Goal: Task Accomplishment & Management: Use online tool/utility

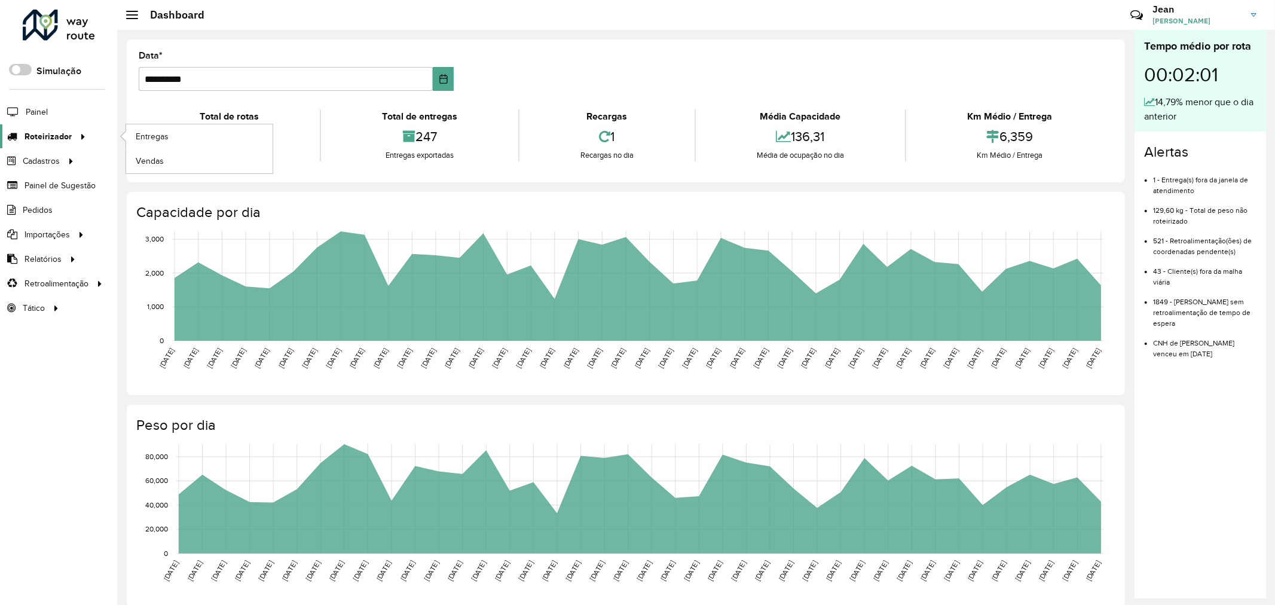
click at [49, 135] on span "Roteirizador" at bounding box center [48, 136] width 47 height 13
click at [173, 139] on link "Entregas" at bounding box center [199, 136] width 146 height 24
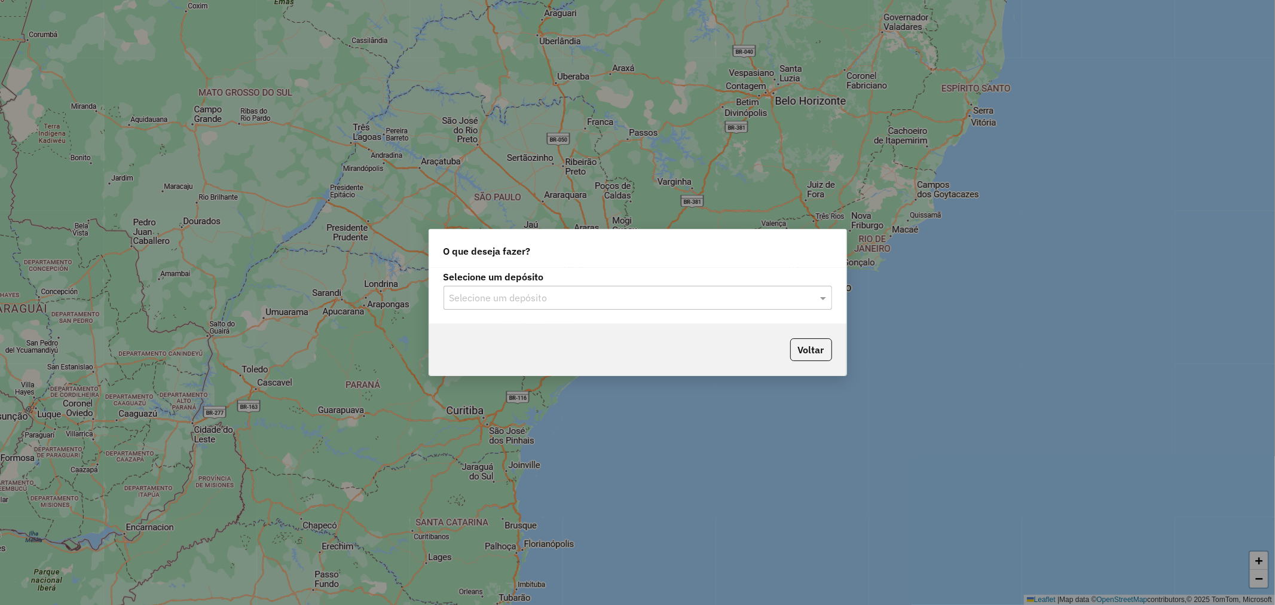
click at [802, 296] on div at bounding box center [638, 298] width 389 height 16
click at [519, 337] on div "Ribeira Beer" at bounding box center [637, 332] width 387 height 20
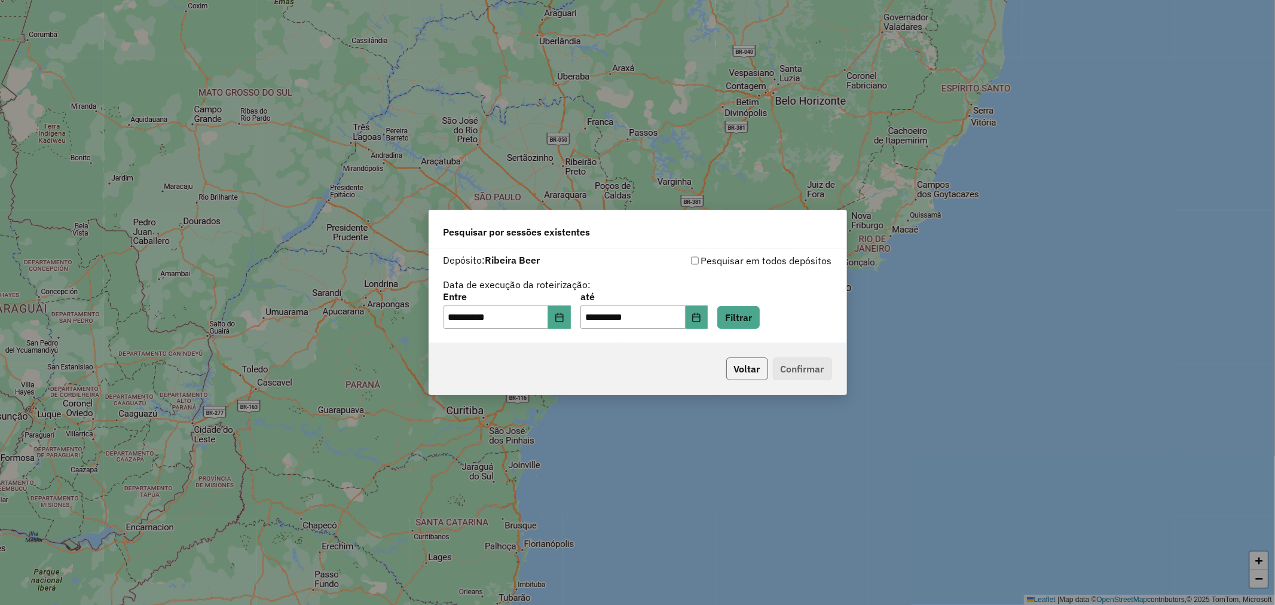
click at [742, 365] on button "Voltar" at bounding box center [748, 369] width 42 height 23
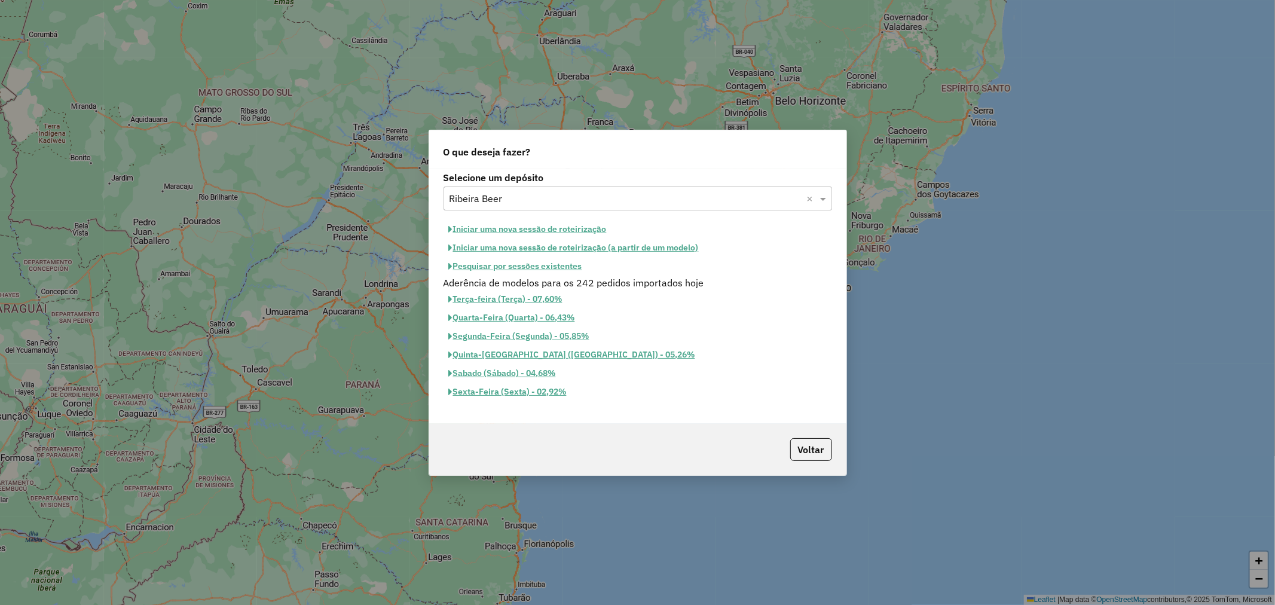
click at [550, 225] on button "Iniciar uma nova sessão de roteirização" at bounding box center [528, 229] width 169 height 19
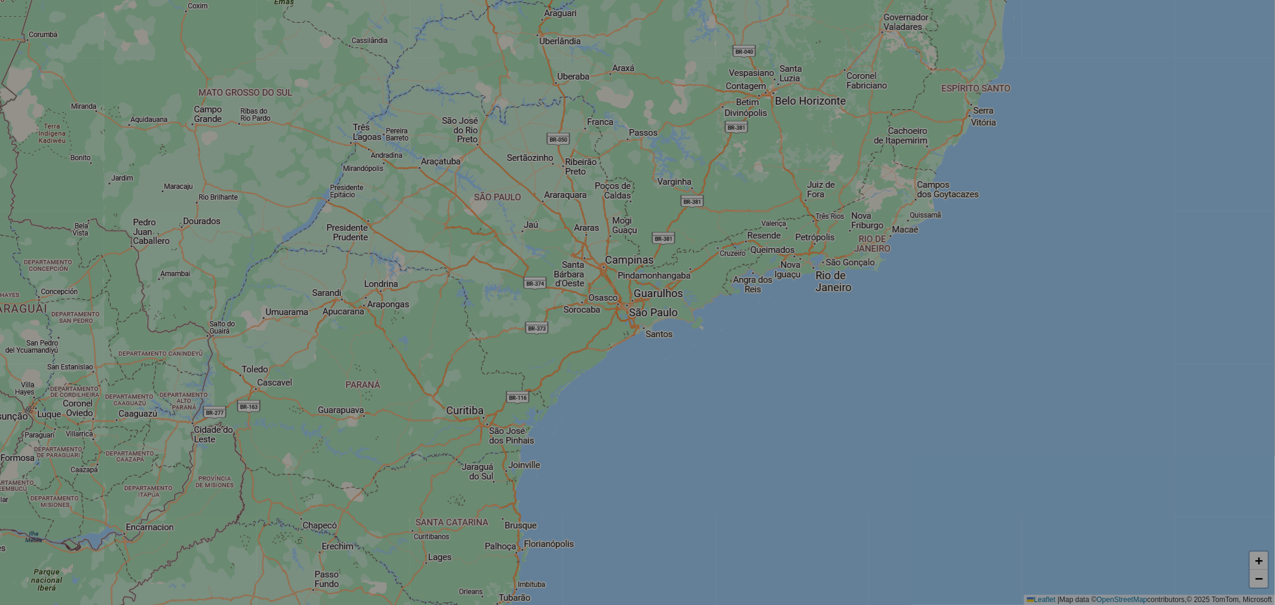
select select "*"
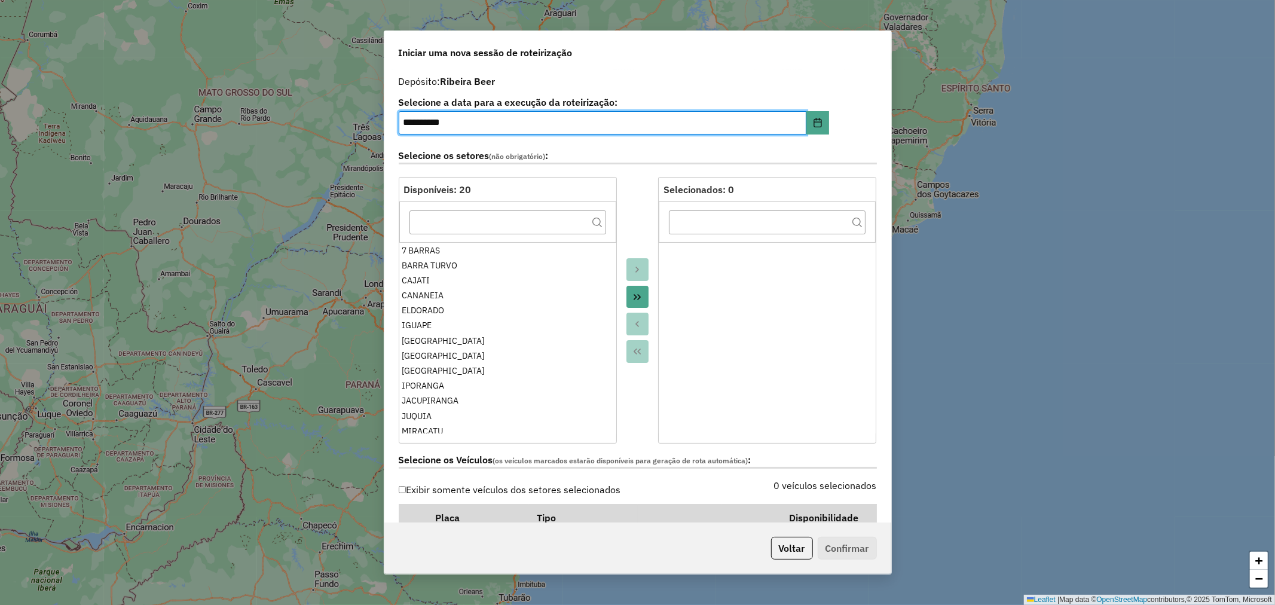
click at [637, 297] on icon "Move All to Target" at bounding box center [638, 297] width 10 height 10
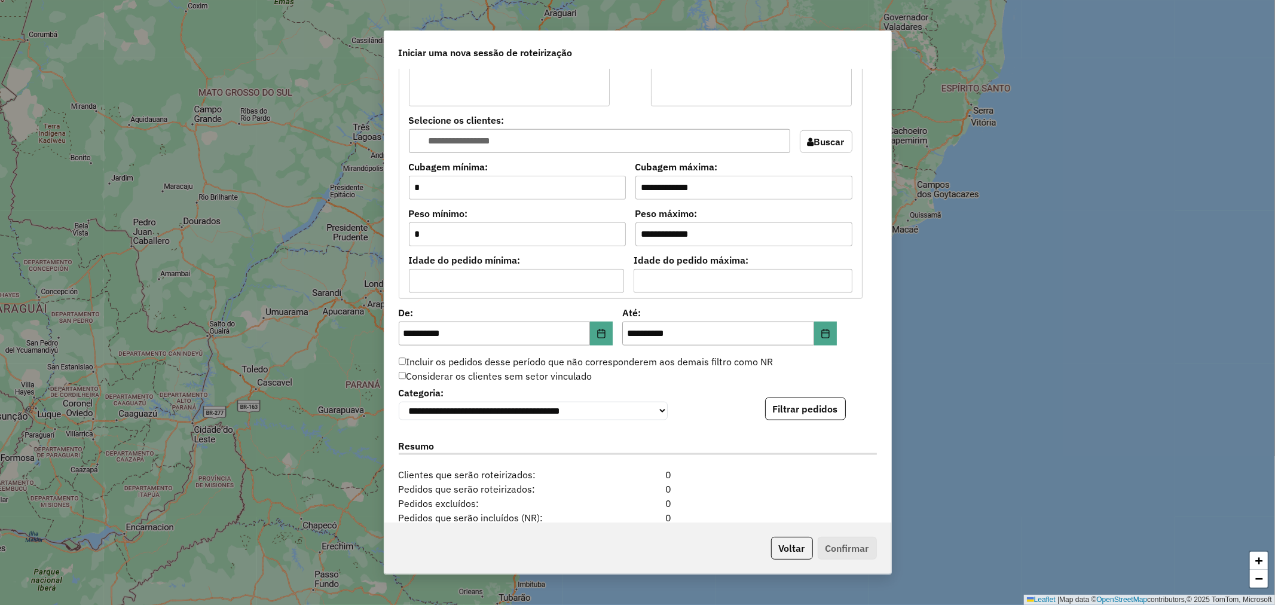
scroll to position [930, 0]
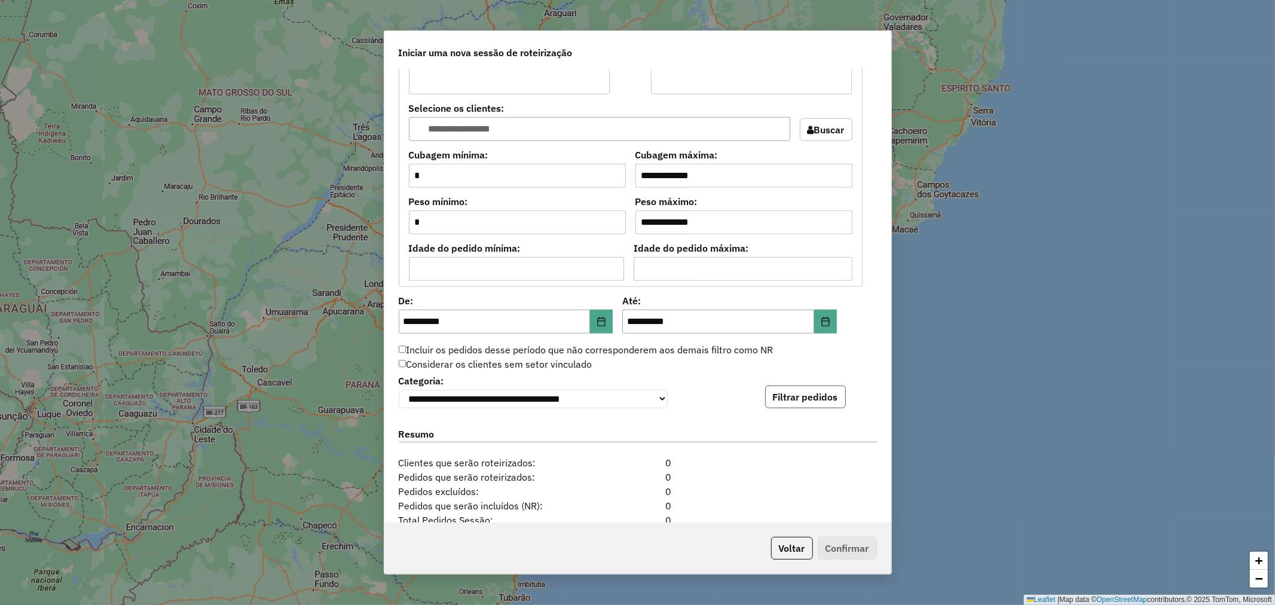
click at [813, 395] on button "Filtrar pedidos" at bounding box center [805, 397] width 81 height 23
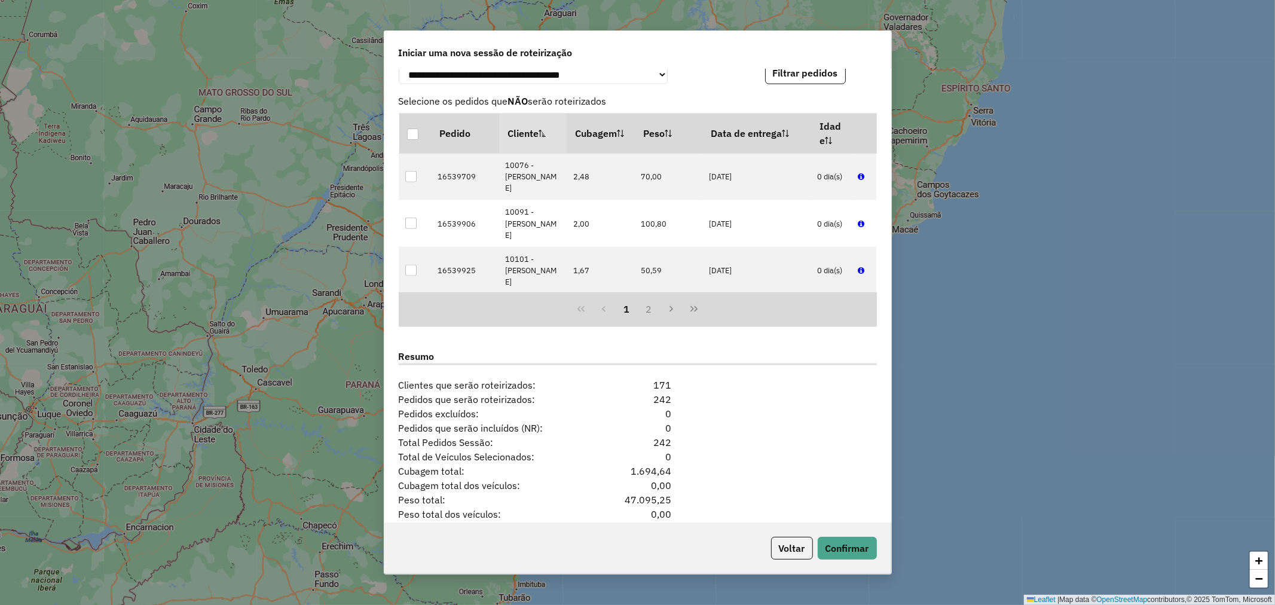
scroll to position [1307, 0]
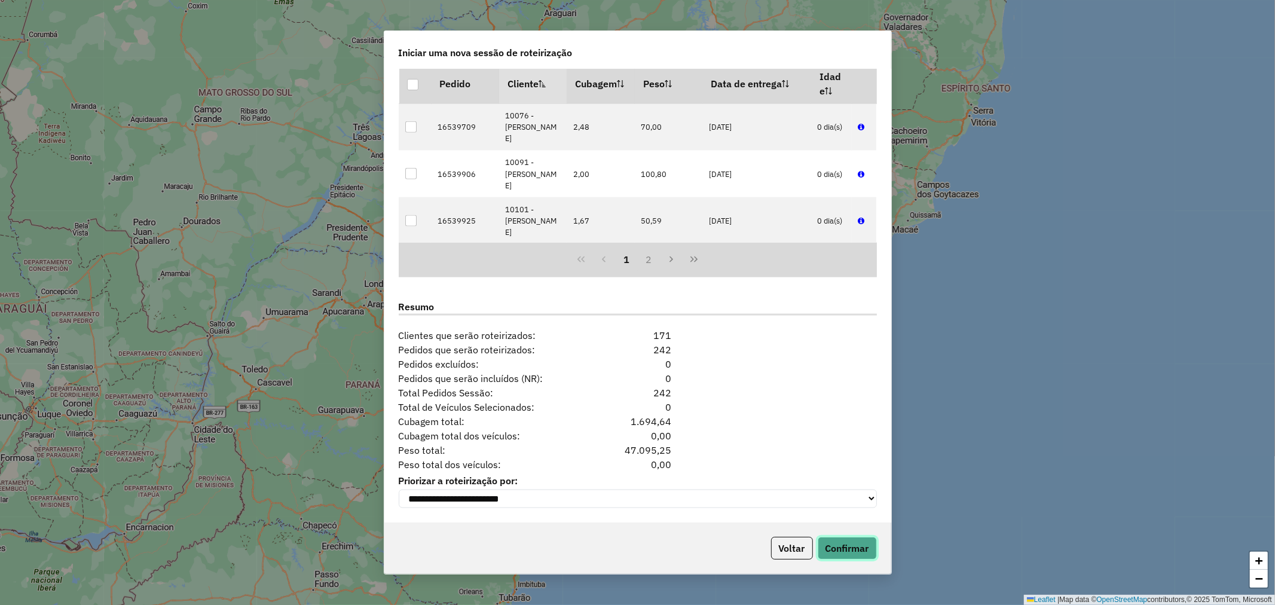
click at [853, 547] on button "Confirmar" at bounding box center [847, 548] width 59 height 23
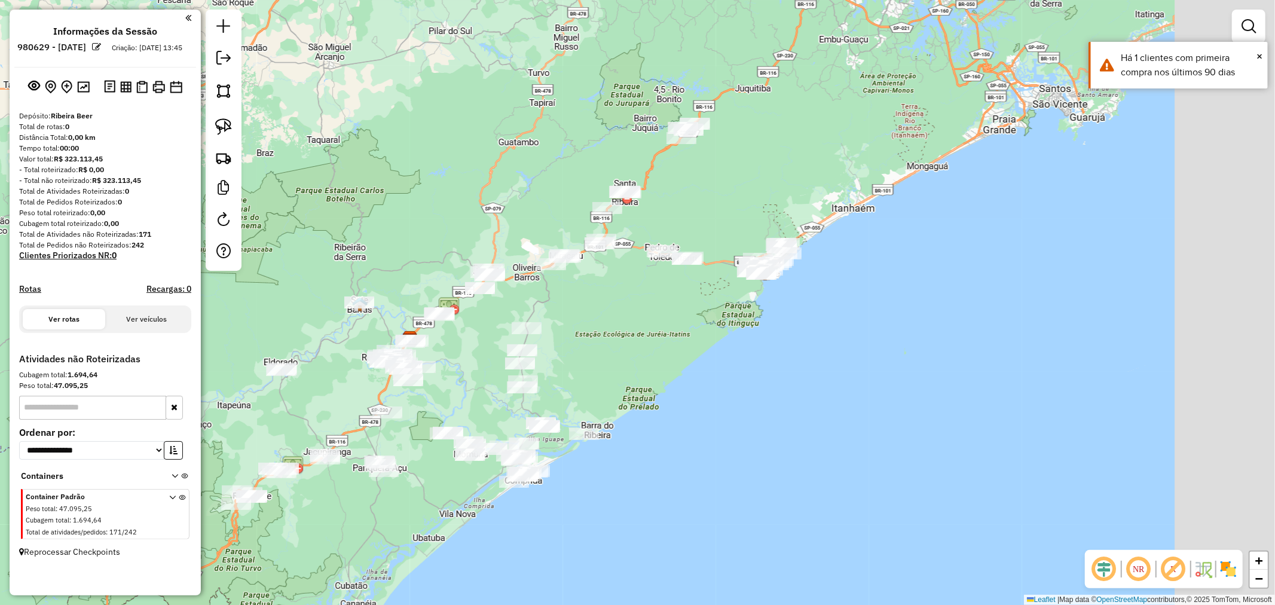
drag, startPoint x: 937, startPoint y: 283, endPoint x: 696, endPoint y: 319, distance: 243.5
click at [696, 319] on div "Janela de atendimento Grade de atendimento Capacidade Transportadoras Veículos …" at bounding box center [637, 302] width 1275 height 605
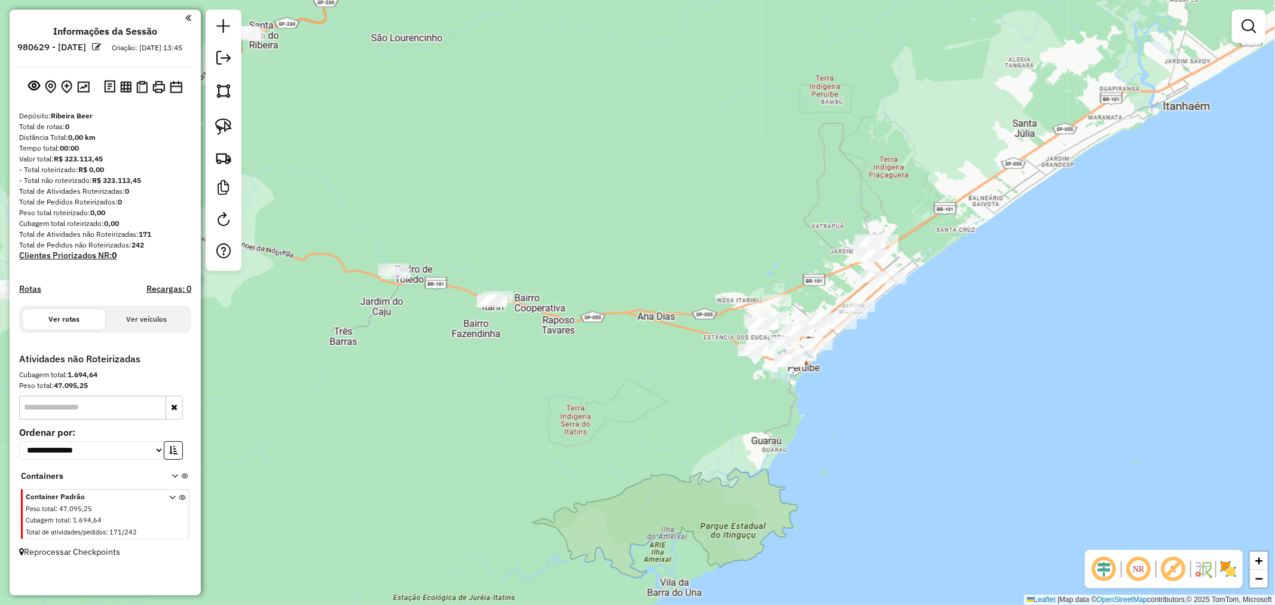
drag, startPoint x: 695, startPoint y: 216, endPoint x: 568, endPoint y: 437, distance: 254.0
click at [568, 437] on div "Janela de atendimento Grade de atendimento Capacidade Transportadoras Veículos …" at bounding box center [637, 302] width 1275 height 605
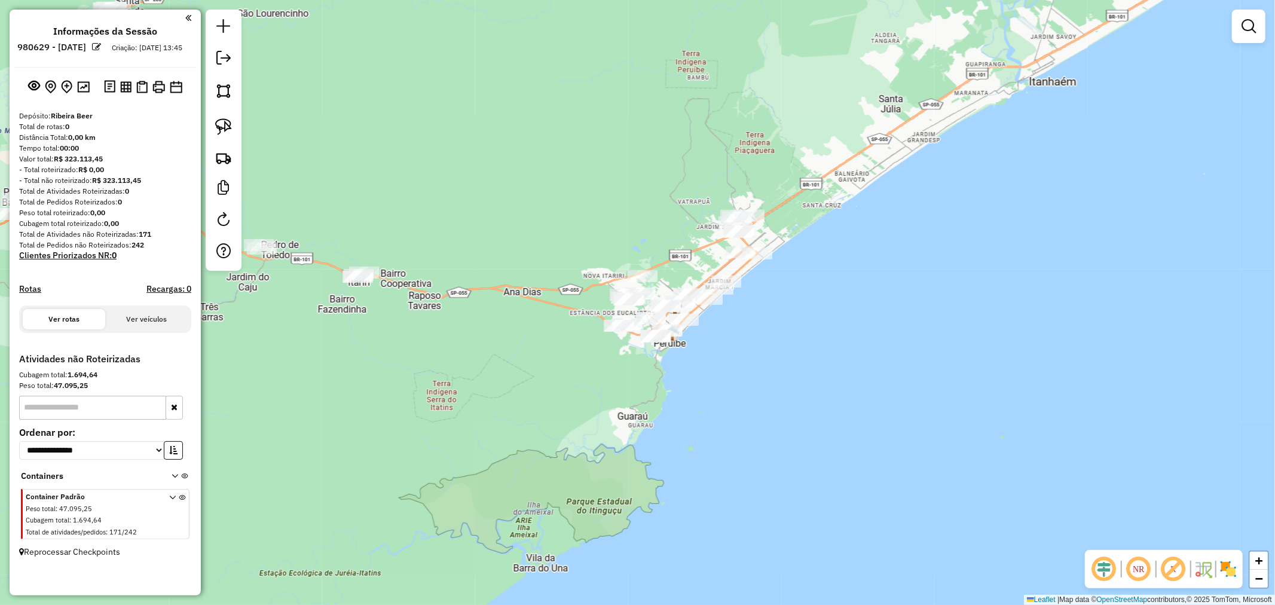
drag, startPoint x: 609, startPoint y: 435, endPoint x: 562, endPoint y: 439, distance: 46.8
click at [562, 439] on div "Janela de atendimento Grade de atendimento Capacidade Transportadoras Veículos …" at bounding box center [637, 302] width 1275 height 605
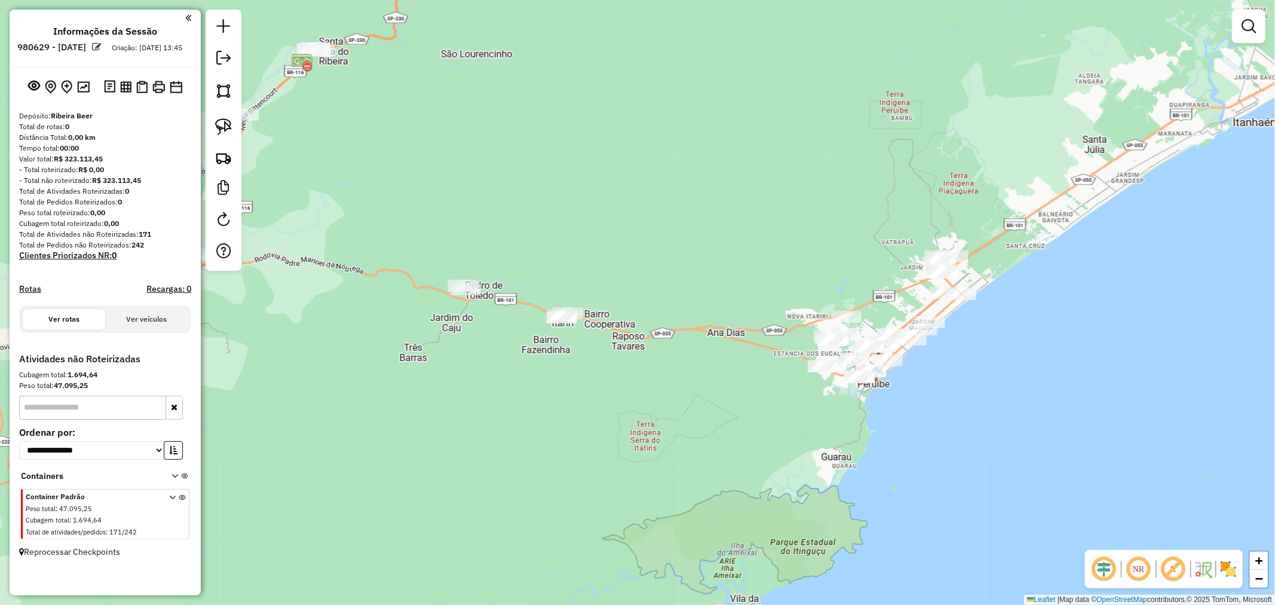
drag, startPoint x: 546, startPoint y: 411, endPoint x: 629, endPoint y: 416, distance: 83.3
click at [629, 416] on div "Janela de atendimento Grade de atendimento Capacidade Transportadoras Veículos …" at bounding box center [637, 302] width 1275 height 605
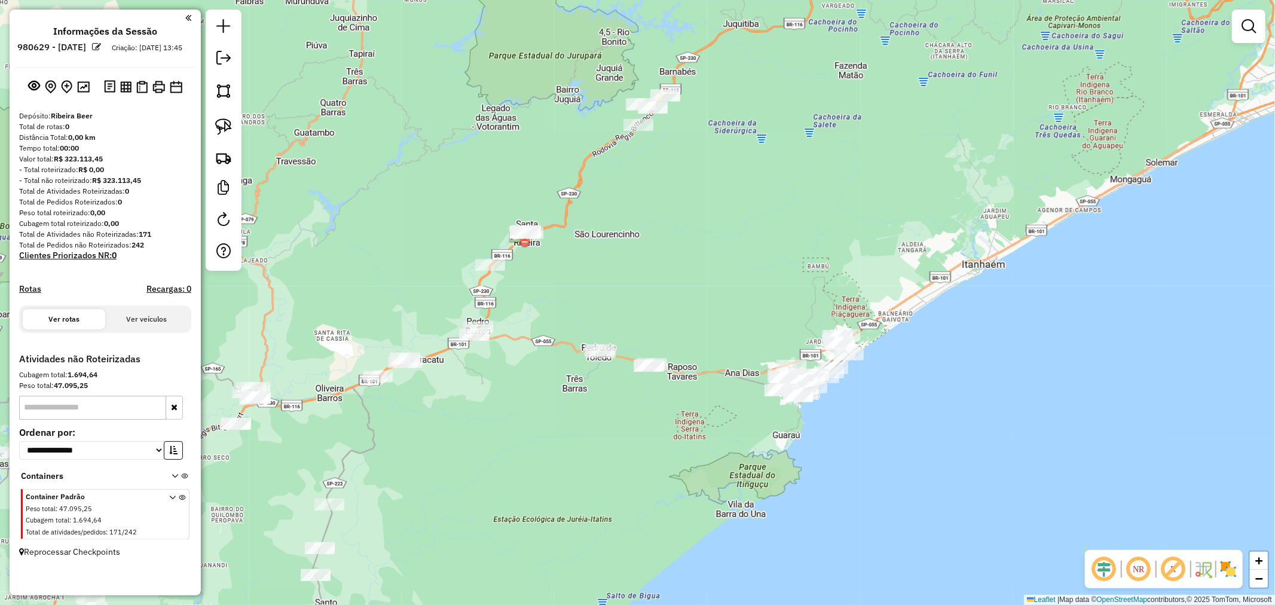
drag, startPoint x: 572, startPoint y: 416, endPoint x: 598, endPoint y: 402, distance: 29.7
click at [627, 416] on div "Janela de atendimento Grade de atendimento Capacidade Transportadoras Veículos …" at bounding box center [637, 302] width 1275 height 605
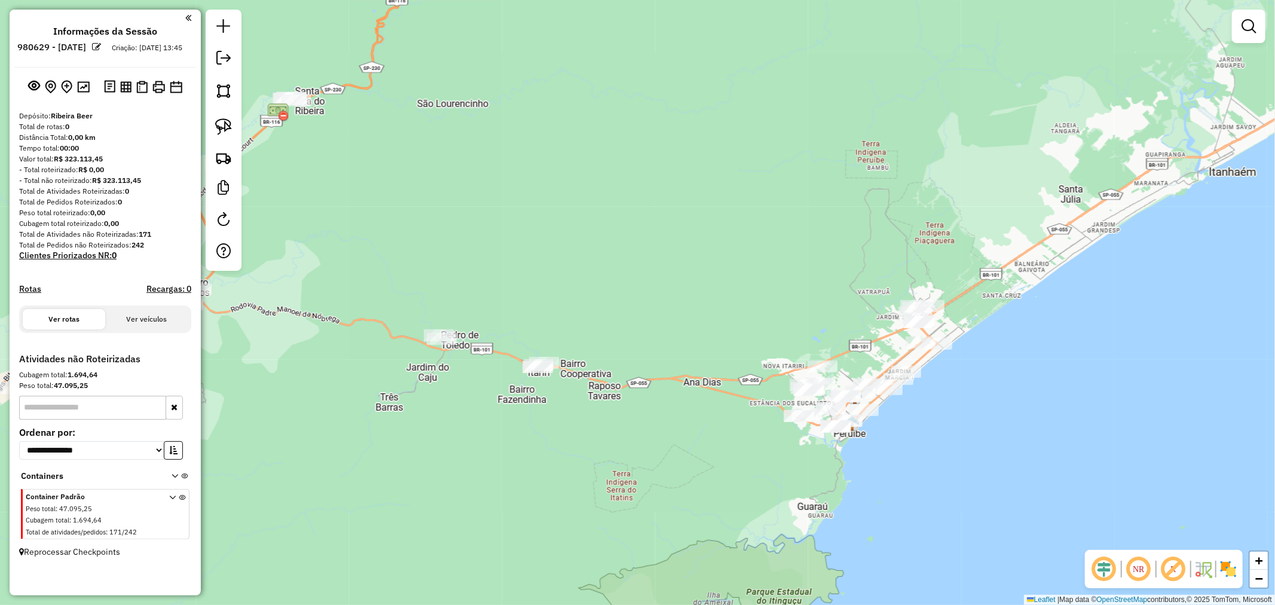
drag, startPoint x: 741, startPoint y: 413, endPoint x: 492, endPoint y: 416, distance: 249.4
click at [492, 416] on div "Janela de atendimento Grade de atendimento Capacidade Transportadoras Veículos …" at bounding box center [637, 302] width 1275 height 605
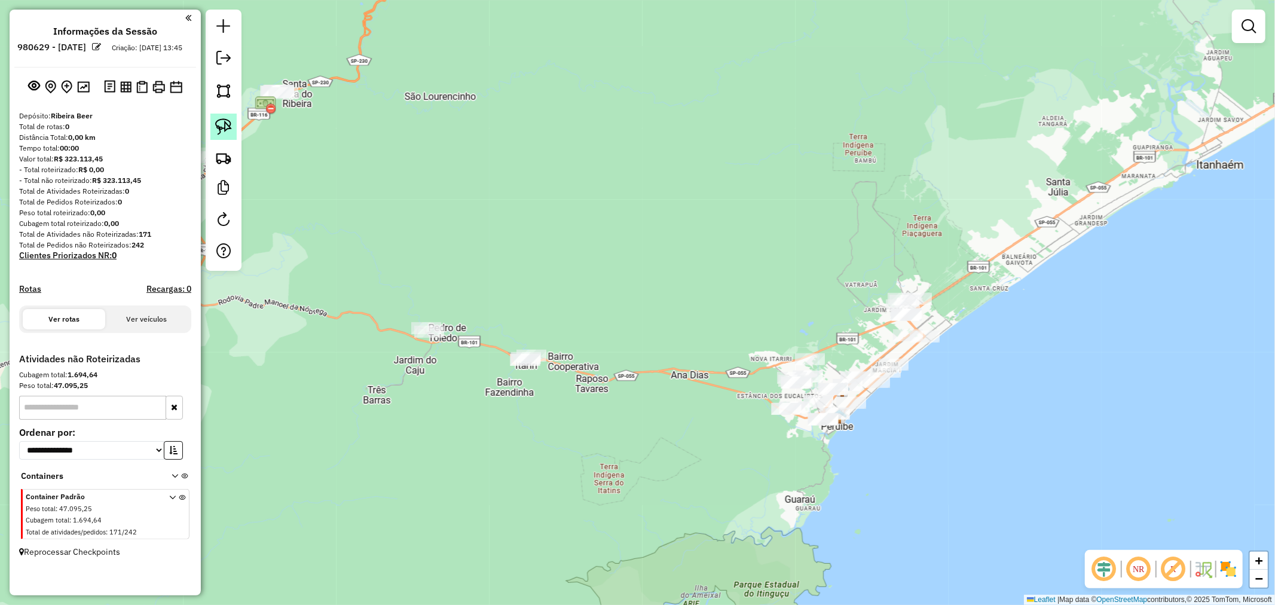
drag, startPoint x: 220, startPoint y: 126, endPoint x: 347, endPoint y: 142, distance: 127.8
click at [221, 127] on img at bounding box center [223, 126] width 17 height 17
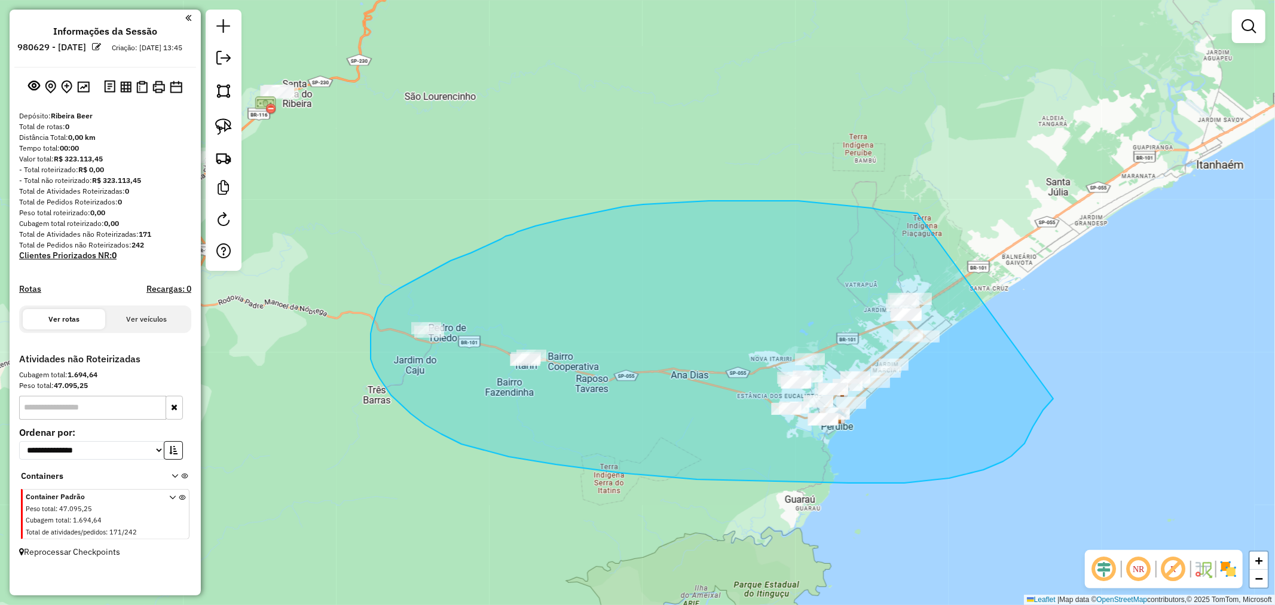
drag, startPoint x: 911, startPoint y: 213, endPoint x: 1054, endPoint y: 399, distance: 234.2
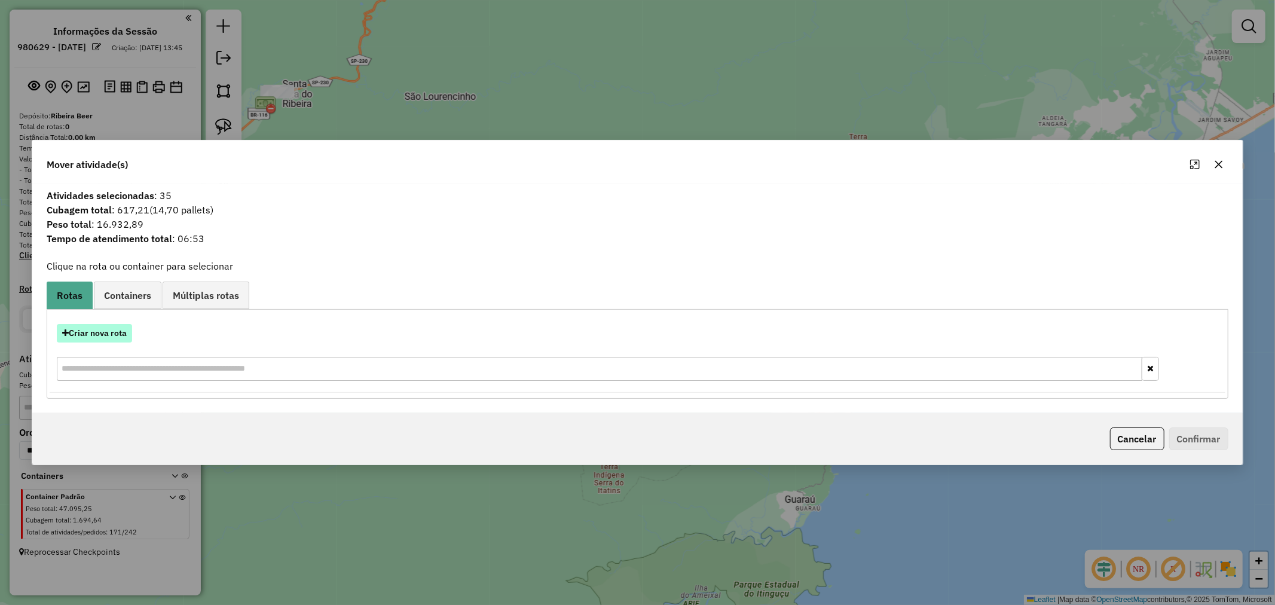
click at [99, 332] on button "Criar nova rota" at bounding box center [94, 333] width 75 height 19
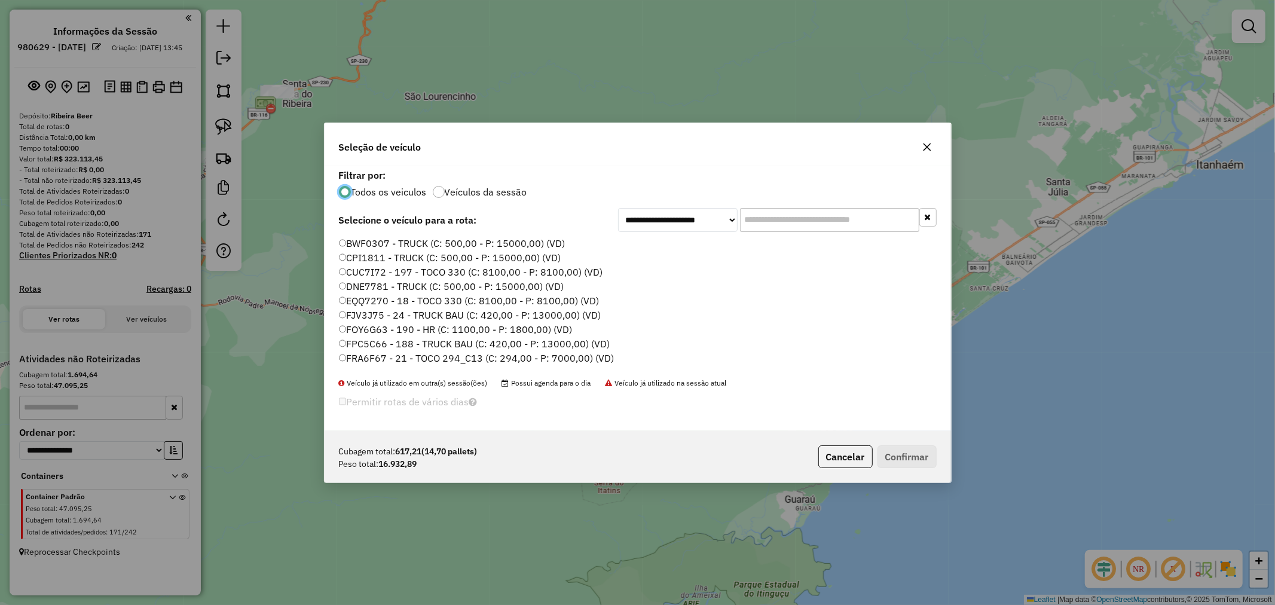
scroll to position [7, 3]
click at [802, 213] on input "text" at bounding box center [829, 220] width 179 height 24
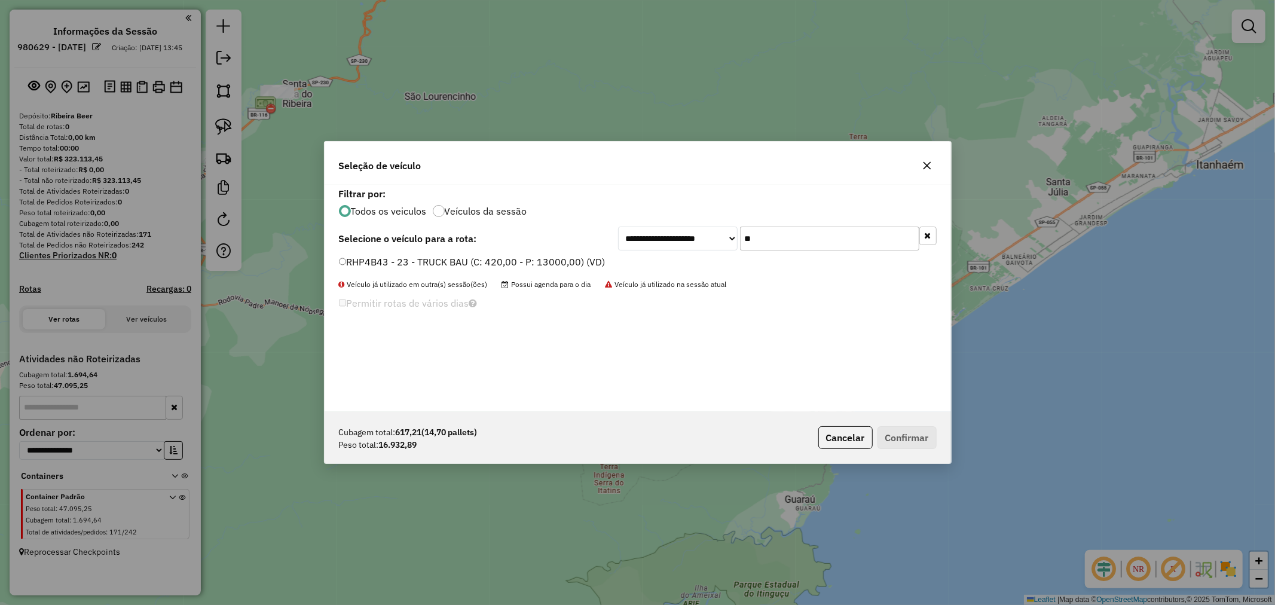
type input "**"
click at [917, 435] on button "Confirmar" at bounding box center [907, 437] width 59 height 23
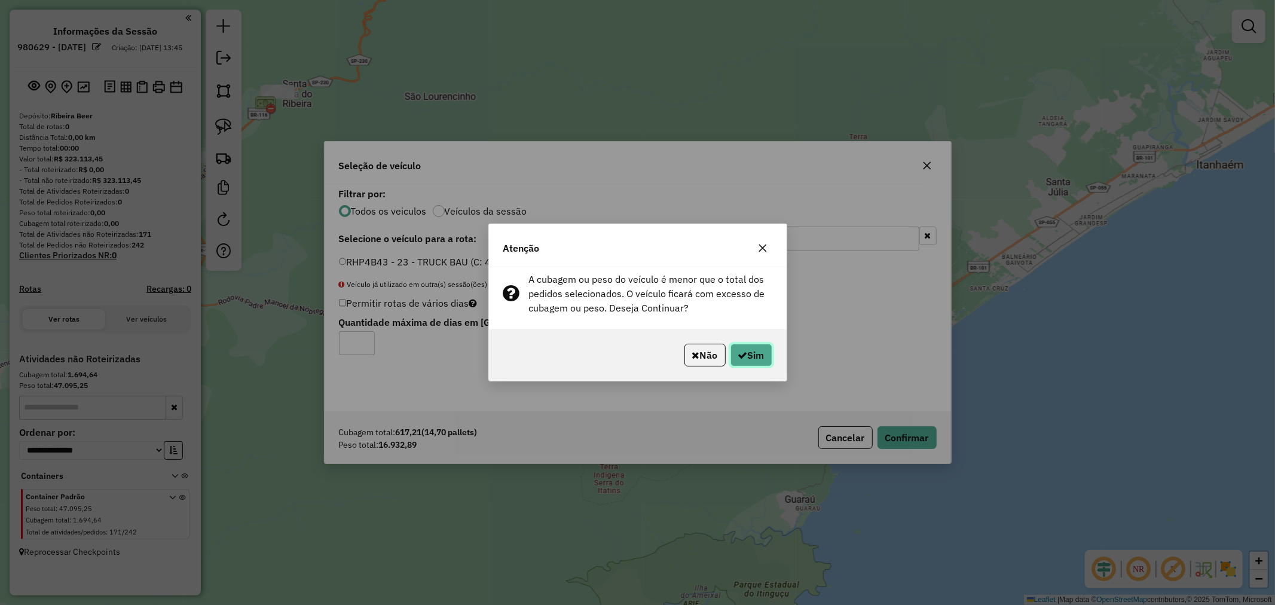
click at [755, 356] on button "Sim" at bounding box center [752, 355] width 42 height 23
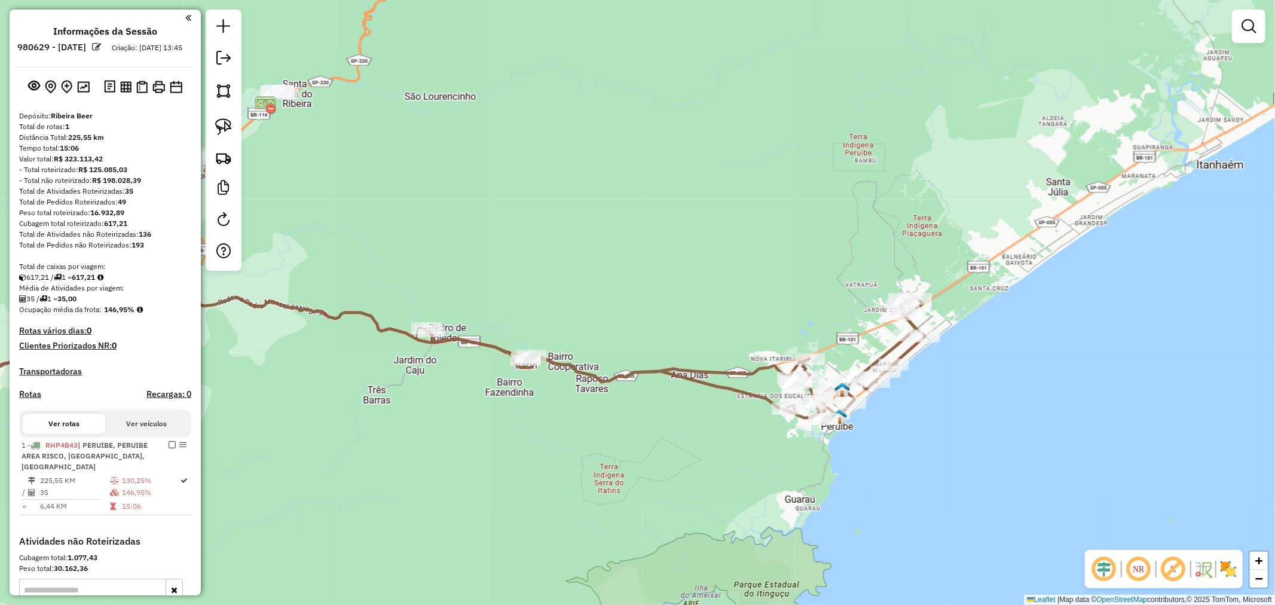
click at [736, 368] on icon at bounding box center [675, 358] width 499 height 121
select select "**********"
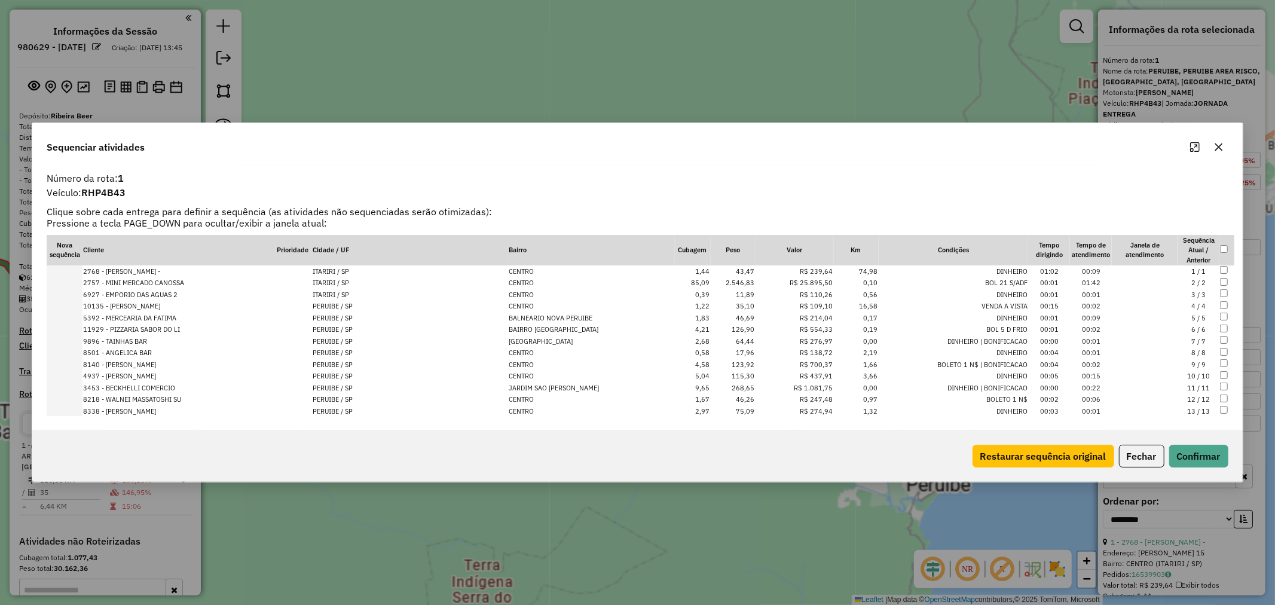
scroll to position [165, 0]
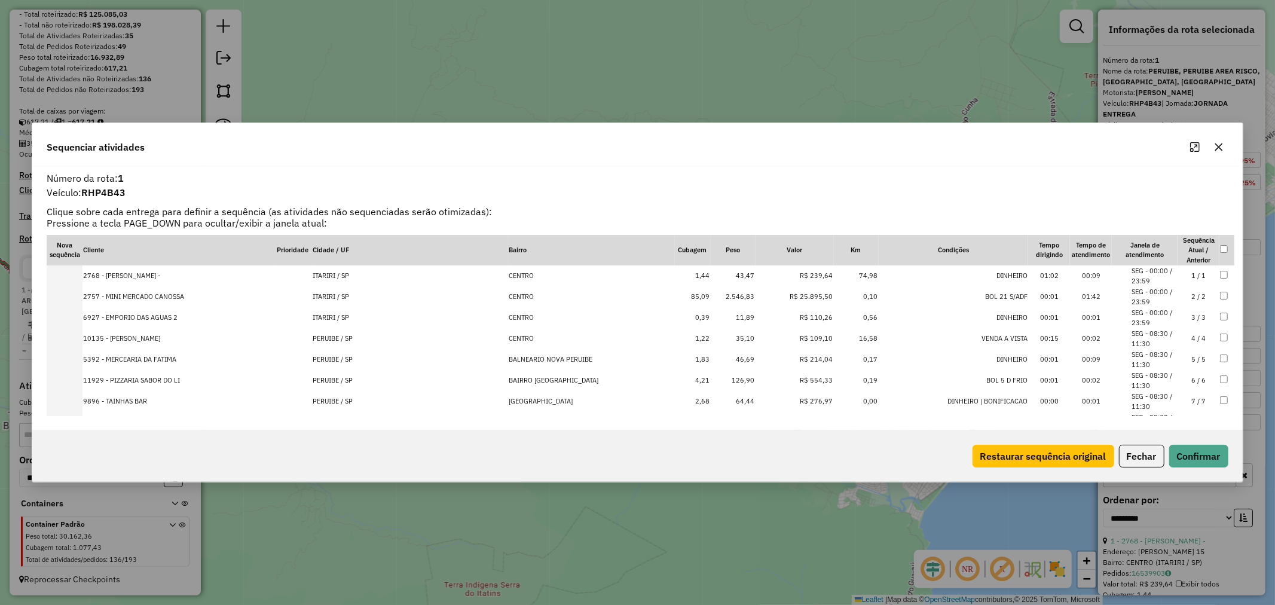
click at [1194, 148] on icon "Maximize" at bounding box center [1196, 147] width 10 height 10
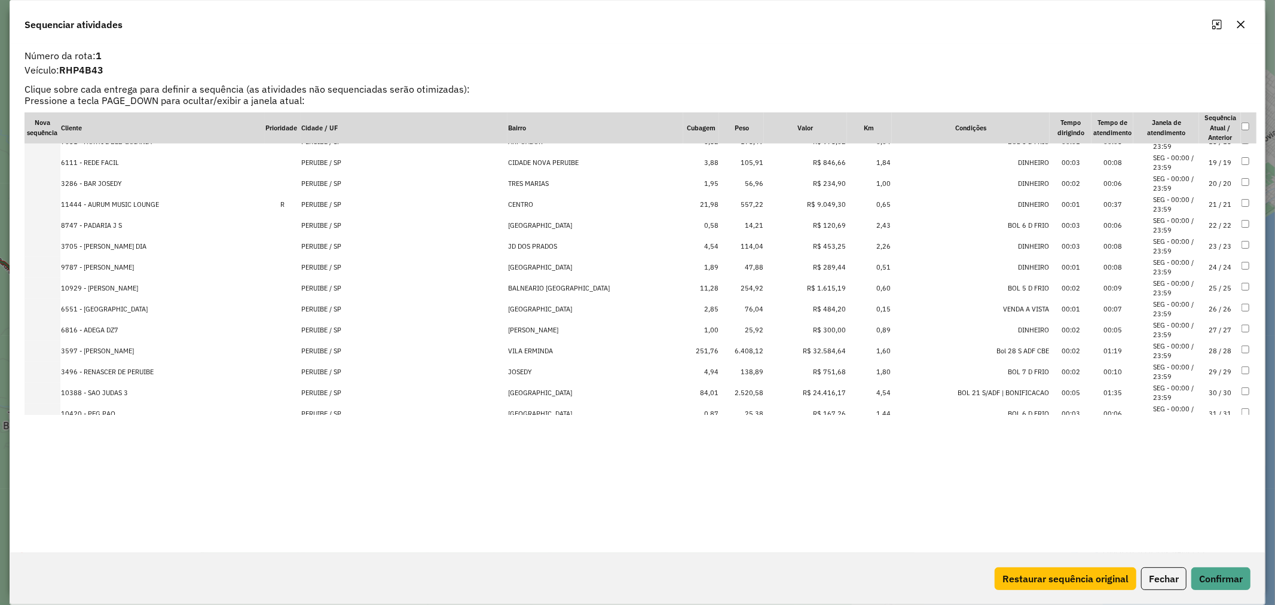
scroll to position [398, 0]
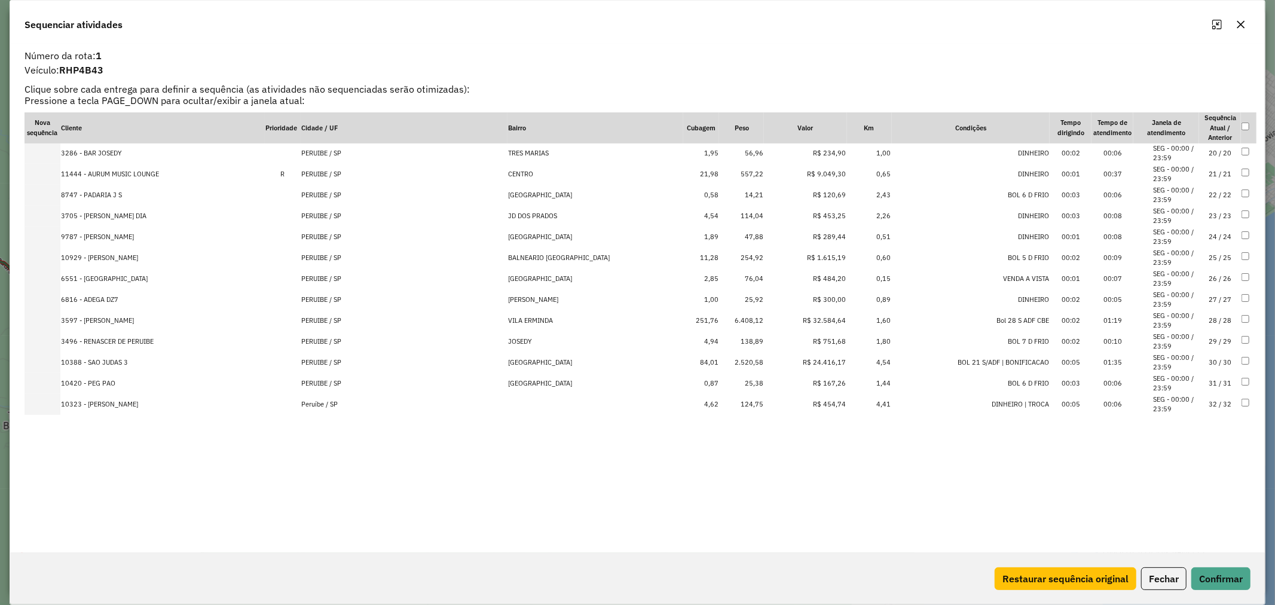
click at [719, 318] on td "6.408,12" at bounding box center [741, 320] width 45 height 21
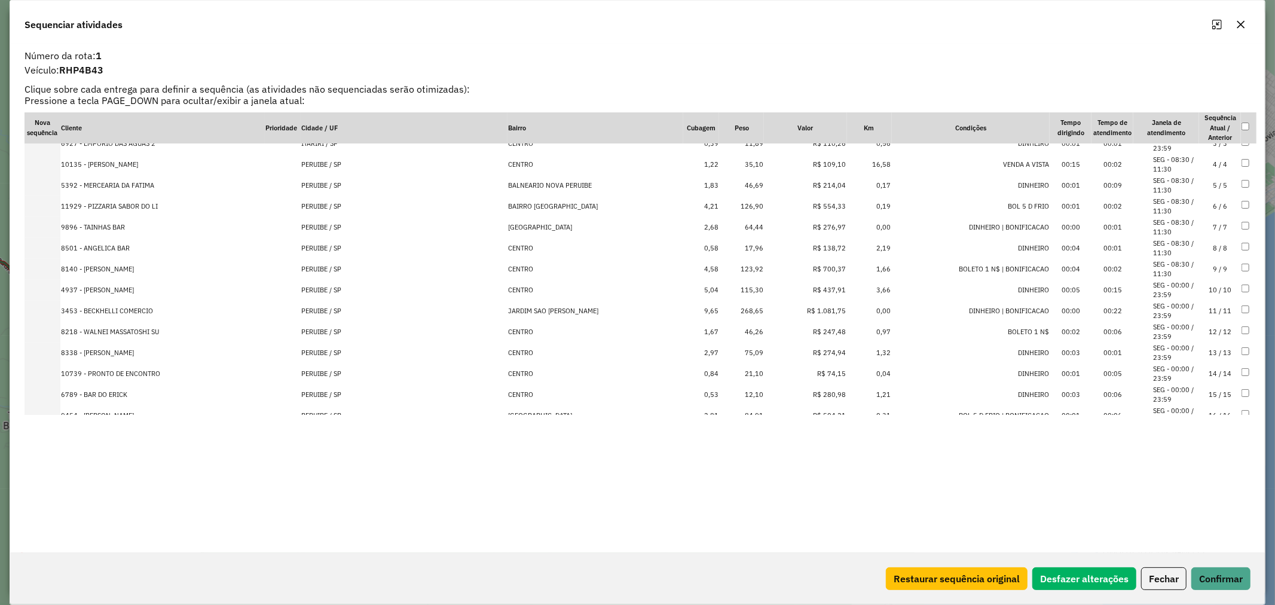
scroll to position [0, 0]
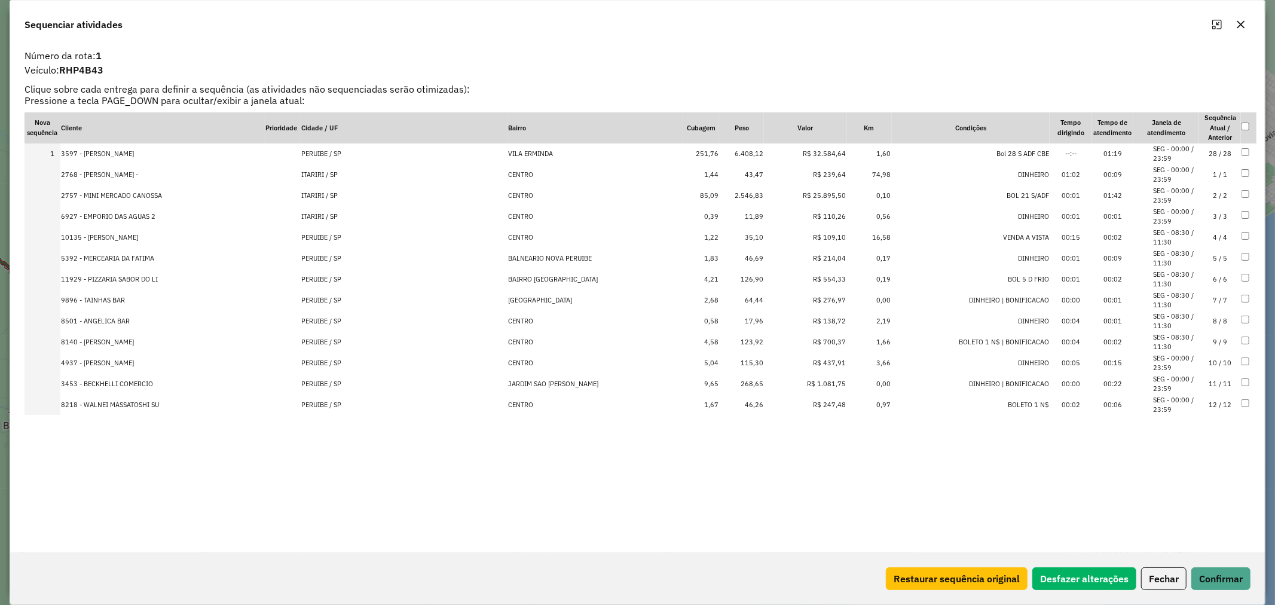
click at [722, 194] on td "2.546,83" at bounding box center [741, 195] width 45 height 21
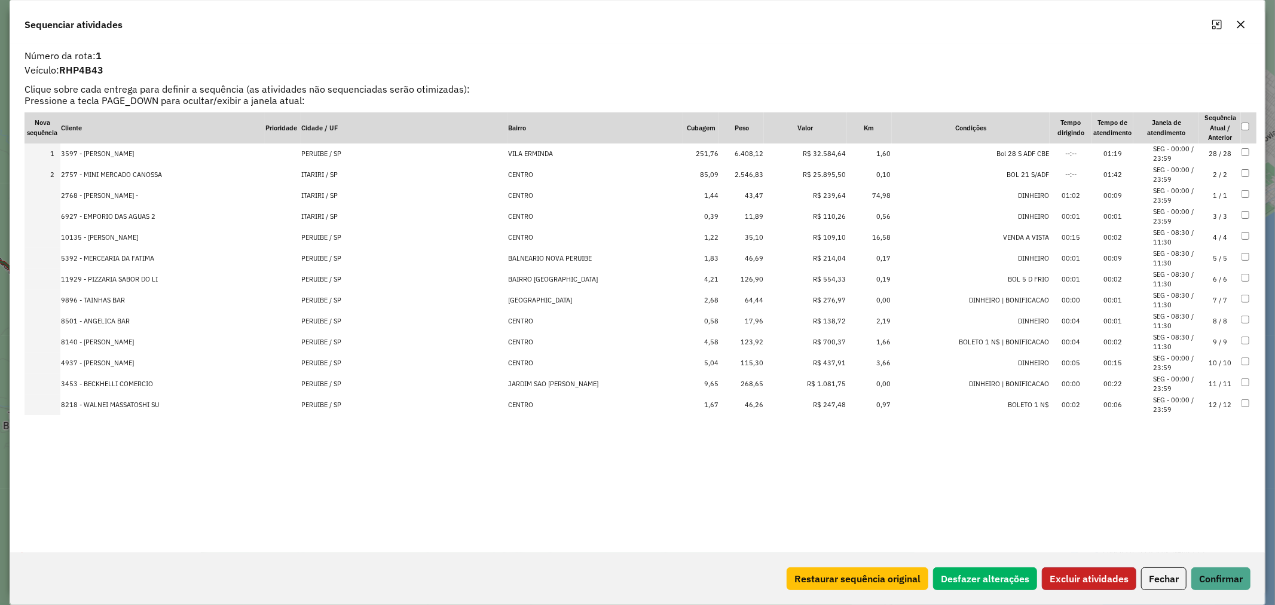
click at [1085, 582] on button "Excluir atividades" at bounding box center [1089, 578] width 94 height 23
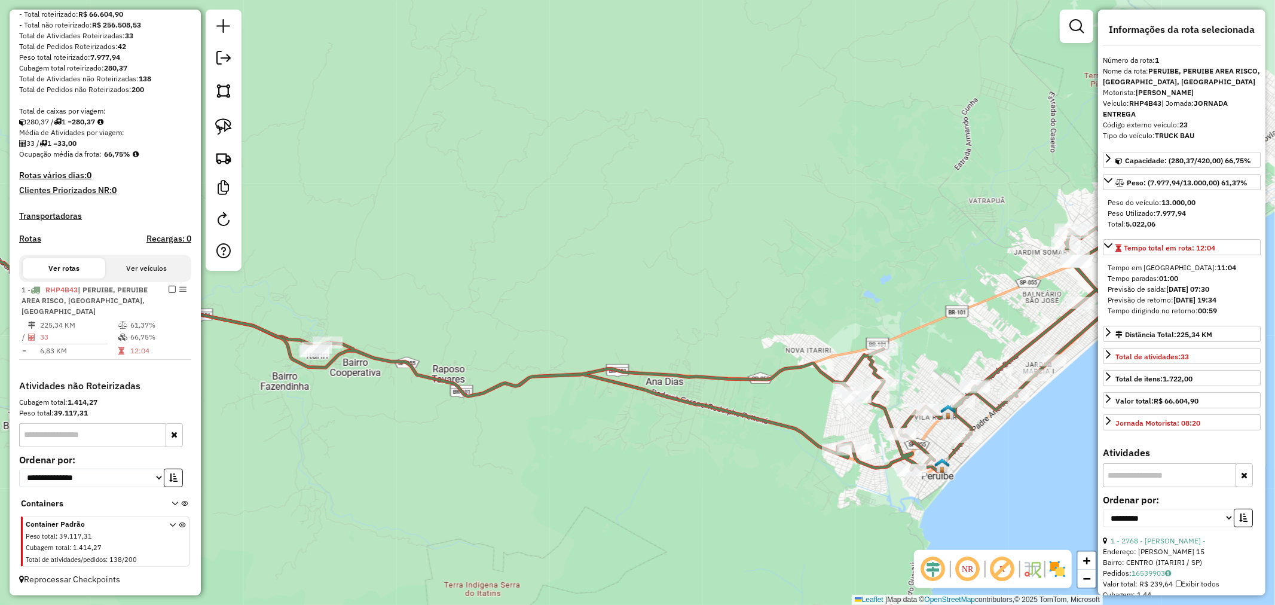
click at [775, 420] on icon at bounding box center [615, 349] width 997 height 243
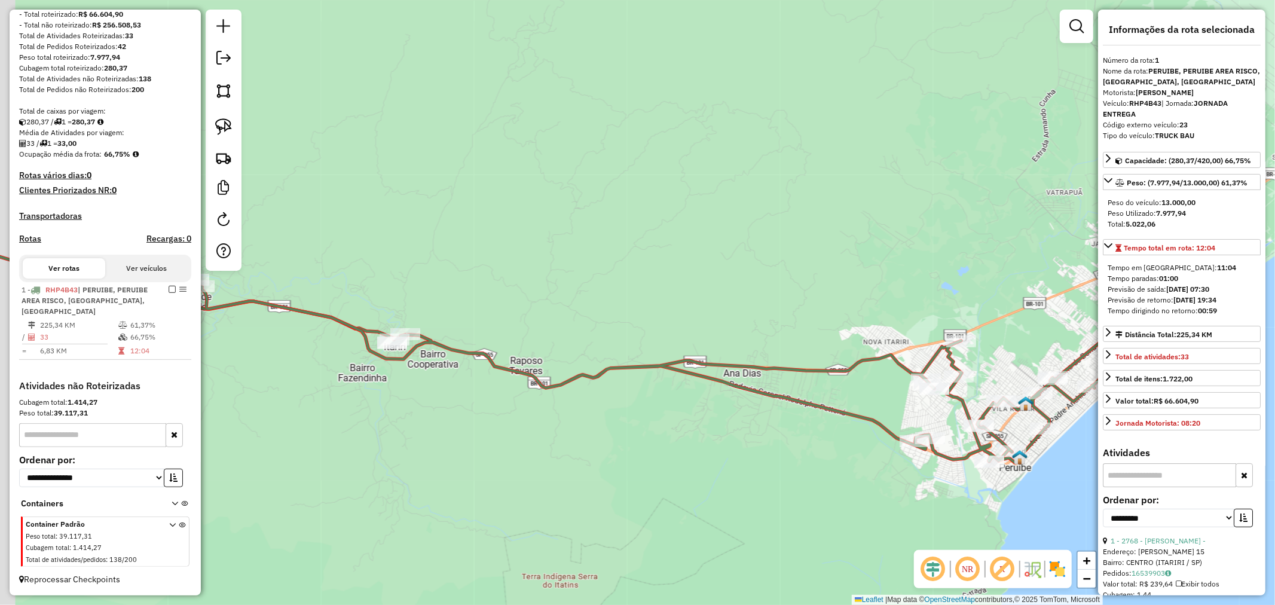
drag, startPoint x: 481, startPoint y: 286, endPoint x: 643, endPoint y: 258, distance: 164.4
click at [654, 257] on div "Janela de atendimento Grade de atendimento Capacidade Transportadoras Veículos …" at bounding box center [637, 302] width 1275 height 605
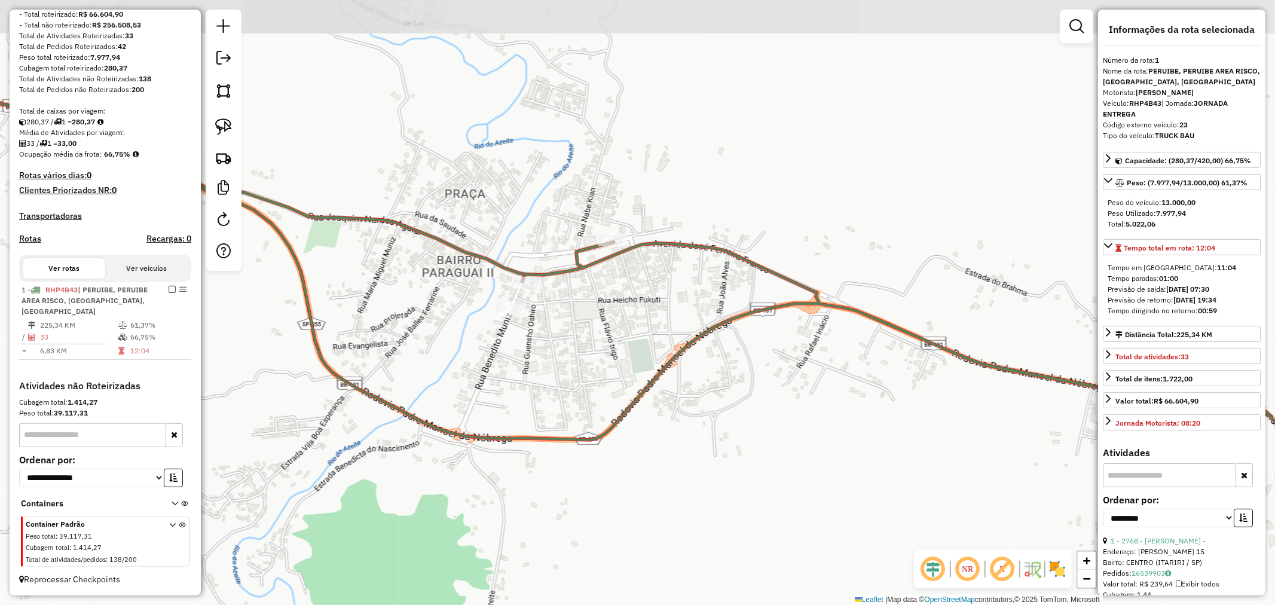
drag, startPoint x: 571, startPoint y: 231, endPoint x: 614, endPoint y: 244, distance: 44.3
click at [611, 306] on div "Janela de atendimento Grade de atendimento Capacidade Transportadoras Veículos …" at bounding box center [637, 302] width 1275 height 605
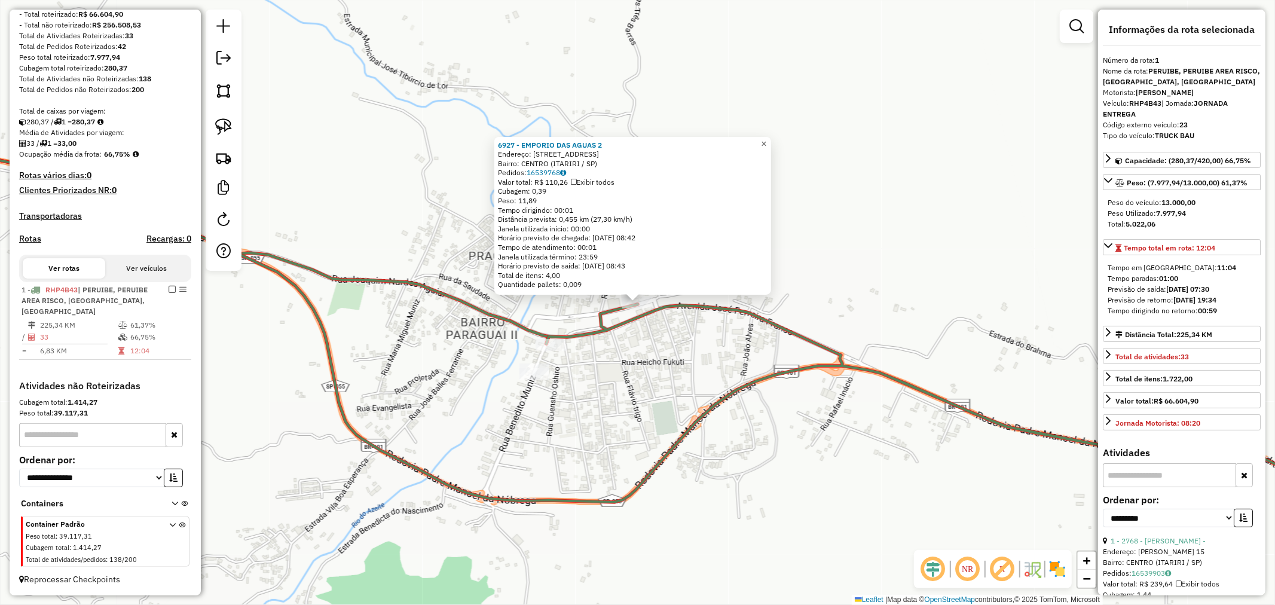
click at [767, 139] on span "×" at bounding box center [763, 144] width 5 height 10
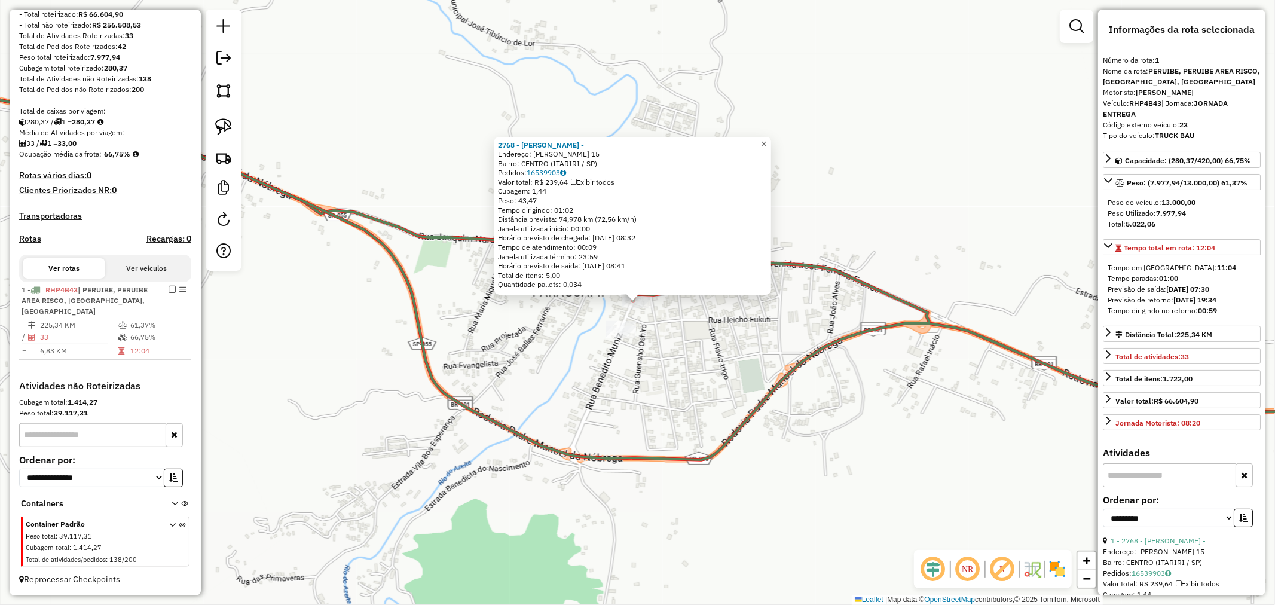
click at [767, 139] on span "×" at bounding box center [763, 144] width 5 height 10
click at [767, 141] on span "×" at bounding box center [763, 144] width 5 height 10
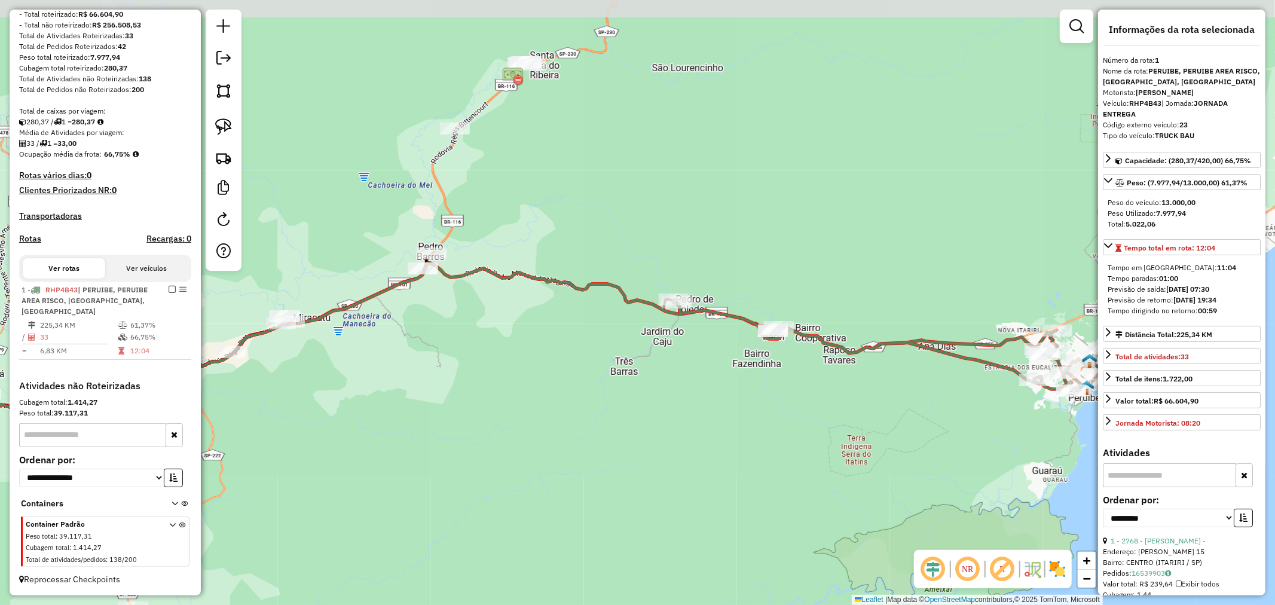
drag, startPoint x: 521, startPoint y: 335, endPoint x: 601, endPoint y: 357, distance: 82.4
click at [601, 357] on div "Janela de atendimento Grade de atendimento Capacidade Transportadoras Veículos …" at bounding box center [637, 302] width 1275 height 605
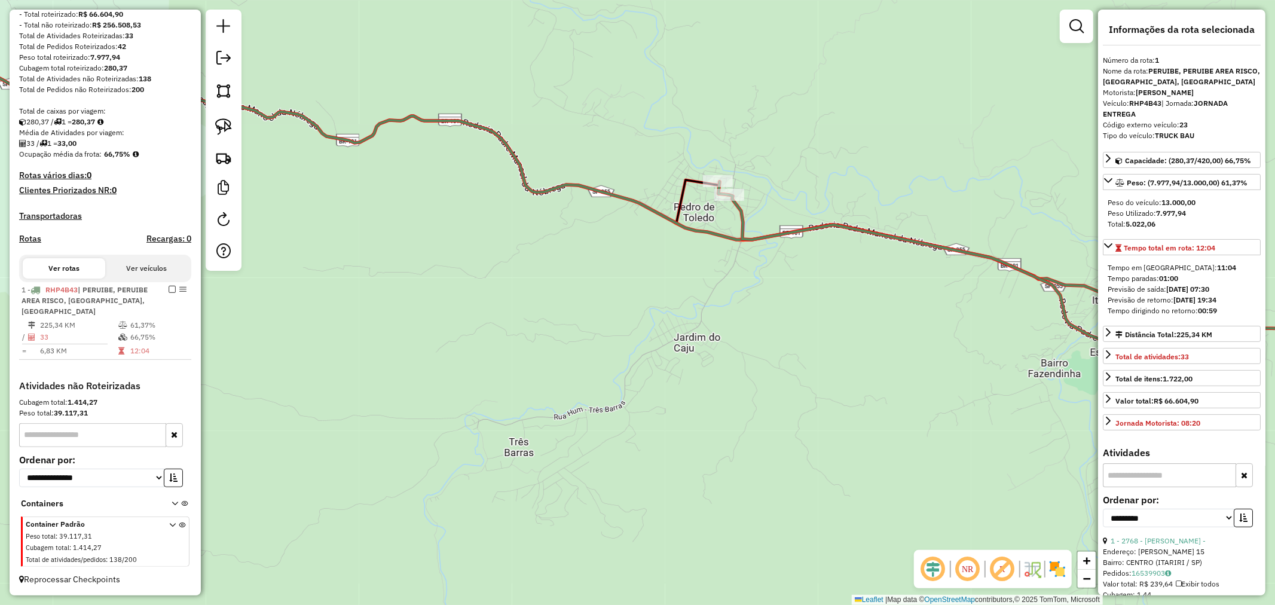
drag, startPoint x: 713, startPoint y: 268, endPoint x: 704, endPoint y: 384, distance: 116.3
click at [704, 384] on div "Janela de atendimento Grade de atendimento Capacidade Transportadoras Veículos …" at bounding box center [637, 302] width 1275 height 605
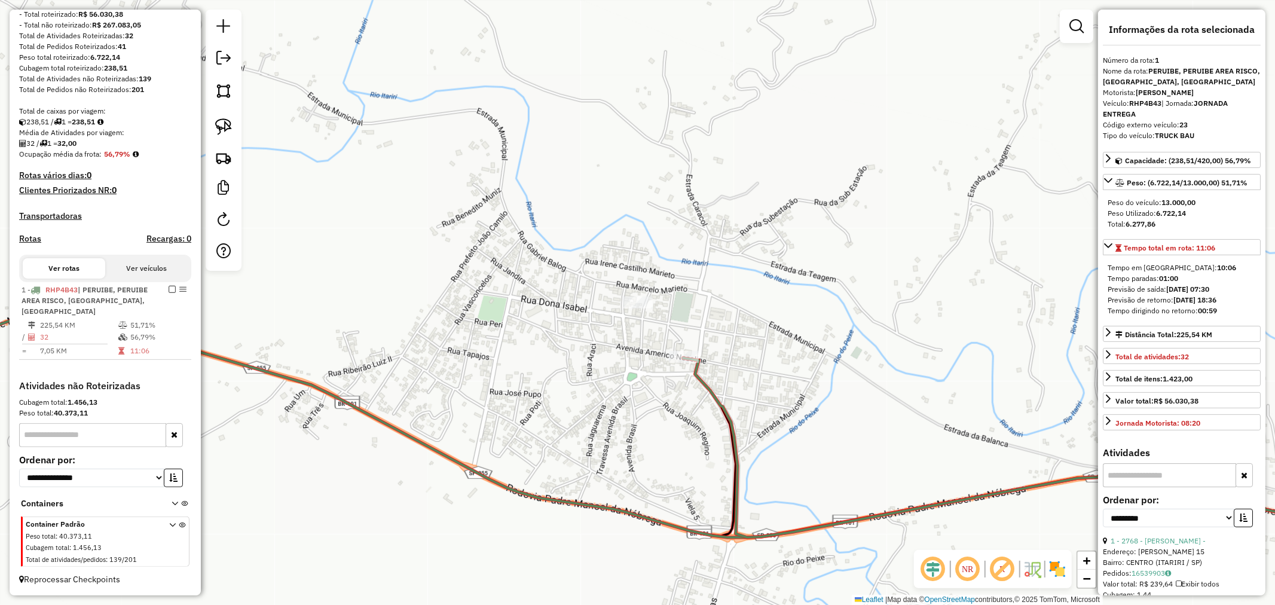
click at [868, 511] on icon at bounding box center [1043, 448] width 720 height 180
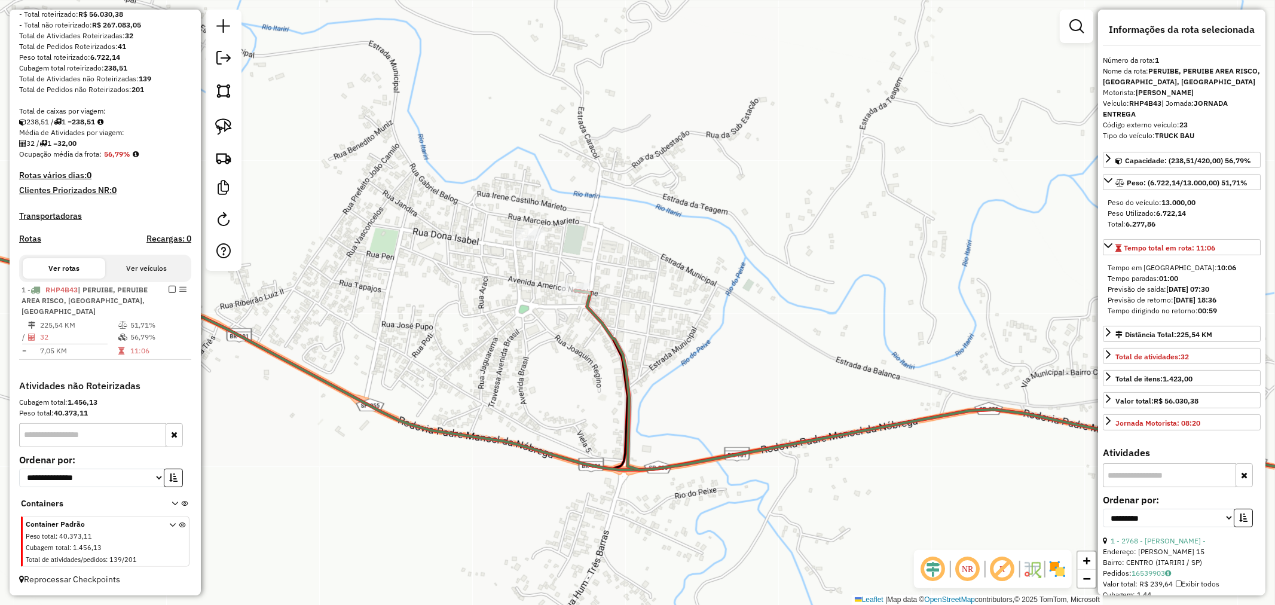
drag, startPoint x: 907, startPoint y: 423, endPoint x: 798, endPoint y: 355, distance: 127.6
click at [798, 355] on div "Janela de atendimento Grade de atendimento Capacidade Transportadoras Veículos …" at bounding box center [637, 302] width 1275 height 605
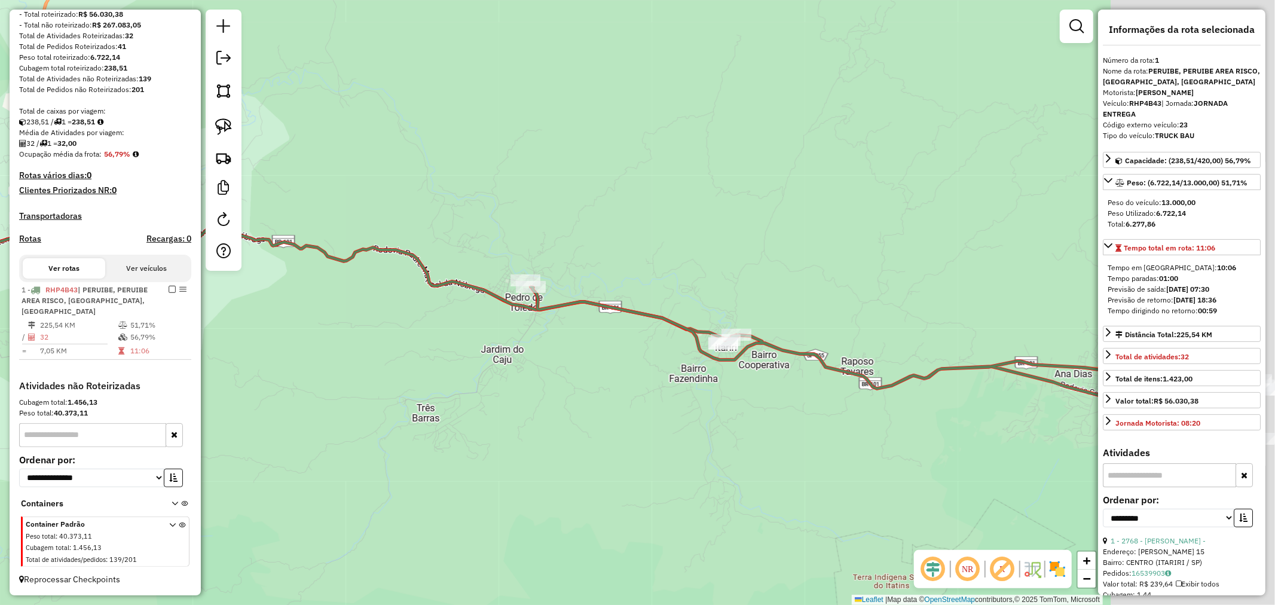
drag, startPoint x: 954, startPoint y: 319, endPoint x: 660, endPoint y: 259, distance: 300.2
click at [660, 259] on div "Janela de atendimento Grade de atendimento Capacidade Transportadoras Veículos …" at bounding box center [637, 302] width 1275 height 605
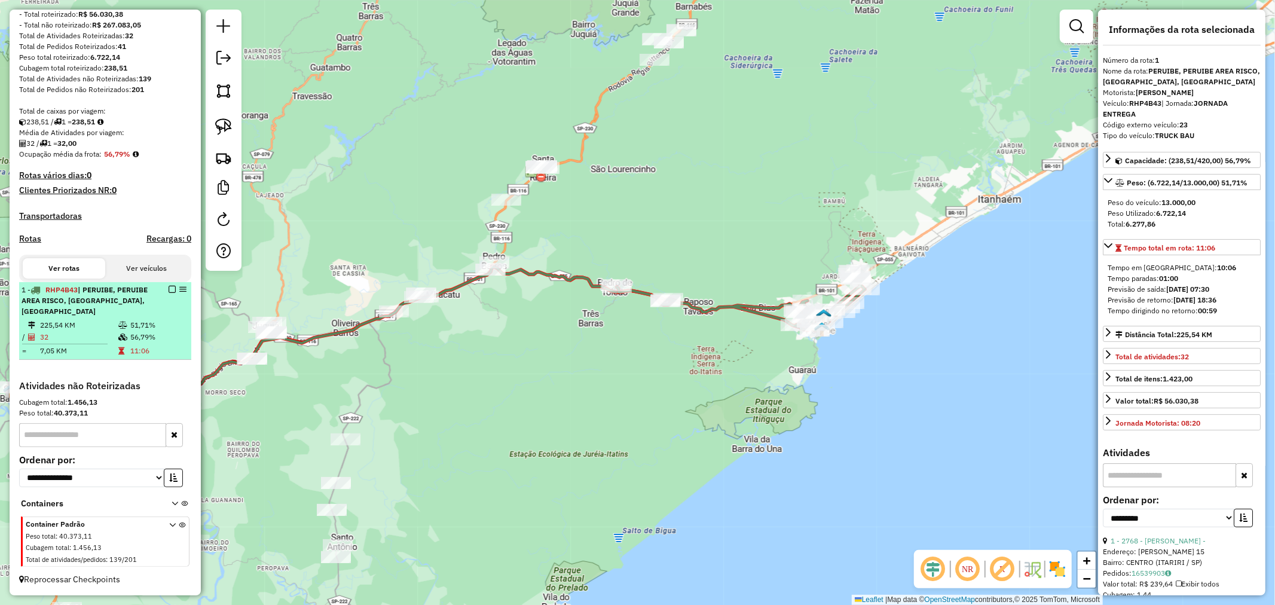
click at [169, 288] on em at bounding box center [172, 289] width 7 height 7
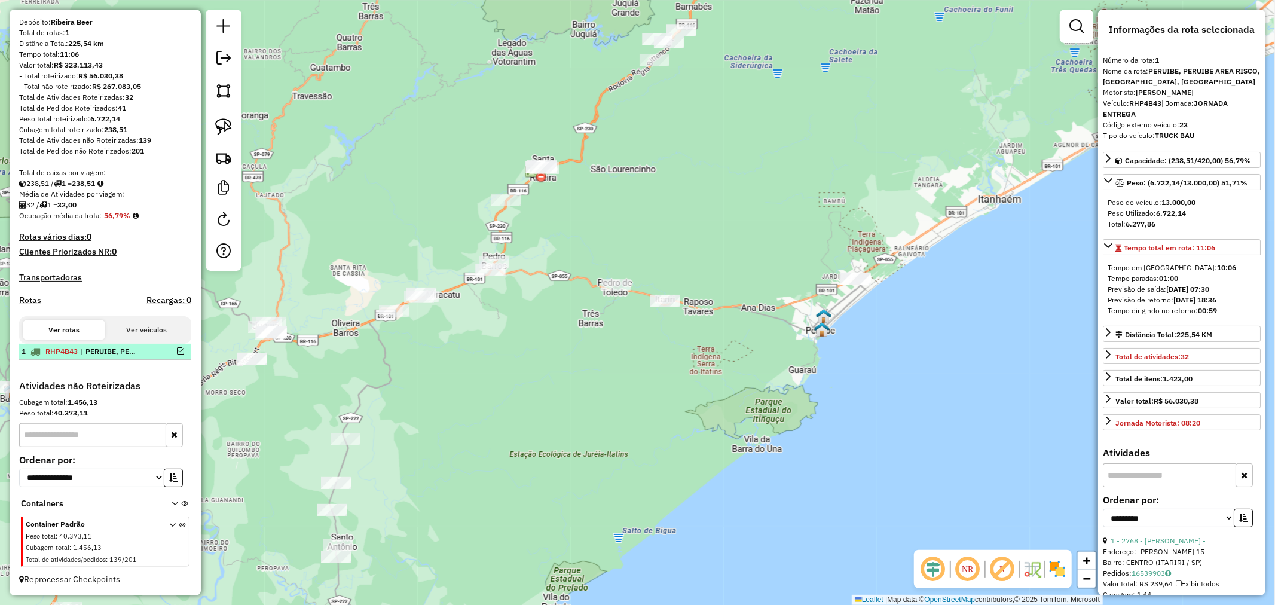
scroll to position [104, 0]
click at [222, 123] on img at bounding box center [223, 126] width 17 height 17
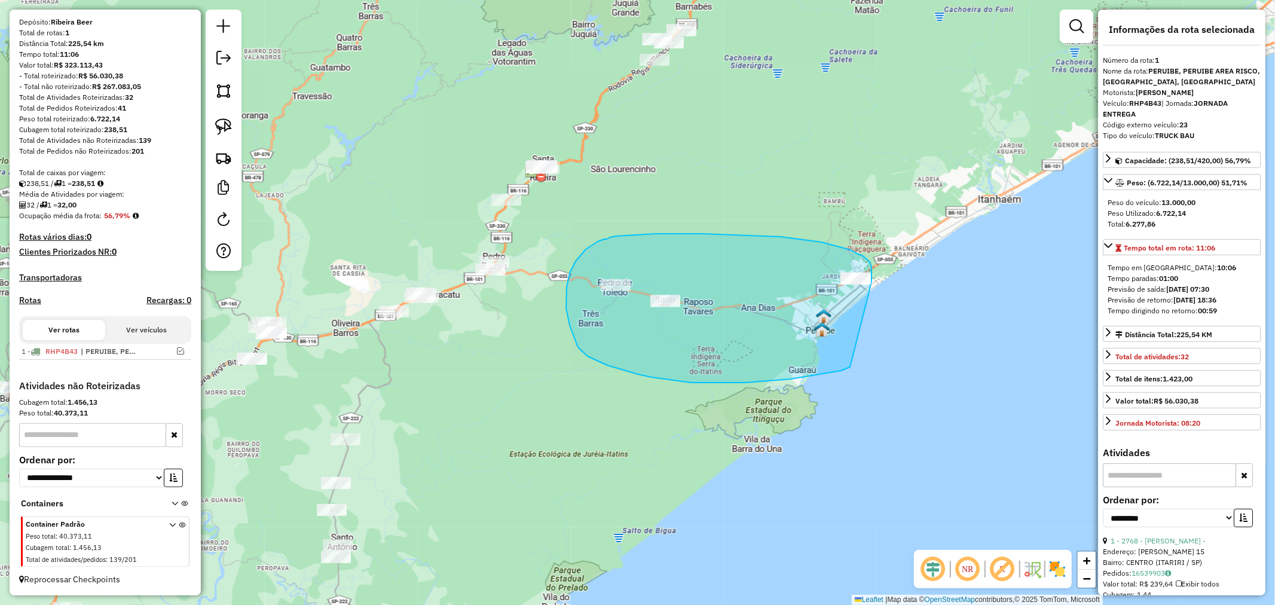
drag, startPoint x: 869, startPoint y: 292, endPoint x: 850, endPoint y: 367, distance: 77.7
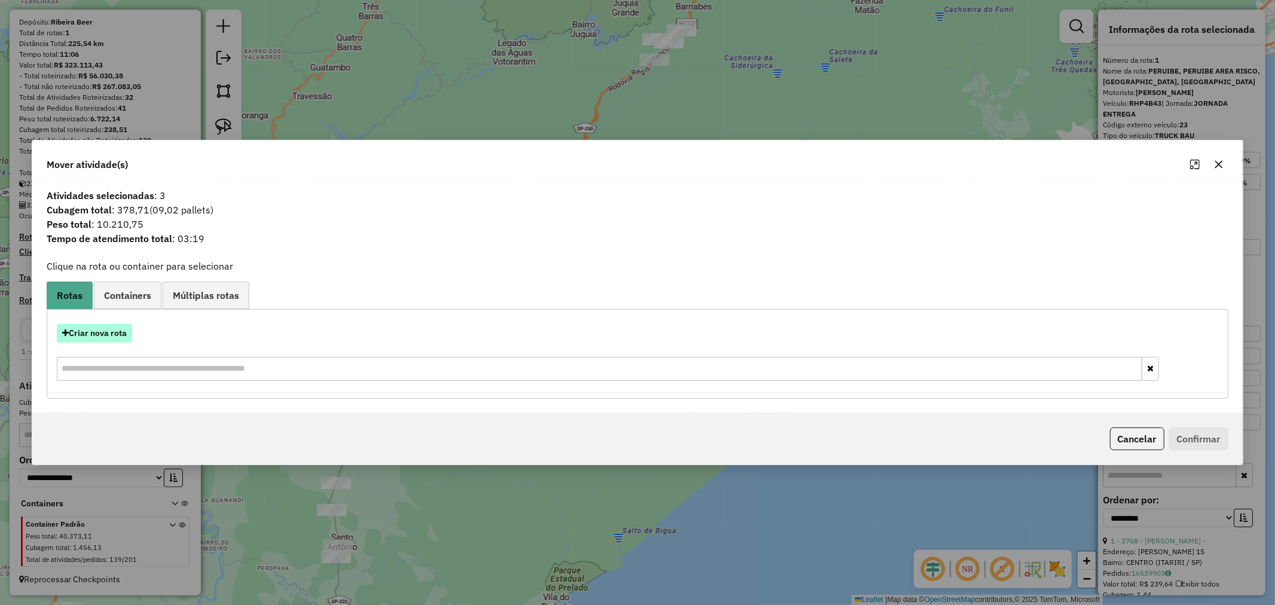
click at [82, 331] on button "Criar nova rota" at bounding box center [94, 333] width 75 height 19
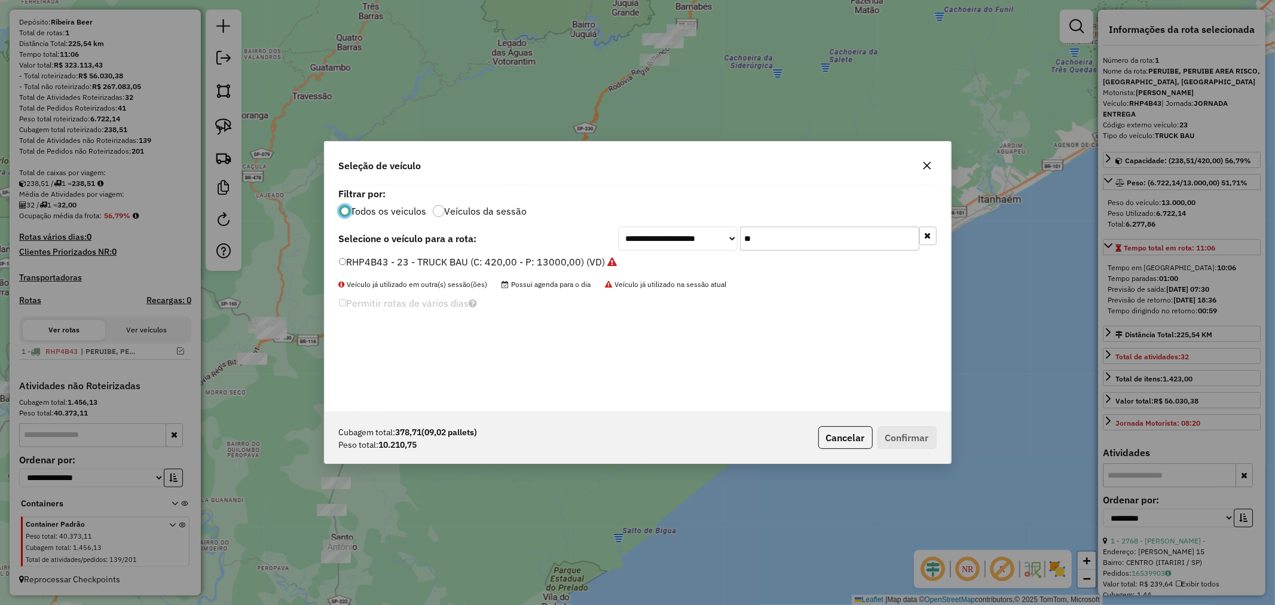
scroll to position [7, 3]
click at [907, 438] on button "Confirmar" at bounding box center [907, 437] width 59 height 23
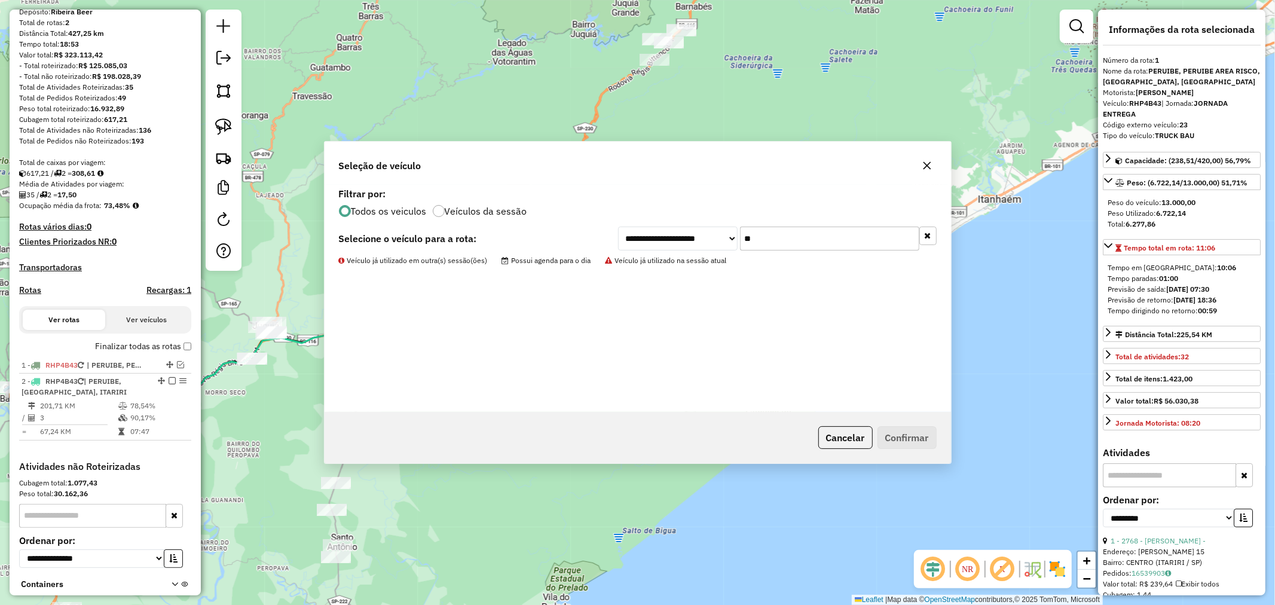
scroll to position [195, 0]
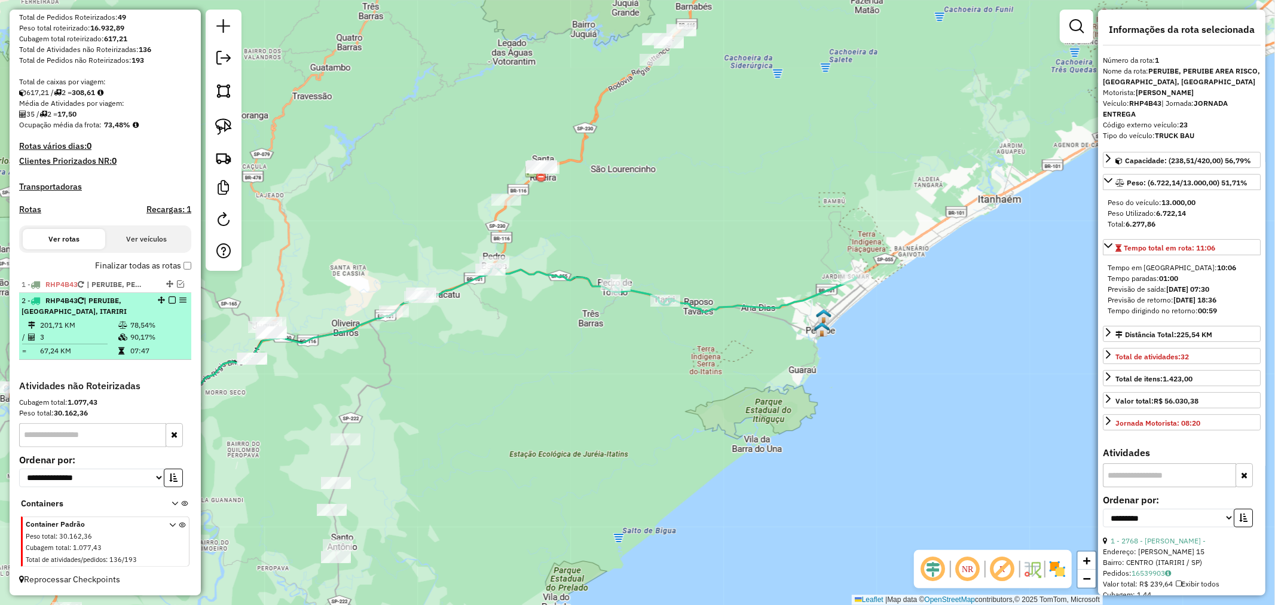
click at [169, 300] on em at bounding box center [172, 300] width 7 height 7
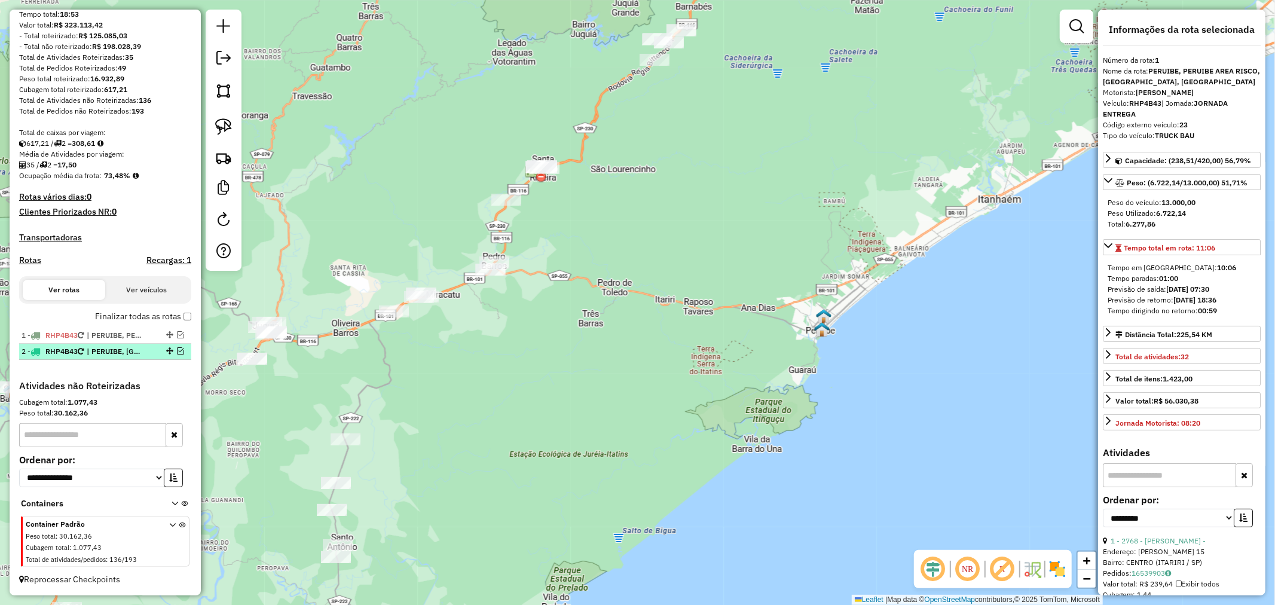
click at [177, 349] on em at bounding box center [180, 350] width 7 height 7
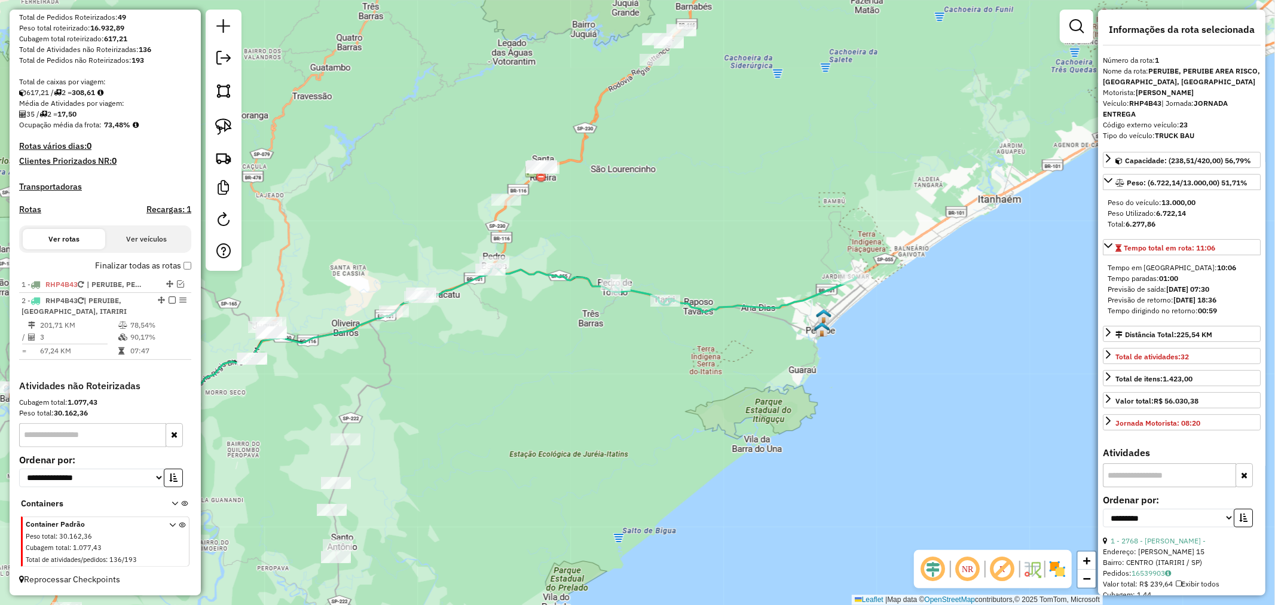
click at [738, 301] on icon at bounding box center [736, 294] width 241 height 35
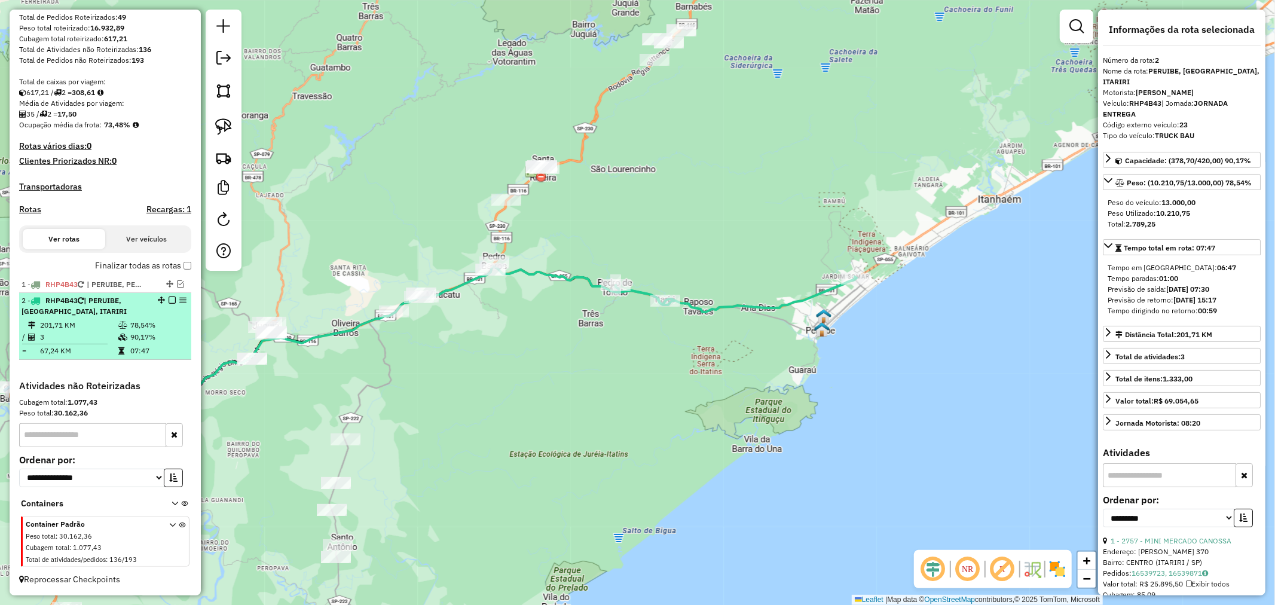
click at [169, 300] on em at bounding box center [172, 300] width 7 height 7
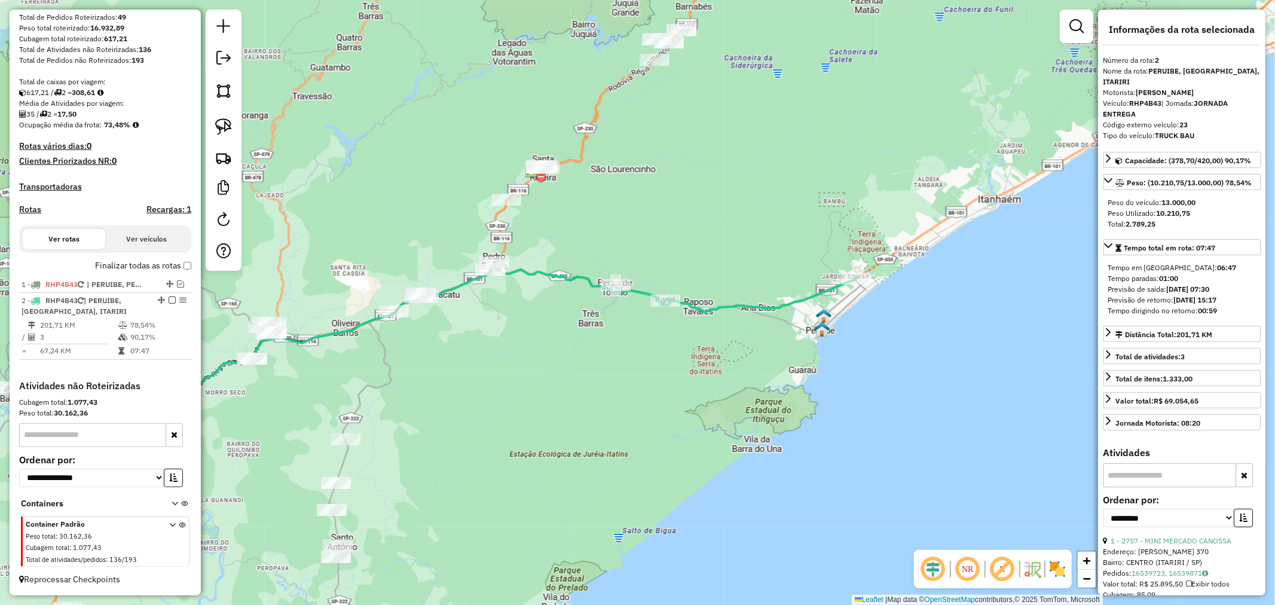
scroll to position [144, 0]
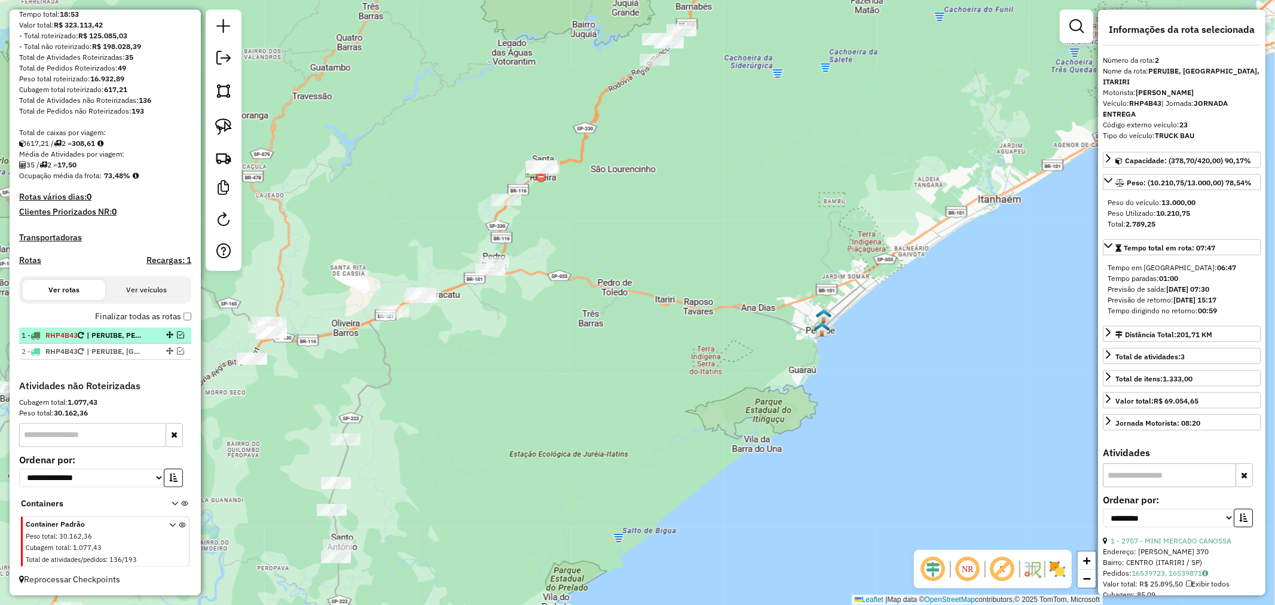
click at [177, 333] on em at bounding box center [180, 334] width 7 height 7
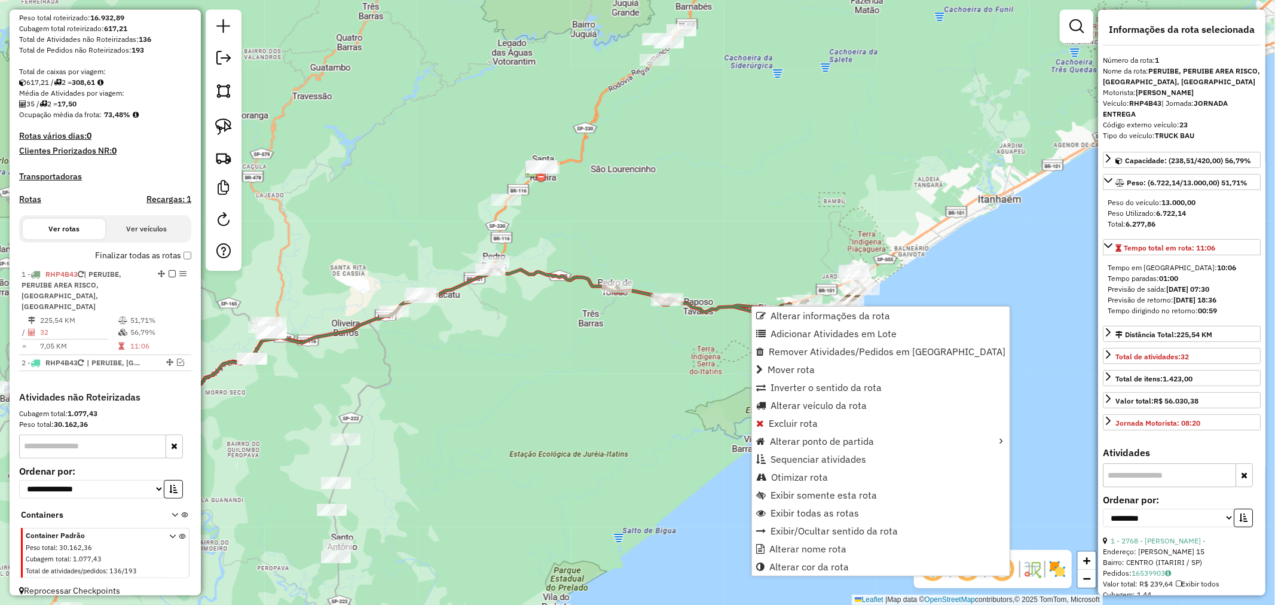
scroll to position [206, 0]
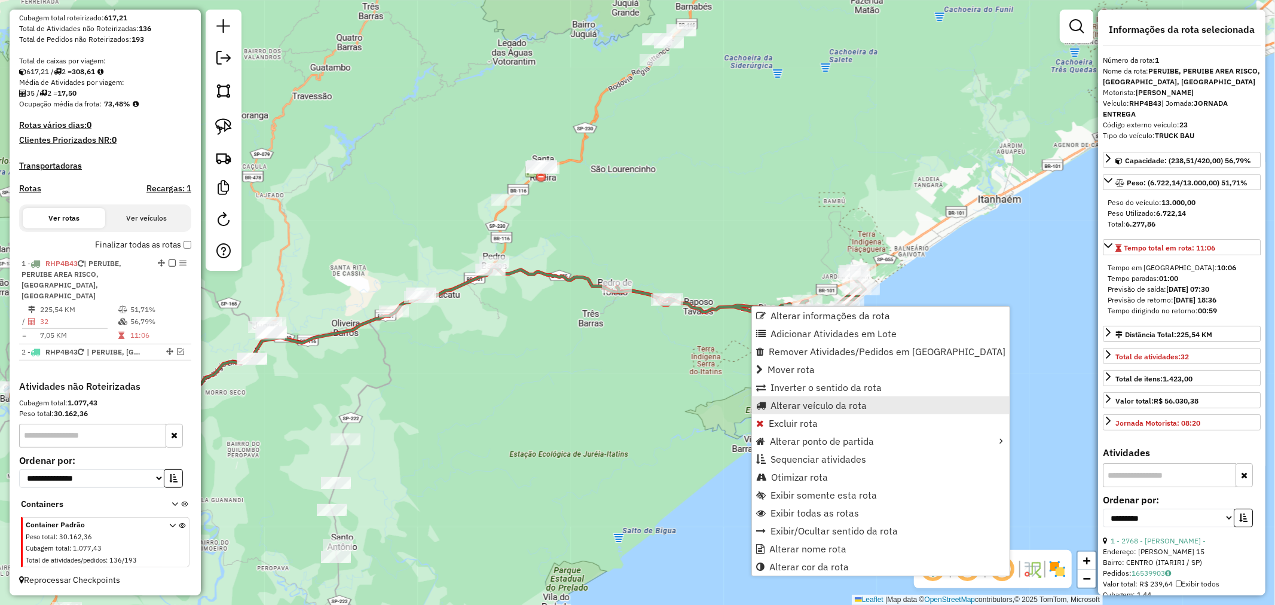
click at [830, 405] on span "Alterar veículo da rota" at bounding box center [819, 406] width 96 height 10
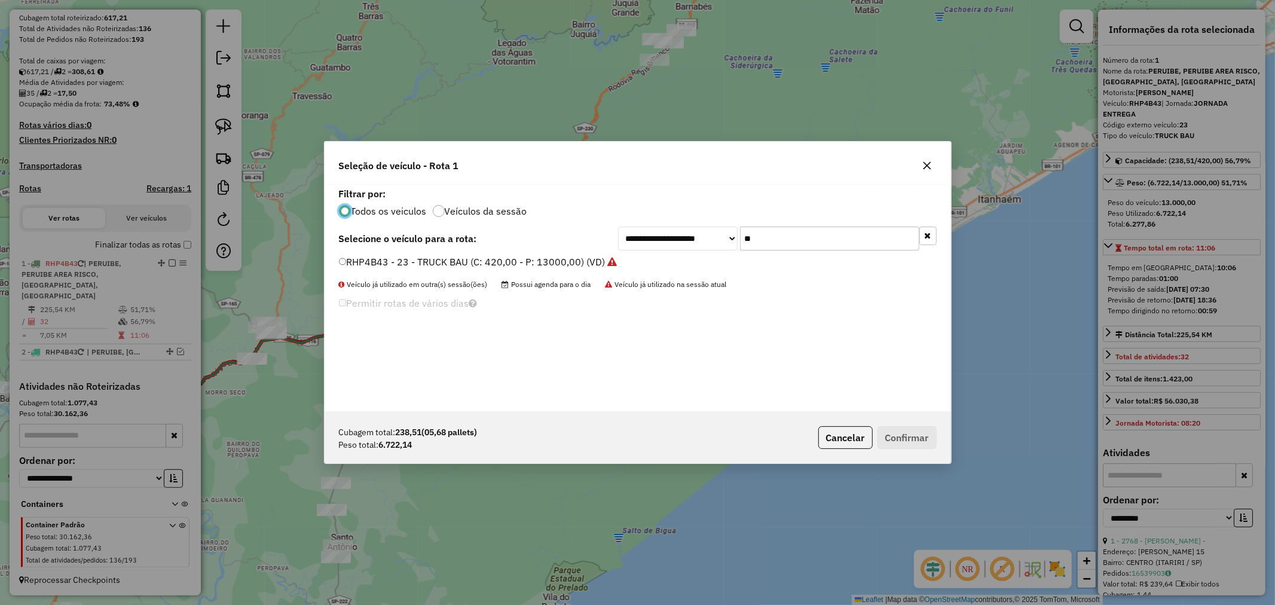
scroll to position [7, 3]
drag, startPoint x: 785, startPoint y: 238, endPoint x: 680, endPoint y: 242, distance: 104.7
click at [690, 244] on div "**********" at bounding box center [777, 239] width 319 height 24
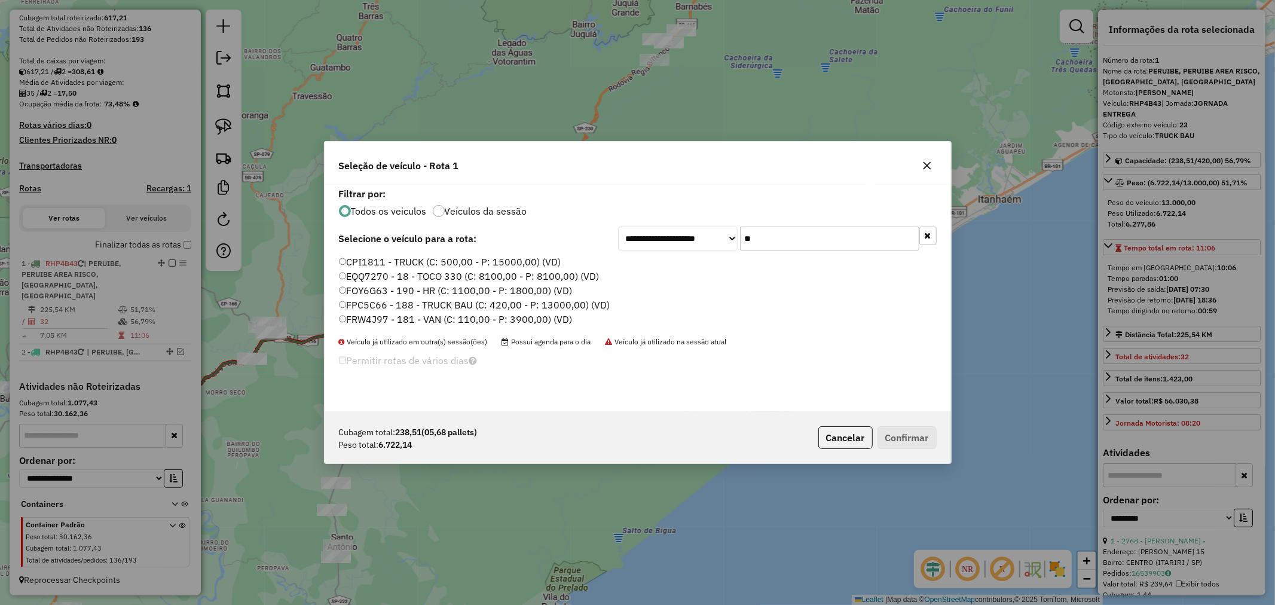
type input "**"
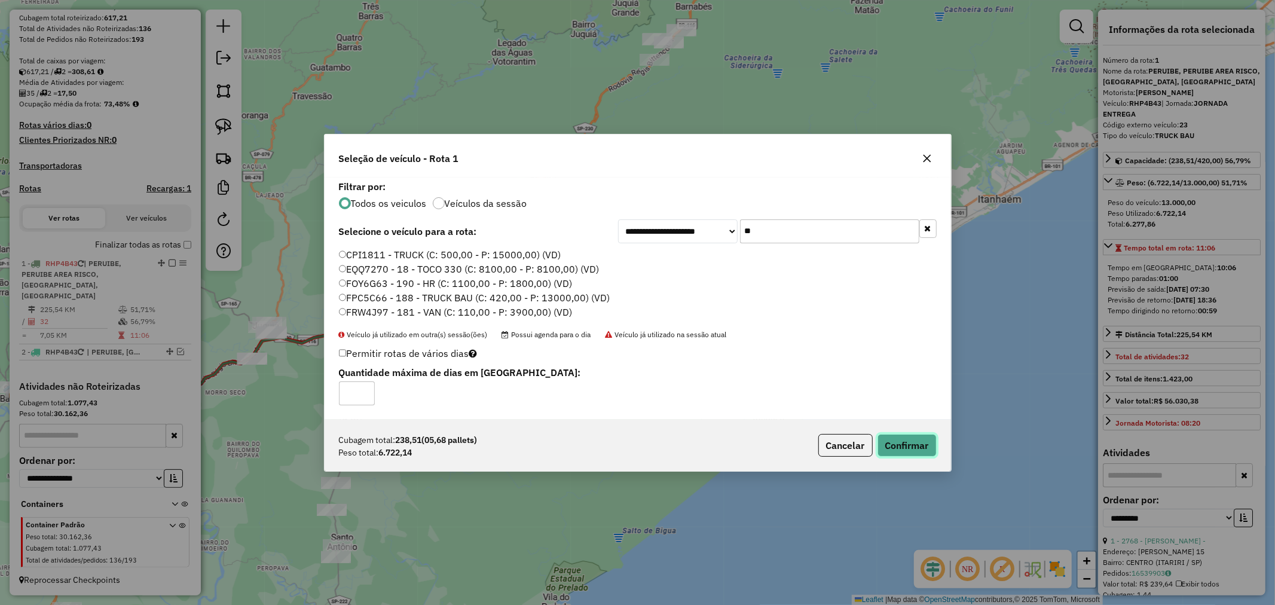
click at [917, 446] on button "Confirmar" at bounding box center [907, 445] width 59 height 23
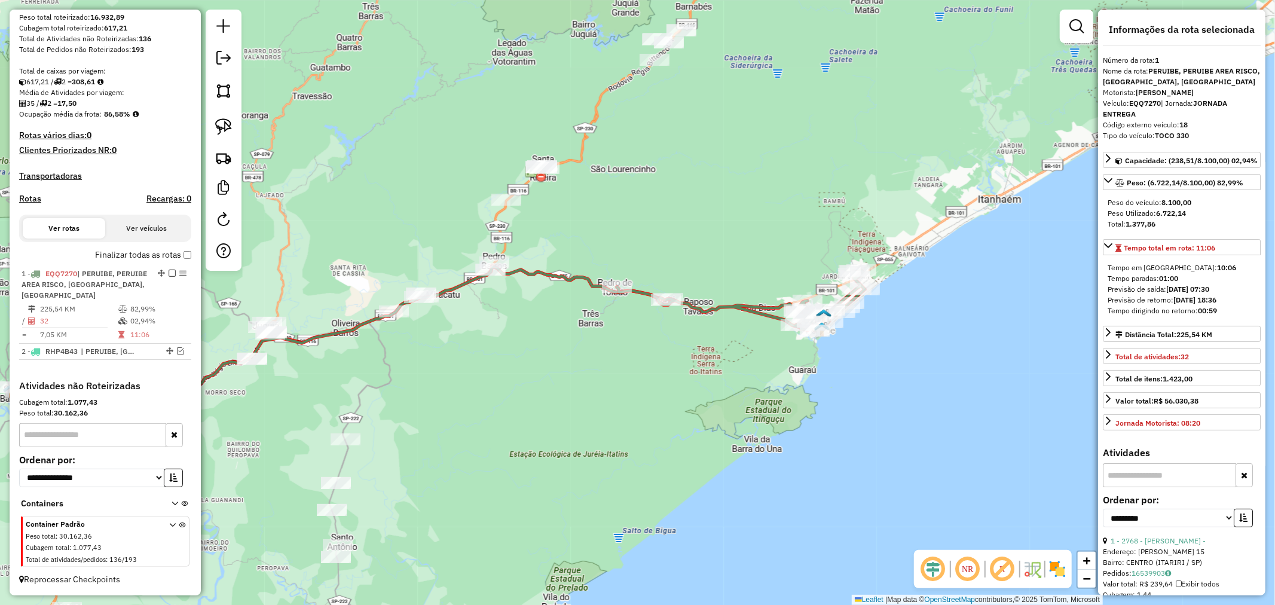
click at [768, 318] on icon at bounding box center [741, 300] width 248 height 61
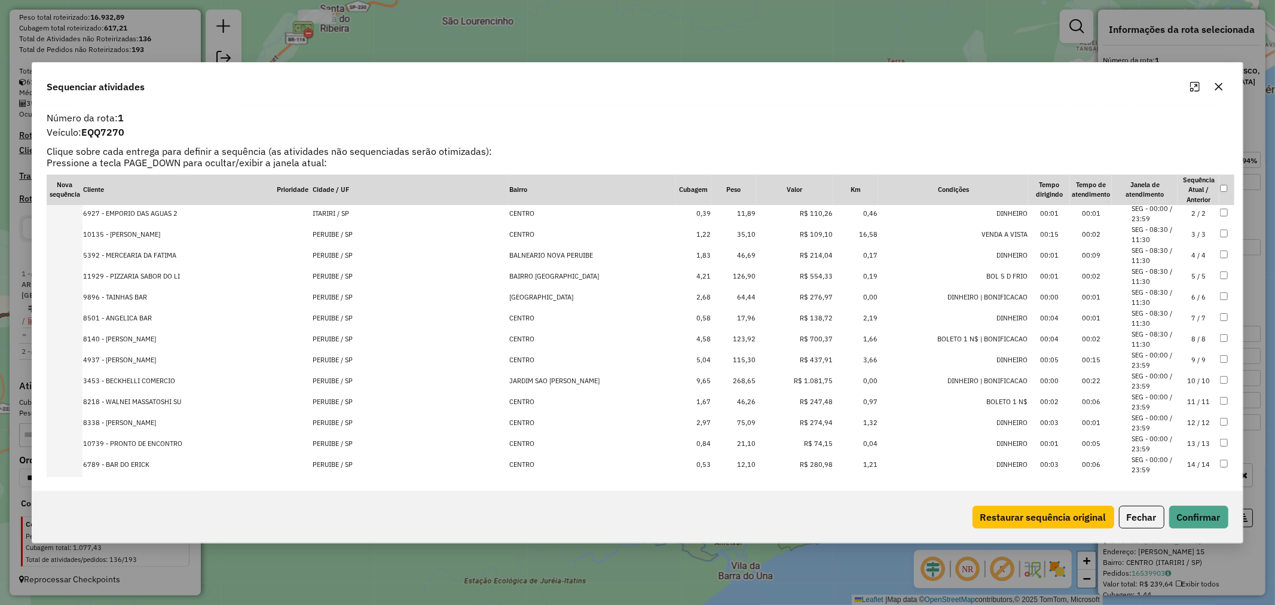
scroll to position [0, 0]
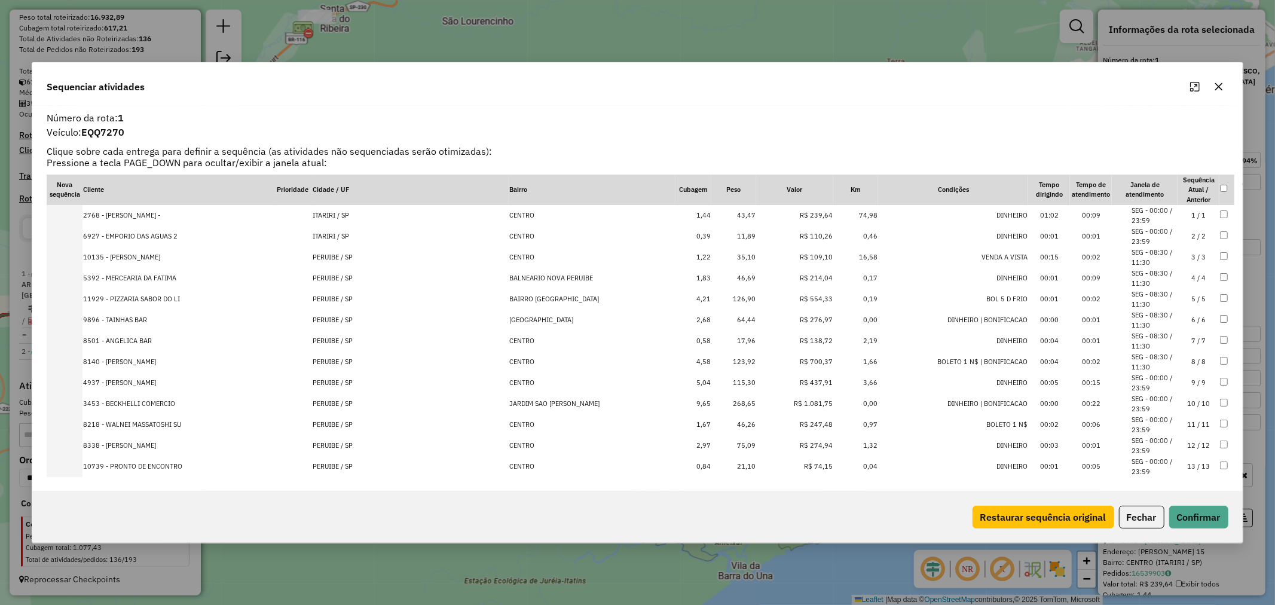
click at [719, 258] on td "35,10" at bounding box center [734, 257] width 45 height 21
click at [715, 277] on td "46,69" at bounding box center [734, 278] width 45 height 21
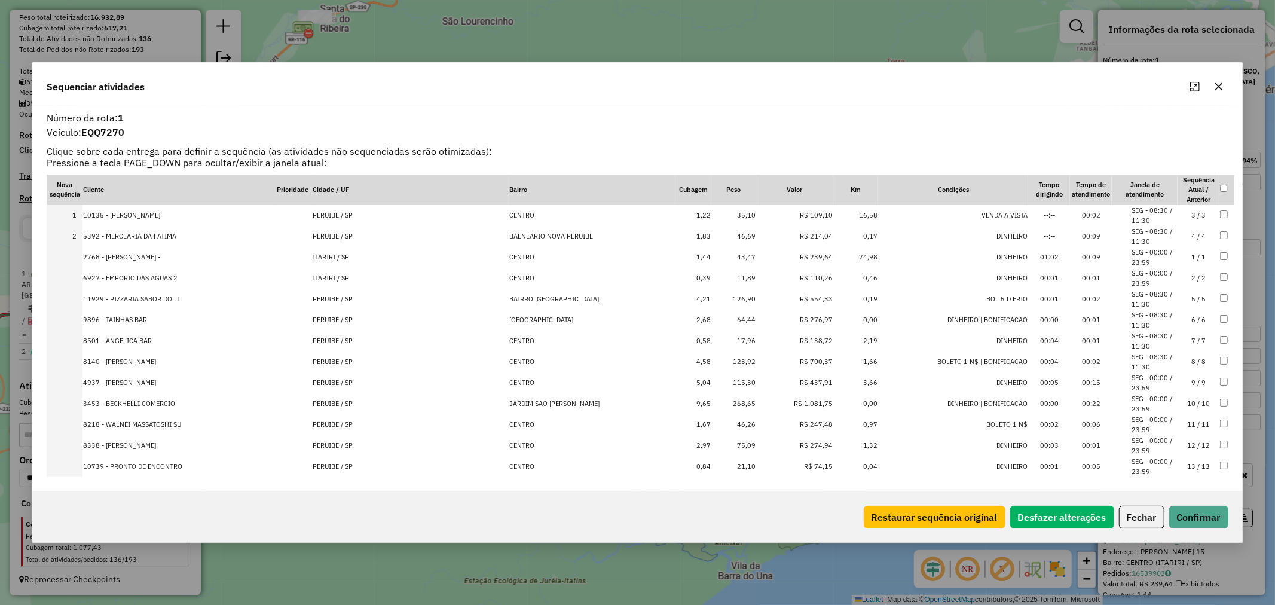
click at [714, 276] on td "11,89" at bounding box center [734, 278] width 45 height 21
click at [714, 278] on td "43,47" at bounding box center [734, 278] width 45 height 21
click at [713, 337] on td "17,96" at bounding box center [734, 341] width 45 height 21
click at [712, 425] on td "46,26" at bounding box center [734, 424] width 45 height 21
click at [712, 464] on td "21,10" at bounding box center [734, 466] width 45 height 21
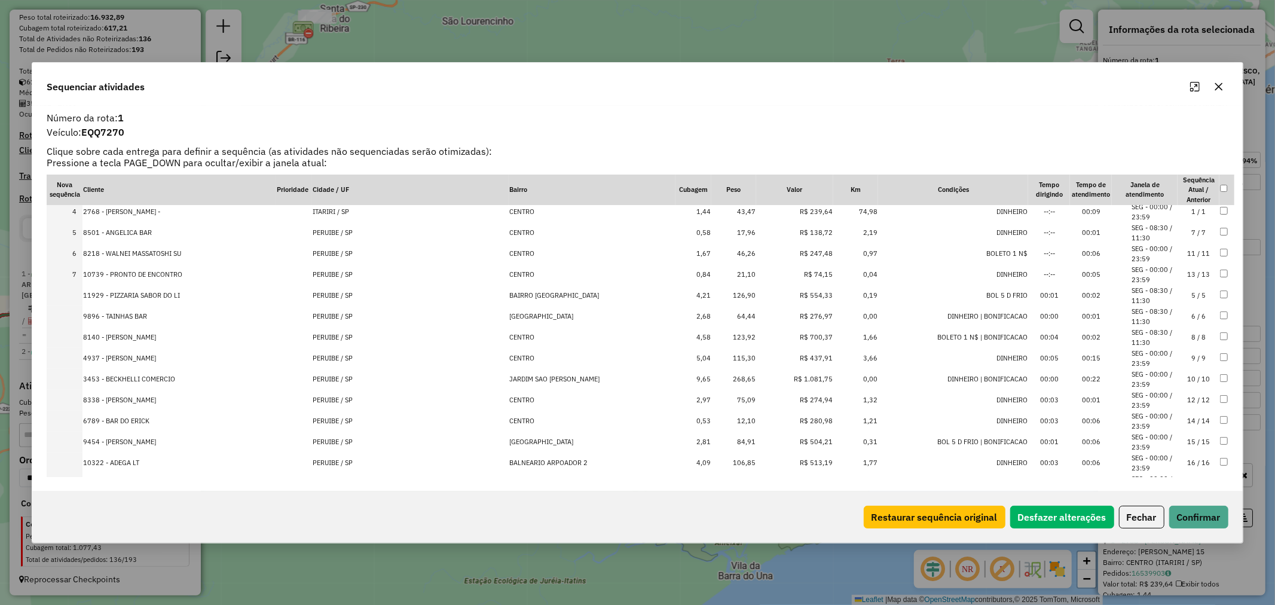
scroll to position [133, 0]
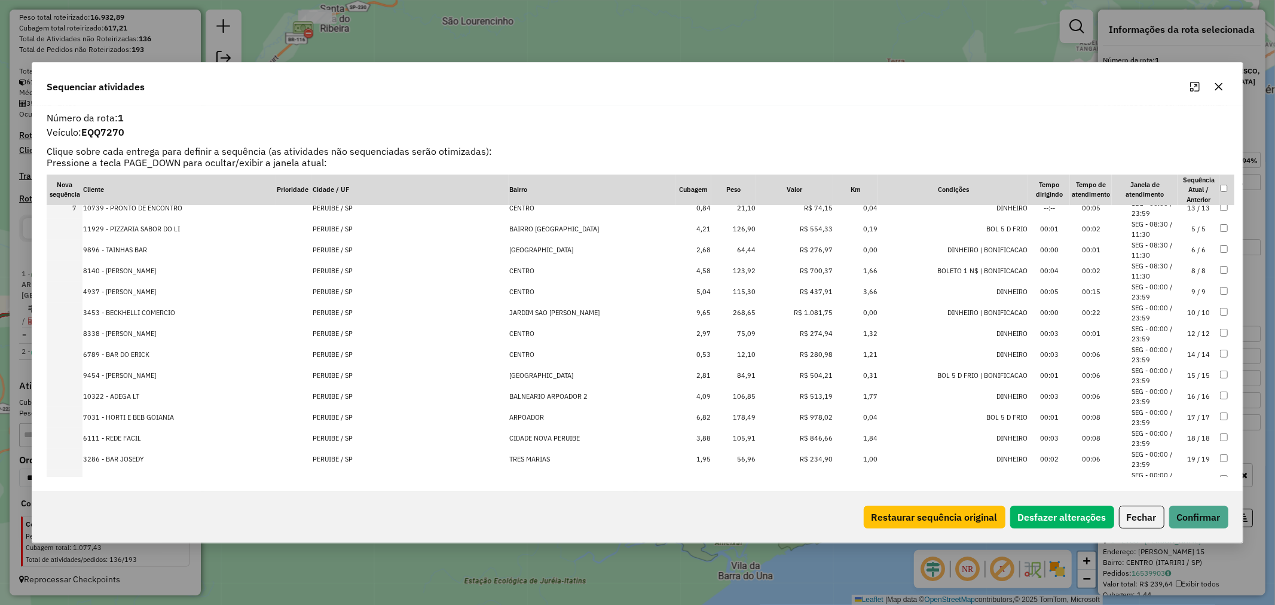
click at [718, 352] on td "12,10" at bounding box center [734, 354] width 45 height 21
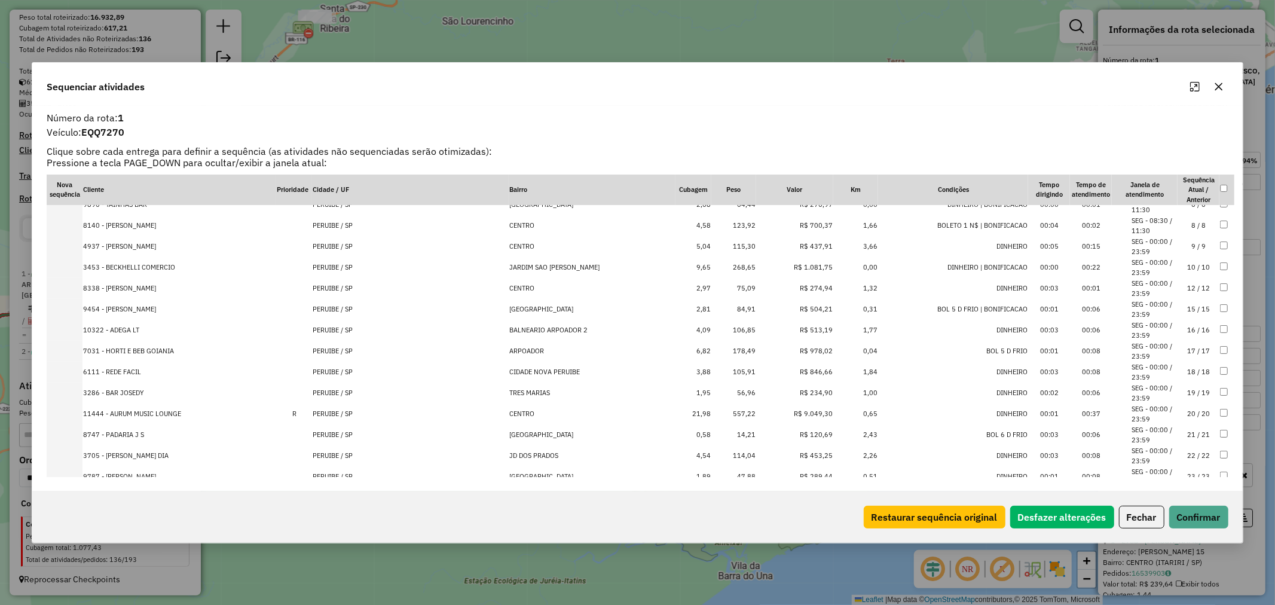
click at [713, 431] on td "14,21" at bounding box center [734, 435] width 45 height 21
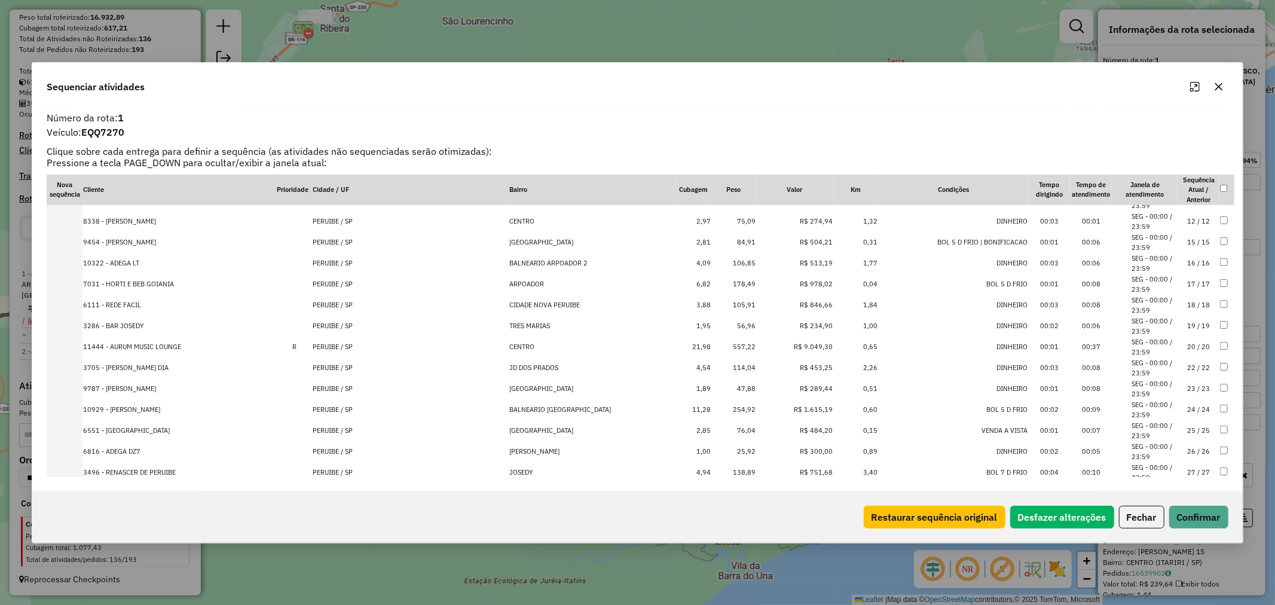
click at [719, 384] on td "47,88" at bounding box center [734, 389] width 45 height 21
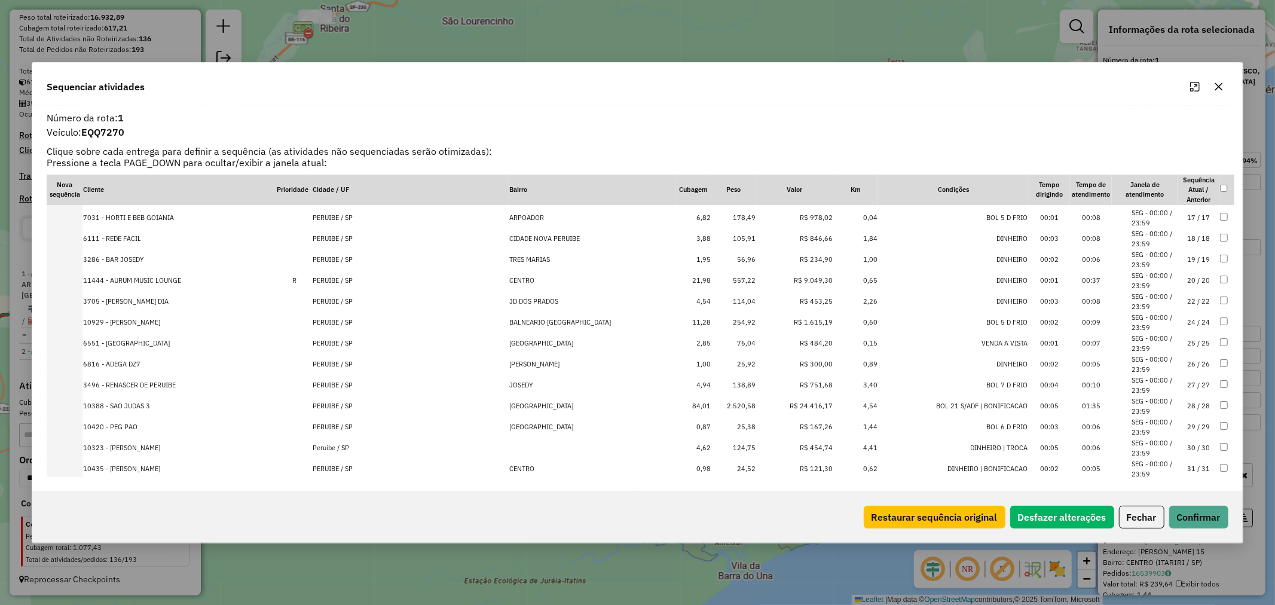
click at [712, 358] on td "25,92" at bounding box center [734, 364] width 45 height 21
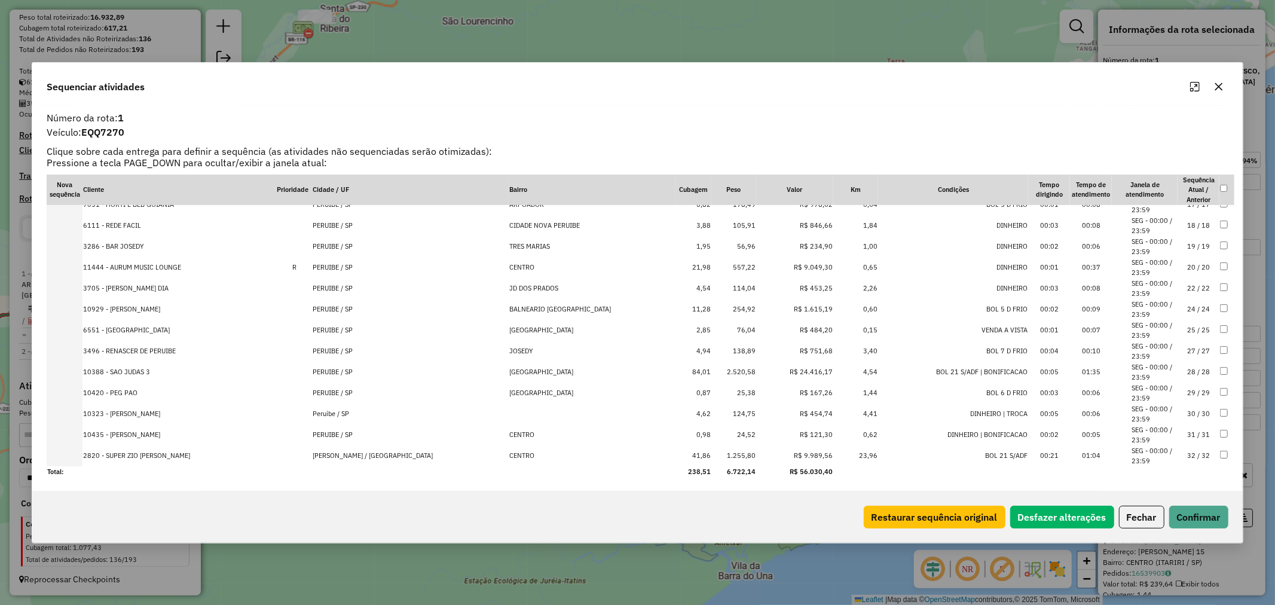
click at [718, 431] on td "24,52" at bounding box center [734, 435] width 45 height 21
click at [716, 414] on td "25,38" at bounding box center [734, 414] width 45 height 21
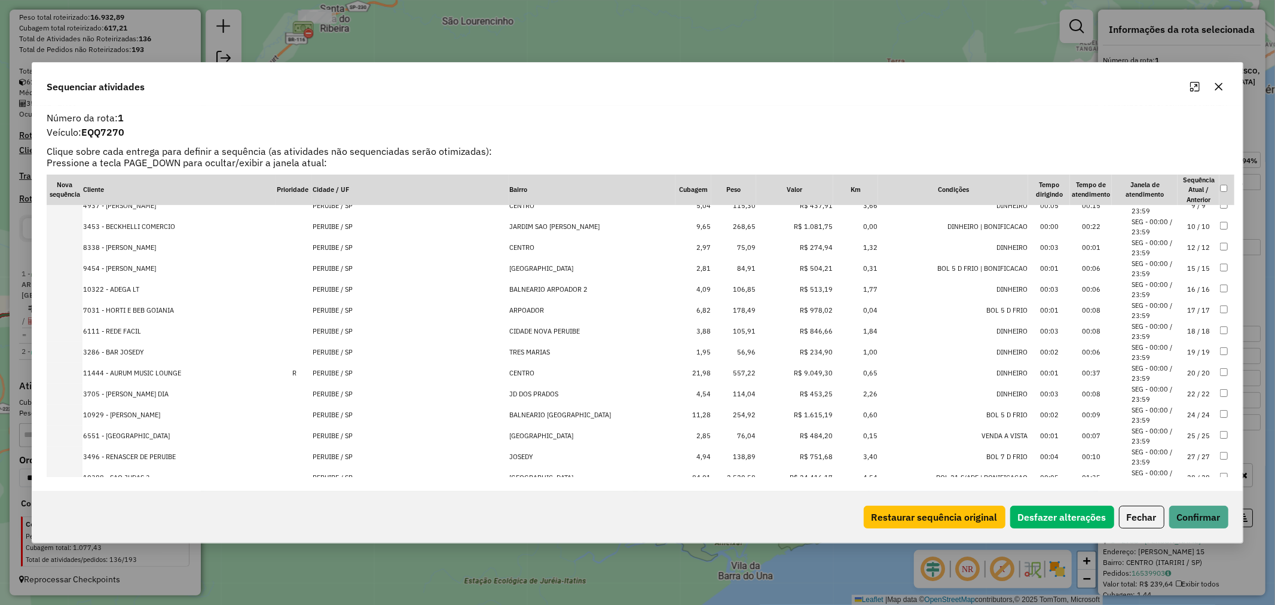
scroll to position [342, 0]
click at [718, 355] on td "56,96" at bounding box center [734, 354] width 45 height 21
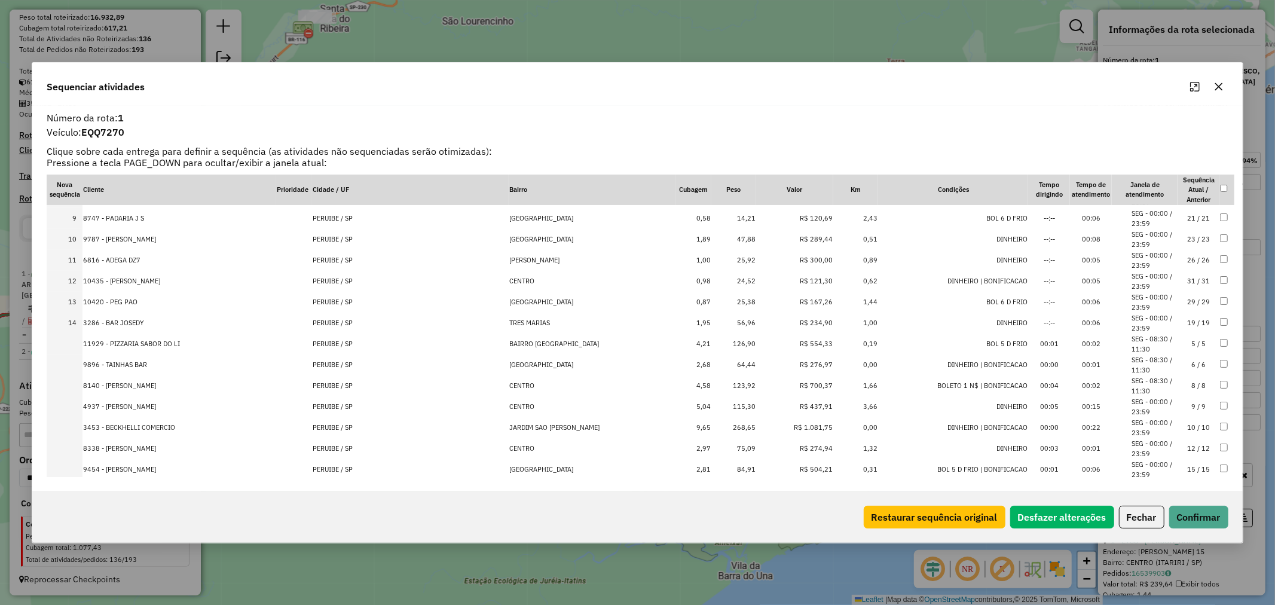
scroll to position [164, 0]
click at [718, 365] on td "64,44" at bounding box center [734, 365] width 45 height 21
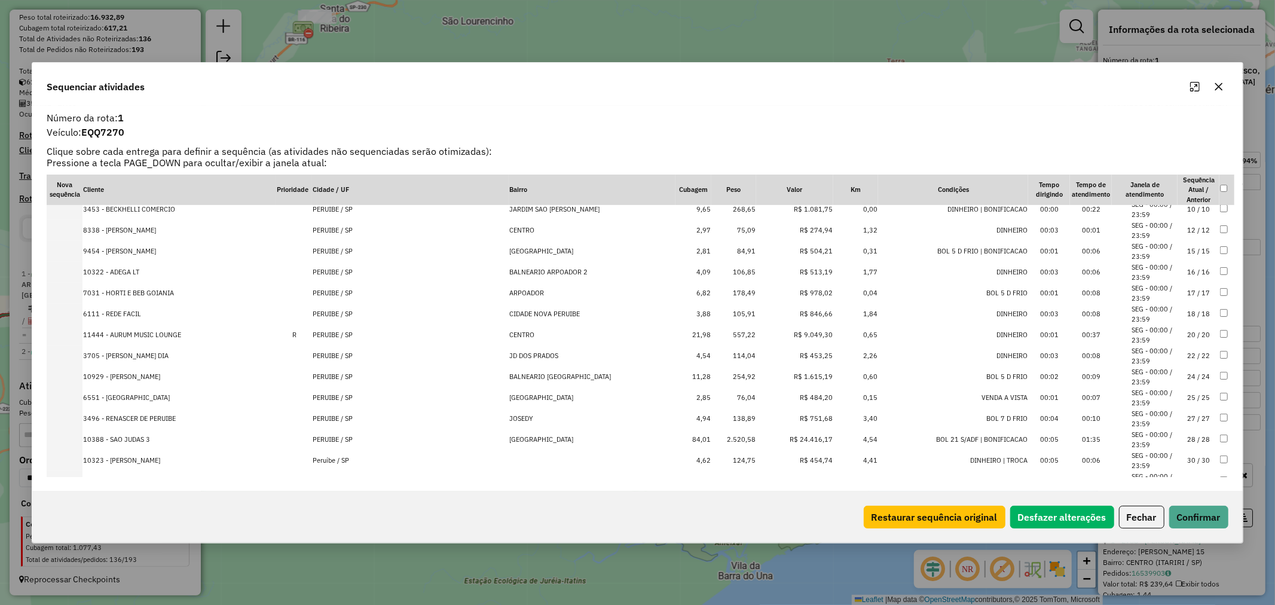
scroll to position [408, 0]
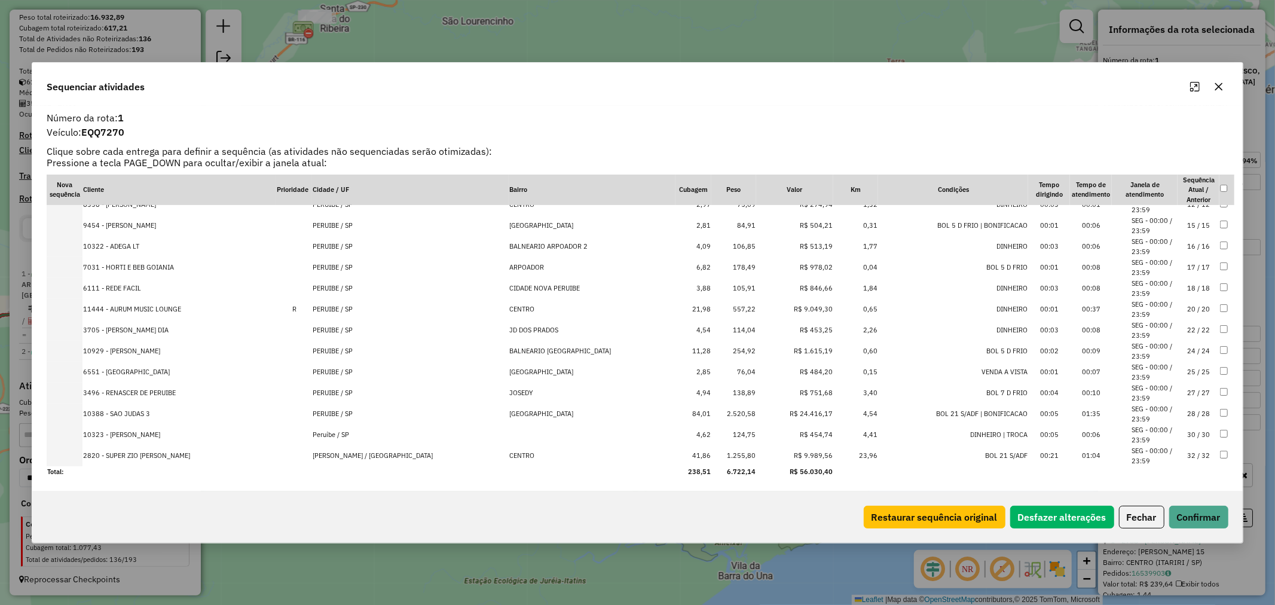
click at [714, 371] on td "76,04" at bounding box center [734, 372] width 45 height 21
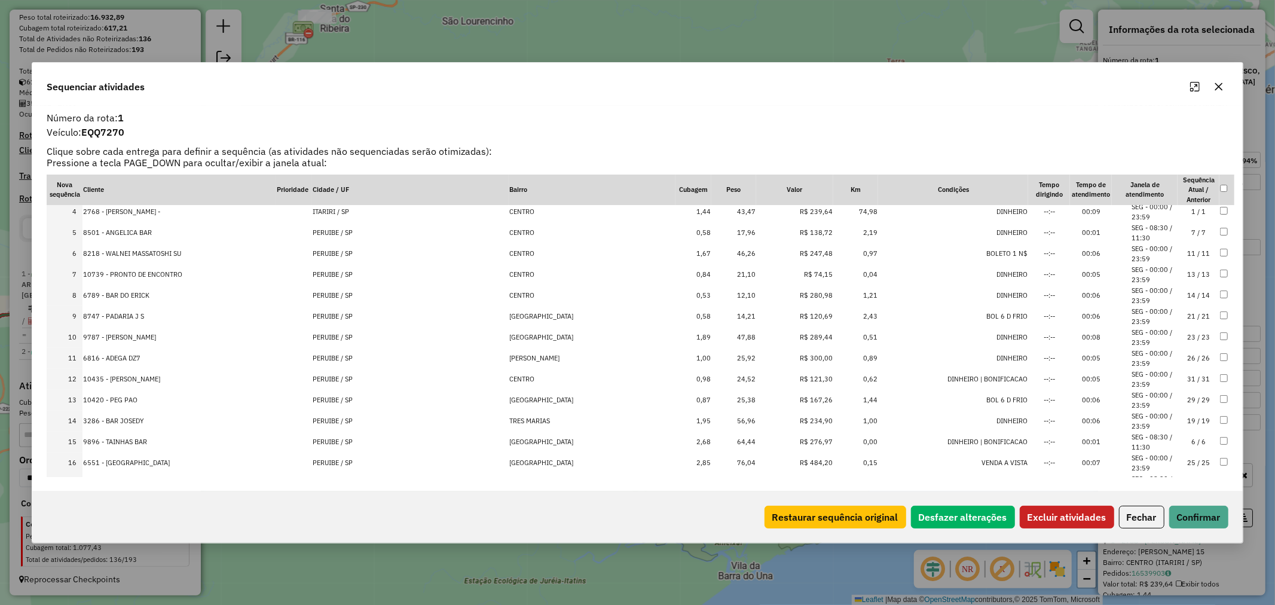
scroll to position [133, 0]
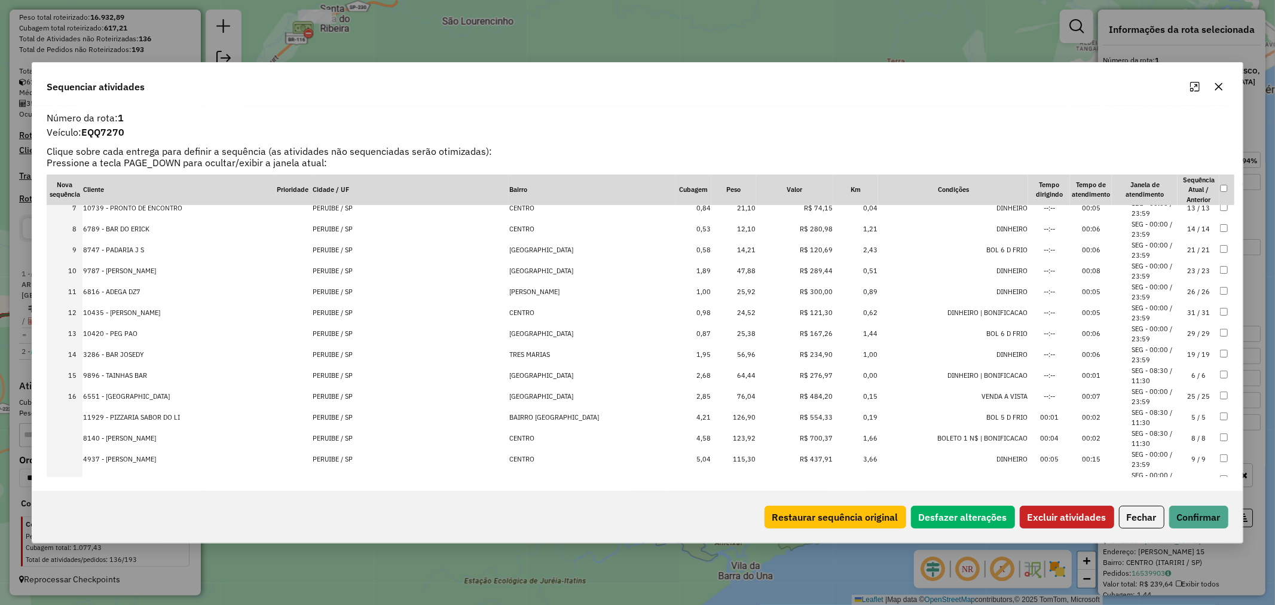
click at [1067, 515] on button "Excluir atividades" at bounding box center [1067, 517] width 94 height 23
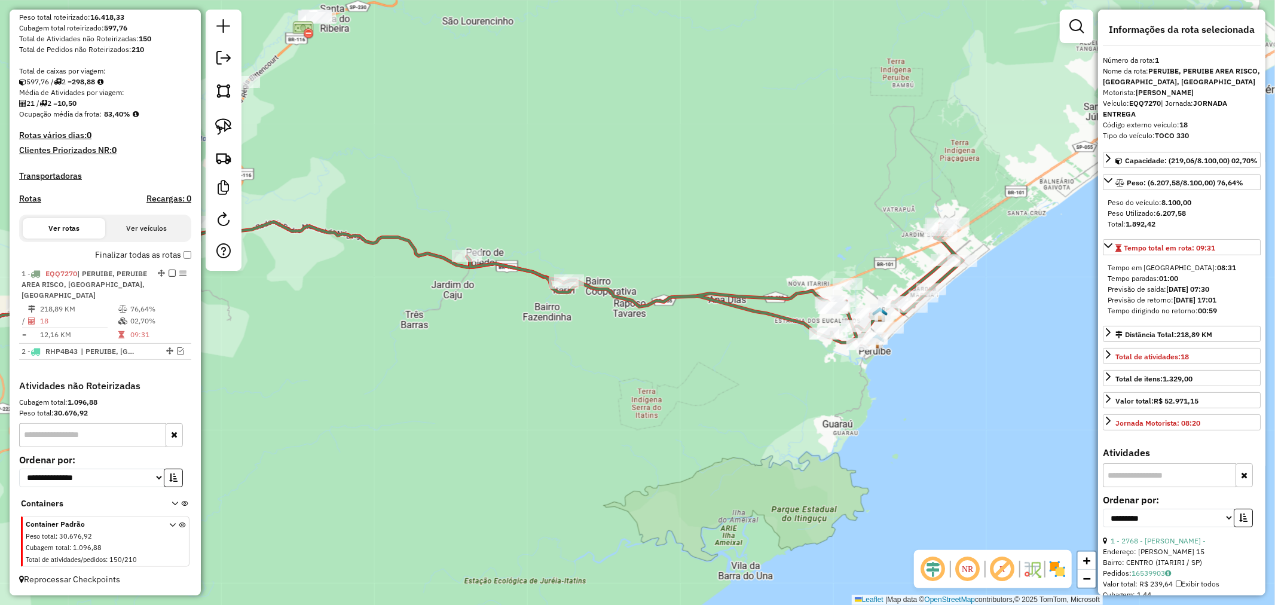
click at [169, 271] on em at bounding box center [172, 273] width 7 height 7
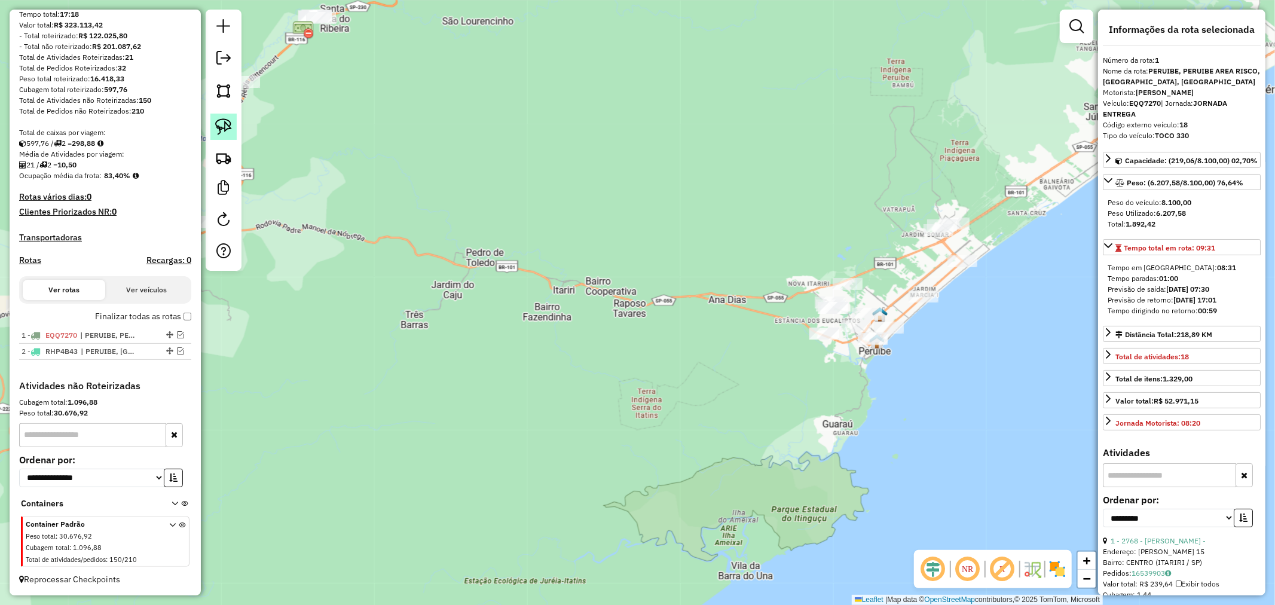
click at [225, 124] on img at bounding box center [223, 126] width 17 height 17
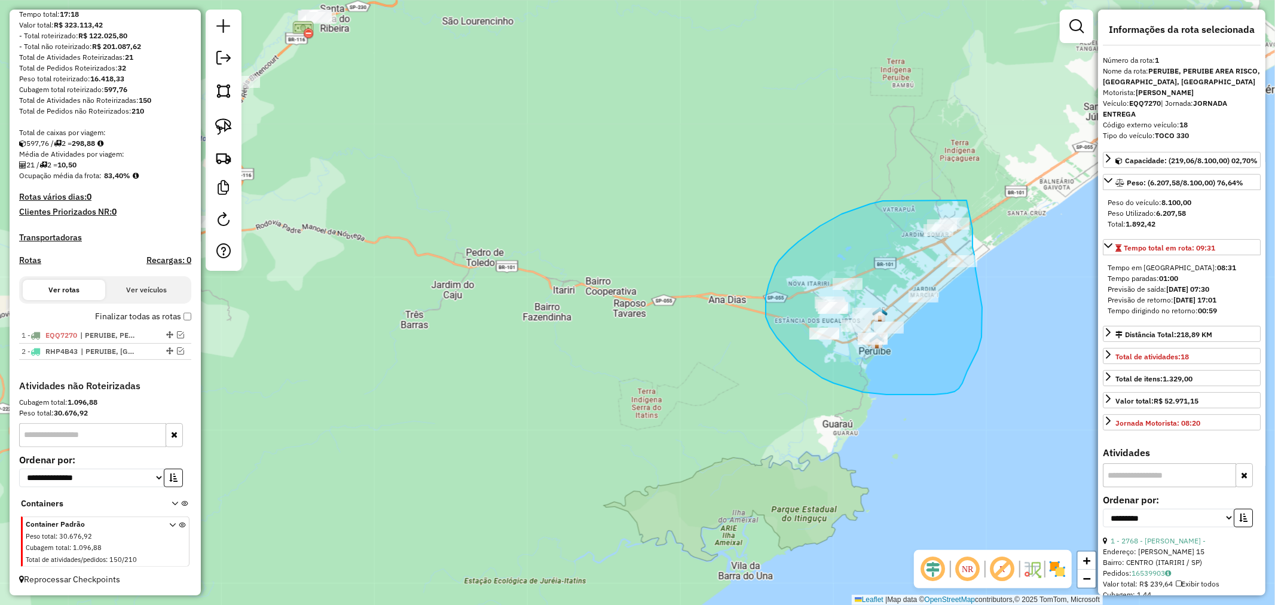
drag, startPoint x: 967, startPoint y: 200, endPoint x: 973, endPoint y: 229, distance: 29.3
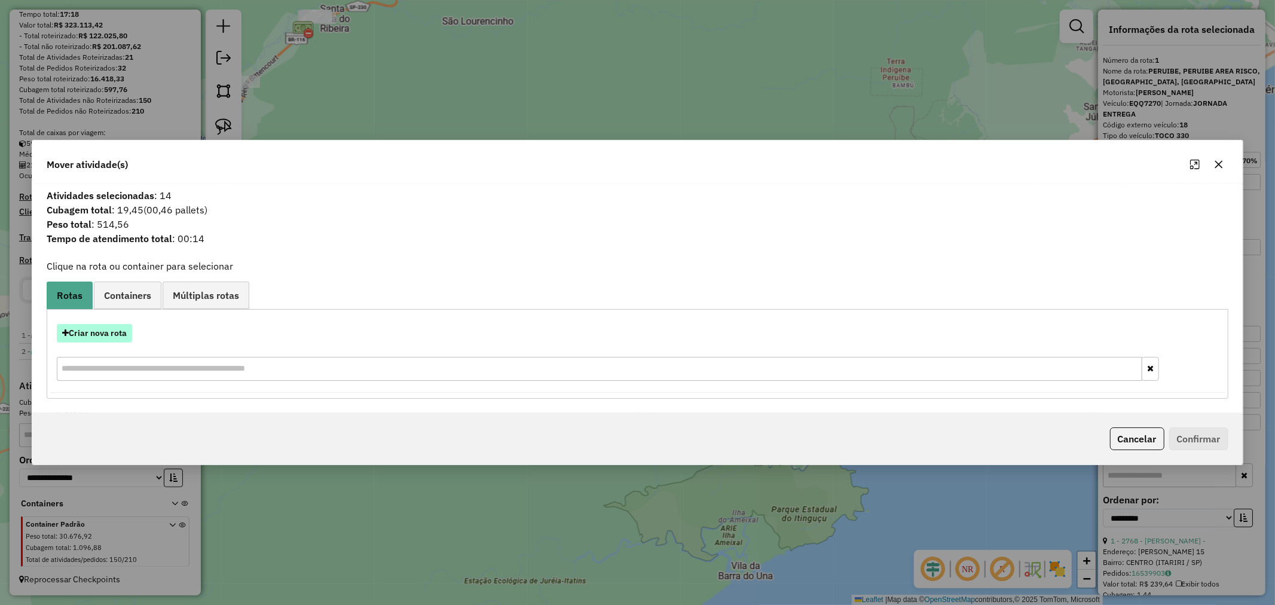
click at [90, 327] on button "Criar nova rota" at bounding box center [94, 333] width 75 height 19
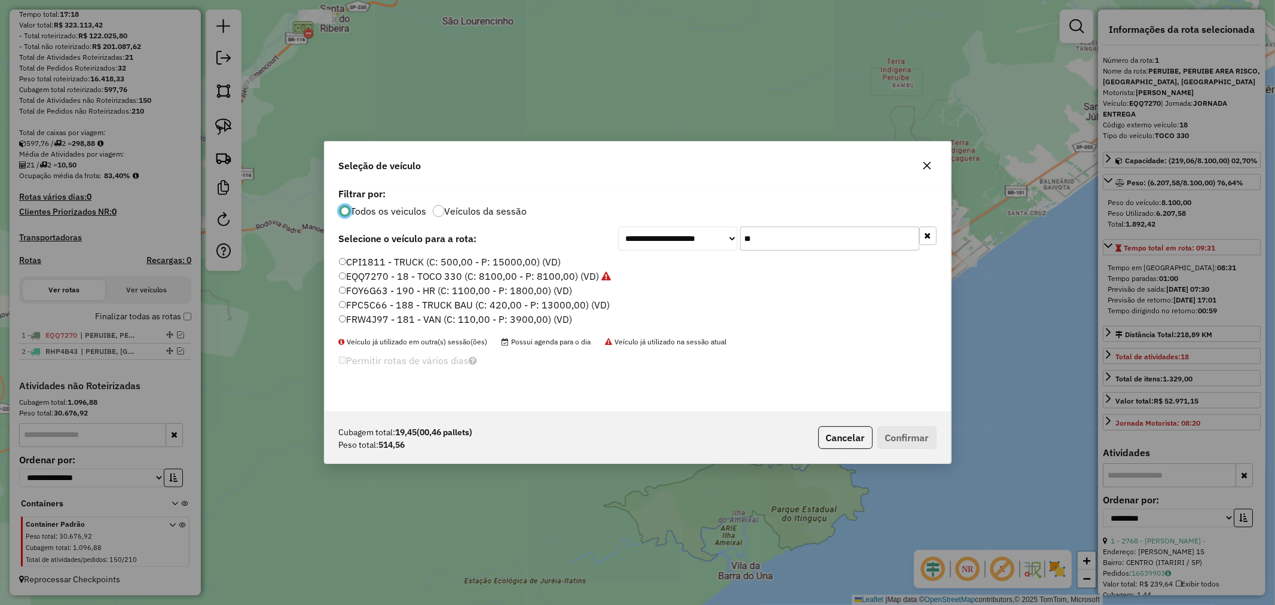
scroll to position [7, 3]
drag, startPoint x: 810, startPoint y: 237, endPoint x: 691, endPoint y: 238, distance: 119.0
click at [695, 237] on div "**********" at bounding box center [777, 239] width 319 height 24
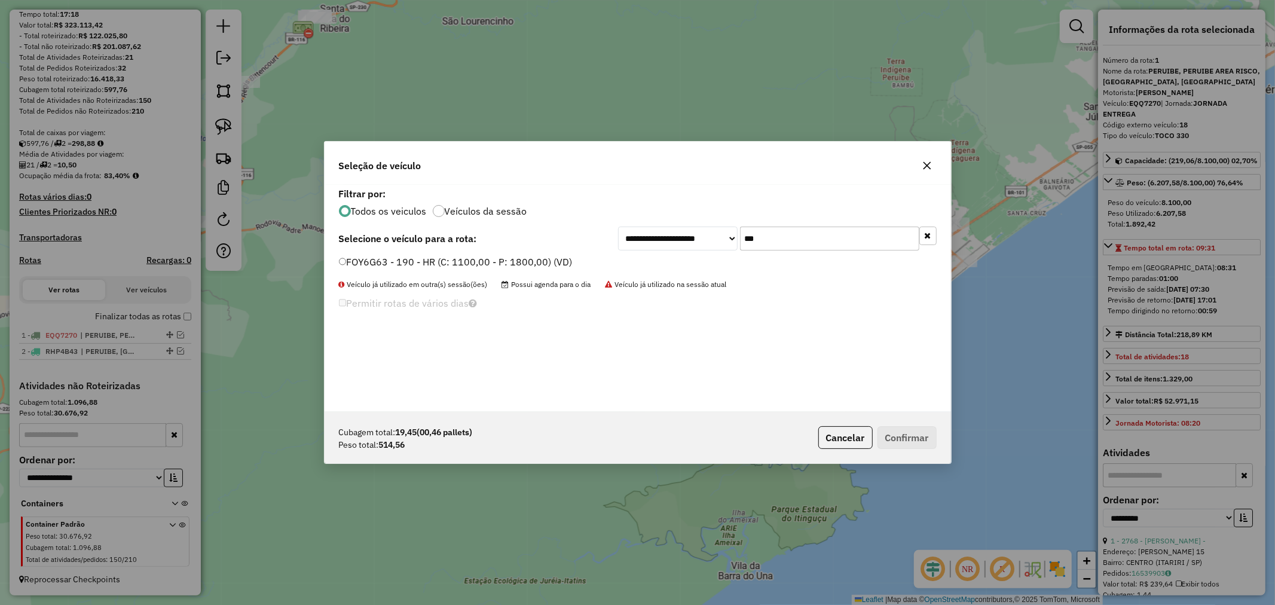
type input "***"
drag, startPoint x: 781, startPoint y: 242, endPoint x: 703, endPoint y: 243, distance: 77.8
click at [703, 243] on div "**********" at bounding box center [777, 239] width 319 height 24
click at [917, 437] on button "Confirmar" at bounding box center [907, 437] width 59 height 23
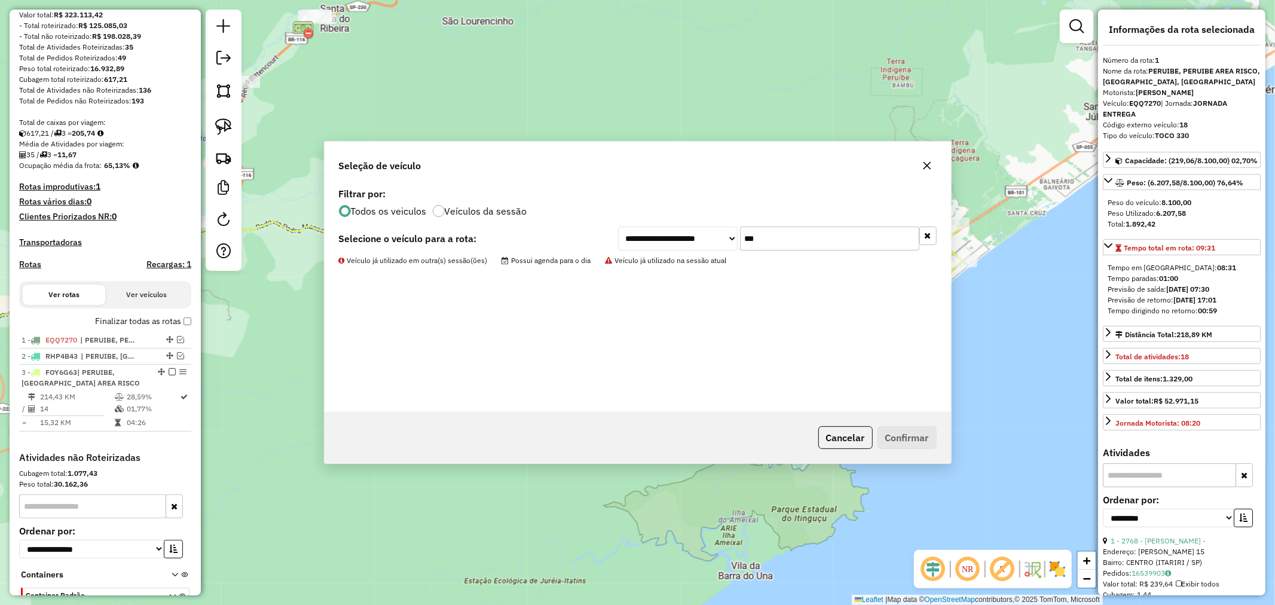
scroll to position [225, 0]
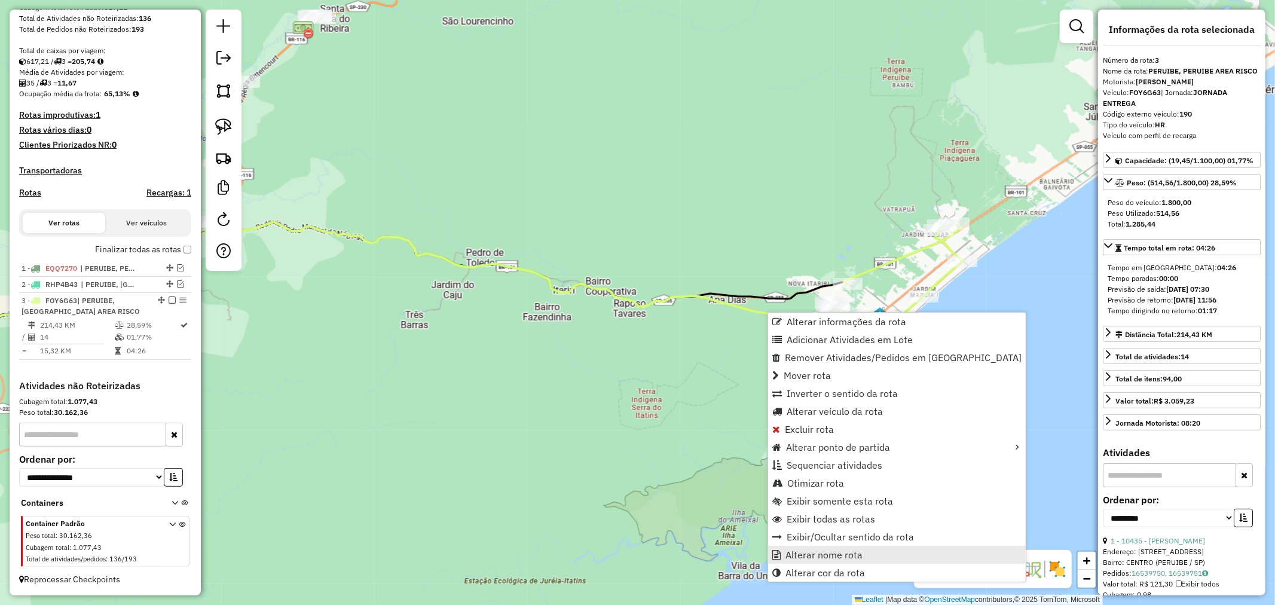
click at [836, 558] on span "Alterar nome rota" at bounding box center [824, 555] width 77 height 10
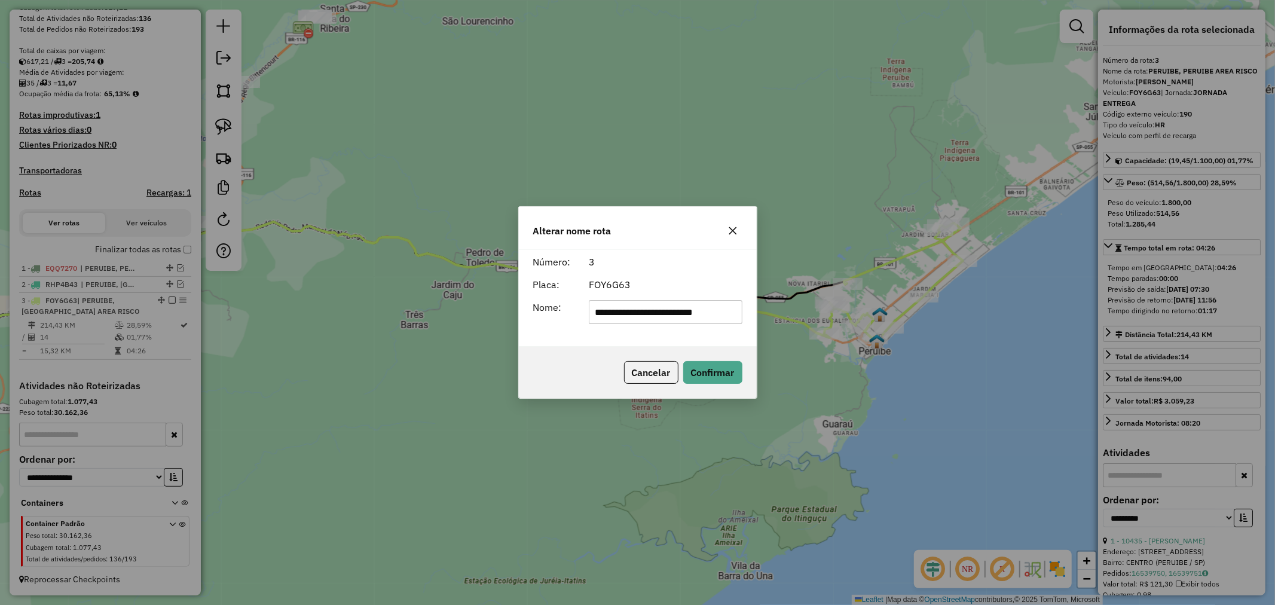
drag, startPoint x: 727, startPoint y: 313, endPoint x: 523, endPoint y: 313, distance: 204.5
click at [523, 313] on div "**********" at bounding box center [638, 298] width 238 height 97
type input "**********"
click at [706, 375] on button "Confirmar" at bounding box center [712, 372] width 59 height 23
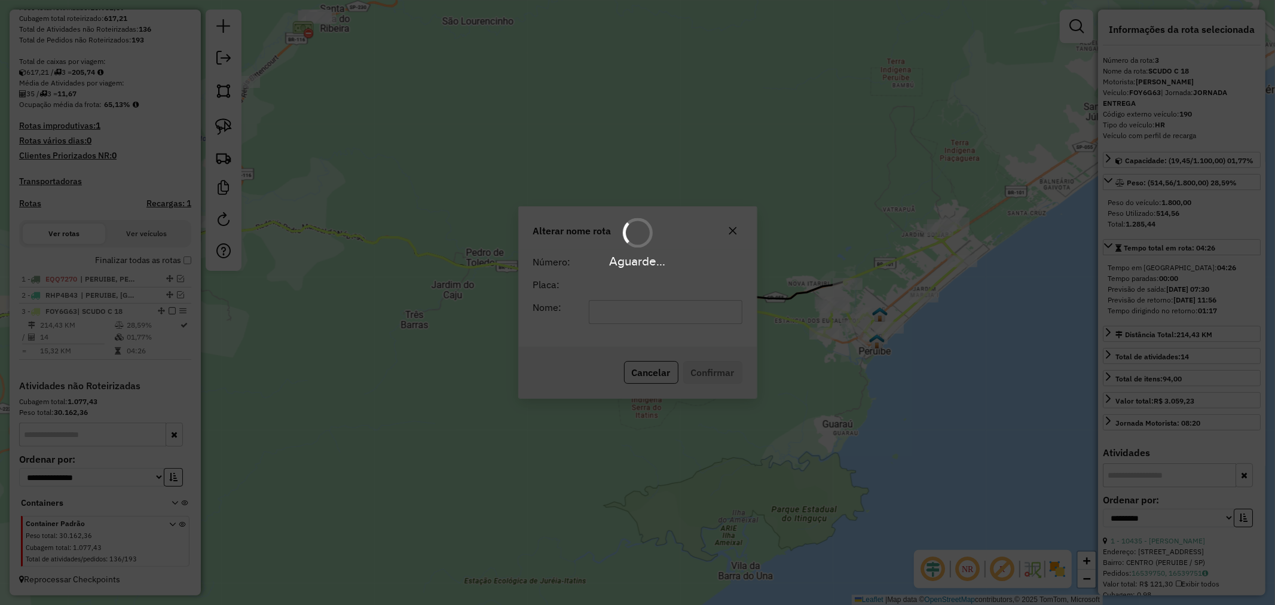
scroll to position [215, 0]
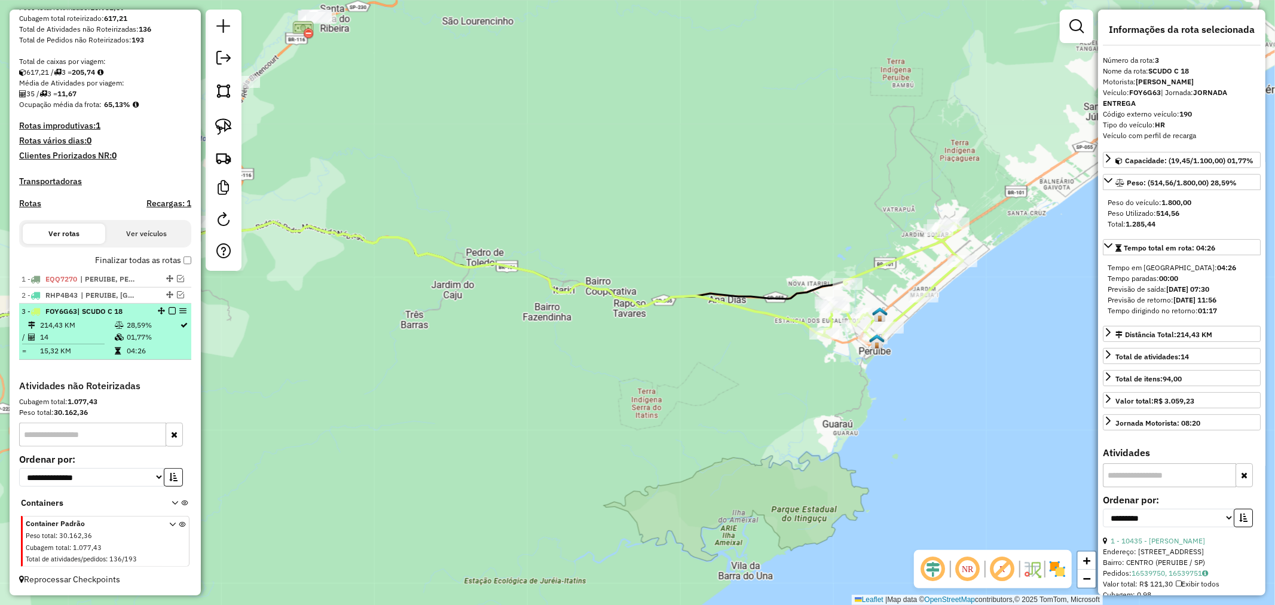
click at [170, 313] on em at bounding box center [172, 310] width 7 height 7
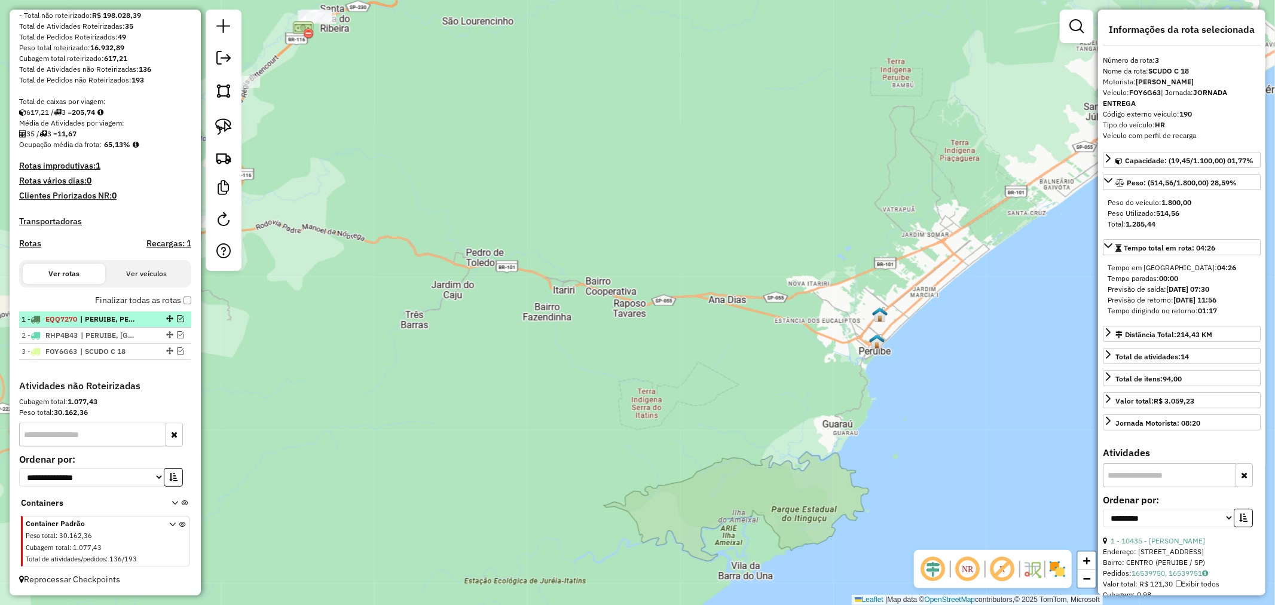
click at [177, 316] on em at bounding box center [180, 318] width 7 height 7
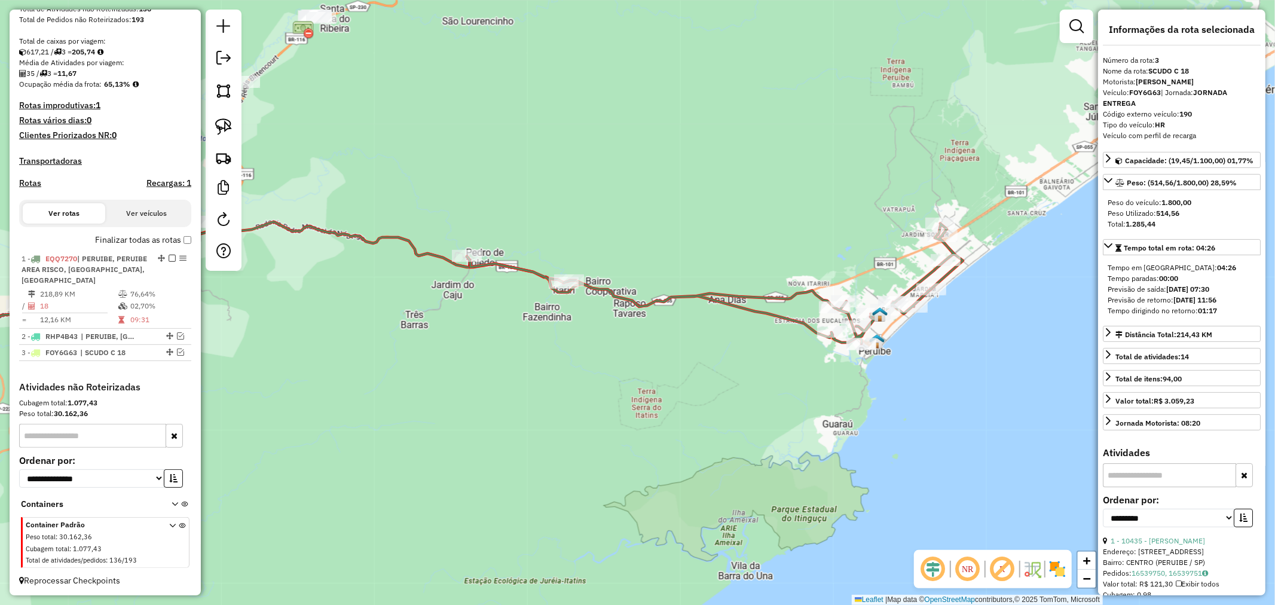
click at [795, 318] on icon at bounding box center [715, 284] width 496 height 120
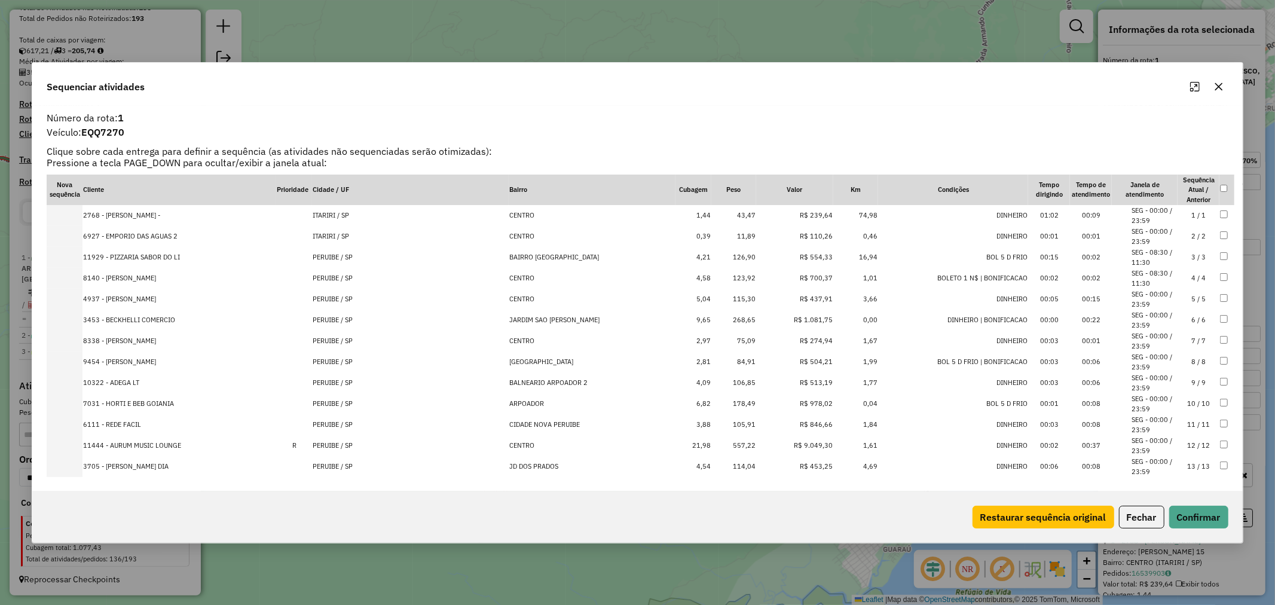
click at [719, 337] on td "75,09" at bounding box center [734, 341] width 45 height 21
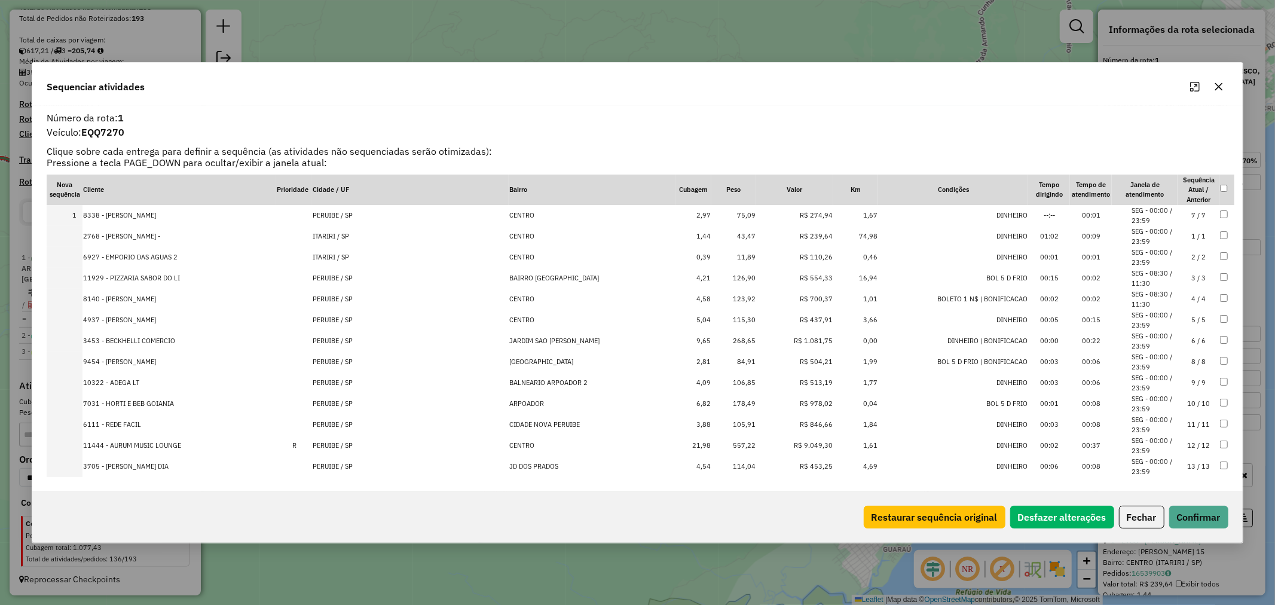
click at [718, 358] on td "84,91" at bounding box center [734, 362] width 45 height 21
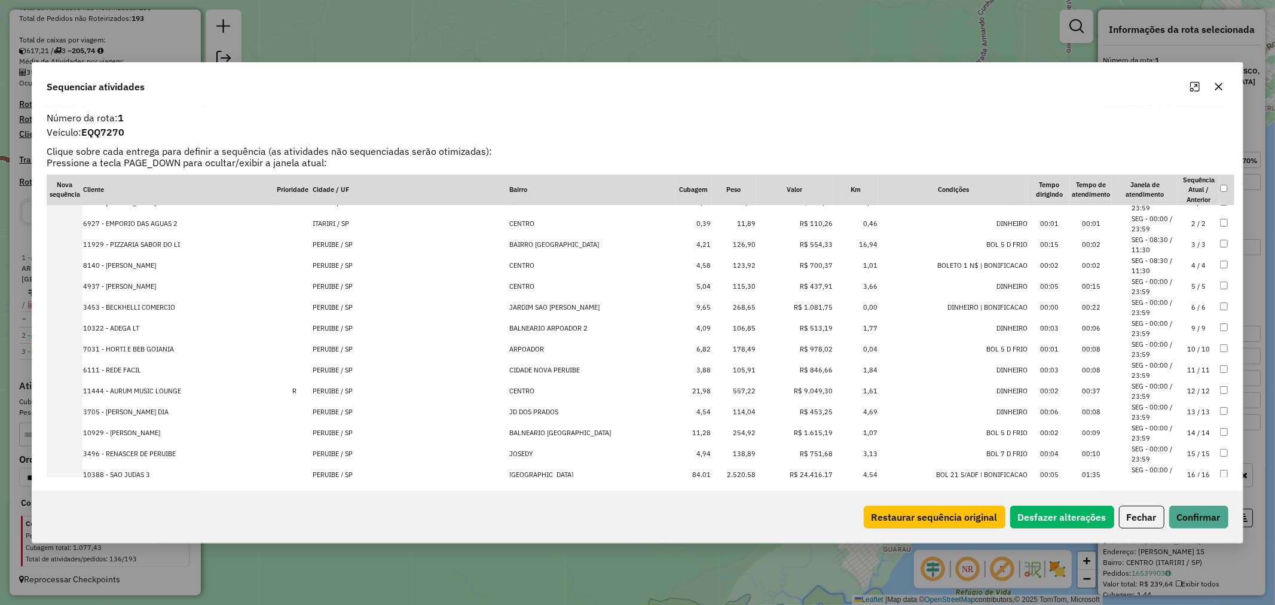
scroll to position [0, 0]
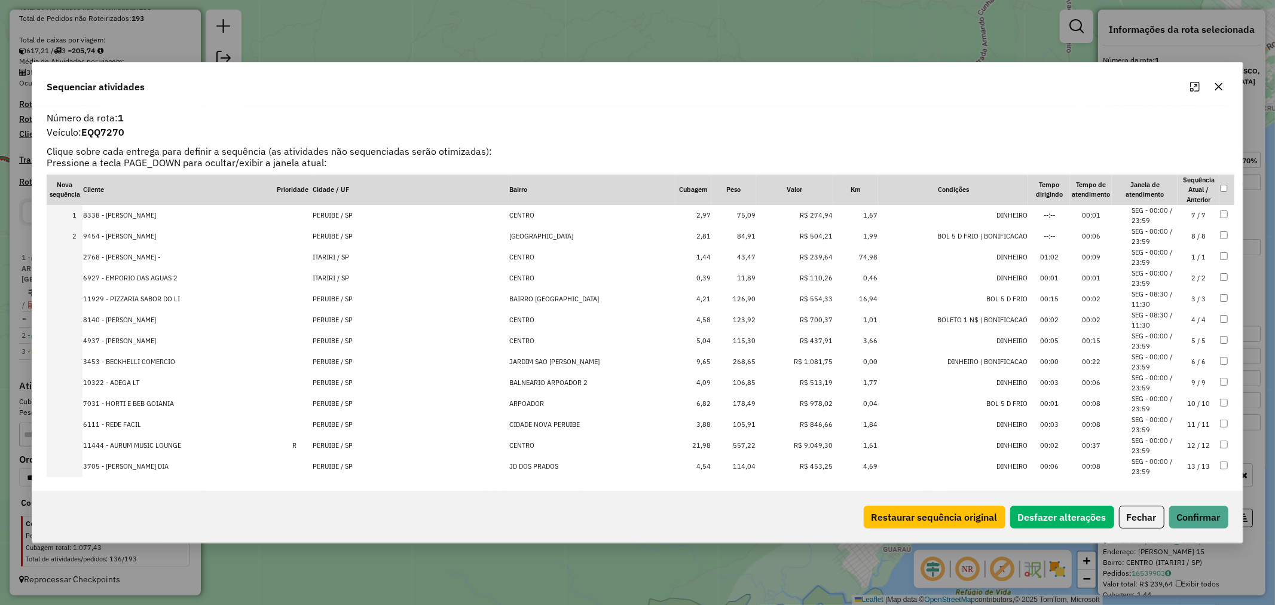
click at [719, 319] on td "123,92" at bounding box center [734, 320] width 45 height 21
click at [715, 339] on td "115,30" at bounding box center [734, 341] width 45 height 21
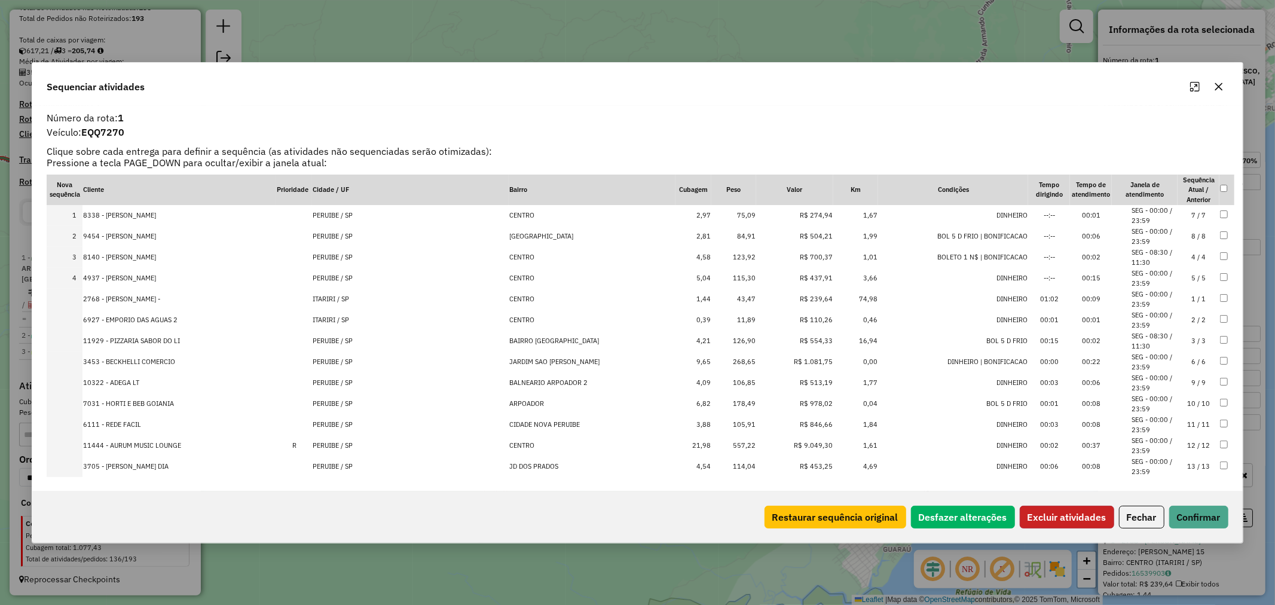
click at [1075, 516] on button "Excluir atividades" at bounding box center [1067, 517] width 94 height 23
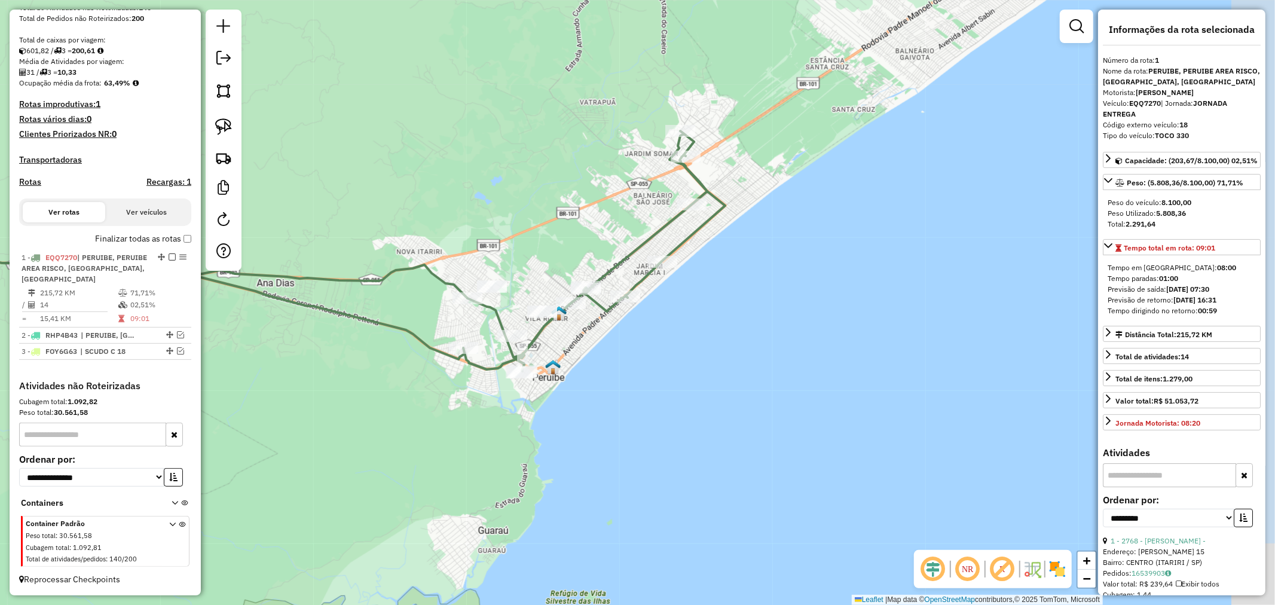
drag, startPoint x: 874, startPoint y: 463, endPoint x: 469, endPoint y: 465, distance: 405.4
click at [469, 465] on div "Janela de atendimento Grade de atendimento Capacidade Transportadoras Veículos …" at bounding box center [637, 302] width 1275 height 605
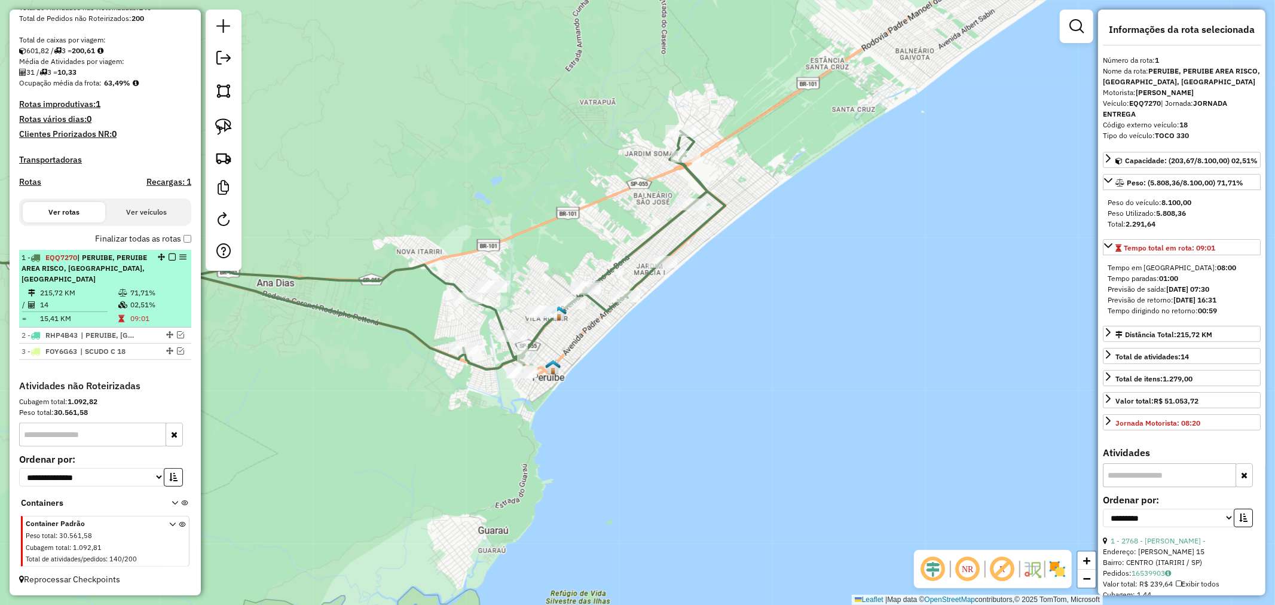
click at [170, 256] on em at bounding box center [172, 257] width 7 height 7
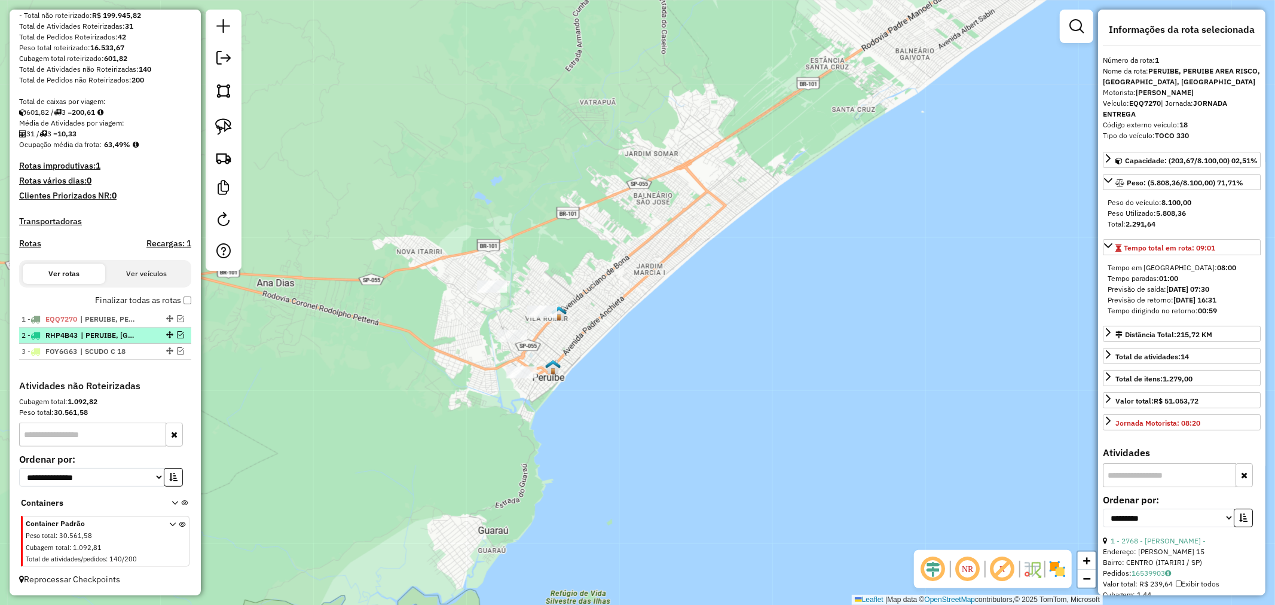
click at [177, 332] on em at bounding box center [180, 334] width 7 height 7
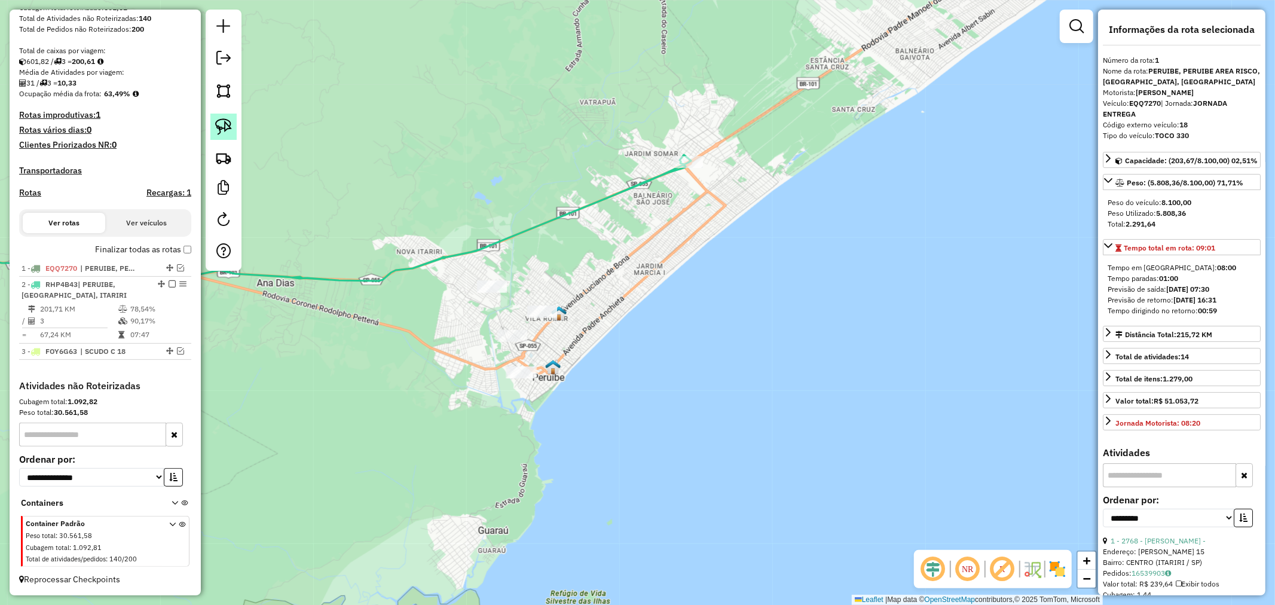
click at [221, 117] on link at bounding box center [223, 127] width 26 height 26
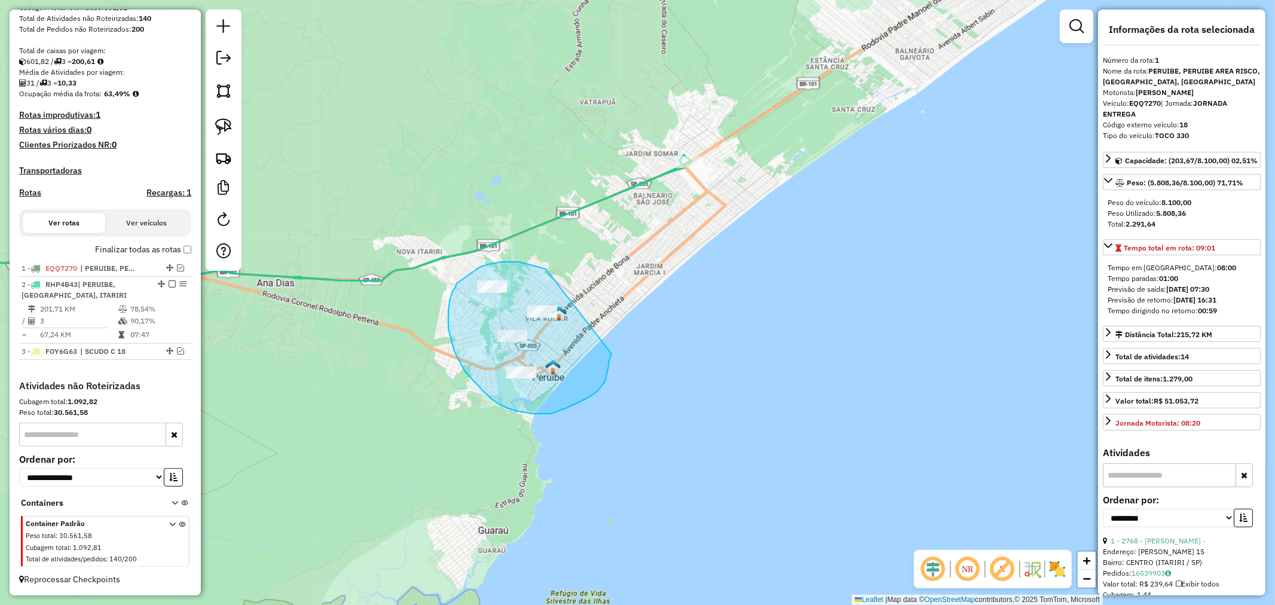
drag, startPoint x: 546, startPoint y: 269, endPoint x: 612, endPoint y: 354, distance: 107.4
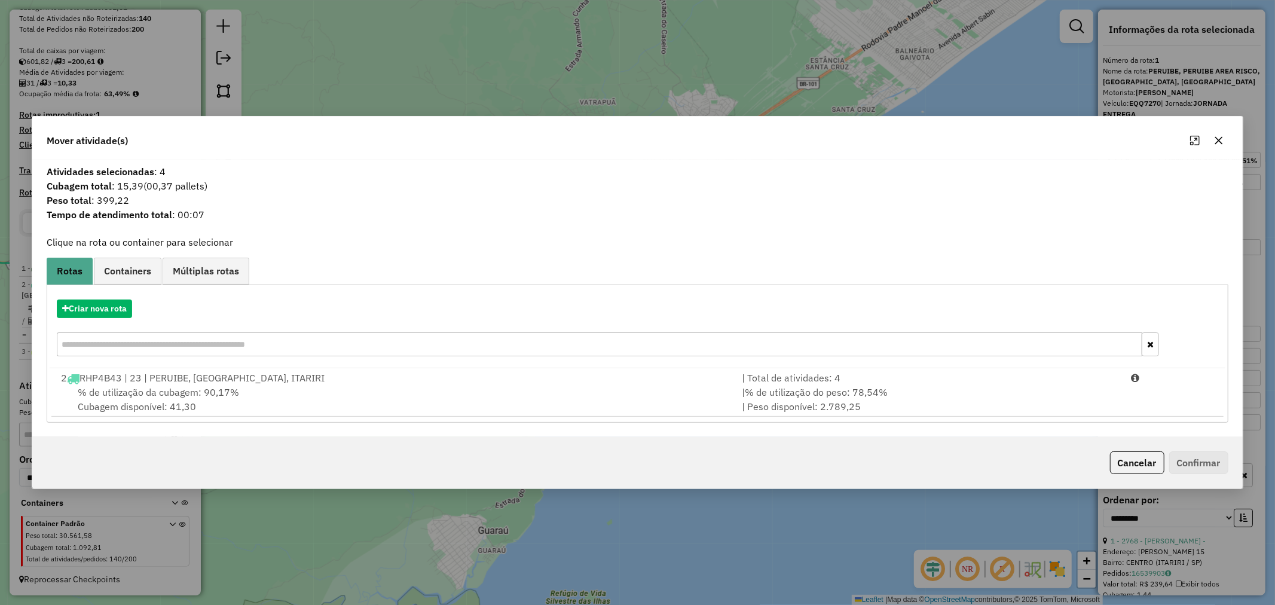
click at [1222, 139] on icon "button" at bounding box center [1219, 141] width 10 height 10
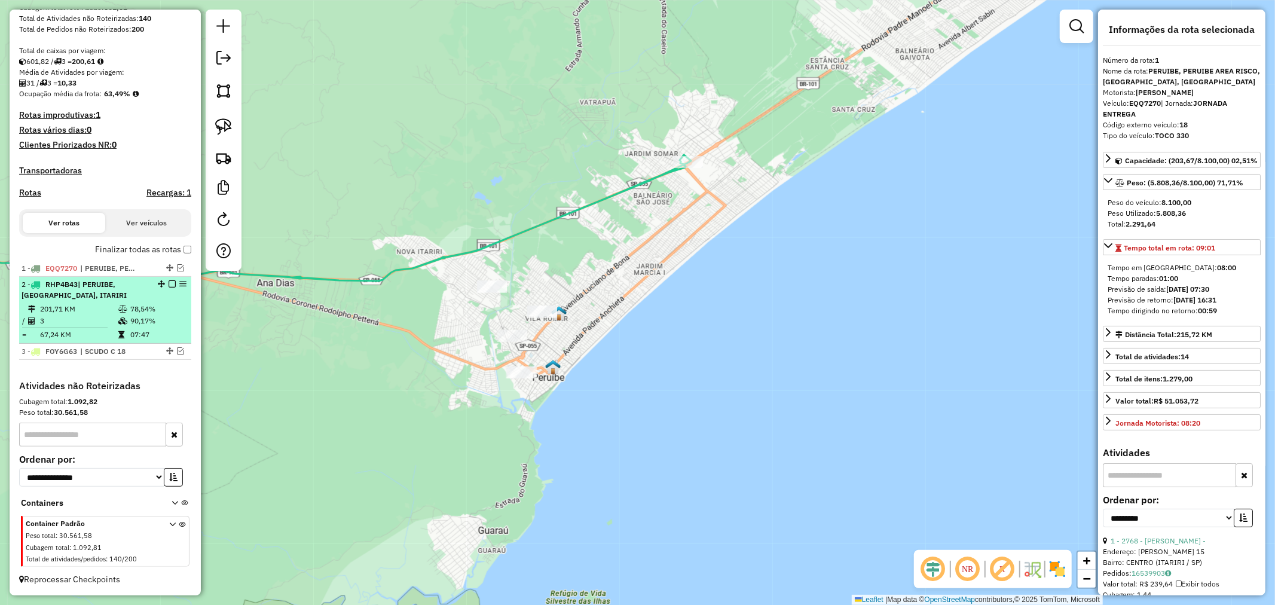
click at [170, 282] on em at bounding box center [172, 283] width 7 height 7
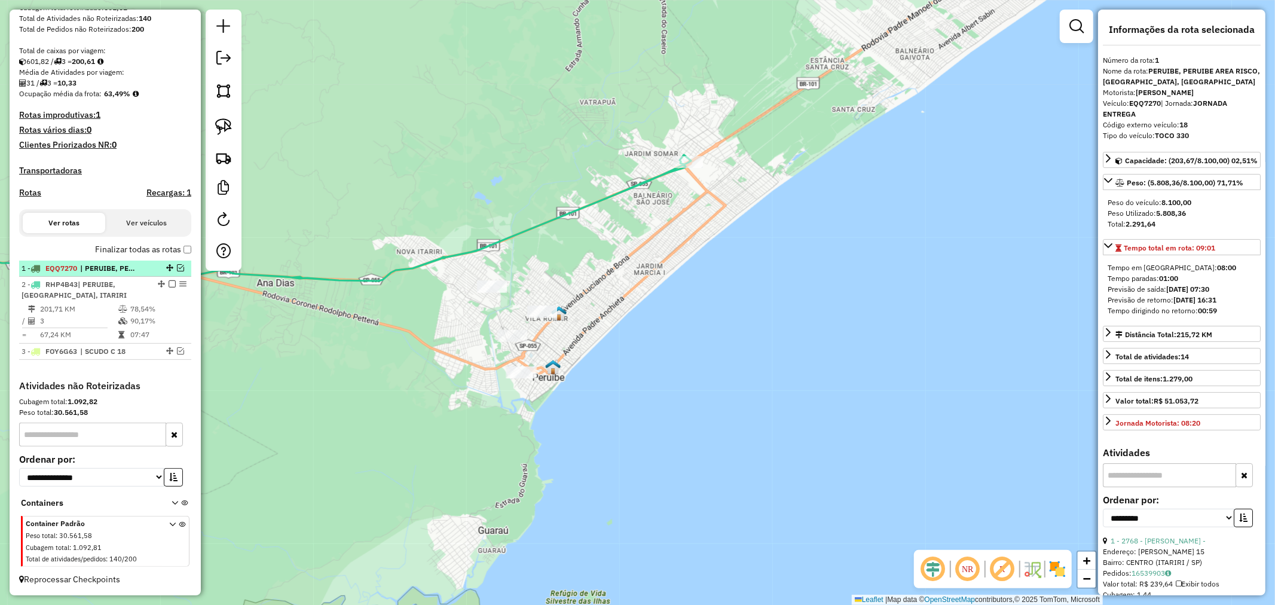
scroll to position [175, 0]
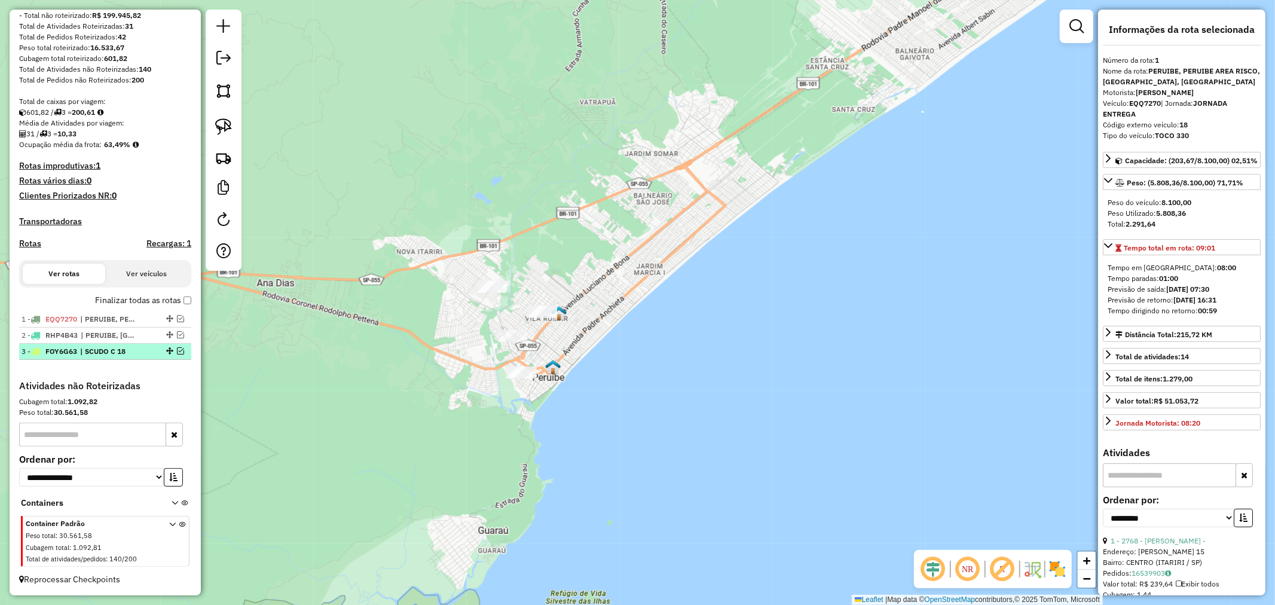
click at [177, 352] on em at bounding box center [180, 350] width 7 height 7
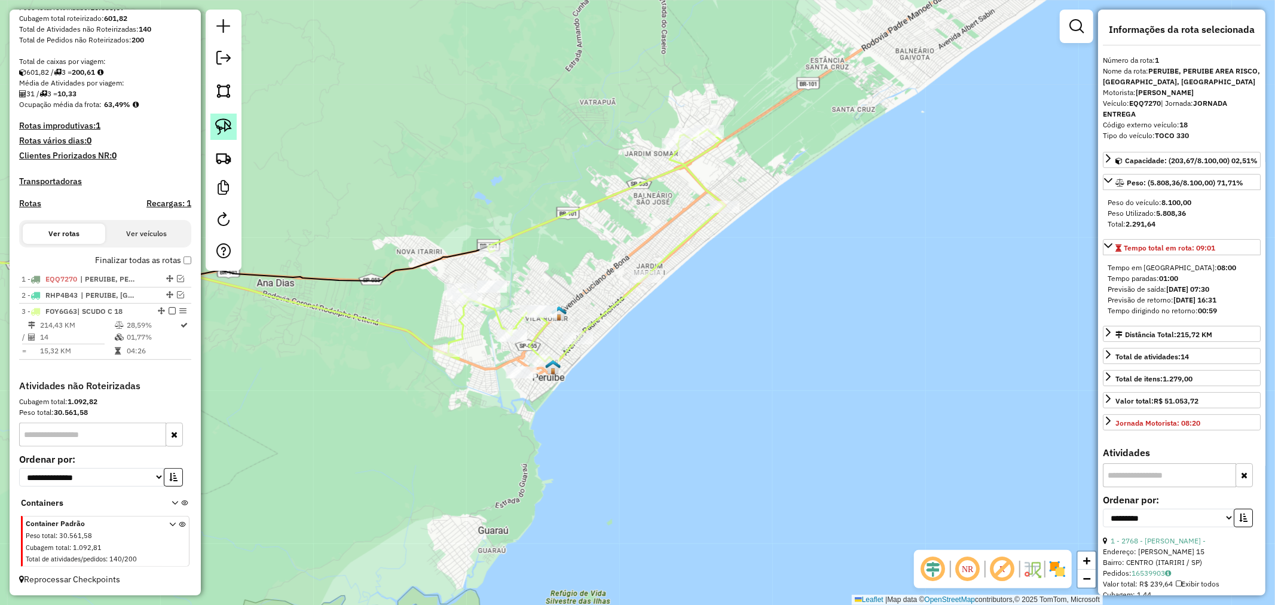
click at [225, 126] on img at bounding box center [223, 126] width 17 height 17
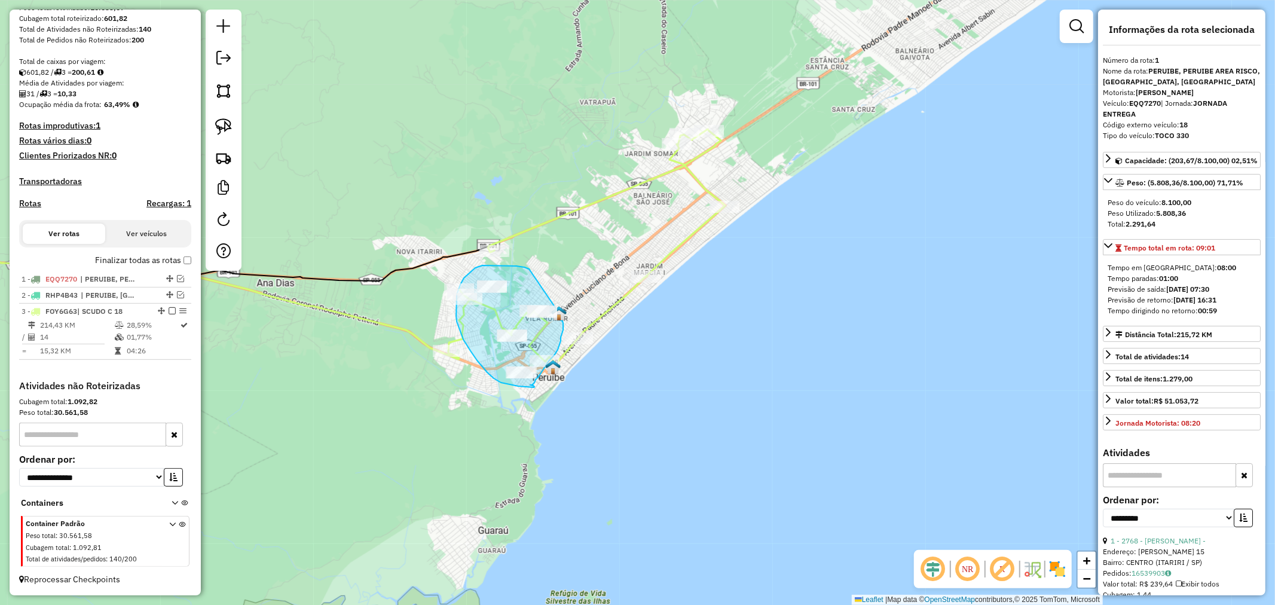
drag, startPoint x: 529, startPoint y: 269, endPoint x: 558, endPoint y: 312, distance: 52.1
click at [558, 312] on div "Janela de atendimento Grade de atendimento Capacidade Transportadoras Veículos …" at bounding box center [637, 302] width 1275 height 605
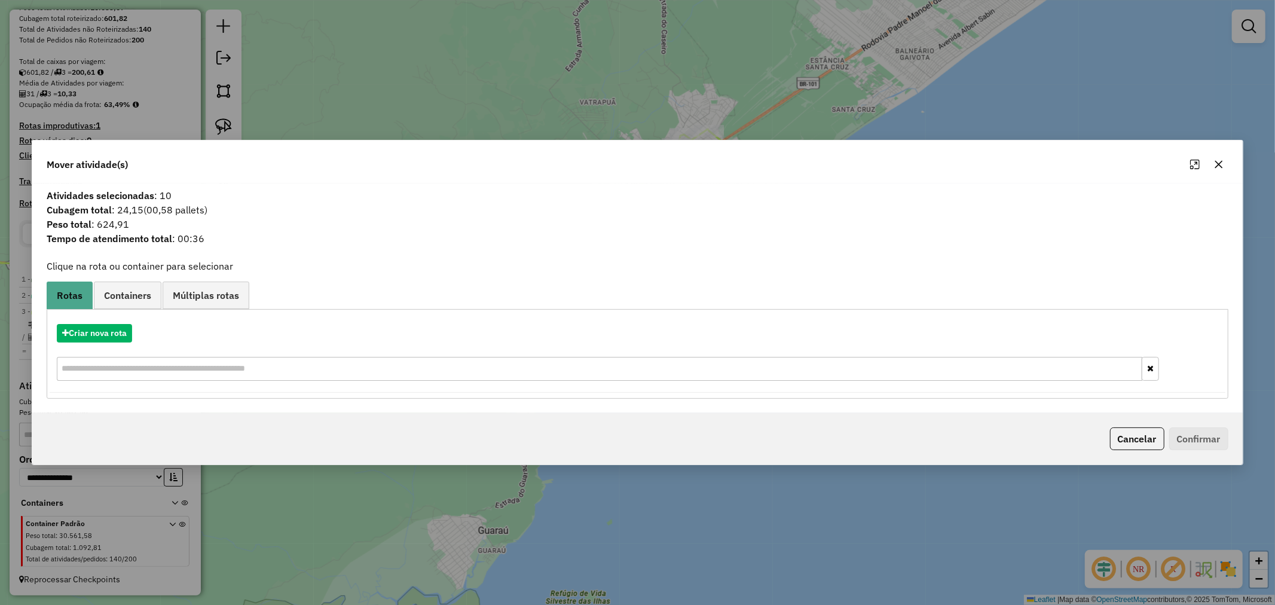
click at [1211, 158] on div at bounding box center [1207, 164] width 43 height 19
click at [1219, 163] on icon "button" at bounding box center [1219, 165] width 10 height 10
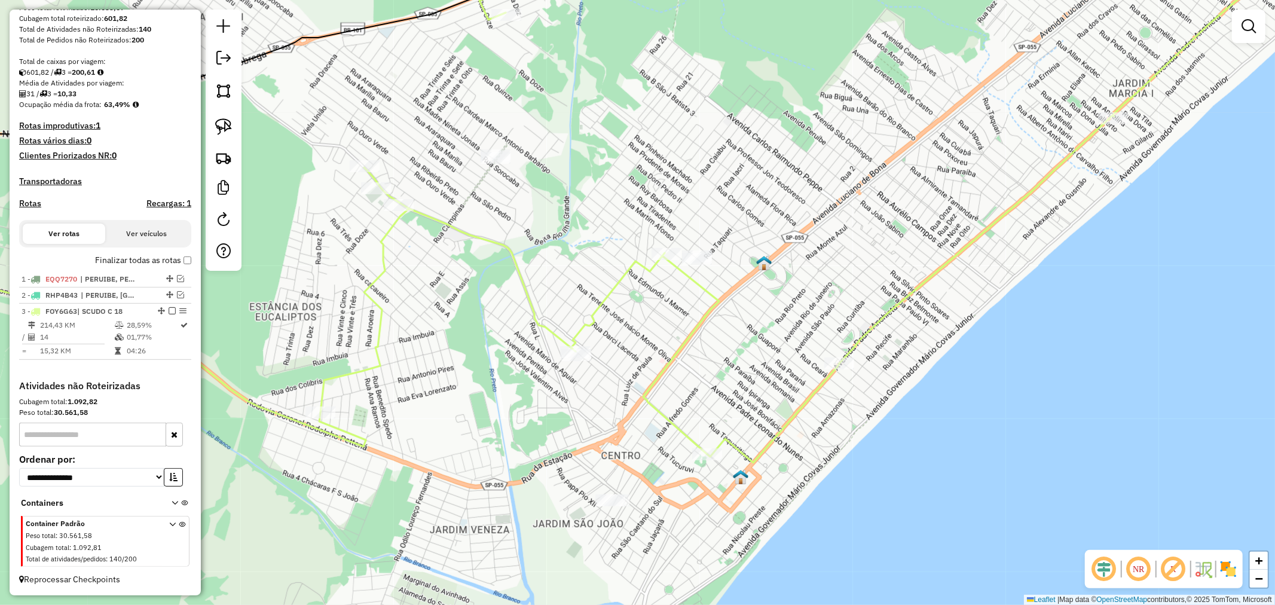
drag, startPoint x: 638, startPoint y: 306, endPoint x: 582, endPoint y: 282, distance: 61.1
click at [582, 282] on div "Janela de atendimento Grade de atendimento Capacidade Transportadoras Veículos …" at bounding box center [637, 302] width 1275 height 605
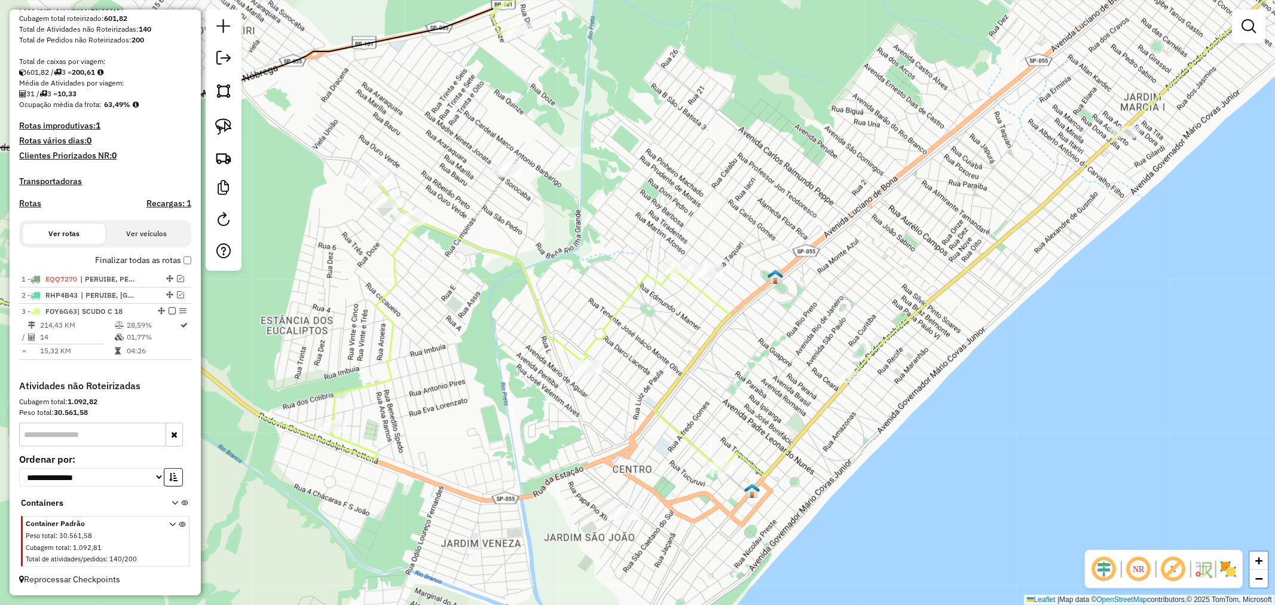
drag, startPoint x: 607, startPoint y: 181, endPoint x: 608, endPoint y: 234, distance: 53.2
click at [608, 234] on div "Janela de atendimento Grade de atendimento Capacidade Transportadoras Veículos …" at bounding box center [637, 302] width 1275 height 605
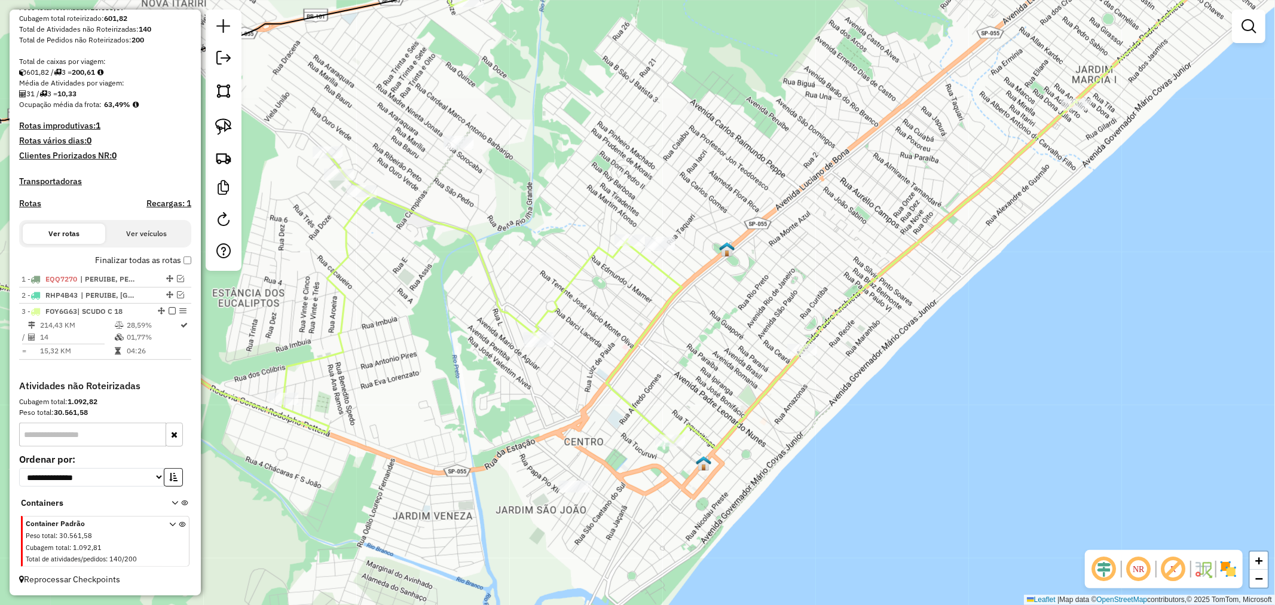
drag, startPoint x: 493, startPoint y: 348, endPoint x: 445, endPoint y: 321, distance: 55.7
click at [445, 321] on div "Janela de atendimento Grade de atendimento Capacidade Transportadoras Veículos …" at bounding box center [637, 302] width 1275 height 605
drag, startPoint x: 228, startPoint y: 130, endPoint x: 245, endPoint y: 139, distance: 19.5
click at [228, 130] on img at bounding box center [223, 126] width 17 height 17
drag, startPoint x: 489, startPoint y: 121, endPoint x: 528, endPoint y: 163, distance: 57.6
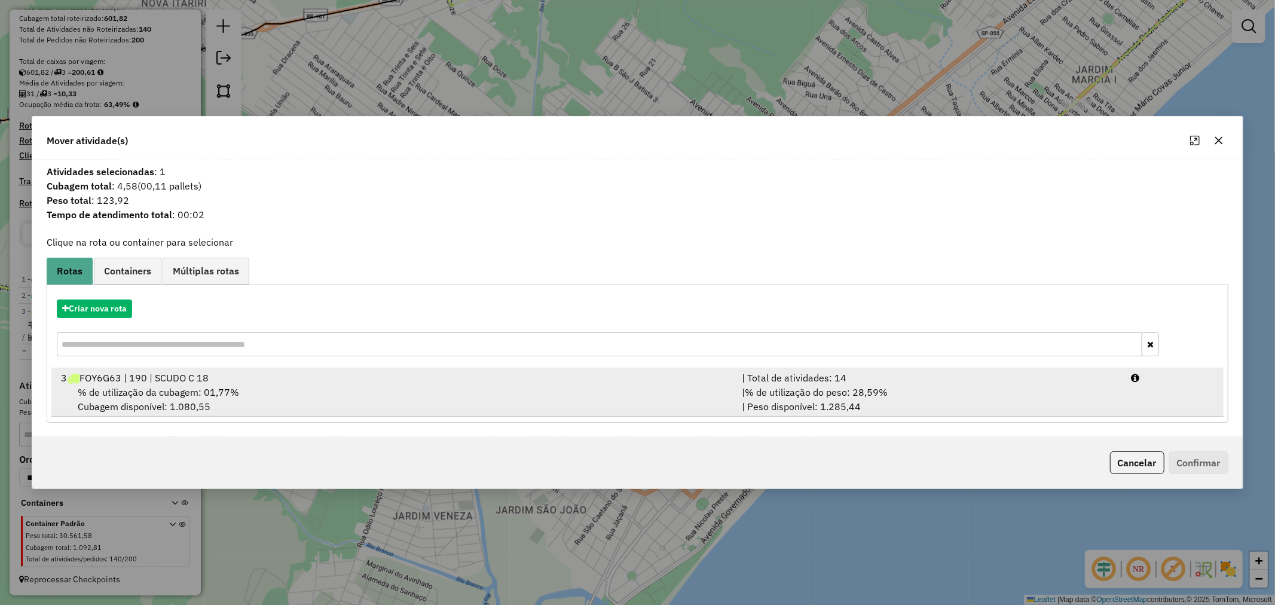
click at [219, 373] on div "3 FOY6G63 | 190 | SCUDO C 18" at bounding box center [394, 378] width 681 height 14
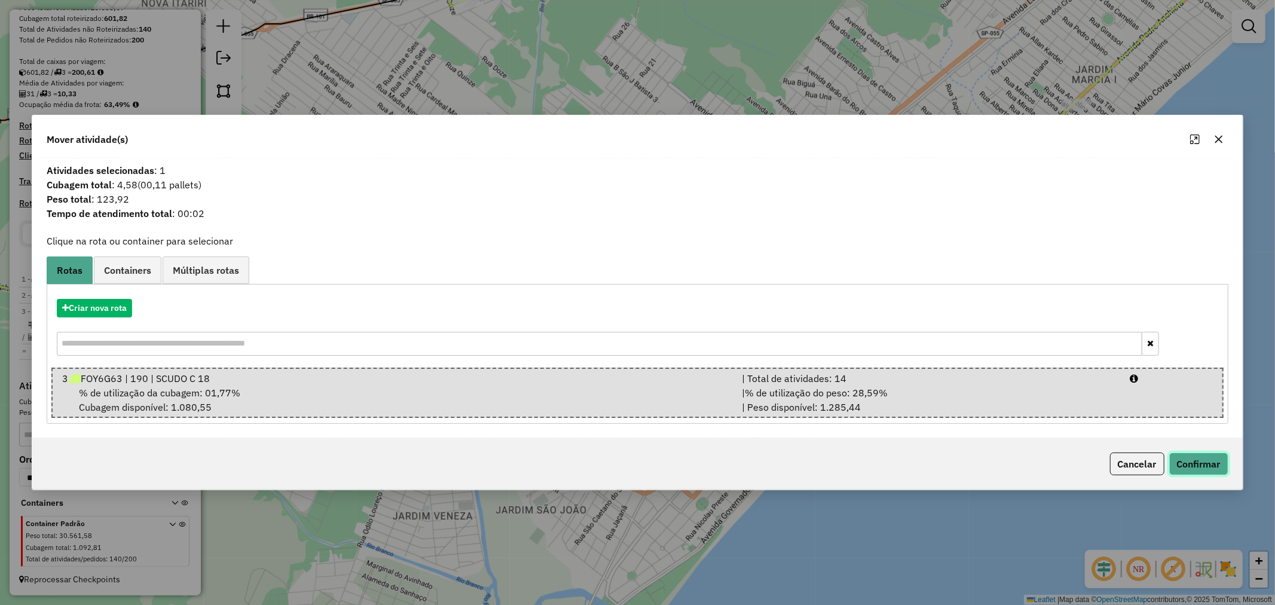
click at [1210, 464] on button "Confirmar" at bounding box center [1199, 464] width 59 height 23
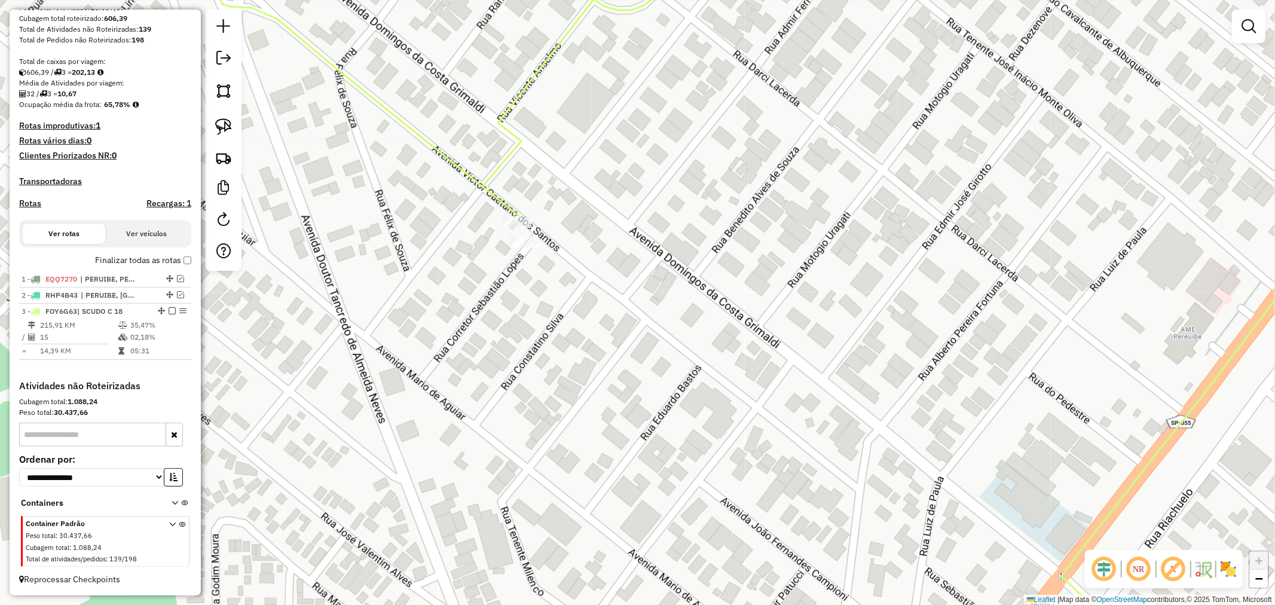
drag, startPoint x: 557, startPoint y: 306, endPoint x: 583, endPoint y: 366, distance: 65.6
click at [583, 366] on div "Janela de atendimento Grade de atendimento Capacidade Transportadoras Veículos …" at bounding box center [637, 302] width 1275 height 605
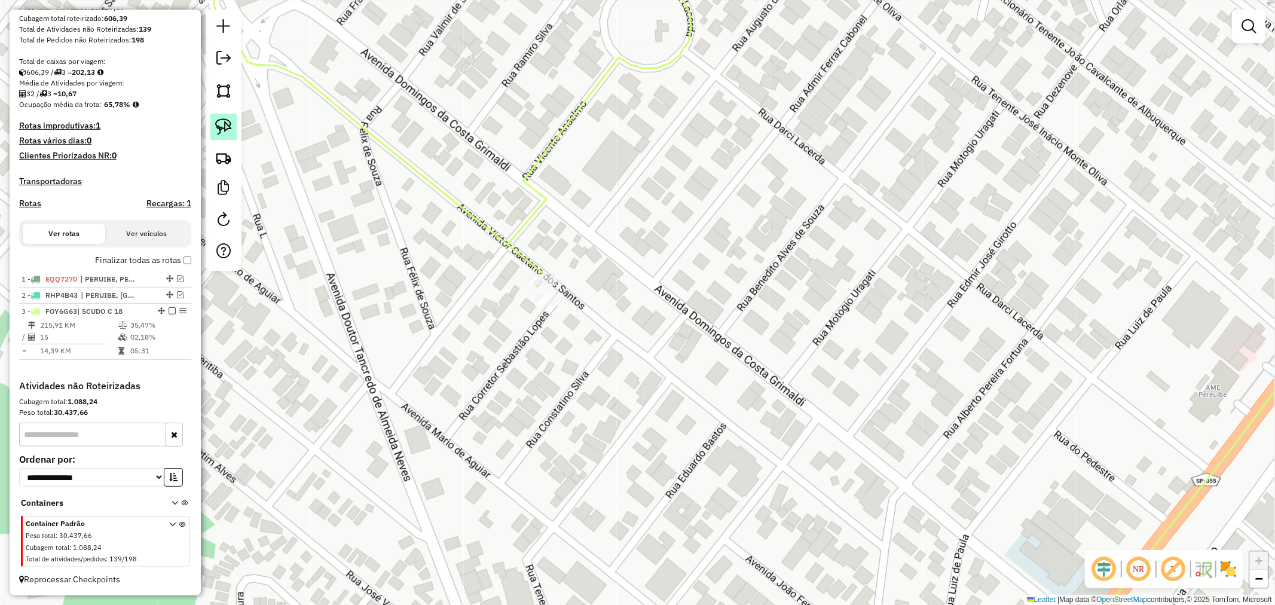
click at [230, 127] on img at bounding box center [223, 126] width 17 height 17
drag, startPoint x: 573, startPoint y: 287, endPoint x: 596, endPoint y: 335, distance: 53.5
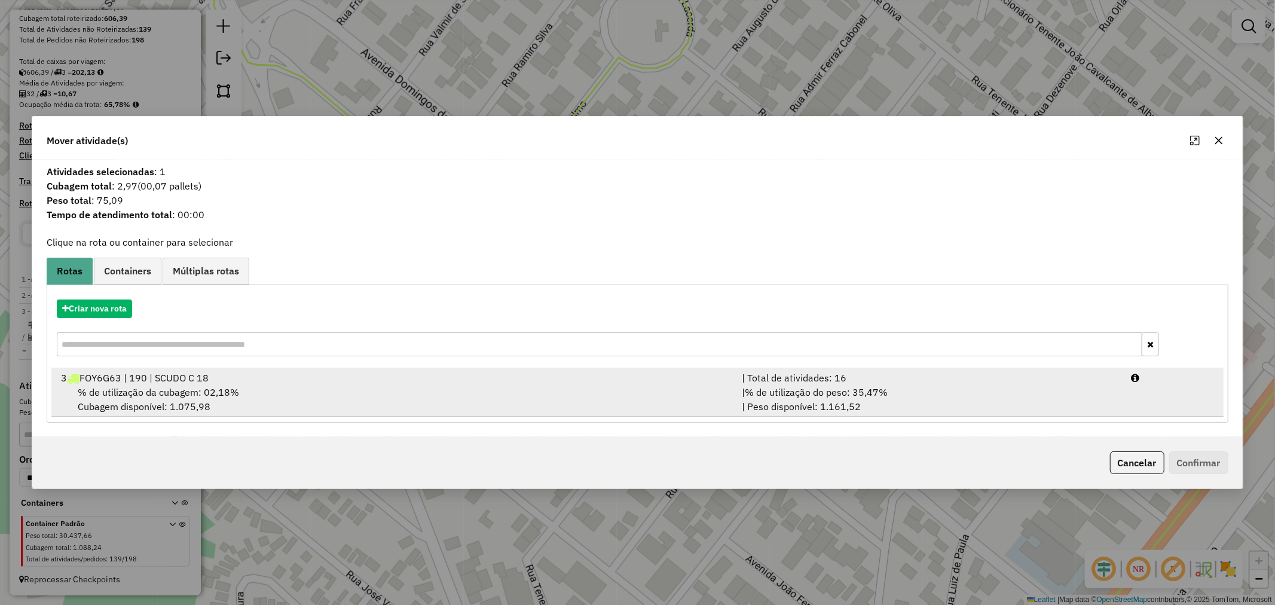
click at [212, 393] on span "% de utilização da cubagem: 02,18%" at bounding box center [158, 392] width 161 height 12
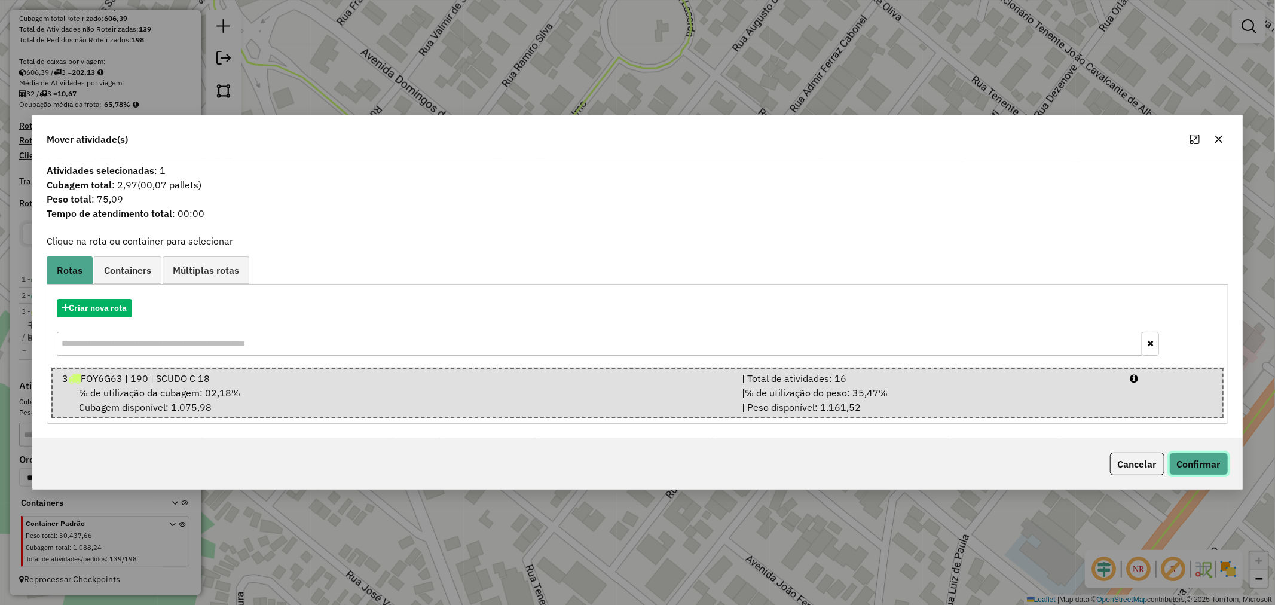
click at [1182, 463] on button "Confirmar" at bounding box center [1199, 464] width 59 height 23
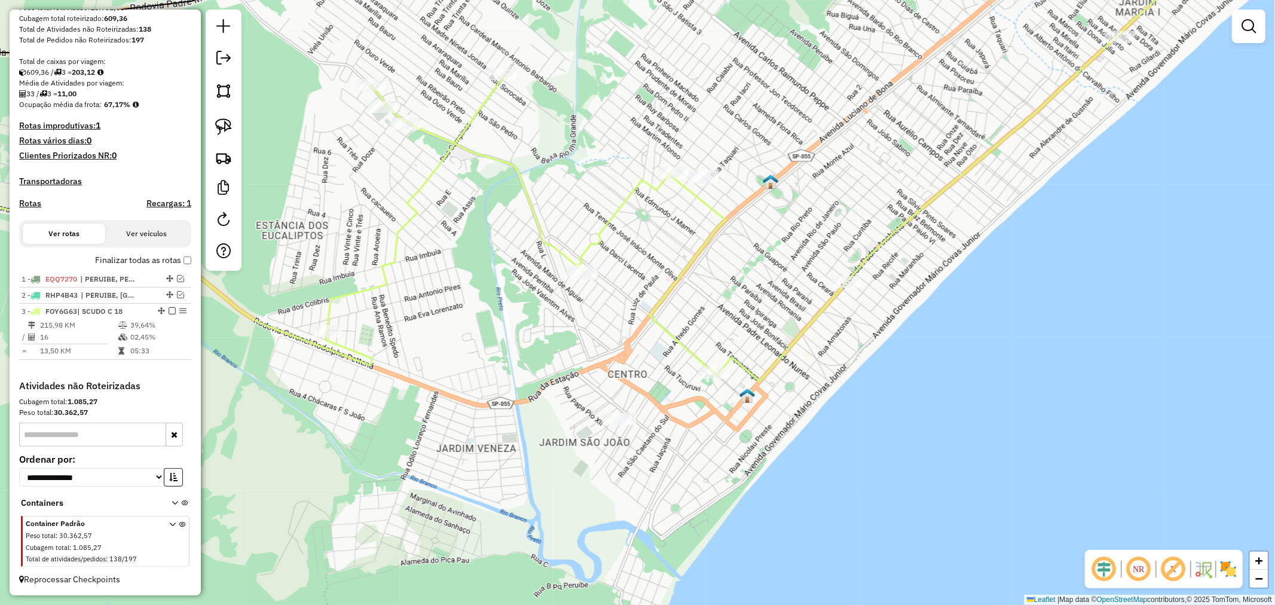
drag, startPoint x: 722, startPoint y: 280, endPoint x: 652, endPoint y: 272, distance: 71.0
click at [652, 272] on div "Janela de atendimento Grade de atendimento Capacidade Transportadoras Veículos …" at bounding box center [637, 302] width 1275 height 605
click at [222, 128] on img at bounding box center [223, 126] width 17 height 17
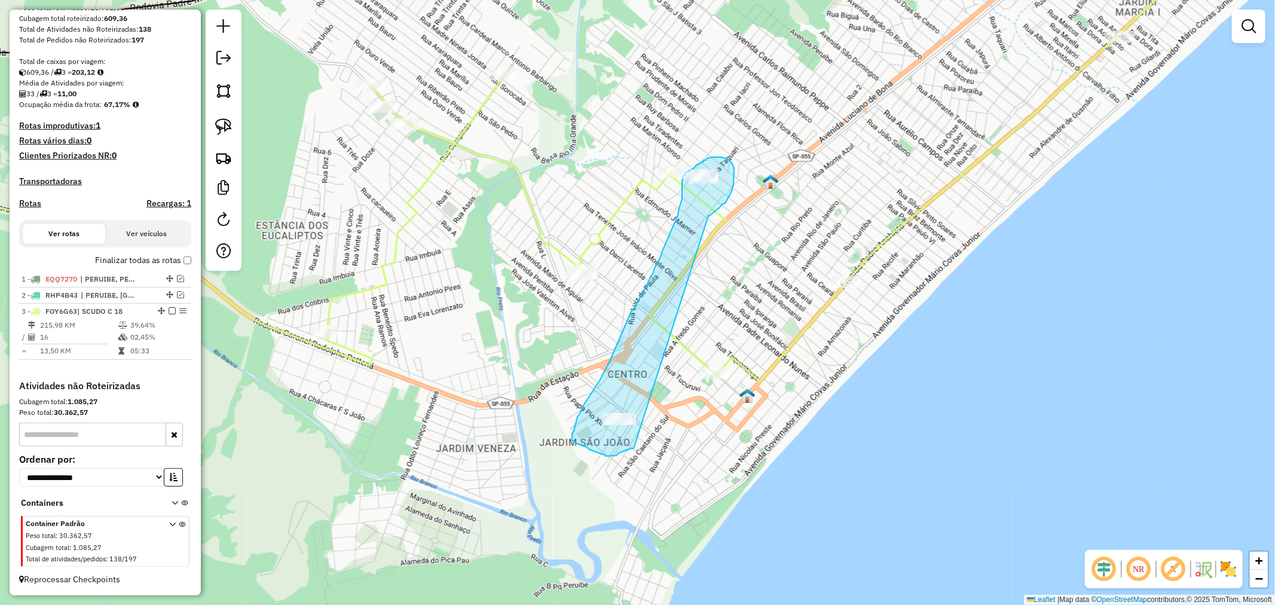
drag, startPoint x: 709, startPoint y: 216, endPoint x: 634, endPoint y: 448, distance: 244.3
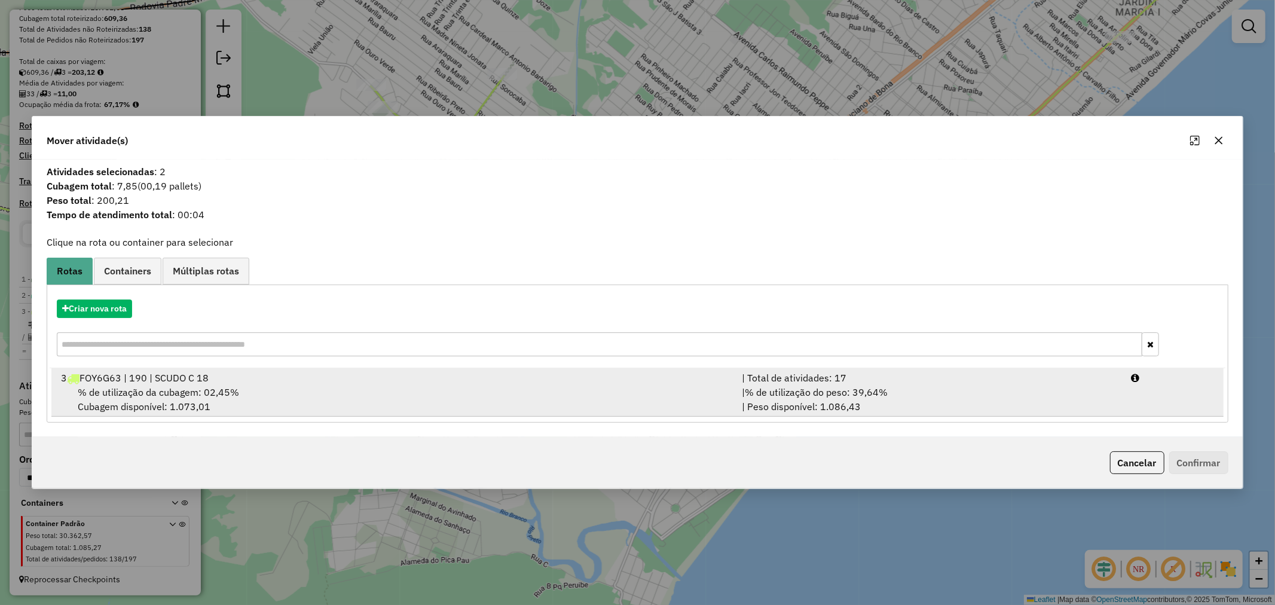
click at [249, 389] on div "% de utilização da cubagem: 02,45% Cubagem disponível: 1.073,01" at bounding box center [394, 399] width 681 height 29
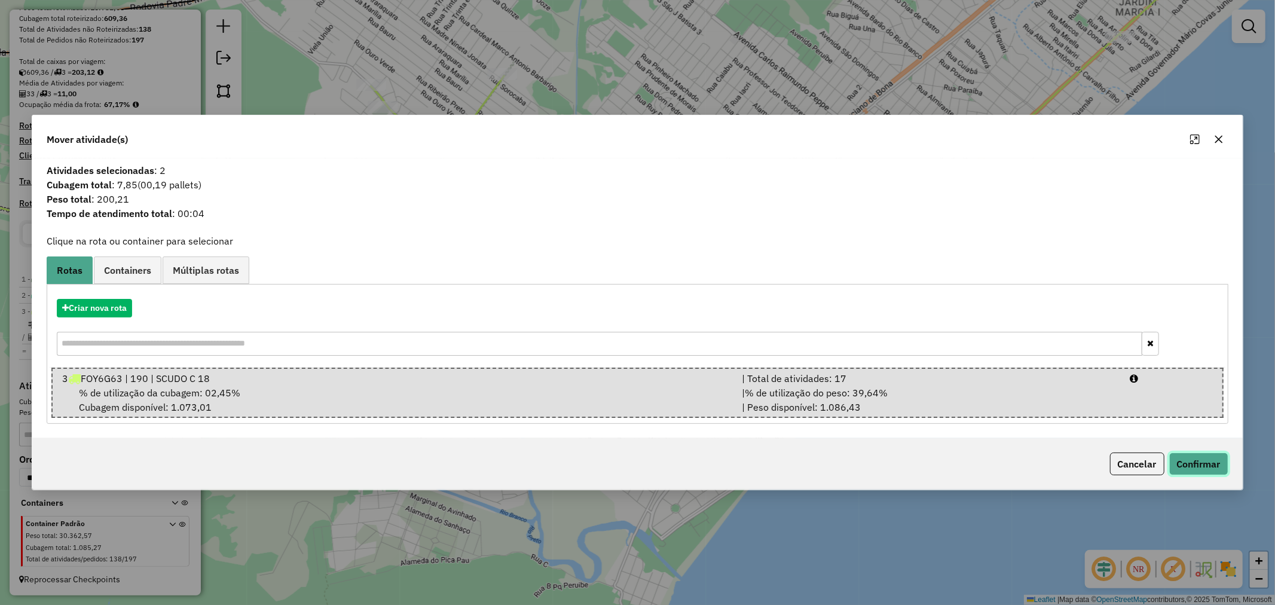
click at [1199, 467] on button "Confirmar" at bounding box center [1199, 464] width 59 height 23
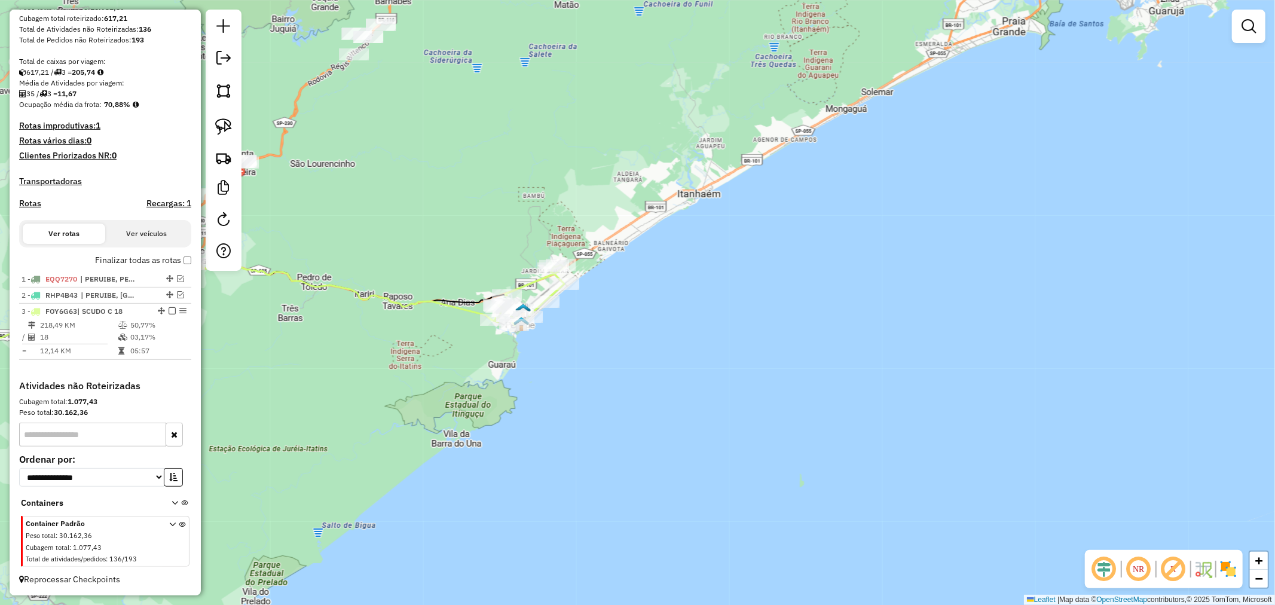
drag, startPoint x: 385, startPoint y: 354, endPoint x: 470, endPoint y: 347, distance: 85.2
click at [470, 347] on div "Janela de atendimento Grade de atendimento Capacidade Transportadoras Veículos …" at bounding box center [637, 302] width 1275 height 605
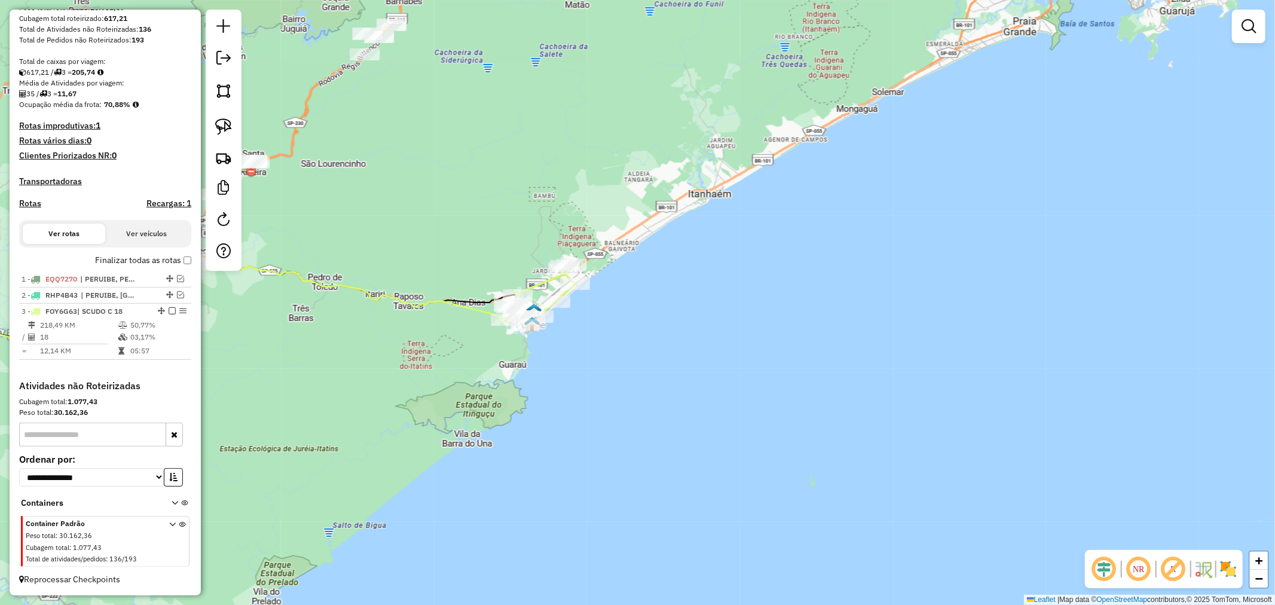
click at [465, 308] on icon at bounding box center [190, 336] width 637 height 150
select select "**********"
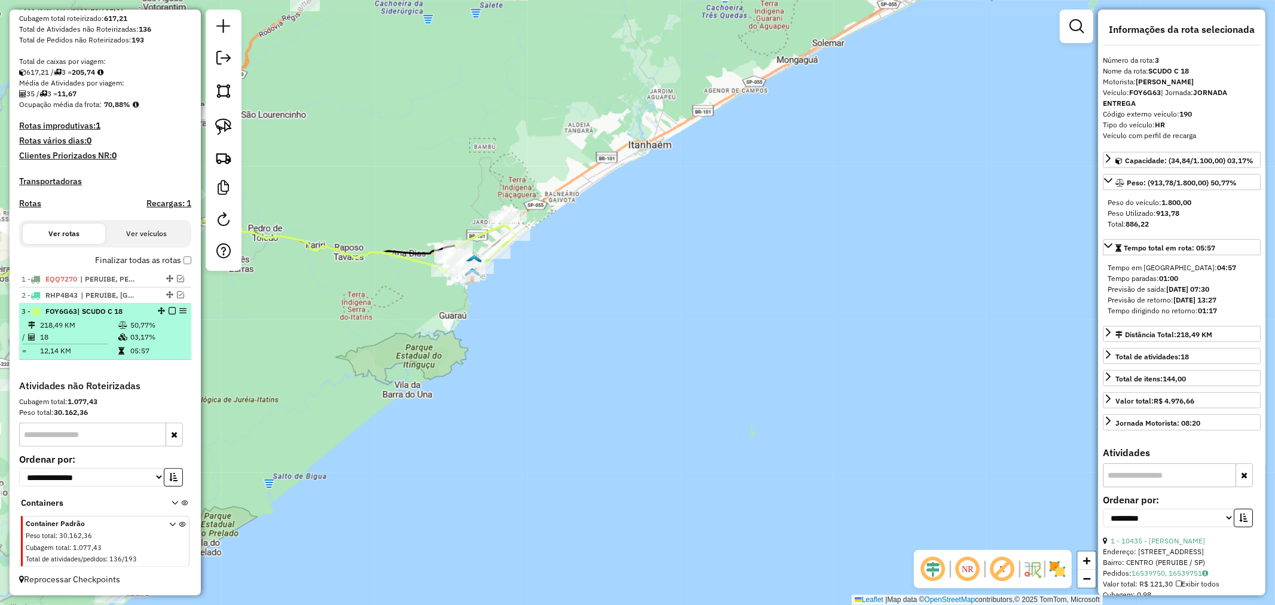
click at [169, 311] on em at bounding box center [172, 310] width 7 height 7
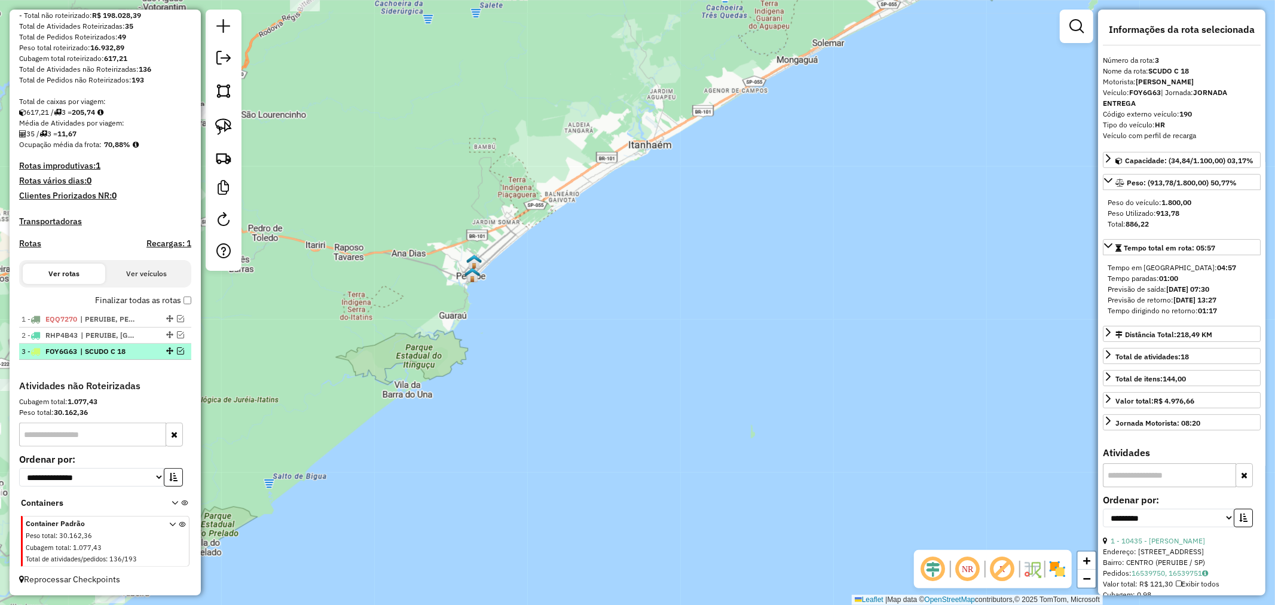
scroll to position [175, 0]
click at [178, 317] on em at bounding box center [180, 318] width 7 height 7
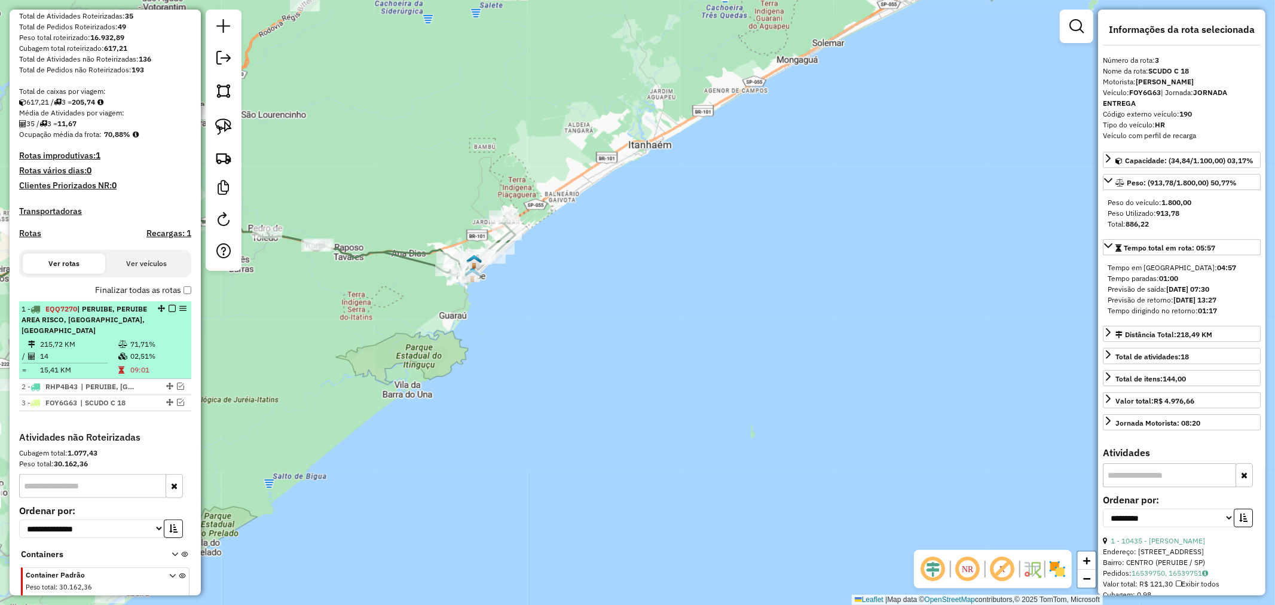
scroll to position [236, 0]
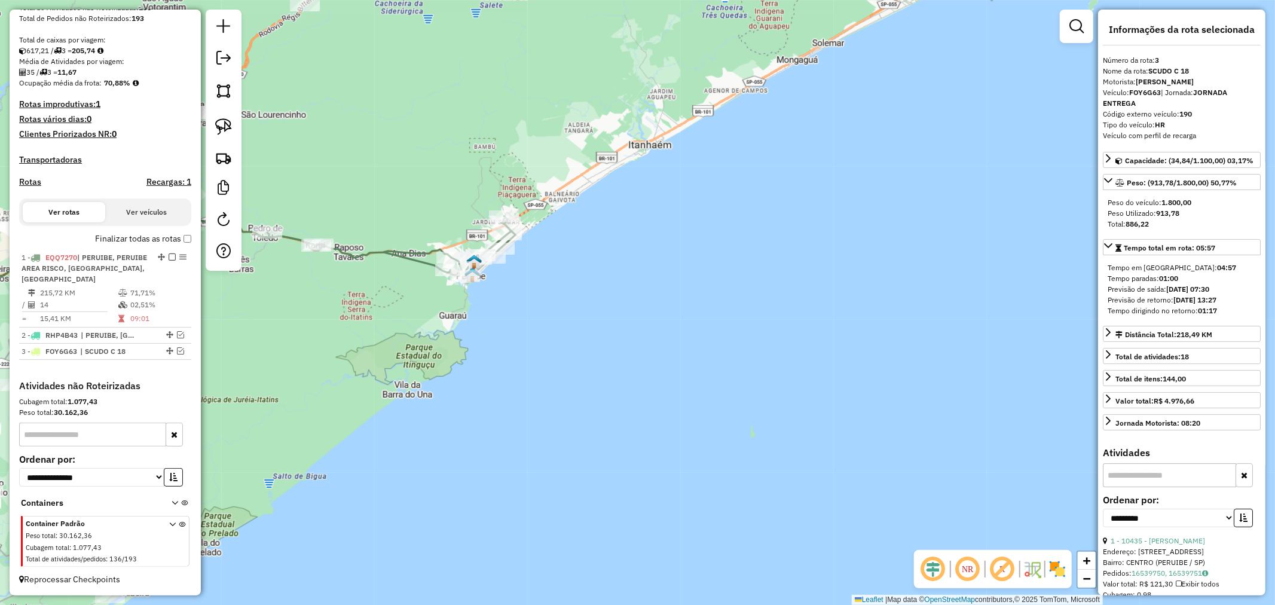
click at [407, 252] on icon at bounding box center [391, 246] width 248 height 60
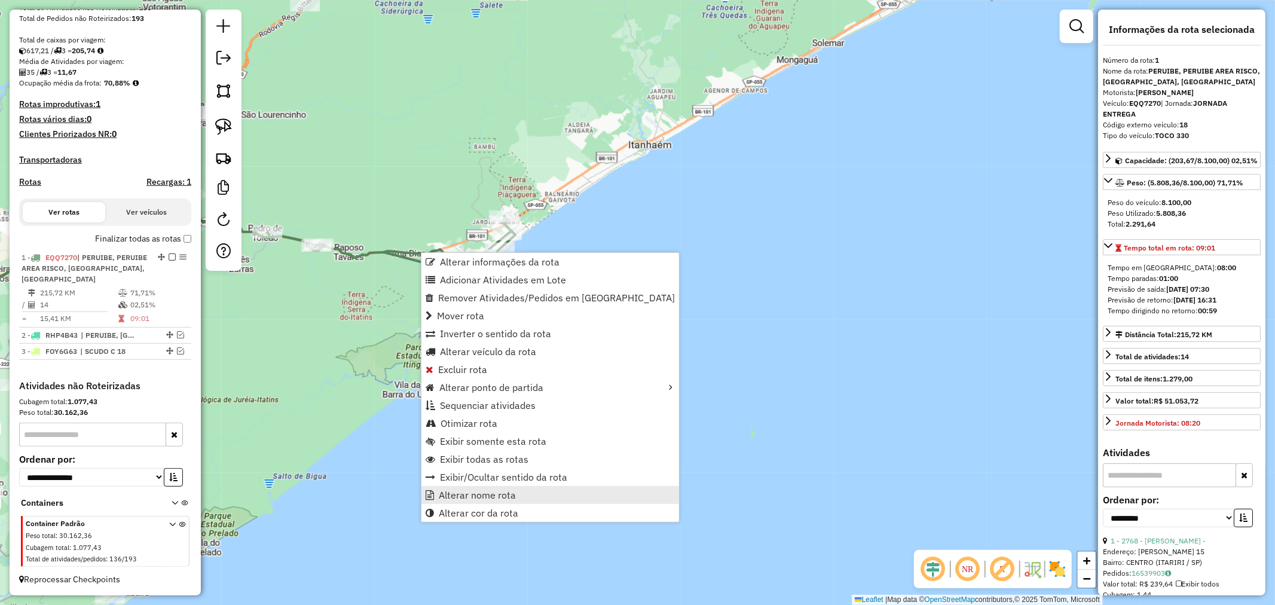
click at [496, 492] on span "Alterar nome rota" at bounding box center [477, 495] width 77 height 10
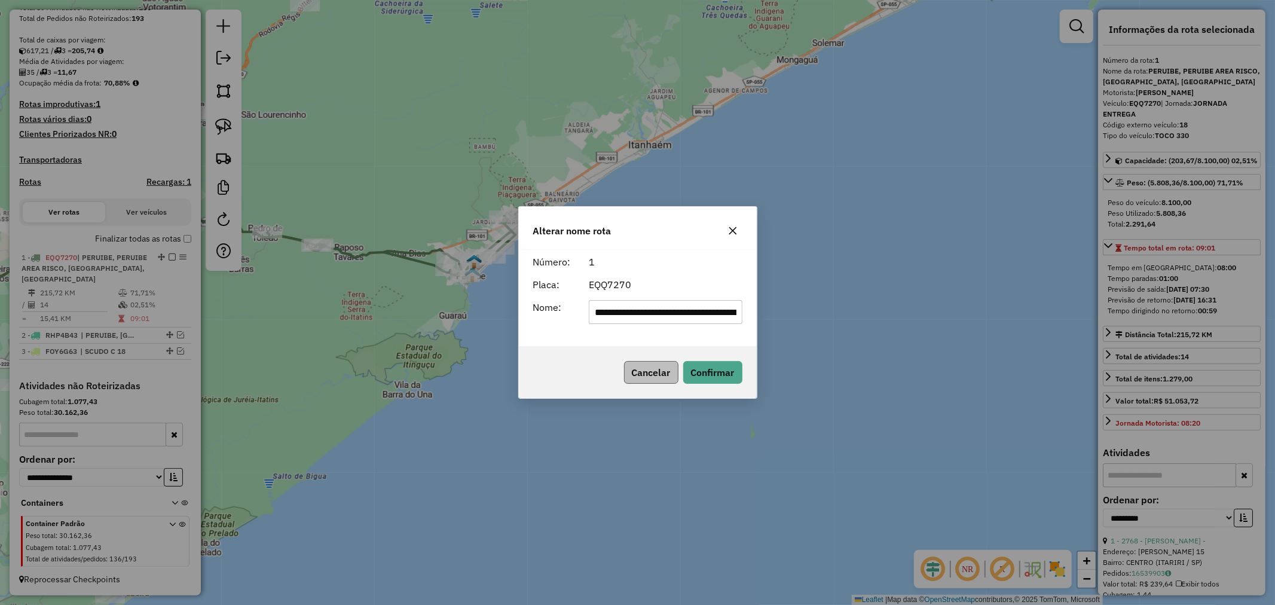
scroll to position [0, 78]
click at [727, 310] on input "**********" at bounding box center [665, 312] width 153 height 24
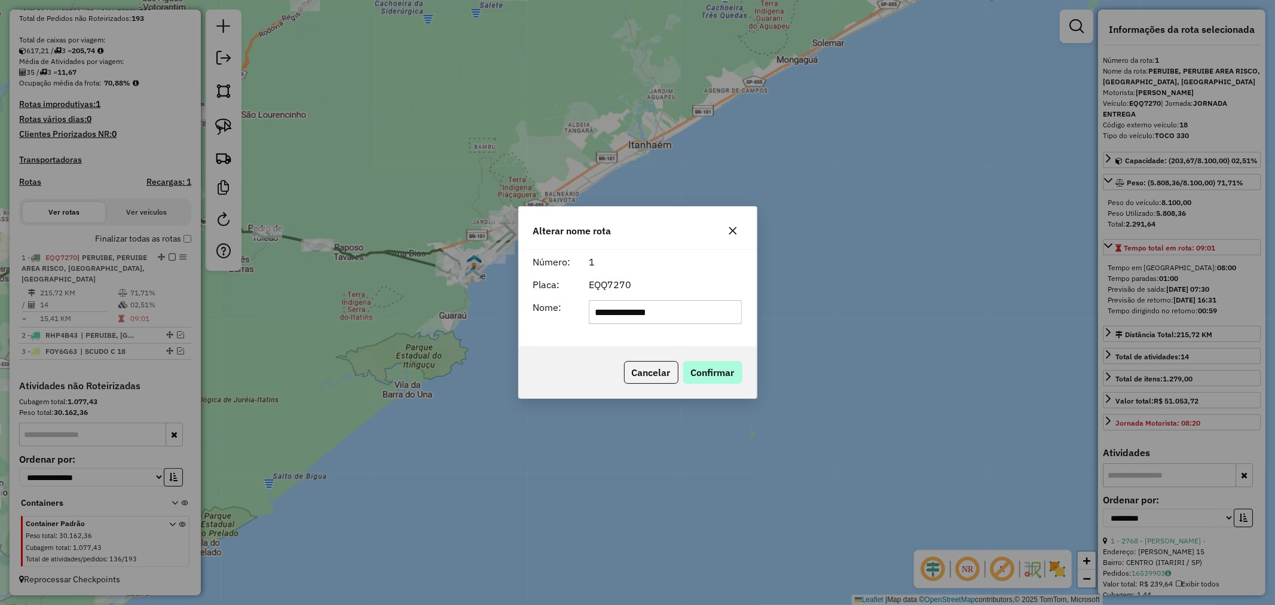
type input "**********"
click at [704, 370] on button "Confirmar" at bounding box center [712, 372] width 59 height 23
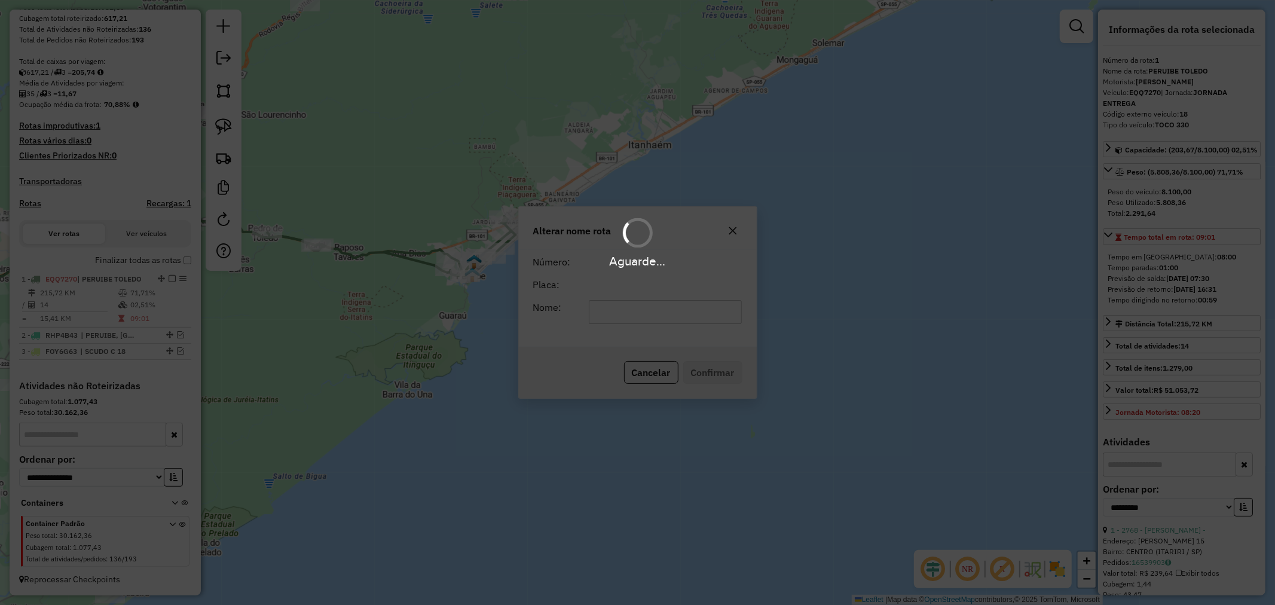
scroll to position [215, 0]
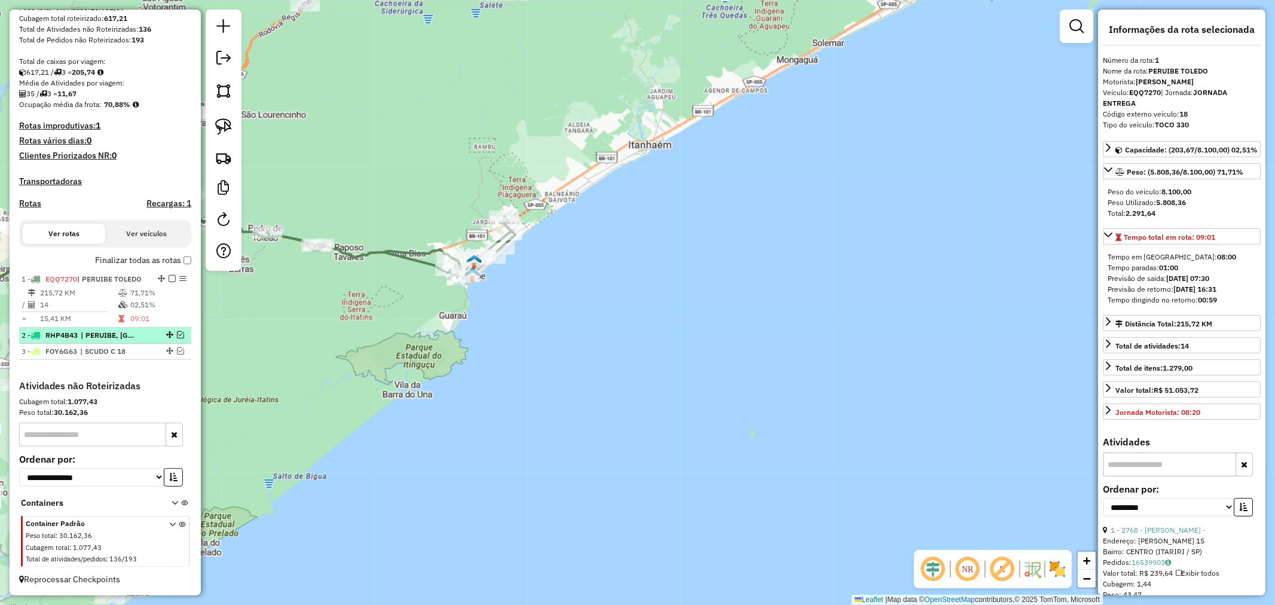
click at [177, 331] on em at bounding box center [180, 334] width 7 height 7
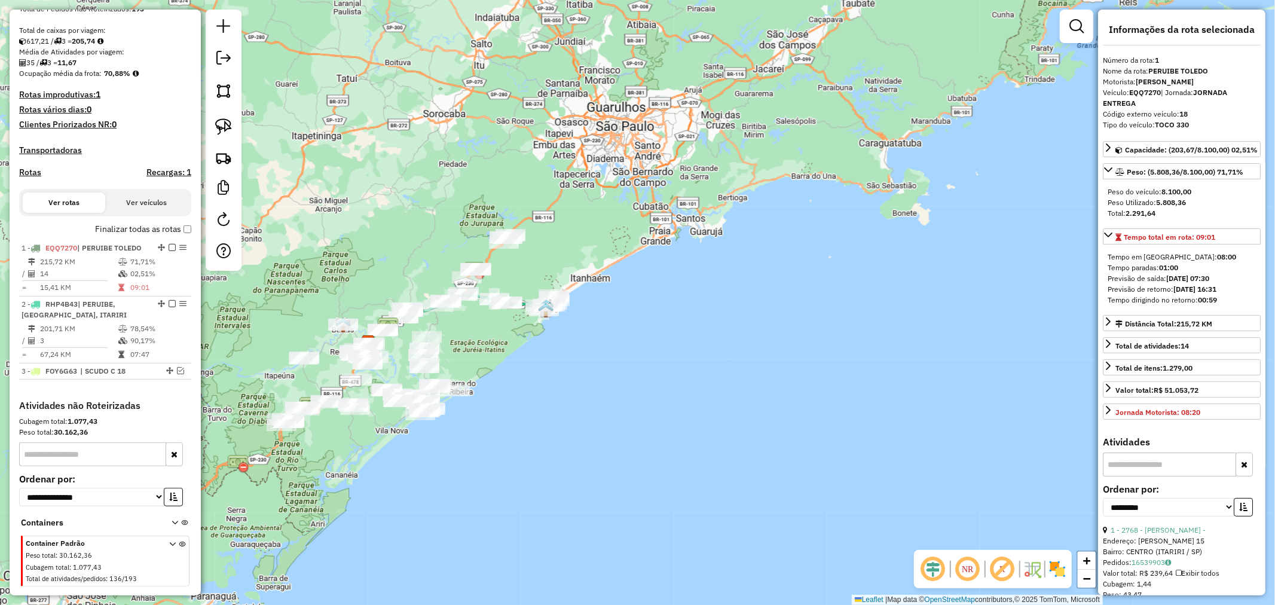
drag, startPoint x: 361, startPoint y: 334, endPoint x: 510, endPoint y: 333, distance: 149.5
click at [510, 333] on div "Janela de atendimento Grade de atendimento Capacidade Transportadoras Veículos …" at bounding box center [637, 302] width 1275 height 605
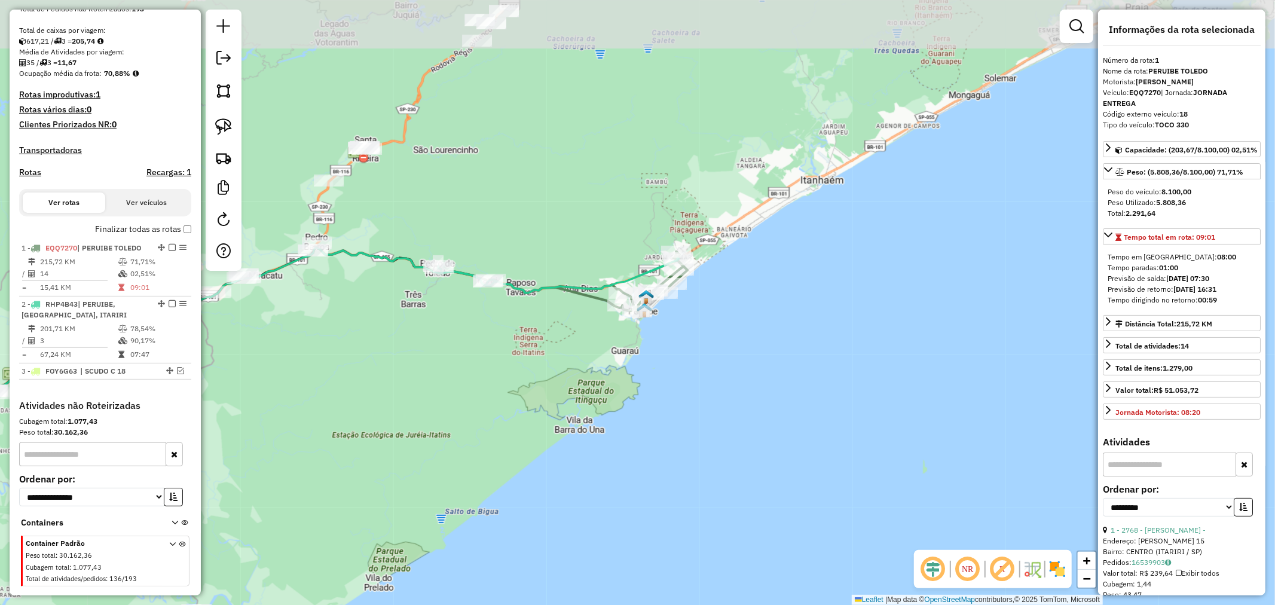
drag, startPoint x: 500, startPoint y: 284, endPoint x: 491, endPoint y: 349, distance: 65.8
click at [491, 349] on div "Janela de atendimento Grade de atendimento Capacidade Transportadoras Veículos …" at bounding box center [637, 302] width 1275 height 605
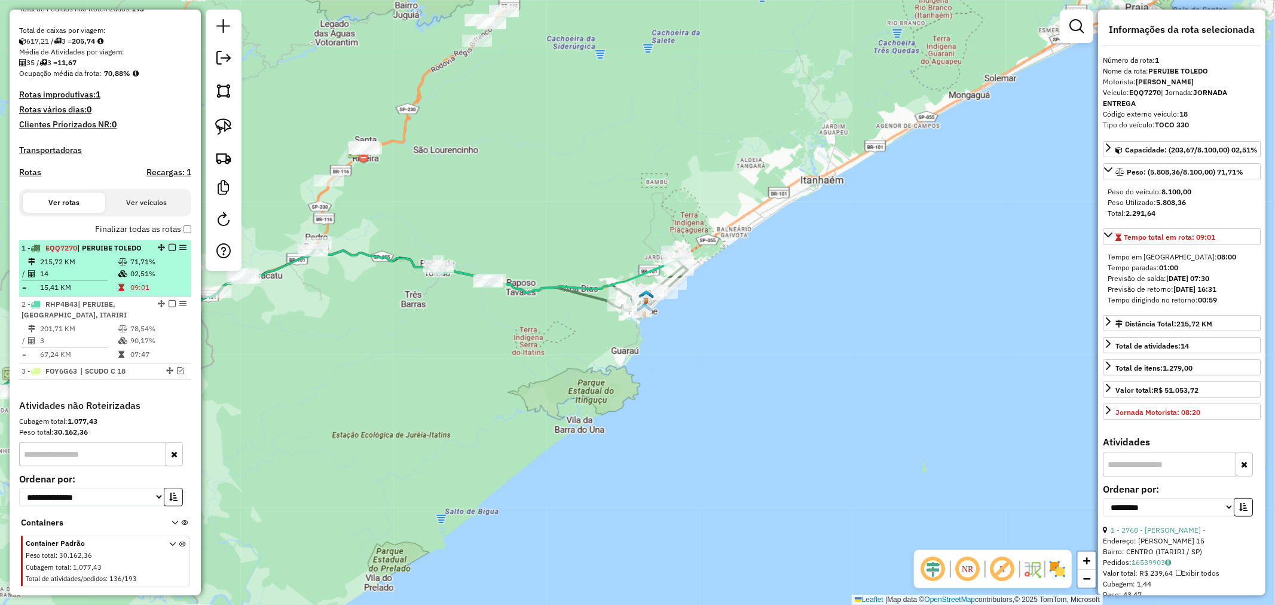
click at [169, 251] on em at bounding box center [172, 247] width 7 height 7
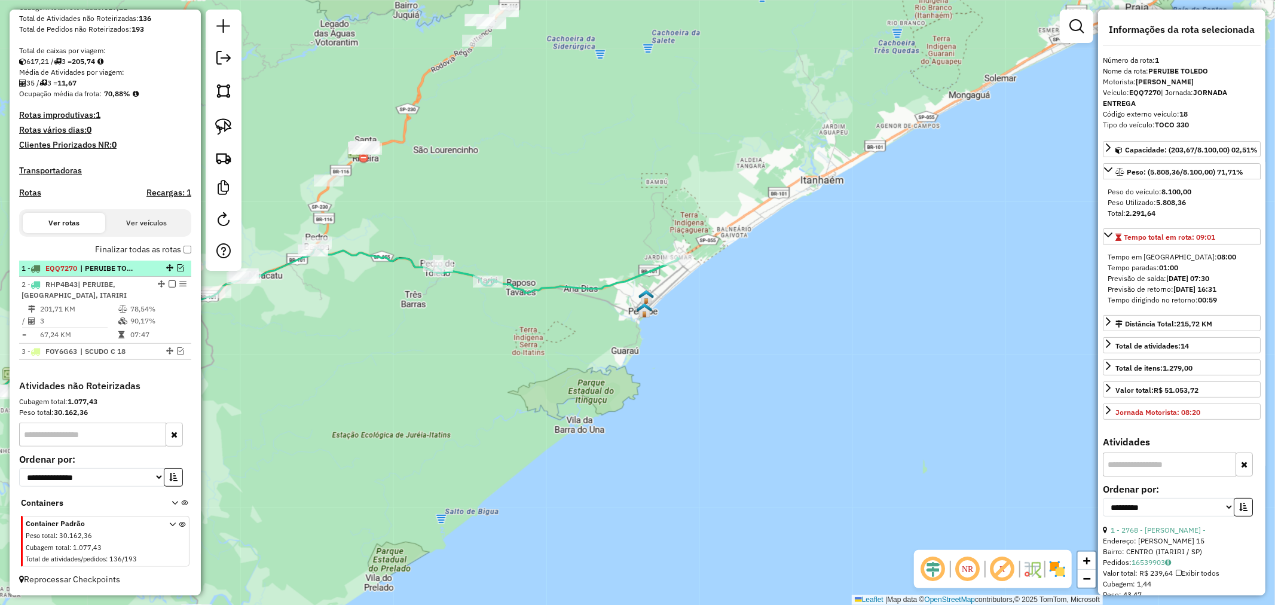
scroll to position [225, 0]
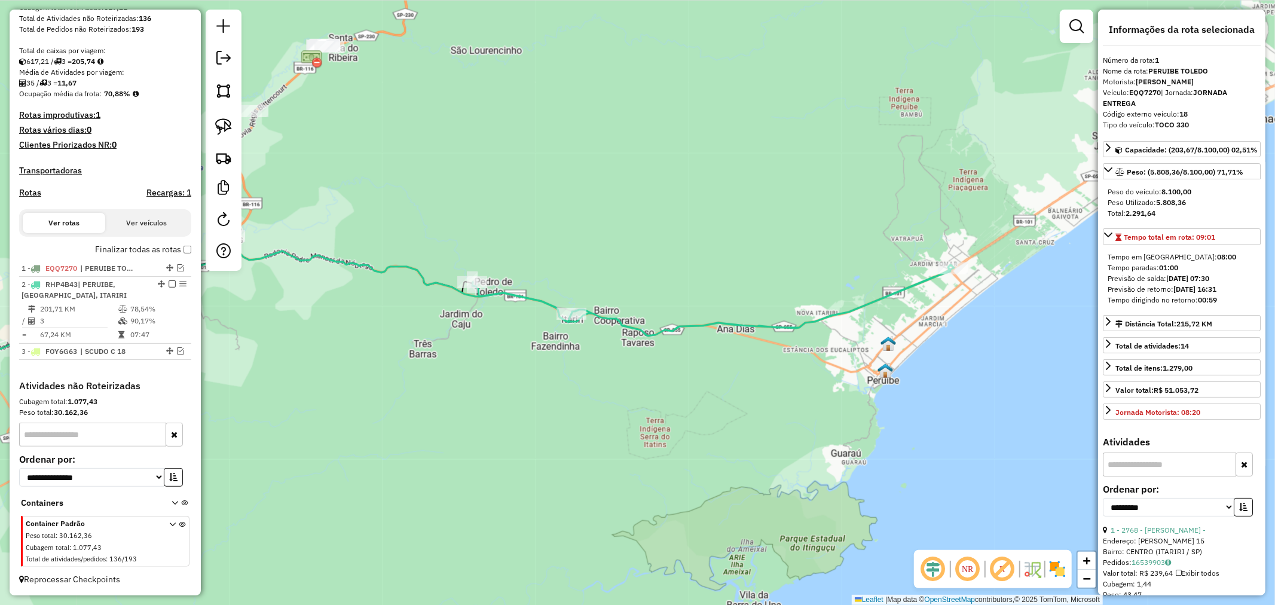
drag, startPoint x: 474, startPoint y: 306, endPoint x: 508, endPoint y: 391, distance: 91.7
click at [508, 391] on div "Janela de atendimento Grade de atendimento Capacidade Transportadoras Veículos …" at bounding box center [637, 302] width 1275 height 605
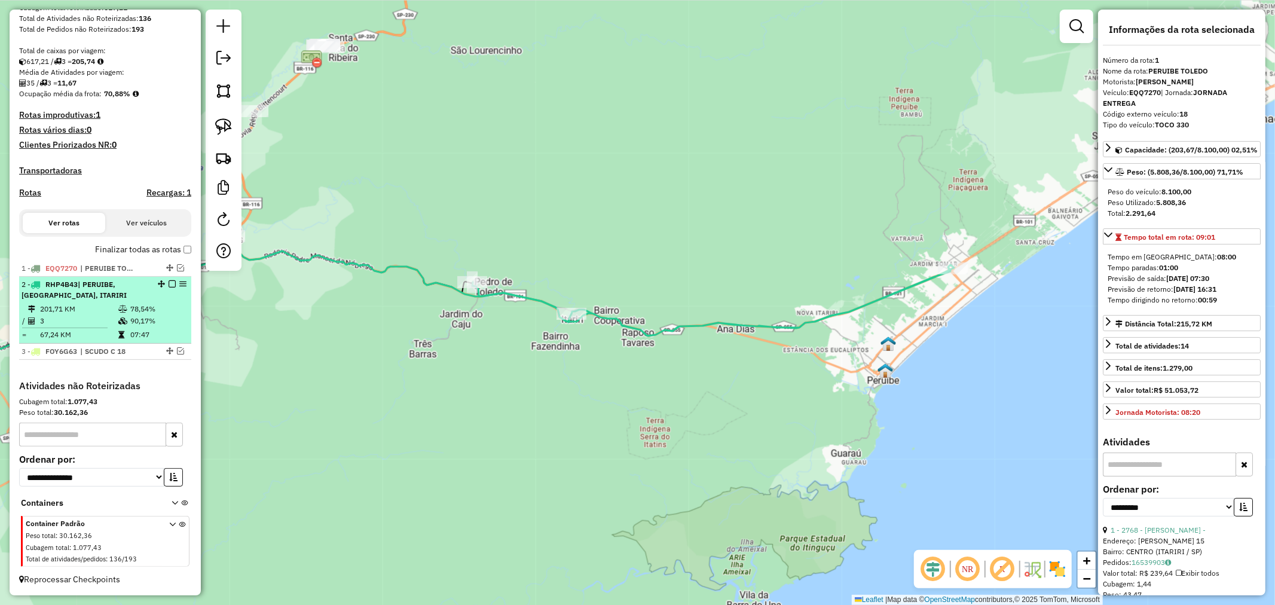
click at [169, 282] on em at bounding box center [172, 283] width 7 height 7
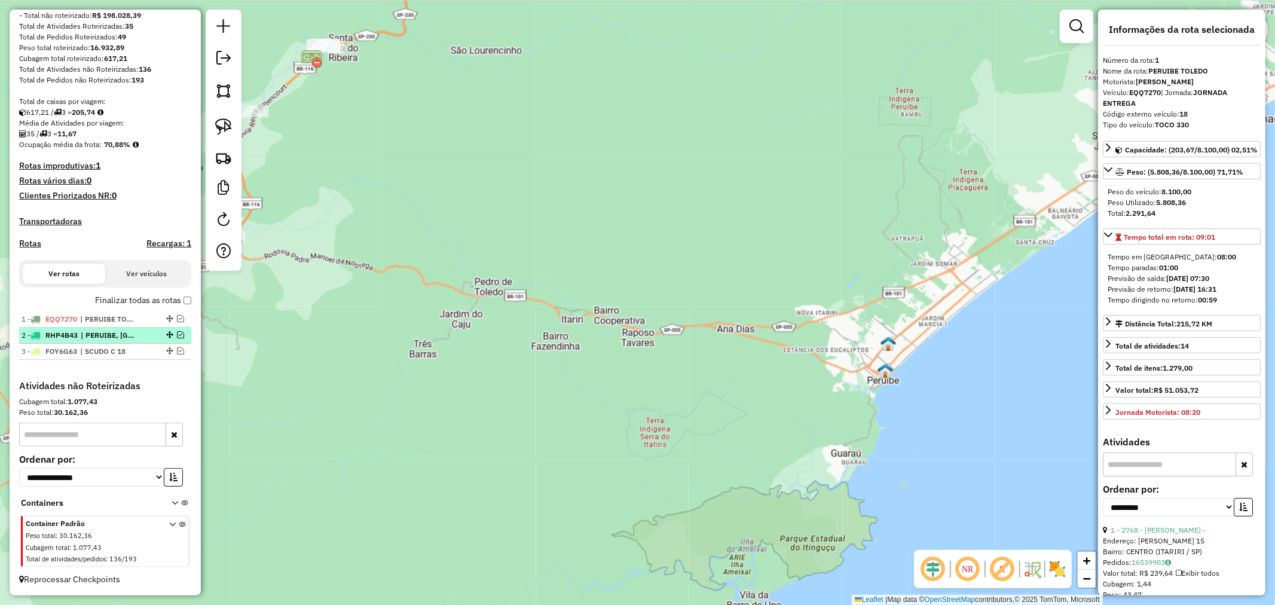
scroll to position [175, 0]
click at [178, 319] on em at bounding box center [180, 318] width 7 height 7
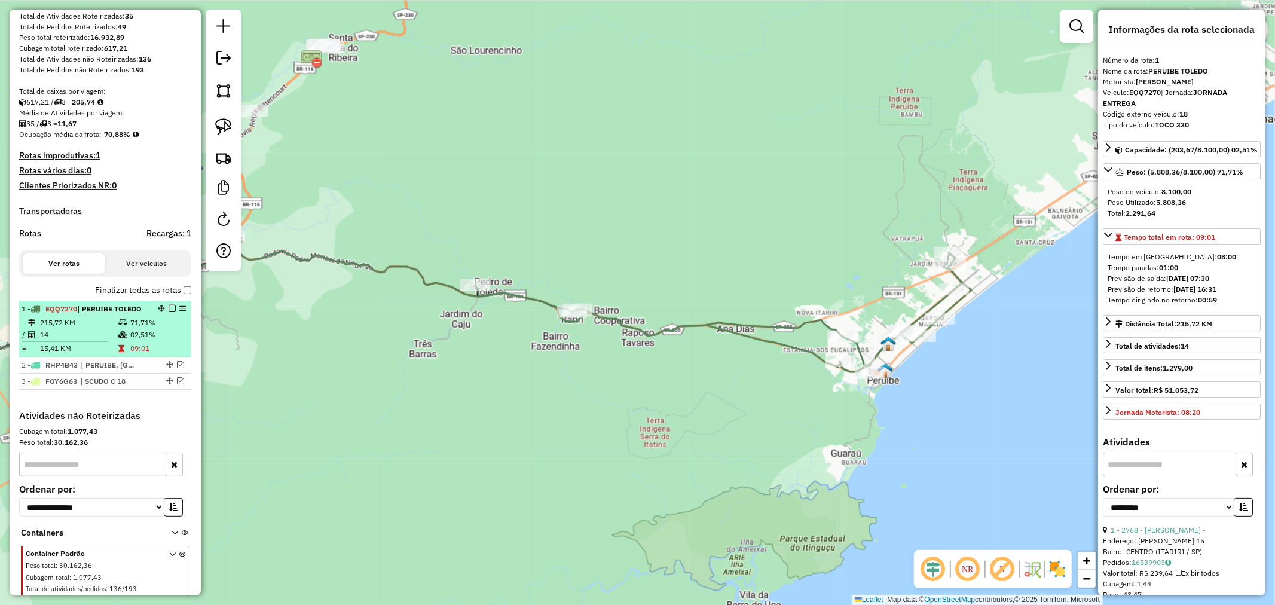
scroll to position [215, 0]
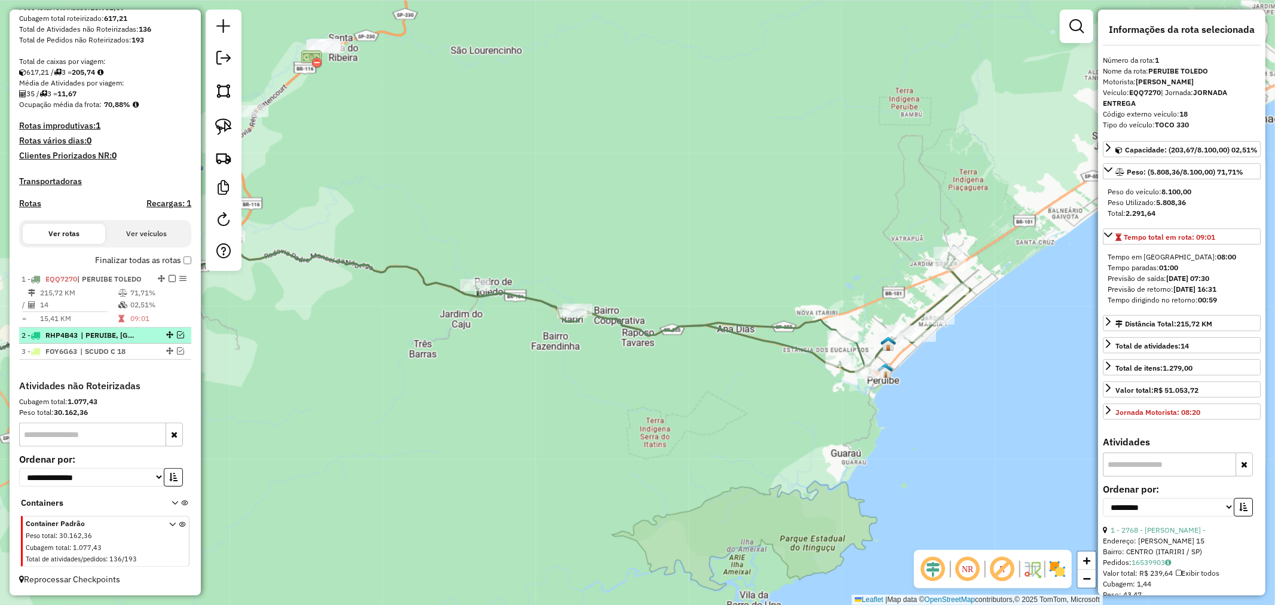
click at [177, 332] on em at bounding box center [180, 334] width 7 height 7
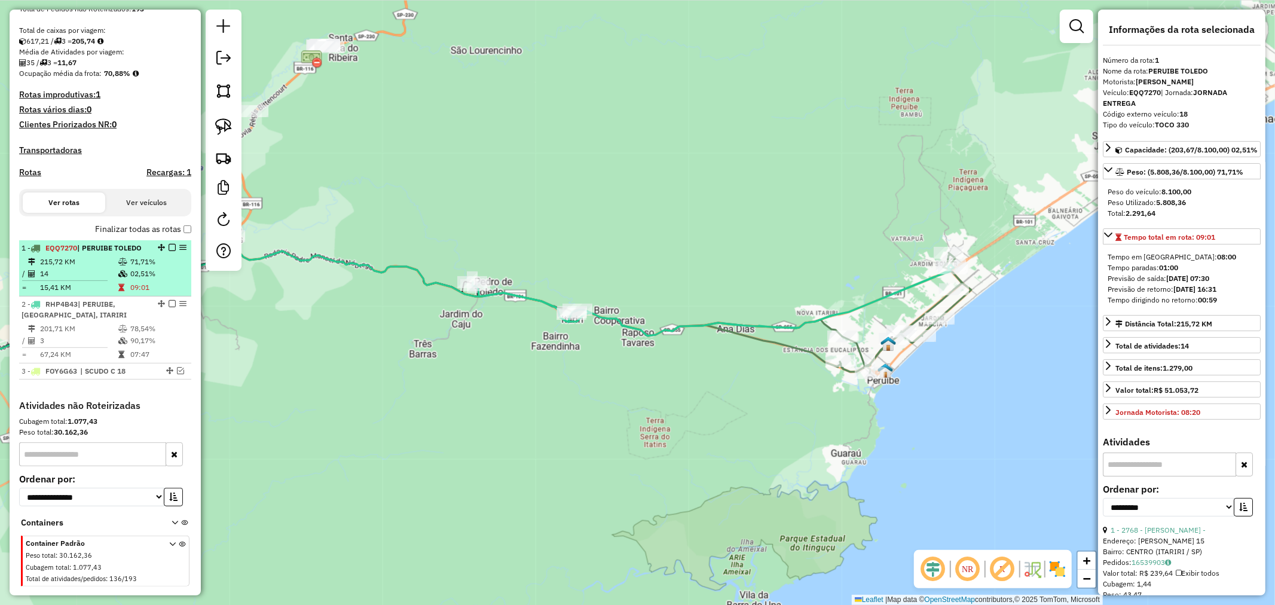
click at [169, 251] on em at bounding box center [172, 247] width 7 height 7
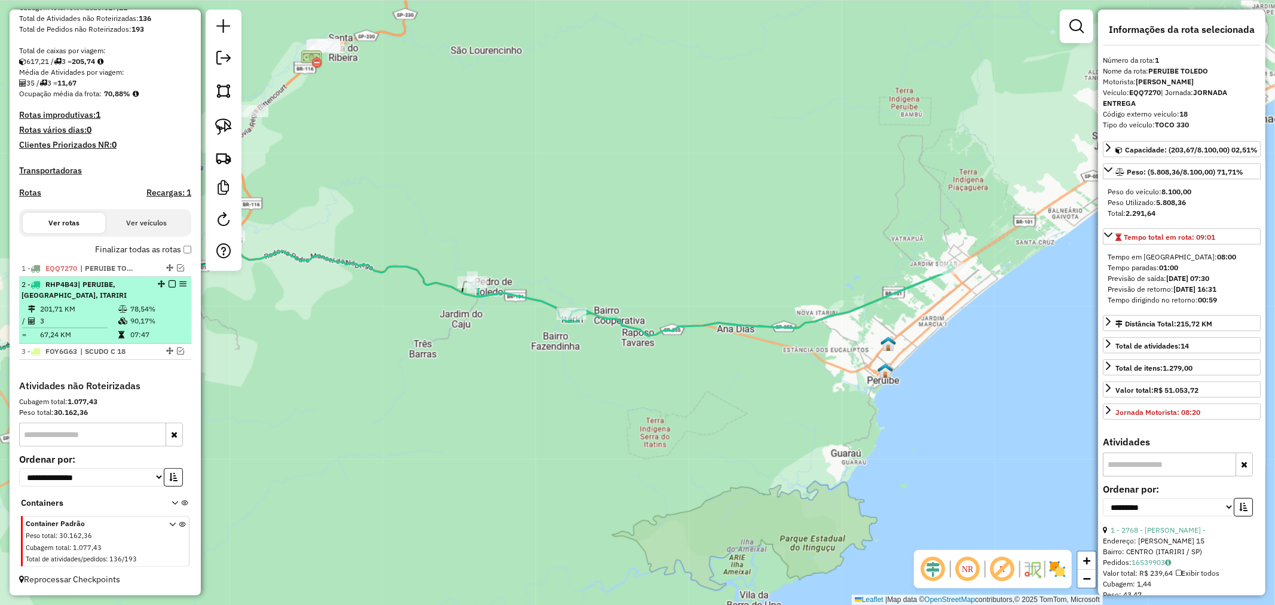
click at [170, 283] on em at bounding box center [172, 283] width 7 height 7
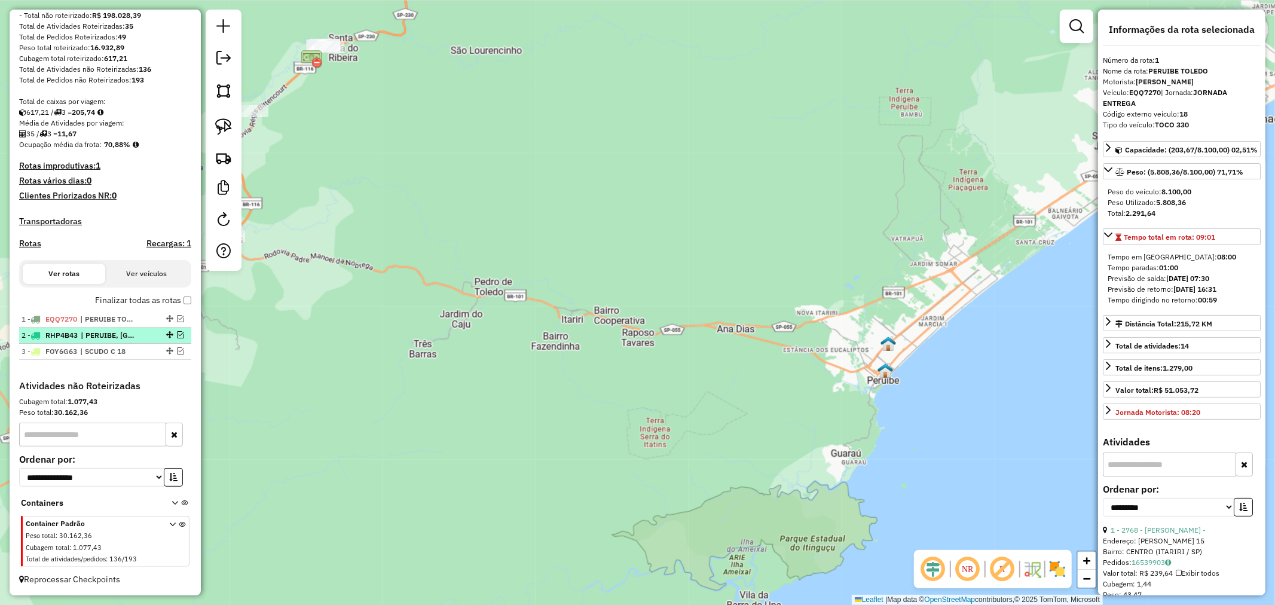
scroll to position [175, 0]
click at [177, 330] on div "2 - RHP4B43 | PERUIBE, [GEOGRAPHIC_DATA], ITARIRI" at bounding box center [105, 335] width 167 height 11
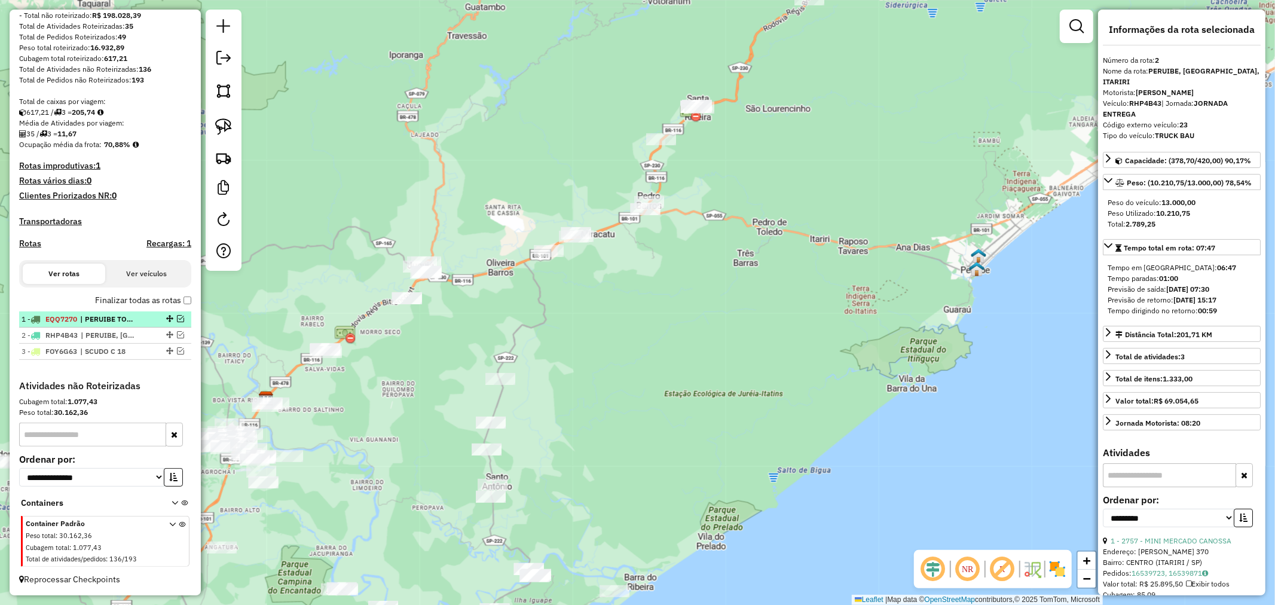
click at [179, 319] on em at bounding box center [180, 318] width 7 height 7
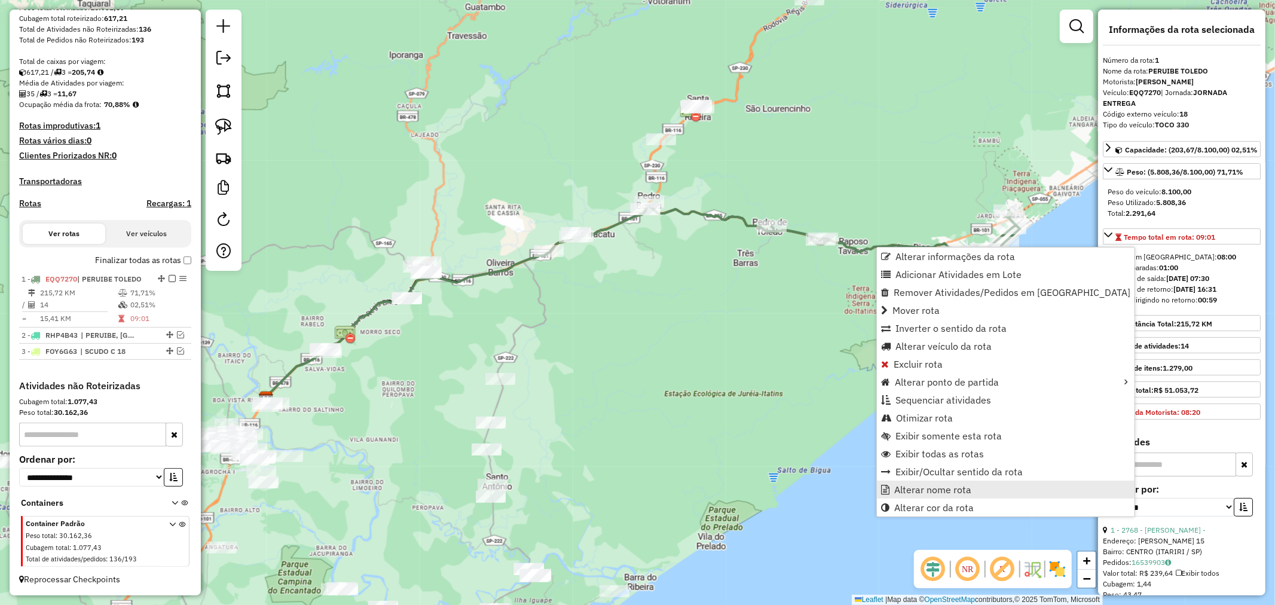
click at [945, 485] on span "Alterar nome rota" at bounding box center [933, 490] width 77 height 10
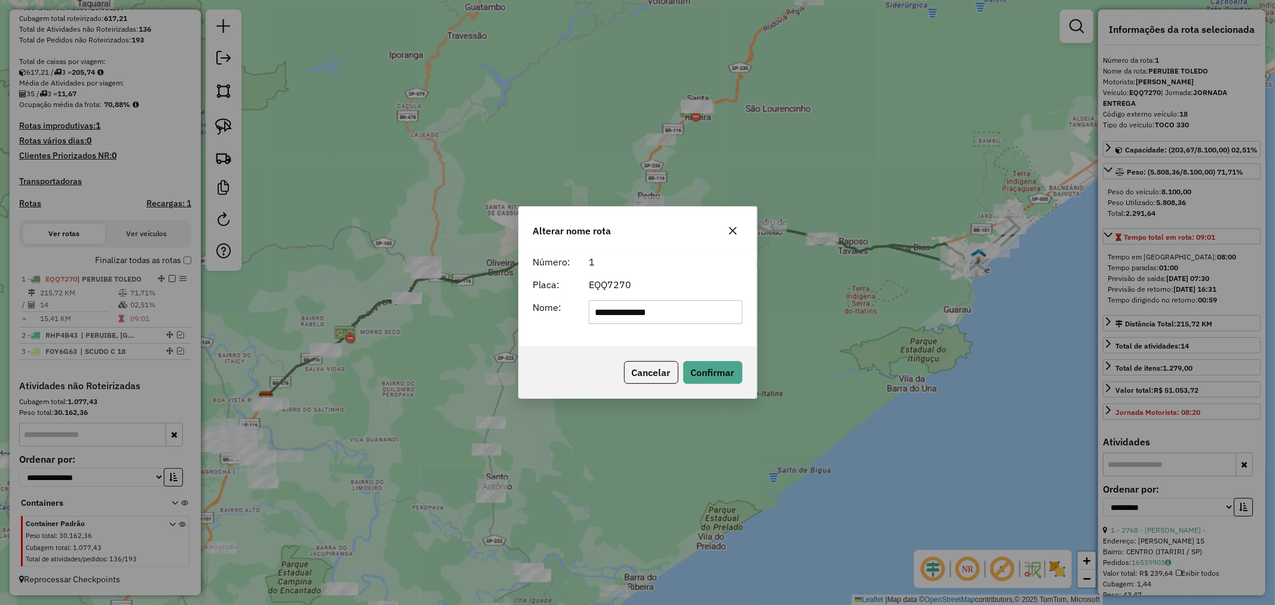
drag, startPoint x: 704, startPoint y: 312, endPoint x: 632, endPoint y: 315, distance: 71.8
click at [632, 315] on input "**********" at bounding box center [666, 312] width 154 height 24
type input "*********"
click at [724, 377] on button "Confirmar" at bounding box center [712, 372] width 59 height 23
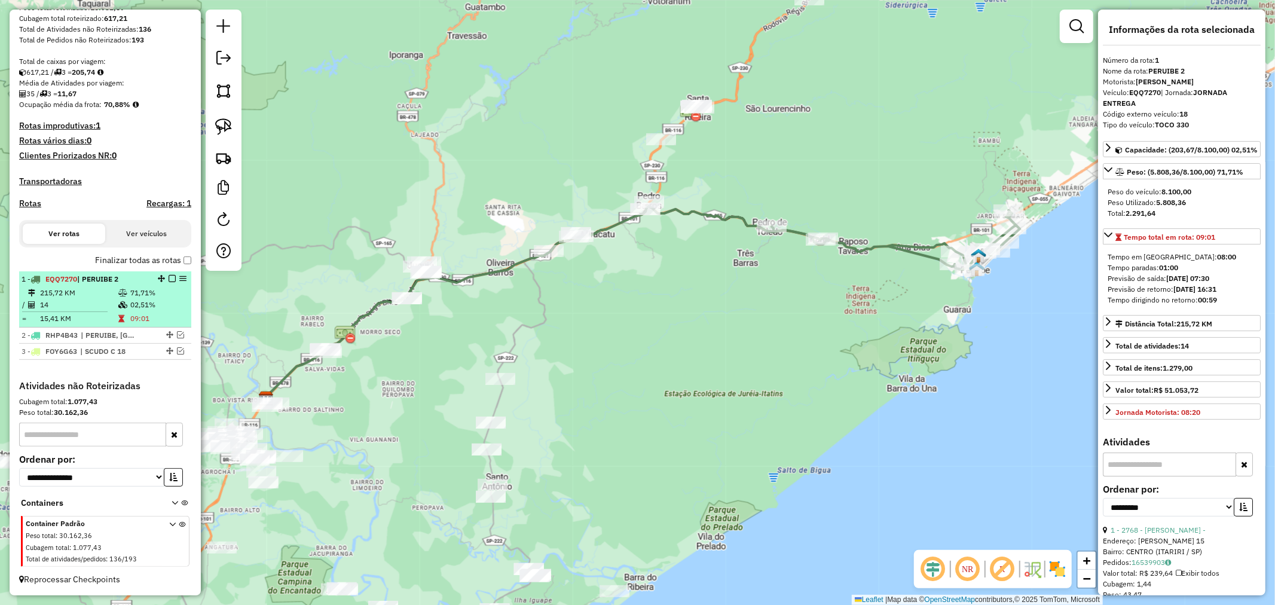
click at [169, 277] on em at bounding box center [172, 278] width 7 height 7
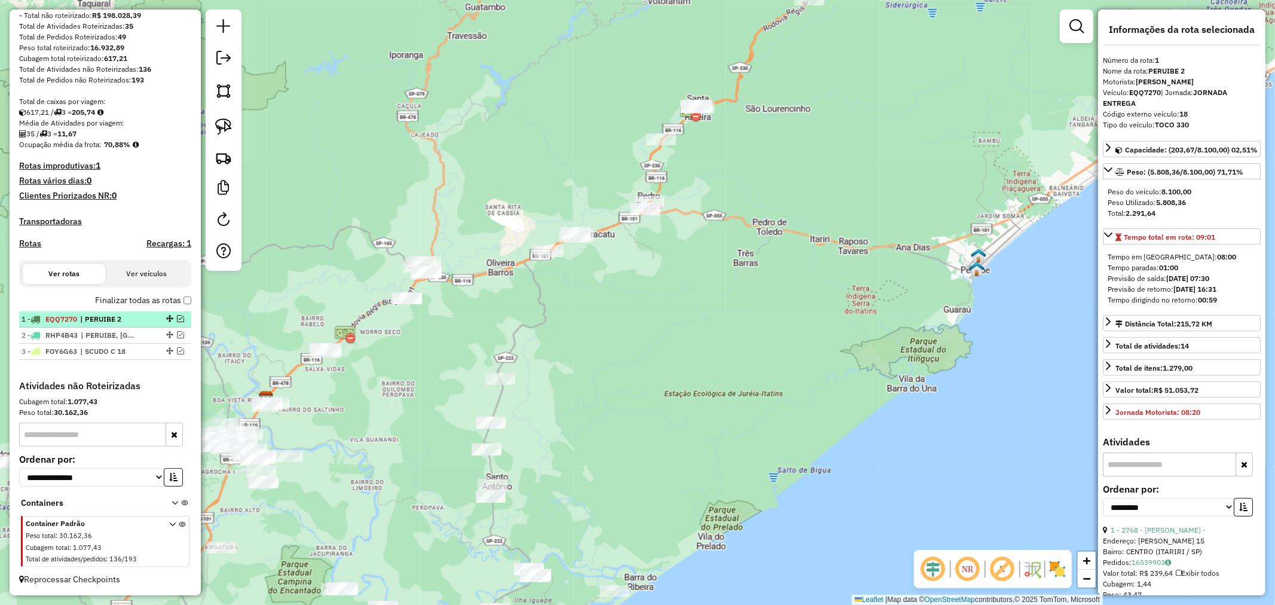
scroll to position [175, 0]
click at [179, 331] on em at bounding box center [180, 334] width 7 height 7
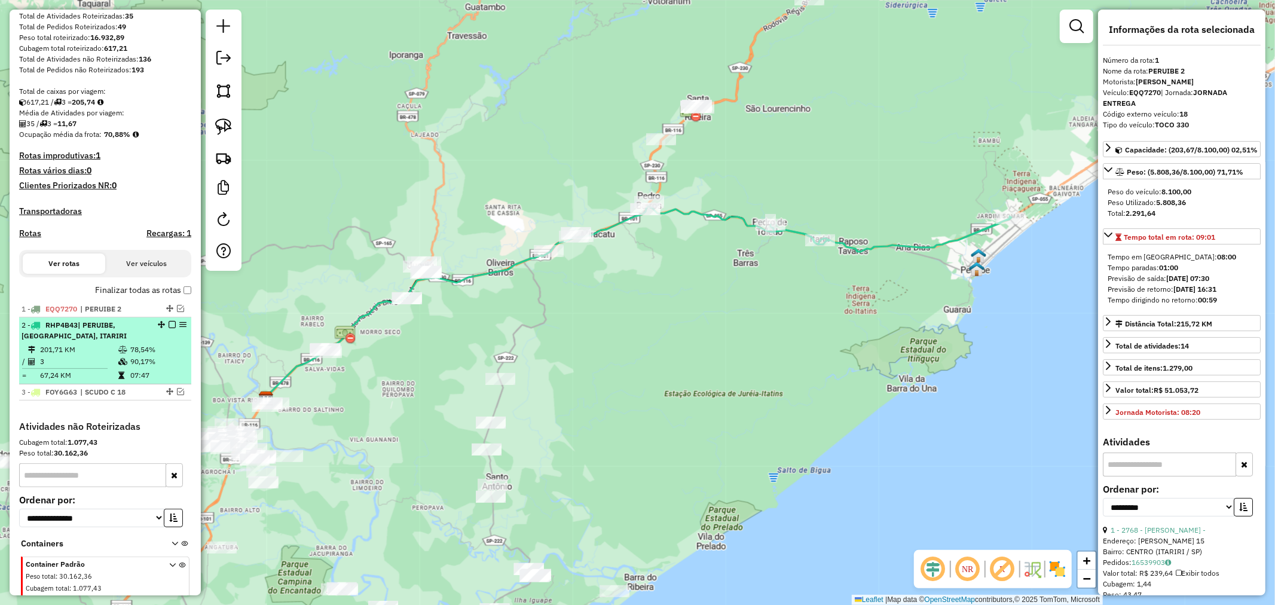
scroll to position [225, 0]
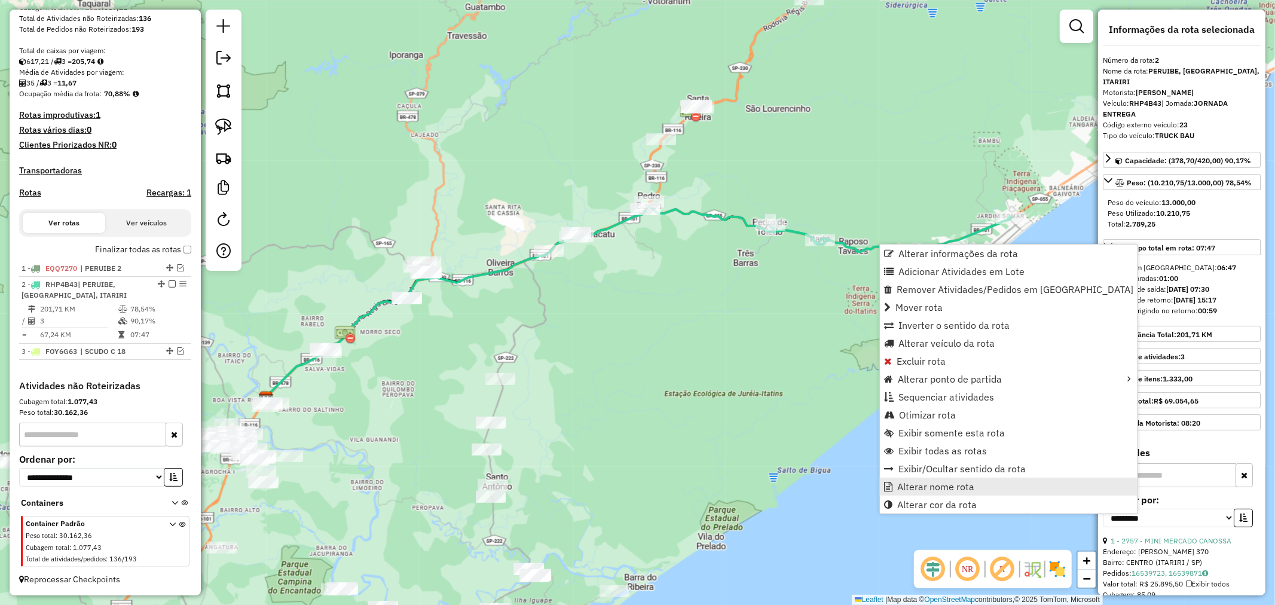
click at [947, 483] on span "Alterar nome rota" at bounding box center [936, 487] width 77 height 10
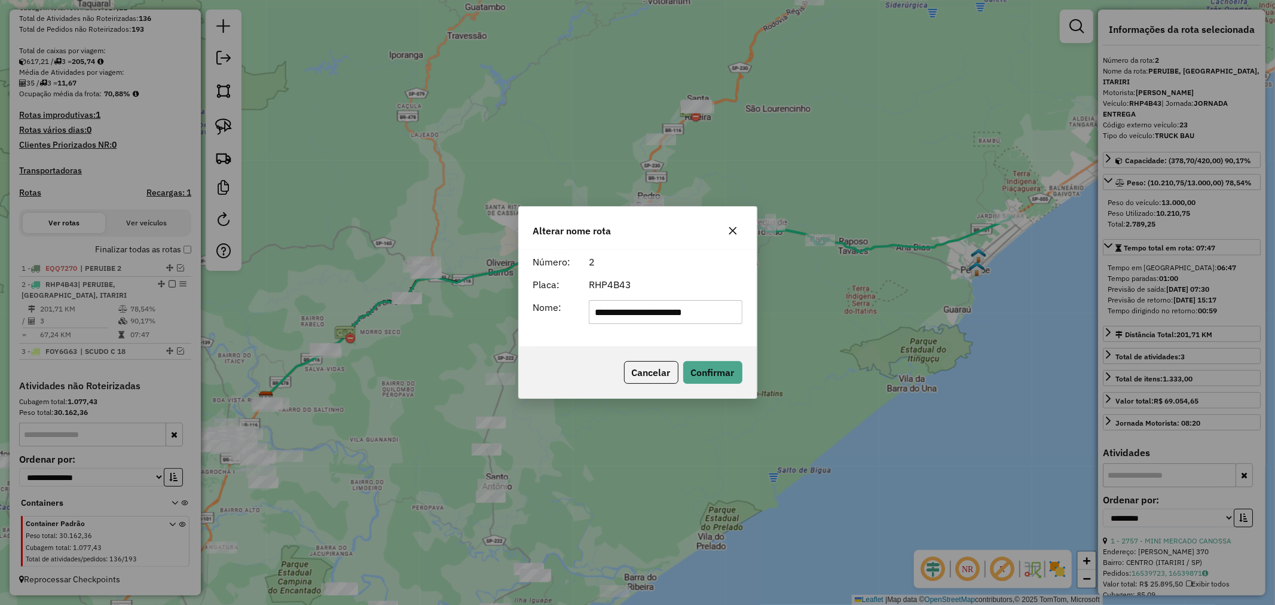
drag, startPoint x: 722, startPoint y: 312, endPoint x: 588, endPoint y: 316, distance: 134.0
click at [589, 316] on input "**********" at bounding box center [666, 312] width 154 height 24
type input "*********"
click at [706, 373] on button "Confirmar" at bounding box center [712, 372] width 59 height 23
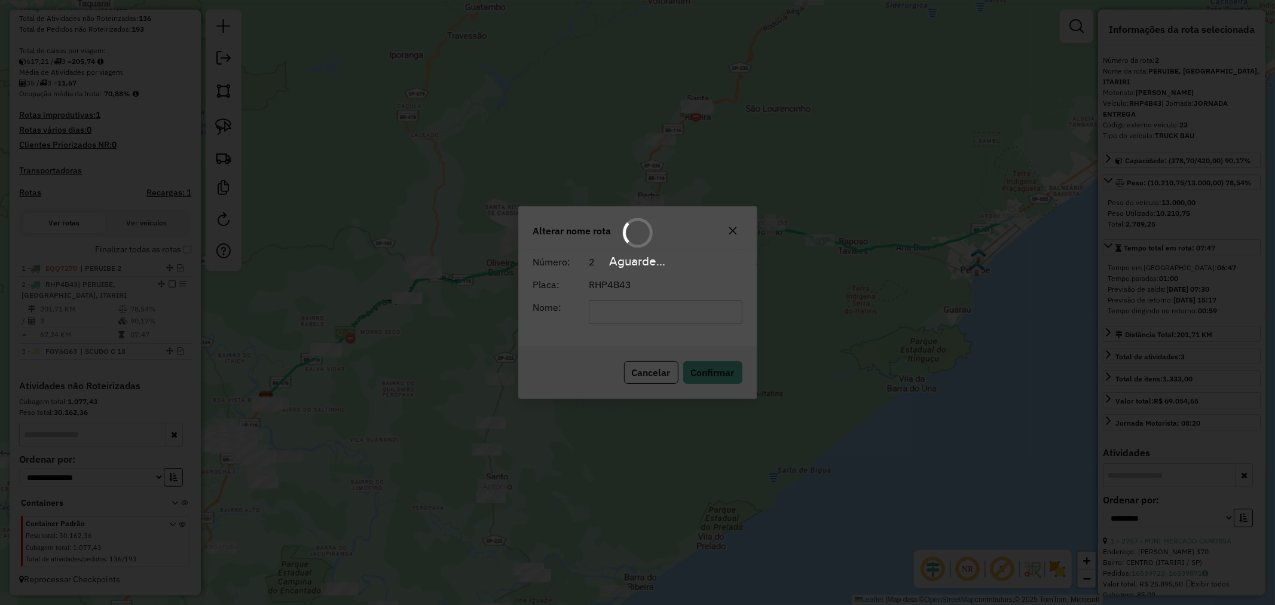
scroll to position [215, 0]
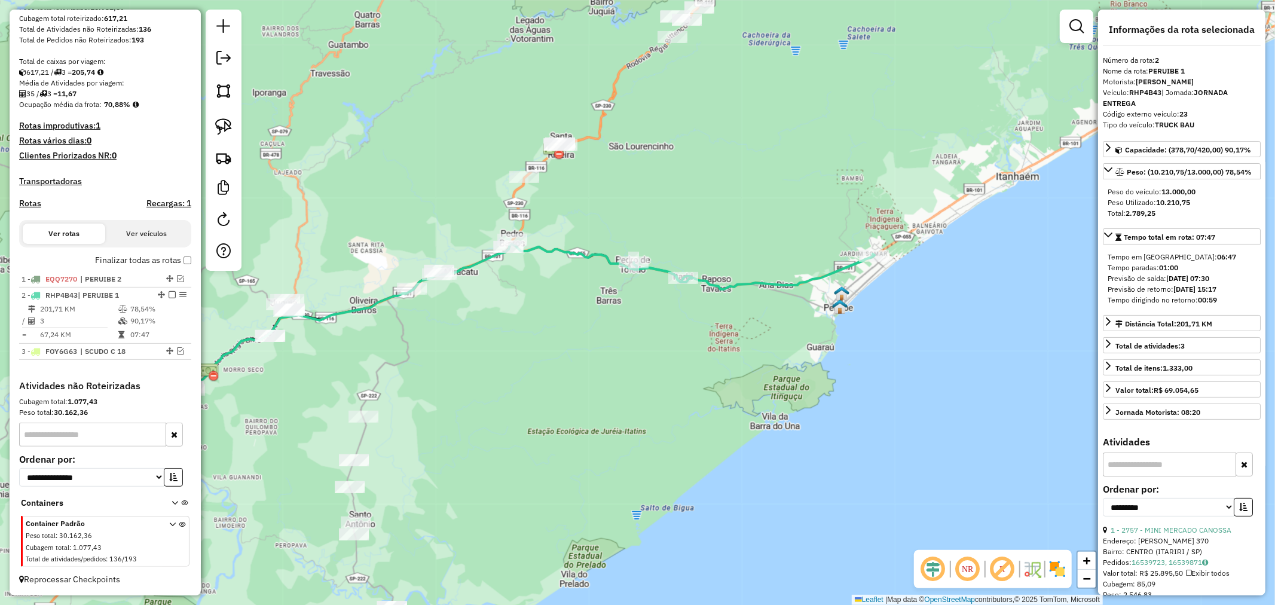
drag, startPoint x: 912, startPoint y: 298, endPoint x: 775, endPoint y: 335, distance: 142.0
click at [775, 335] on div "Janela de atendimento Grade de atendimento Capacidade Transportadoras Veículos …" at bounding box center [637, 302] width 1275 height 605
click at [769, 283] on icon at bounding box center [754, 271] width 241 height 35
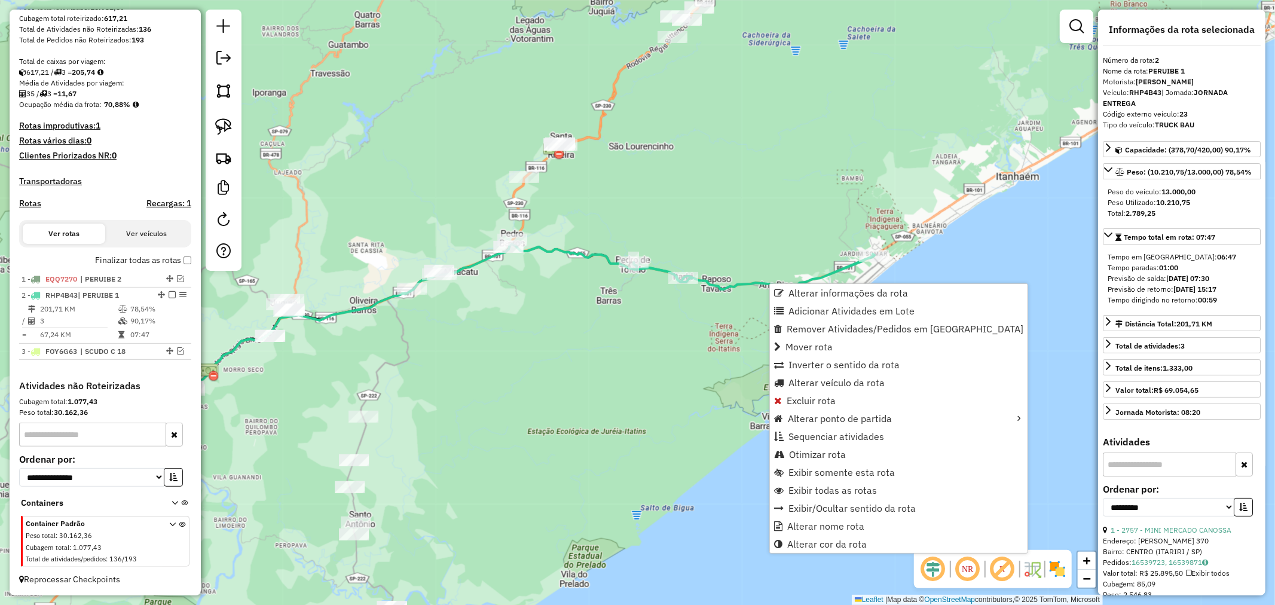
click at [752, 282] on icon at bounding box center [754, 271] width 241 height 35
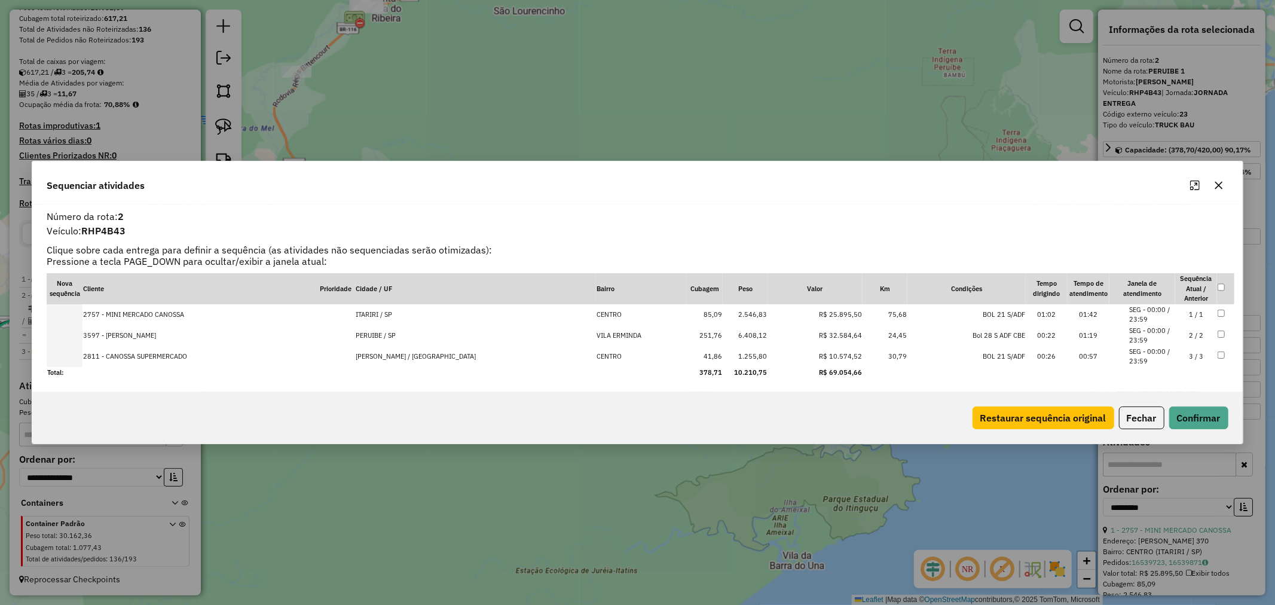
click at [129, 333] on td "3597 - [PERSON_NAME]" at bounding box center [201, 335] width 237 height 21
click at [1189, 419] on button "Confirmar" at bounding box center [1199, 418] width 59 height 23
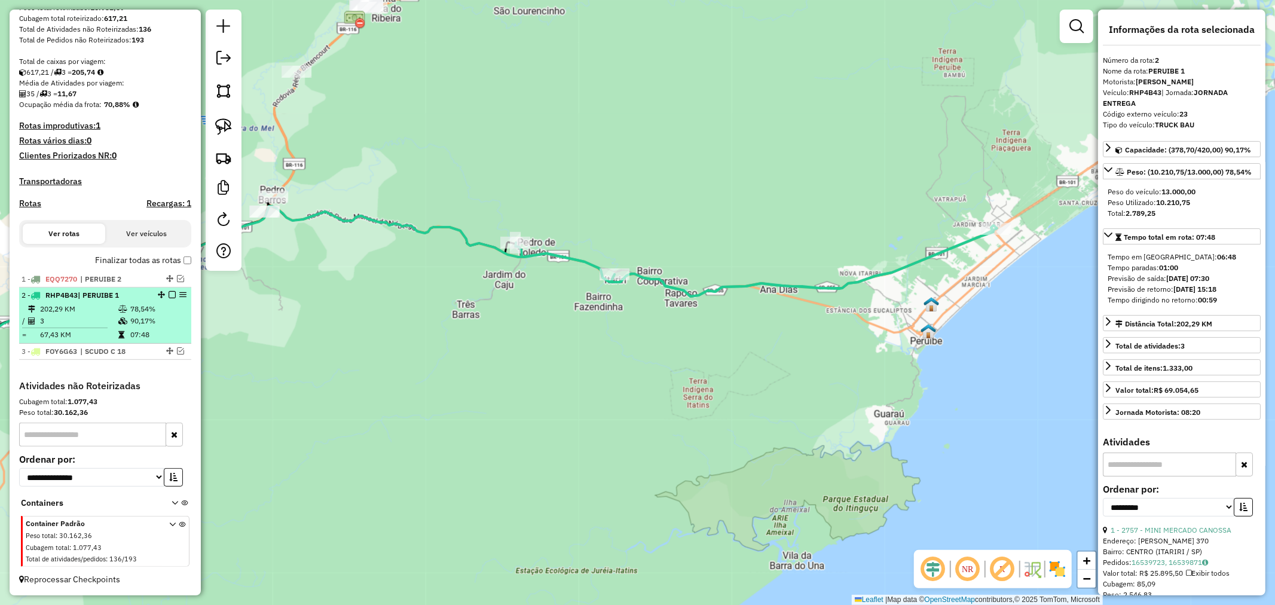
click at [169, 291] on em at bounding box center [172, 294] width 7 height 7
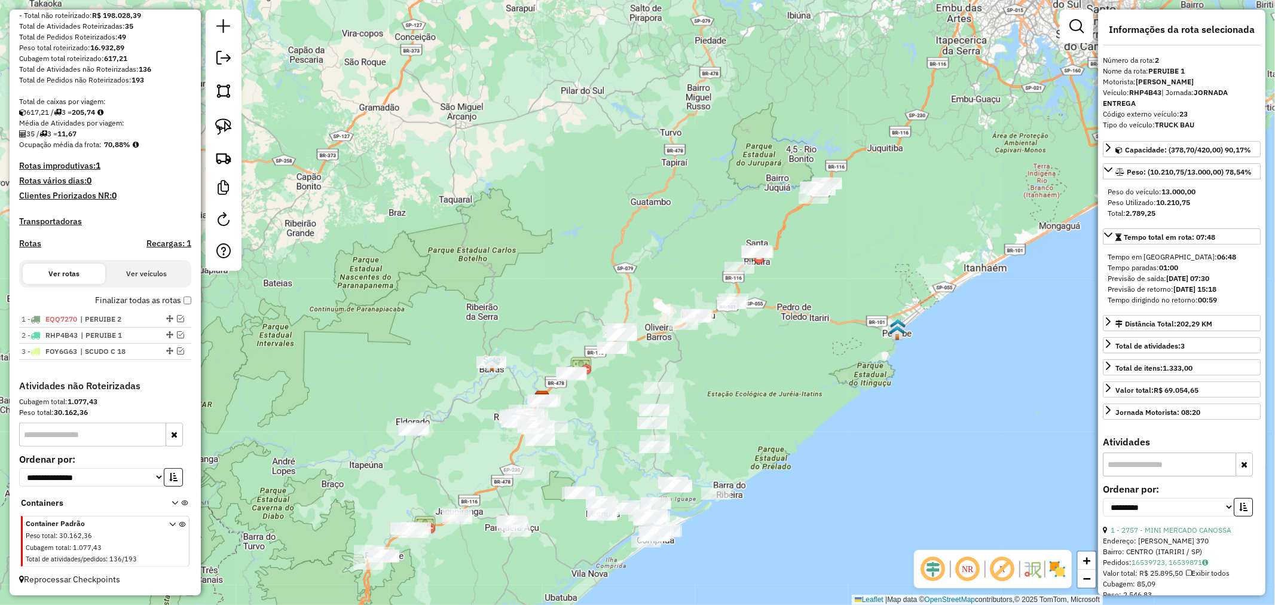
drag, startPoint x: 410, startPoint y: 383, endPoint x: 688, endPoint y: 393, distance: 278.2
click at [688, 393] on div "Janela de atendimento Grade de atendimento Capacidade Transportadoras Veículos …" at bounding box center [637, 302] width 1275 height 605
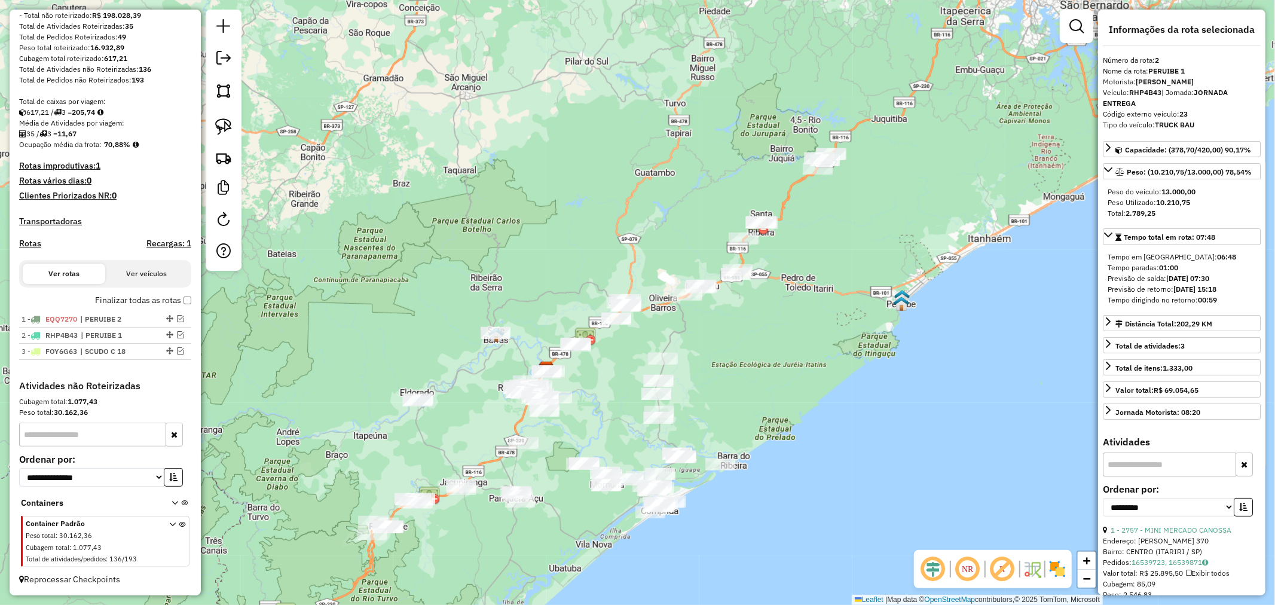
drag, startPoint x: 734, startPoint y: 391, endPoint x: 738, endPoint y: 362, distance: 29.6
click at [738, 362] on div "Janela de atendimento Grade de atendimento Capacidade Transportadoras Veículos …" at bounding box center [637, 302] width 1275 height 605
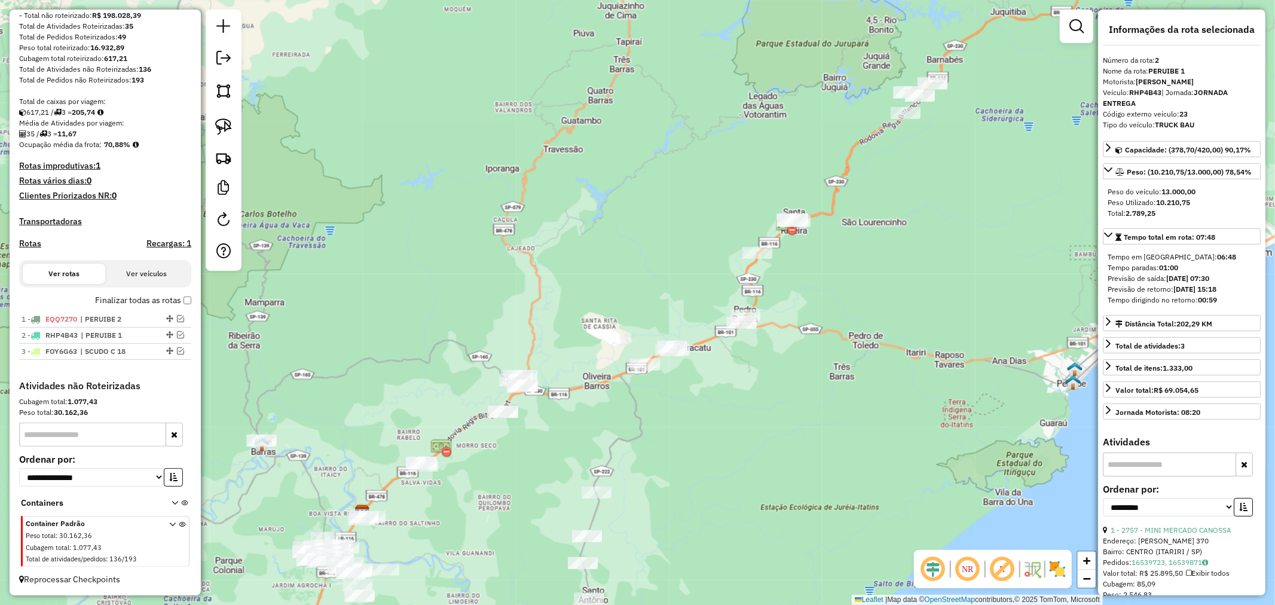
drag, startPoint x: 765, startPoint y: 326, endPoint x: 773, endPoint y: 463, distance: 137.2
click at [773, 463] on div "Janela de atendimento Grade de atendimento Capacidade Transportadoras Veículos …" at bounding box center [637, 302] width 1275 height 605
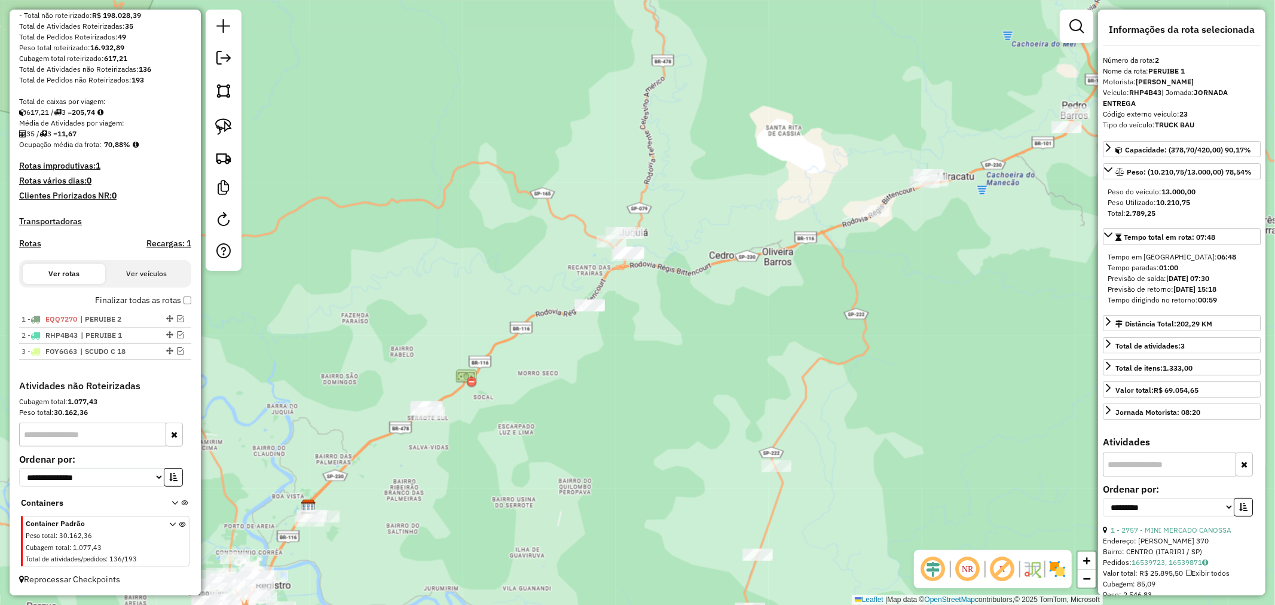
drag, startPoint x: 567, startPoint y: 368, endPoint x: 797, endPoint y: 372, distance: 230.2
click at [797, 372] on div "Janela de atendimento Grade de atendimento Capacidade Transportadoras Veículos …" at bounding box center [637, 302] width 1275 height 605
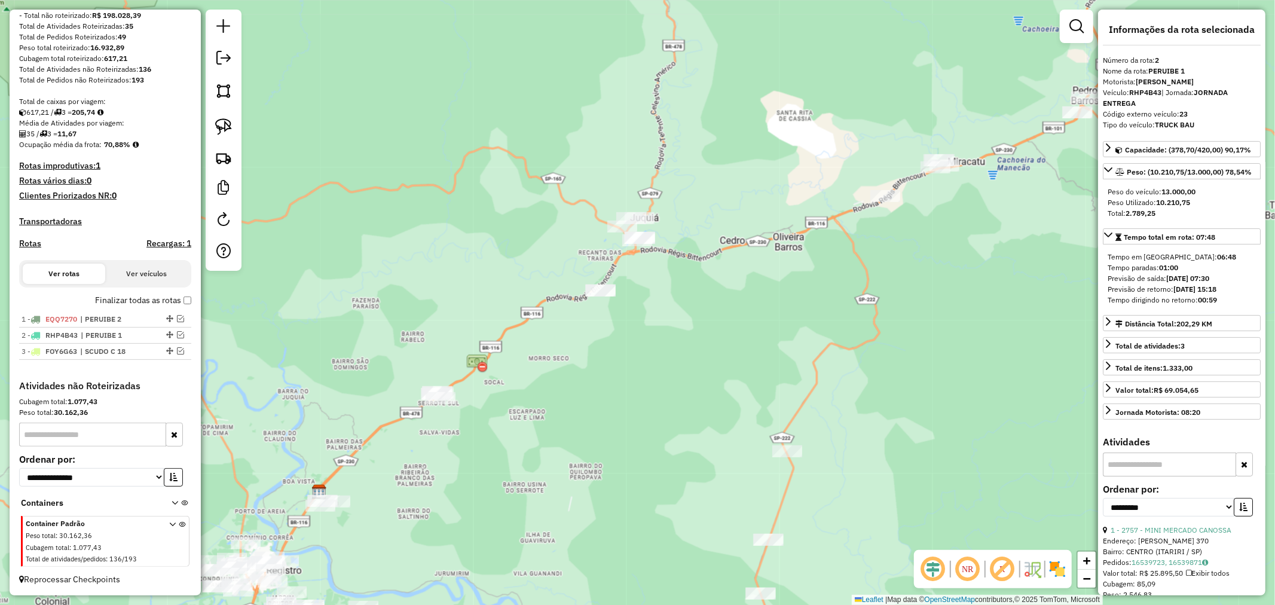
drag, startPoint x: 752, startPoint y: 341, endPoint x: 775, endPoint y: 315, distance: 35.2
click at [775, 315] on div "Janela de atendimento Grade de atendimento Capacidade Transportadoras Veículos …" at bounding box center [637, 302] width 1275 height 605
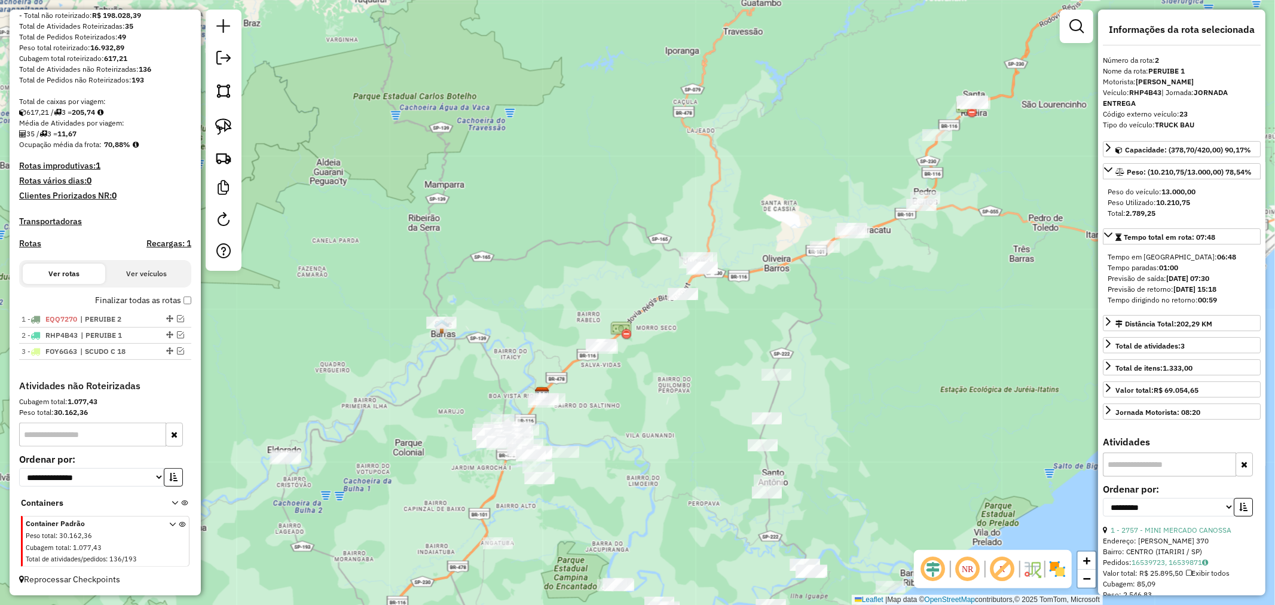
drag, startPoint x: 737, startPoint y: 368, endPoint x: 703, endPoint y: 356, distance: 36.7
click at [703, 356] on div "Janela de atendimento Grade de atendimento Capacidade Transportadoras Veículos …" at bounding box center [637, 302] width 1275 height 605
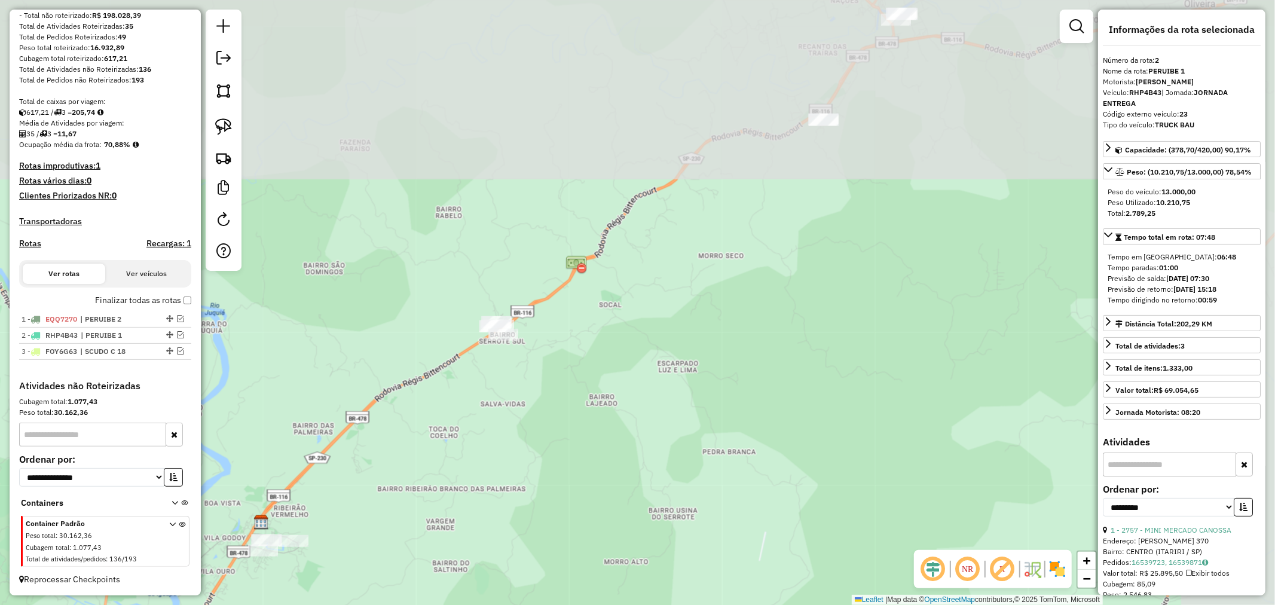
drag, startPoint x: 743, startPoint y: 289, endPoint x: 501, endPoint y: 453, distance: 291.9
click at [504, 481] on div "Janela de atendimento Grade de atendimento Capacidade Transportadoras Veículos …" at bounding box center [637, 302] width 1275 height 605
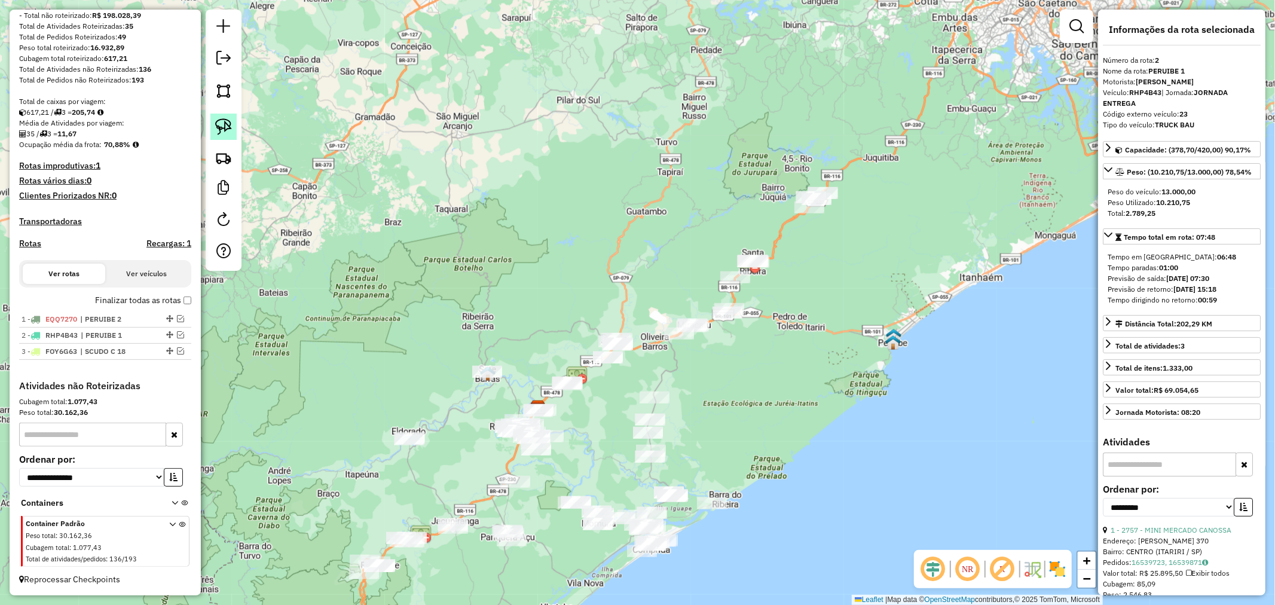
click at [232, 122] on link at bounding box center [223, 127] width 26 height 26
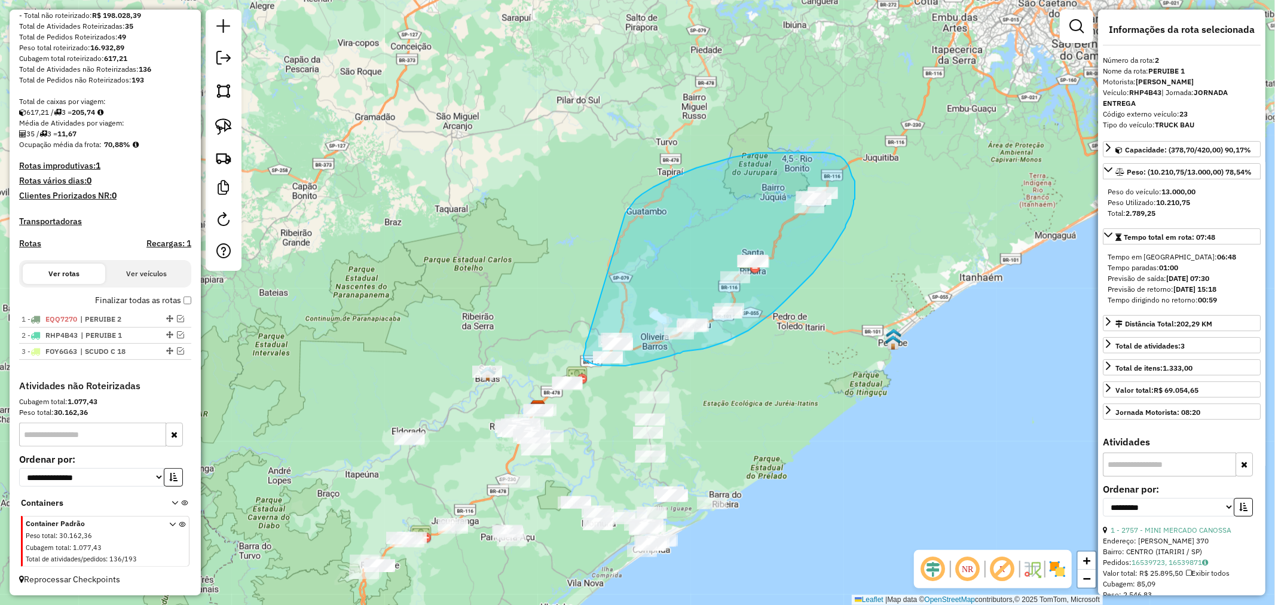
drag, startPoint x: 588, startPoint y: 337, endPoint x: 625, endPoint y: 213, distance: 129.2
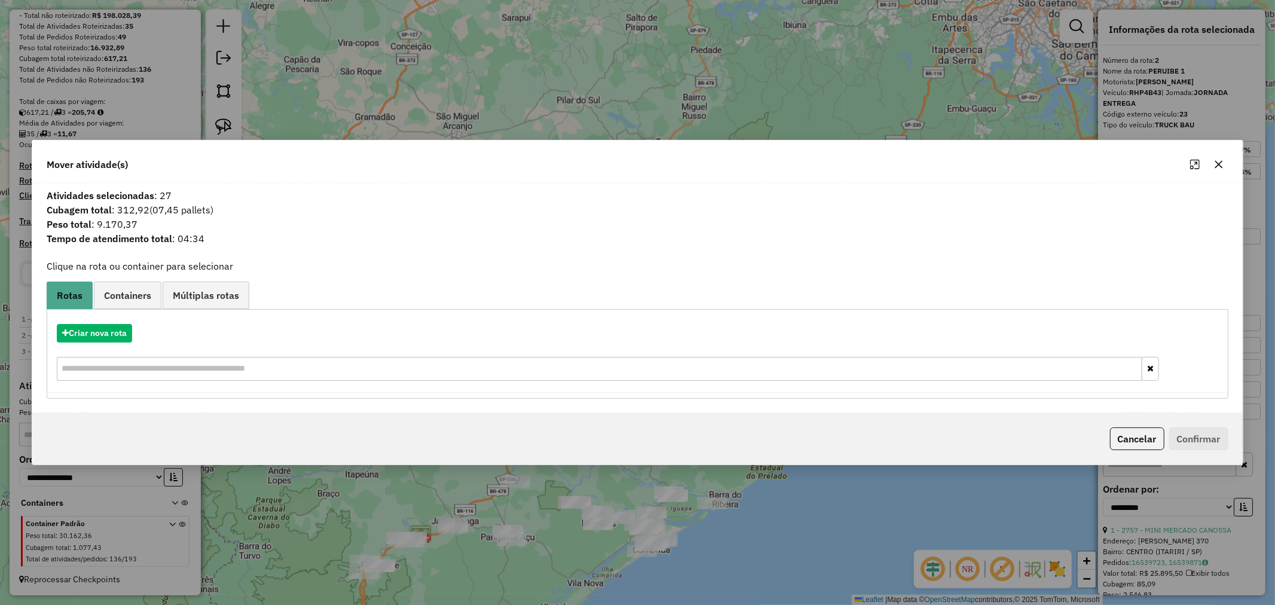
click at [1217, 166] on icon "button" at bounding box center [1219, 165] width 8 height 8
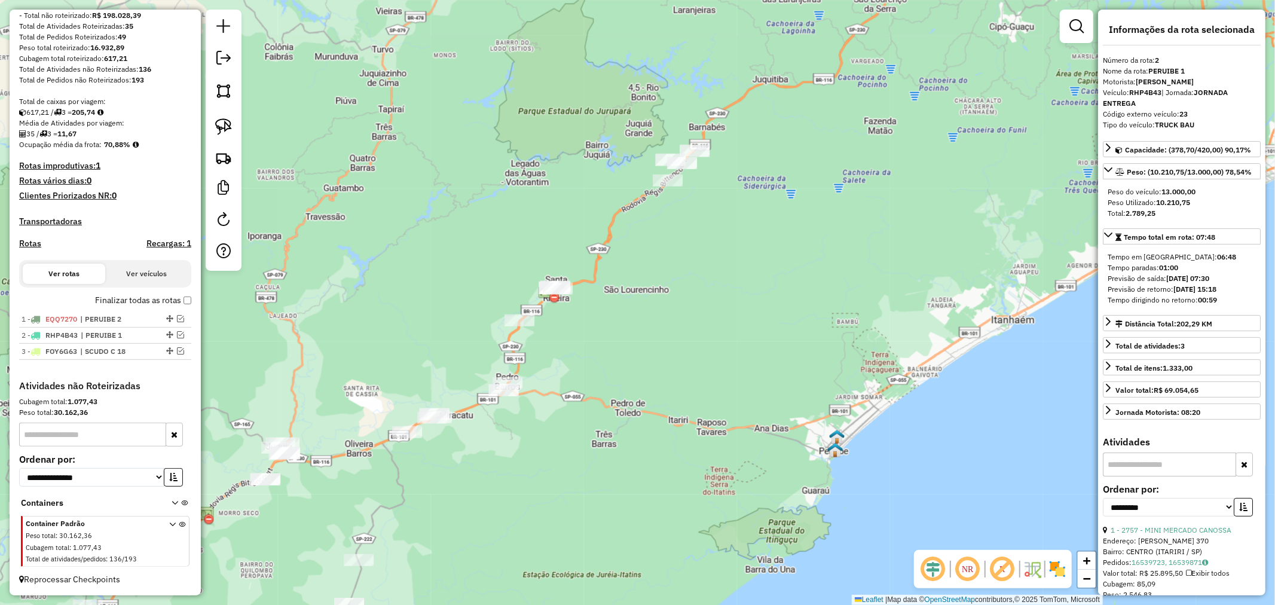
drag, startPoint x: 742, startPoint y: 318, endPoint x: 222, endPoint y: 414, distance: 529.1
click at [222, 414] on div "Janela de atendimento Grade de atendimento Capacidade Transportadoras Veículos …" at bounding box center [637, 302] width 1275 height 605
click at [223, 130] on img at bounding box center [223, 126] width 17 height 17
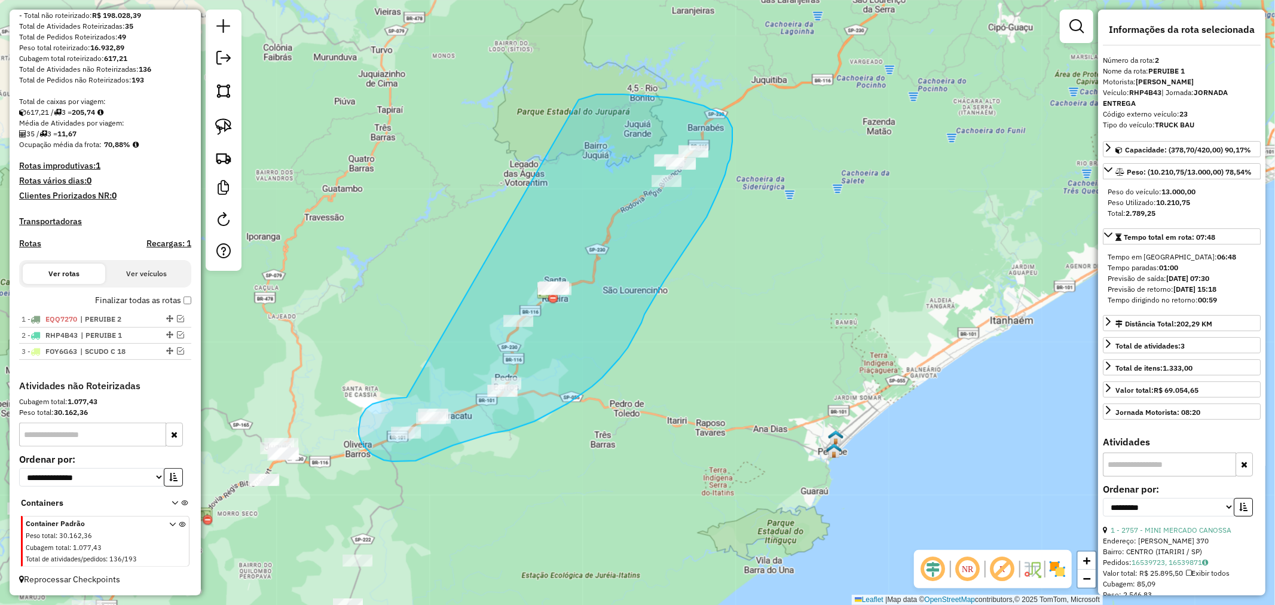
drag, startPoint x: 407, startPoint y: 398, endPoint x: 579, endPoint y: 100, distance: 344.0
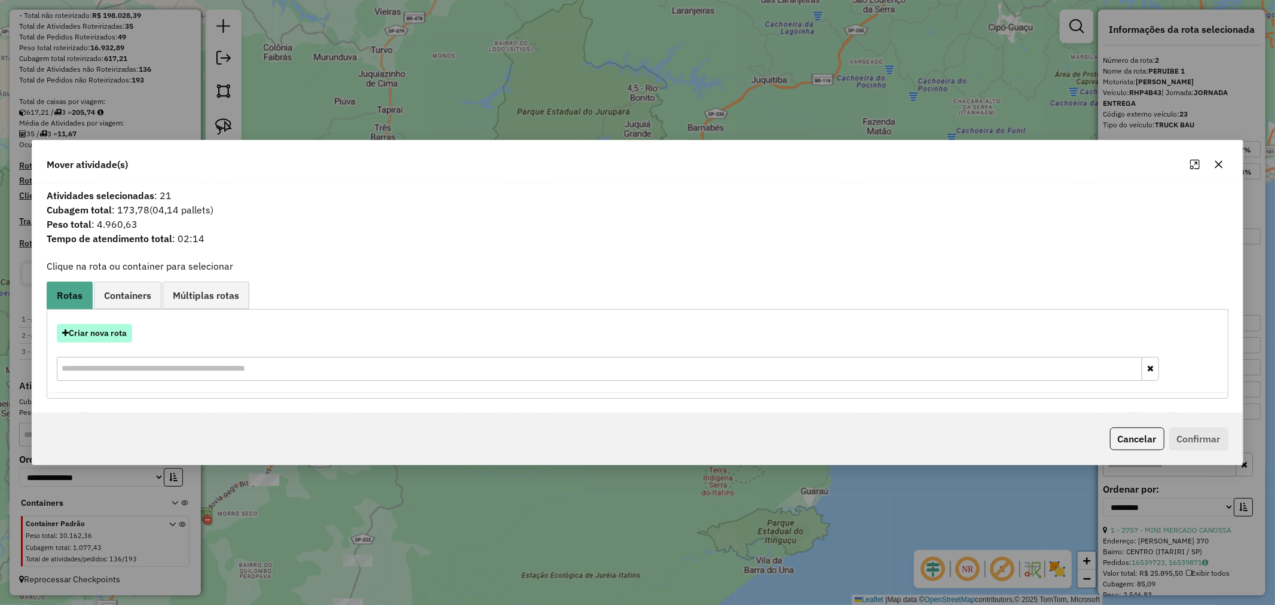
click at [90, 335] on button "Criar nova rota" at bounding box center [94, 333] width 75 height 19
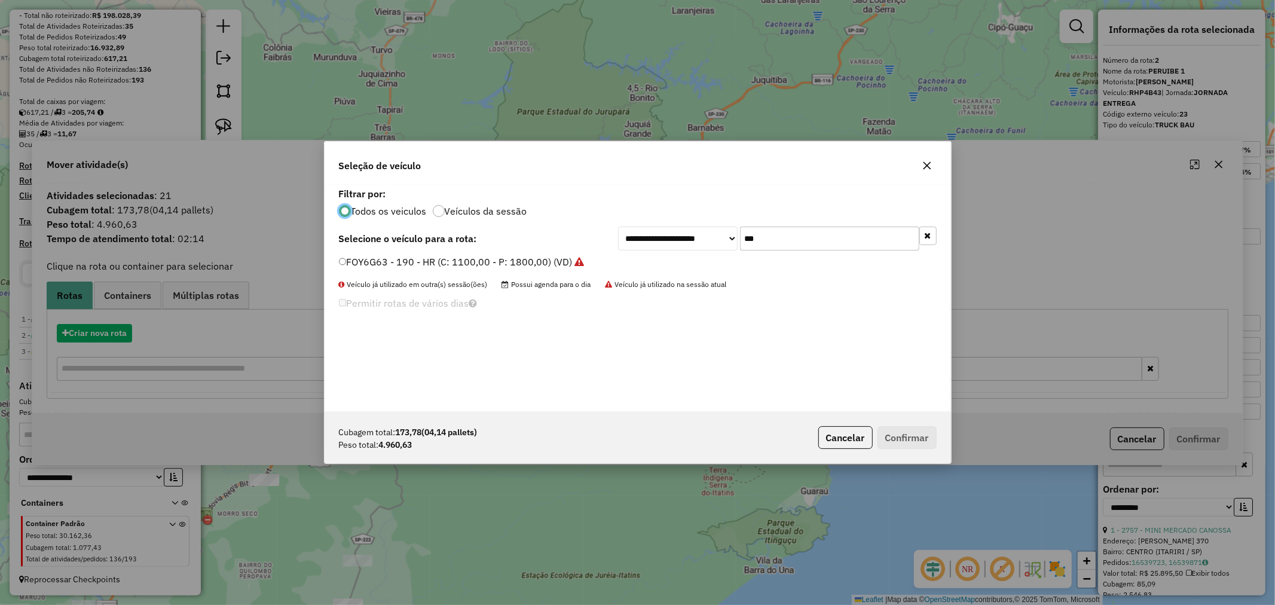
scroll to position [7, 3]
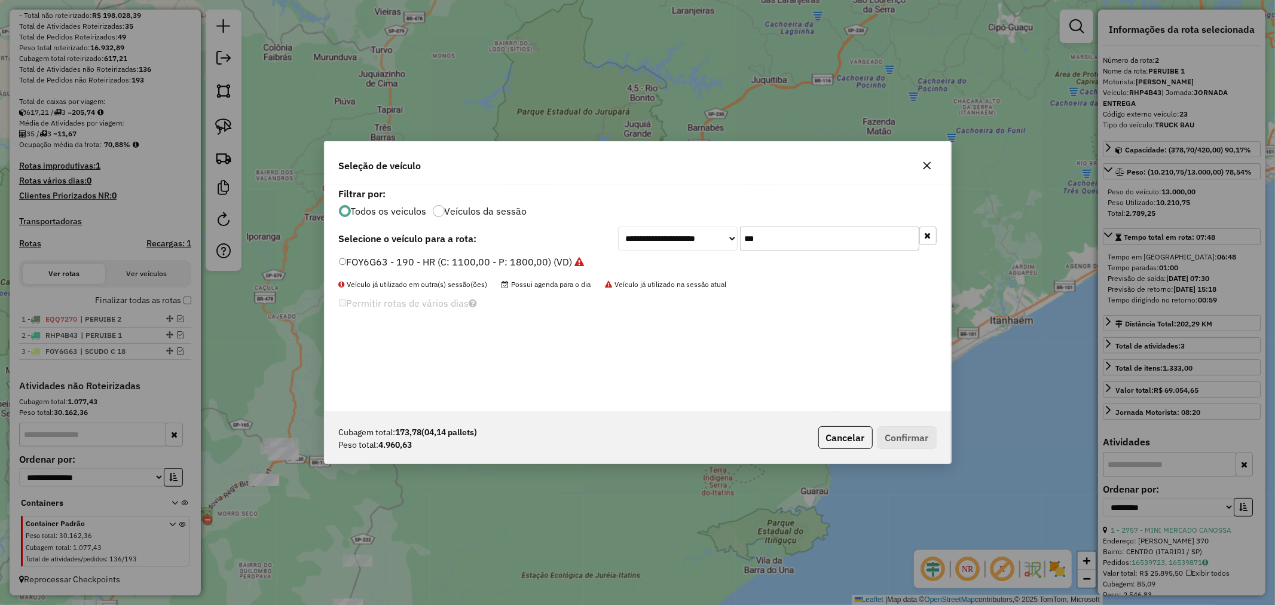
drag, startPoint x: 769, startPoint y: 236, endPoint x: 658, endPoint y: 243, distance: 110.9
click at [658, 243] on div "**********" at bounding box center [777, 239] width 319 height 24
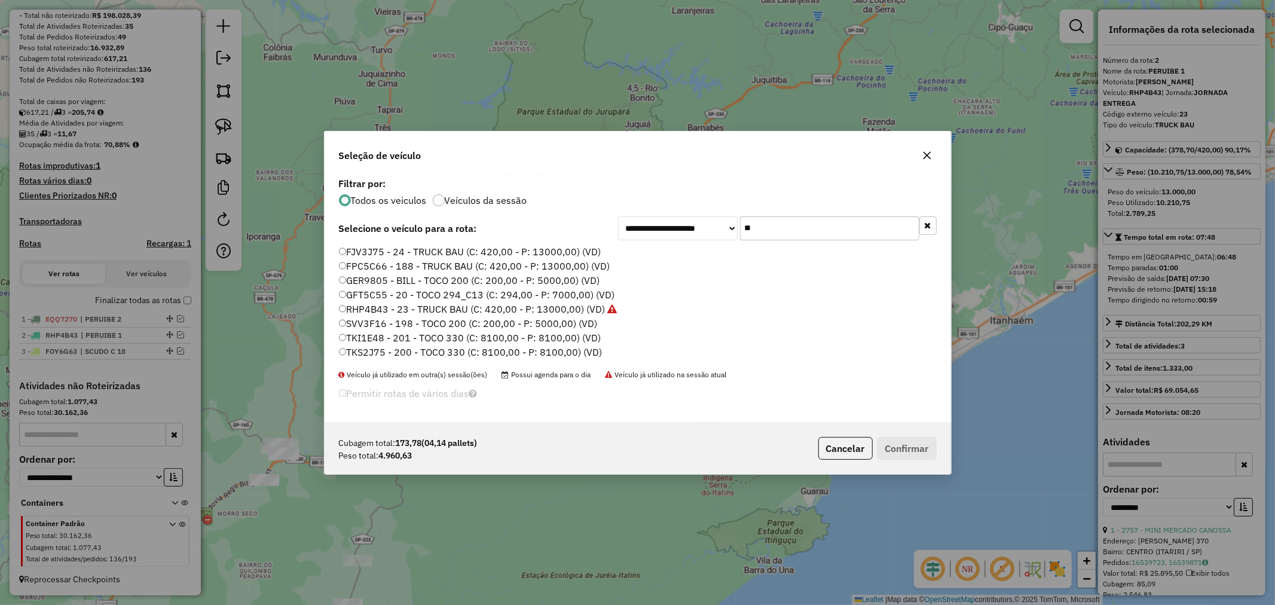
type input "**"
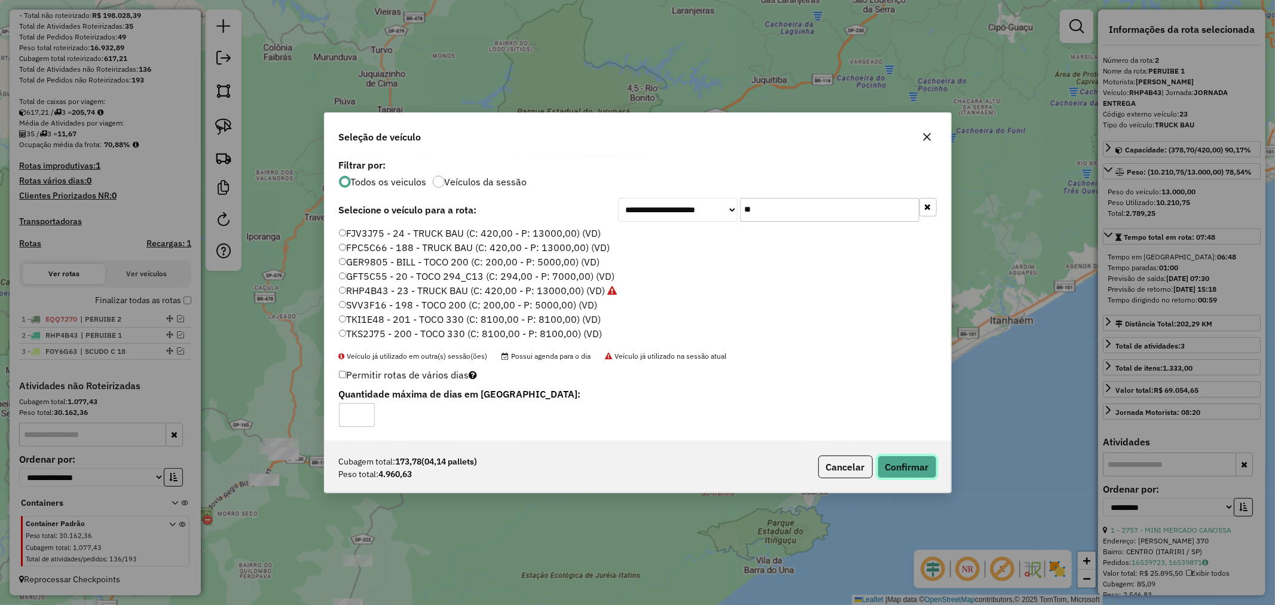
click at [919, 475] on button "Confirmar" at bounding box center [907, 467] width 59 height 23
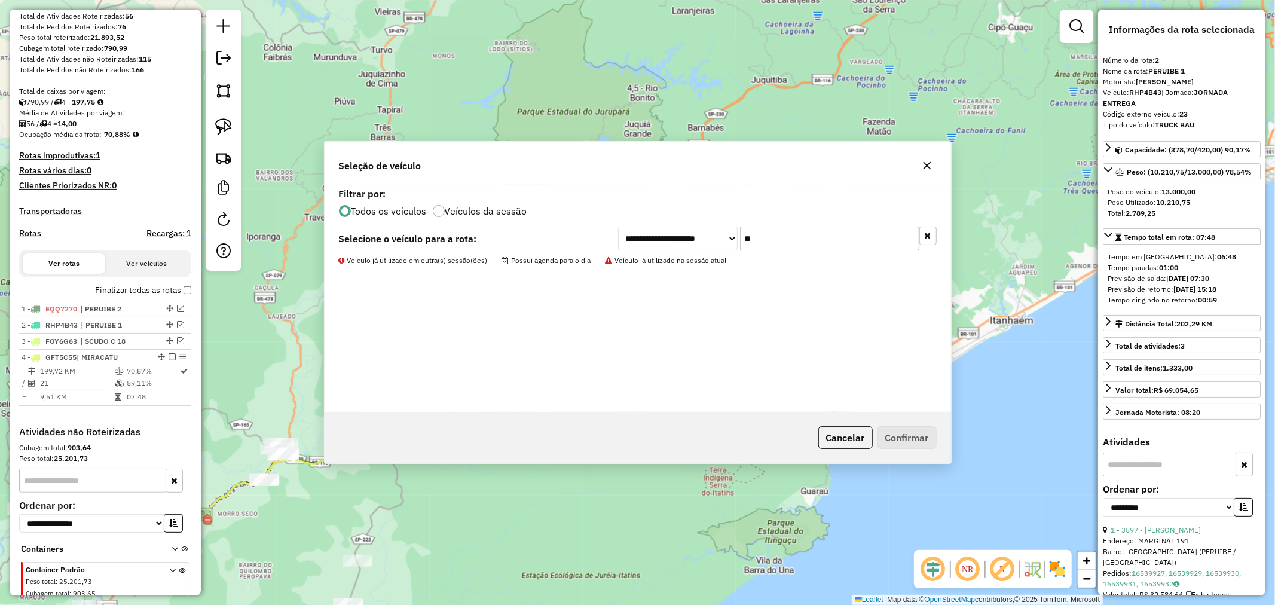
scroll to position [231, 0]
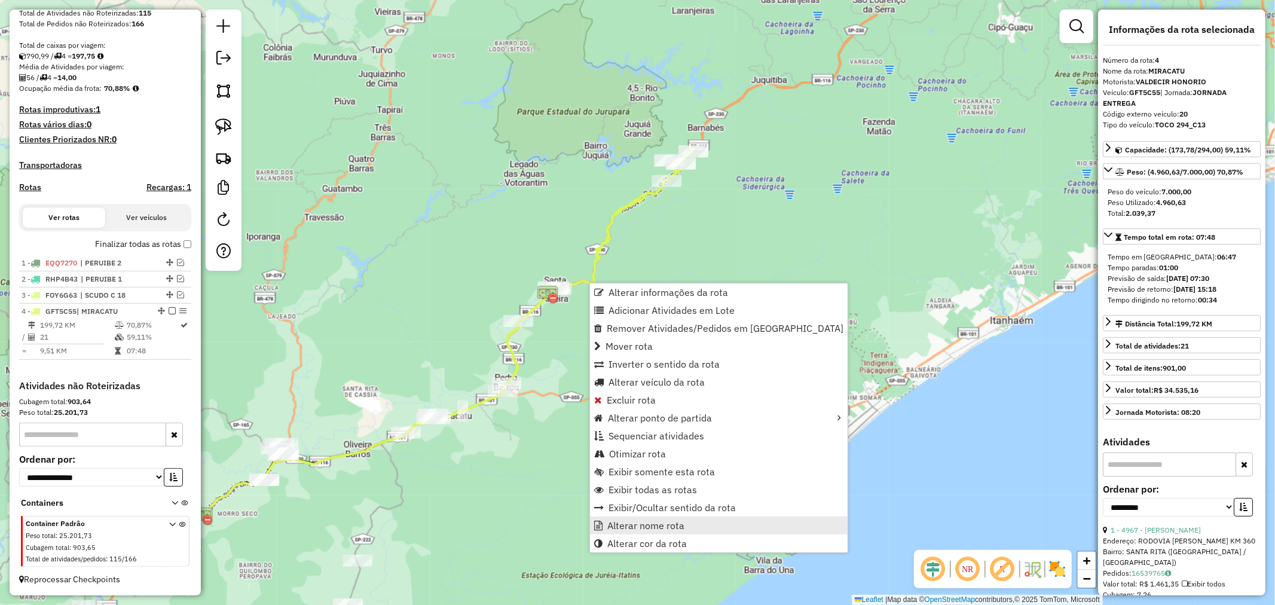
click at [658, 524] on span "Alterar nome rota" at bounding box center [646, 526] width 77 height 10
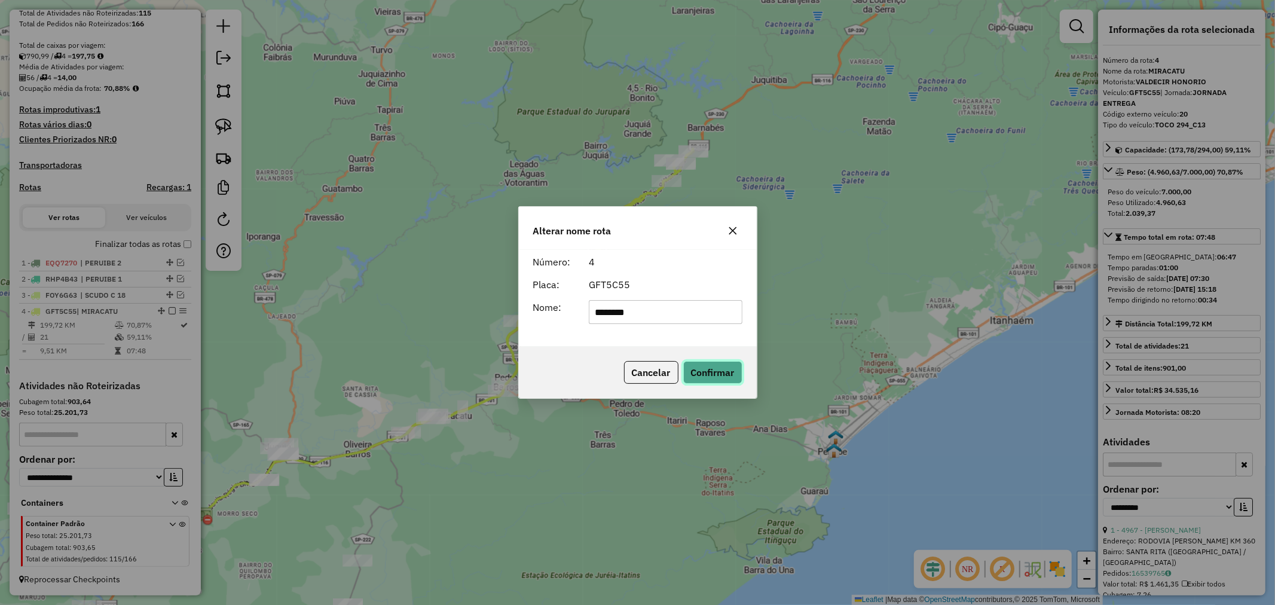
click at [696, 380] on button "Confirmar" at bounding box center [712, 372] width 59 height 23
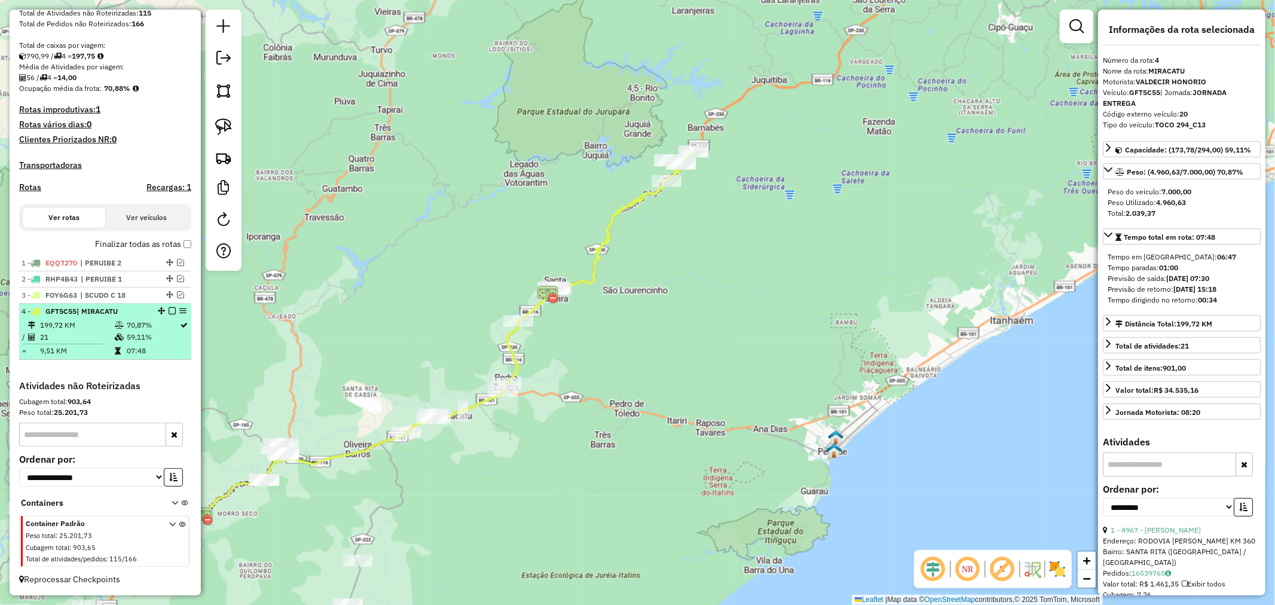
click at [171, 309] on em at bounding box center [172, 310] width 7 height 7
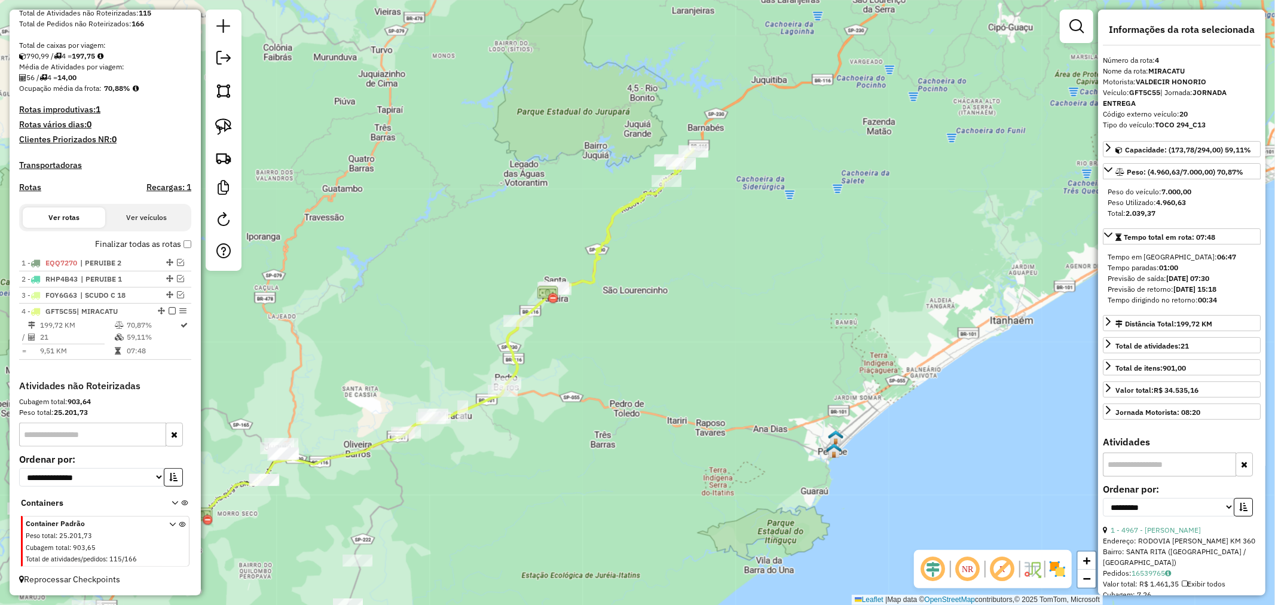
scroll to position [191, 0]
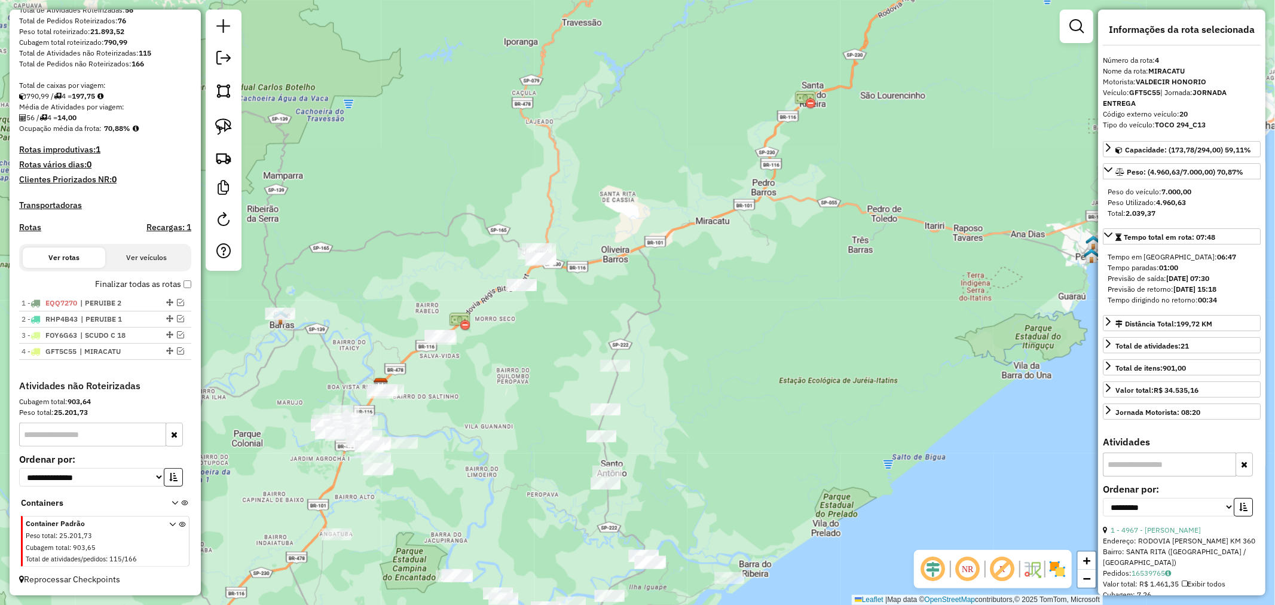
drag, startPoint x: 453, startPoint y: 360, endPoint x: 750, endPoint y: 130, distance: 376.0
click at [750, 130] on div "Janela de atendimento Grade de atendimento Capacidade Transportadoras Veículos …" at bounding box center [637, 302] width 1275 height 605
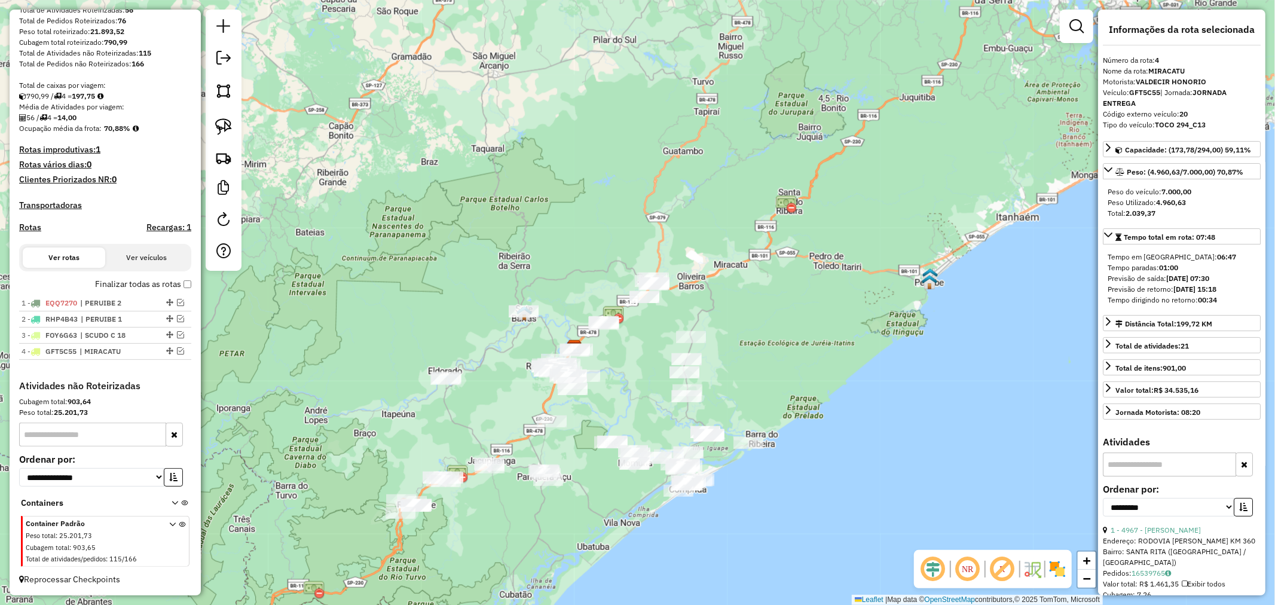
drag, startPoint x: 629, startPoint y: 300, endPoint x: 642, endPoint y: 372, distance: 73.0
click at [642, 372] on div "Janela de atendimento Grade de atendimento Capacidade Transportadoras Veículos …" at bounding box center [637, 302] width 1275 height 605
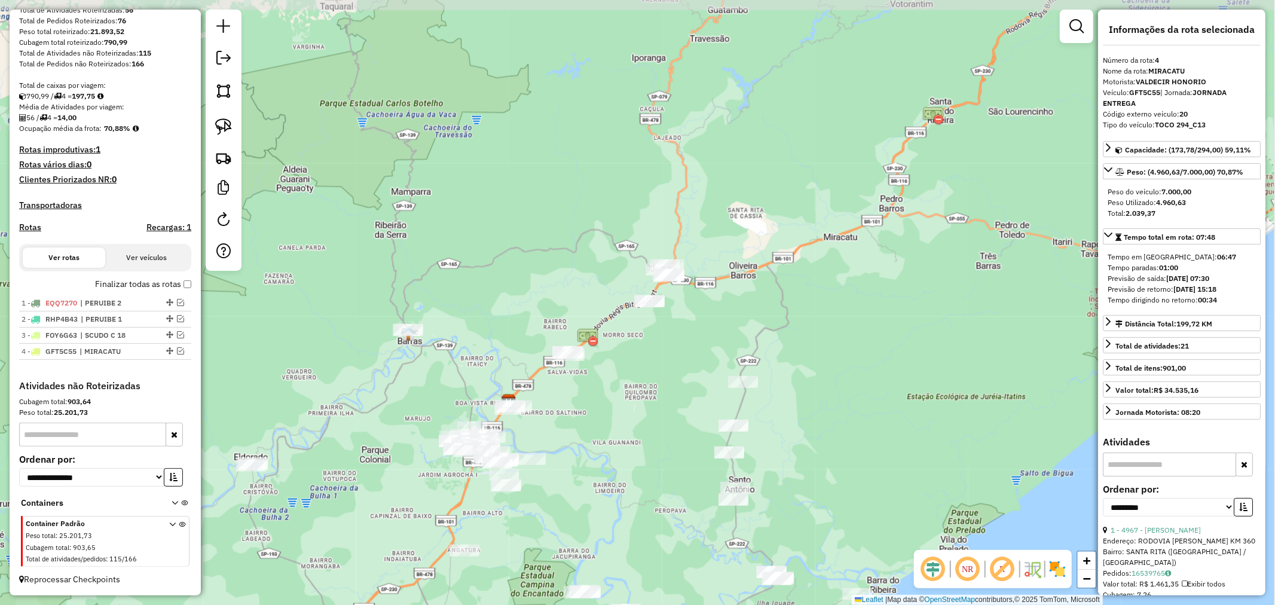
drag, startPoint x: 645, startPoint y: 301, endPoint x: 643, endPoint y: 384, distance: 82.5
click at [647, 380] on div "Janela de atendimento Grade de atendimento Capacidade Transportadoras Veículos …" at bounding box center [637, 302] width 1275 height 605
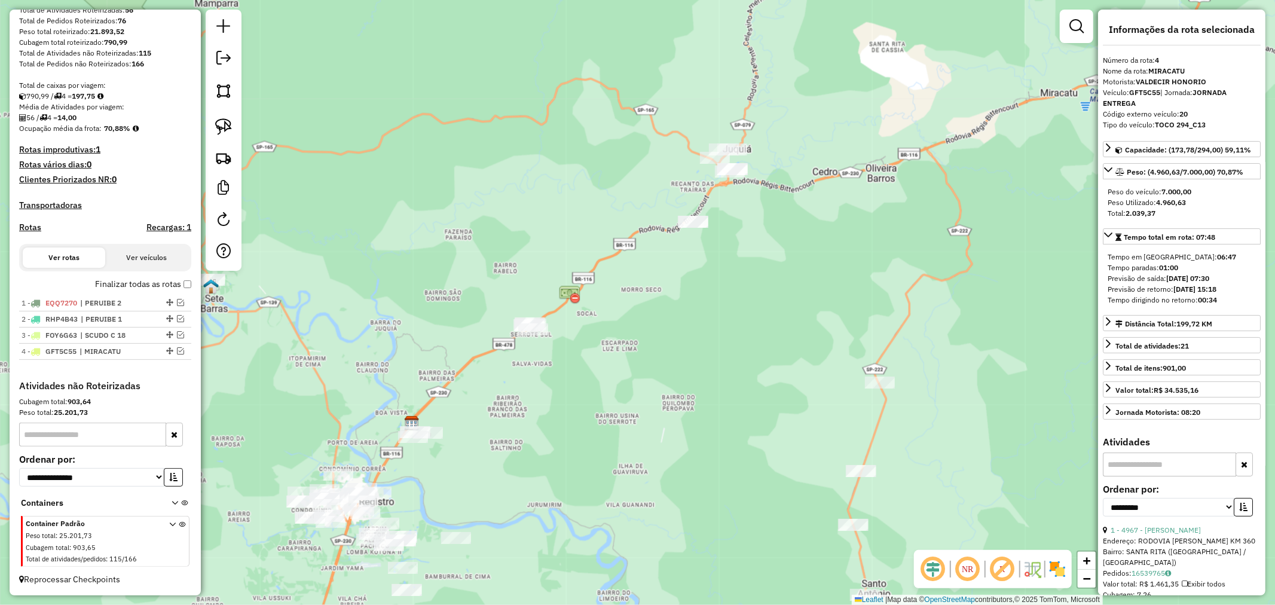
drag, startPoint x: 628, startPoint y: 376, endPoint x: 661, endPoint y: 368, distance: 33.7
click at [661, 368] on div "Janela de atendimento Grade de atendimento Capacidade Transportadoras Veículos …" at bounding box center [637, 302] width 1275 height 605
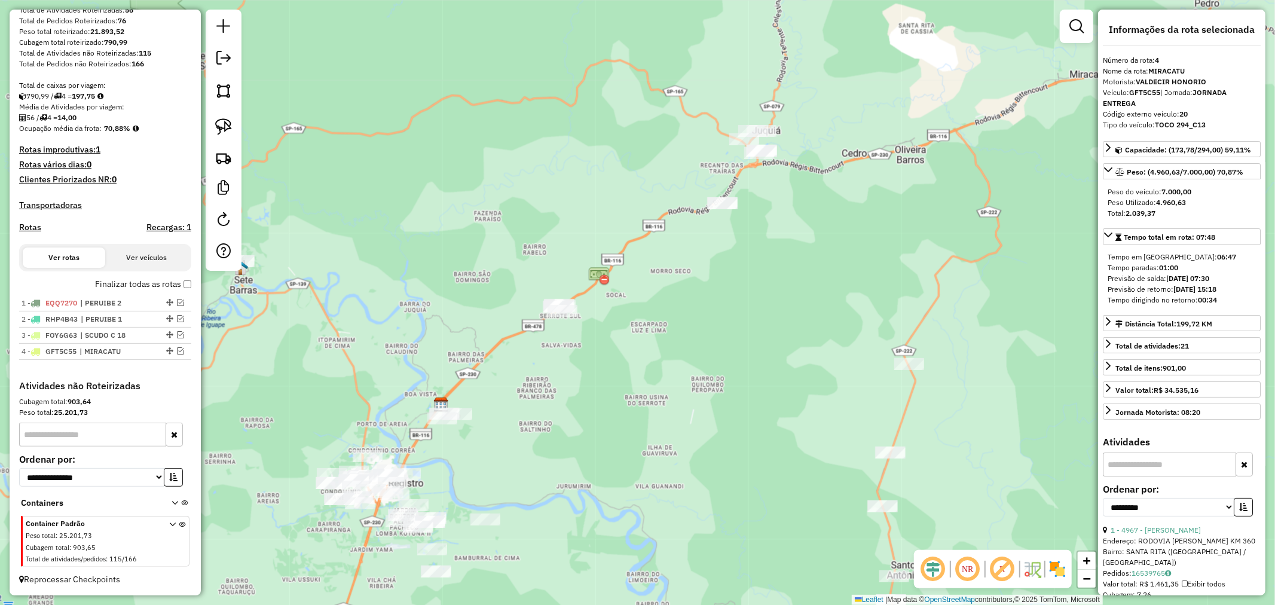
drag, startPoint x: 773, startPoint y: 227, endPoint x: 739, endPoint y: 288, distance: 69.9
click at [739, 288] on div "Janela de atendimento Grade de atendimento Capacidade Transportadoras Veículos …" at bounding box center [637, 302] width 1275 height 605
click at [219, 124] on img at bounding box center [223, 126] width 17 height 17
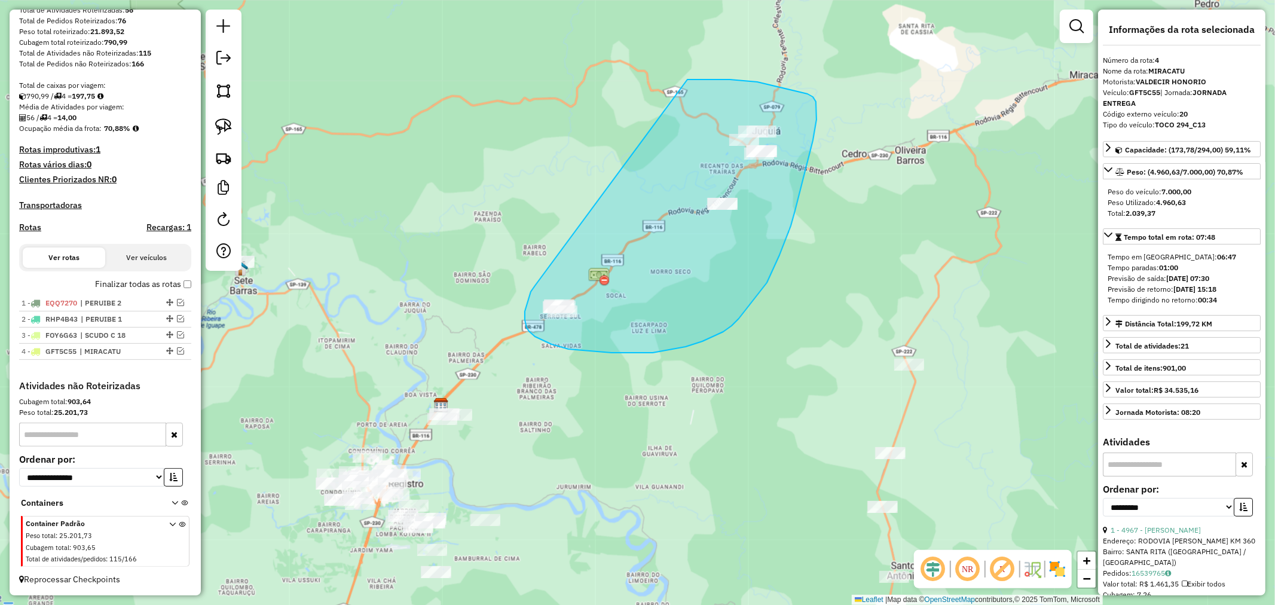
drag, startPoint x: 535, startPoint y: 286, endPoint x: 684, endPoint y: 80, distance: 254.4
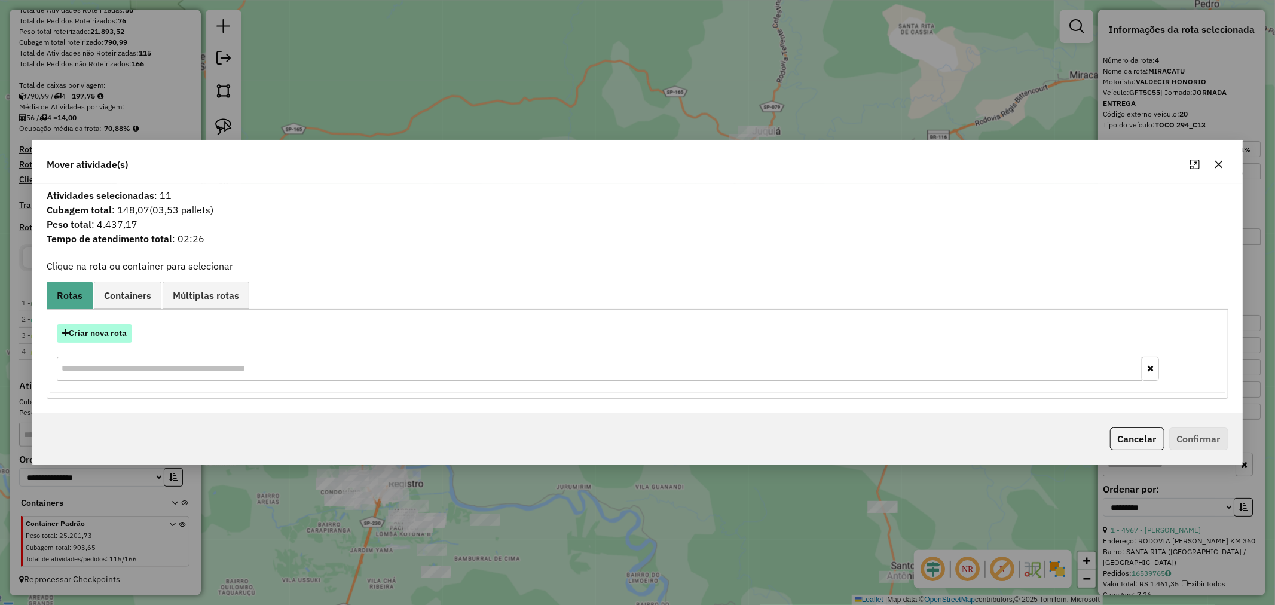
click at [84, 332] on button "Criar nova rota" at bounding box center [94, 333] width 75 height 19
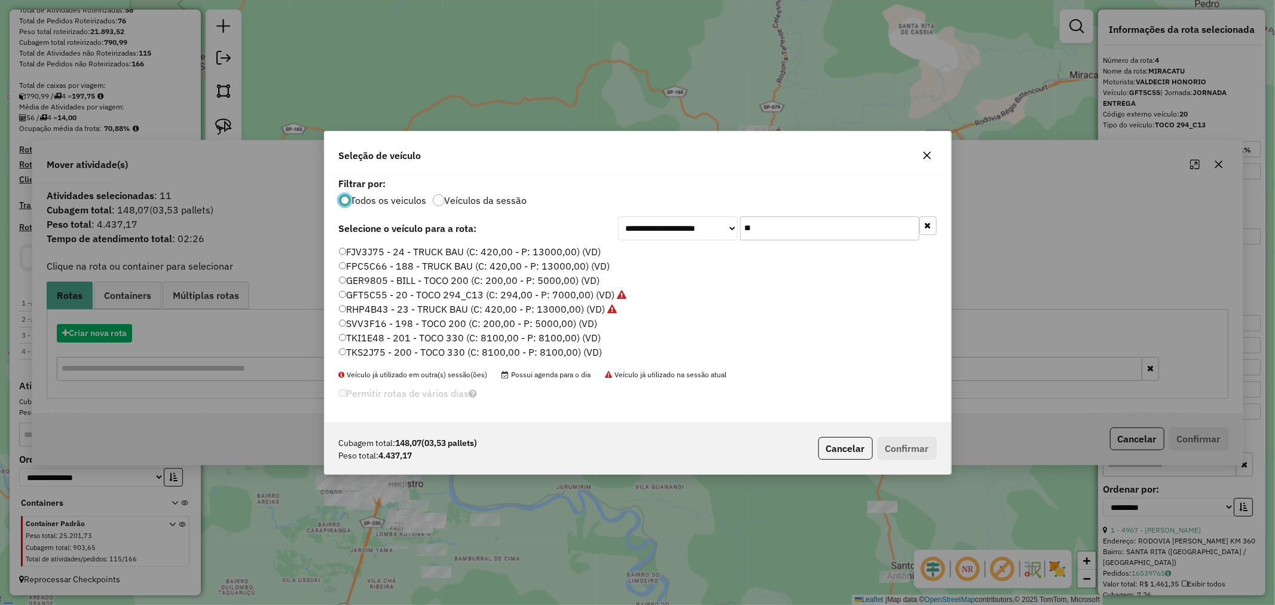
scroll to position [7, 3]
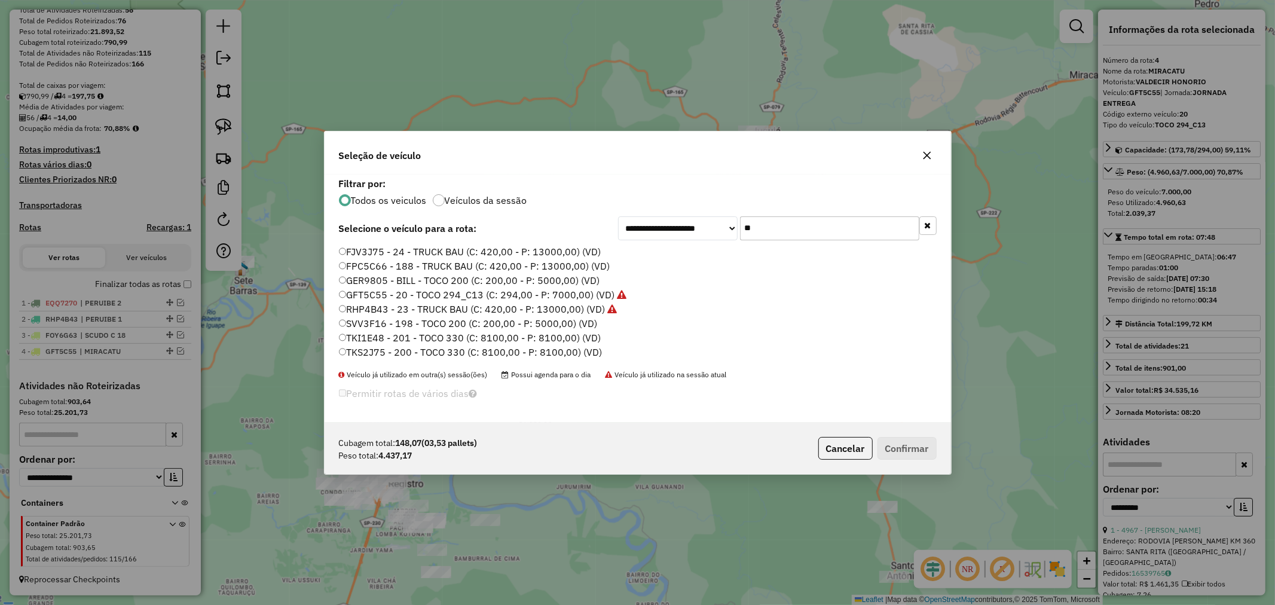
drag, startPoint x: 793, startPoint y: 233, endPoint x: 677, endPoint y: 234, distance: 116.6
click at [679, 234] on div "**********" at bounding box center [777, 228] width 319 height 24
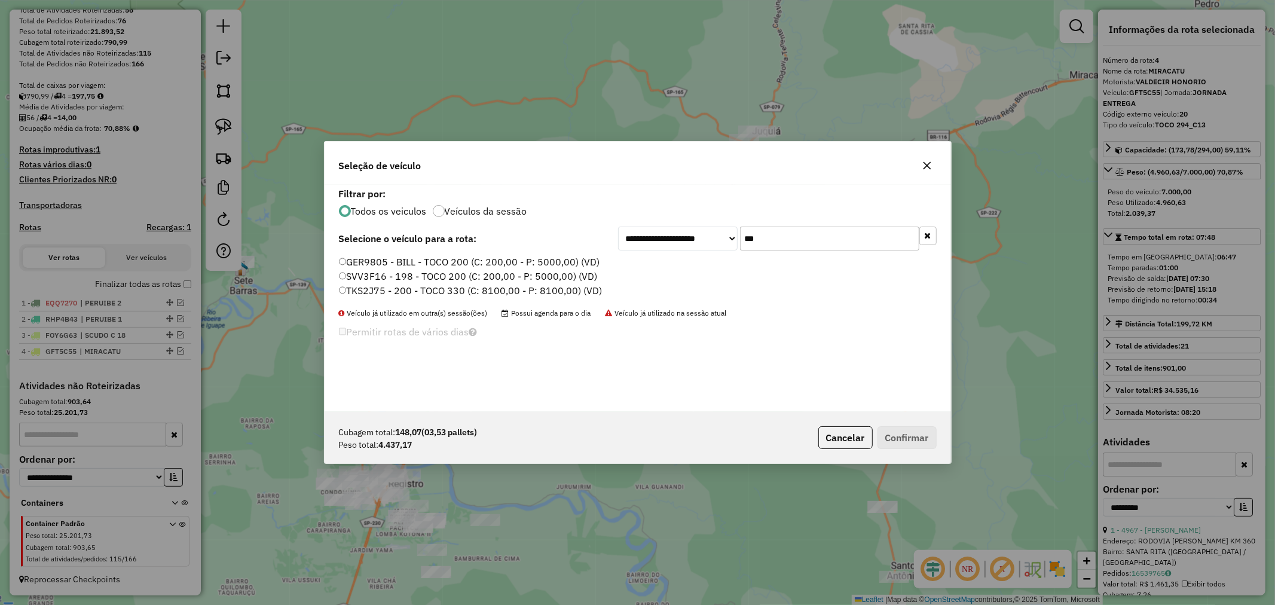
type input "***"
click at [908, 433] on button "Confirmar" at bounding box center [907, 437] width 59 height 23
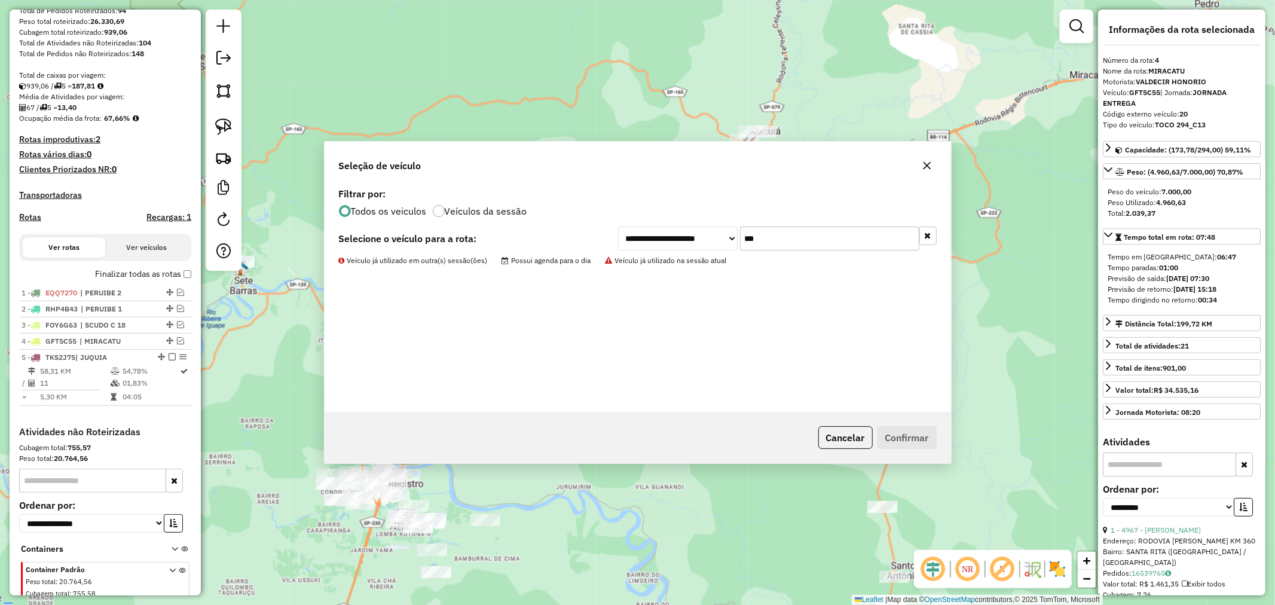
scroll to position [248, 0]
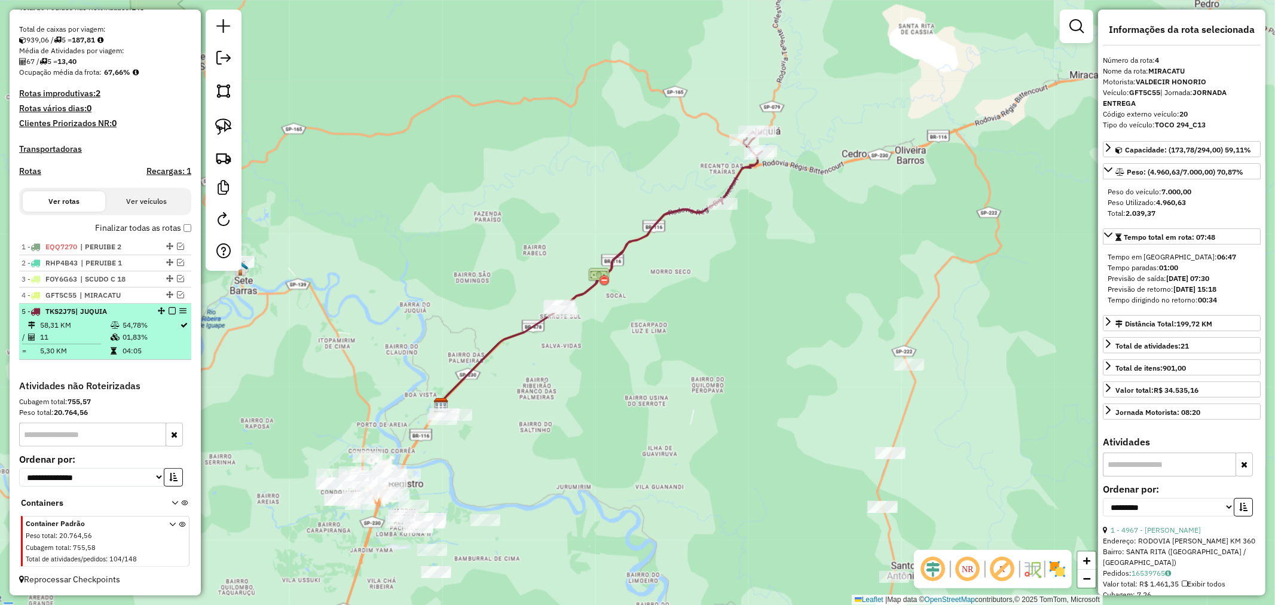
click at [170, 311] on em at bounding box center [172, 310] width 7 height 7
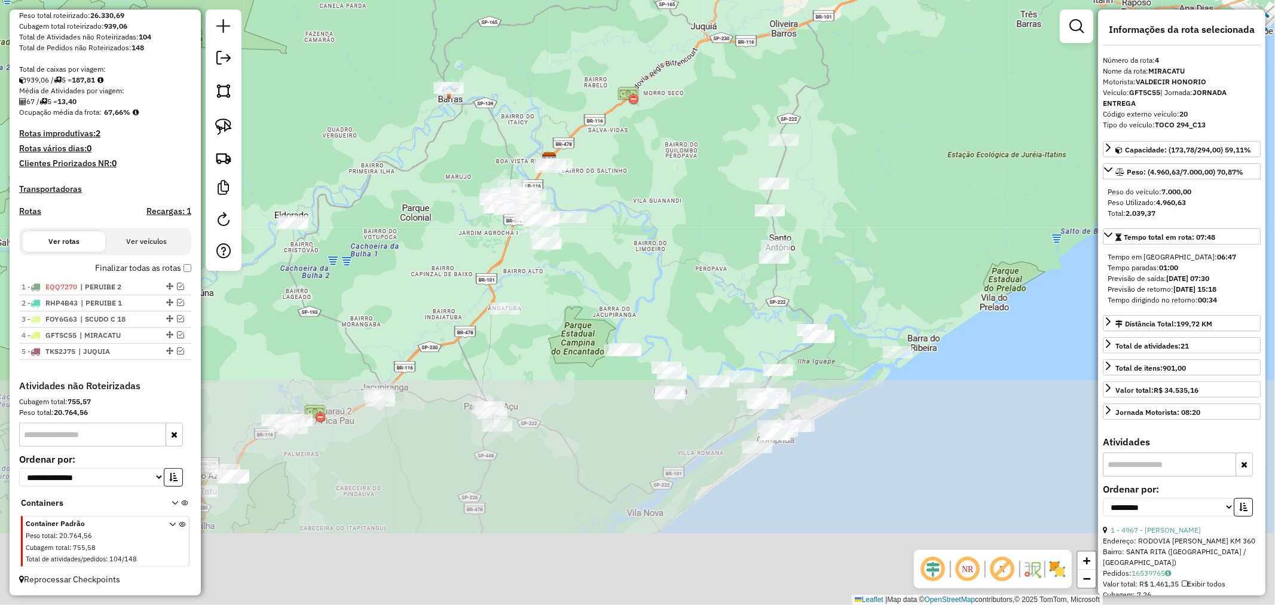
drag, startPoint x: 750, startPoint y: 490, endPoint x: 686, endPoint y: 167, distance: 329.2
click at [686, 167] on div "Janela de atendimento Grade de atendimento Capacidade Transportadoras Veículos …" at bounding box center [637, 302] width 1275 height 605
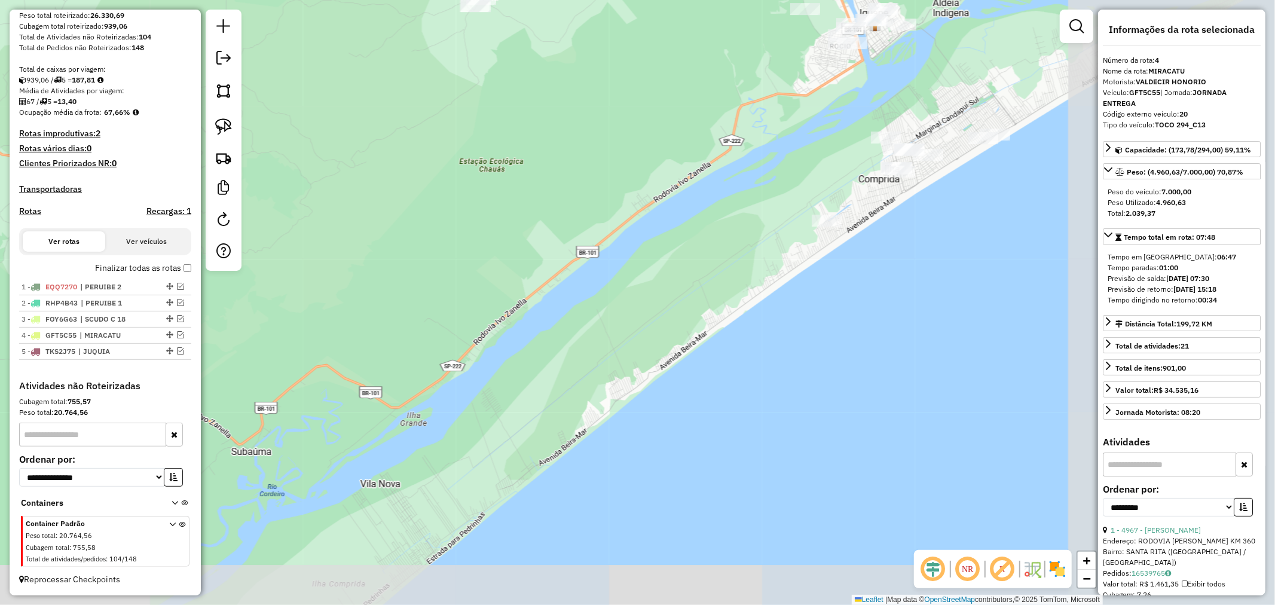
drag, startPoint x: 816, startPoint y: 367, endPoint x: 534, endPoint y: 227, distance: 314.2
click at [517, 220] on div "Janela de atendimento Grade de atendimento Capacidade Transportadoras Veículos …" at bounding box center [637, 302] width 1275 height 605
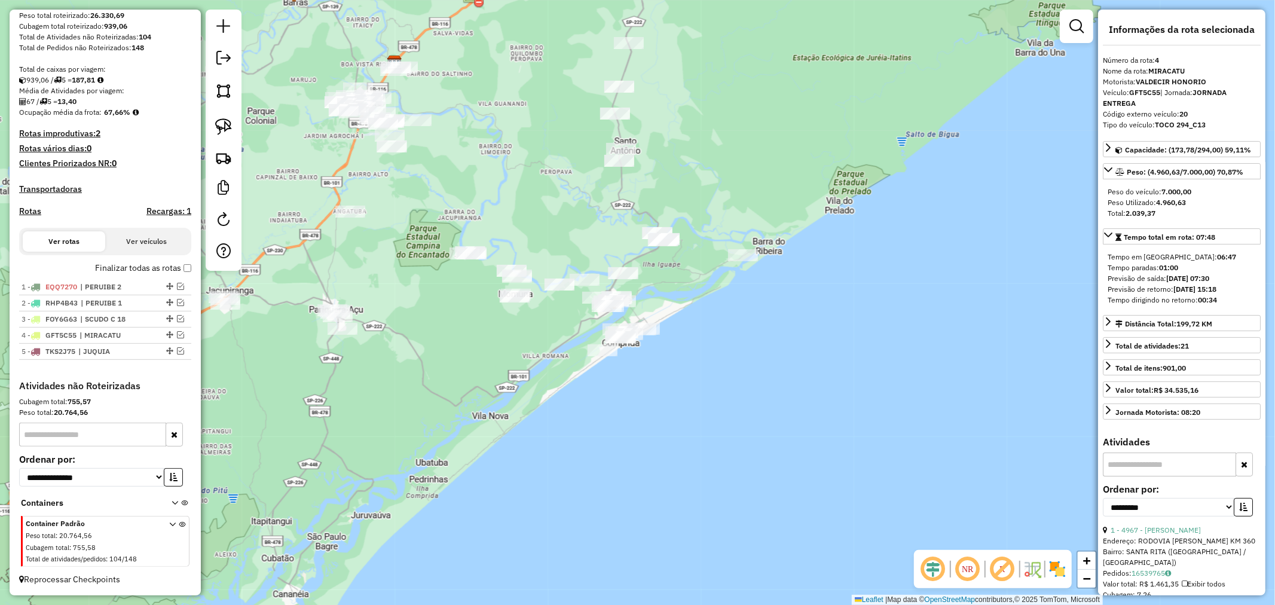
drag, startPoint x: 411, startPoint y: 279, endPoint x: 398, endPoint y: 386, distance: 107.8
click at [398, 386] on div "Janela de atendimento Grade de atendimento Capacidade Transportadoras Veículos …" at bounding box center [637, 302] width 1275 height 605
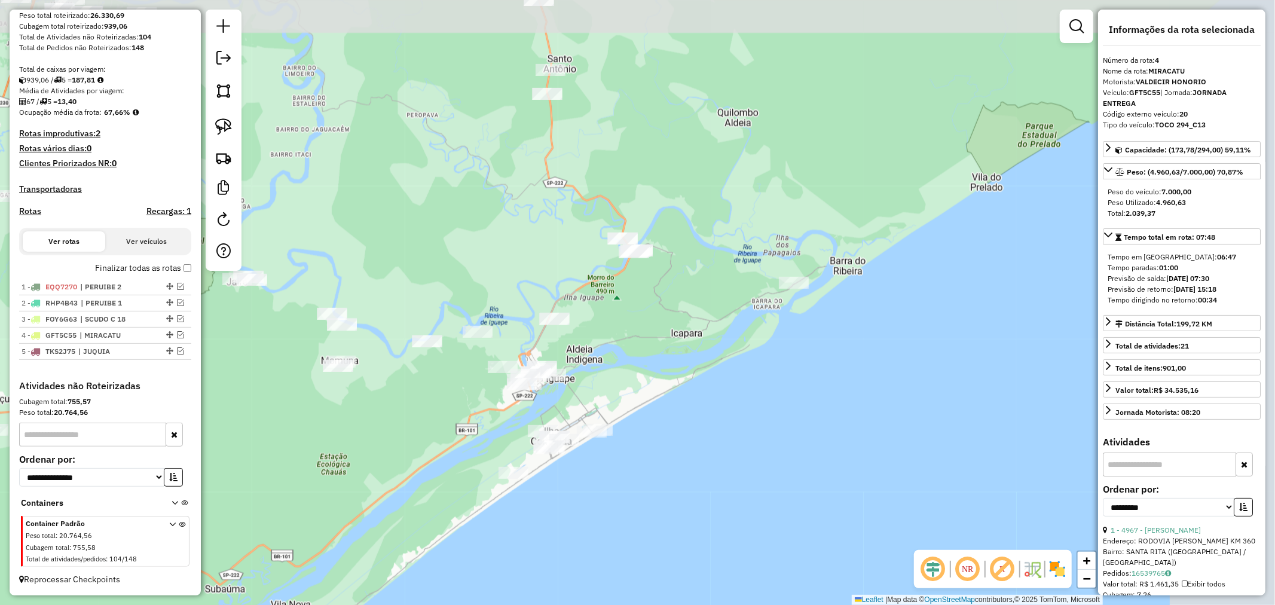
drag, startPoint x: 593, startPoint y: 303, endPoint x: 353, endPoint y: 429, distance: 271.5
click at [353, 429] on div "Janela de atendimento Grade de atendimento Capacidade Transportadoras Veículos …" at bounding box center [637, 302] width 1275 height 605
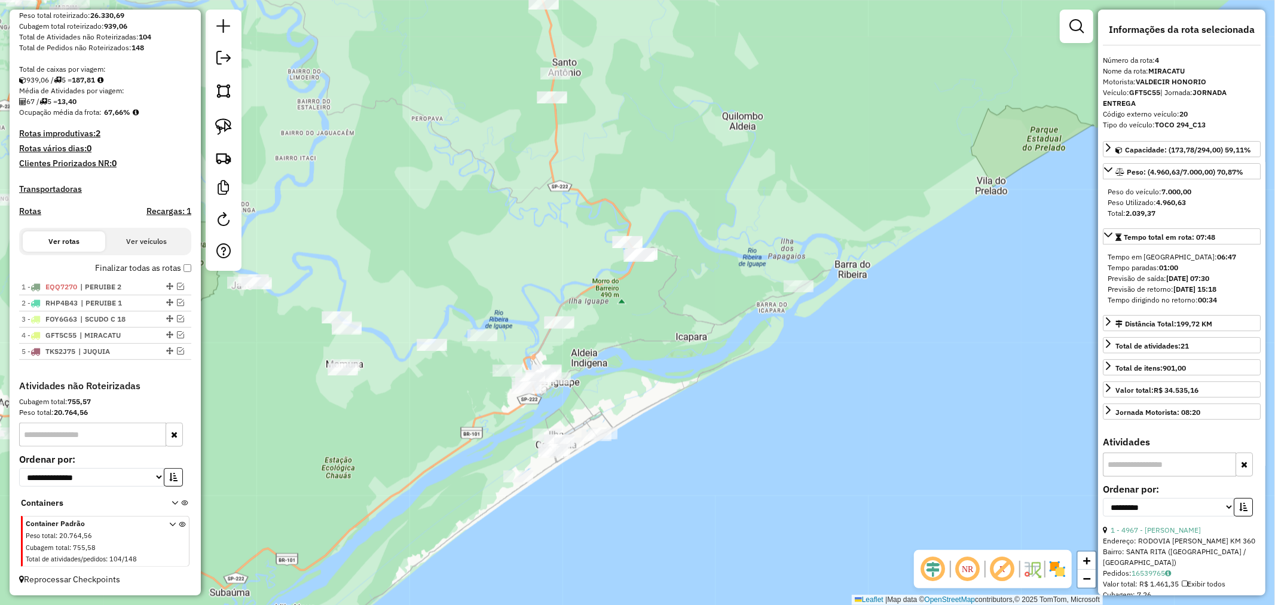
drag, startPoint x: 366, startPoint y: 425, endPoint x: 371, endPoint y: 429, distance: 6.8
click at [371, 429] on div "Janela de atendimento Grade de atendimento Capacidade Transportadoras Veículos …" at bounding box center [637, 302] width 1275 height 605
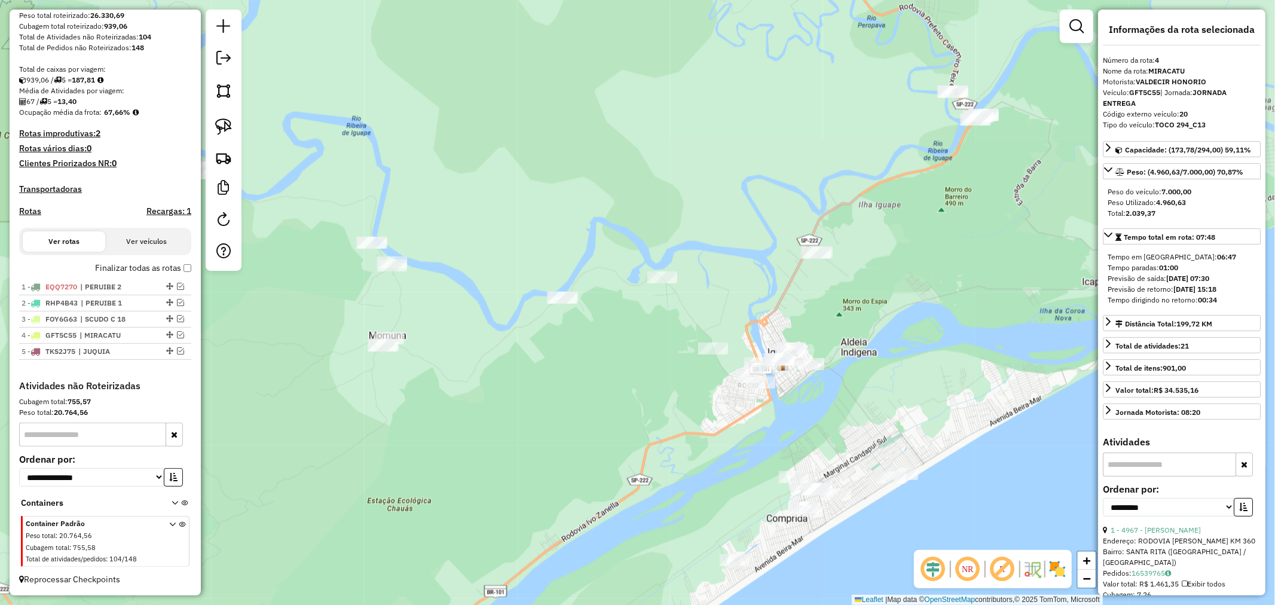
drag, startPoint x: 367, startPoint y: 404, endPoint x: 574, endPoint y: 407, distance: 206.9
click at [574, 407] on div "Janela de atendimento Grade de atendimento Capacidade Transportadoras Veículos …" at bounding box center [637, 302] width 1275 height 605
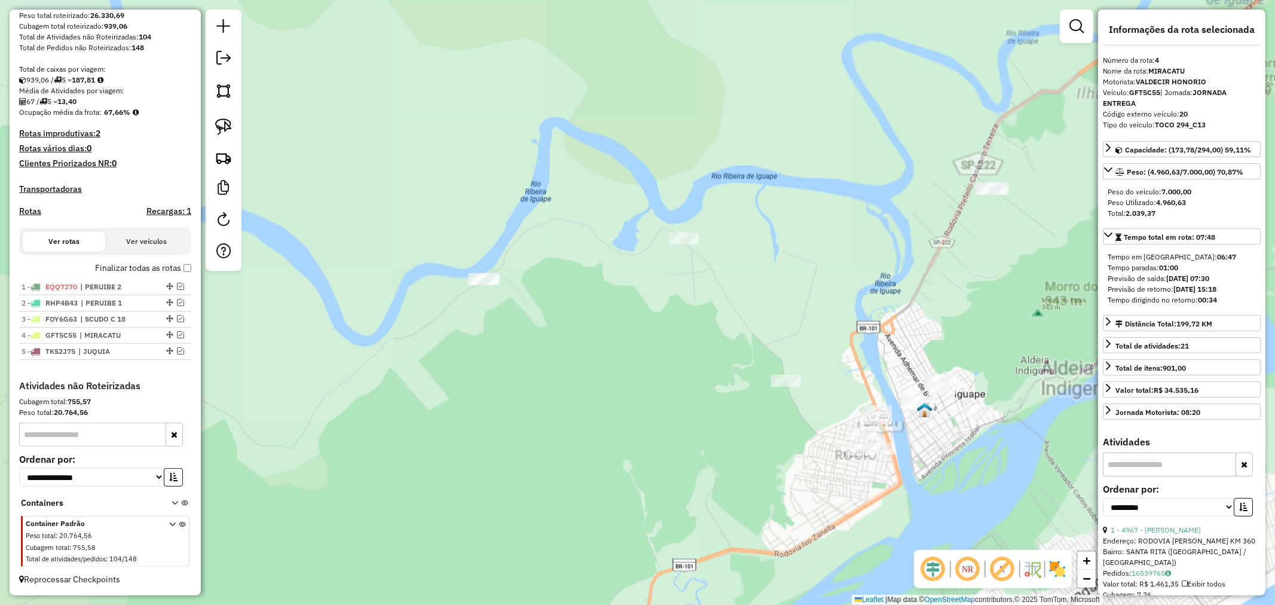
drag, startPoint x: 655, startPoint y: 321, endPoint x: 656, endPoint y: 392, distance: 71.8
click at [656, 392] on div "Janela de atendimento Grade de atendimento Capacidade Transportadoras Veículos …" at bounding box center [637, 302] width 1275 height 605
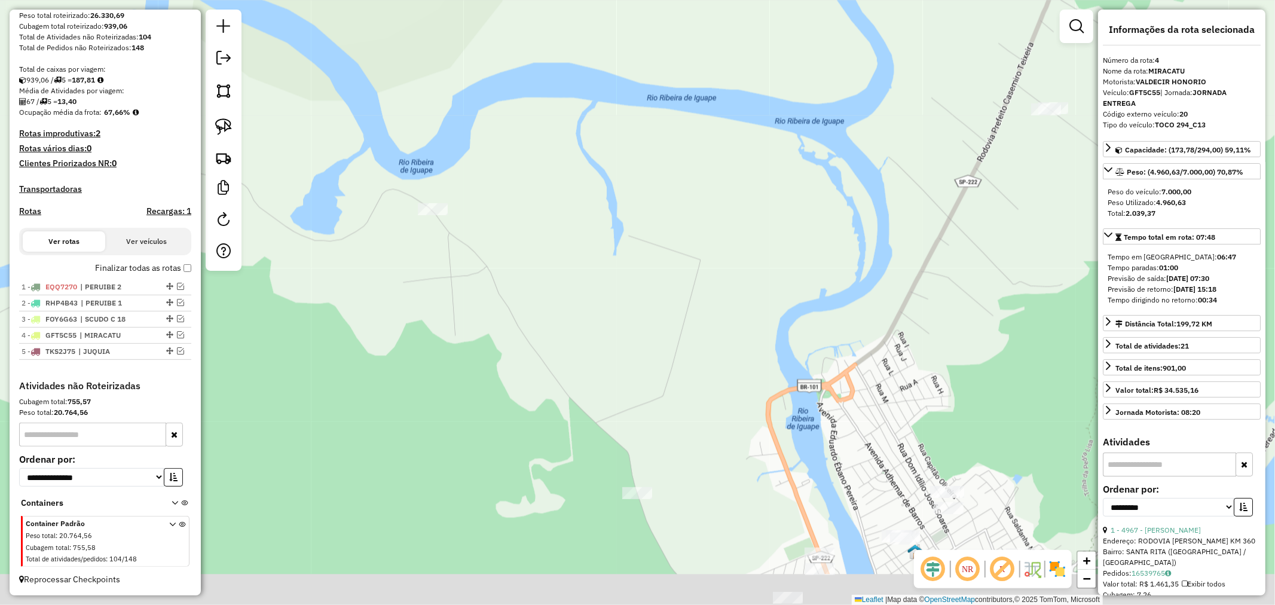
drag, startPoint x: 802, startPoint y: 337, endPoint x: 542, endPoint y: 268, distance: 268.6
click at [542, 268] on div "Janela de atendimento Grade de atendimento Capacidade Transportadoras Veículos …" at bounding box center [637, 302] width 1275 height 605
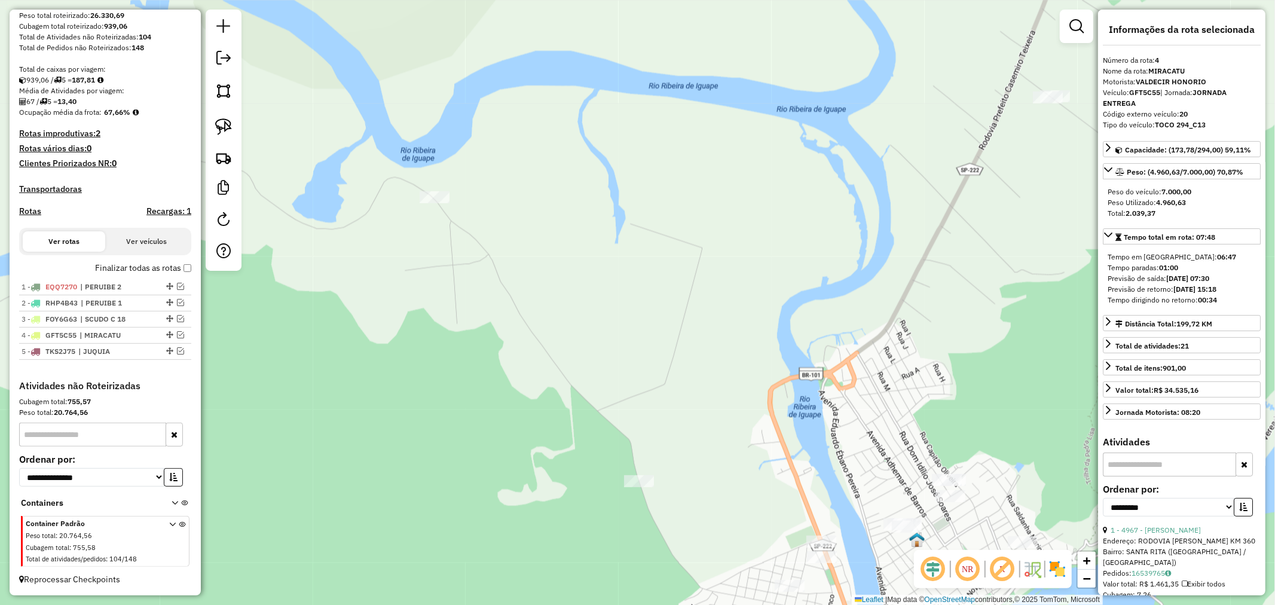
click at [434, 203] on div at bounding box center [435, 197] width 30 height 12
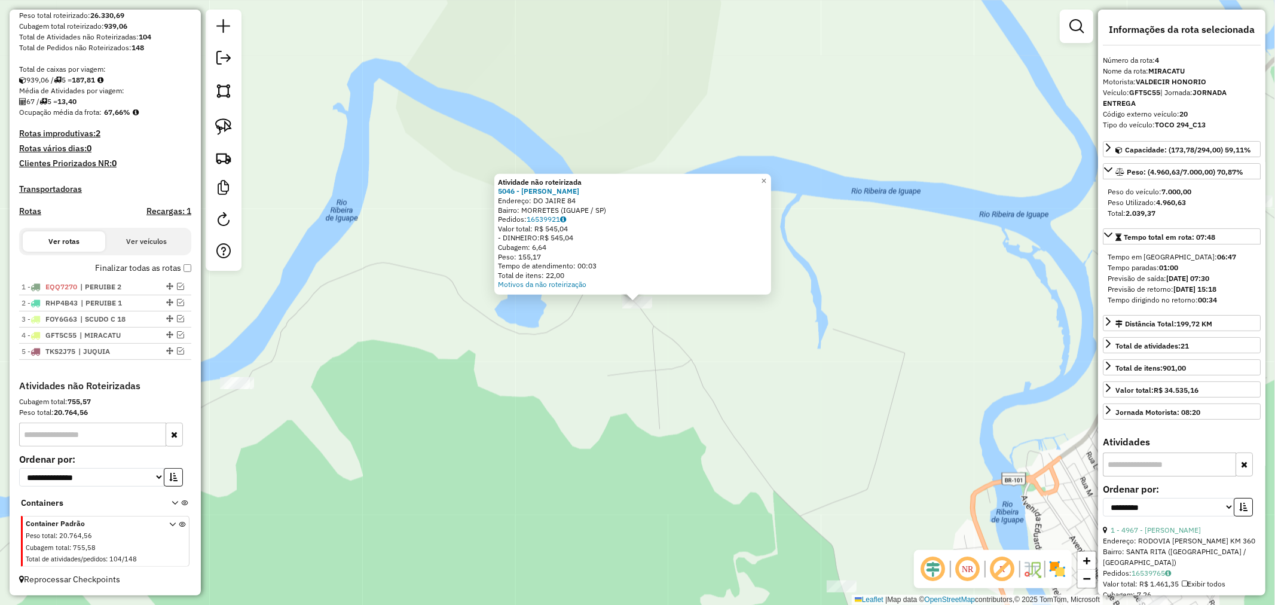
click at [780, 398] on div "Atividade não roteirizada 5046 - [PERSON_NAME]: DO JAIRE 84 Bairro: MORRETES (I…" at bounding box center [637, 302] width 1275 height 605
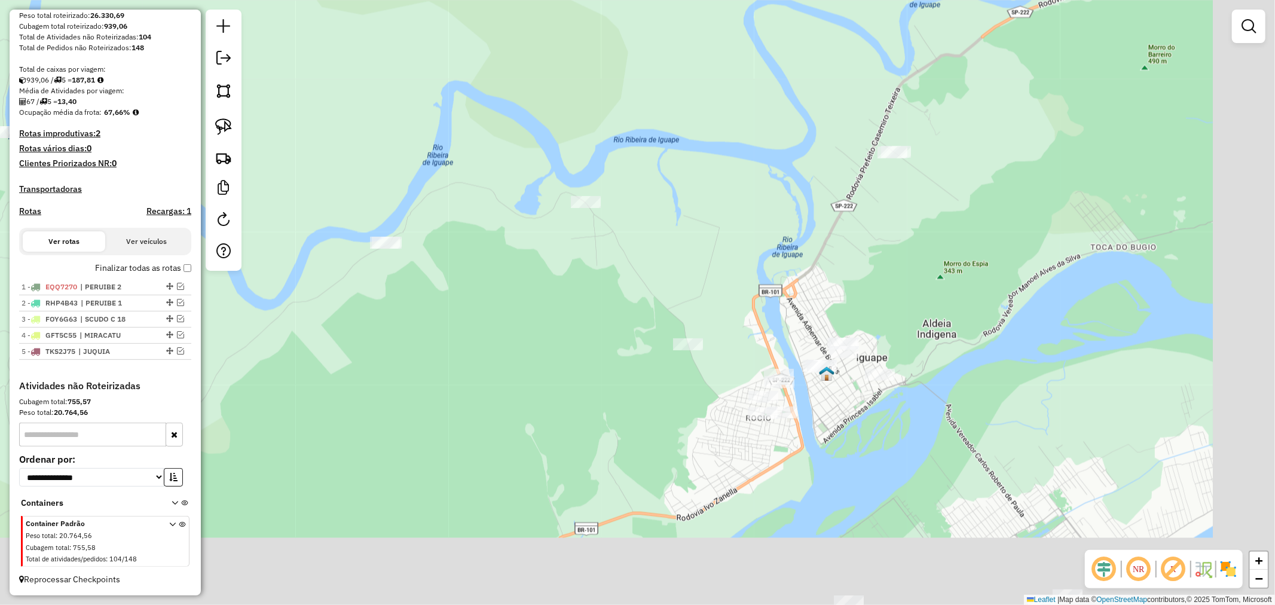
drag, startPoint x: 805, startPoint y: 437, endPoint x: 669, endPoint y: 281, distance: 207.6
click at [669, 281] on div "Janela de atendimento Grade de atendimento Capacidade Transportadoras Veículos …" at bounding box center [637, 302] width 1275 height 605
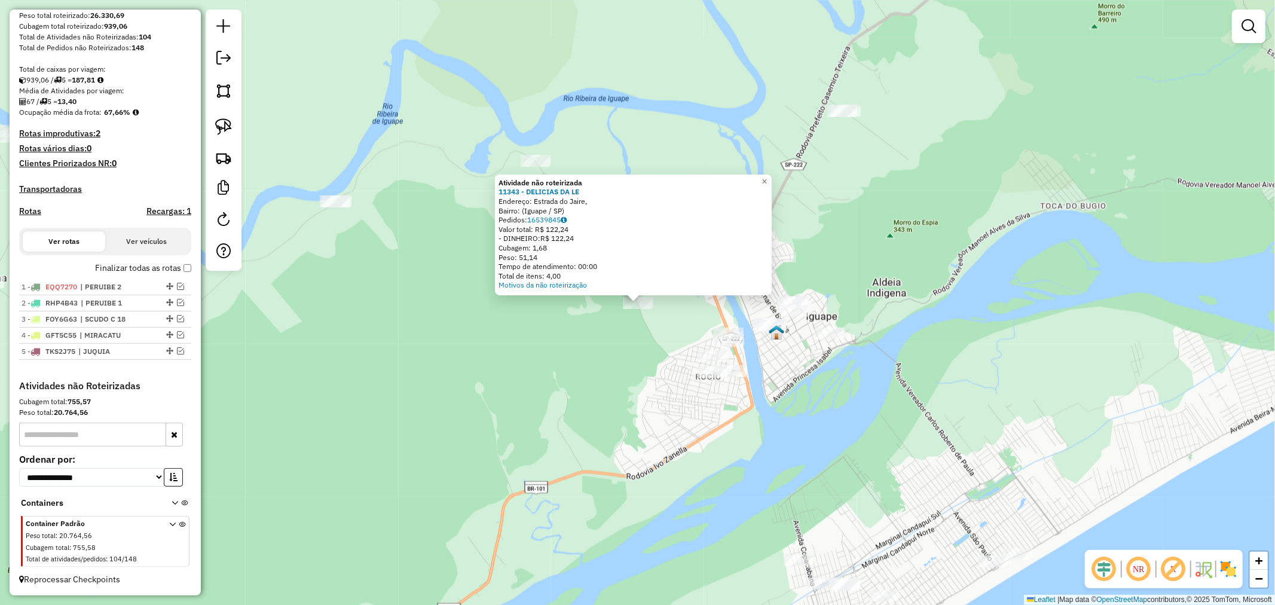
click at [544, 334] on div "Atividade não roteirizada 11343 - DELICIAS DA LE Endereço: Estrada do Jaire, Ba…" at bounding box center [637, 302] width 1275 height 605
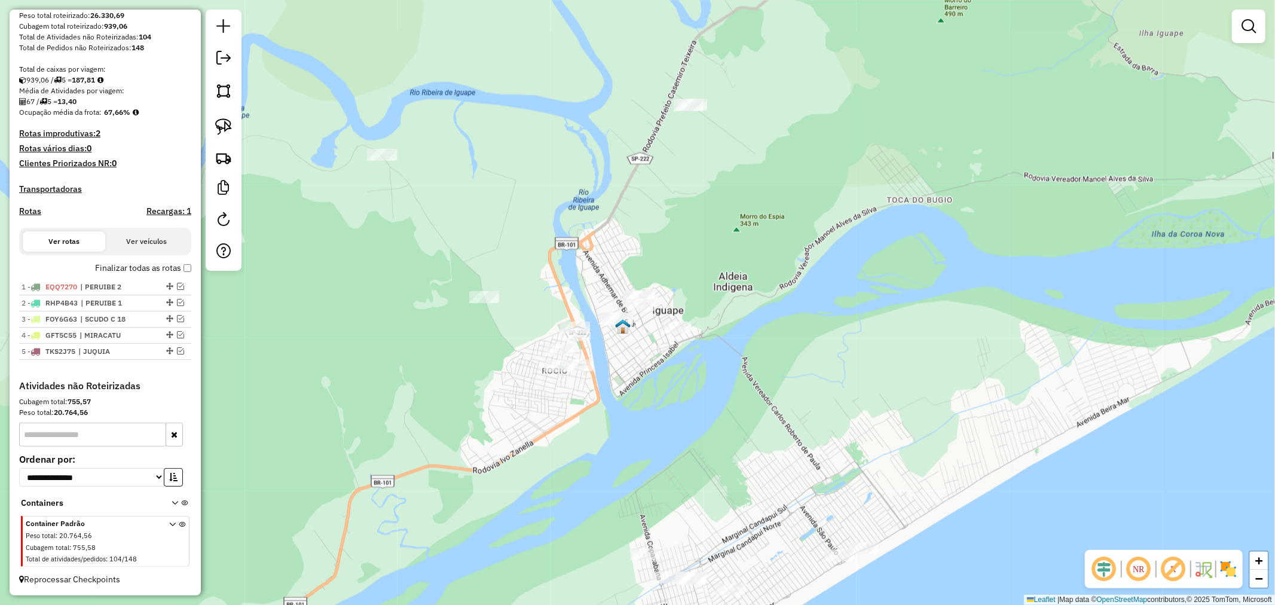
drag, startPoint x: 585, startPoint y: 343, endPoint x: 431, endPoint y: 337, distance: 153.8
click at [431, 337] on div "Janela de atendimento Grade de atendimento Capacidade Transportadoras Veículos …" at bounding box center [637, 302] width 1275 height 605
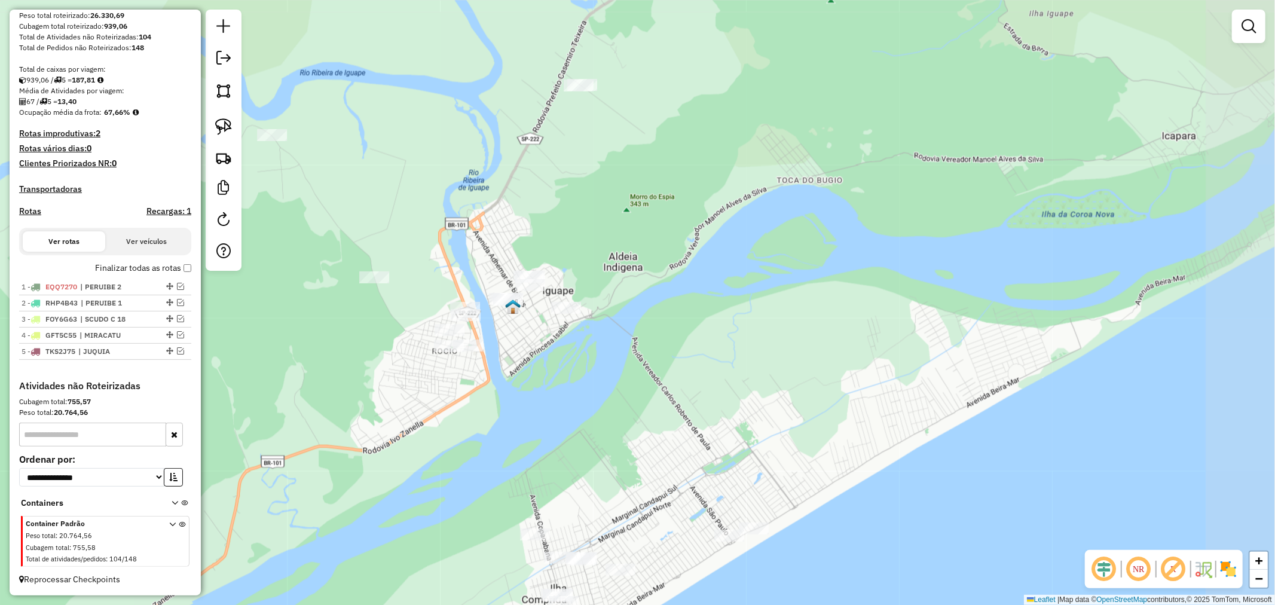
drag, startPoint x: 671, startPoint y: 260, endPoint x: 561, endPoint y: 240, distance: 111.8
click at [561, 240] on div "Janela de atendimento Grade de atendimento Capacidade Transportadoras Veículos …" at bounding box center [637, 302] width 1275 height 605
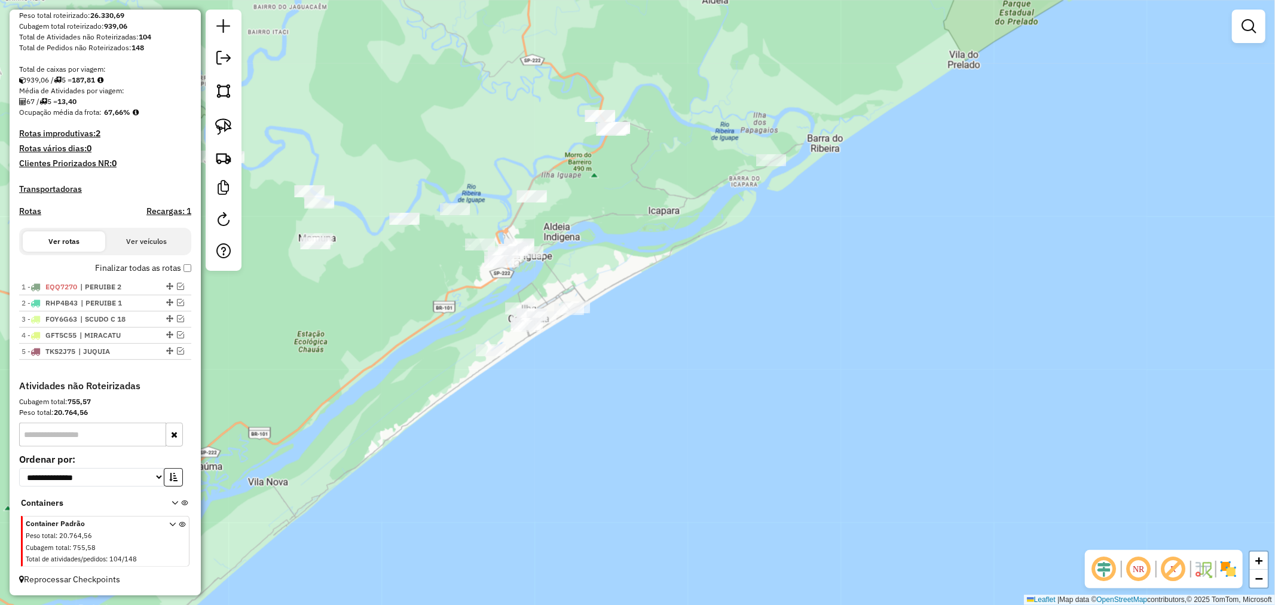
drag, startPoint x: 515, startPoint y: 252, endPoint x: 440, endPoint y: 251, distance: 75.3
click at [440, 251] on div "Janela de atendimento Grade de atendimento Capacidade Transportadoras Veículos …" at bounding box center [637, 302] width 1275 height 605
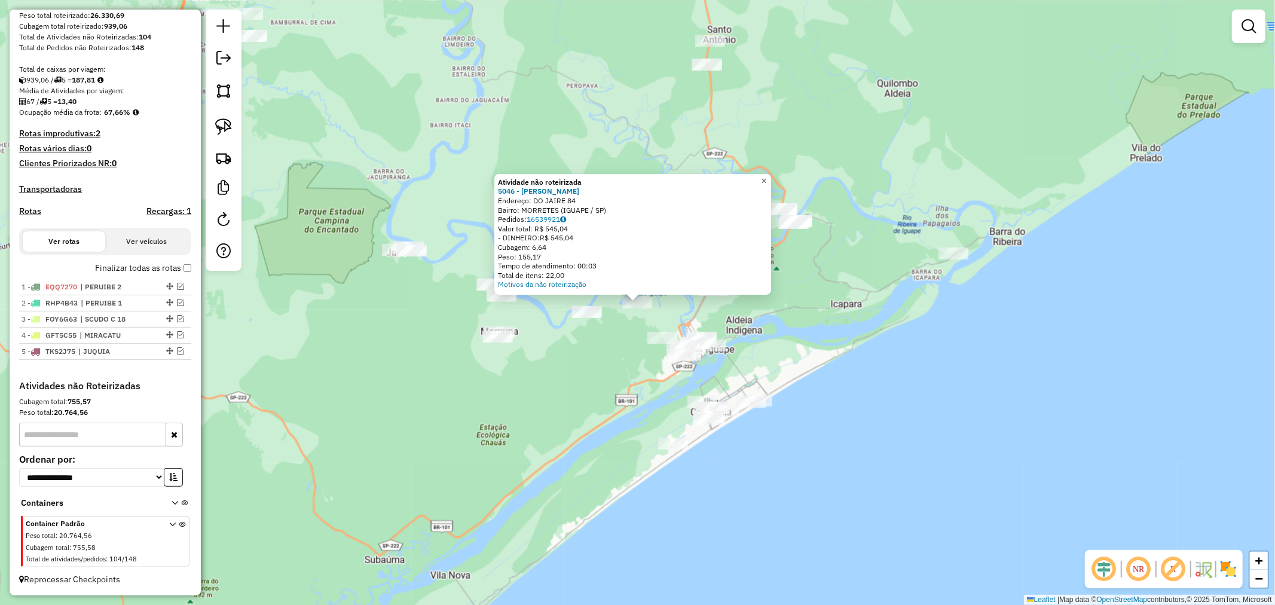
click at [767, 177] on span "×" at bounding box center [764, 181] width 5 height 10
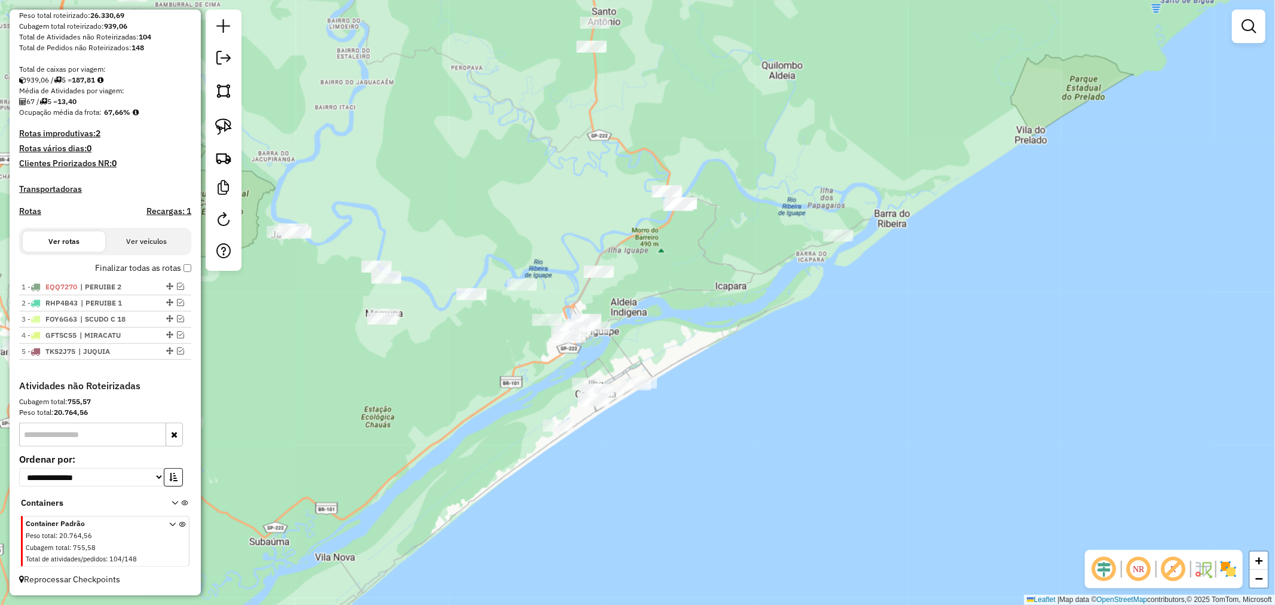
drag, startPoint x: 616, startPoint y: 358, endPoint x: 501, endPoint y: 340, distance: 116.8
click at [501, 340] on div "Janela de atendimento Grade de atendimento Capacidade Transportadoras Veículos …" at bounding box center [637, 302] width 1275 height 605
click at [228, 126] on img at bounding box center [223, 126] width 17 height 17
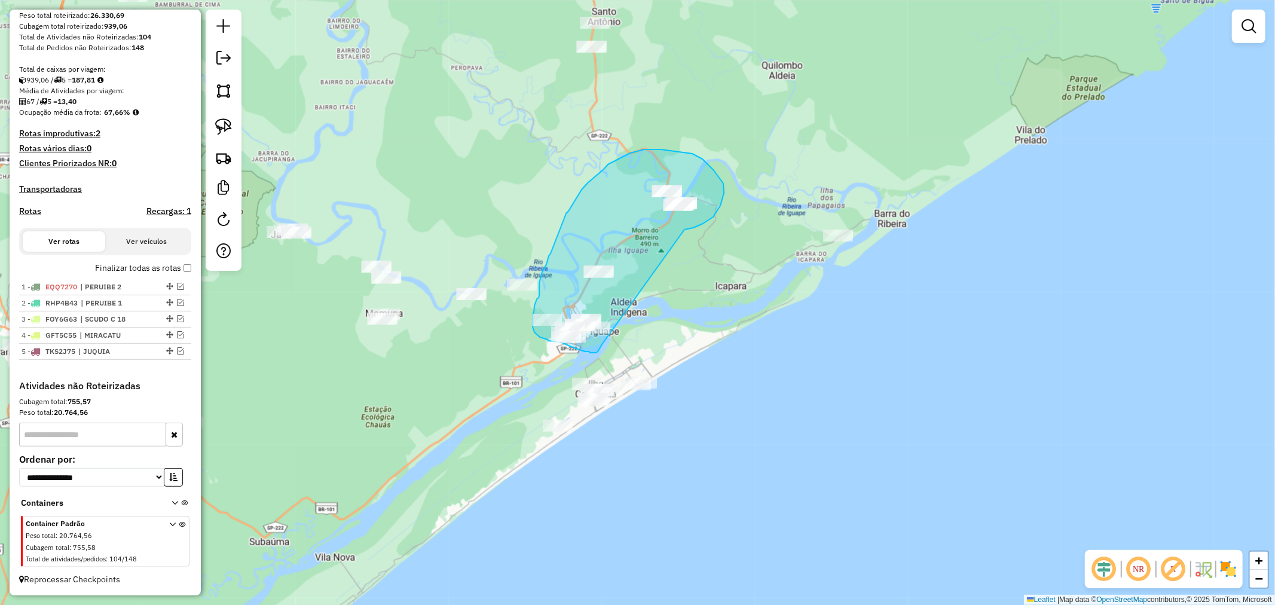
drag, startPoint x: 685, startPoint y: 230, endPoint x: 602, endPoint y: 344, distance: 141.4
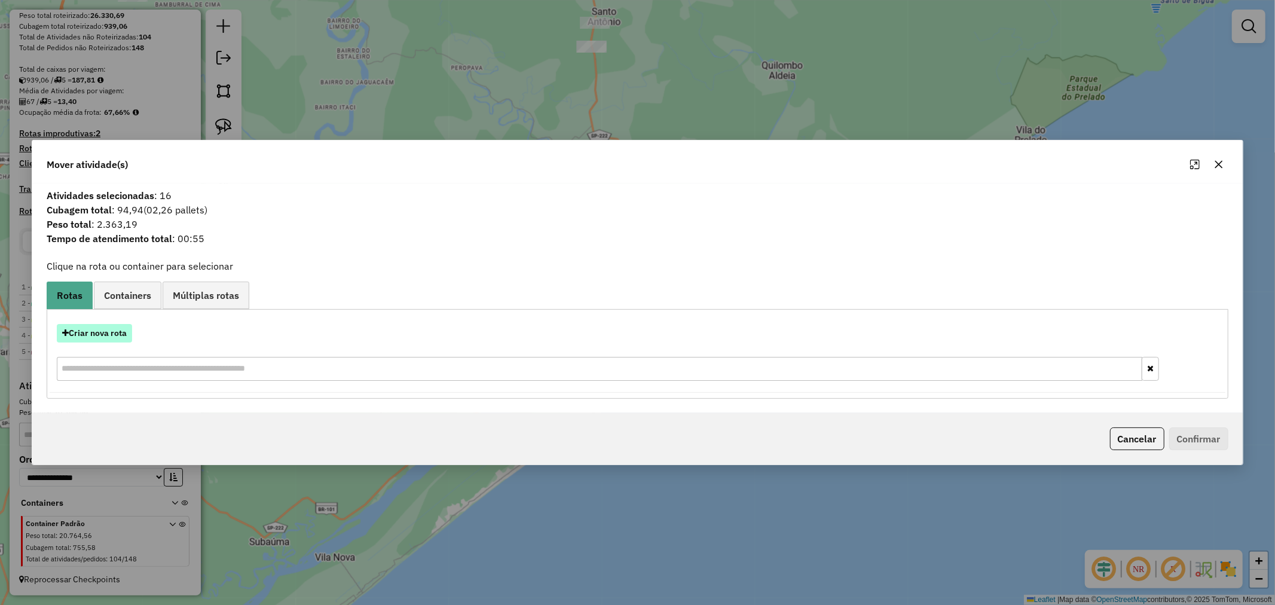
click at [106, 335] on button "Criar nova rota" at bounding box center [94, 333] width 75 height 19
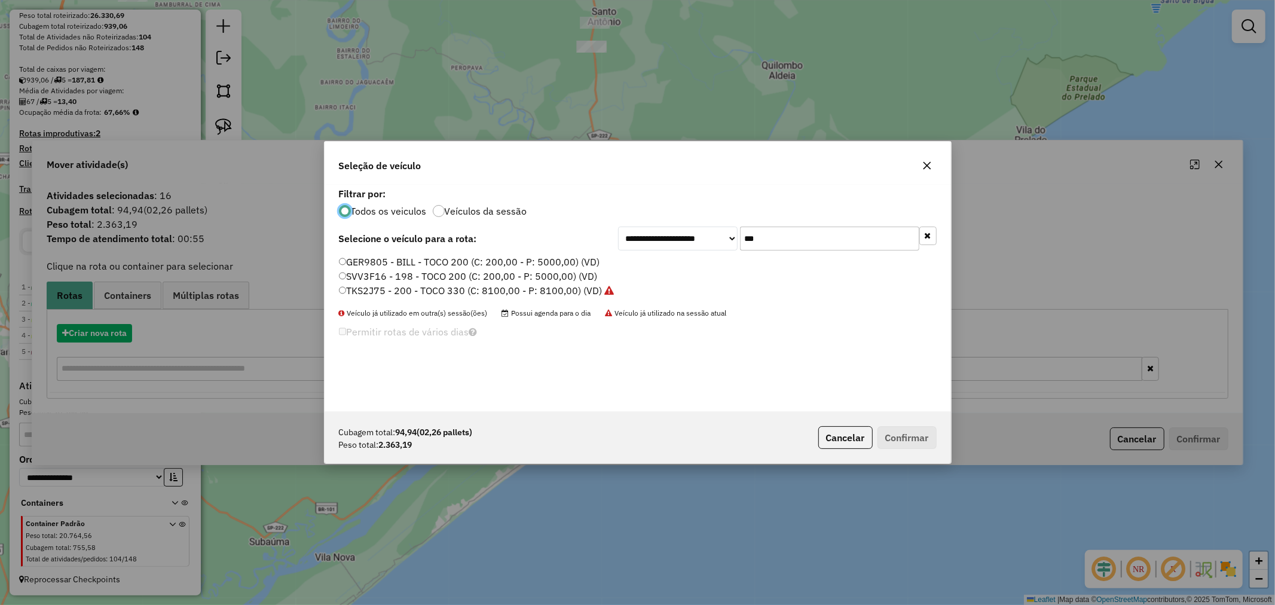
scroll to position [7, 3]
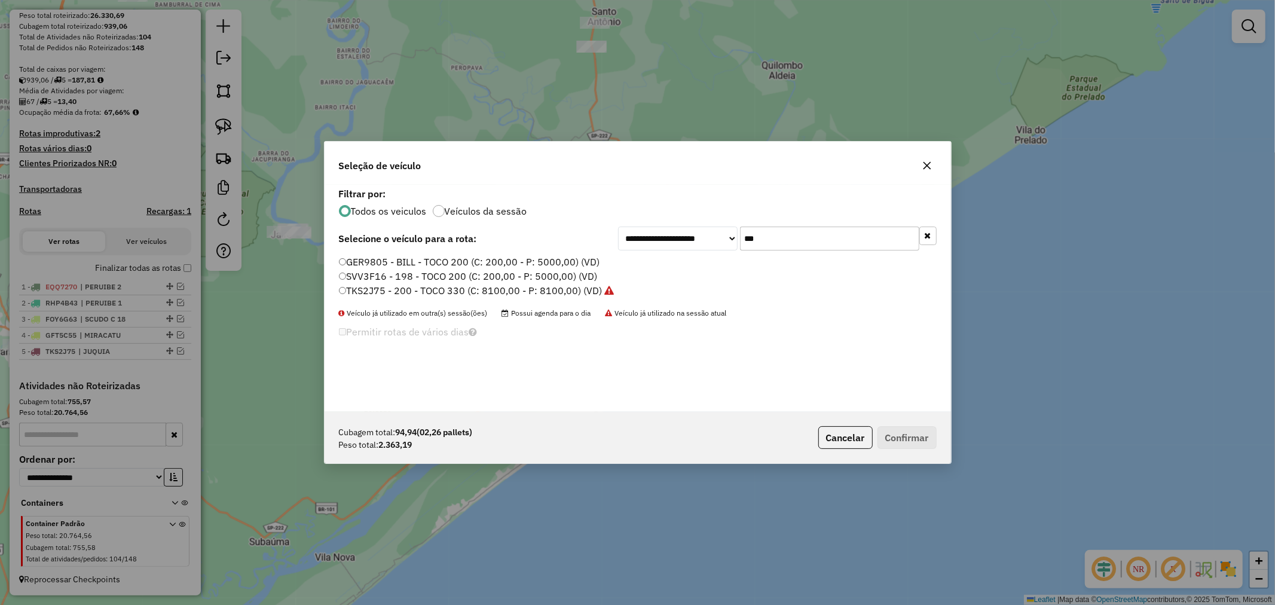
drag, startPoint x: 788, startPoint y: 241, endPoint x: 648, endPoint y: 238, distance: 140.0
click at [661, 240] on div "**********" at bounding box center [777, 239] width 319 height 24
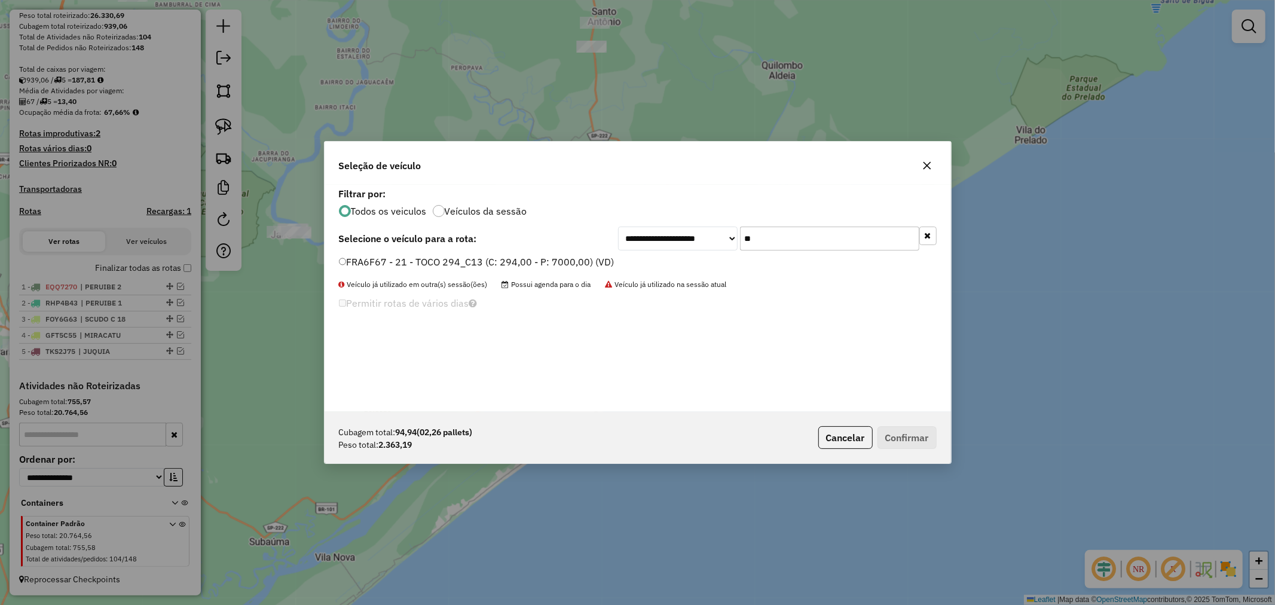
type input "**"
click at [347, 261] on label "FRA6F67 - 21 - TOCO 294_C13 (C: 294,00 - P: 7000,00) (VD)" at bounding box center [477, 262] width 276 height 14
click at [899, 437] on button "Confirmar" at bounding box center [907, 437] width 59 height 23
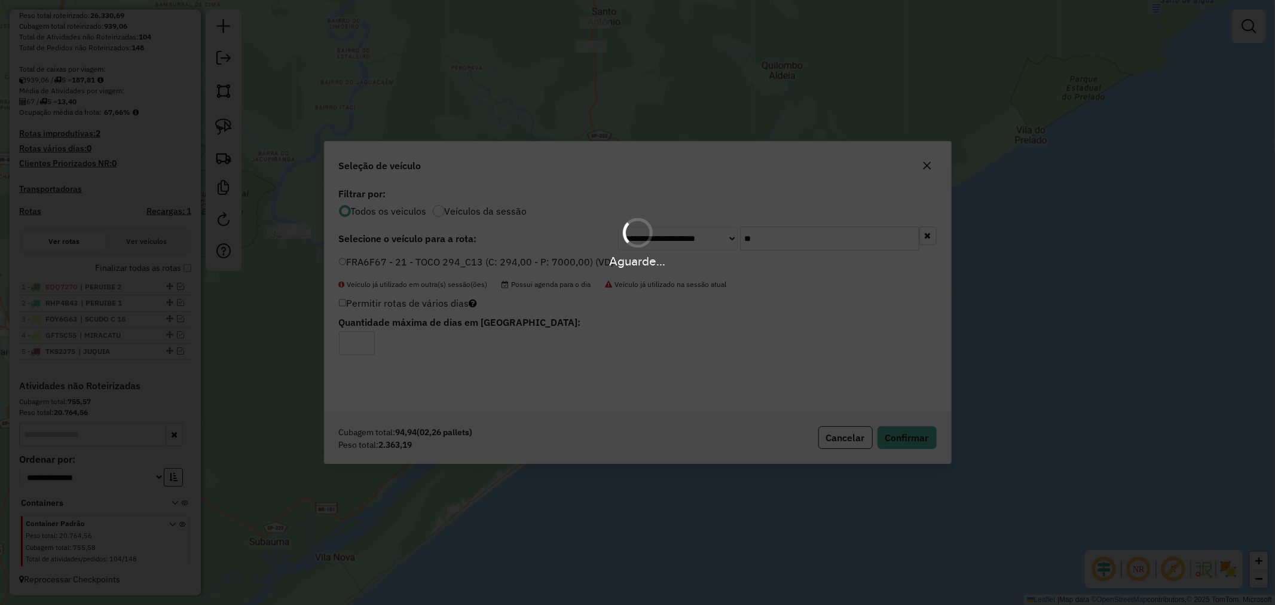
scroll to position [248, 0]
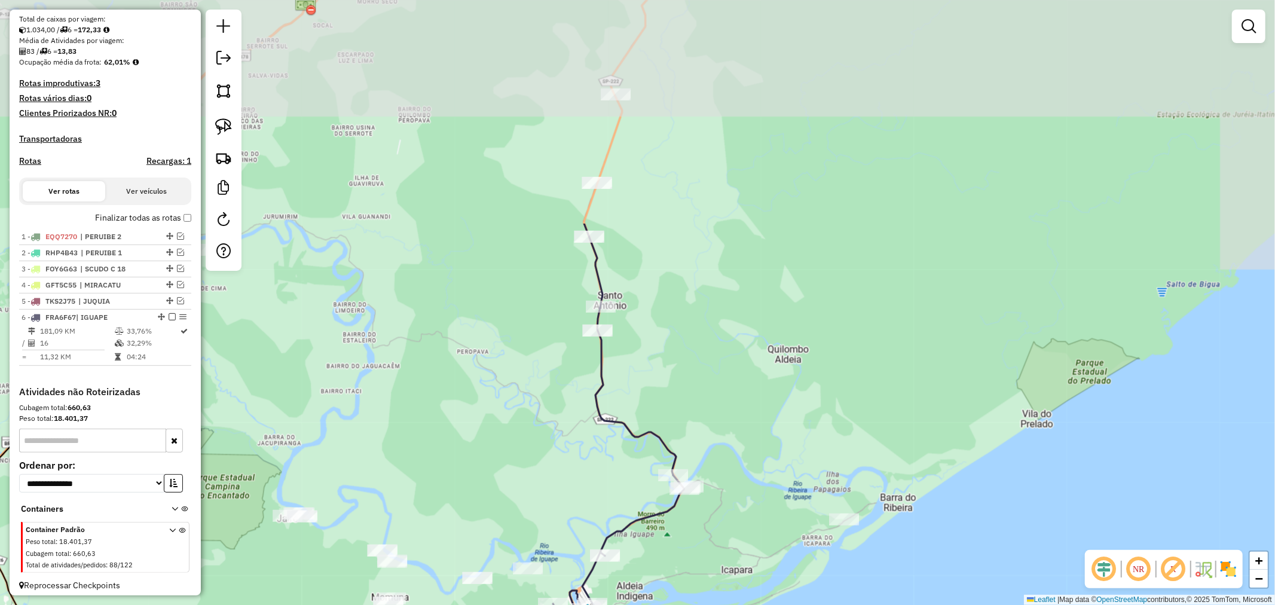
drag, startPoint x: 764, startPoint y: 230, endPoint x: 770, endPoint y: 514, distance: 284.1
click at [770, 514] on div "Janela de atendimento Grade de atendimento Capacidade Transportadoras Veículos …" at bounding box center [637, 302] width 1275 height 605
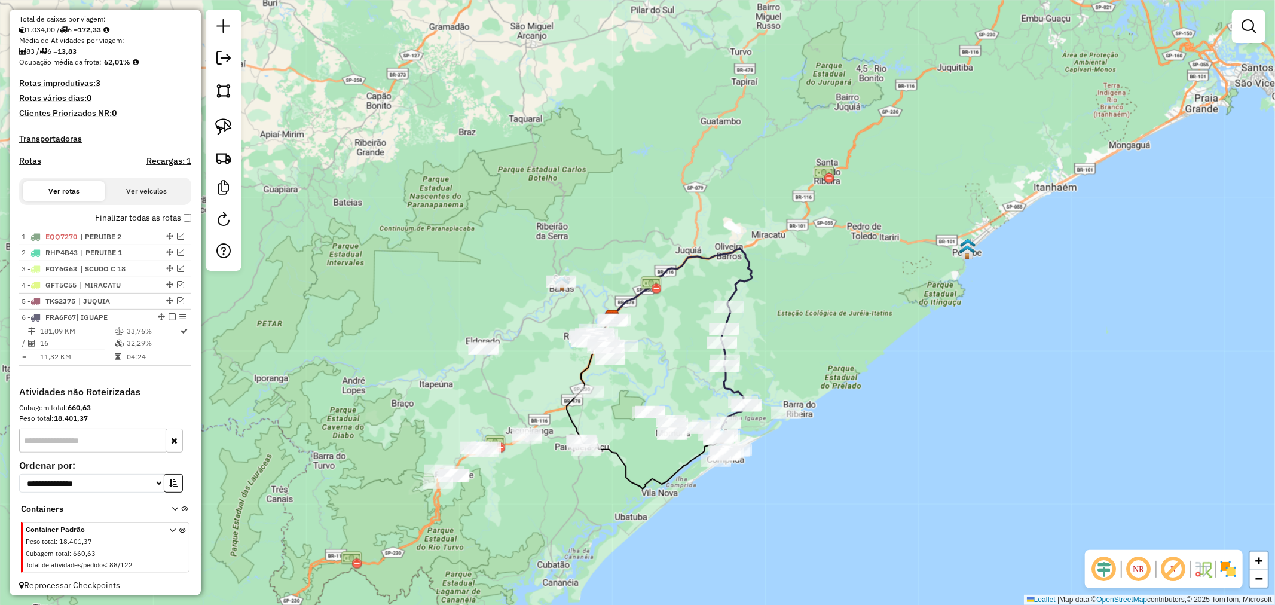
drag, startPoint x: 820, startPoint y: 353, endPoint x: 817, endPoint y: 330, distance: 22.9
click at [817, 330] on div "Janela de atendimento Grade de atendimento Capacidade Transportadoras Veículos …" at bounding box center [637, 302] width 1275 height 605
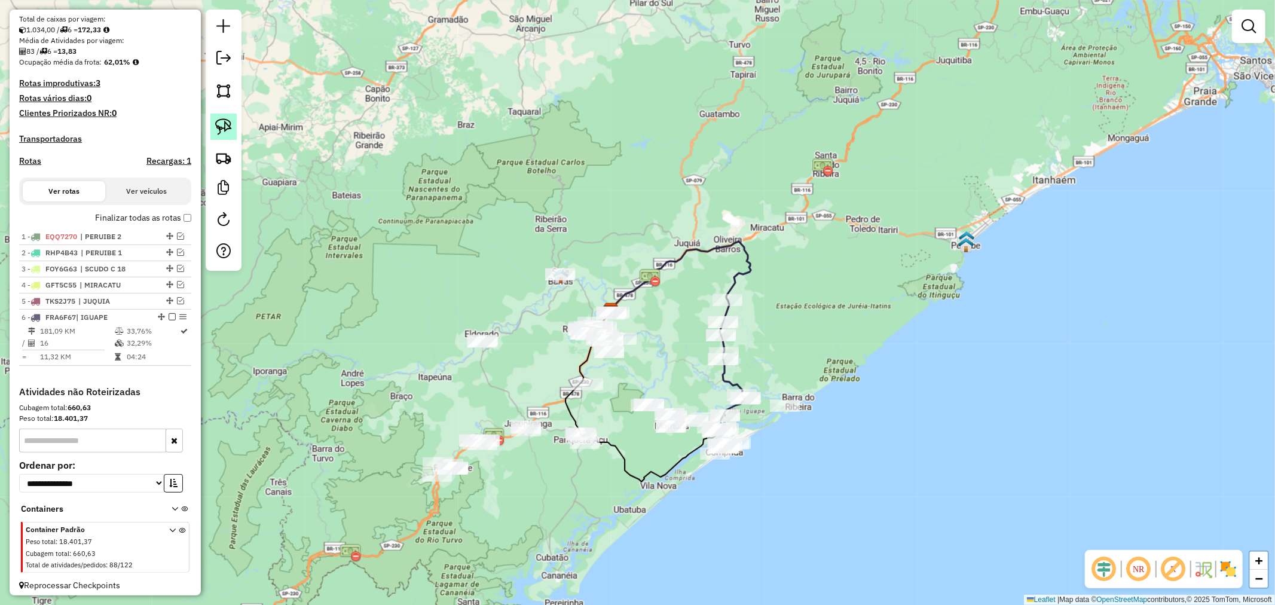
click at [229, 129] on img at bounding box center [223, 126] width 17 height 17
drag, startPoint x: 769, startPoint y: 299, endPoint x: 743, endPoint y: 377, distance: 82.1
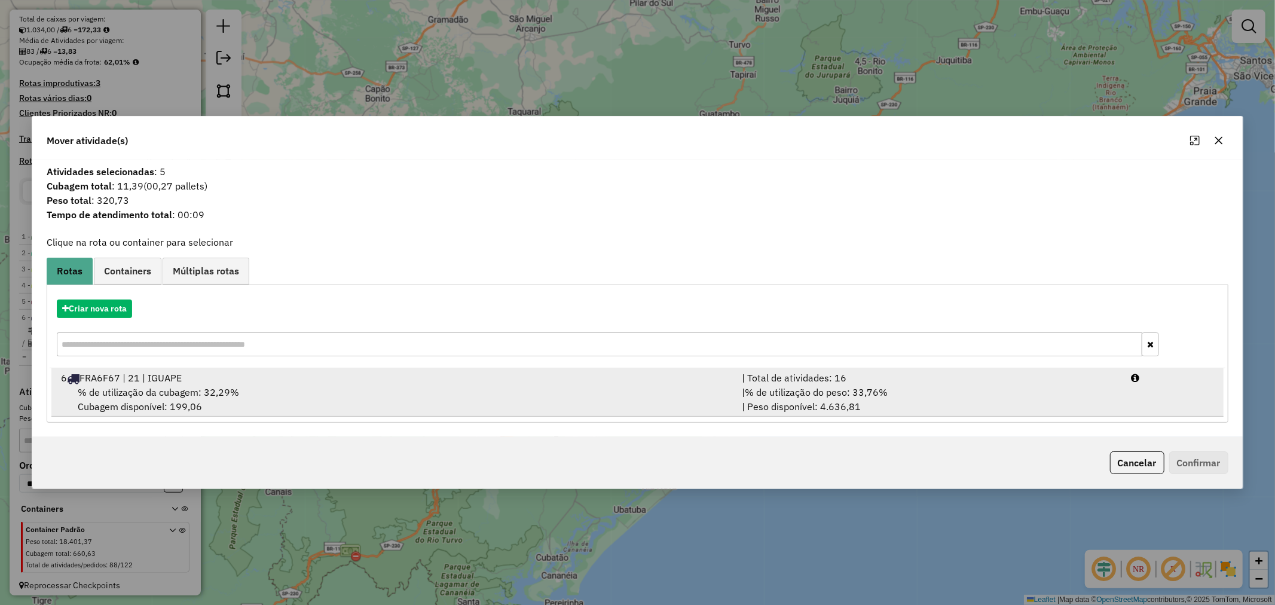
click at [207, 392] on span "% de utilização da cubagem: 32,29%" at bounding box center [158, 392] width 161 height 12
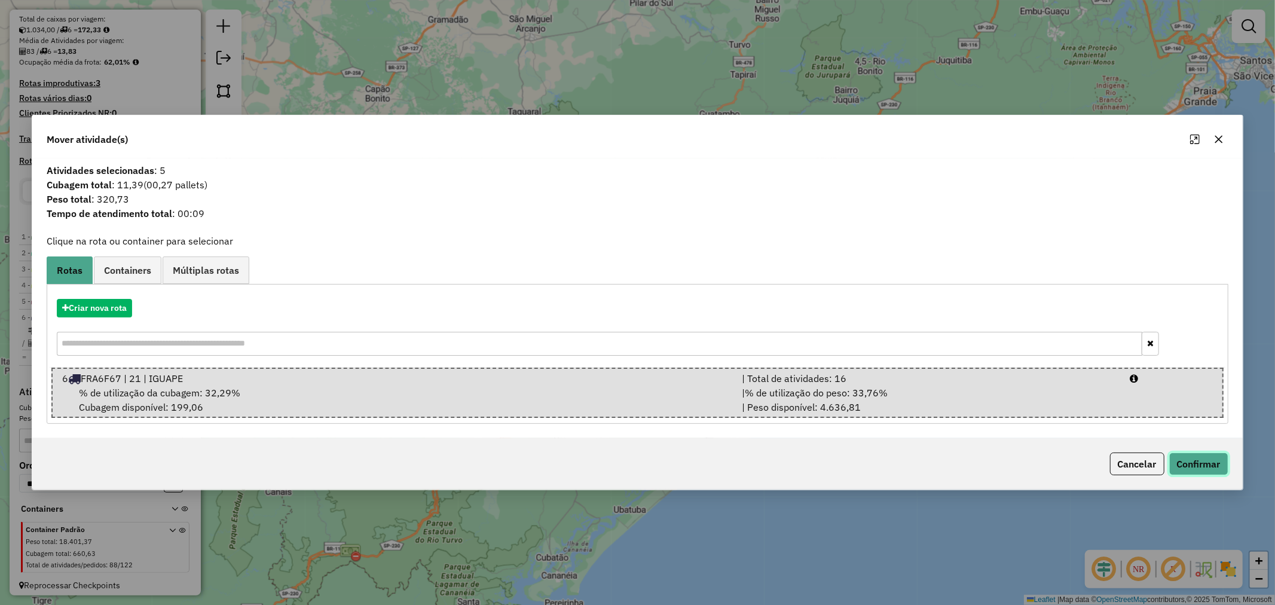
click at [1202, 462] on button "Confirmar" at bounding box center [1199, 464] width 59 height 23
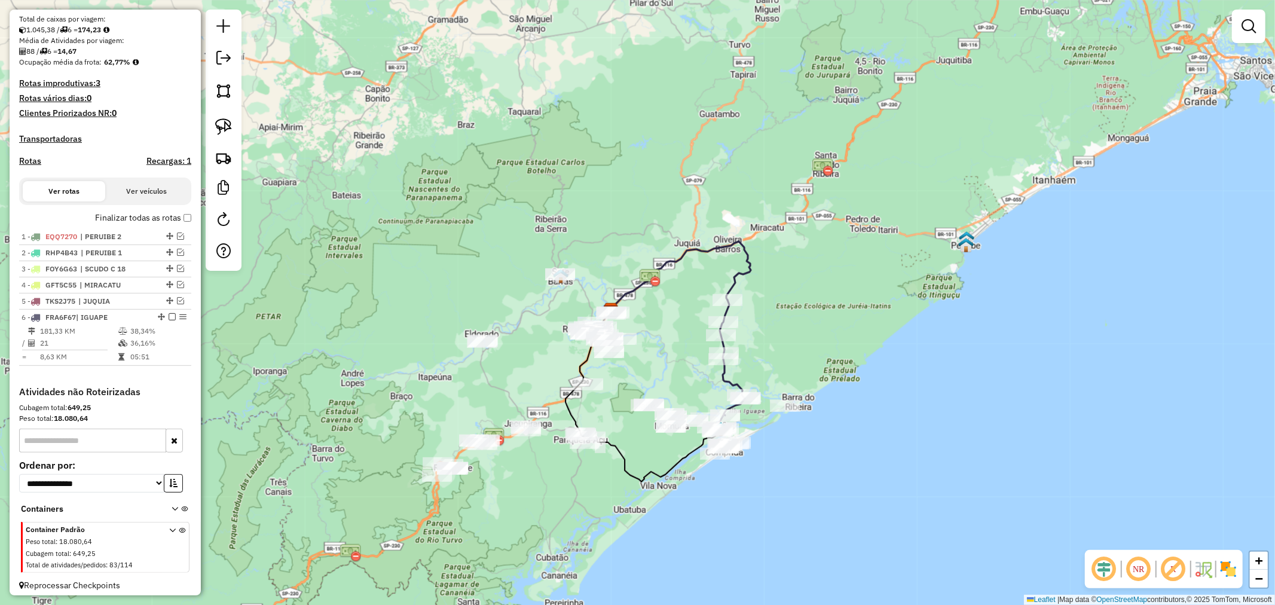
click at [736, 276] on icon at bounding box center [681, 276] width 141 height 69
select select "**********"
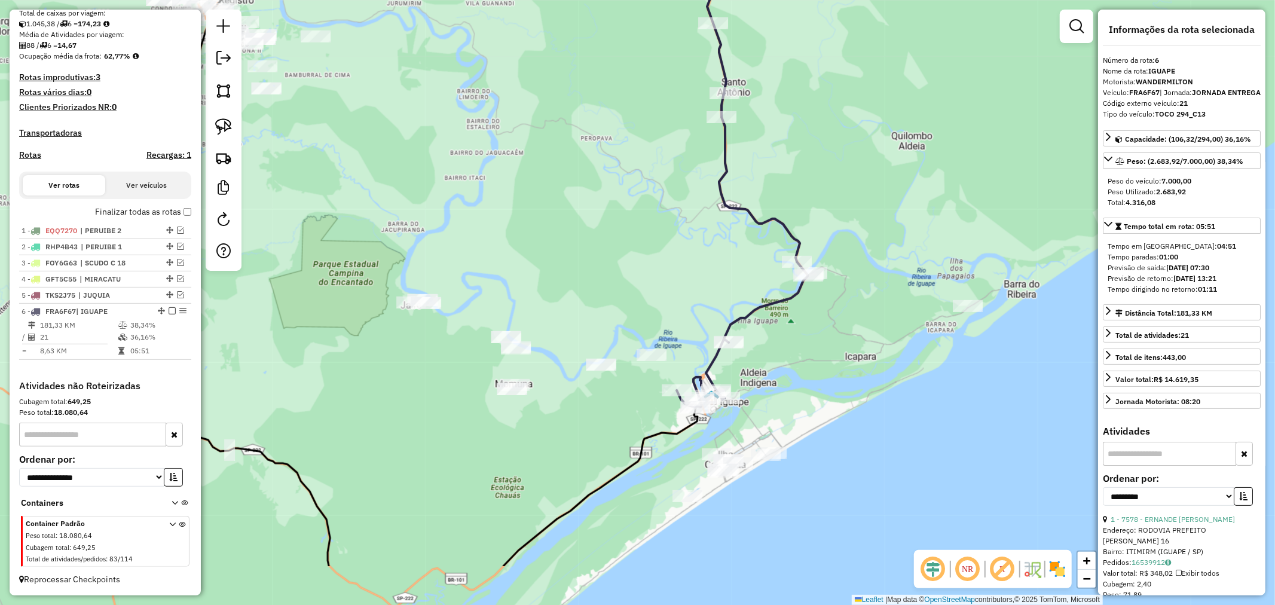
drag, startPoint x: 773, startPoint y: 455, endPoint x: 784, endPoint y: 356, distance: 99.8
click at [784, 356] on div "Janela de atendimento Grade de atendimento Capacidade Transportadoras Veículos …" at bounding box center [637, 302] width 1275 height 605
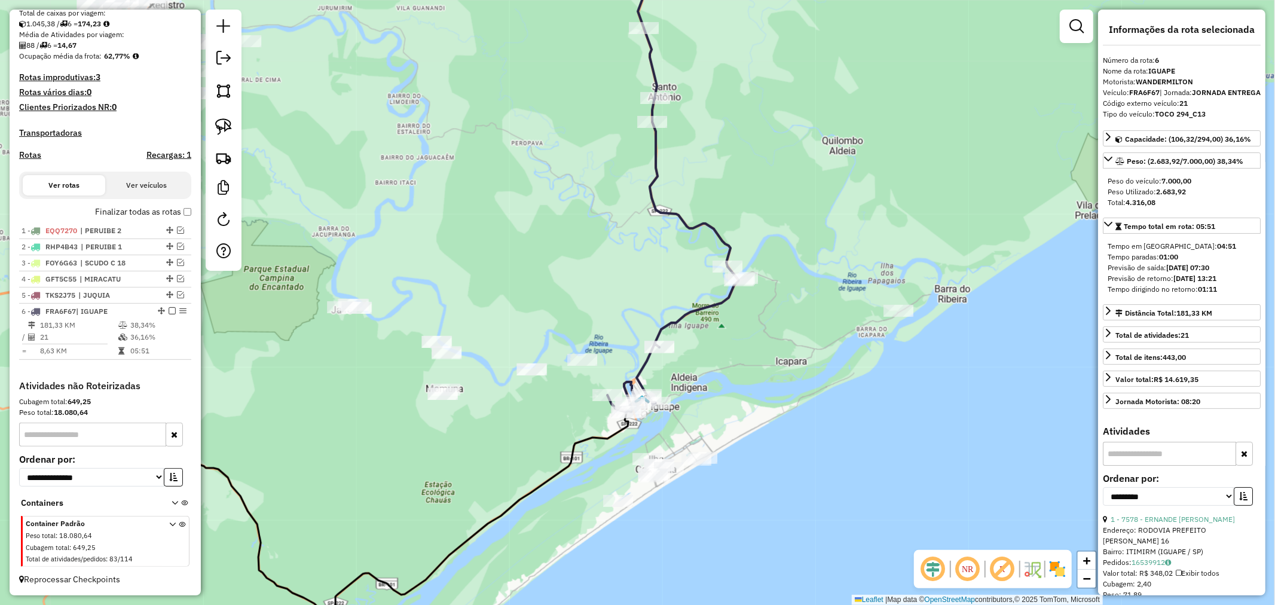
drag, startPoint x: 790, startPoint y: 360, endPoint x: 721, endPoint y: 365, distance: 69.5
click at [721, 365] on div "Janela de atendimento Grade de atendimento Capacidade Transportadoras Veículos …" at bounding box center [637, 302] width 1275 height 605
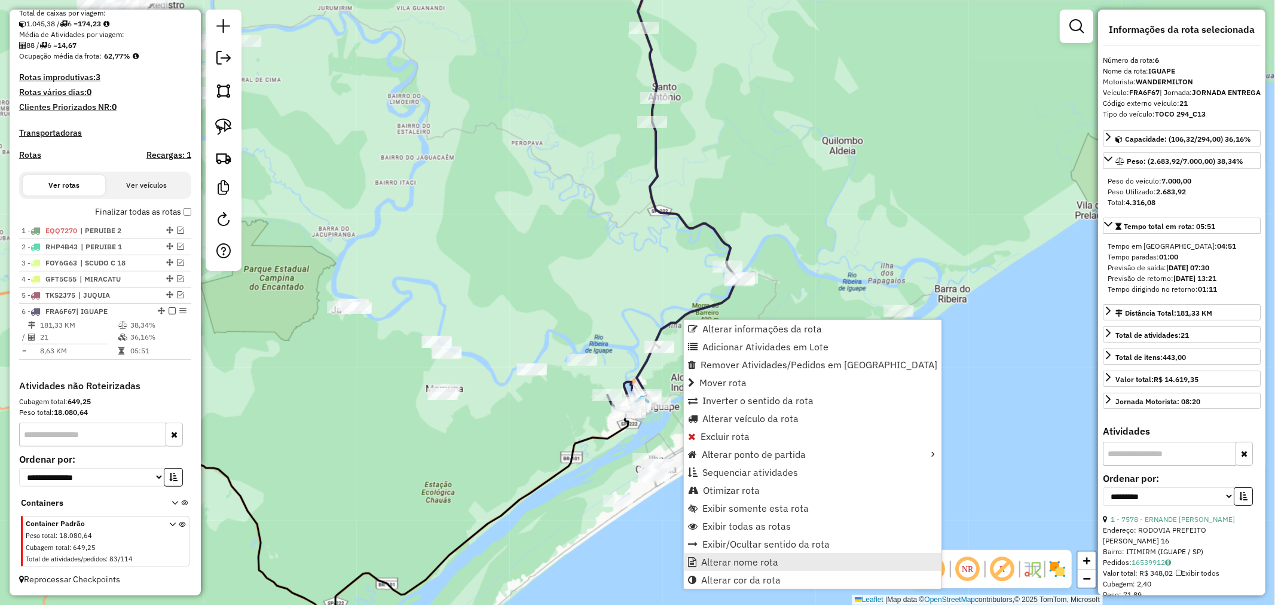
click at [743, 561] on span "Alterar nome rota" at bounding box center [739, 562] width 77 height 10
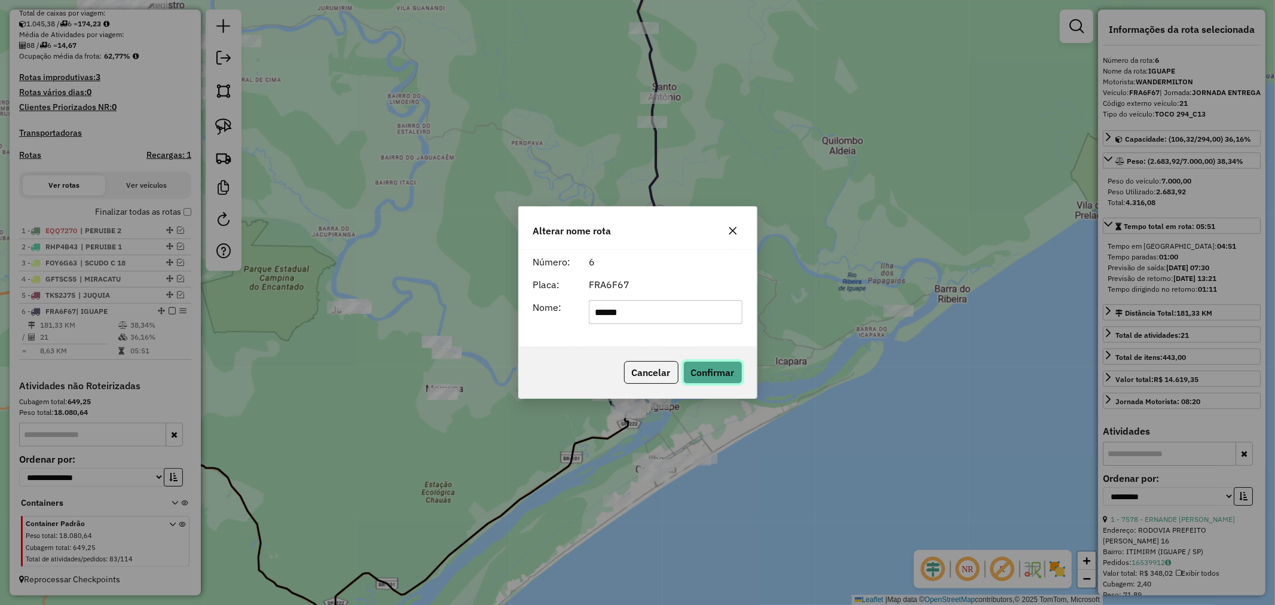
click at [718, 371] on button "Confirmar" at bounding box center [712, 372] width 59 height 23
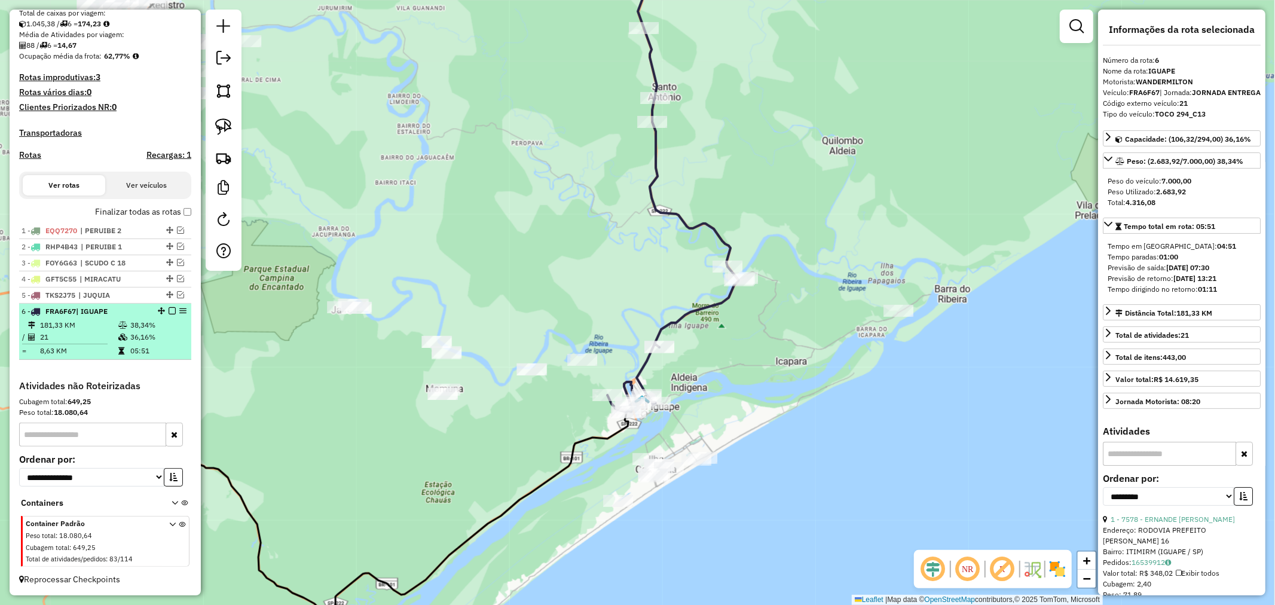
click at [170, 309] on em at bounding box center [172, 310] width 7 height 7
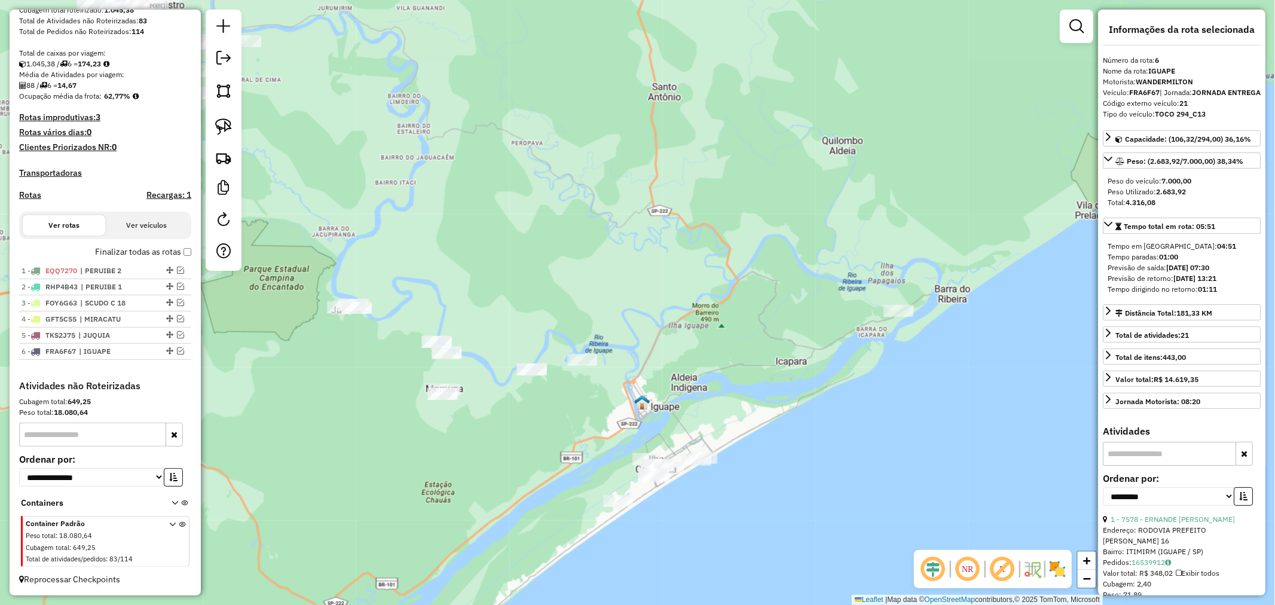
scroll to position [224, 0]
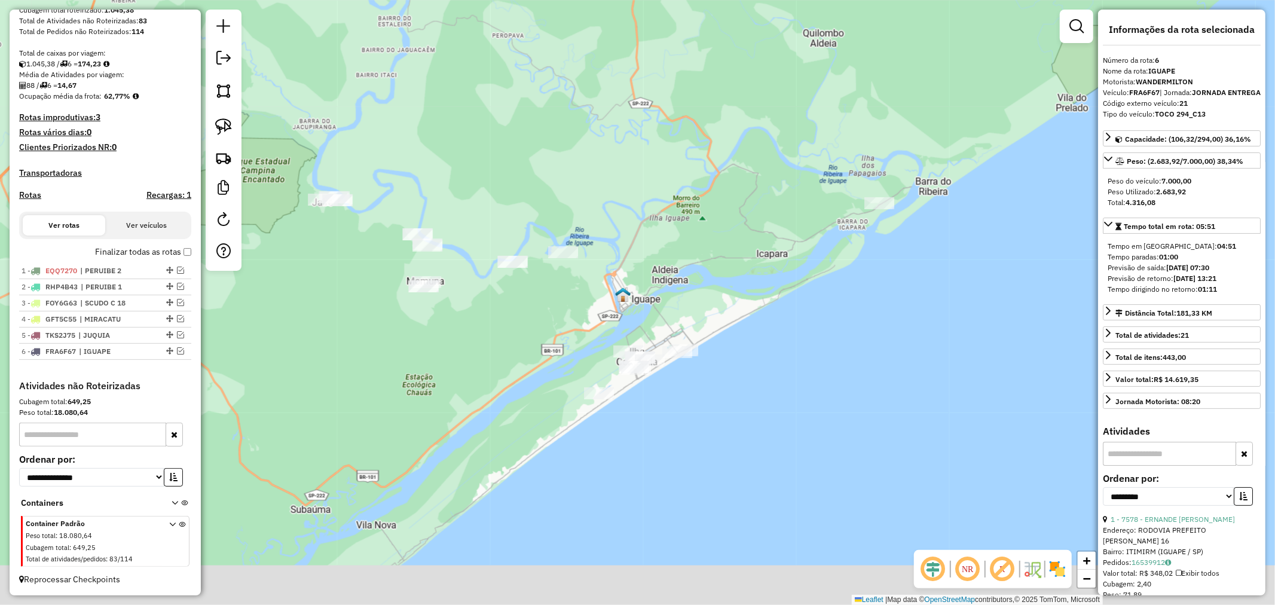
drag, startPoint x: 734, startPoint y: 404, endPoint x: 697, endPoint y: 240, distance: 168.0
click at [697, 240] on div "Janela de atendimento Grade de atendimento Capacidade Transportadoras Veículos …" at bounding box center [637, 302] width 1275 height 605
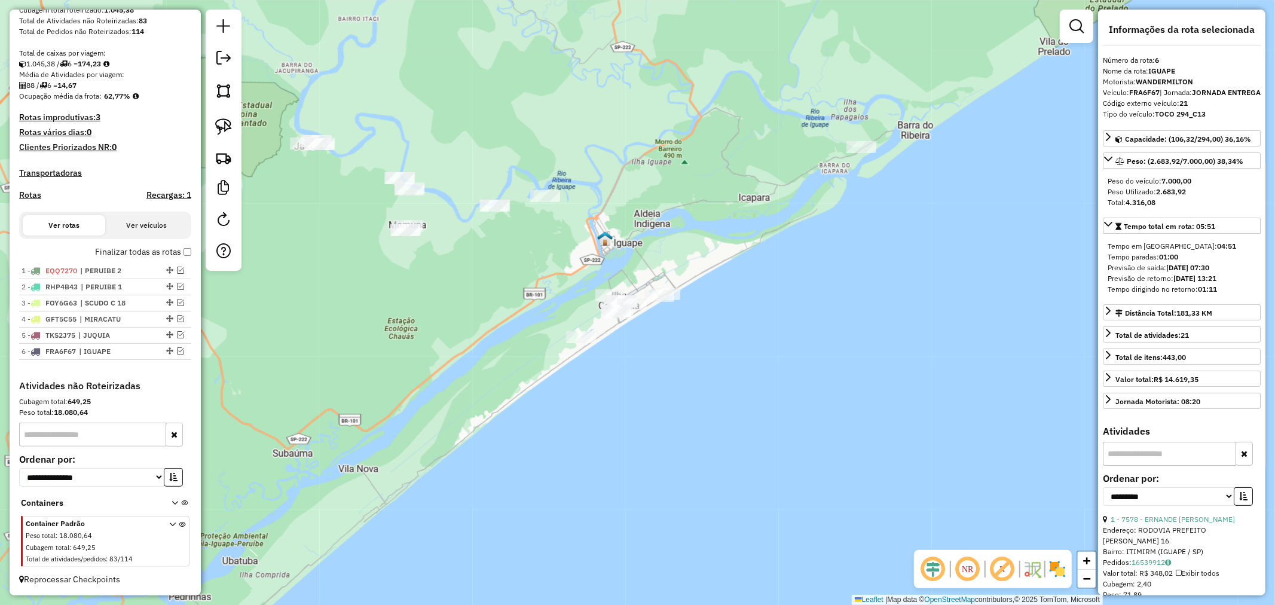
click at [451, 311] on div "Janela de atendimento Grade de atendimento Capacidade Transportadoras Veículos …" at bounding box center [637, 302] width 1275 height 605
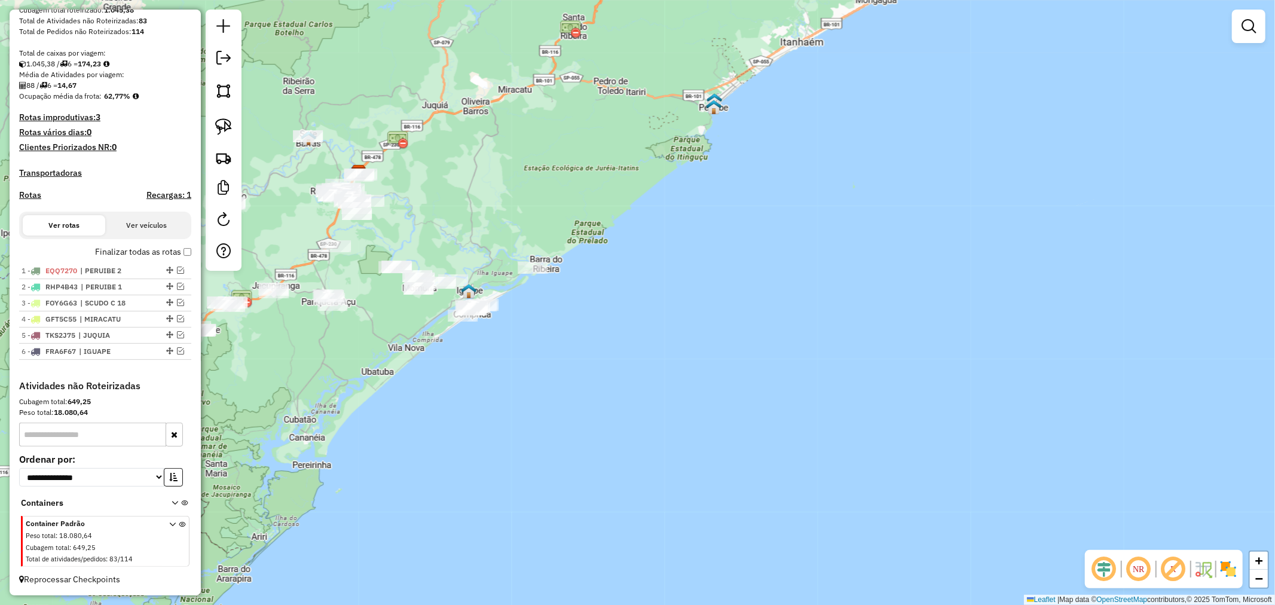
drag, startPoint x: 409, startPoint y: 308, endPoint x: 459, endPoint y: 319, distance: 51.4
click at [459, 319] on div "Janela de atendimento Grade de atendimento Capacidade Transportadoras Veículos …" at bounding box center [637, 302] width 1275 height 605
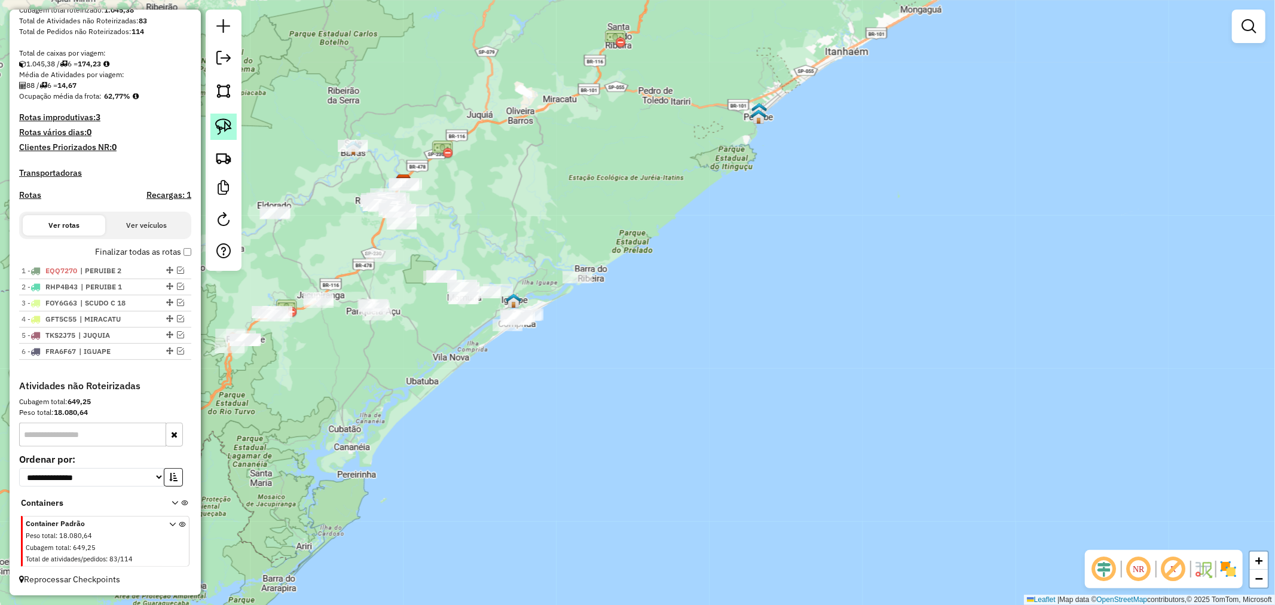
click at [225, 133] on img at bounding box center [223, 126] width 17 height 17
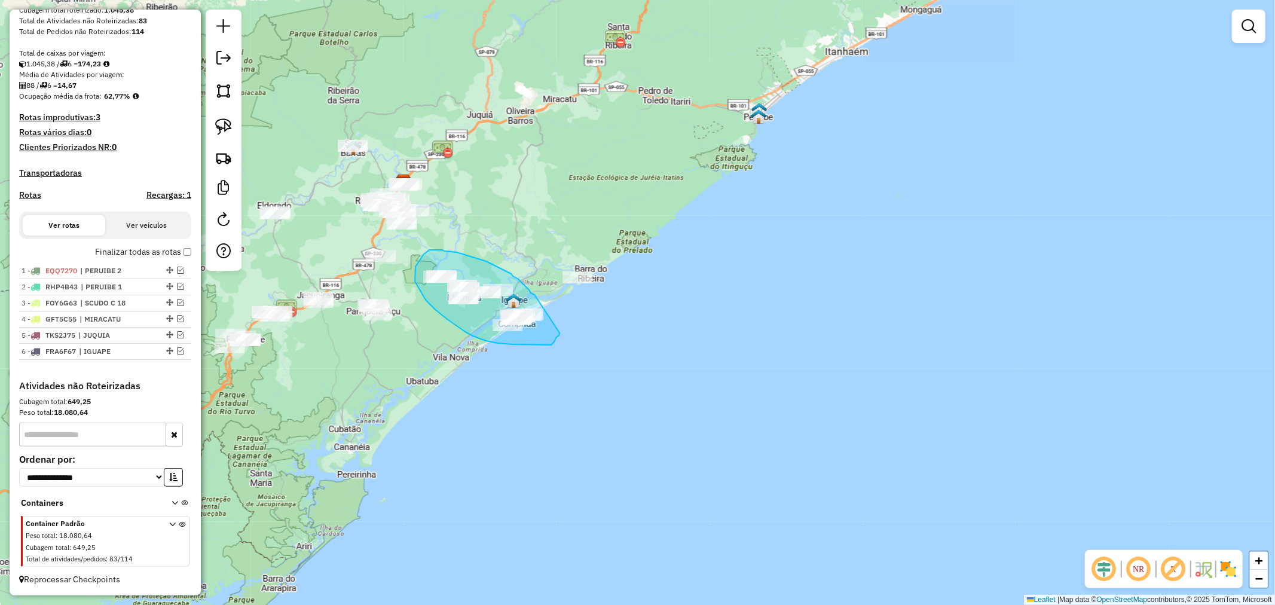
drag, startPoint x: 535, startPoint y: 295, endPoint x: 560, endPoint y: 333, distance: 45.8
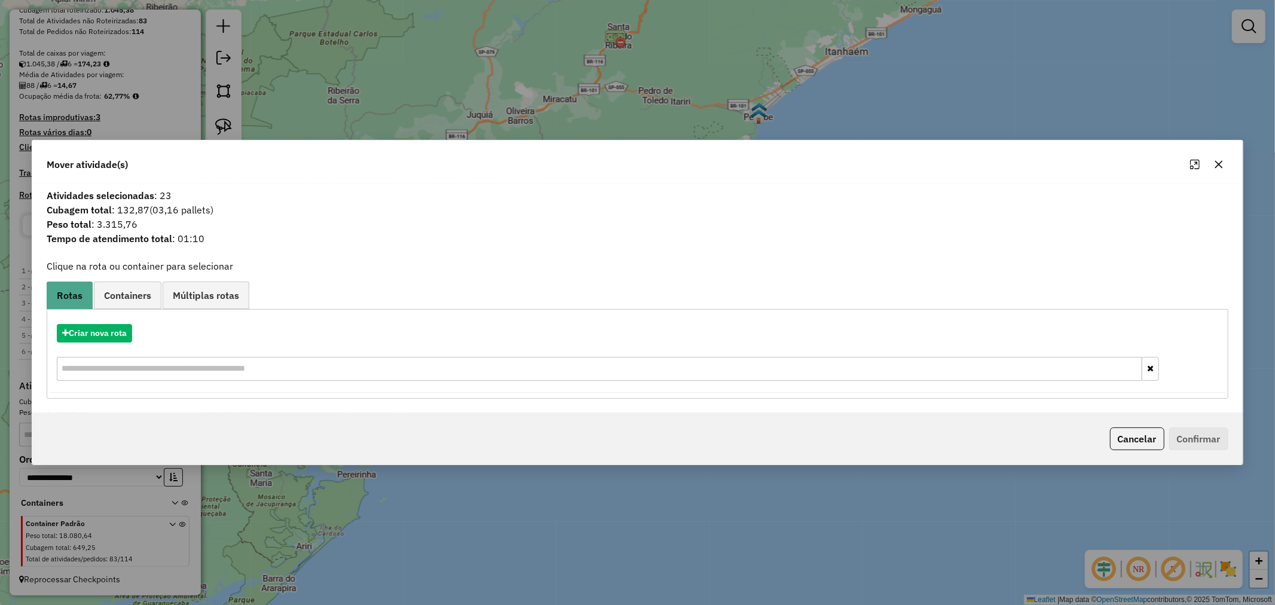
click at [1217, 167] on icon "button" at bounding box center [1219, 165] width 10 height 10
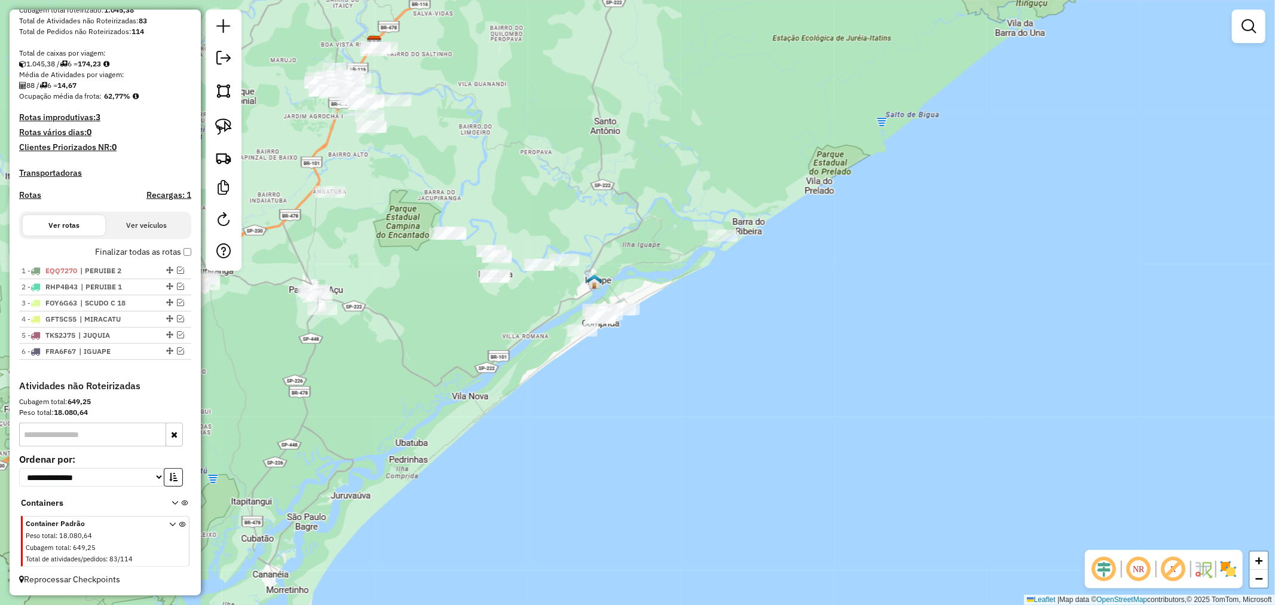
drag, startPoint x: 417, startPoint y: 302, endPoint x: 484, endPoint y: 327, distance: 71.5
click at [484, 327] on div "Janela de atendimento Grade de atendimento Capacidade Transportadoras Veículos …" at bounding box center [637, 302] width 1275 height 605
click at [234, 124] on link at bounding box center [223, 127] width 26 height 26
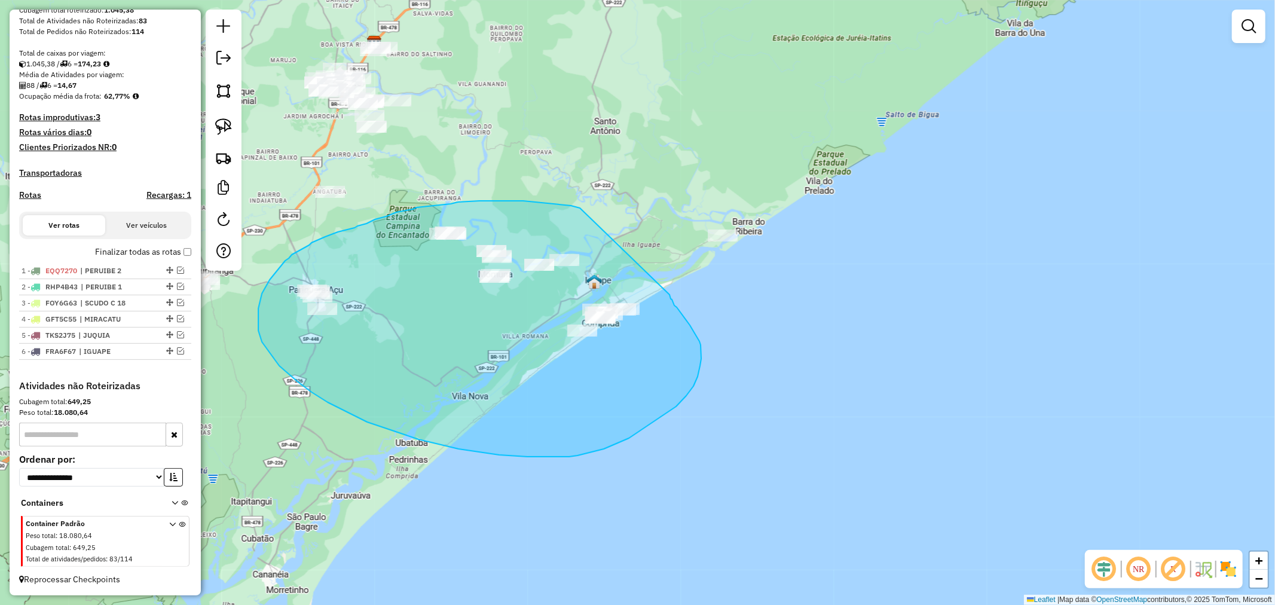
drag, startPoint x: 573, startPoint y: 206, endPoint x: 670, endPoint y: 295, distance: 131.2
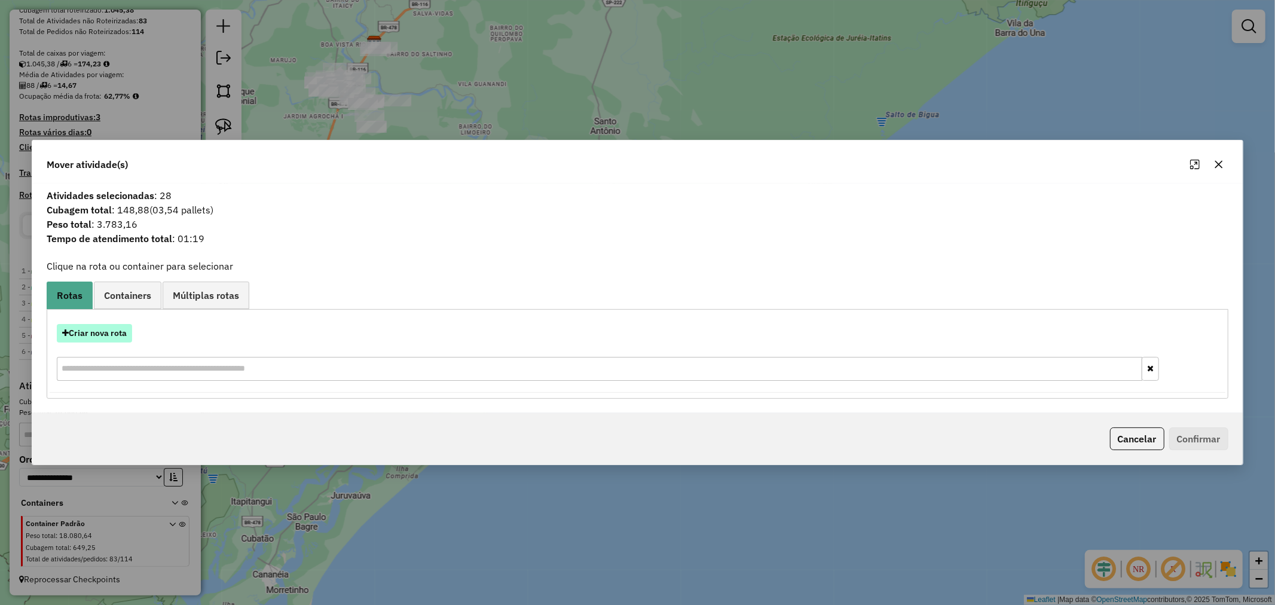
click at [91, 338] on button "Criar nova rota" at bounding box center [94, 333] width 75 height 19
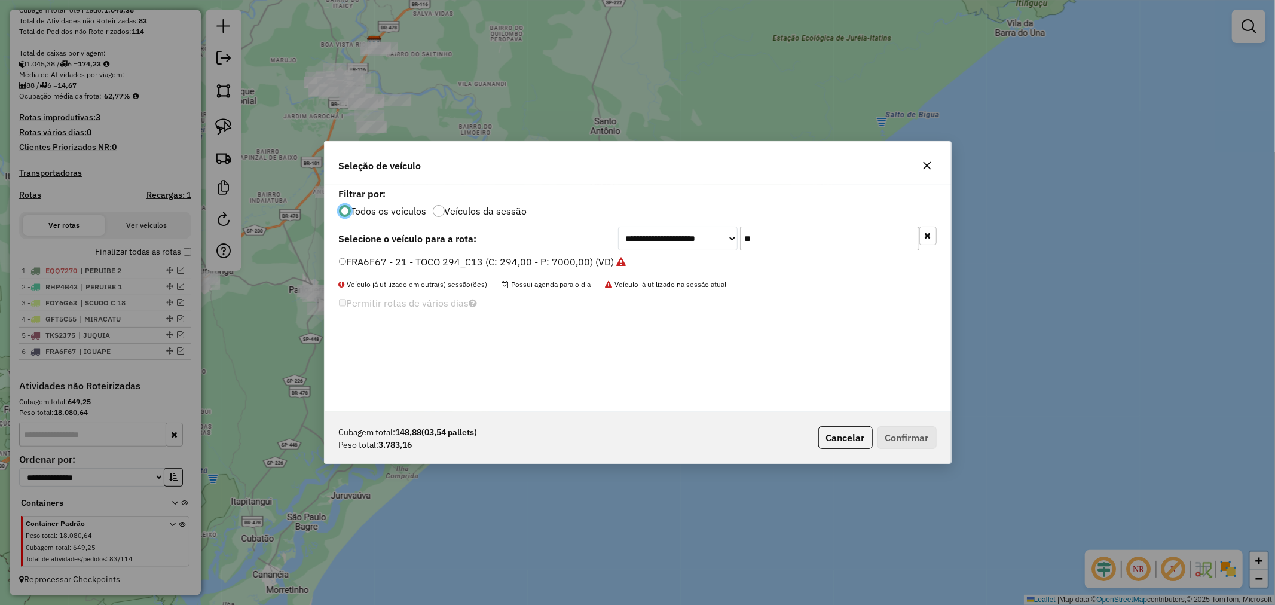
scroll to position [7, 3]
drag, startPoint x: 774, startPoint y: 240, endPoint x: 581, endPoint y: 249, distance: 193.3
click at [581, 249] on div "**********" at bounding box center [638, 239] width 598 height 24
type input "***"
click at [899, 432] on button "Confirmar" at bounding box center [907, 437] width 59 height 23
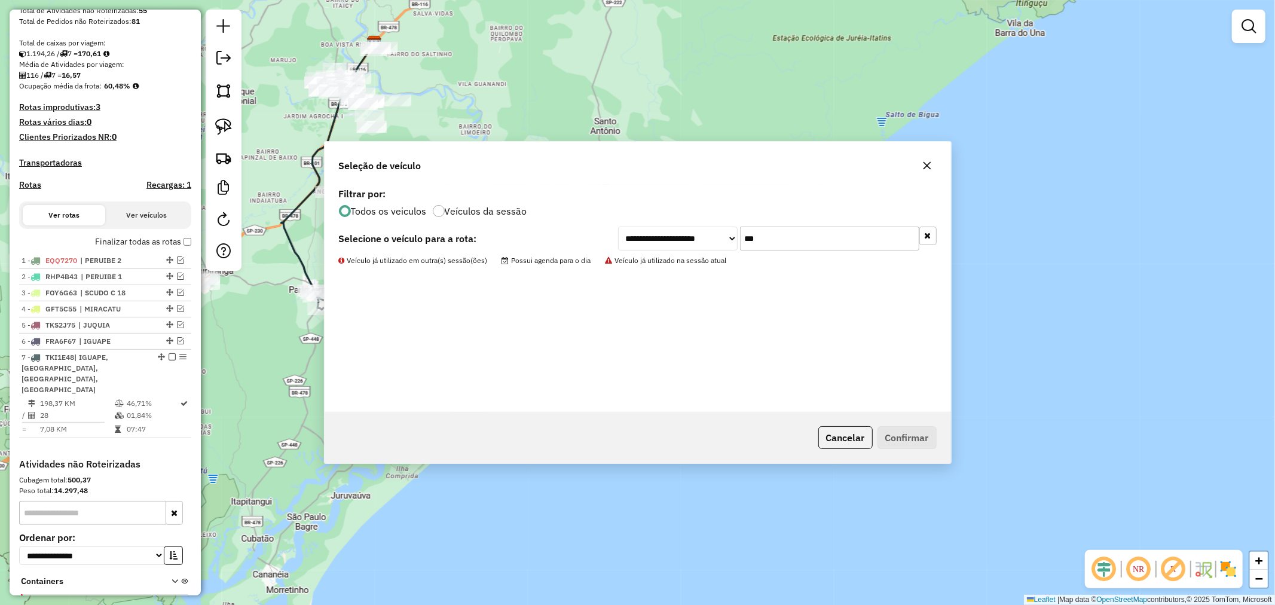
scroll to position [264, 0]
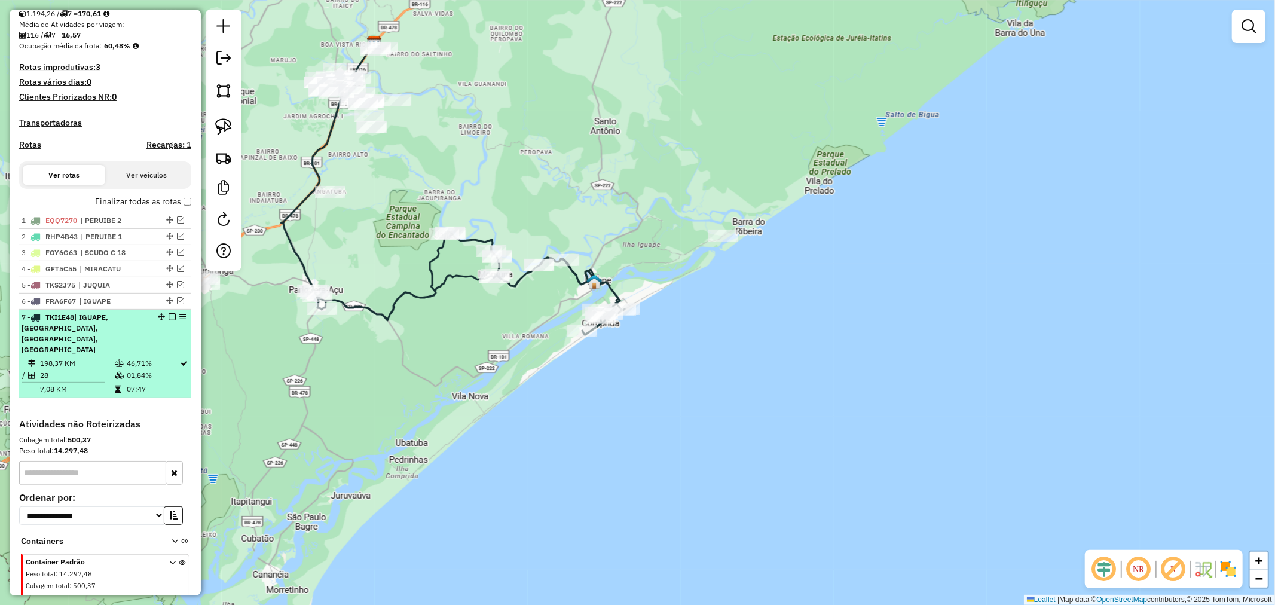
click at [169, 321] on em at bounding box center [172, 316] width 7 height 7
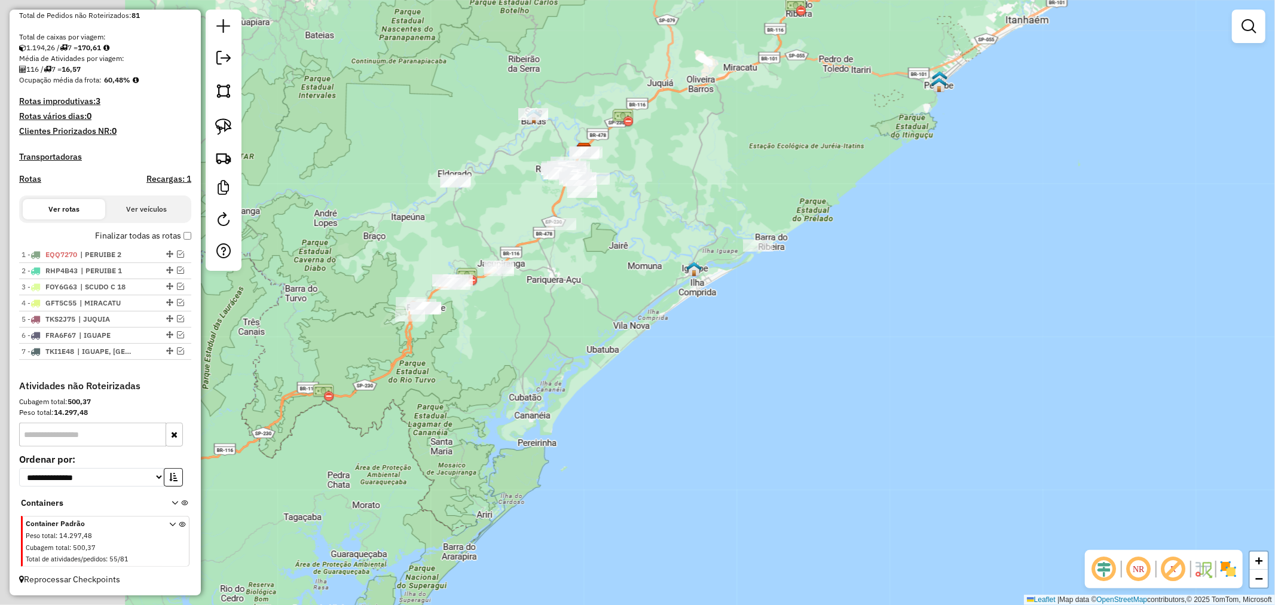
drag, startPoint x: 370, startPoint y: 378, endPoint x: 571, endPoint y: 338, distance: 205.3
click at [571, 338] on div "Janela de atendimento Grade de atendimento Capacidade Transportadoras Veículos …" at bounding box center [637, 302] width 1275 height 605
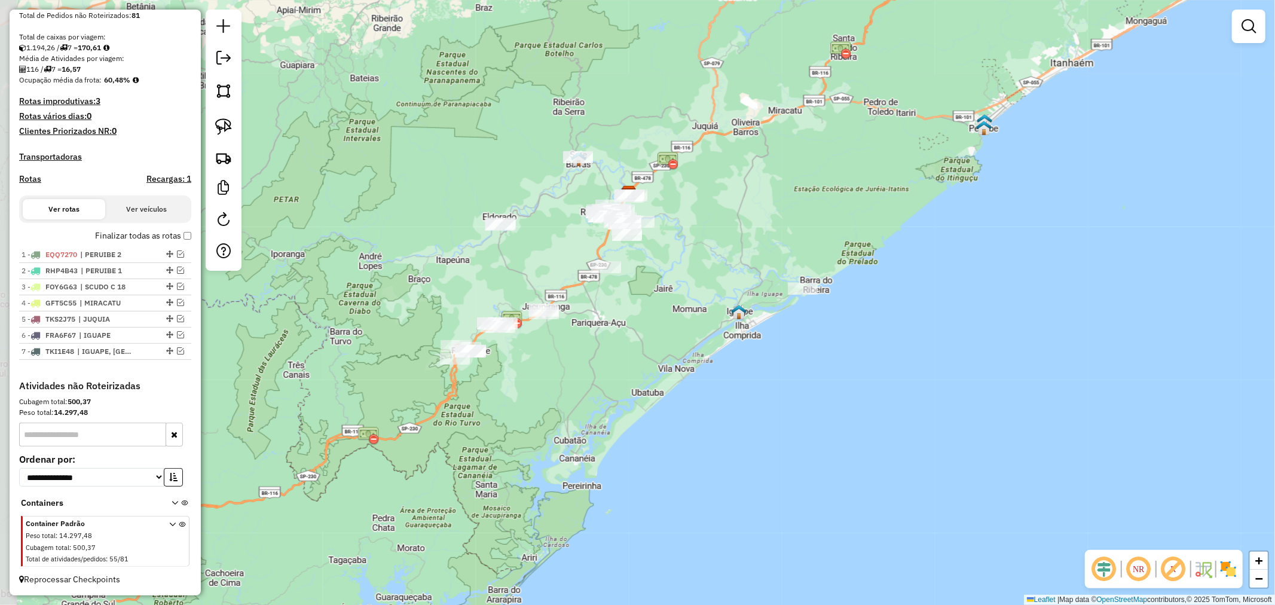
drag, startPoint x: 497, startPoint y: 302, endPoint x: 542, endPoint y: 347, distance: 64.3
click at [542, 347] on div "Janela de atendimento Grade de atendimento Capacidade Transportadoras Veículos …" at bounding box center [637, 302] width 1275 height 605
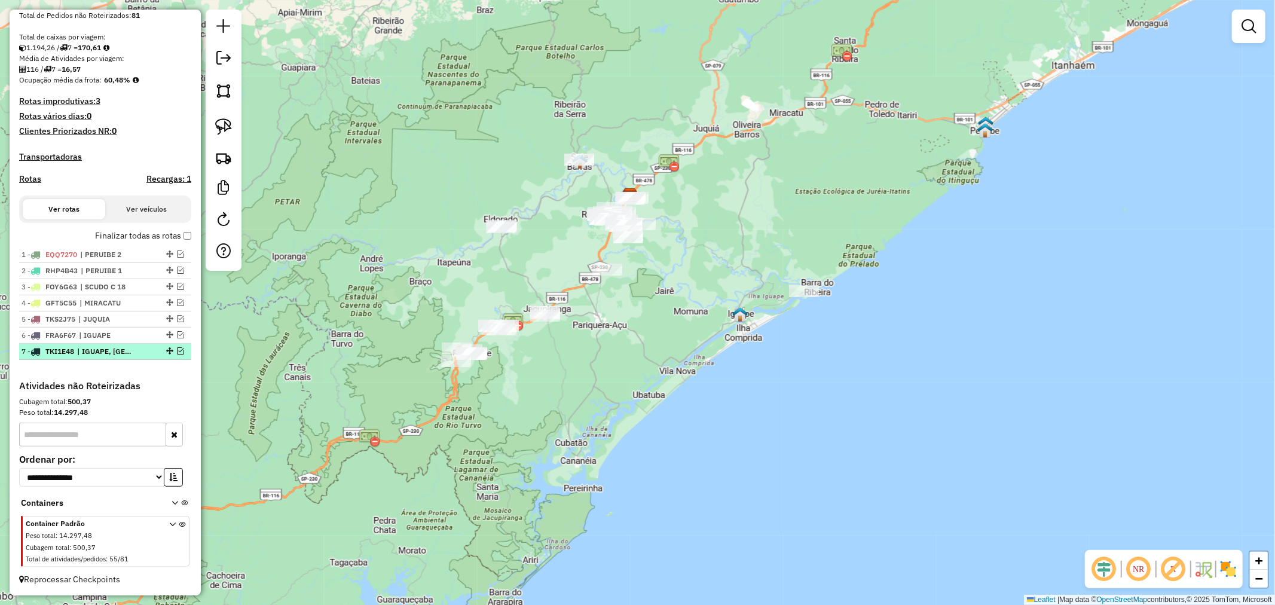
click at [177, 351] on em at bounding box center [180, 350] width 7 height 7
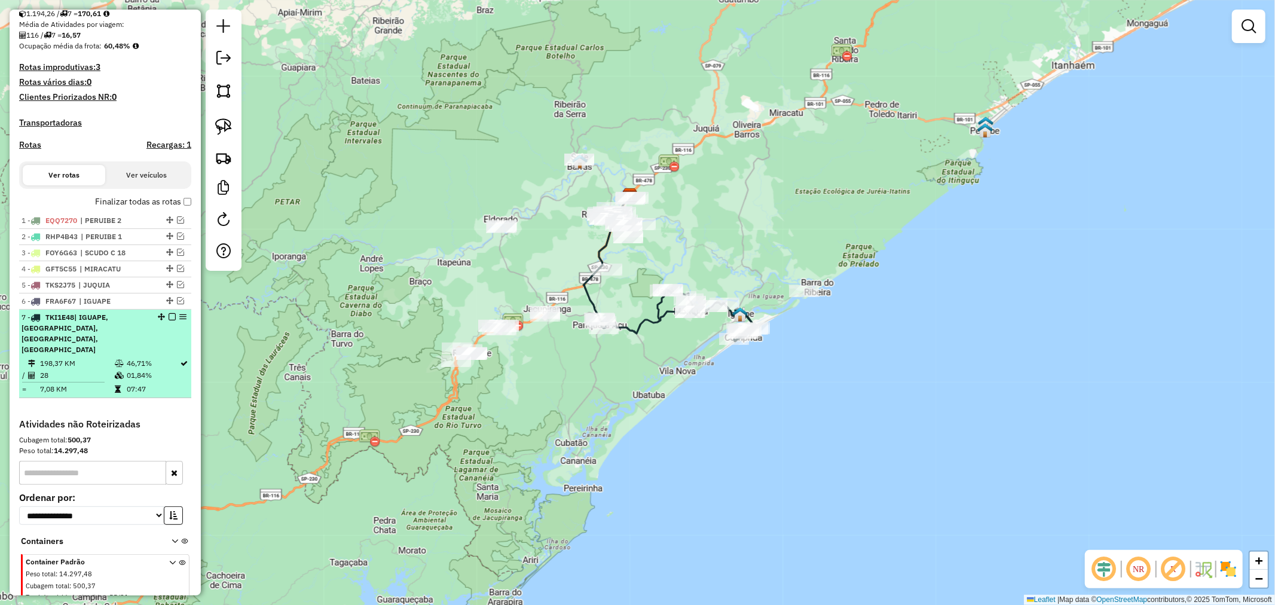
click at [169, 321] on em at bounding box center [172, 316] width 7 height 7
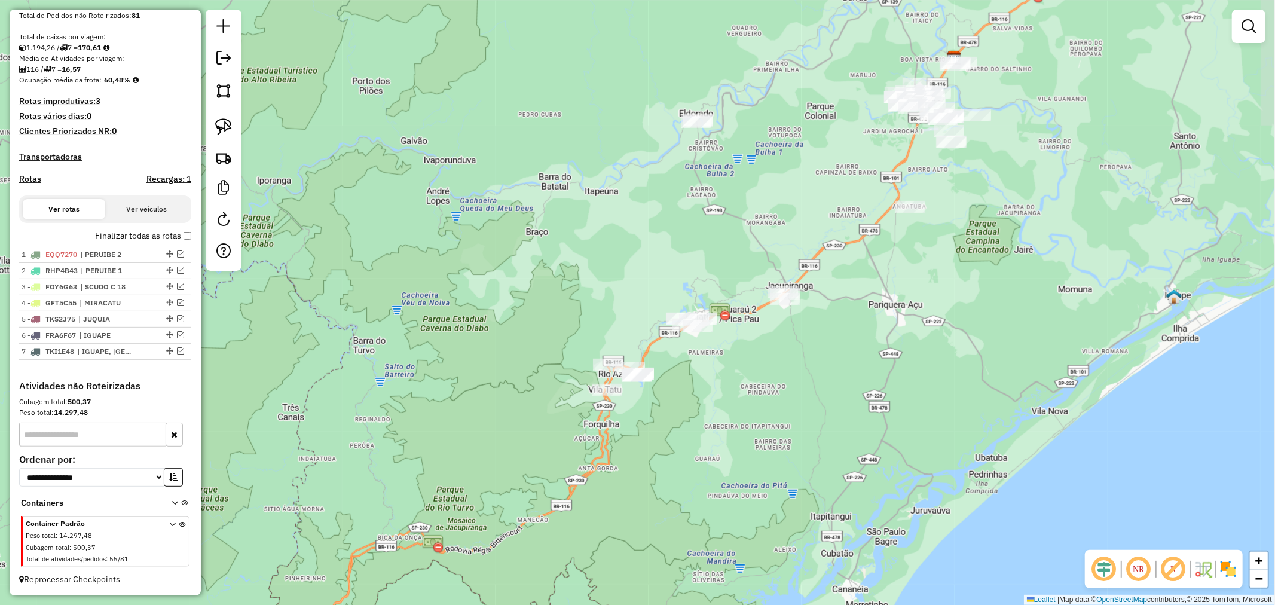
drag, startPoint x: 474, startPoint y: 295, endPoint x: 805, endPoint y: 438, distance: 360.8
click at [805, 438] on div "Janela de atendimento Grade de atendimento Capacidade Transportadoras Veículos …" at bounding box center [637, 302] width 1275 height 605
click at [219, 124] on img at bounding box center [223, 126] width 17 height 17
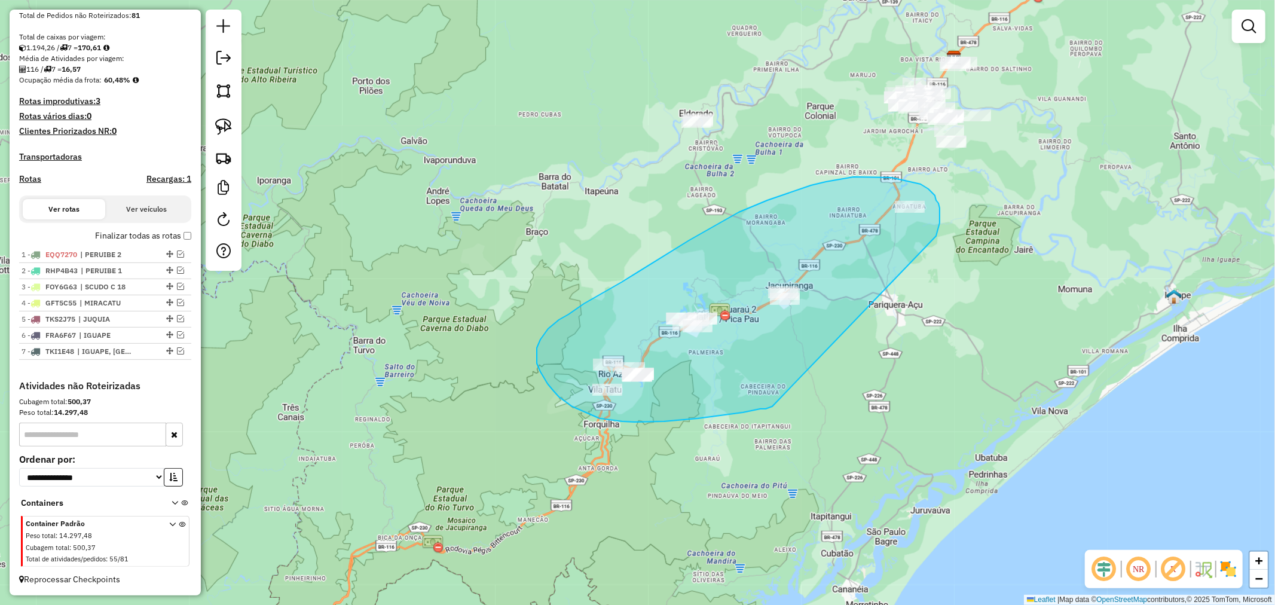
drag, startPoint x: 936, startPoint y: 236, endPoint x: 773, endPoint y: 407, distance: 236.4
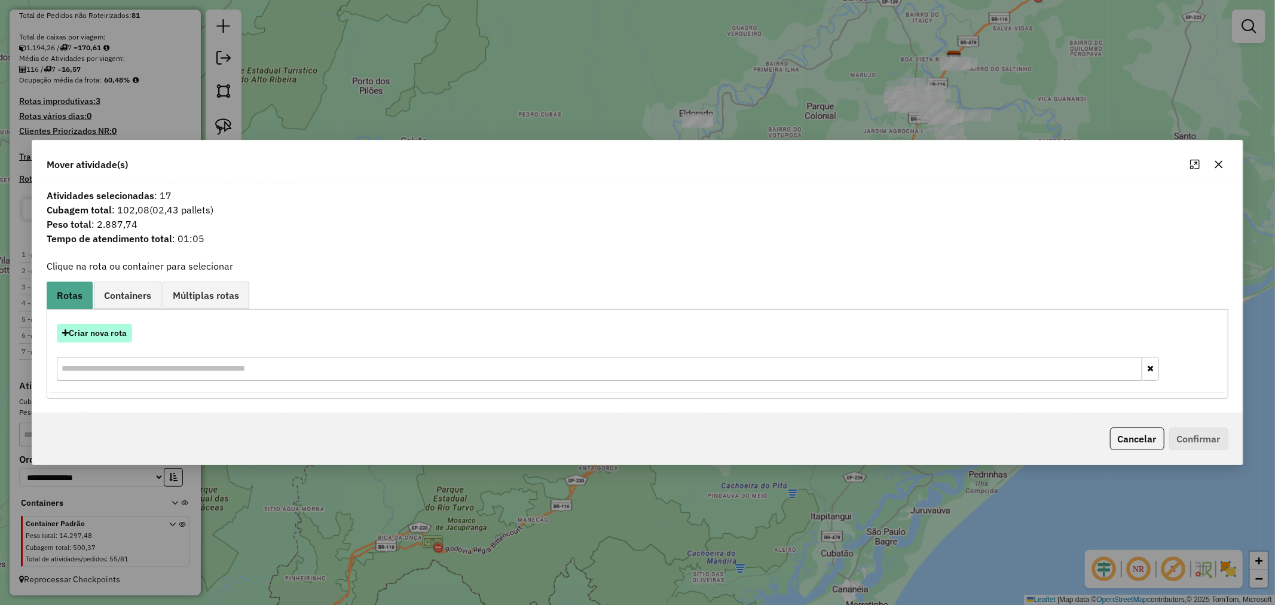
click at [111, 332] on button "Criar nova rota" at bounding box center [94, 333] width 75 height 19
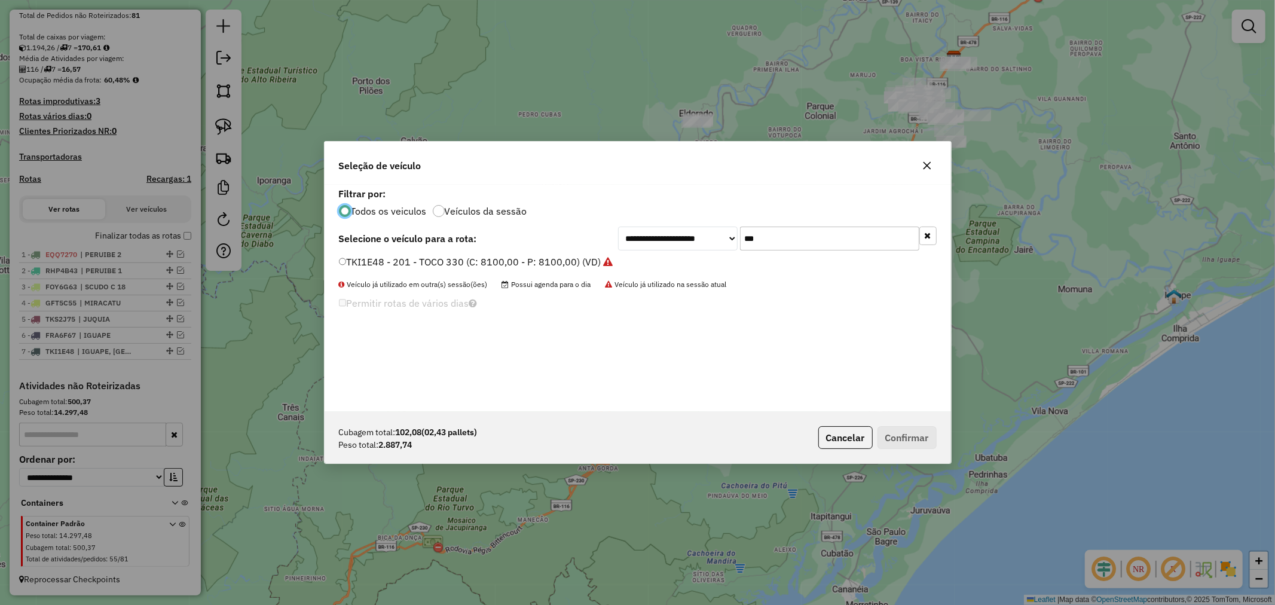
scroll to position [7, 3]
drag, startPoint x: 770, startPoint y: 237, endPoint x: 648, endPoint y: 242, distance: 122.7
click at [667, 245] on div "**********" at bounding box center [777, 239] width 319 height 24
type input "***"
click at [915, 439] on button "Confirmar" at bounding box center [907, 437] width 59 height 23
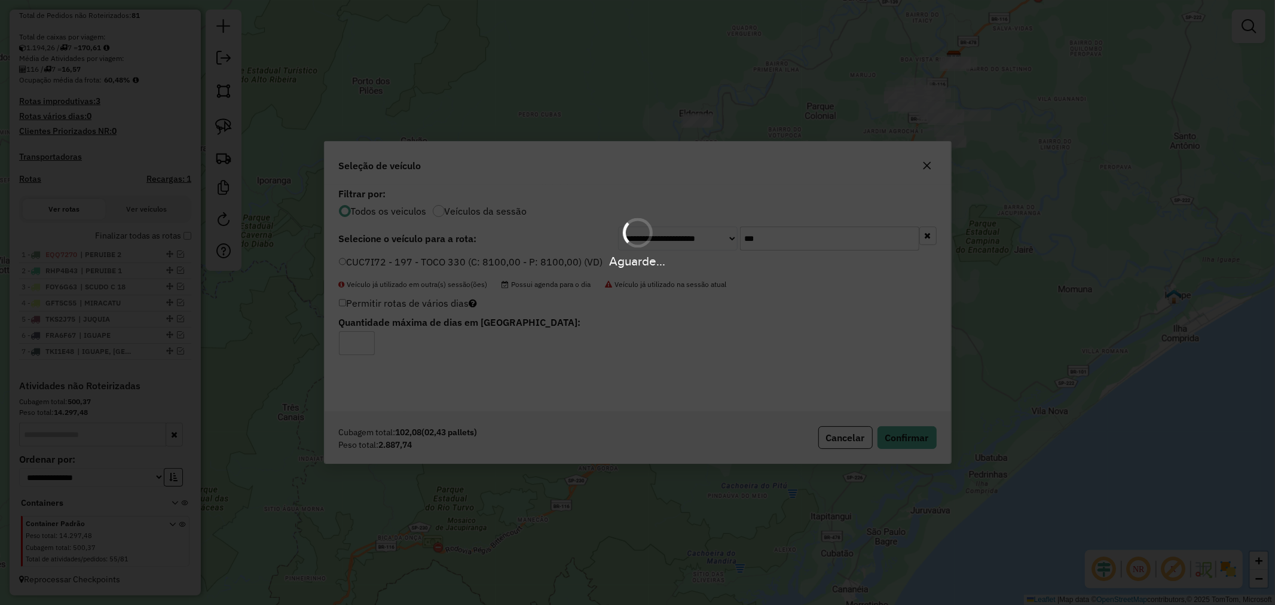
scroll to position [274, 0]
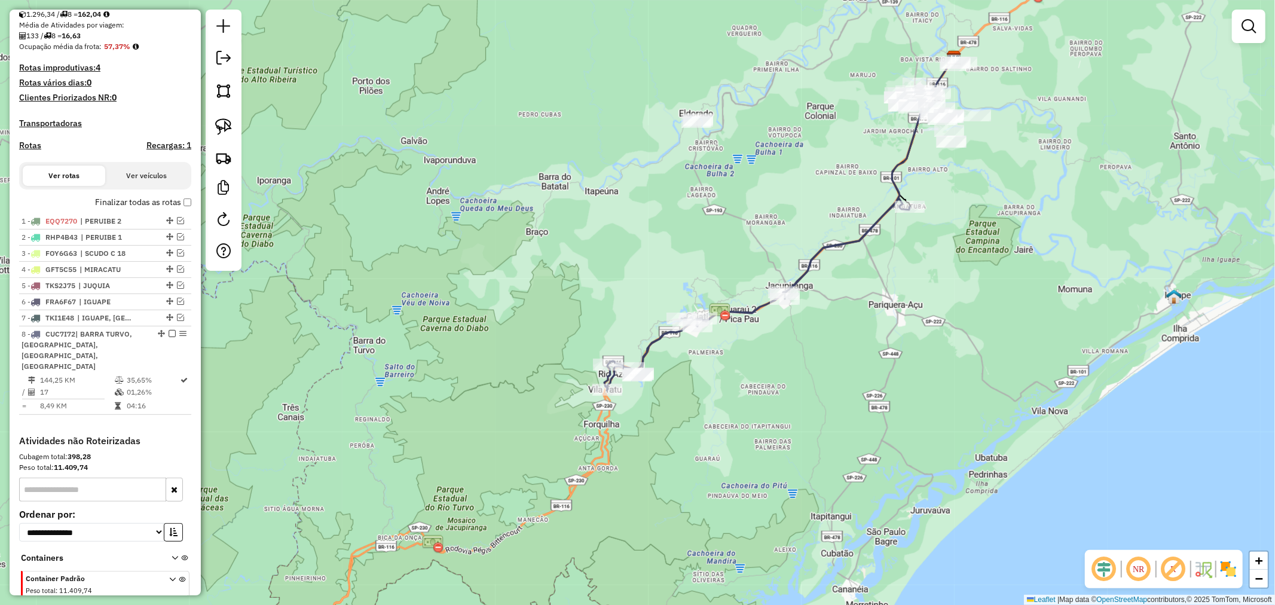
select select "**********"
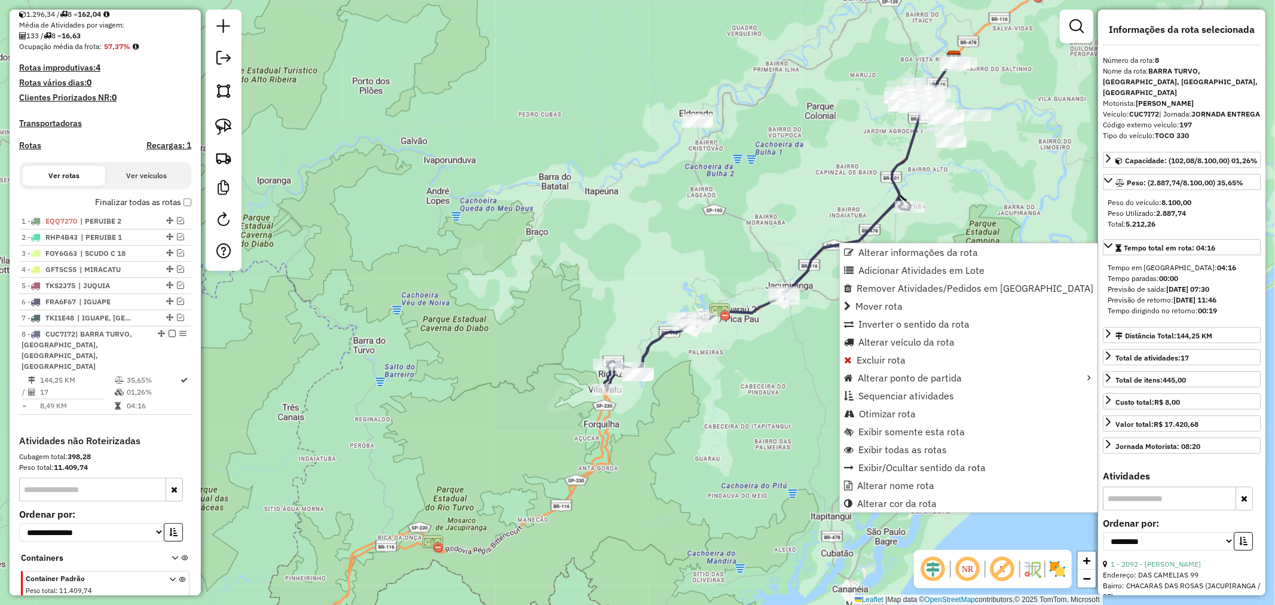
scroll to position [318, 0]
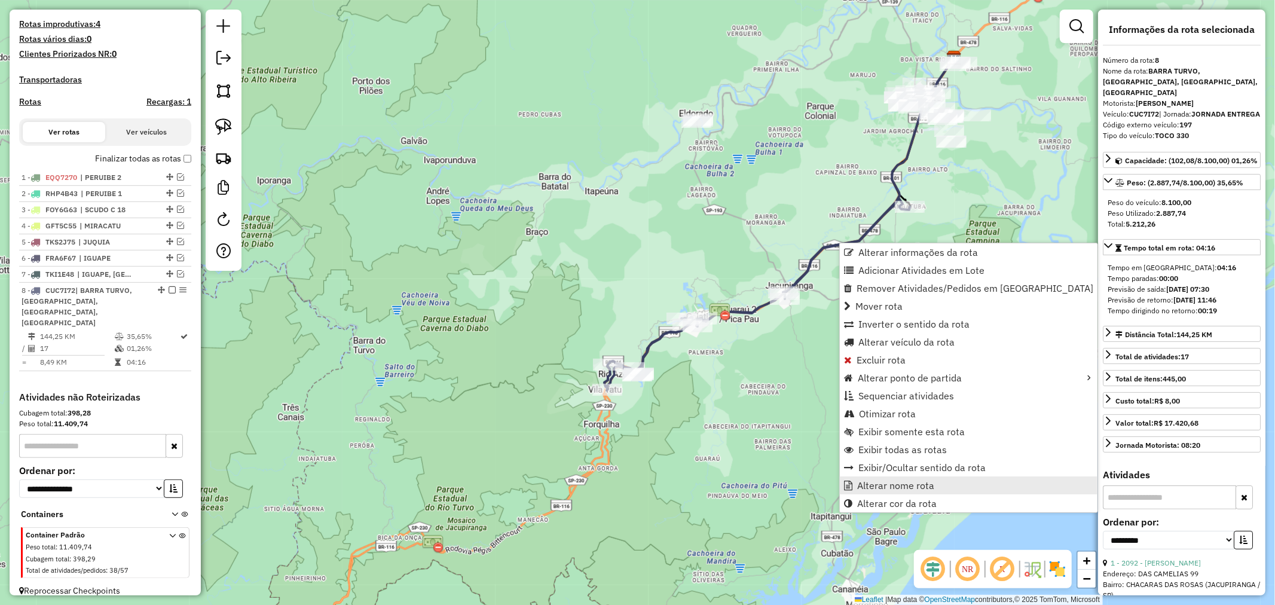
click at [900, 483] on span "Alterar nome rota" at bounding box center [895, 486] width 77 height 10
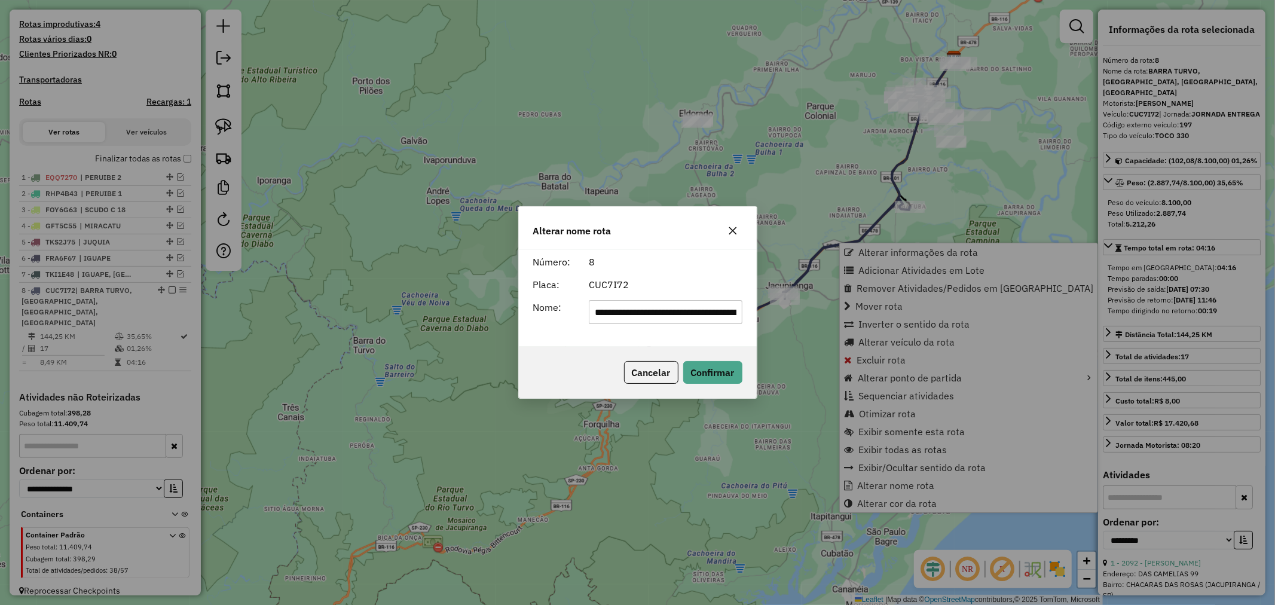
scroll to position [0, 85]
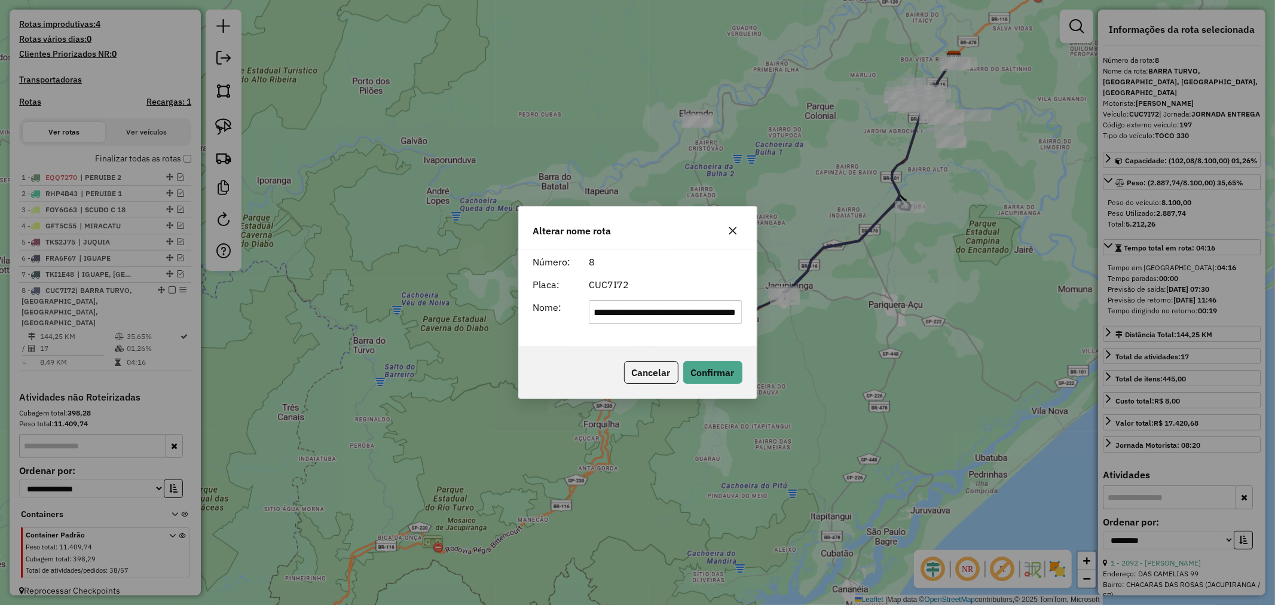
click at [651, 310] on input "**********" at bounding box center [665, 312] width 153 height 24
type input "**********"
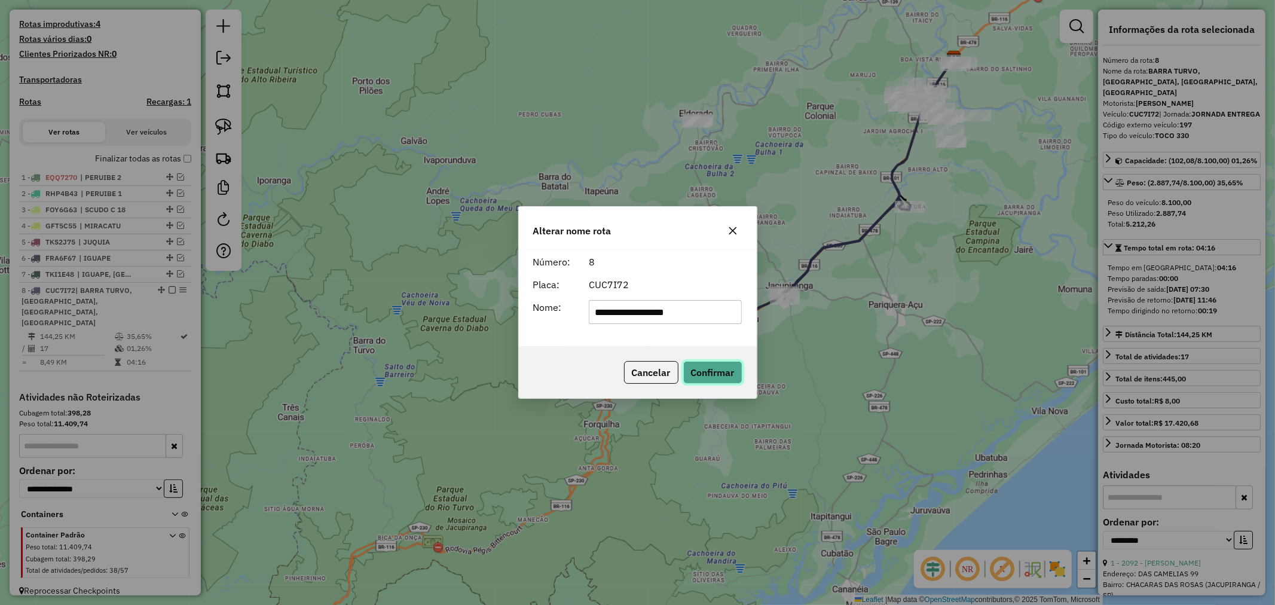
click at [721, 376] on button "Confirmar" at bounding box center [712, 372] width 59 height 23
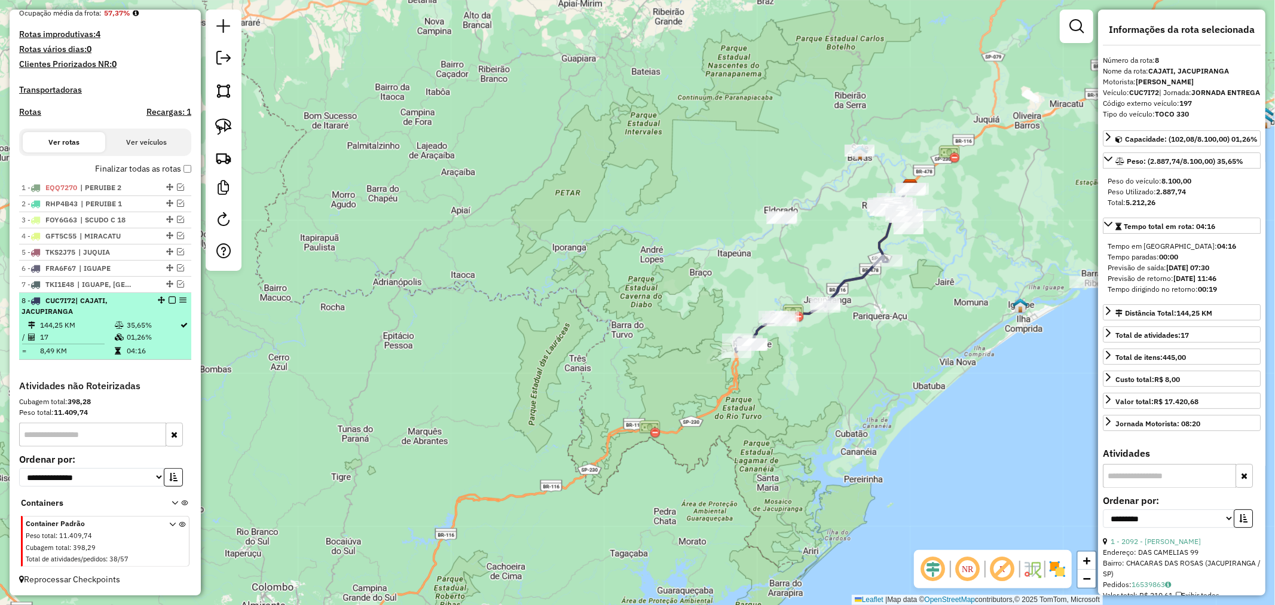
click at [169, 301] on em at bounding box center [172, 300] width 7 height 7
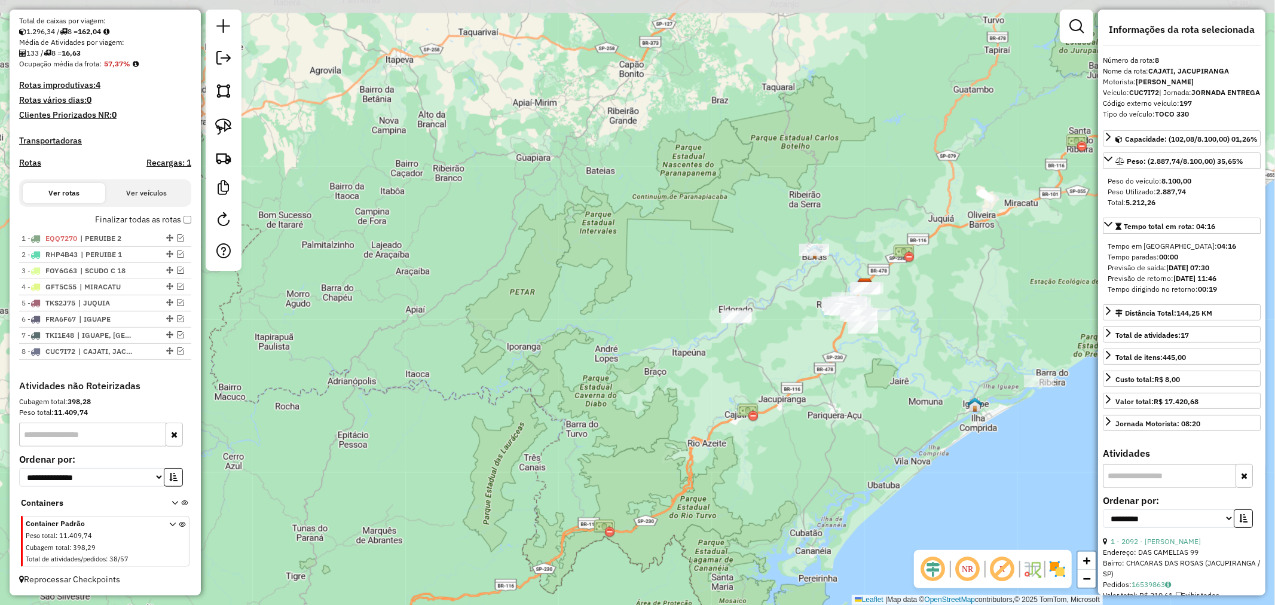
drag, startPoint x: 780, startPoint y: 286, endPoint x: 745, endPoint y: 389, distance: 109.1
click at [726, 402] on div "Janela de atendimento Grade de atendimento Capacidade Transportadoras Veículos …" at bounding box center [637, 302] width 1275 height 605
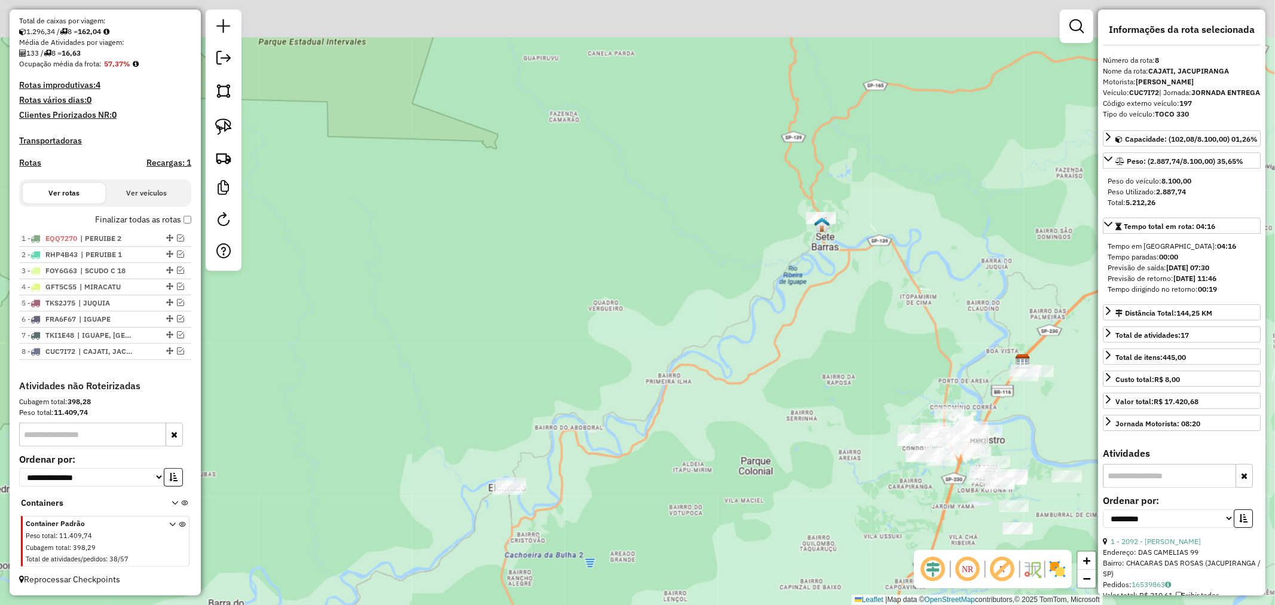
drag, startPoint x: 816, startPoint y: 225, endPoint x: 765, endPoint y: 463, distance: 243.2
click at [765, 463] on div "Janela de atendimento Grade de atendimento Capacidade Transportadoras Veículos …" at bounding box center [637, 302] width 1275 height 605
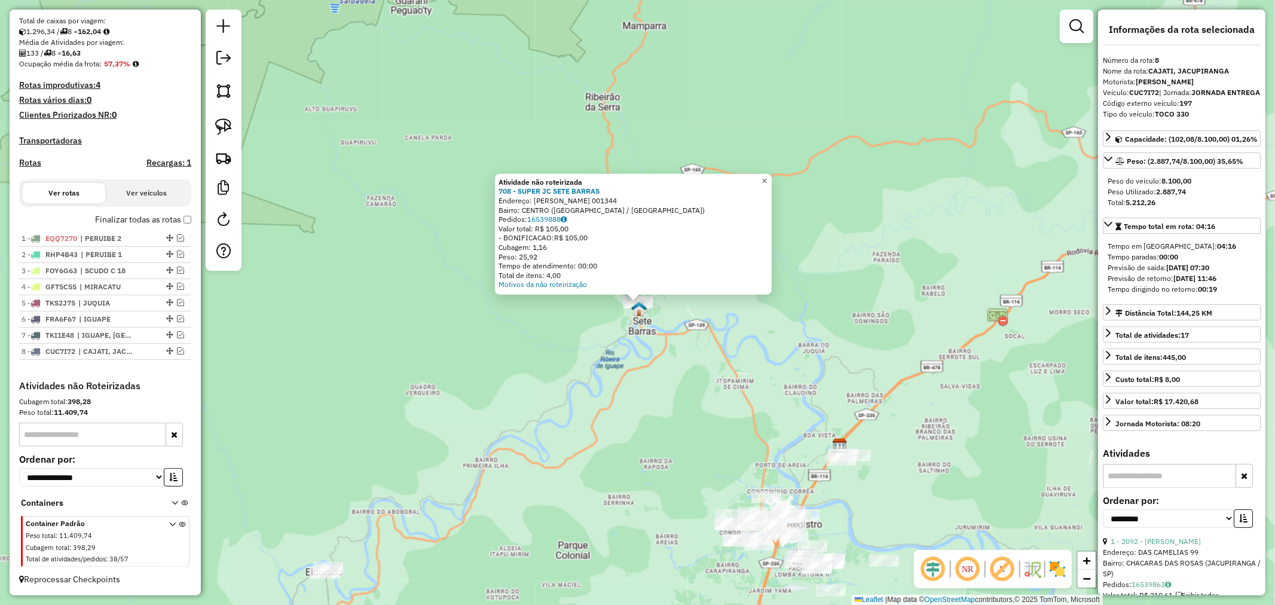
click at [767, 176] on span "×" at bounding box center [764, 181] width 5 height 10
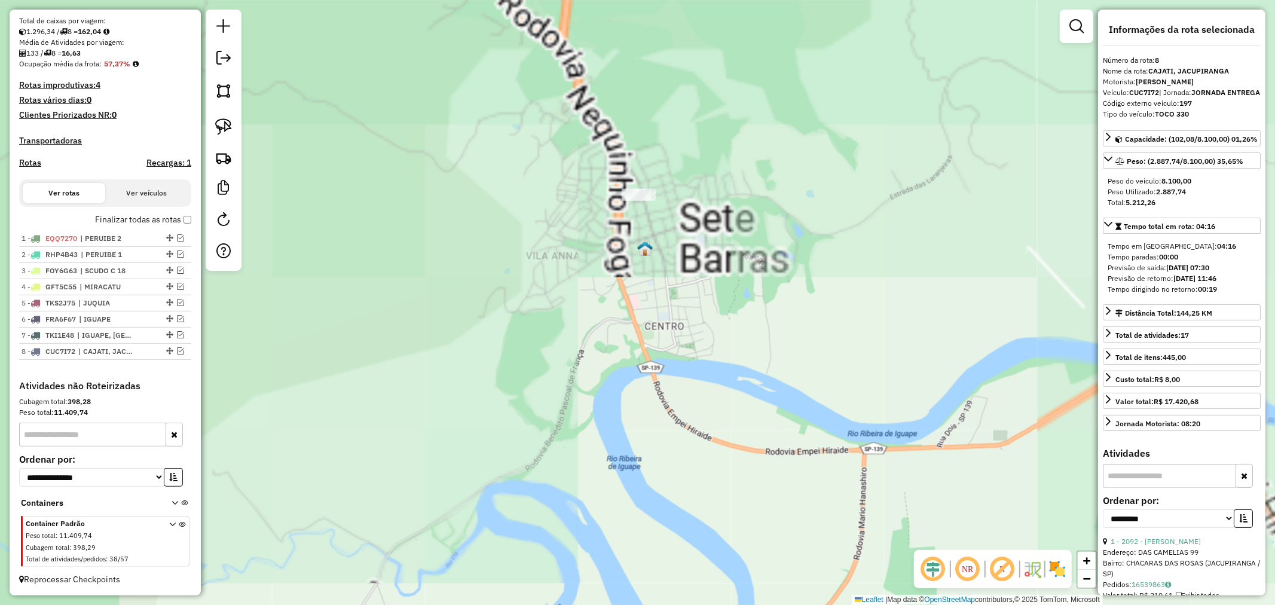
drag, startPoint x: 656, startPoint y: 164, endPoint x: 840, endPoint y: 307, distance: 232.6
click at [840, 307] on div "Janela de atendimento Grade de atendimento Capacidade Transportadoras Veículos …" at bounding box center [637, 302] width 1275 height 605
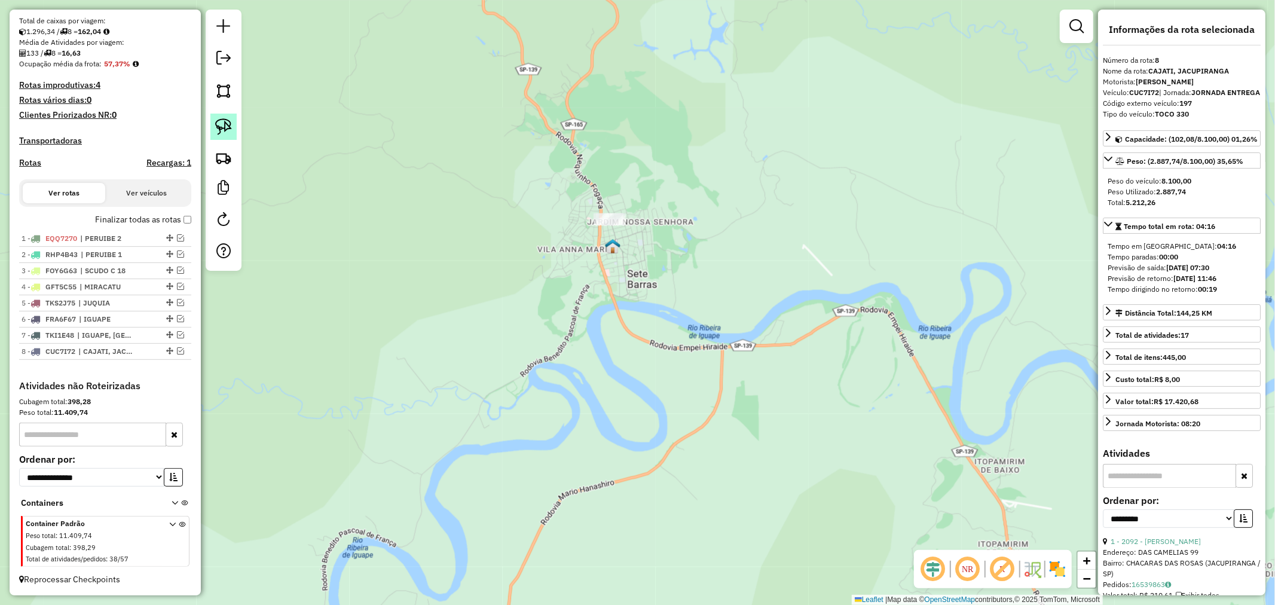
click at [219, 123] on img at bounding box center [223, 126] width 17 height 17
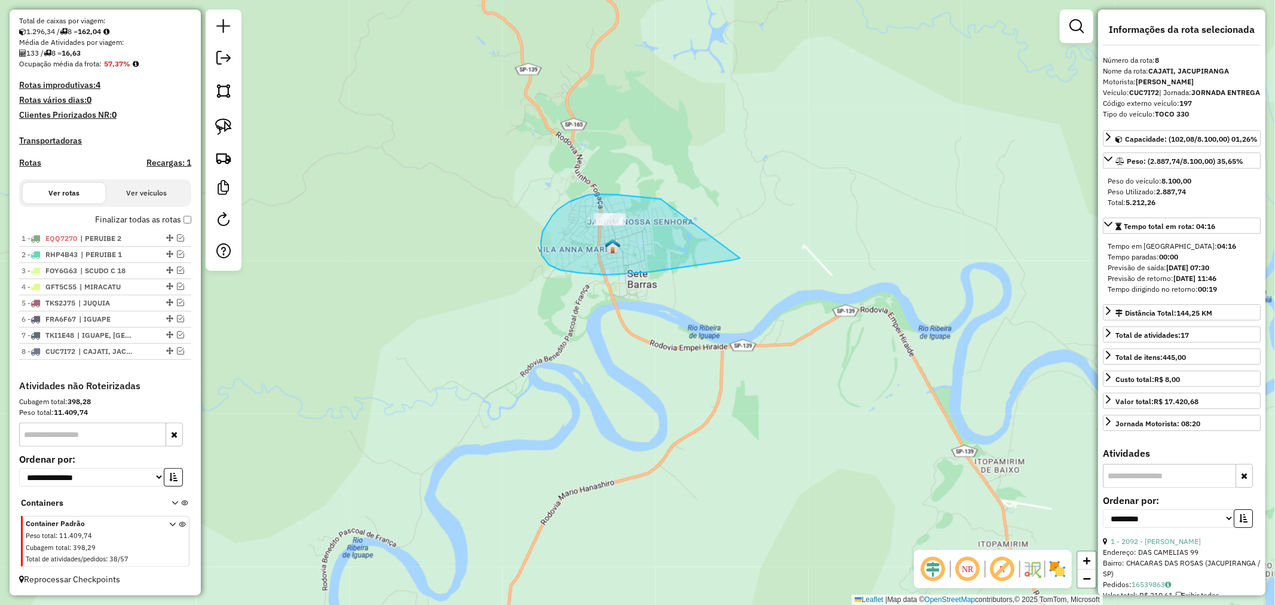
drag, startPoint x: 661, startPoint y: 199, endPoint x: 740, endPoint y: 258, distance: 99.1
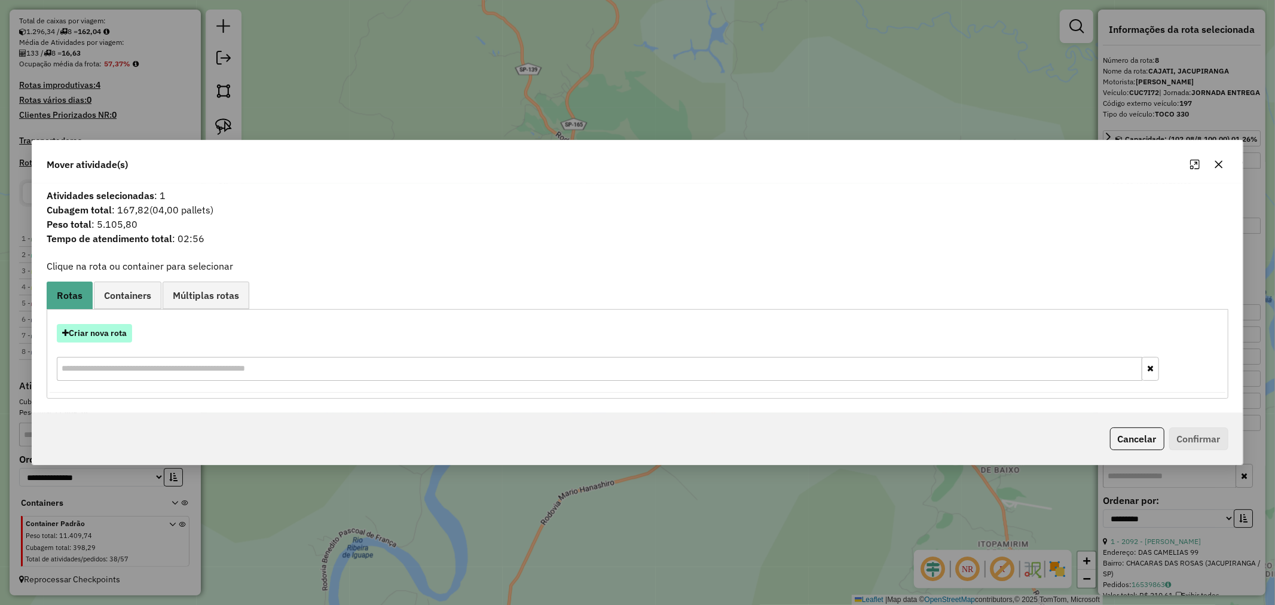
click at [90, 329] on button "Criar nova rota" at bounding box center [94, 333] width 75 height 19
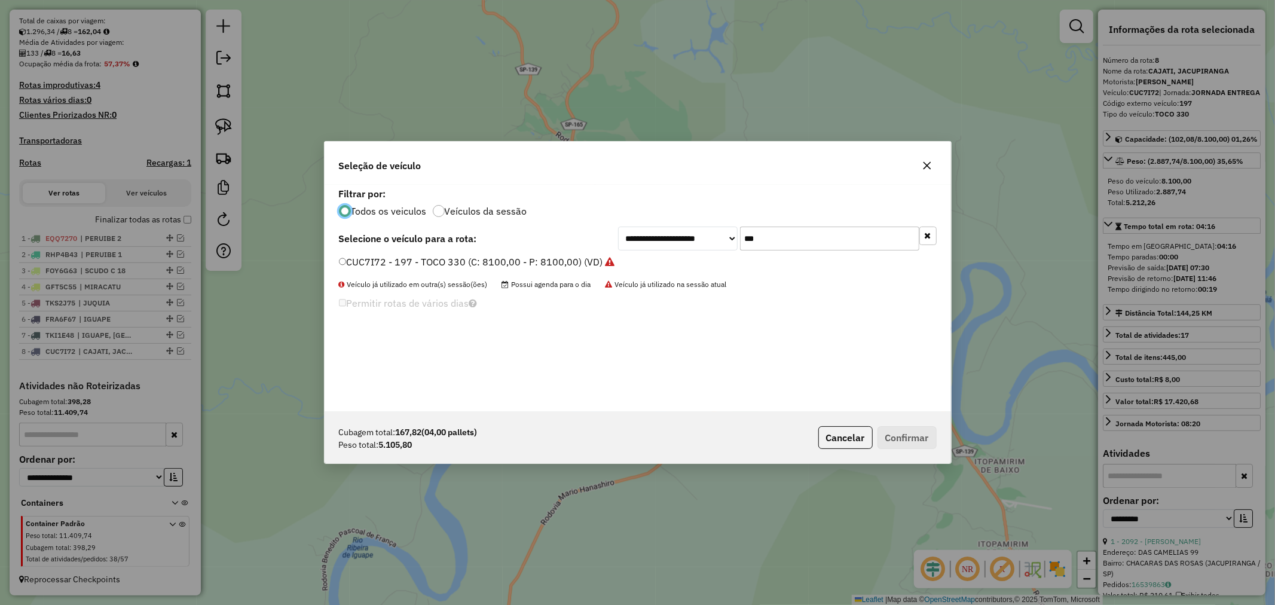
scroll to position [7, 3]
click at [924, 161] on icon "button" at bounding box center [928, 166] width 10 height 10
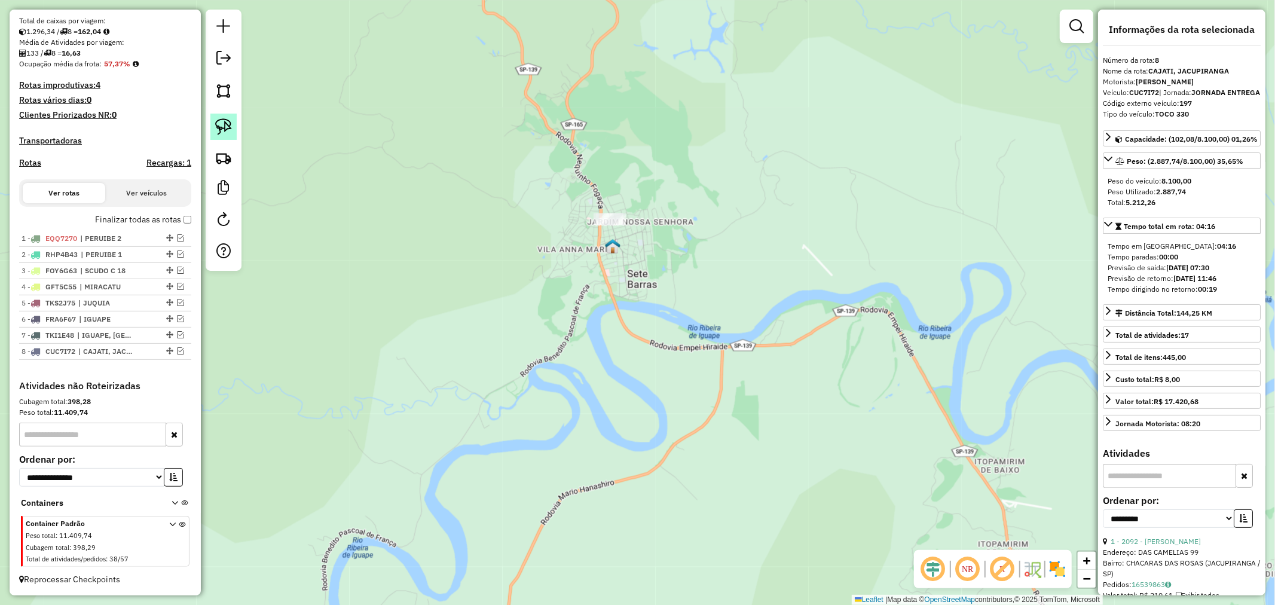
click at [222, 117] on link at bounding box center [223, 127] width 26 height 26
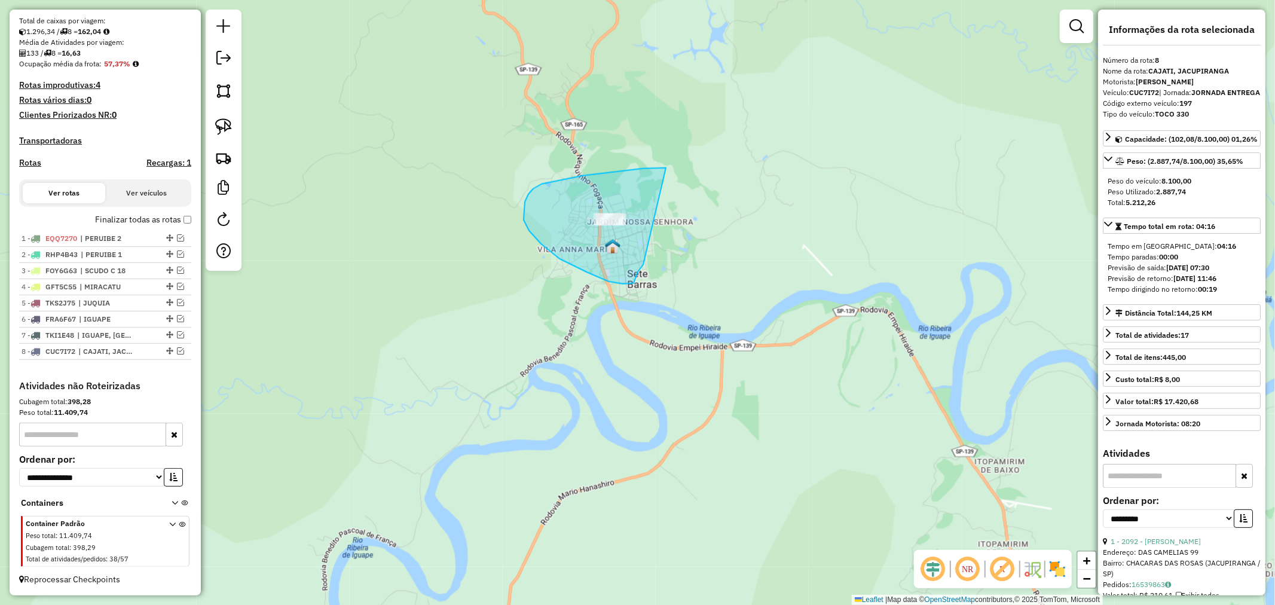
drag, startPoint x: 666, startPoint y: 168, endPoint x: 649, endPoint y: 260, distance: 93.7
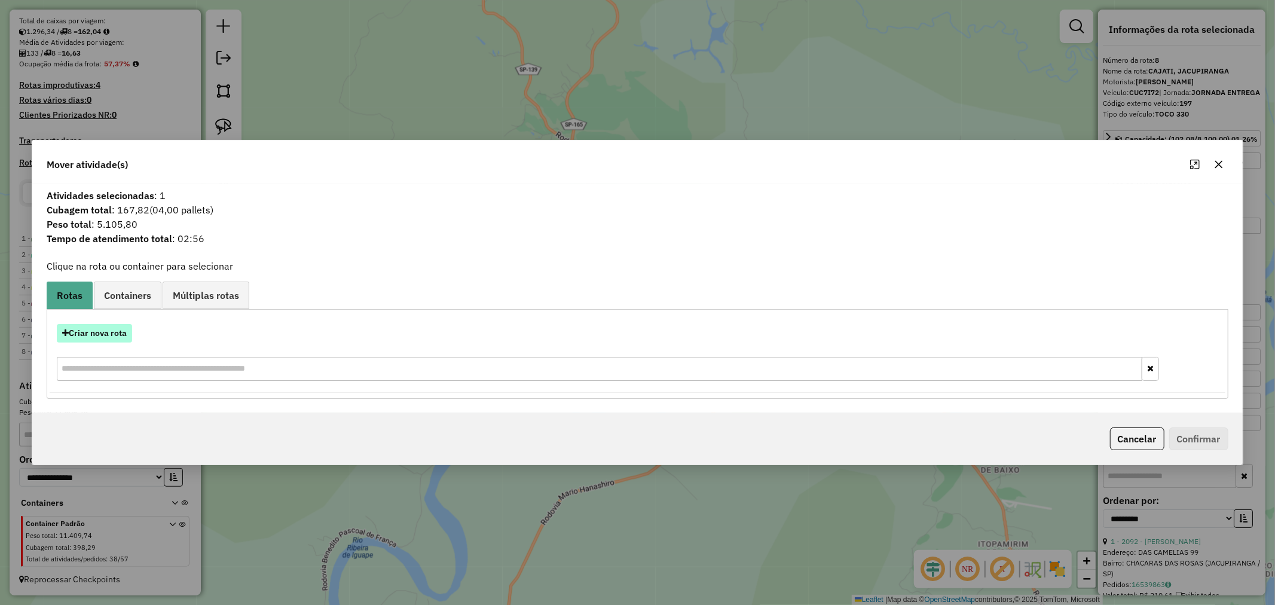
click at [96, 335] on button "Criar nova rota" at bounding box center [94, 333] width 75 height 19
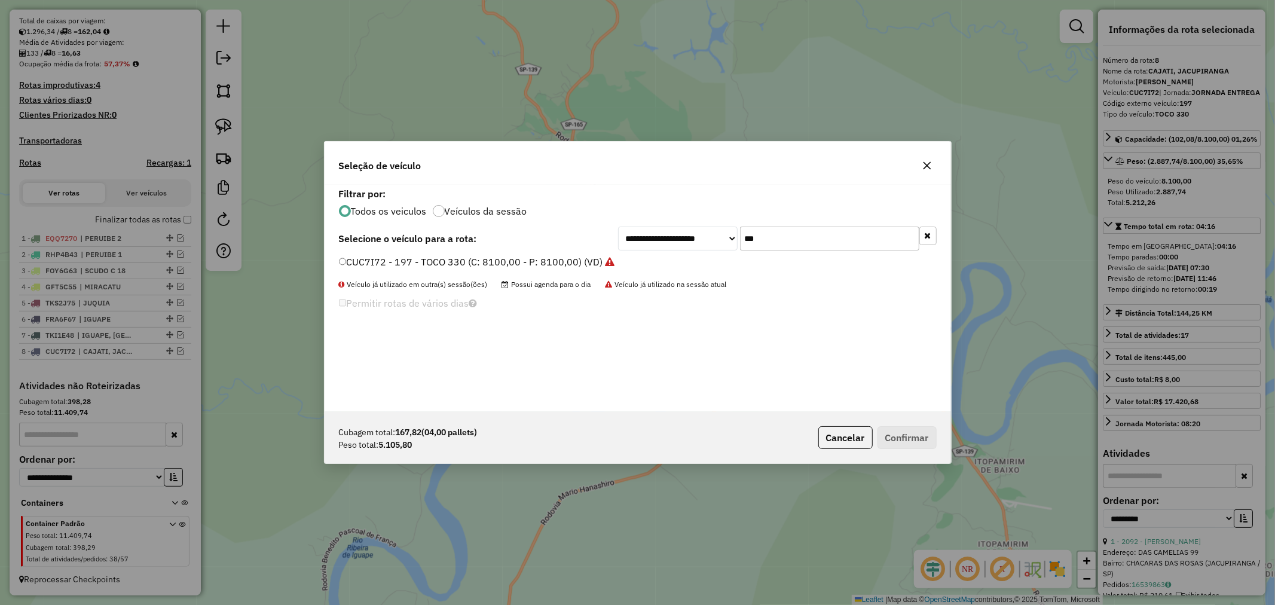
drag, startPoint x: 814, startPoint y: 240, endPoint x: 628, endPoint y: 243, distance: 186.0
click at [628, 243] on div "**********" at bounding box center [777, 239] width 319 height 24
type input "**"
click at [921, 441] on button "Confirmar" at bounding box center [907, 437] width 59 height 23
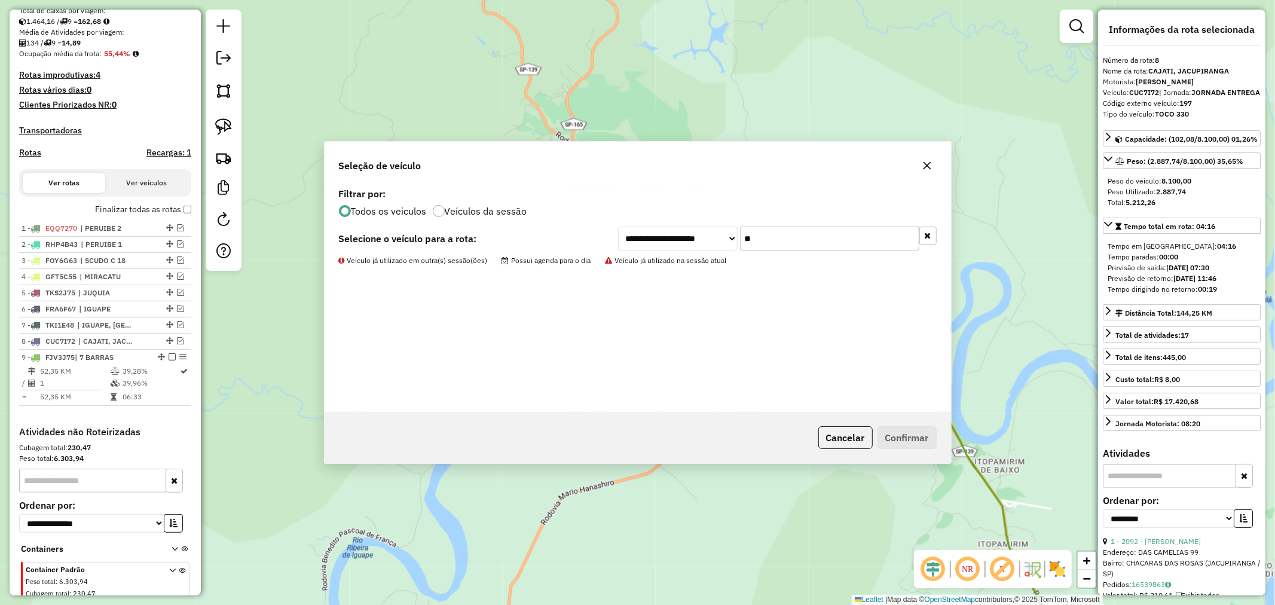
scroll to position [323, 0]
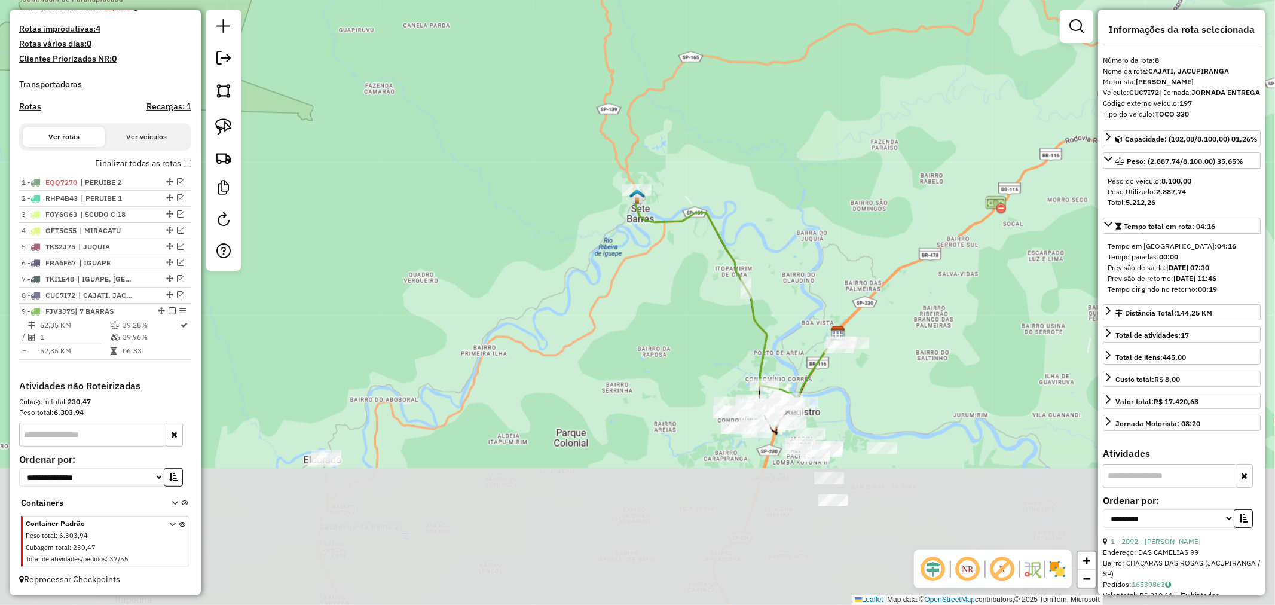
drag, startPoint x: 731, startPoint y: 390, endPoint x: 664, endPoint y: 273, distance: 134.5
click at [664, 273] on div "Janela de atendimento Grade de atendimento Capacidade Transportadoras Veículos …" at bounding box center [637, 302] width 1275 height 605
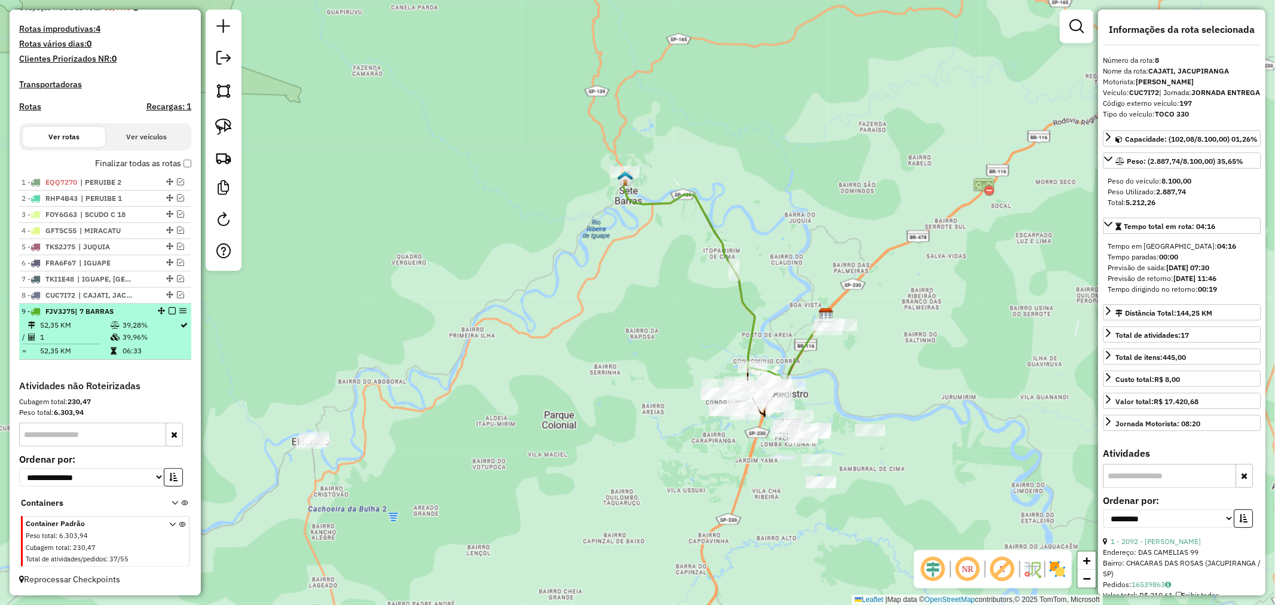
click at [169, 307] on em at bounding box center [172, 310] width 7 height 7
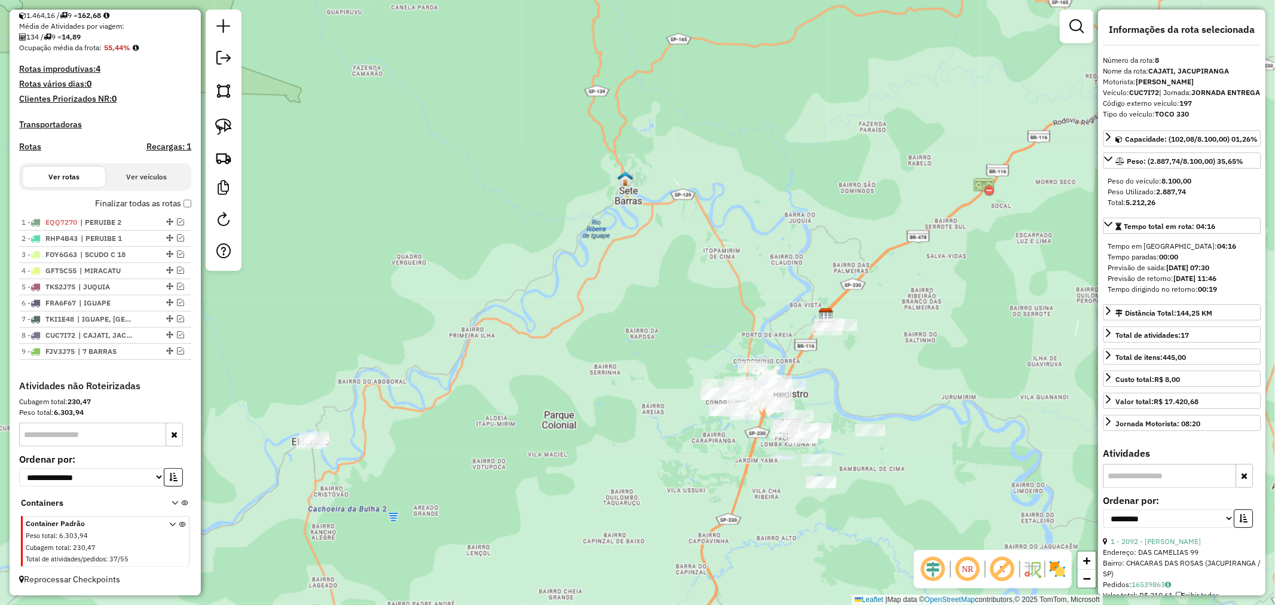
scroll to position [283, 0]
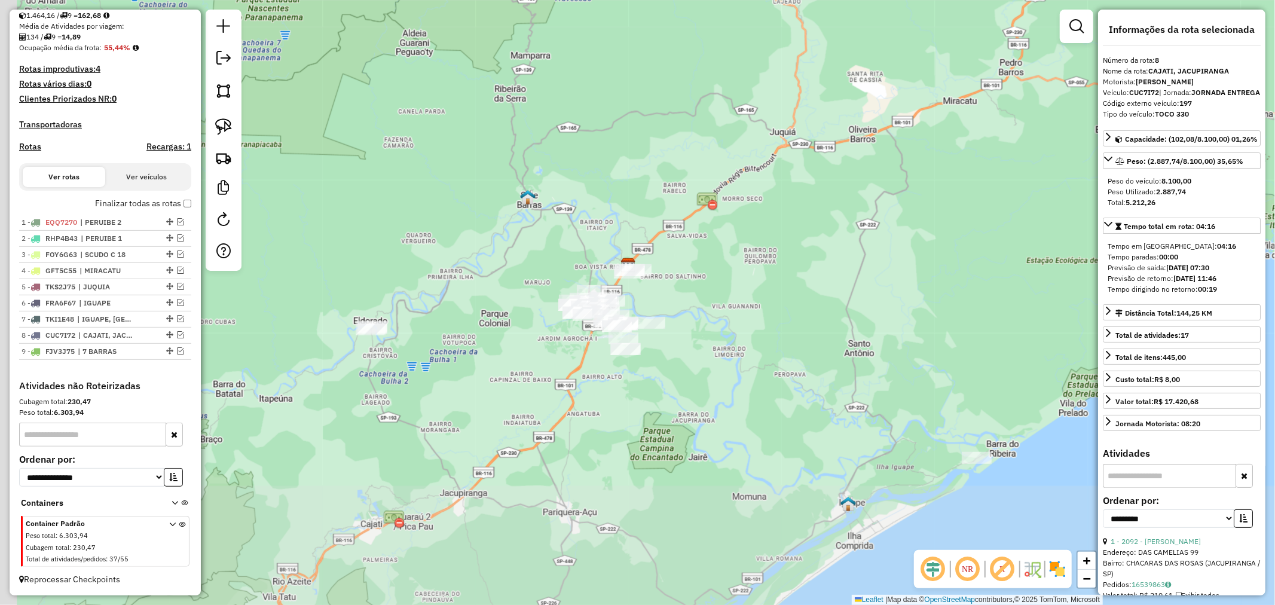
drag, startPoint x: 398, startPoint y: 461, endPoint x: 451, endPoint y: 329, distance: 142.5
click at [461, 340] on div "Janela de atendimento Grade de atendimento Capacidade Transportadoras Veículos …" at bounding box center [637, 302] width 1275 height 605
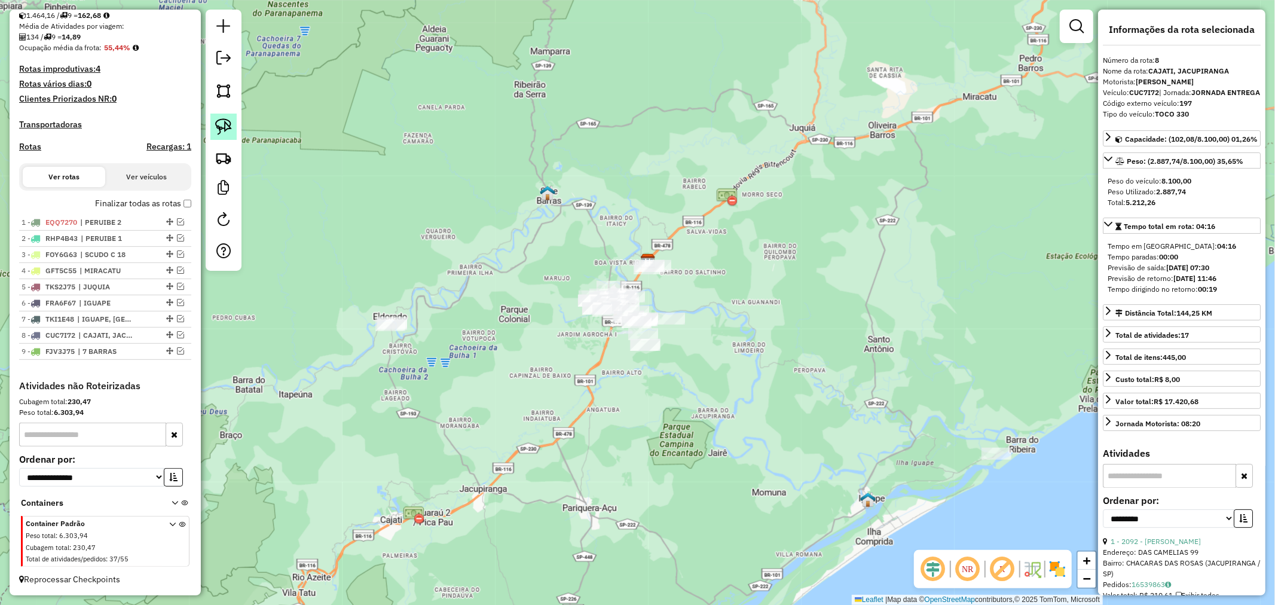
click at [232, 126] on link at bounding box center [223, 127] width 26 height 26
drag, startPoint x: 422, startPoint y: 300, endPoint x: 407, endPoint y: 359, distance: 61.8
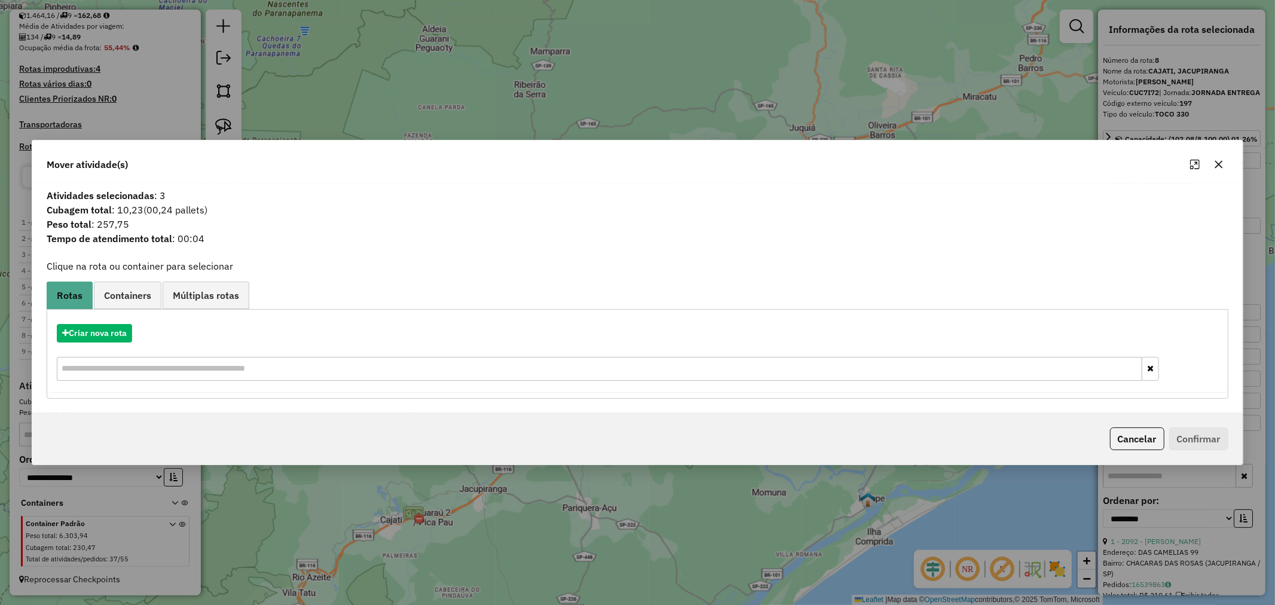
click at [1217, 165] on icon "button" at bounding box center [1219, 165] width 8 height 8
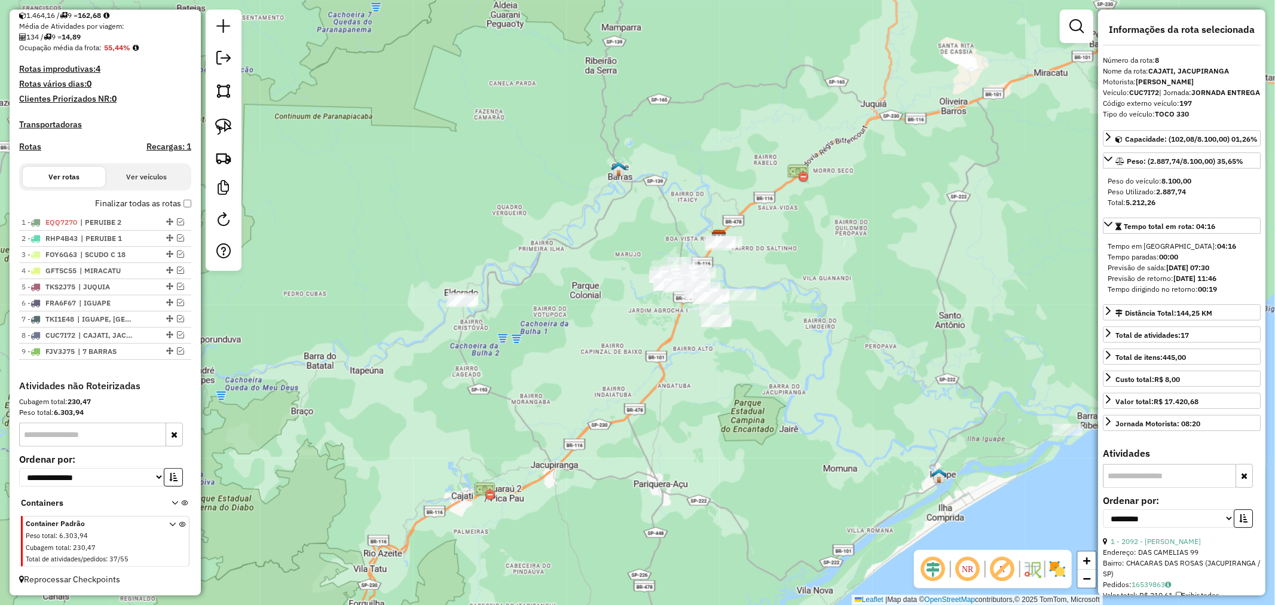
drag, startPoint x: 767, startPoint y: 393, endPoint x: 832, endPoint y: 387, distance: 65.5
click at [841, 389] on div "Janela de atendimento Grade de atendimento Capacidade Transportadoras Veículos …" at bounding box center [637, 302] width 1275 height 605
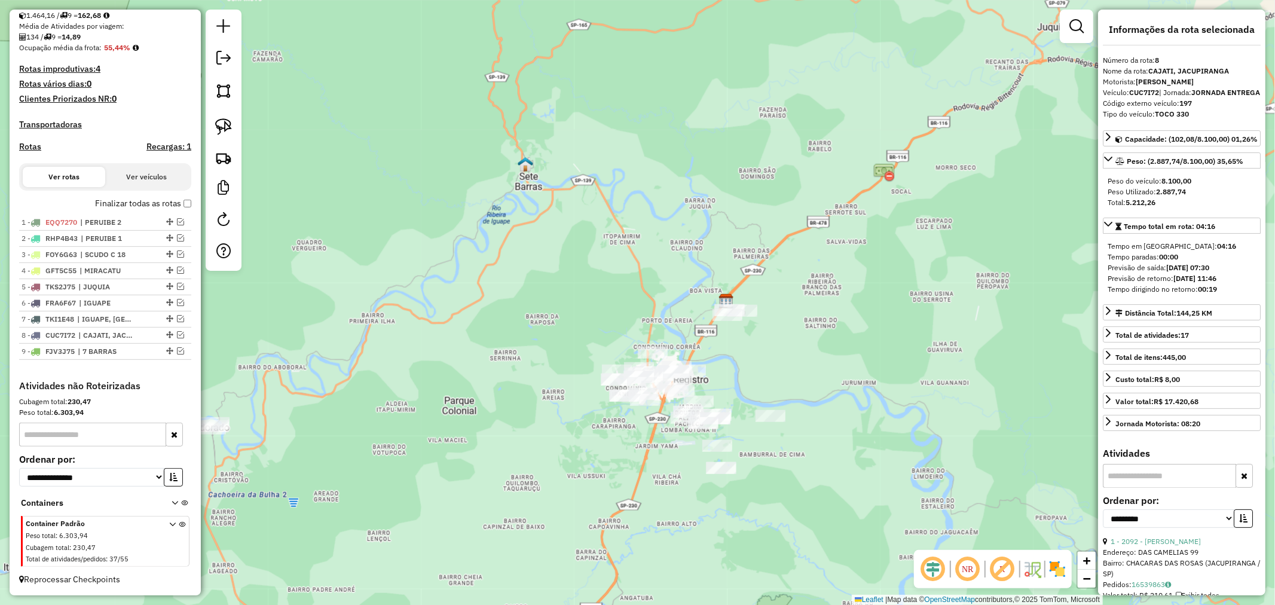
drag, startPoint x: 838, startPoint y: 269, endPoint x: 920, endPoint y: 371, distance: 130.6
click at [920, 371] on div "Janela de atendimento Grade de atendimento Capacidade Transportadoras Veículos …" at bounding box center [637, 302] width 1275 height 605
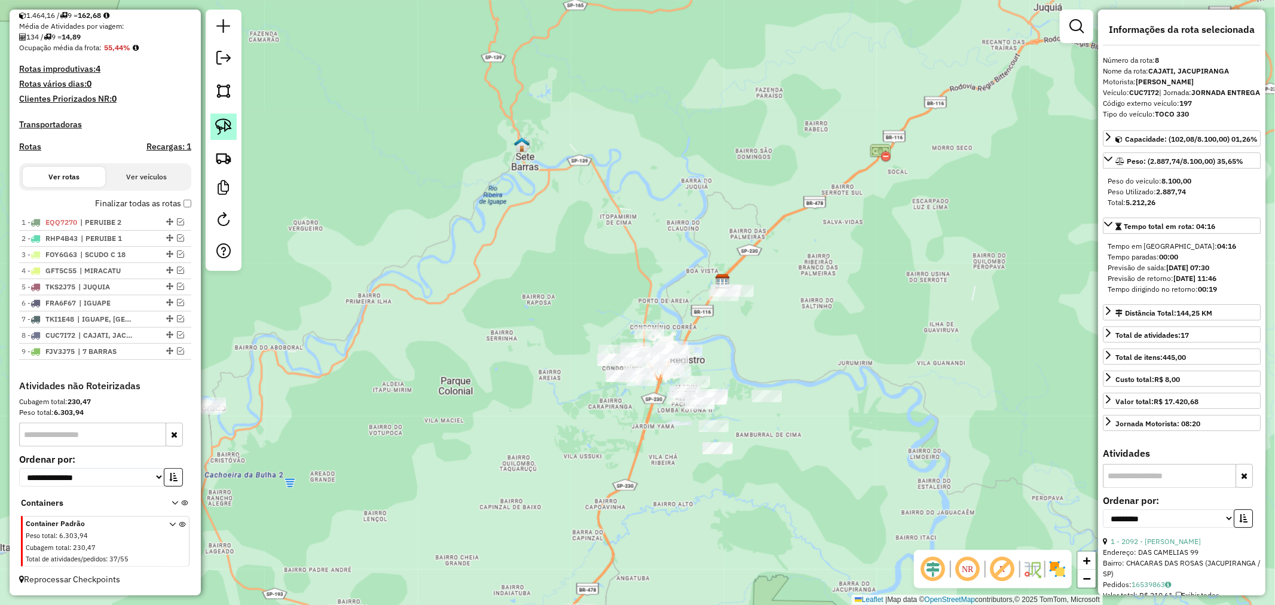
click at [228, 122] on img at bounding box center [223, 126] width 17 height 17
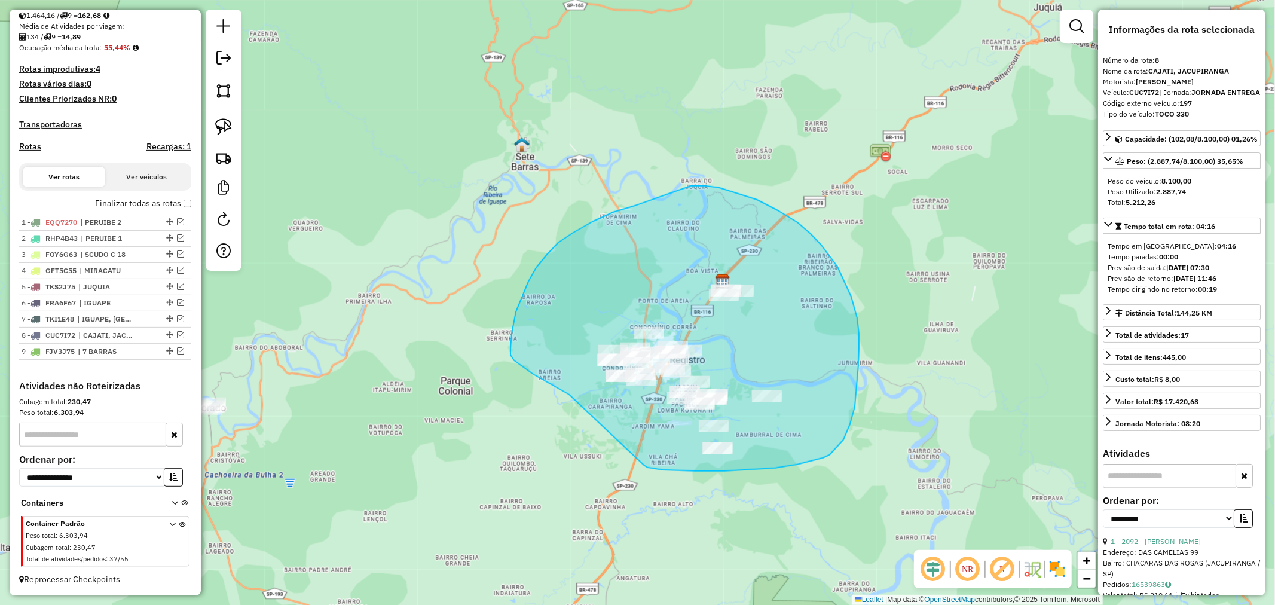
drag, startPoint x: 644, startPoint y: 465, endPoint x: 569, endPoint y: 395, distance: 102.8
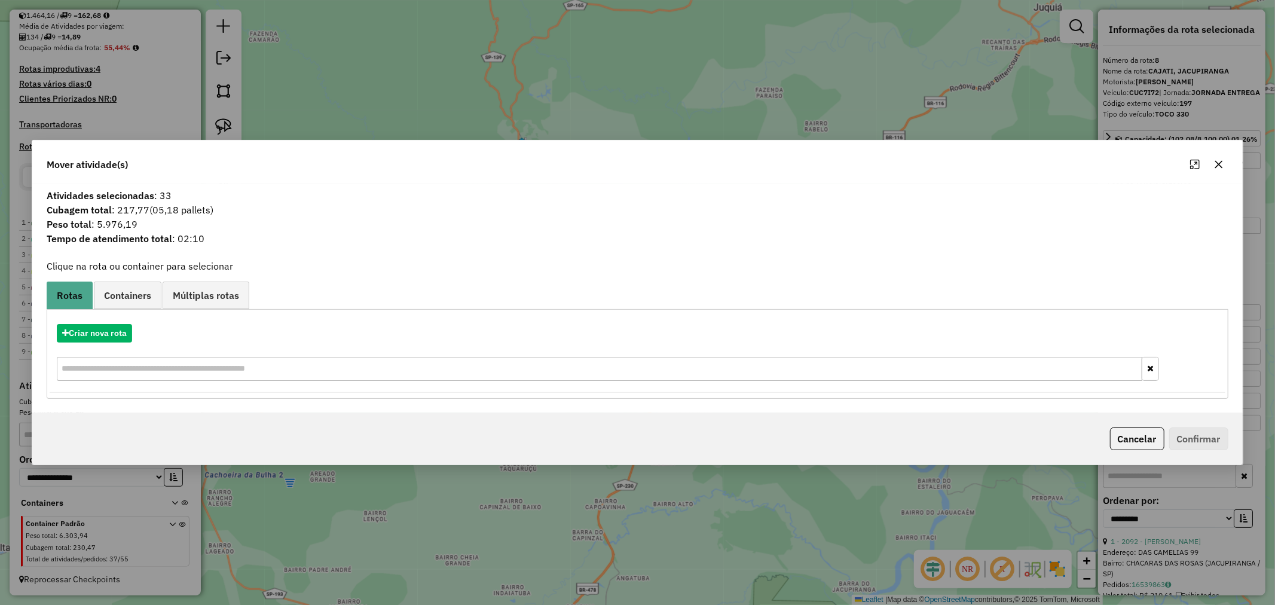
click at [1222, 171] on button "button" at bounding box center [1219, 164] width 19 height 19
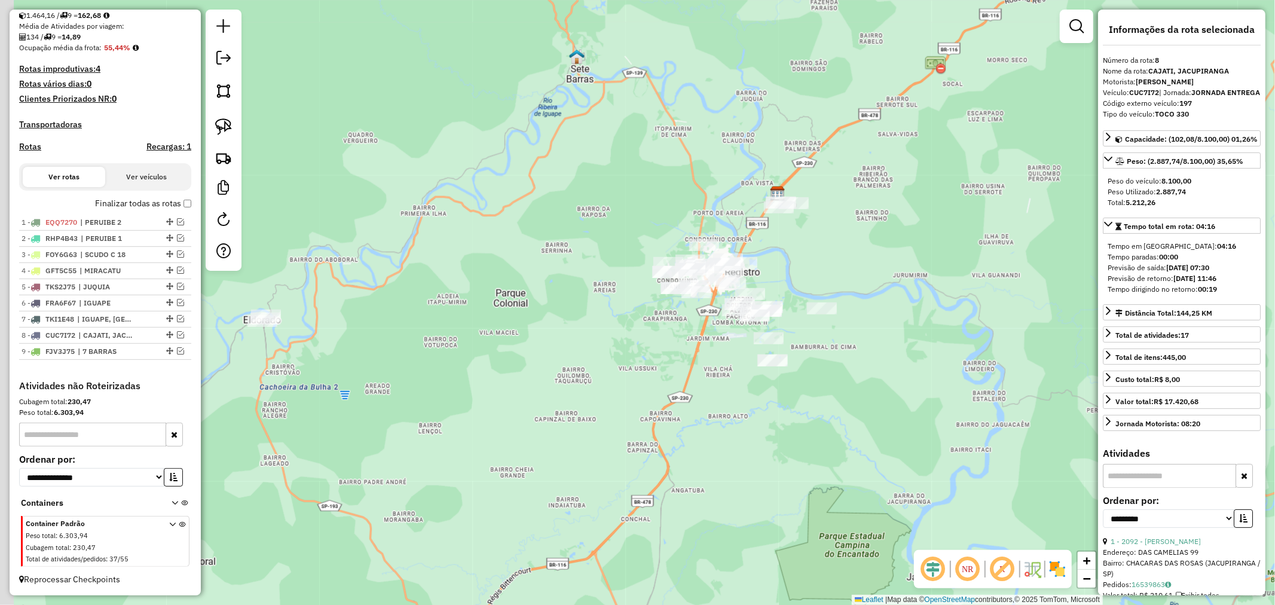
drag, startPoint x: 749, startPoint y: 341, endPoint x: 804, endPoint y: 252, distance: 104.7
click at [804, 252] on div "Janela de atendimento Grade de atendimento Capacidade Transportadoras Veículos …" at bounding box center [637, 302] width 1275 height 605
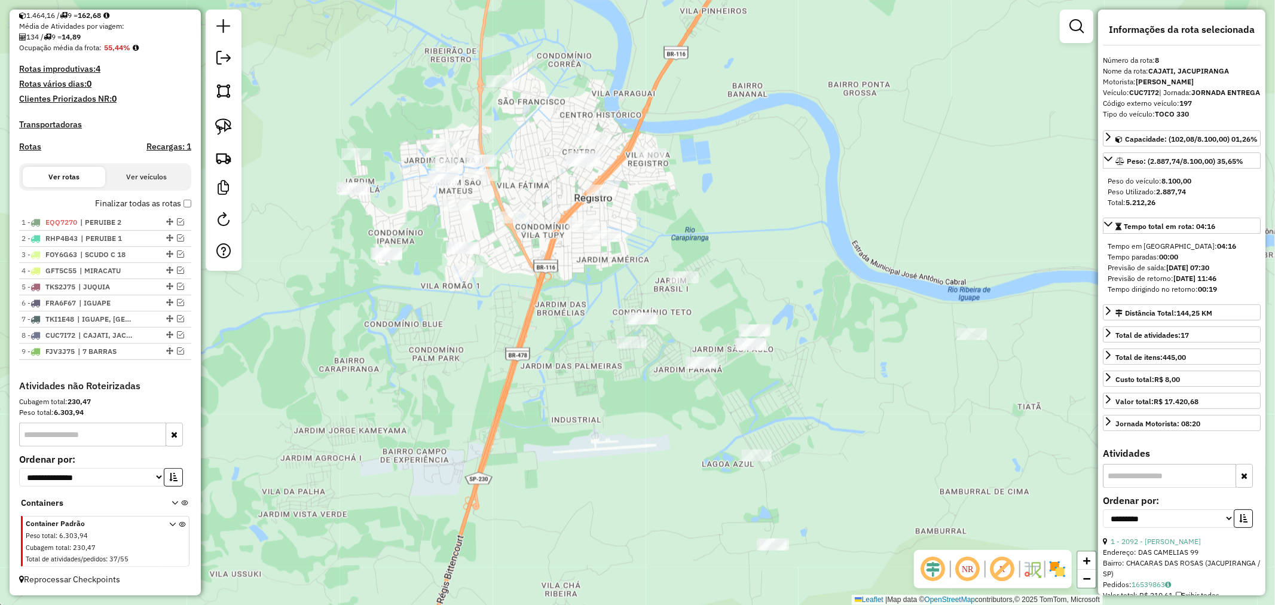
drag, startPoint x: 988, startPoint y: 333, endPoint x: 984, endPoint y: 355, distance: 21.9
click at [984, 355] on div "Janela de atendimento Grade de atendimento Capacidade Transportadoras Veículos …" at bounding box center [637, 302] width 1275 height 605
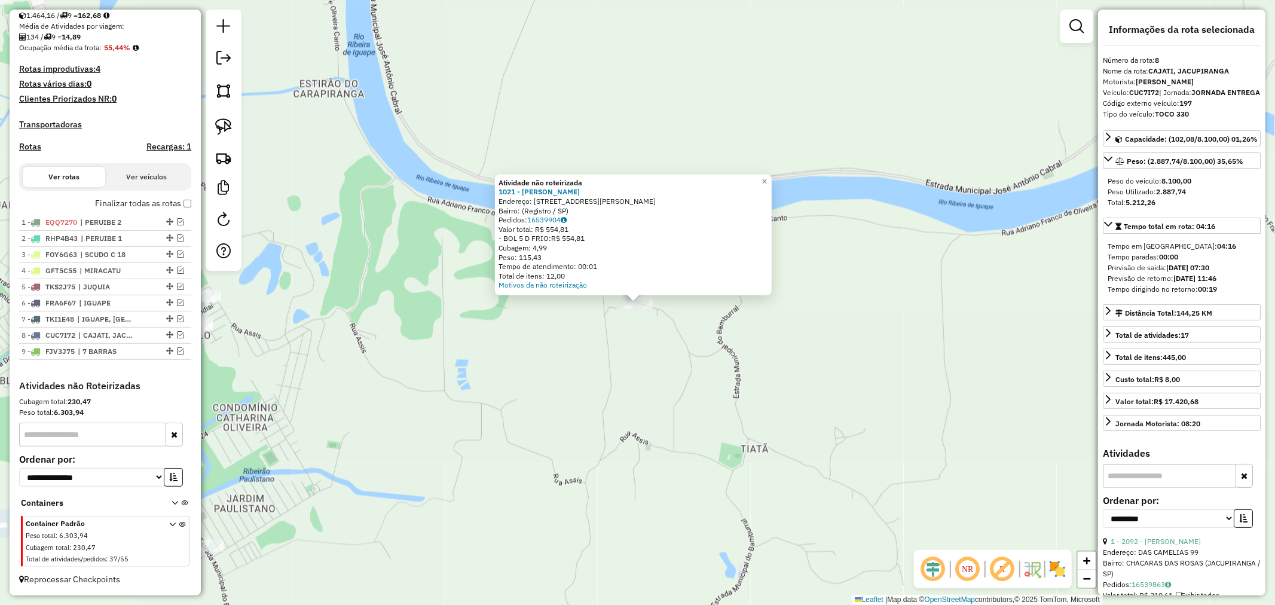
click at [802, 331] on div "Atividade não roteirizada 1021 - [PERSON_NAME] FORMES Endereço: [STREET_ADDRESS…" at bounding box center [637, 302] width 1275 height 605
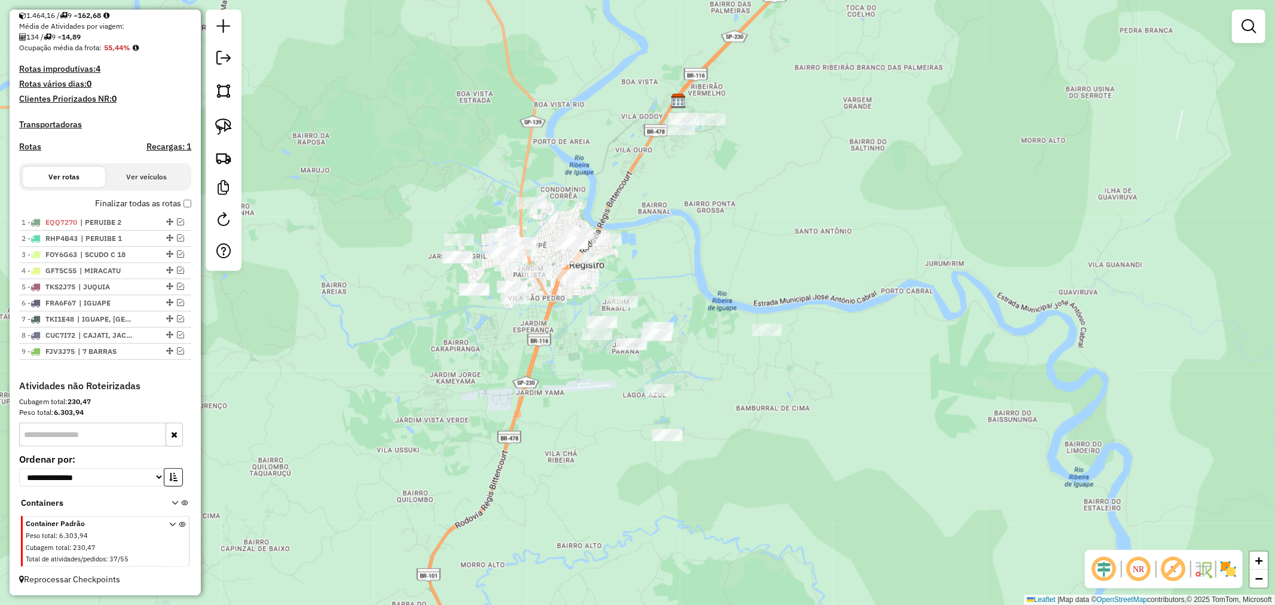
drag, startPoint x: 743, startPoint y: 357, endPoint x: 776, endPoint y: 350, distance: 34.1
click at [776, 350] on div "Janela de atendimento Grade de atendimento Capacidade Transportadoras Veículos …" at bounding box center [637, 302] width 1275 height 605
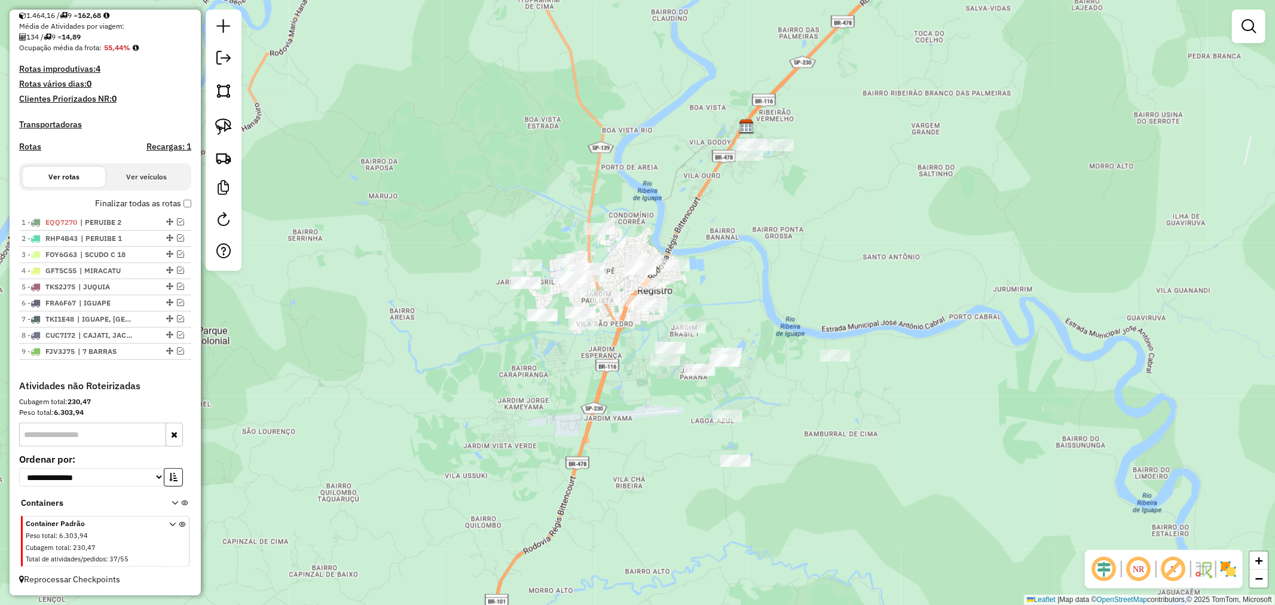
drag, startPoint x: 680, startPoint y: 314, endPoint x: 749, endPoint y: 340, distance: 72.9
click at [749, 340] on div "Janela de atendimento Grade de atendimento Capacidade Transportadoras Veículos …" at bounding box center [637, 302] width 1275 height 605
click at [231, 128] on img at bounding box center [223, 126] width 17 height 17
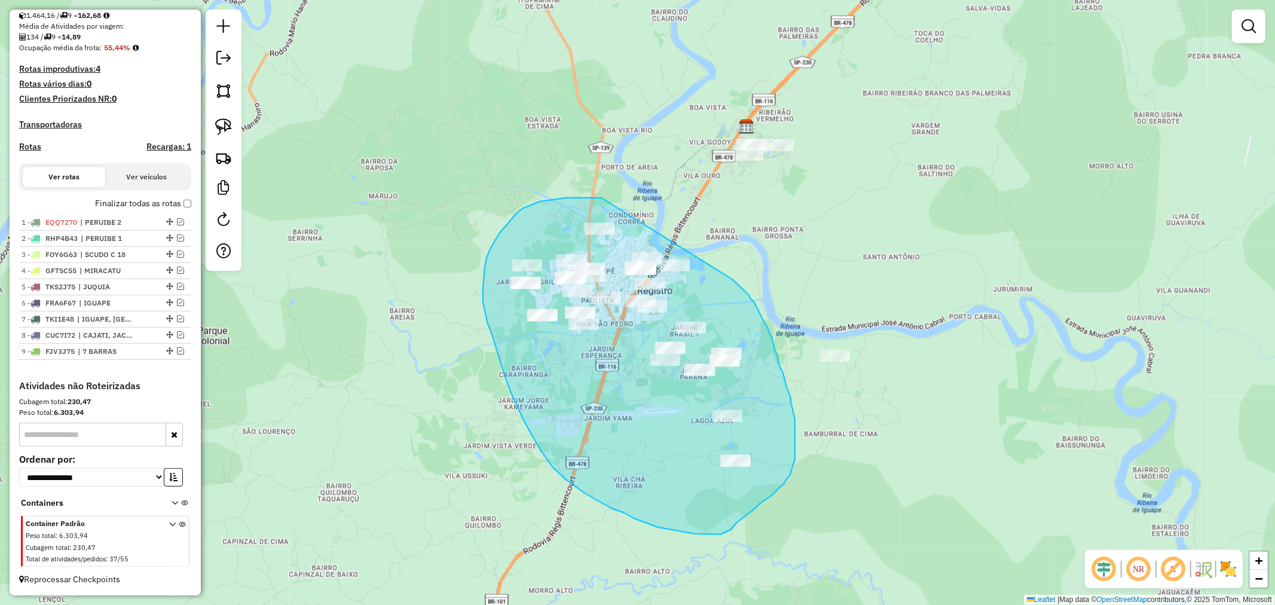
drag, startPoint x: 602, startPoint y: 198, endPoint x: 733, endPoint y: 280, distance: 155.0
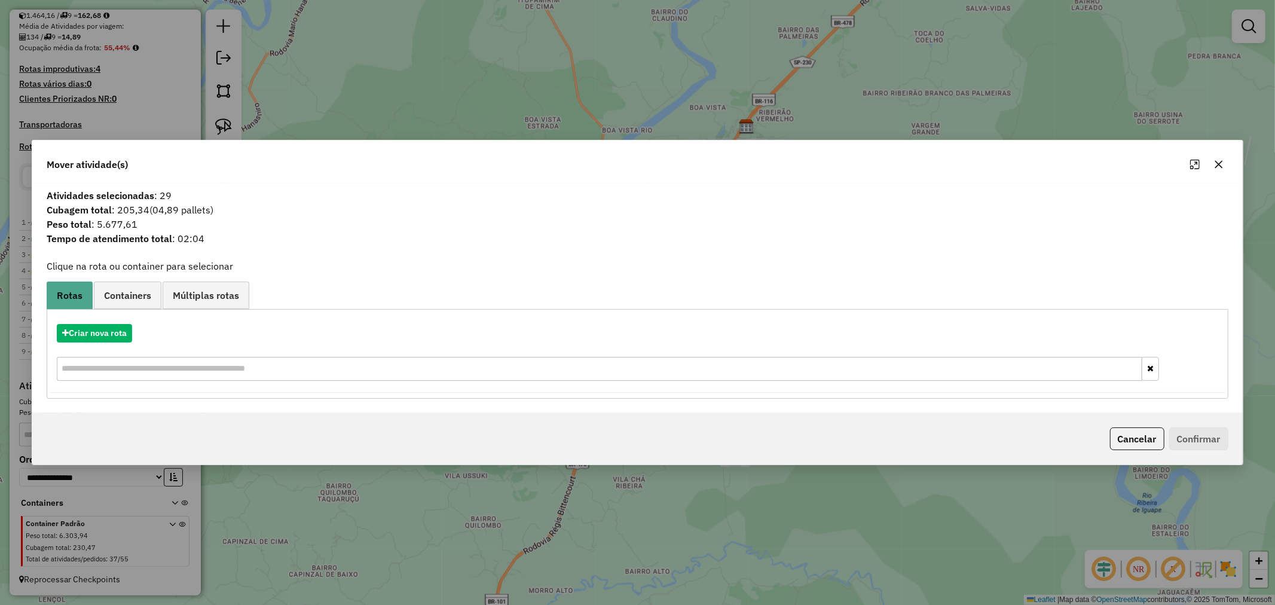
click at [1220, 164] on icon "button" at bounding box center [1219, 165] width 10 height 10
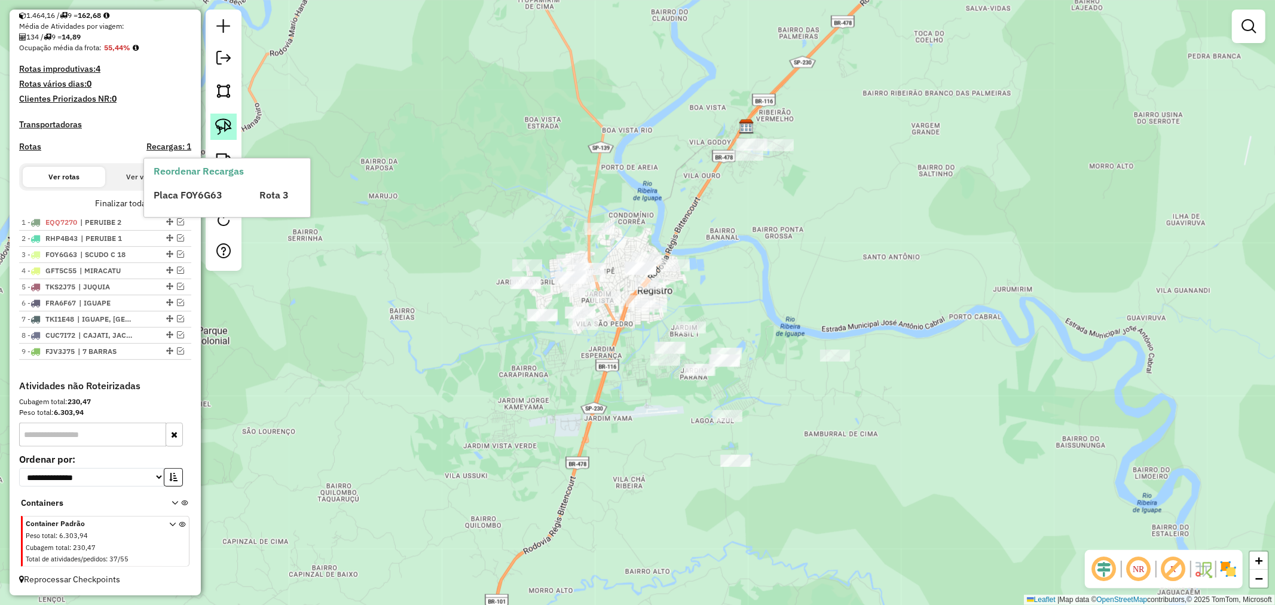
click at [228, 126] on img at bounding box center [223, 126] width 17 height 17
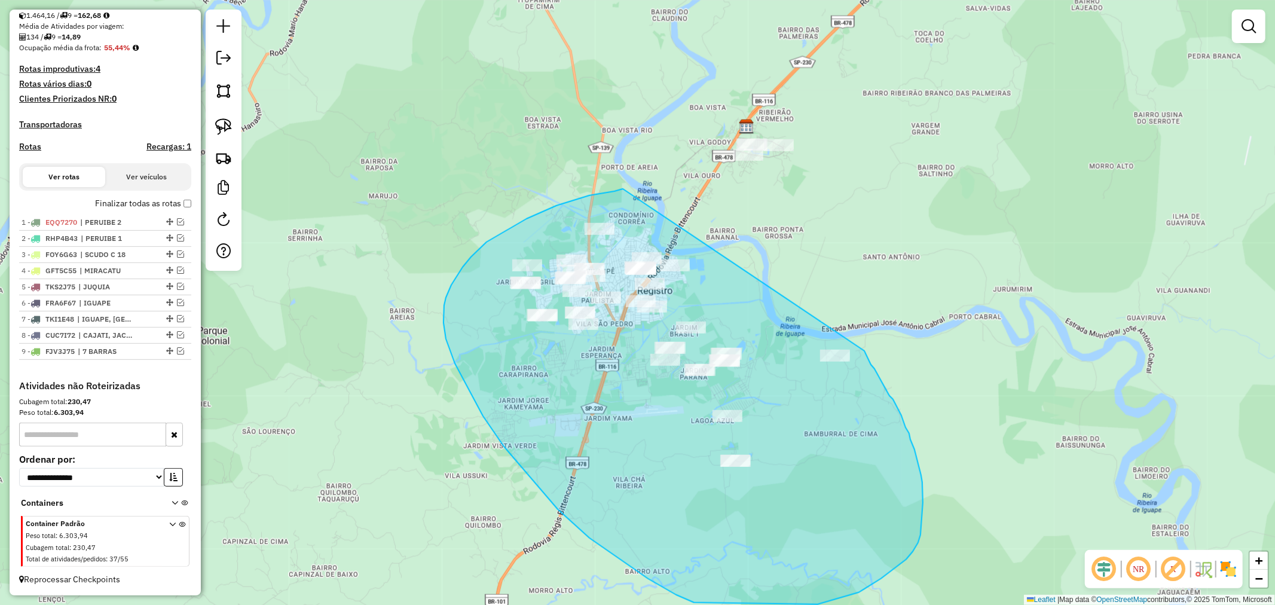
drag, startPoint x: 623, startPoint y: 189, endPoint x: 865, endPoint y: 351, distance: 290.9
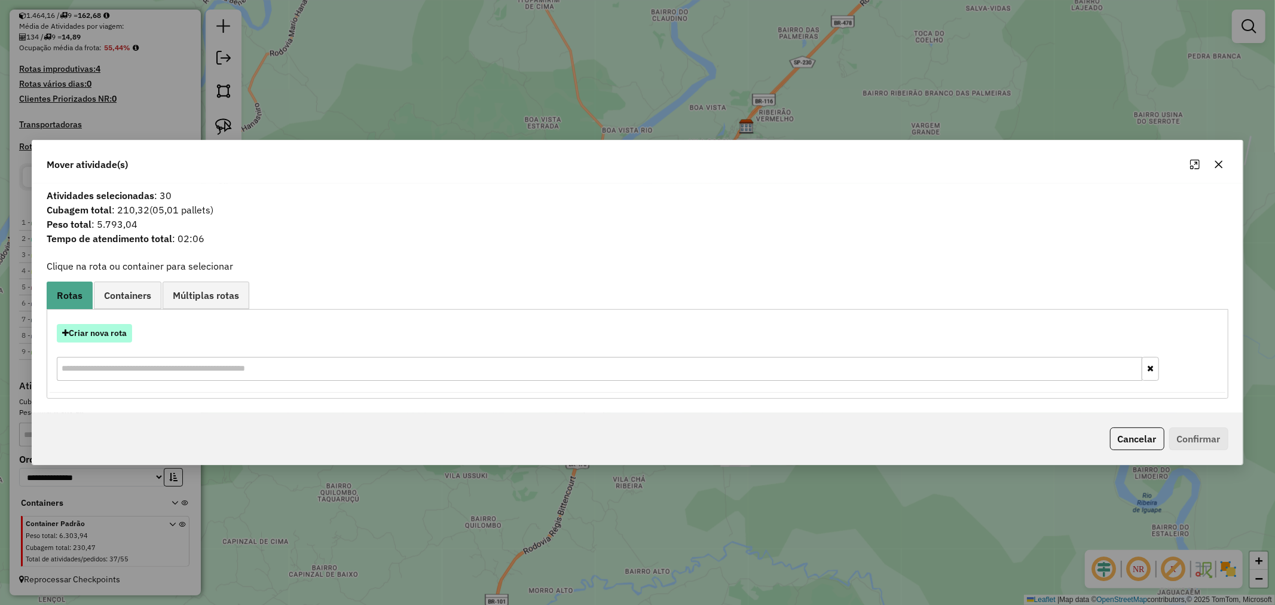
click at [100, 331] on button "Criar nova rota" at bounding box center [94, 333] width 75 height 19
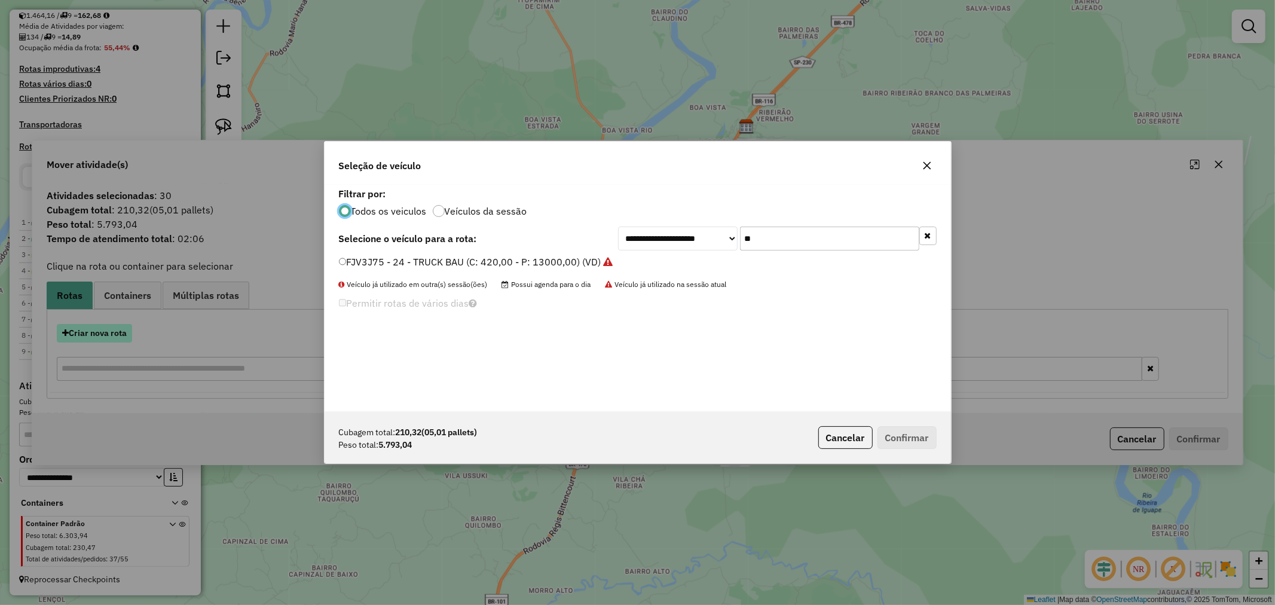
scroll to position [7, 3]
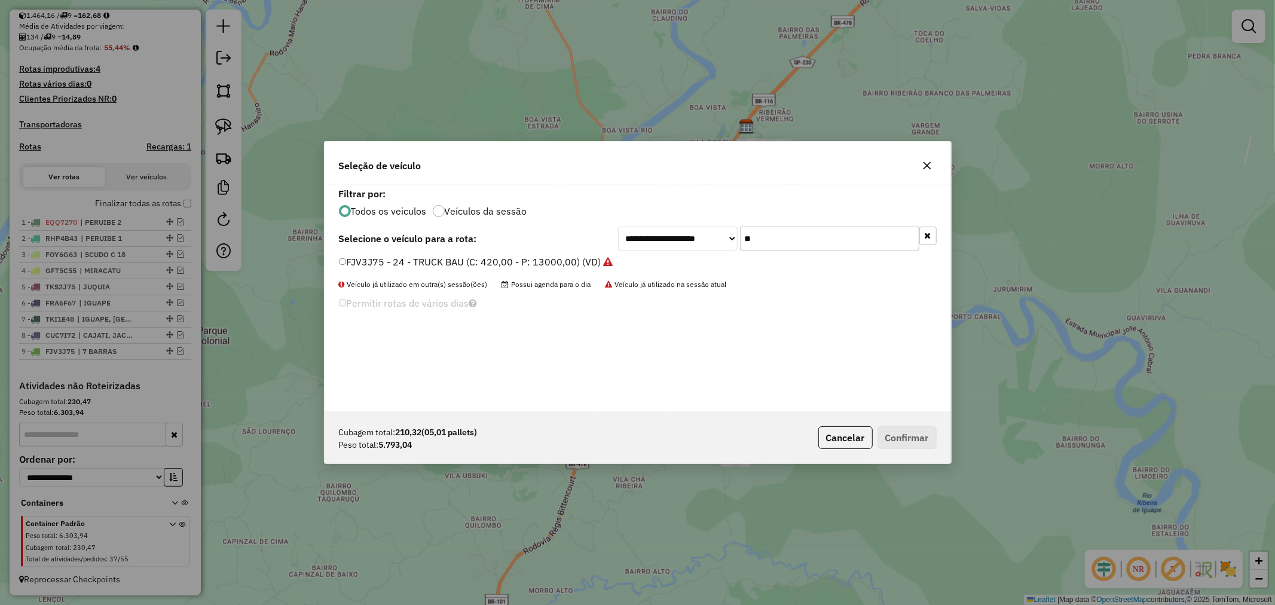
drag, startPoint x: 788, startPoint y: 238, endPoint x: 676, endPoint y: 245, distance: 112.6
click at [677, 245] on div "**********" at bounding box center [777, 239] width 319 height 24
type input "***"
click at [923, 434] on button "Confirmar" at bounding box center [907, 437] width 59 height 23
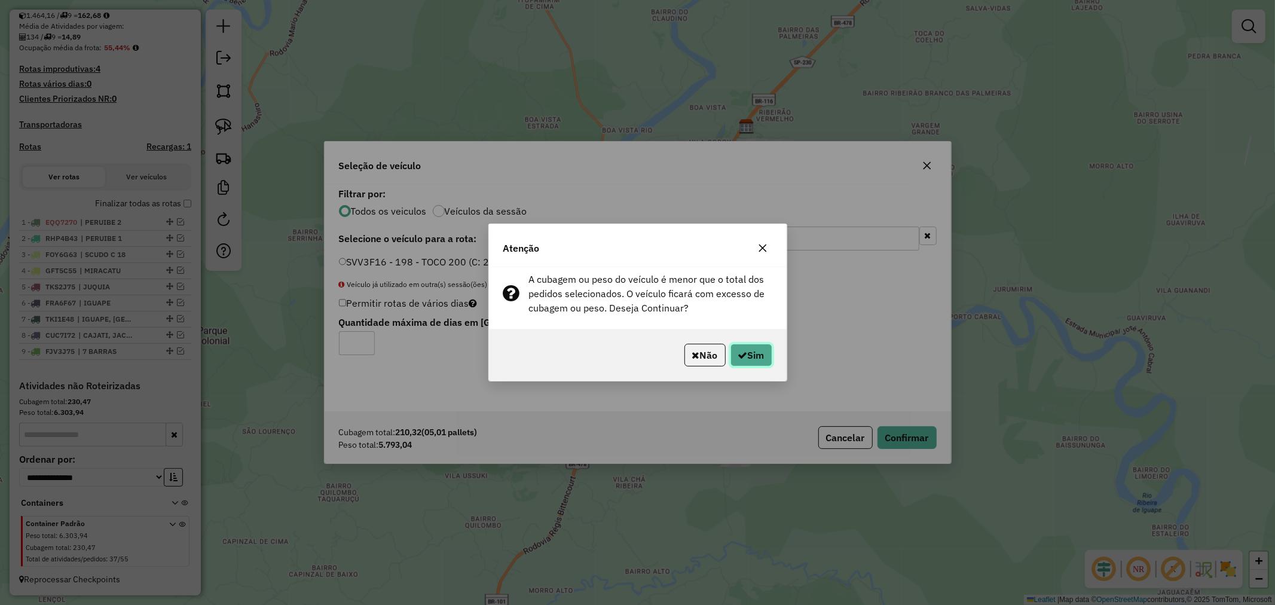
click at [752, 355] on button "Sim" at bounding box center [752, 355] width 42 height 23
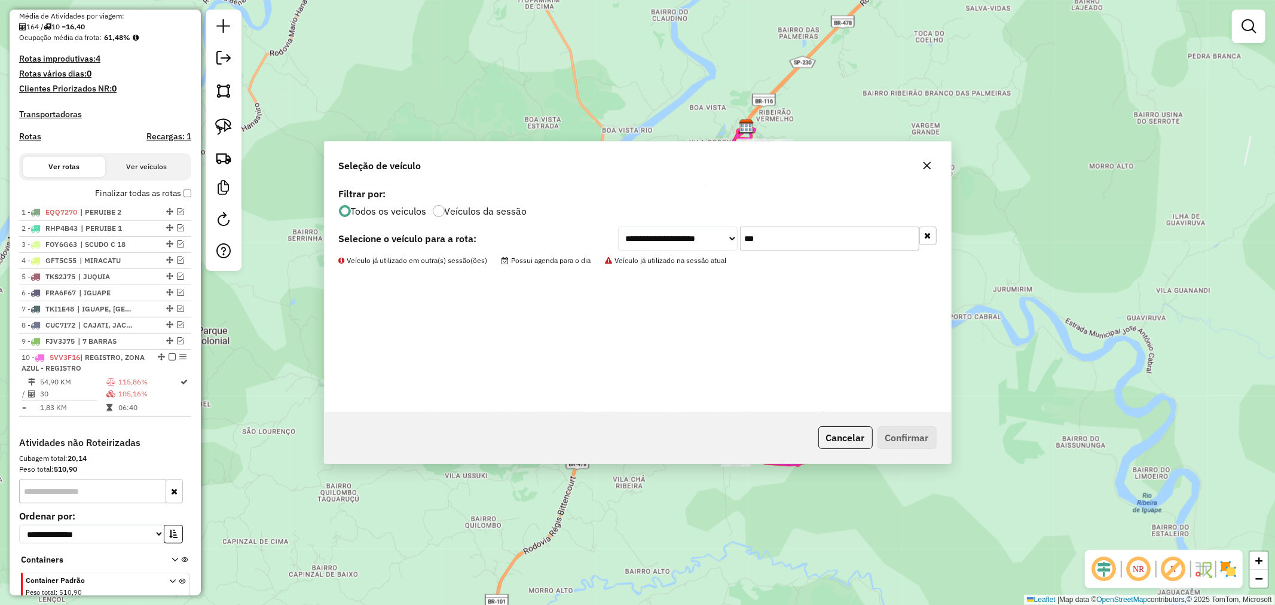
scroll to position [323, 0]
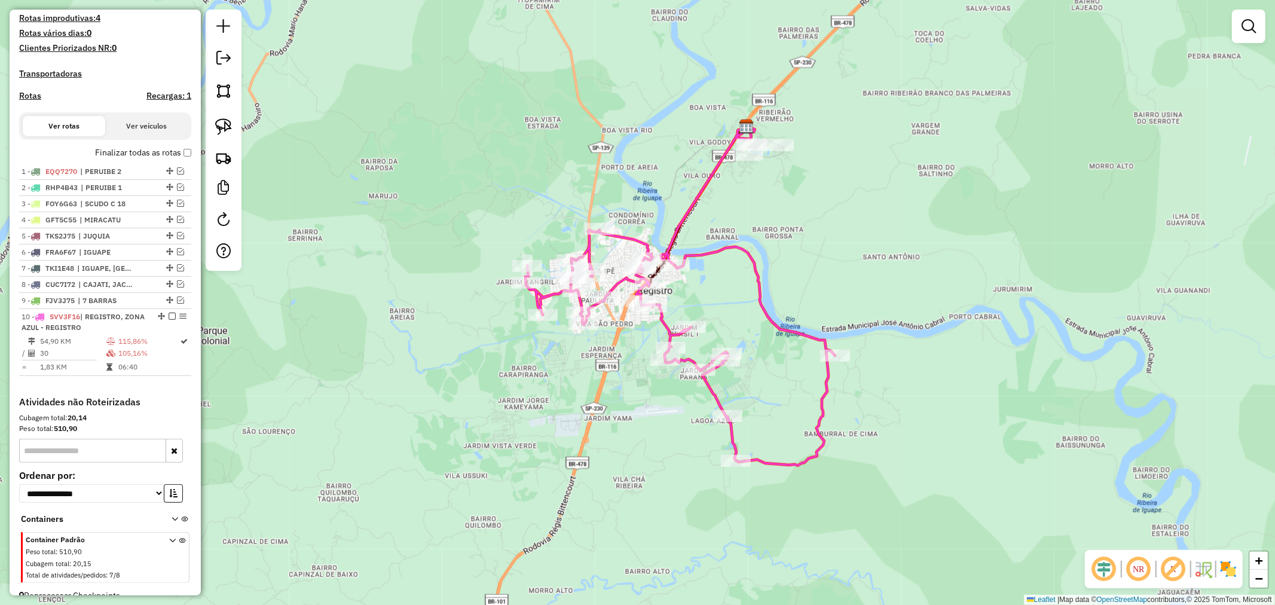
click at [787, 462] on icon at bounding box center [681, 348] width 310 height 236
select select "**********"
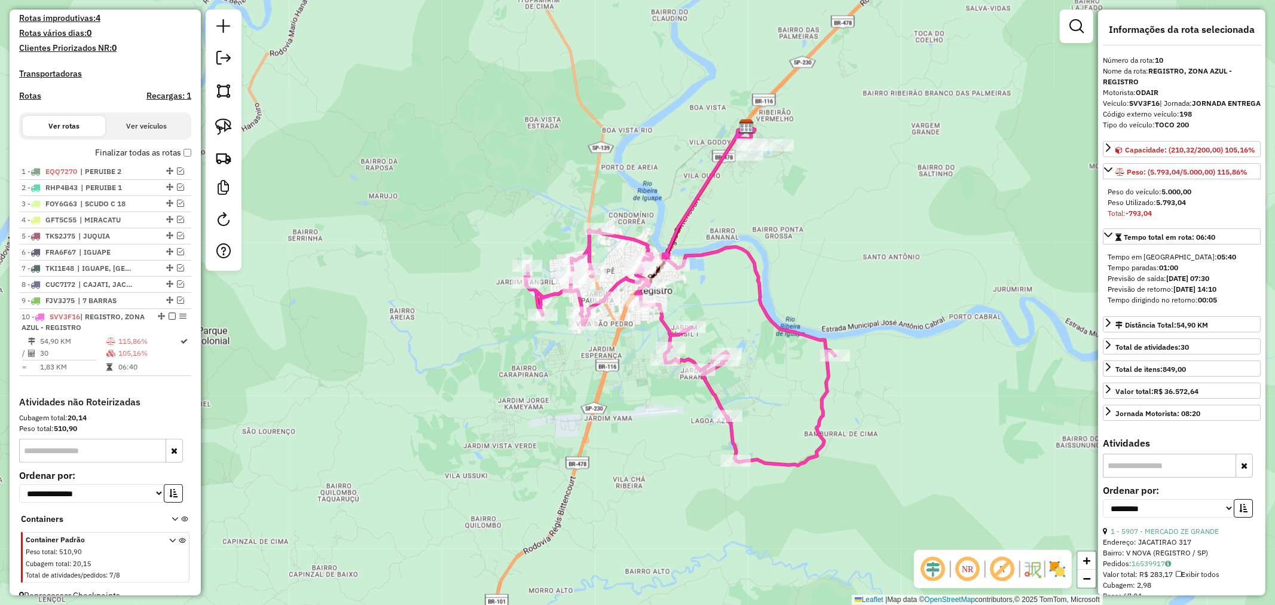
scroll to position [350, 0]
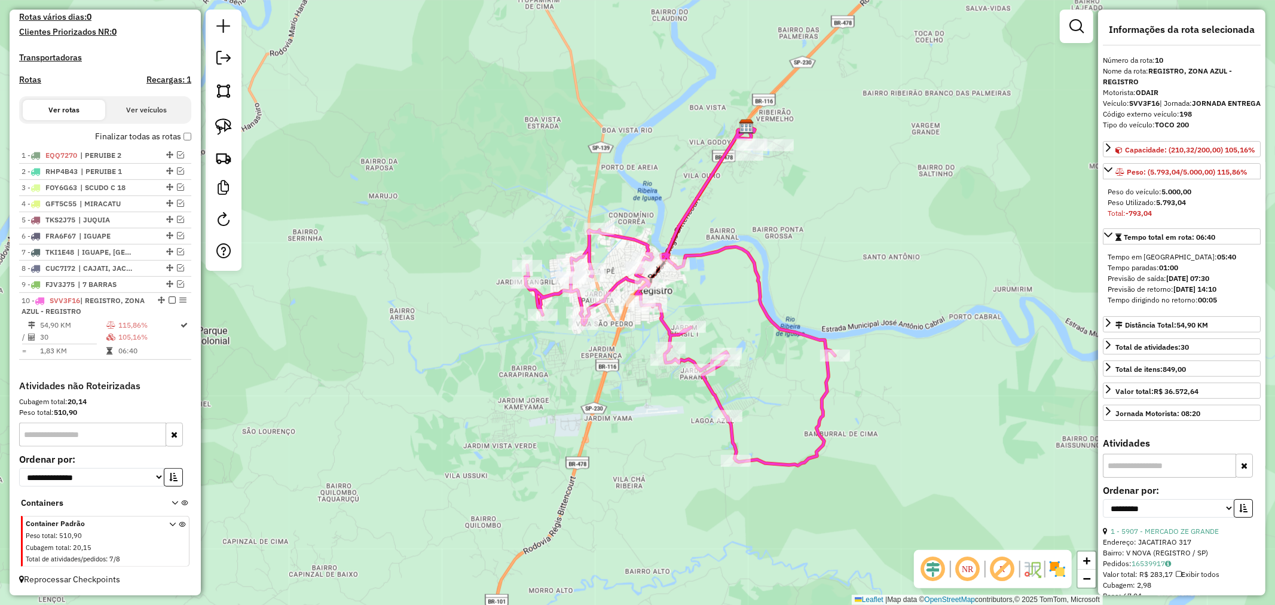
click at [787, 462] on icon at bounding box center [681, 348] width 310 height 236
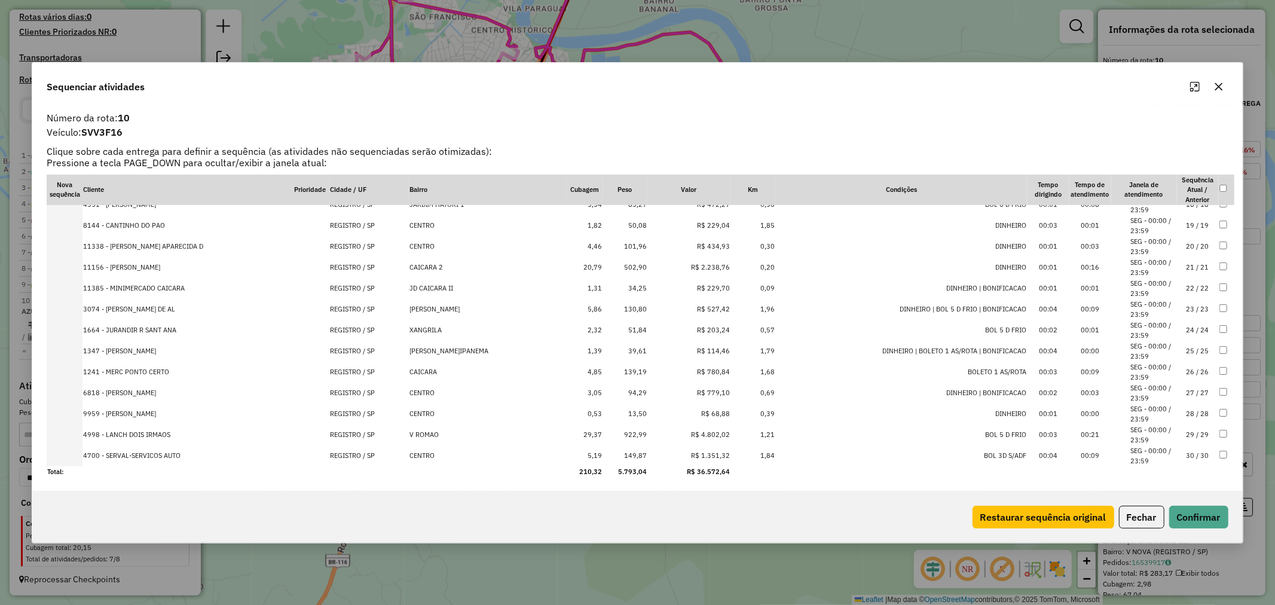
scroll to position [300, 0]
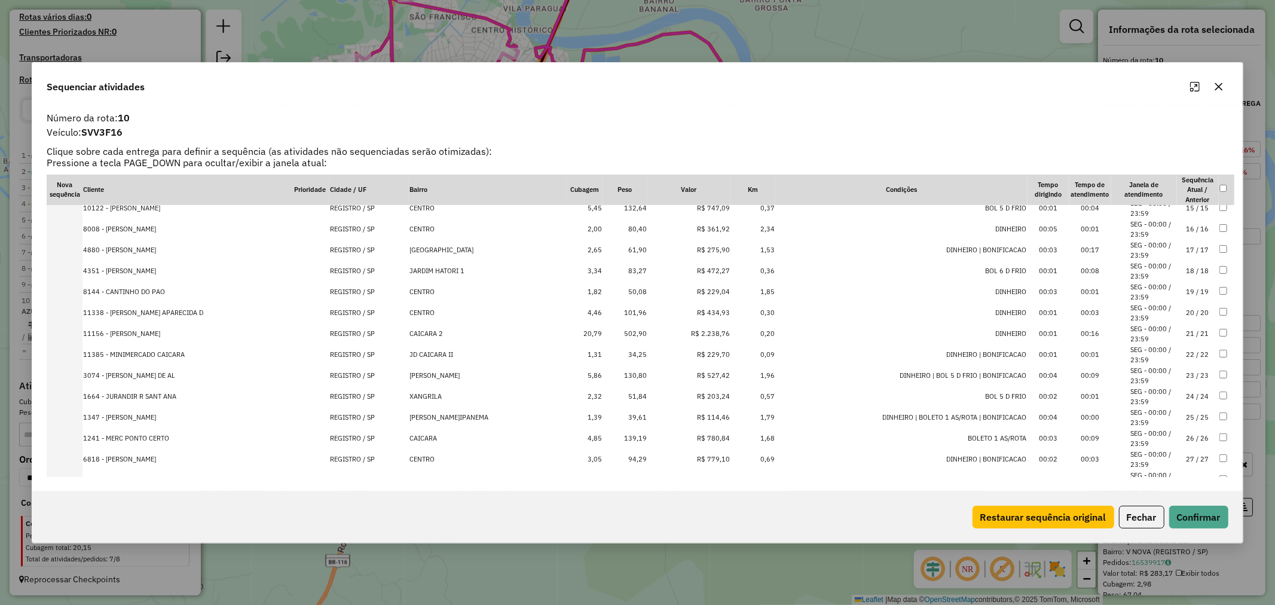
click at [619, 332] on td "502,90" at bounding box center [625, 333] width 45 height 21
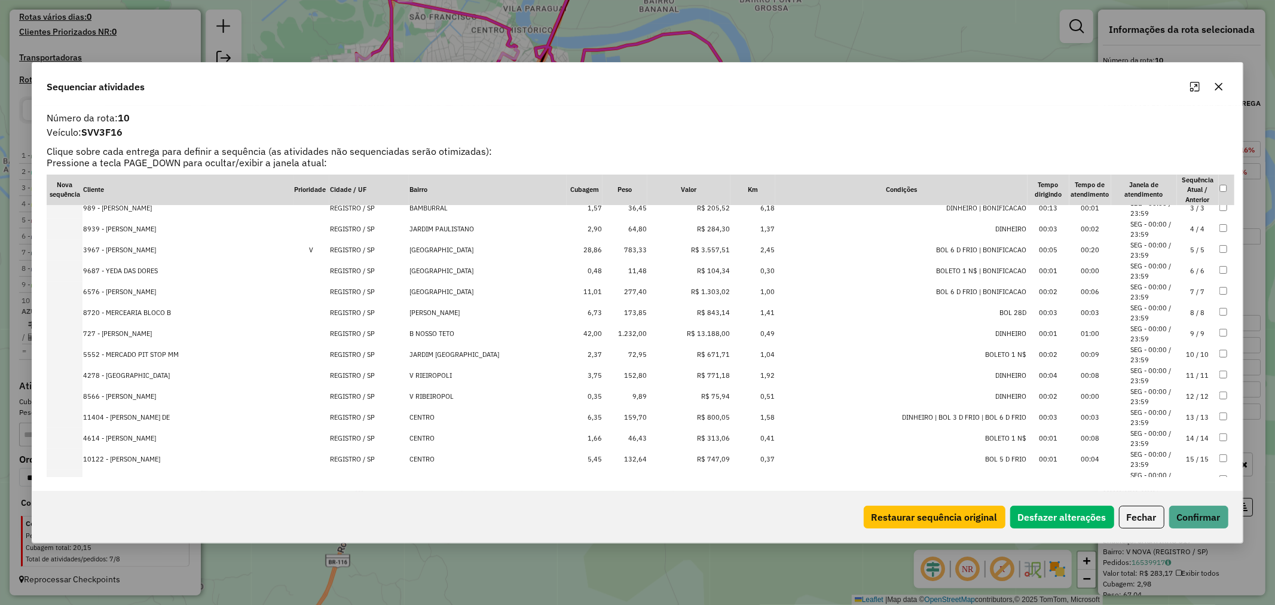
scroll to position [0, 0]
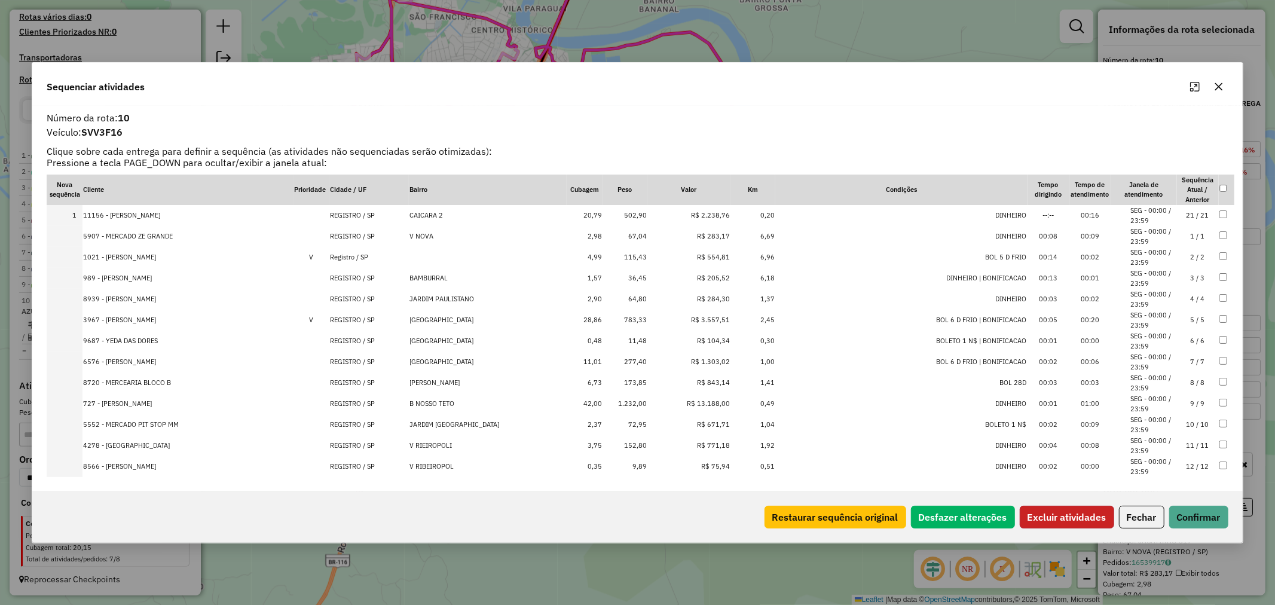
click at [1061, 515] on button "Excluir atividades" at bounding box center [1067, 517] width 94 height 23
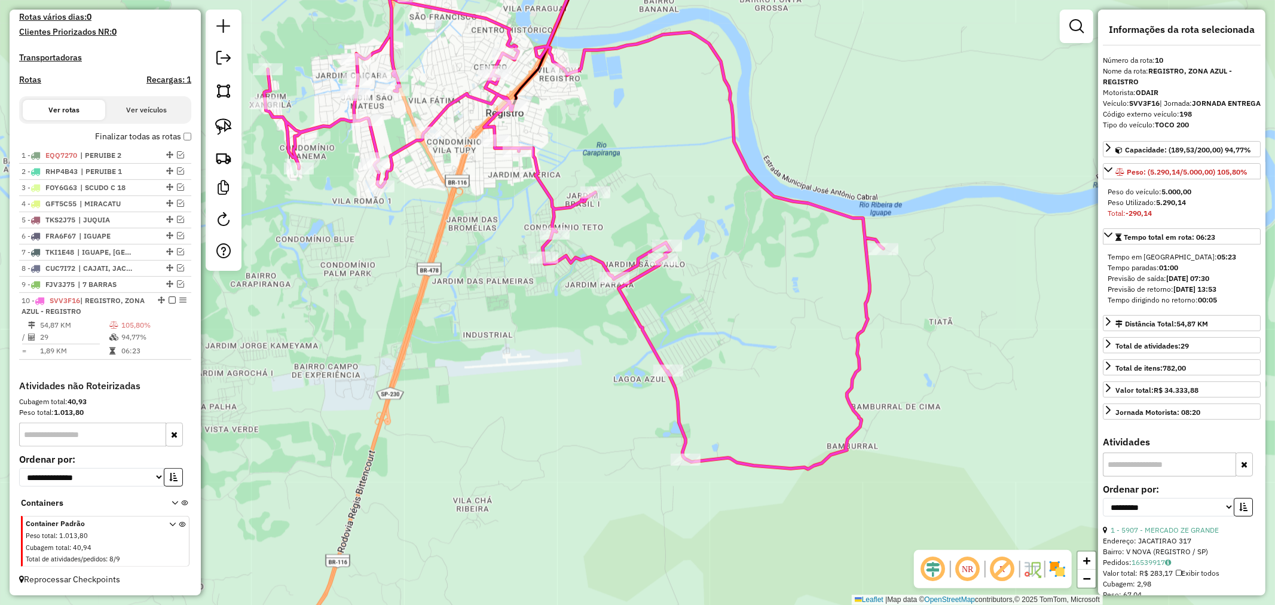
click at [647, 329] on icon at bounding box center [573, 233] width 619 height 471
click at [762, 465] on icon at bounding box center [573, 233] width 619 height 471
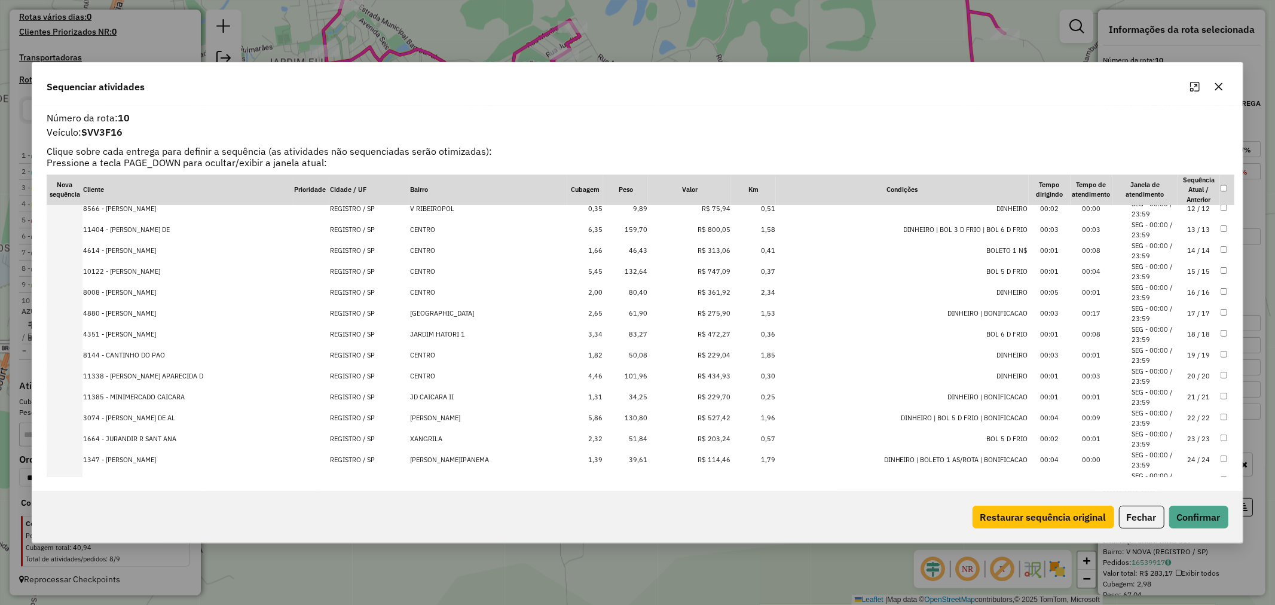
scroll to position [265, 0]
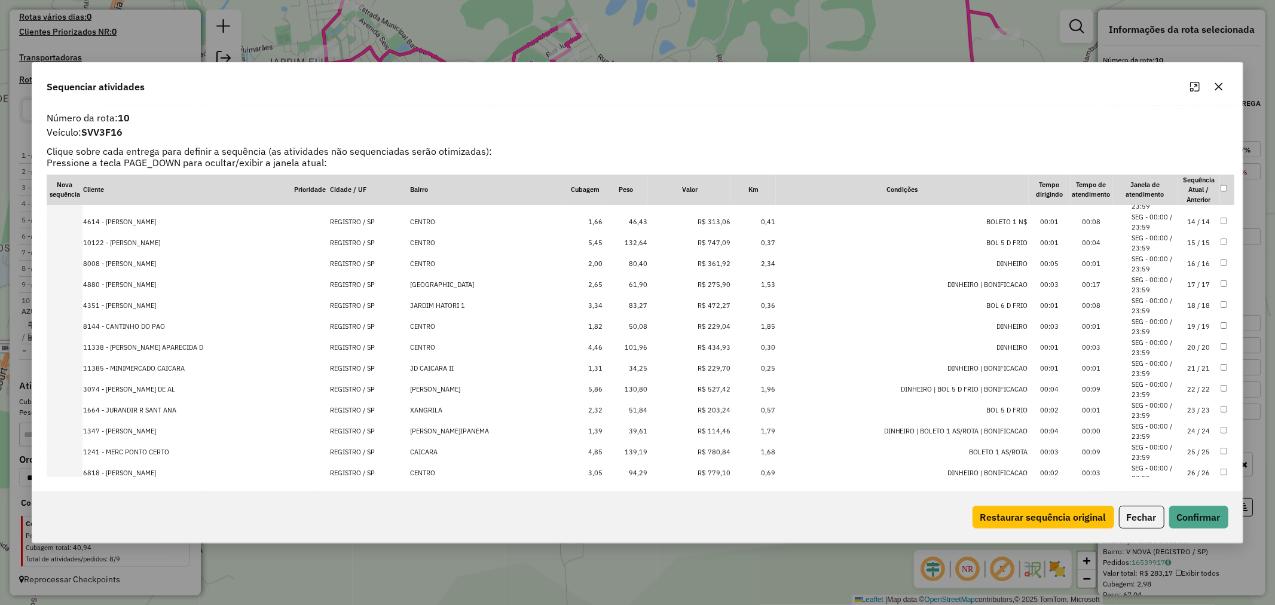
click at [615, 449] on td "139,19" at bounding box center [625, 452] width 45 height 21
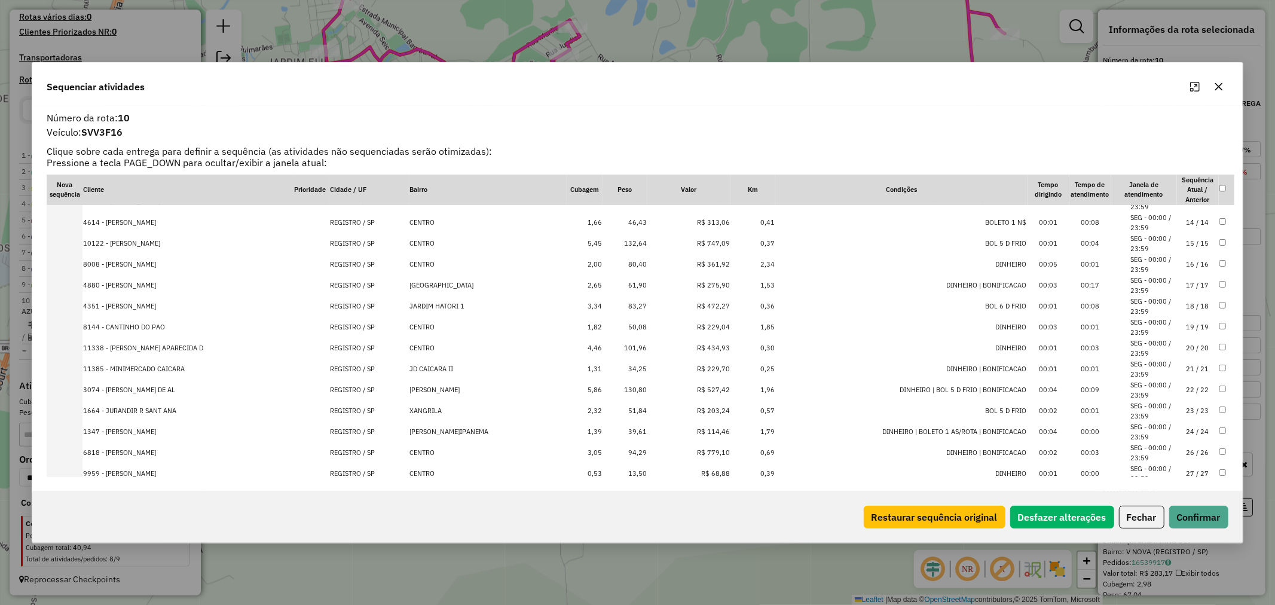
click at [619, 367] on td "34,25" at bounding box center [625, 369] width 45 height 21
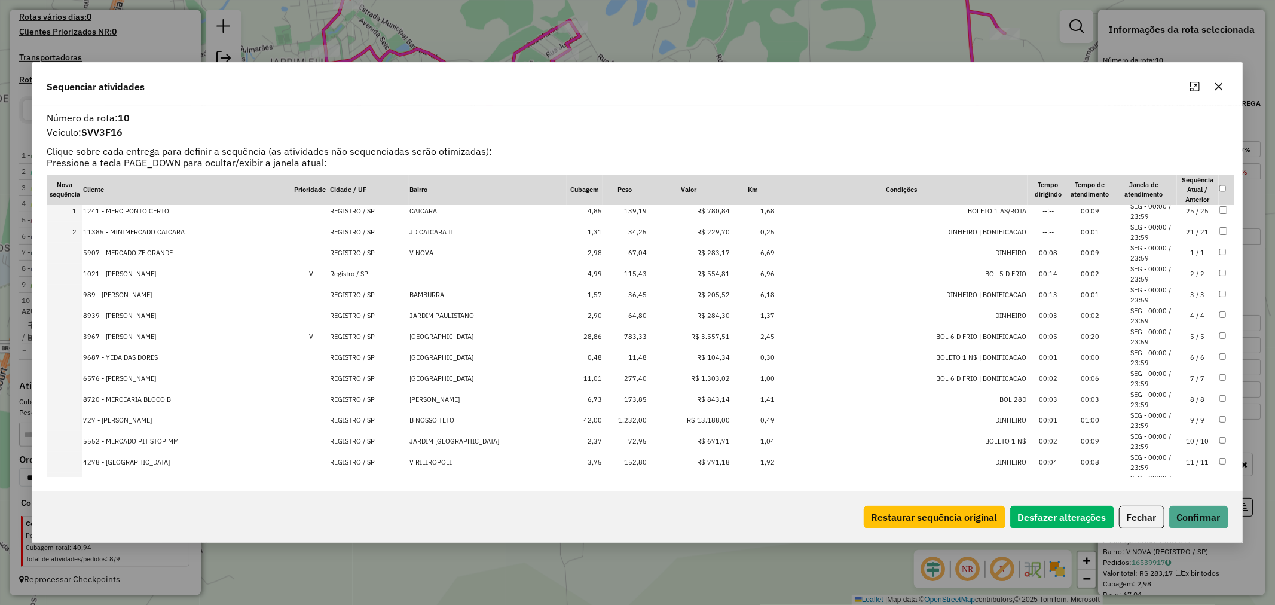
scroll to position [0, 0]
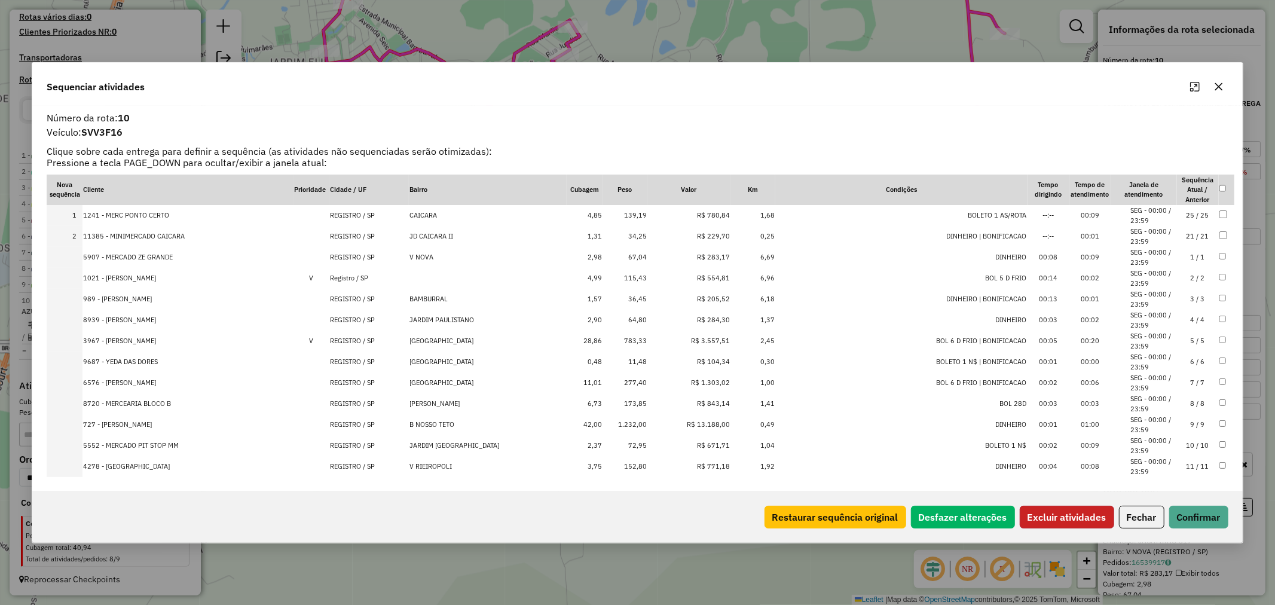
click at [1080, 516] on button "Excluir atividades" at bounding box center [1067, 517] width 94 height 23
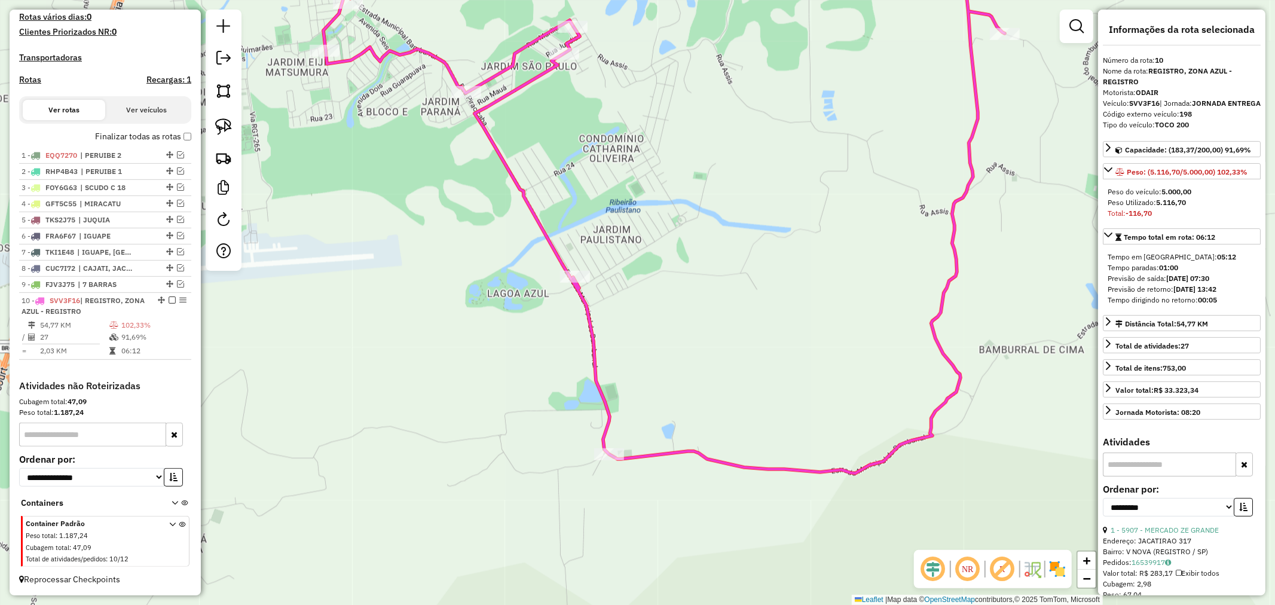
click at [951, 273] on icon at bounding box center [664, 207] width 682 height 534
click at [731, 461] on icon at bounding box center [664, 207] width 682 height 534
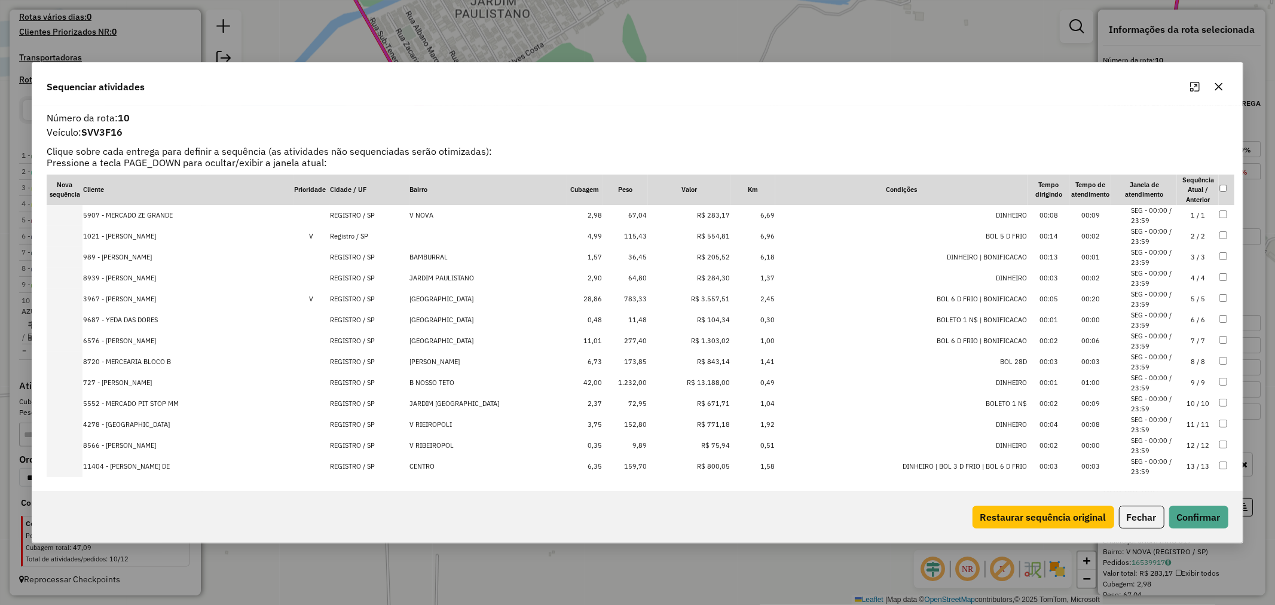
scroll to position [66, 0]
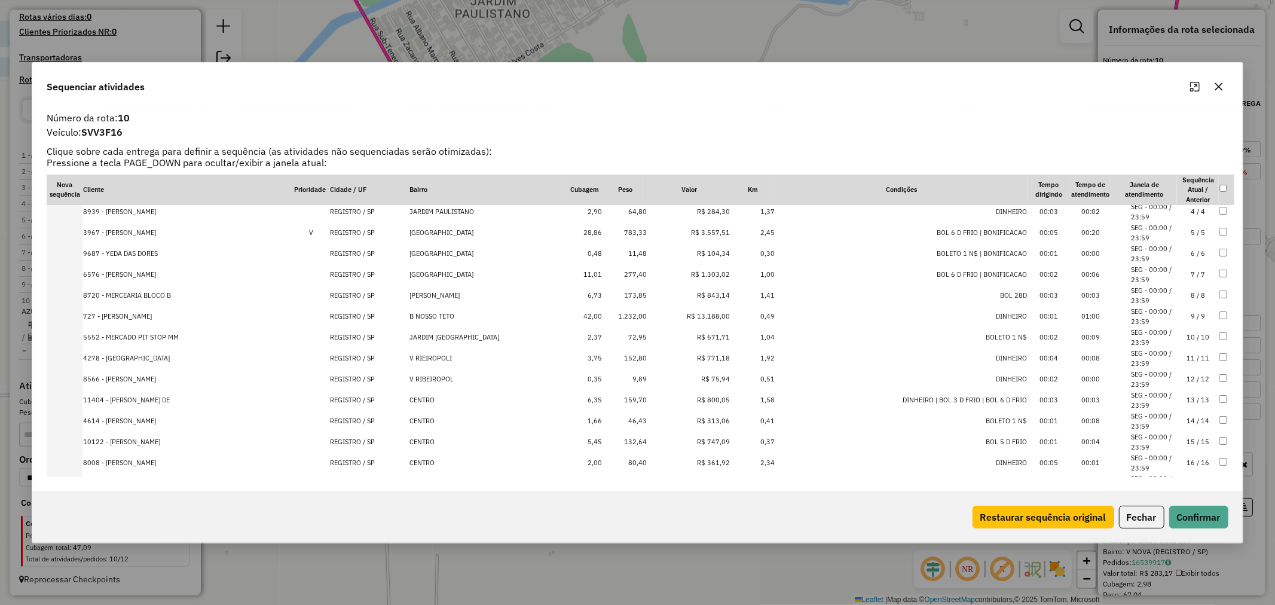
click at [622, 356] on td "152,80" at bounding box center [625, 358] width 45 height 21
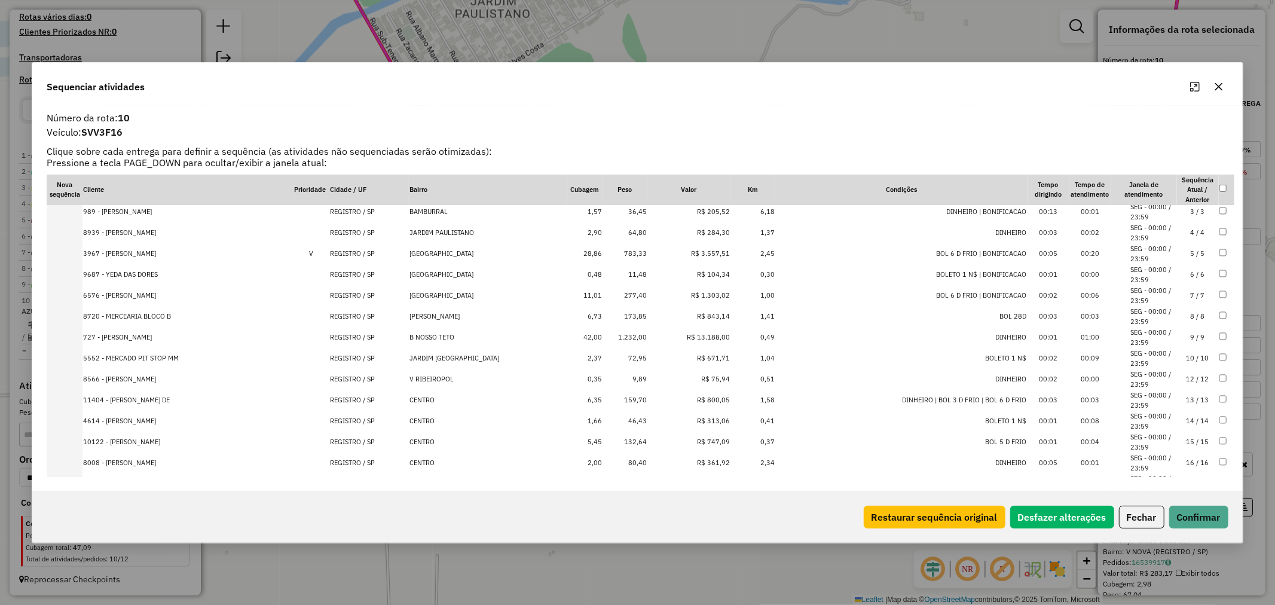
scroll to position [87, 0]
click at [621, 356] on td "9,89" at bounding box center [625, 359] width 45 height 21
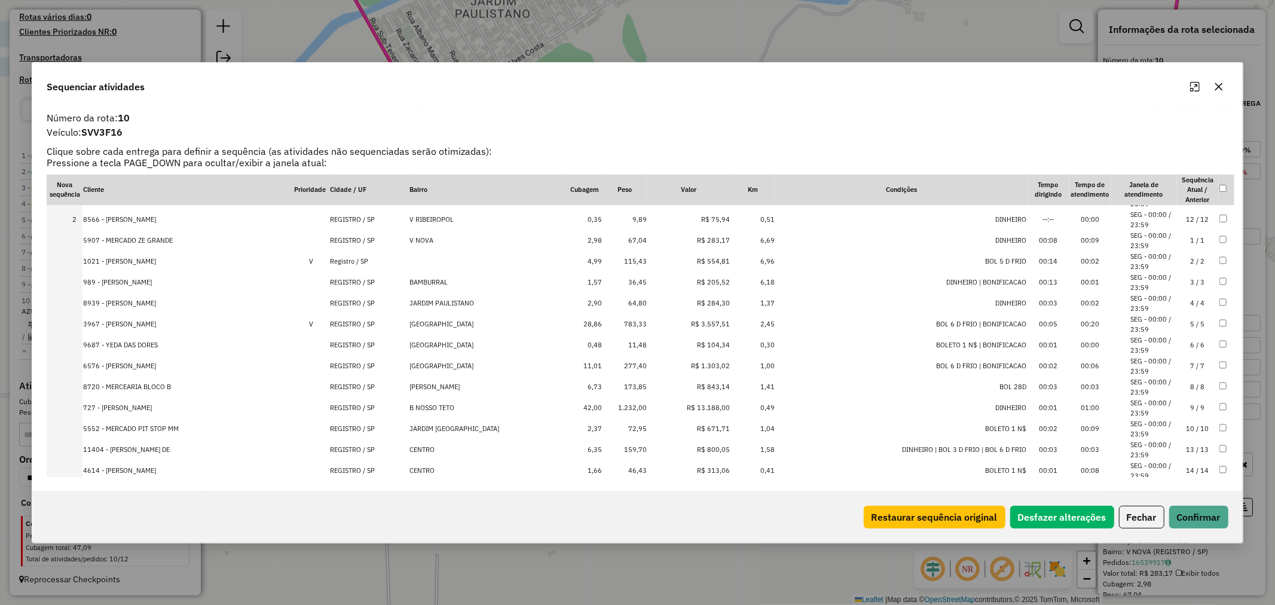
scroll to position [0, 0]
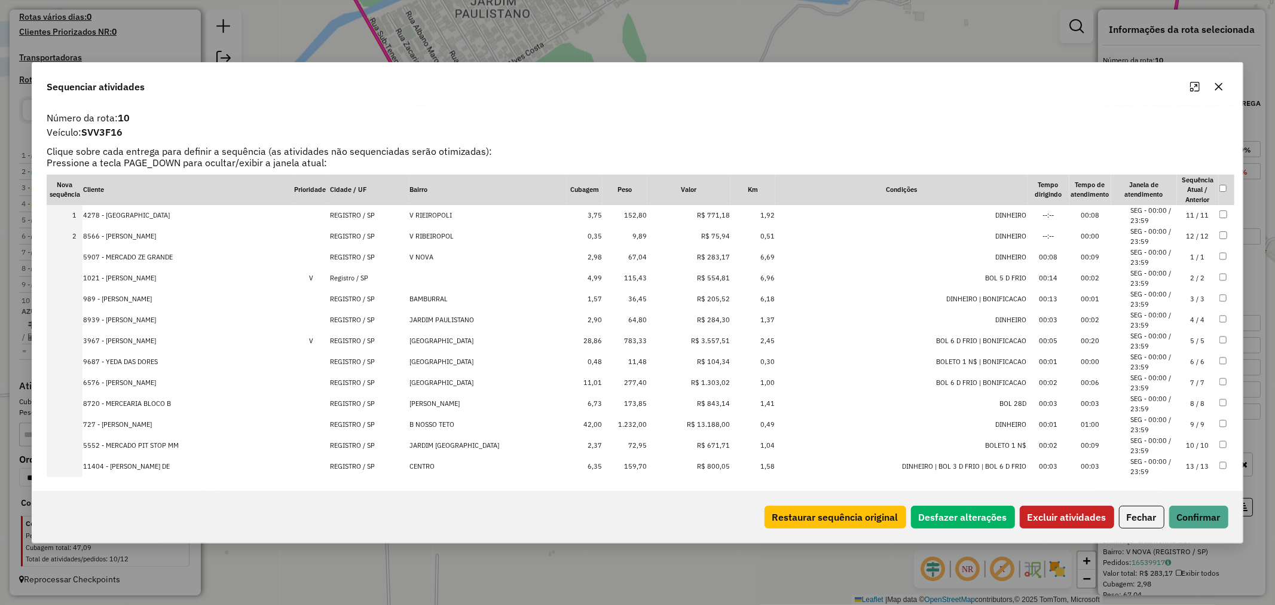
click at [1073, 516] on button "Excluir atividades" at bounding box center [1067, 517] width 94 height 23
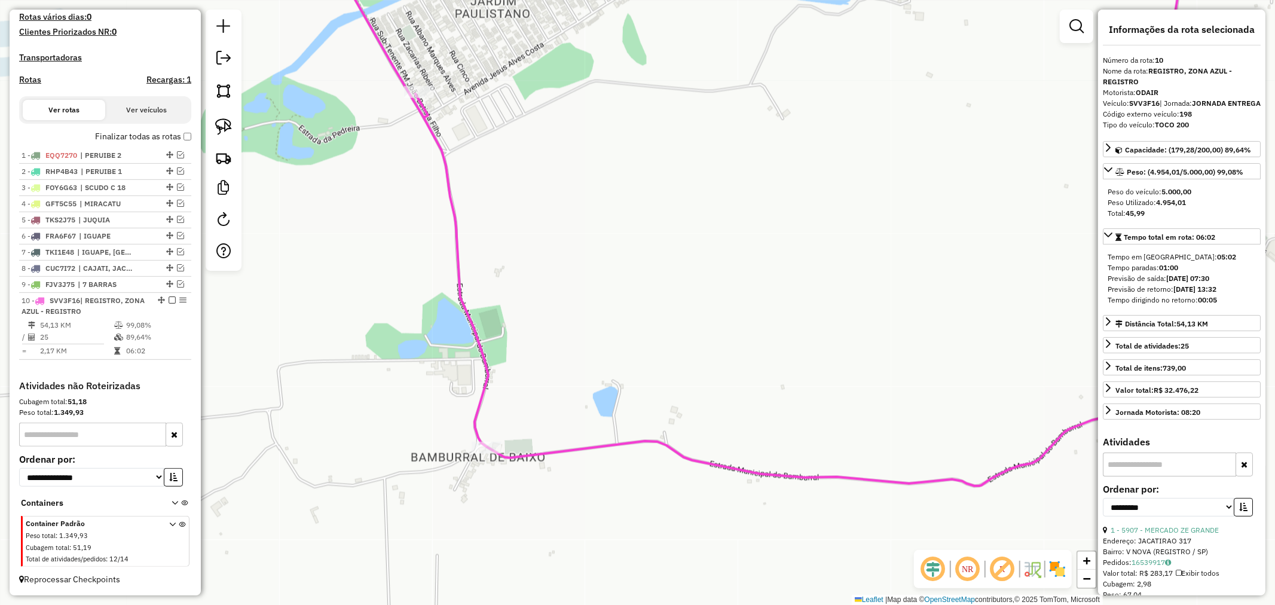
click at [870, 480] on icon at bounding box center [755, 213] width 869 height 547
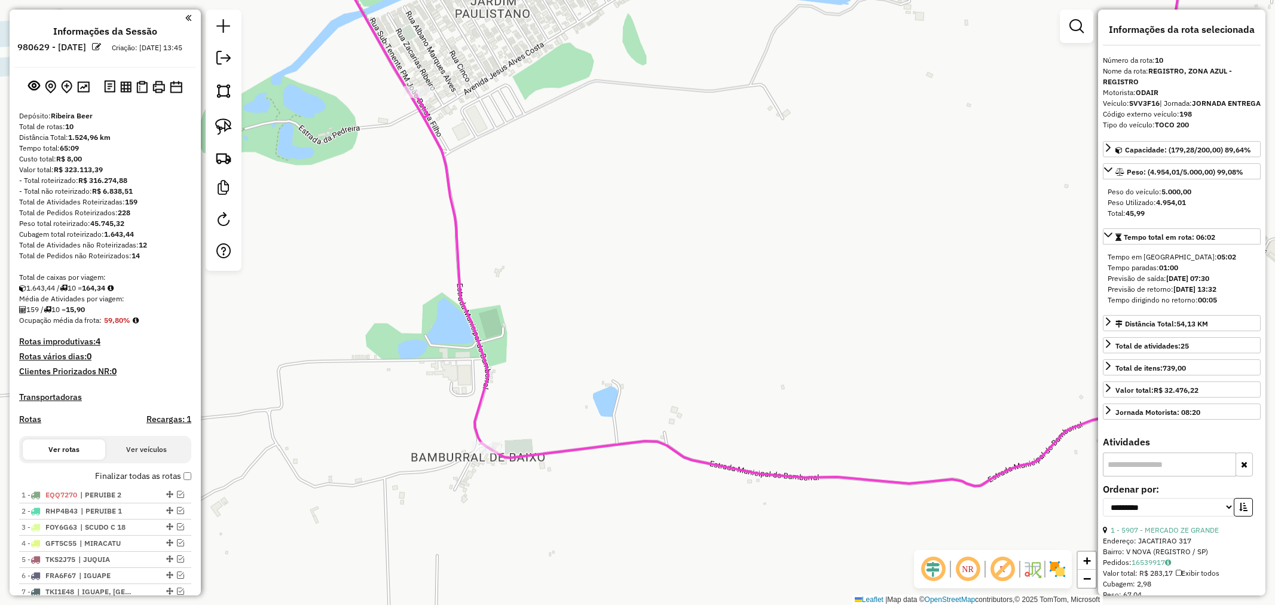
select select "**********"
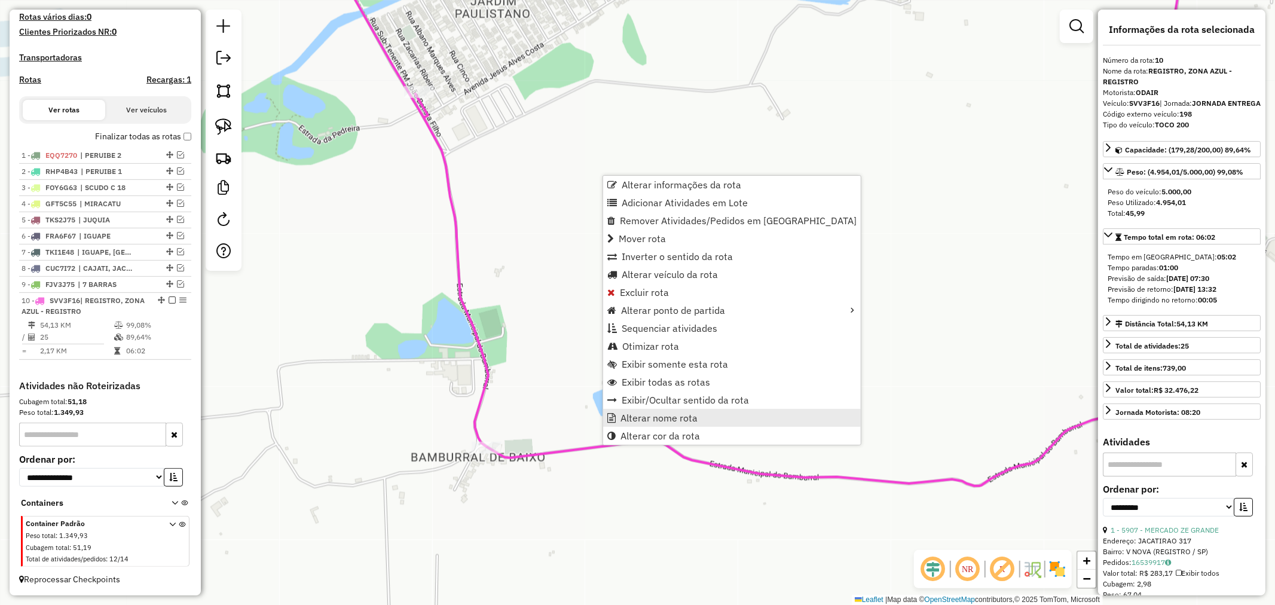
click at [651, 414] on span "Alterar nome rota" at bounding box center [659, 418] width 77 height 10
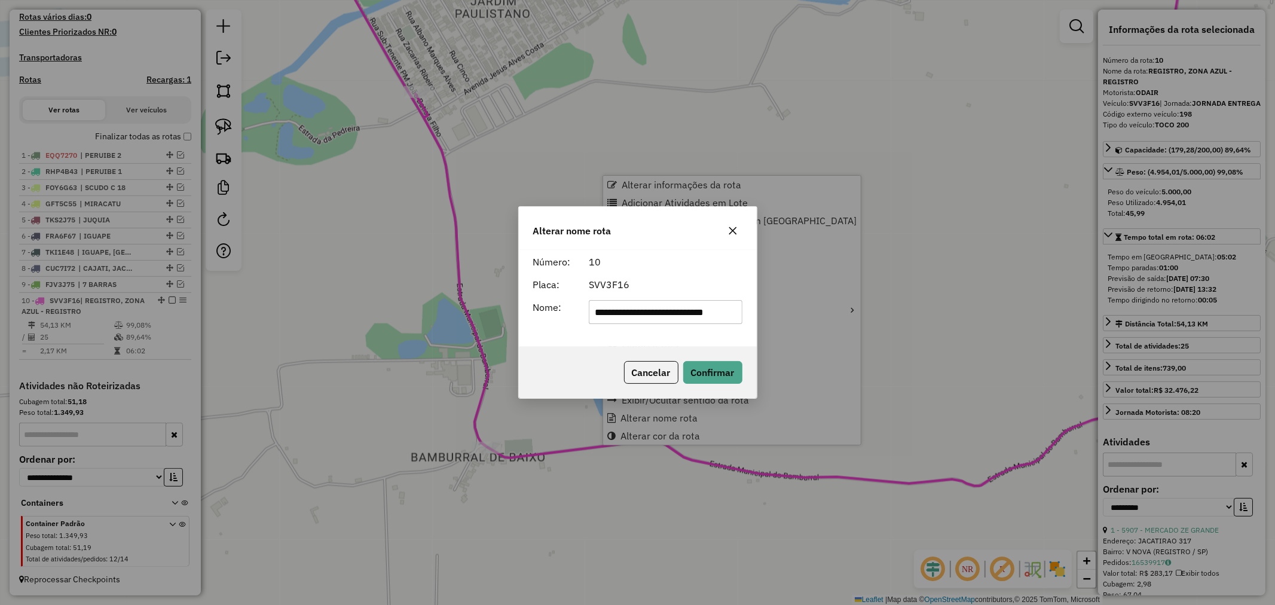
scroll to position [0, 13]
click at [659, 313] on input "**********" at bounding box center [665, 312] width 153 height 24
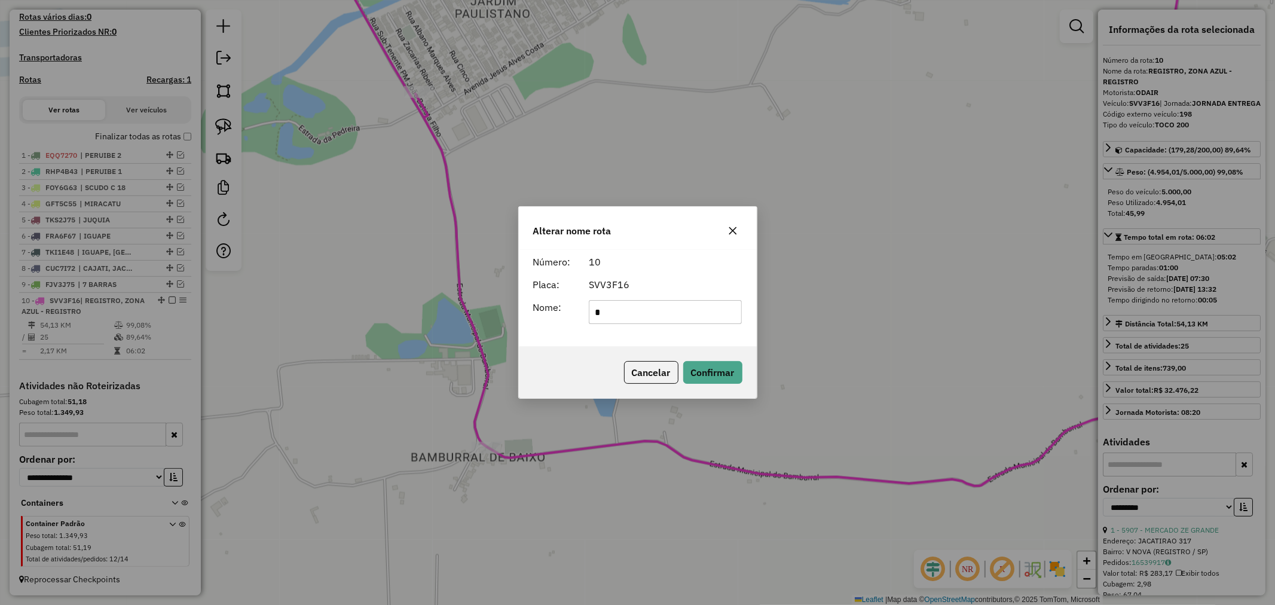
scroll to position [0, 0]
type input "**********"
click at [674, 286] on div "SVV3F16" at bounding box center [666, 284] width 168 height 14
click at [708, 364] on button "Confirmar" at bounding box center [712, 372] width 59 height 23
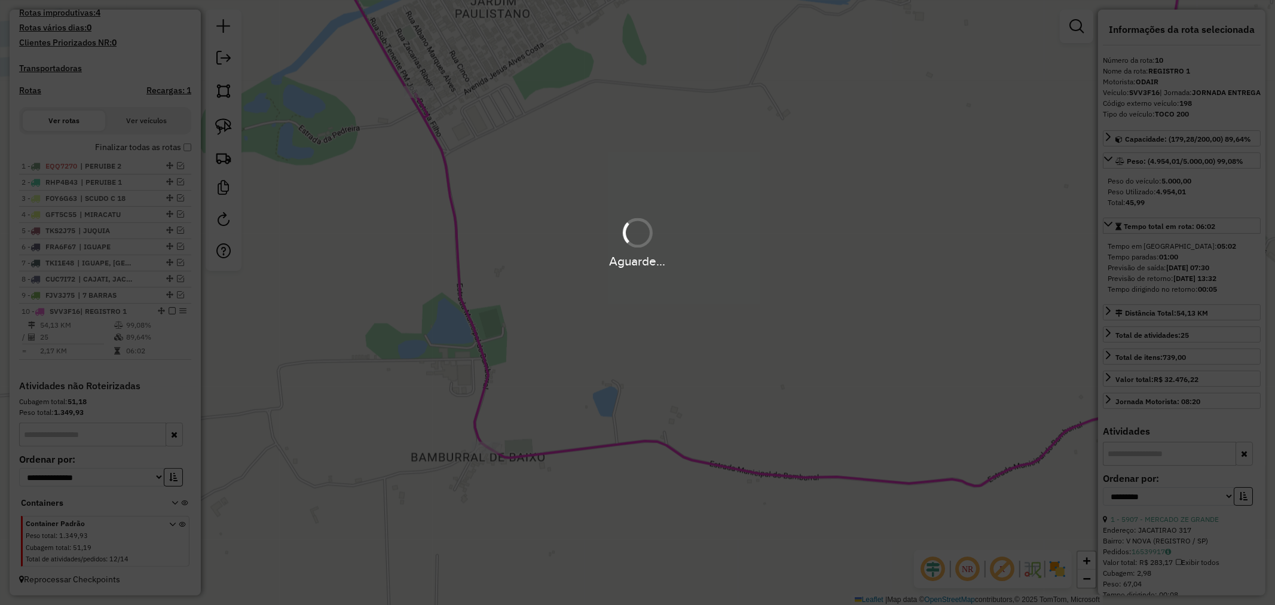
scroll to position [339, 0]
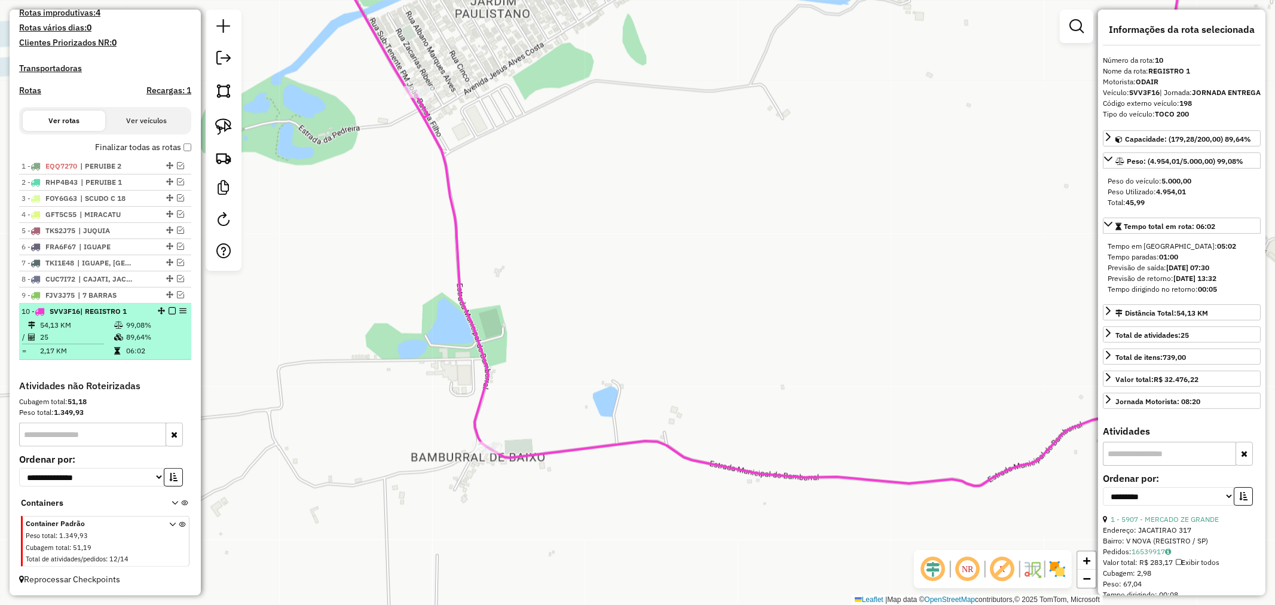
click at [169, 313] on em at bounding box center [172, 310] width 7 height 7
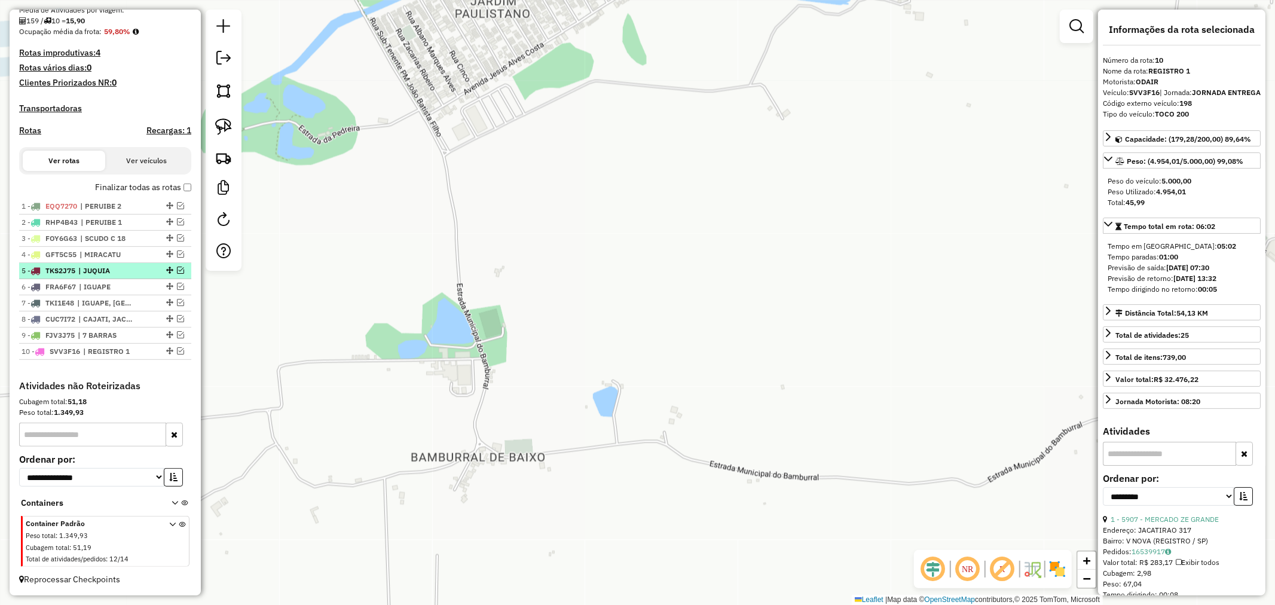
click at [177, 271] on em at bounding box center [180, 270] width 7 height 7
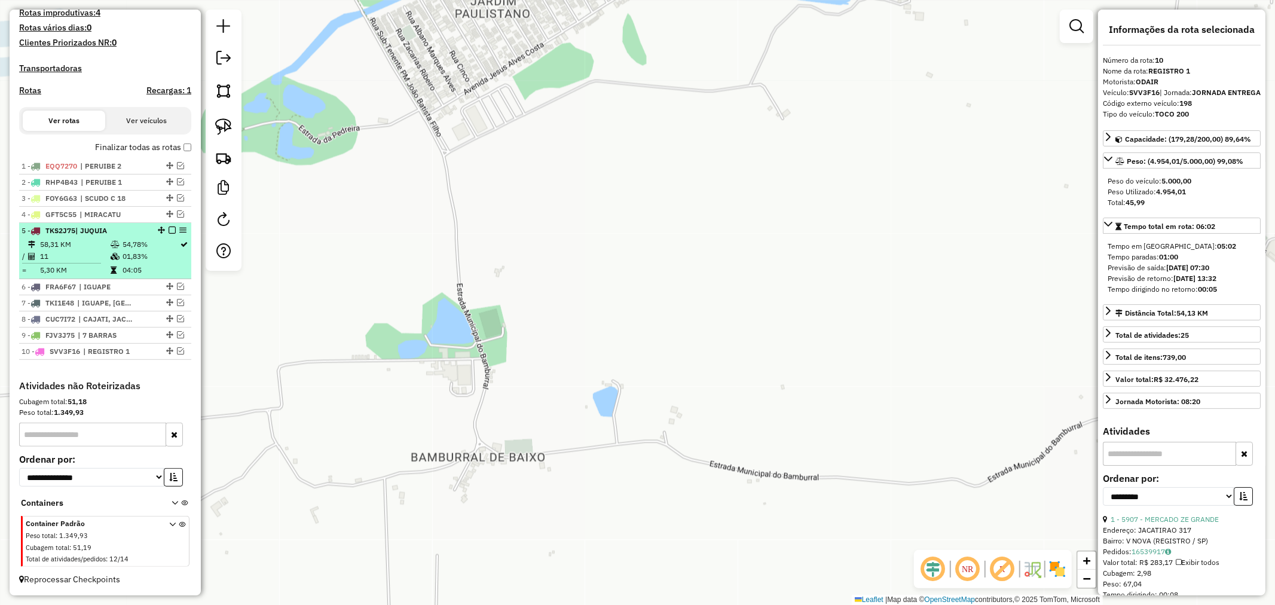
click at [169, 230] on em at bounding box center [172, 230] width 7 height 7
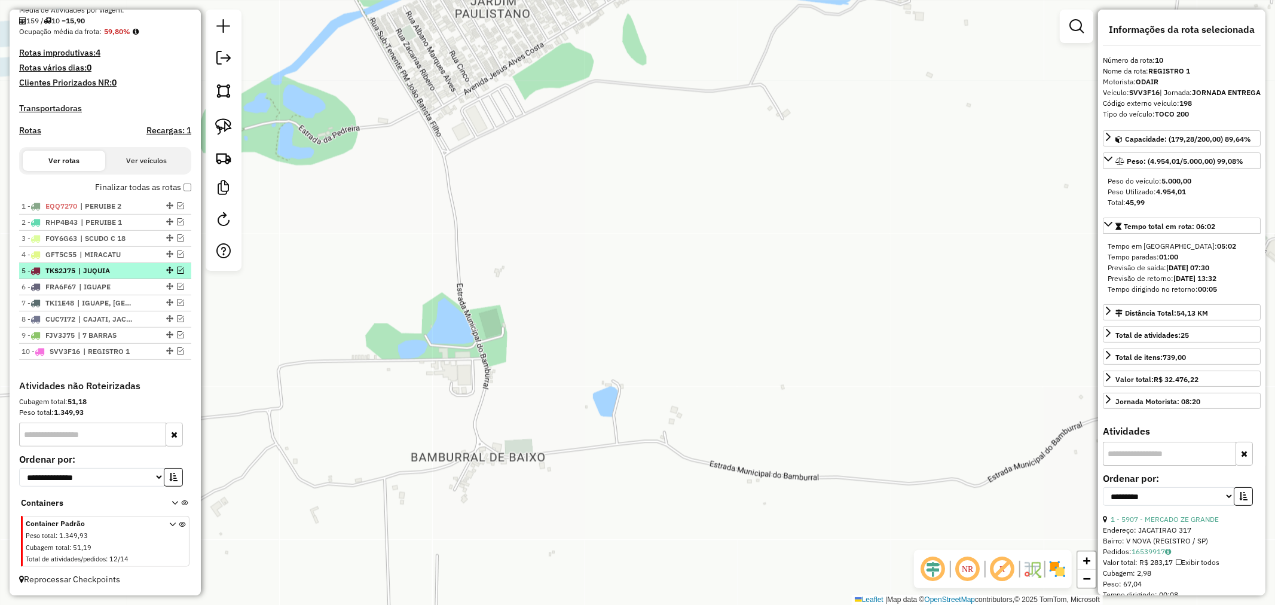
click at [178, 269] on em at bounding box center [180, 270] width 7 height 7
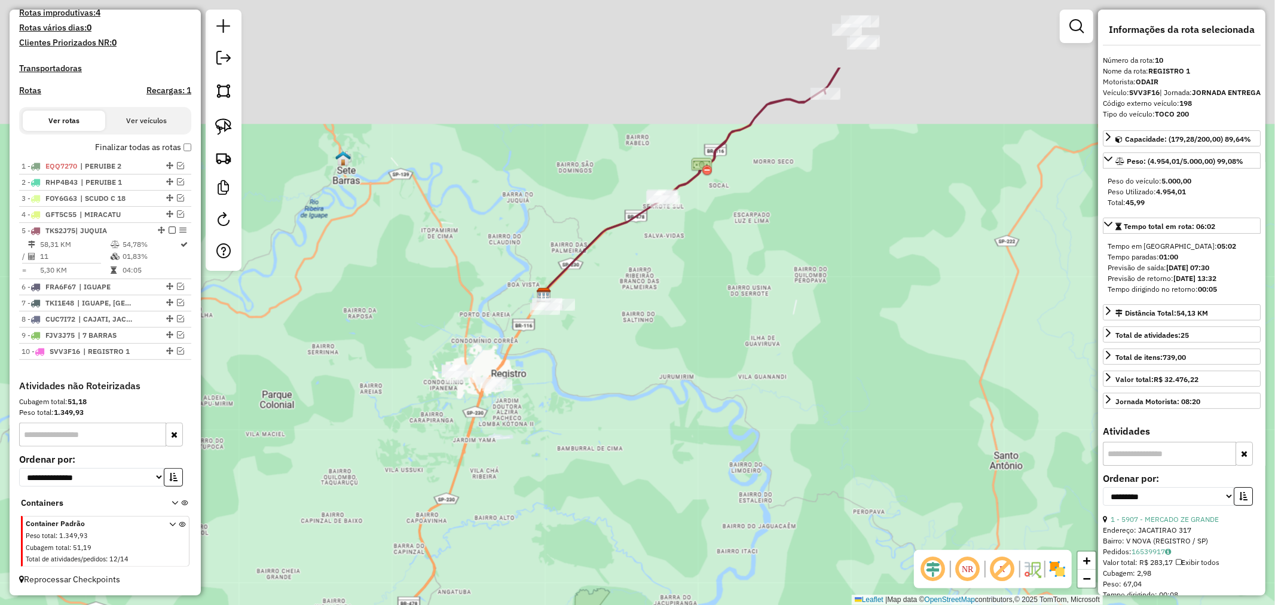
drag, startPoint x: 767, startPoint y: 349, endPoint x: 652, endPoint y: 477, distance: 171.9
click at [652, 477] on div "Janela de atendimento Grade de atendimento Capacidade Transportadoras Veículos …" at bounding box center [637, 302] width 1275 height 605
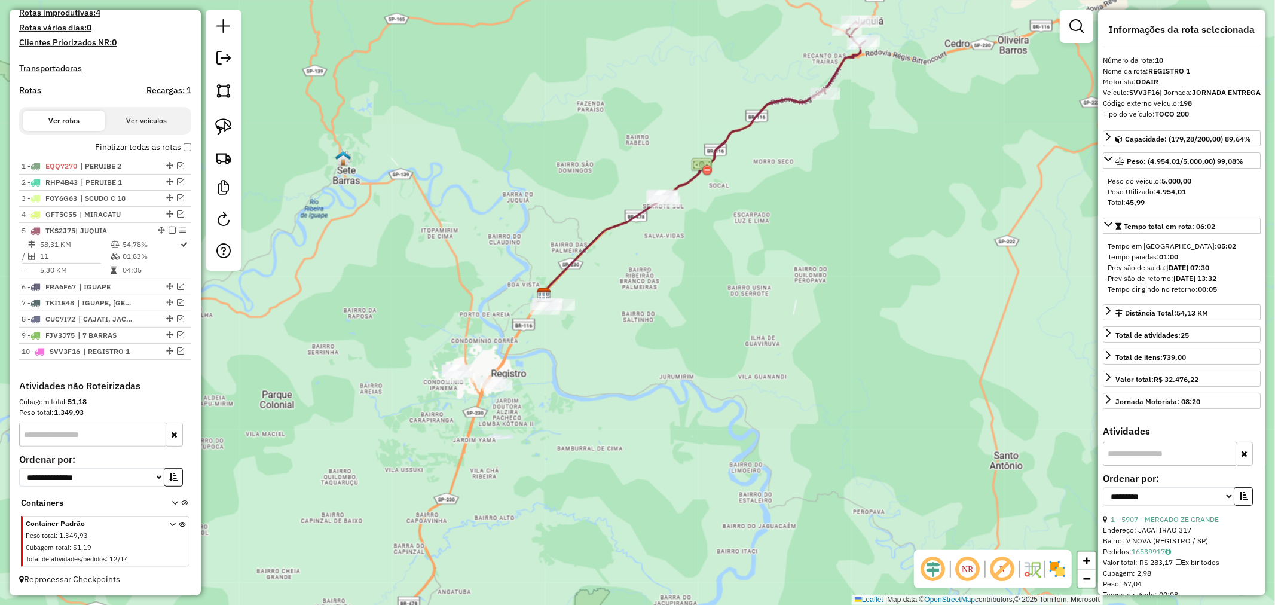
click at [615, 224] on icon at bounding box center [605, 247] width 122 height 96
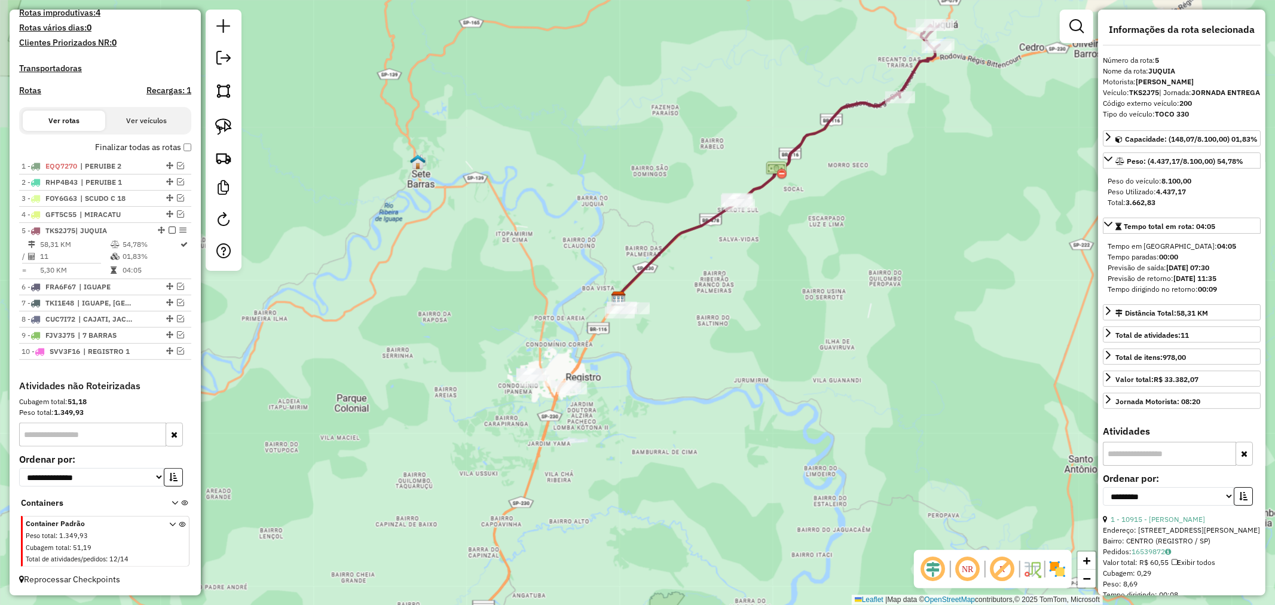
drag, startPoint x: 680, startPoint y: 309, endPoint x: 755, endPoint y: 313, distance: 74.8
click at [755, 313] on div "Janela de atendimento Grade de atendimento Capacidade Transportadoras Veículos …" at bounding box center [637, 302] width 1275 height 605
drag, startPoint x: 220, startPoint y: 132, endPoint x: 261, endPoint y: 144, distance: 43.0
click at [220, 132] on img at bounding box center [223, 126] width 17 height 17
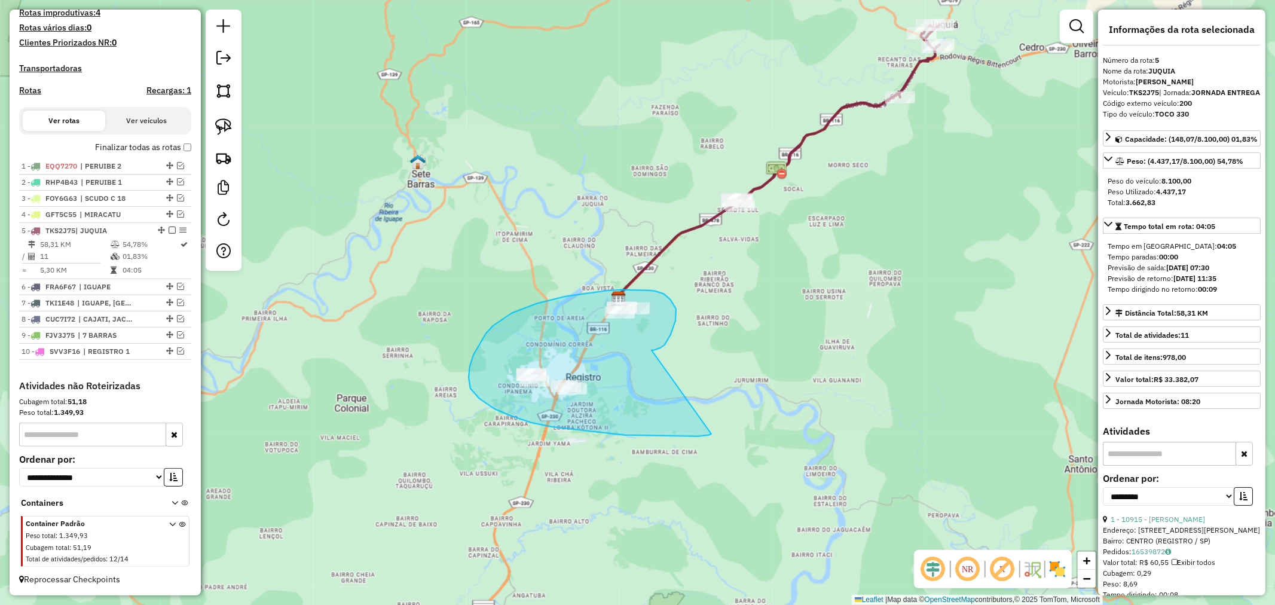
drag, startPoint x: 652, startPoint y: 350, endPoint x: 707, endPoint y: 432, distance: 98.2
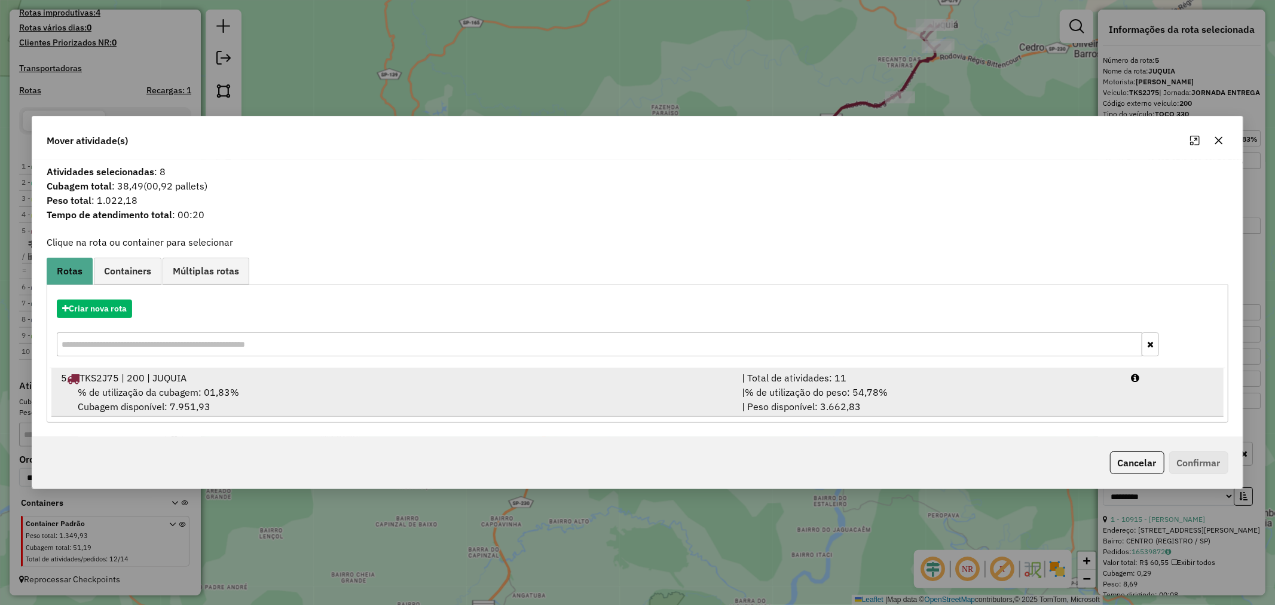
click at [187, 378] on span "TKS2J75 | 200 | JUQUIA" at bounding box center [133, 378] width 107 height 12
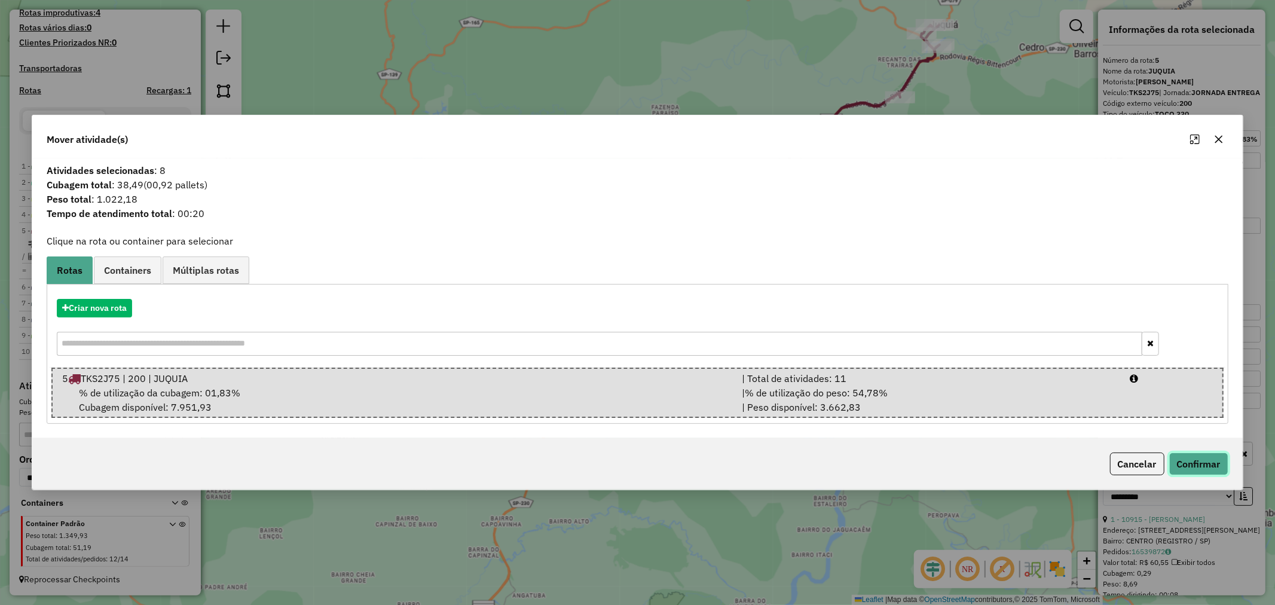
click at [1198, 465] on button "Confirmar" at bounding box center [1199, 464] width 59 height 23
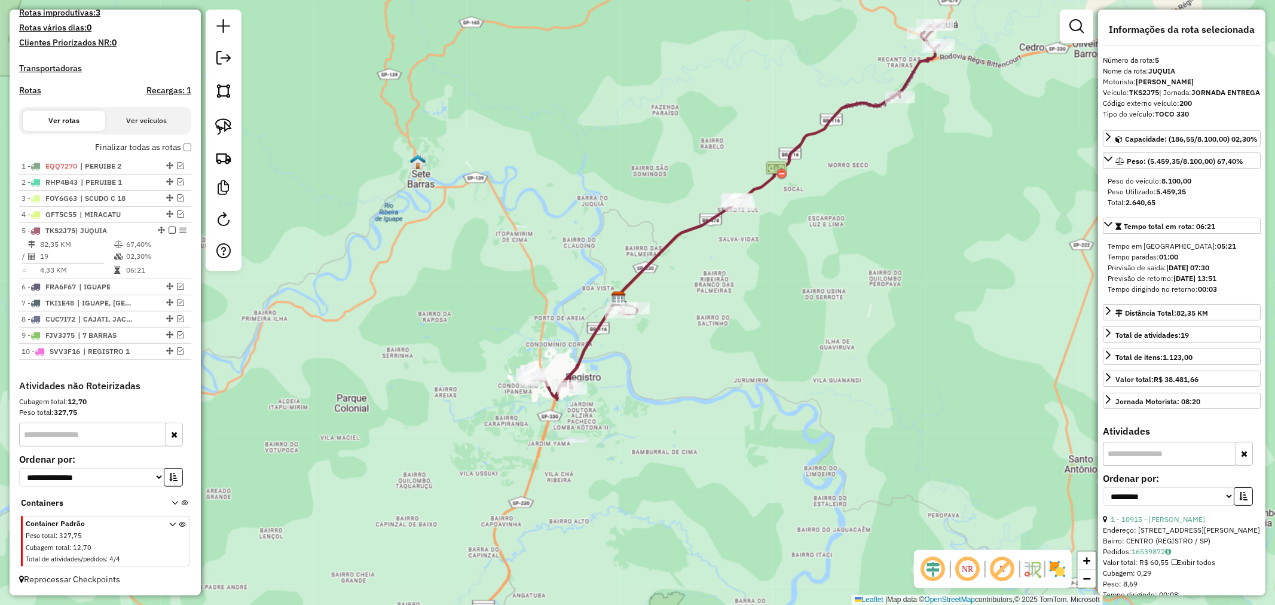
click at [862, 100] on icon at bounding box center [735, 212] width 409 height 375
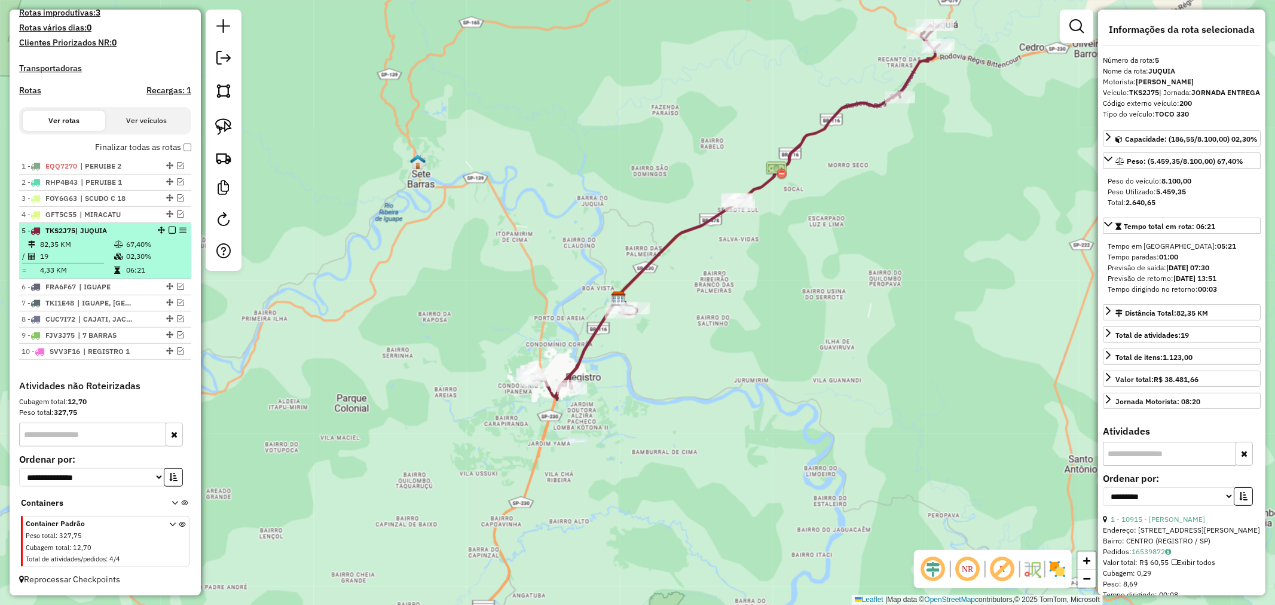
click at [169, 230] on em at bounding box center [172, 230] width 7 height 7
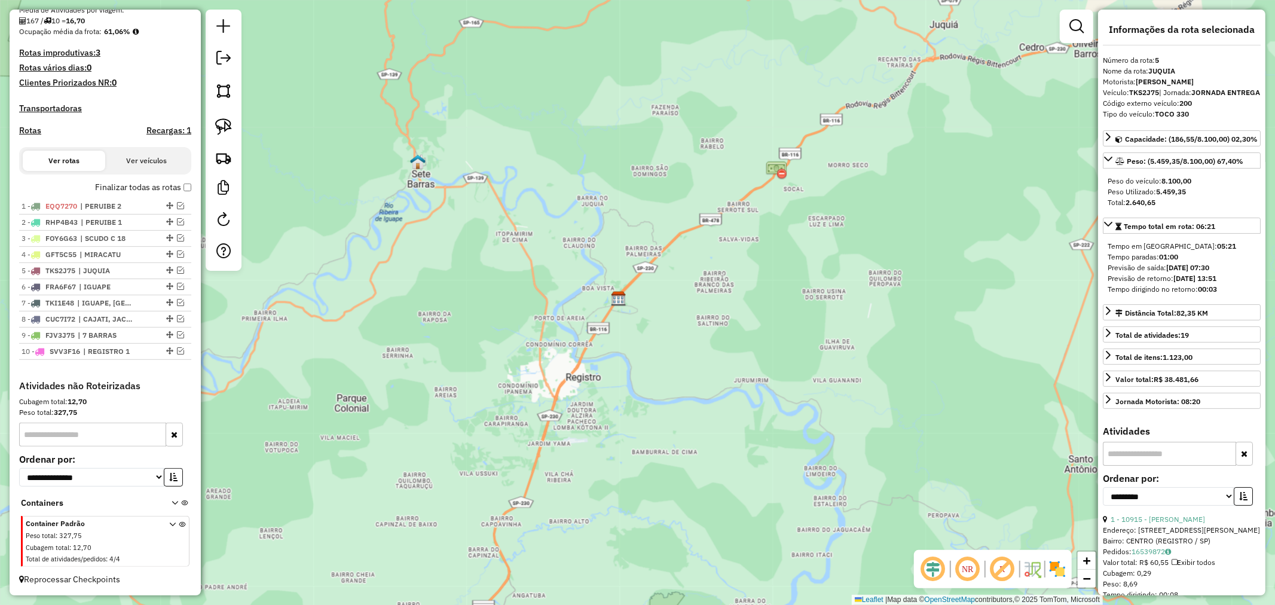
scroll to position [300, 0]
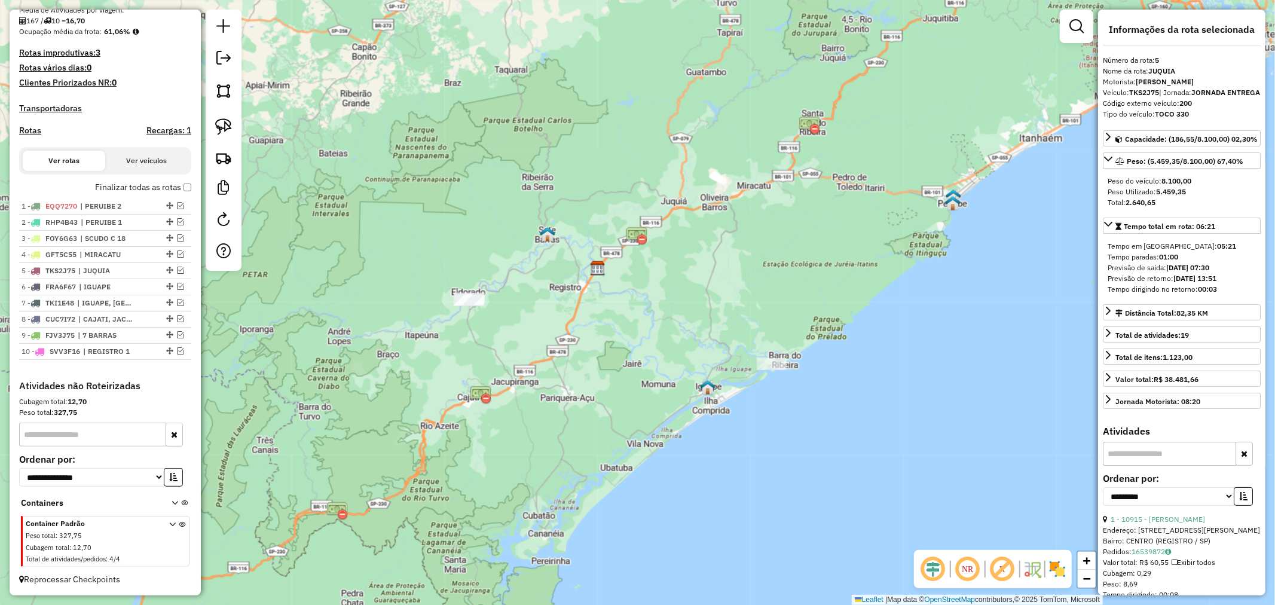
drag, startPoint x: 746, startPoint y: 420, endPoint x: 677, endPoint y: 316, distance: 124.7
click at [677, 316] on div "Janela de atendimento Grade de atendimento Capacidade Transportadoras Veículos …" at bounding box center [637, 302] width 1275 height 605
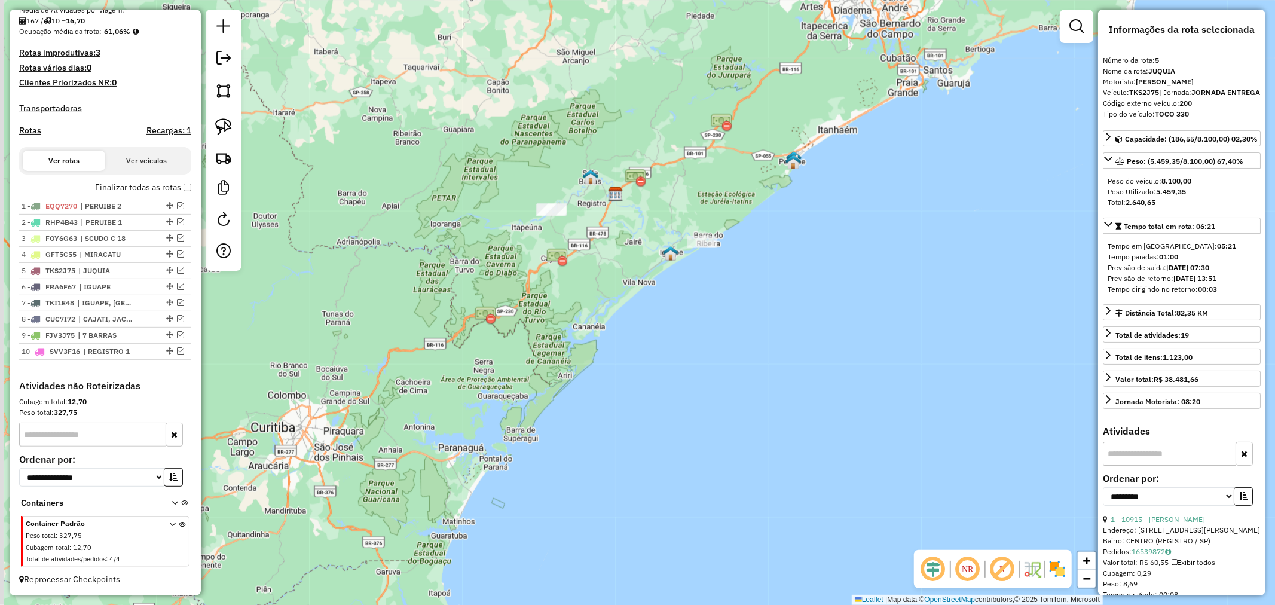
drag, startPoint x: 553, startPoint y: 182, endPoint x: 637, endPoint y: 230, distance: 96.9
click at [677, 198] on div "Janela de atendimento Grade de atendimento Capacidade Transportadoras Veículos …" at bounding box center [637, 302] width 1275 height 605
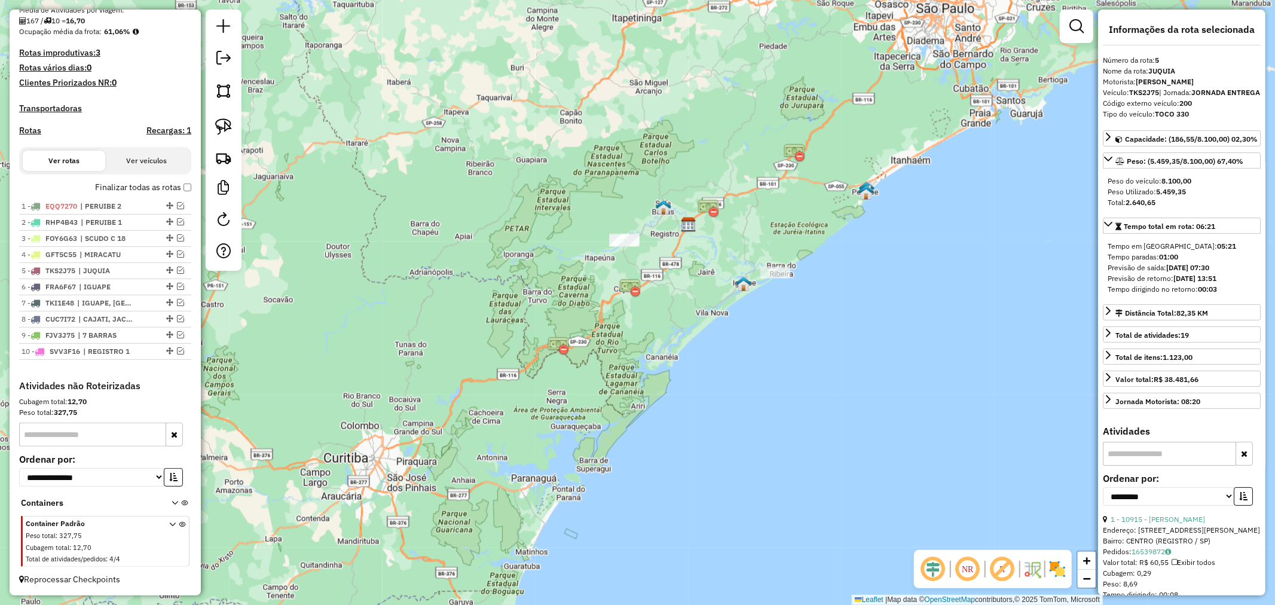
drag, startPoint x: 870, startPoint y: 124, endPoint x: 871, endPoint y: 150, distance: 25.7
click at [871, 150] on div "Janela de atendimento Grade de atendimento Capacidade Transportadoras Veículos …" at bounding box center [637, 302] width 1275 height 605
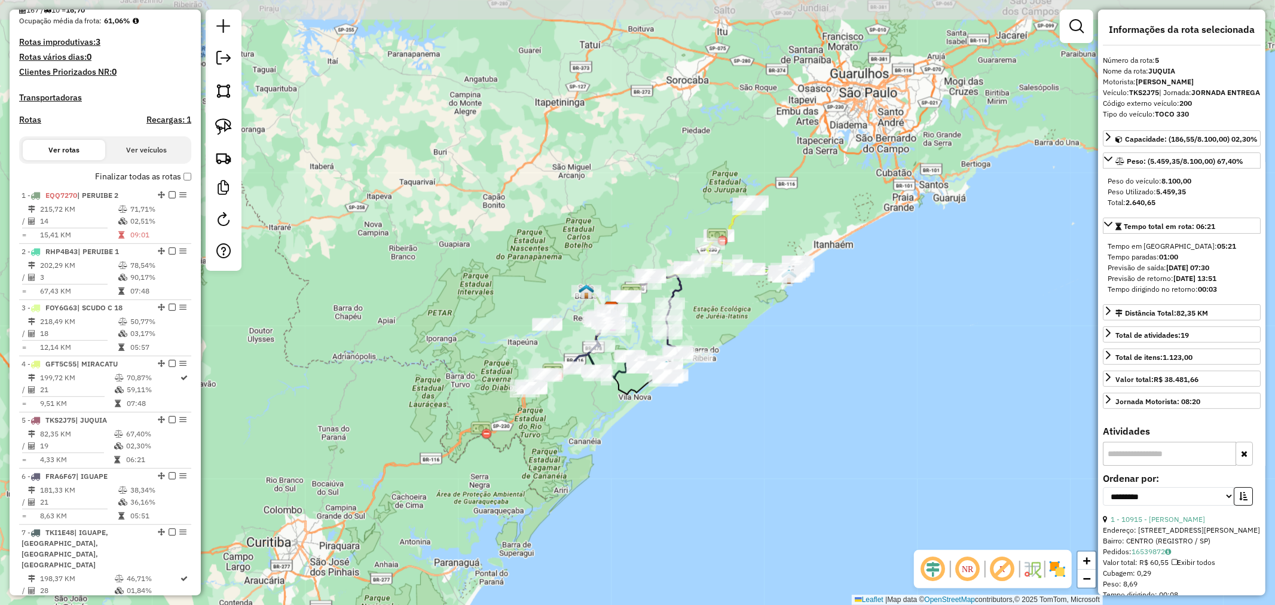
drag, startPoint x: 819, startPoint y: 210, endPoint x: 744, endPoint y: 291, distance: 110.0
click at [744, 291] on div "Janela de atendimento Grade de atendimento Capacidade Transportadoras Veículos …" at bounding box center [637, 302] width 1275 height 605
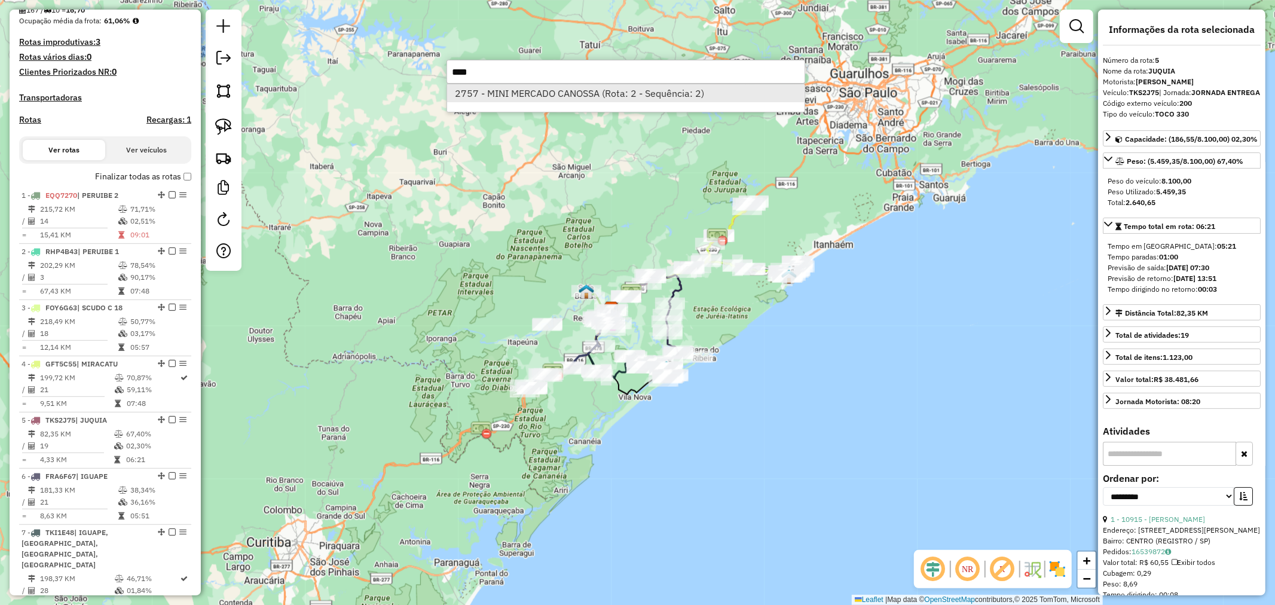
type input "****"
click at [577, 93] on li "2757 - MINI MERCADO CANOSSA (Rota: 2 - Sequência: 2)" at bounding box center [626, 93] width 358 height 18
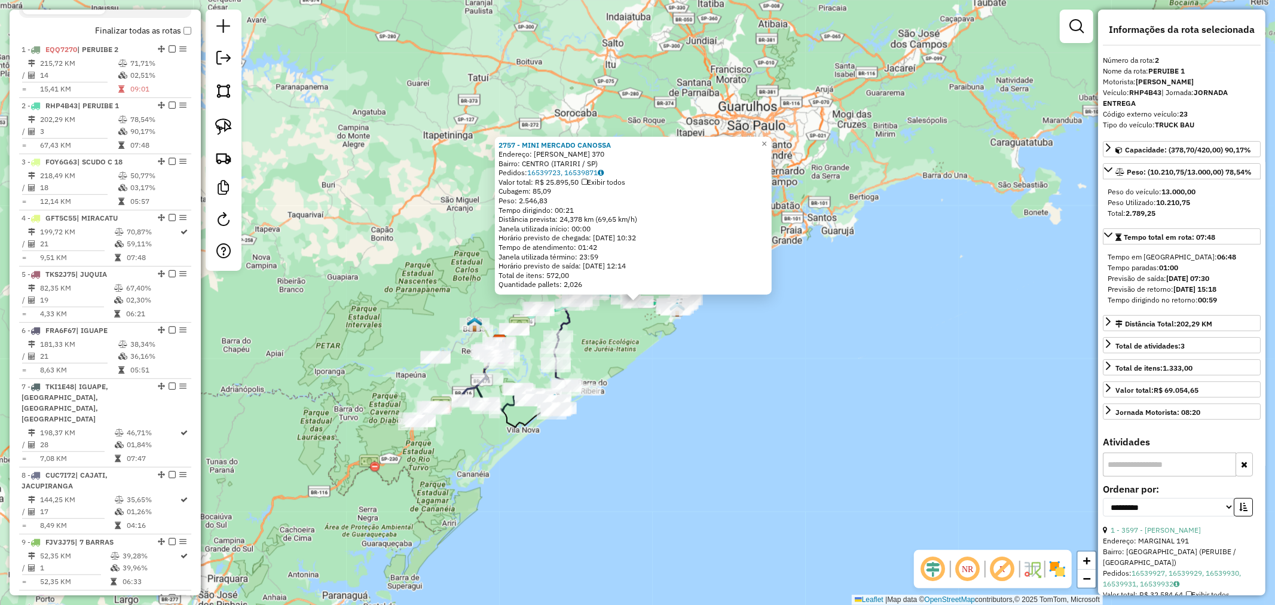
scroll to position [544, 0]
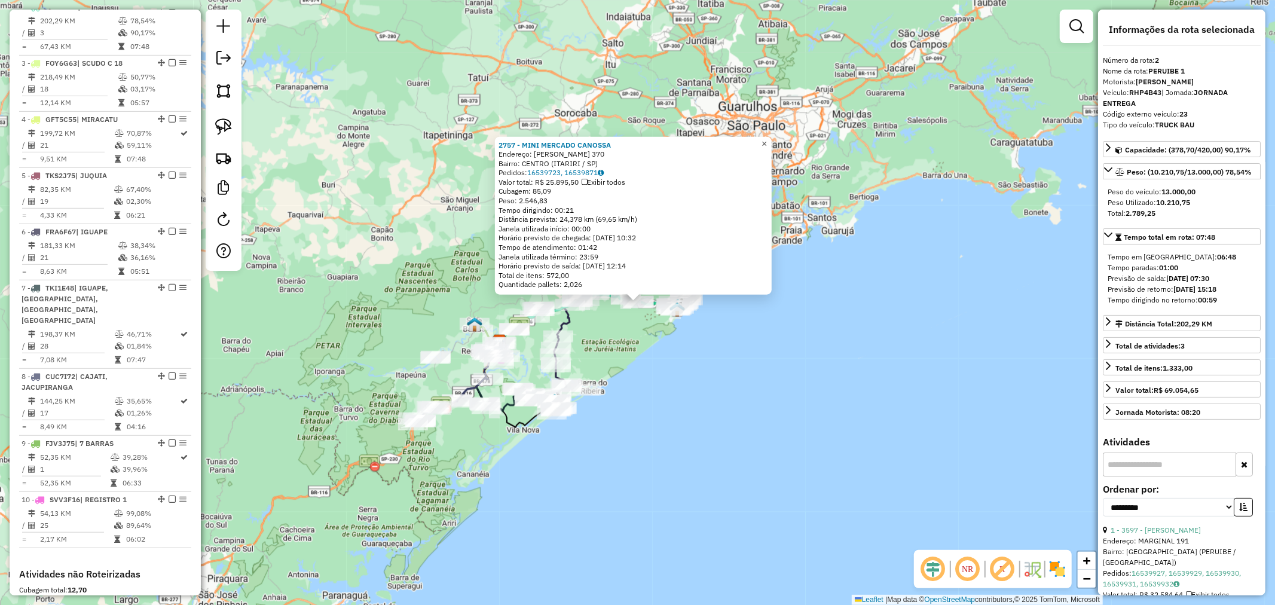
click at [767, 141] on span "×" at bounding box center [764, 143] width 5 height 10
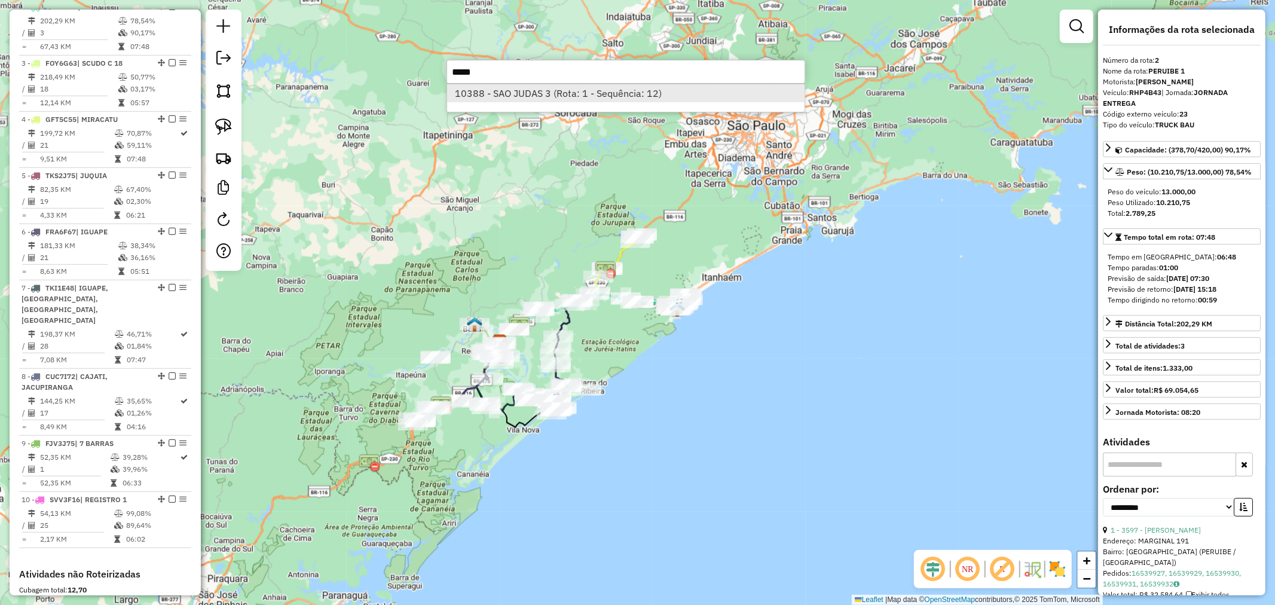
type input "*****"
click at [527, 91] on li "10388 - SAO JUDAS 3 (Rota: 1 - Sequência: 12)" at bounding box center [626, 93] width 358 height 18
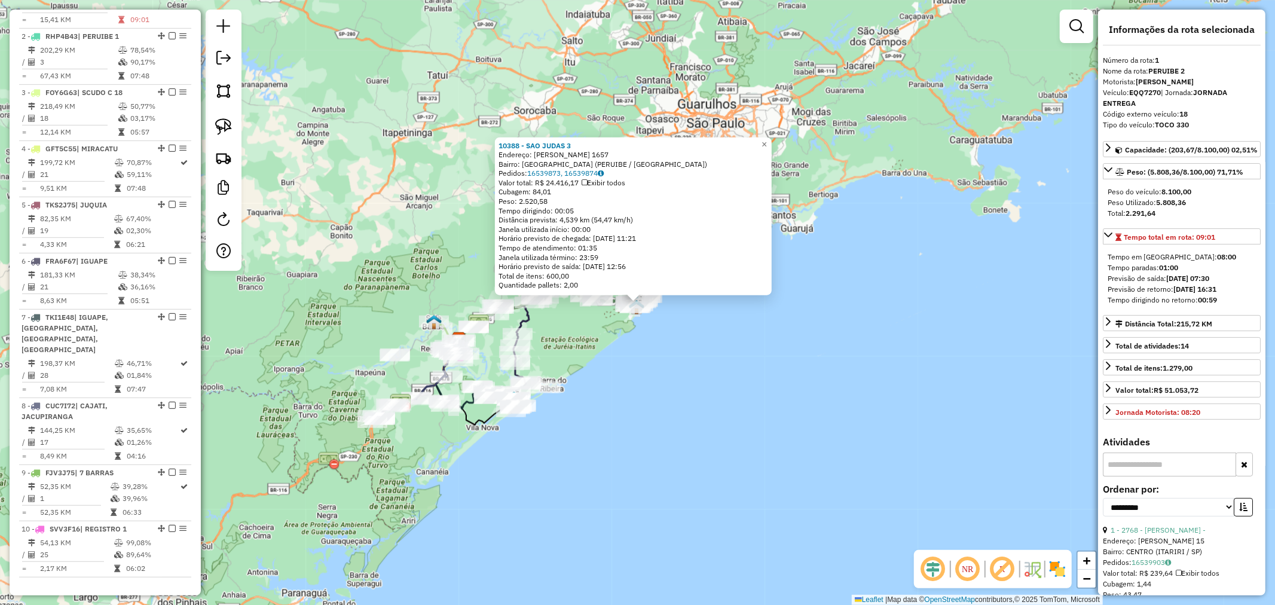
scroll to position [487, 0]
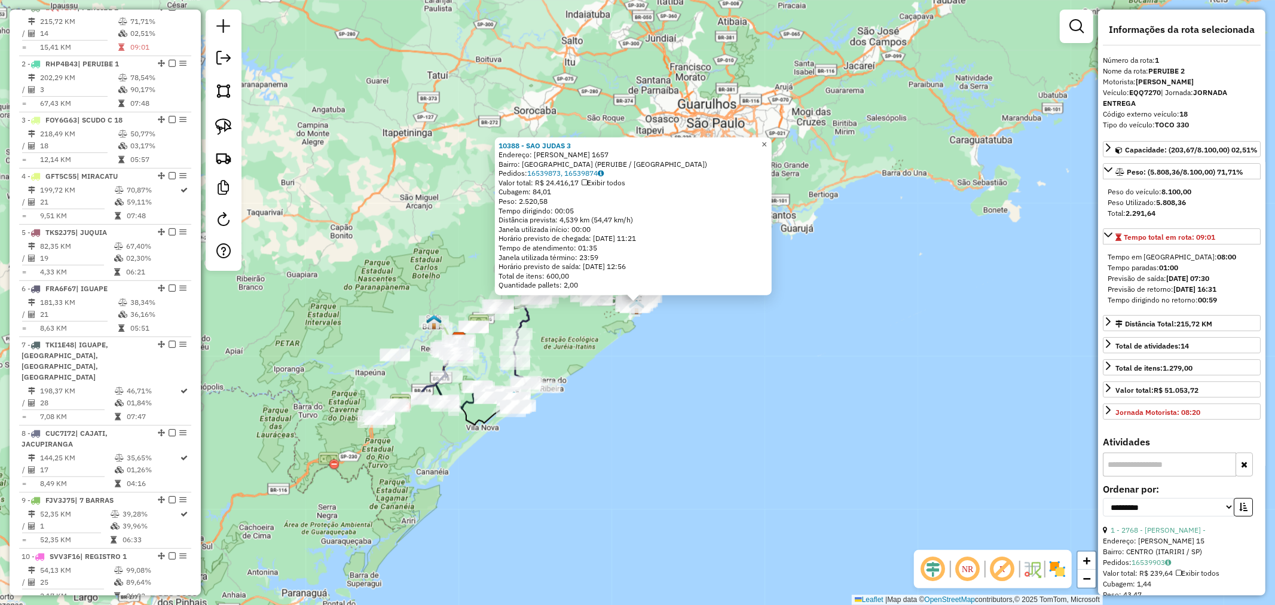
click at [767, 141] on span "×" at bounding box center [764, 144] width 5 height 10
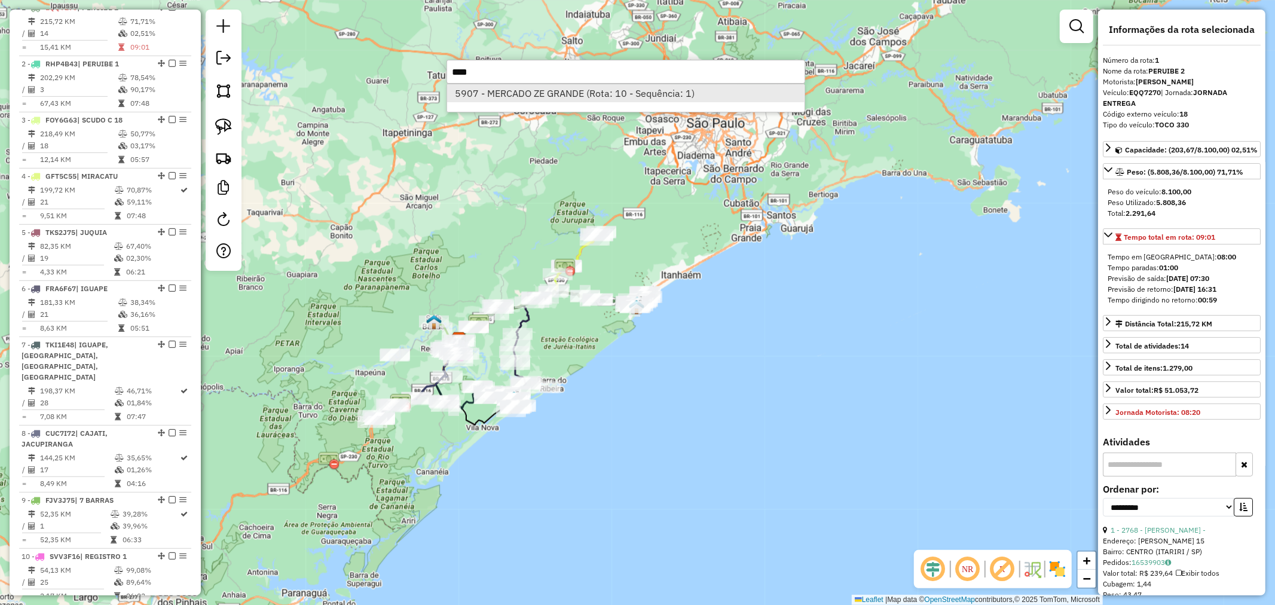
type input "****"
click at [567, 93] on li "5907 - MERCADO ZE GRANDE (Rota: 10 - Sequência: 1)" at bounding box center [626, 93] width 358 height 18
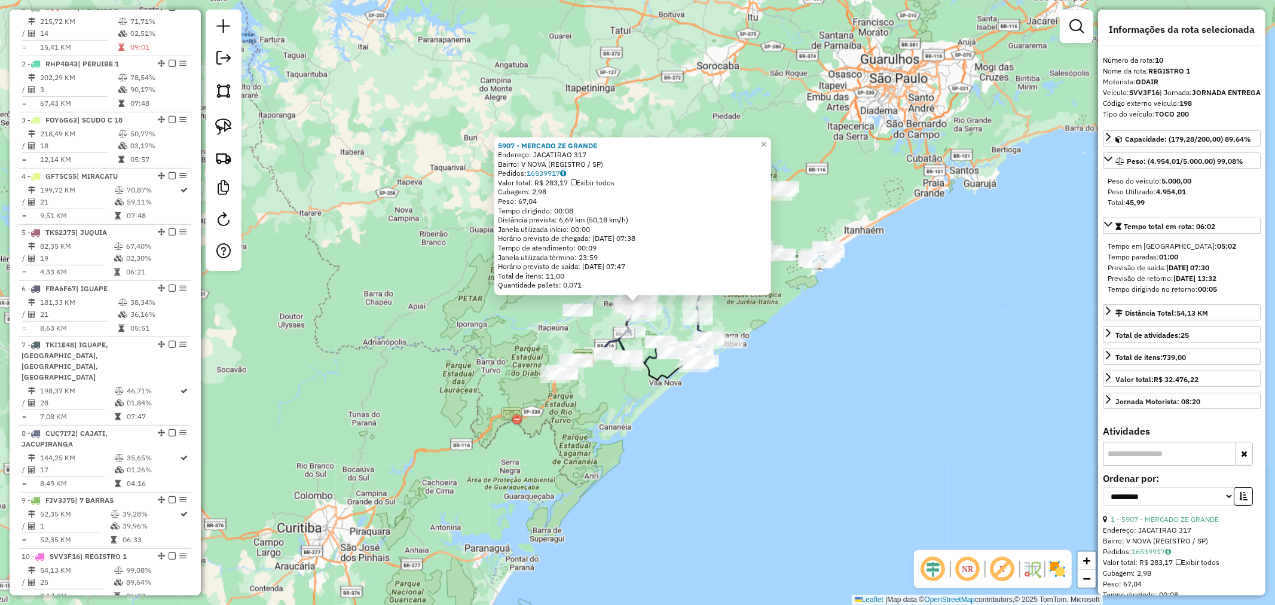
scroll to position [731, 0]
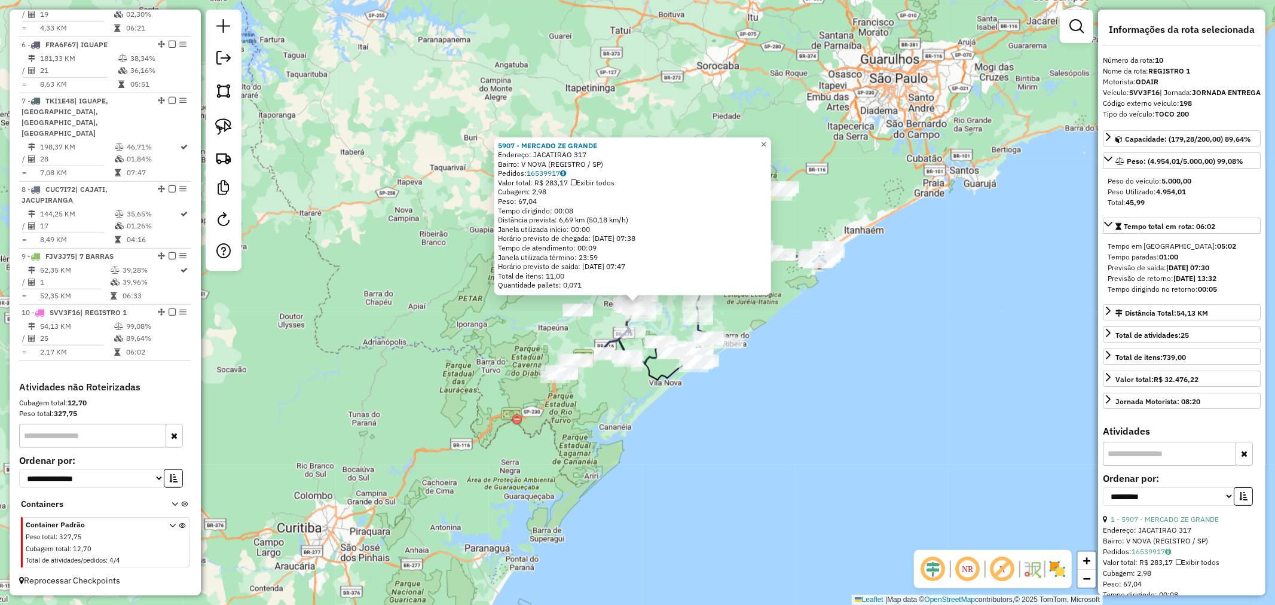
click at [767, 139] on span "×" at bounding box center [763, 144] width 5 height 10
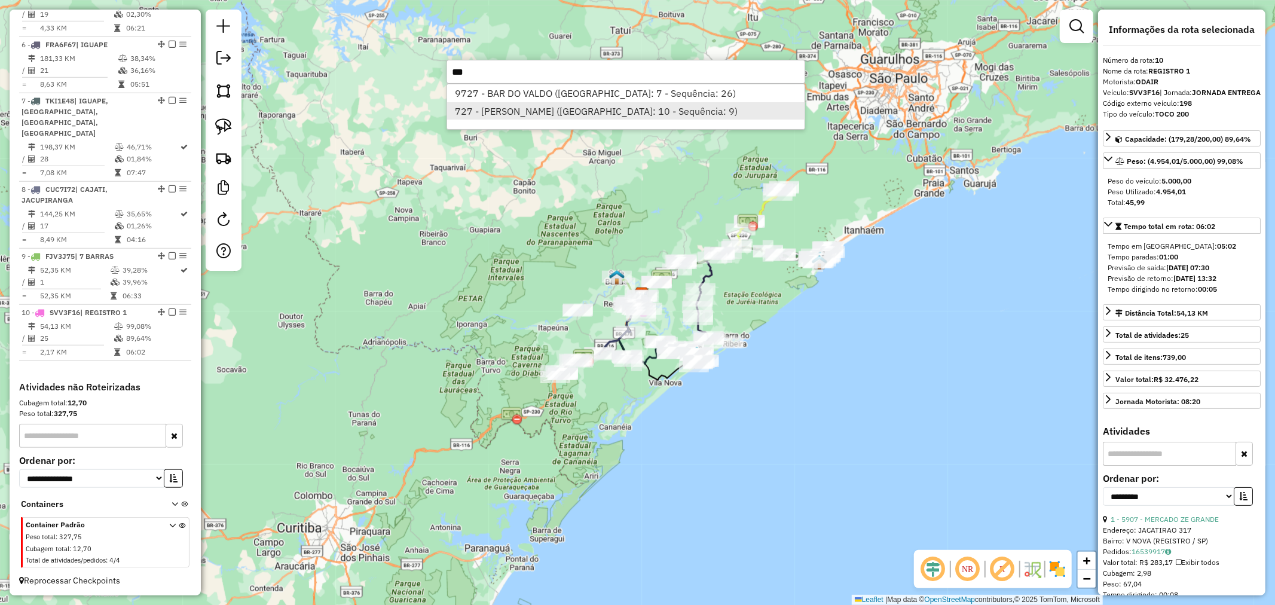
type input "***"
click at [512, 110] on li "727 - MERCADINHO BARROS (Rota: 10 - Sequência: 9)" at bounding box center [626, 111] width 358 height 18
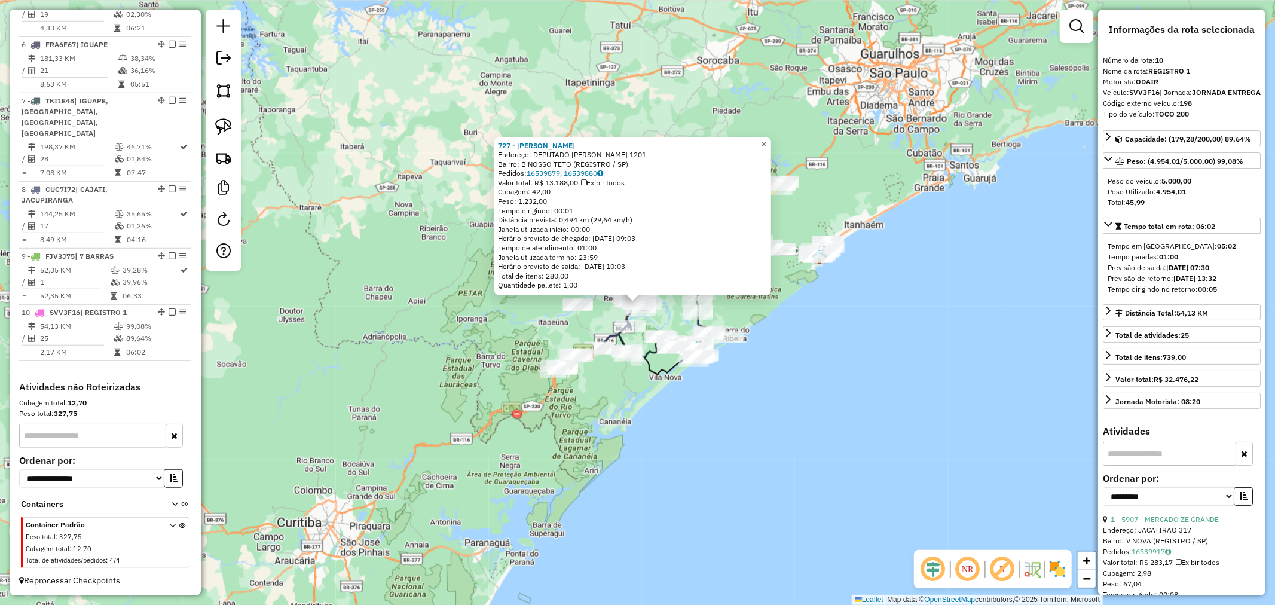
click at [767, 141] on span "×" at bounding box center [763, 144] width 5 height 10
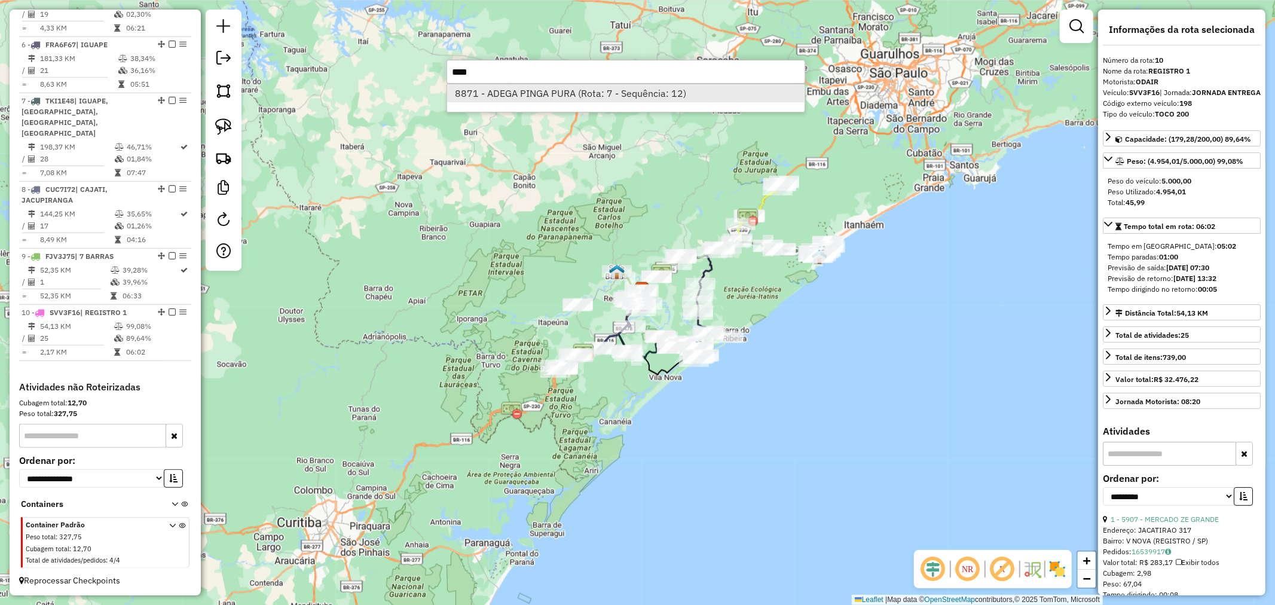
type input "****"
click at [565, 93] on li "8871 - ADEGA PINGA PURA (Rota: 7 - Sequência: 12)" at bounding box center [626, 93] width 358 height 18
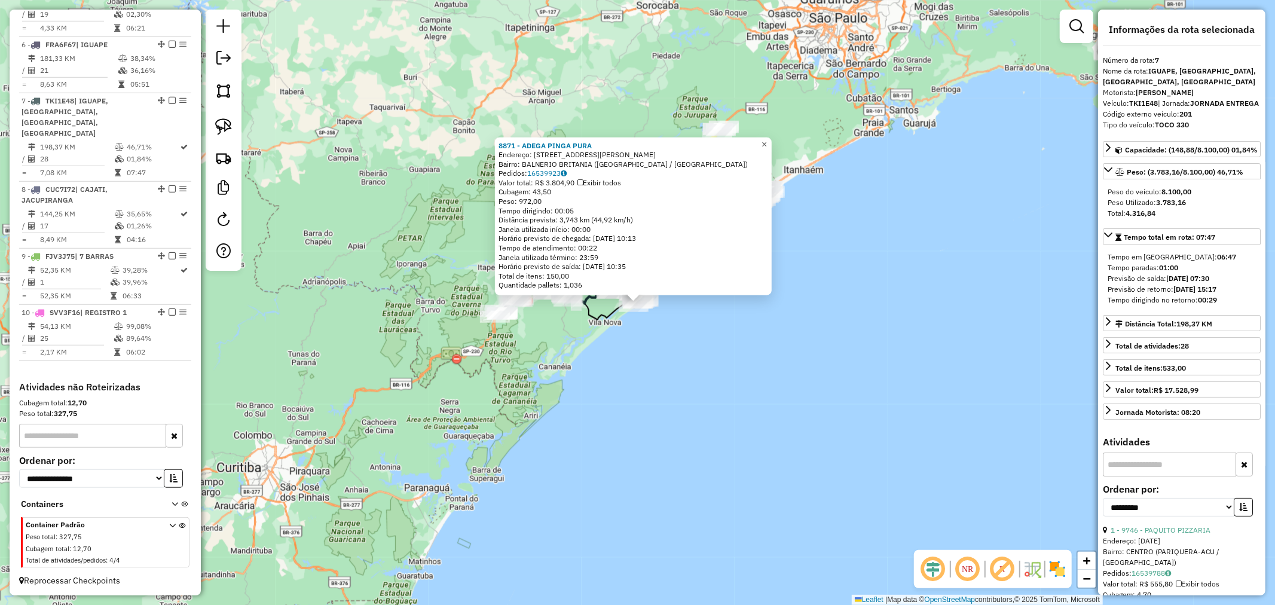
click at [767, 140] on span "×" at bounding box center [764, 144] width 5 height 10
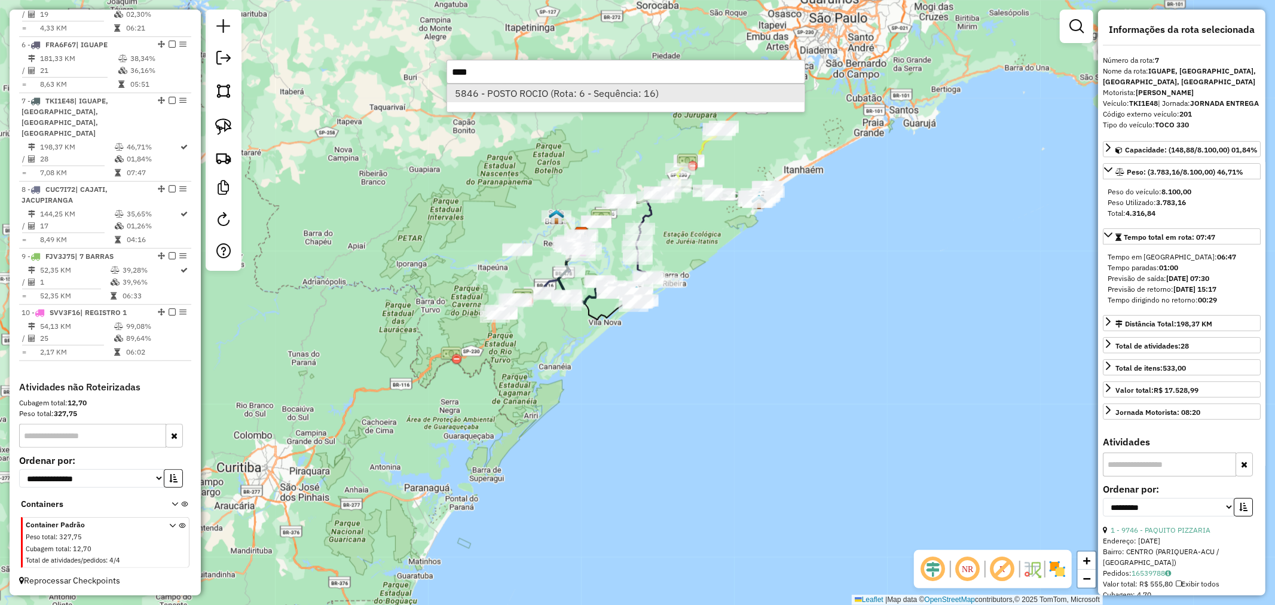
type input "****"
click at [529, 92] on li "5846 - POSTO ROCIO (Rota: 6 - Sequência: 16)" at bounding box center [626, 93] width 358 height 18
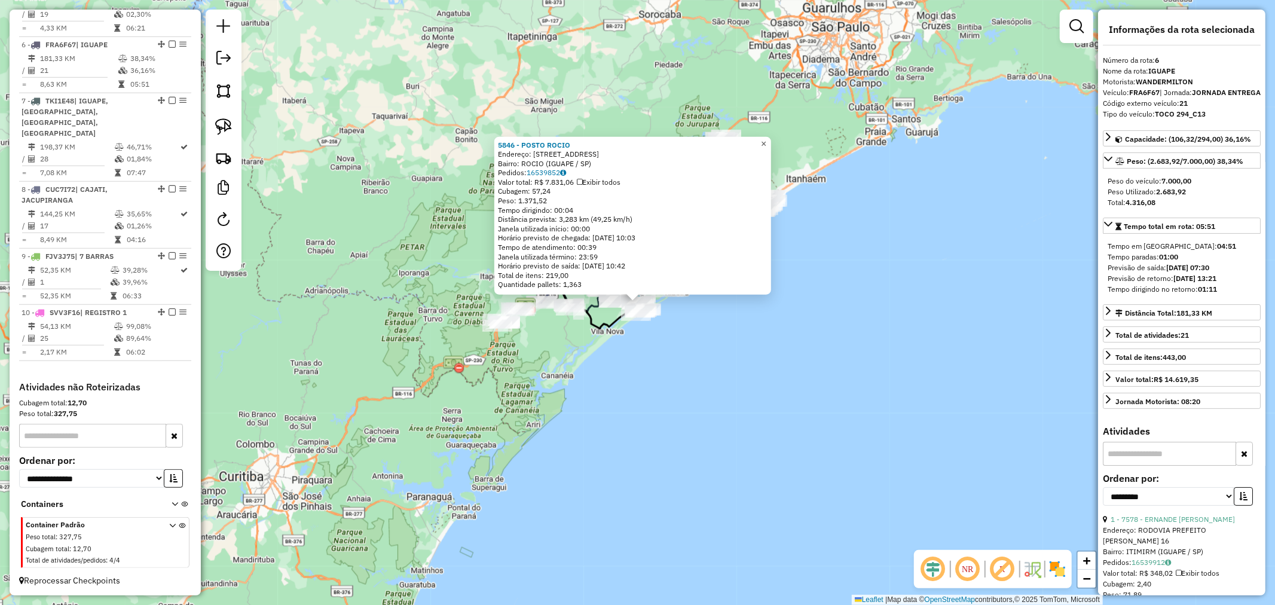
click at [767, 144] on span "×" at bounding box center [763, 143] width 5 height 10
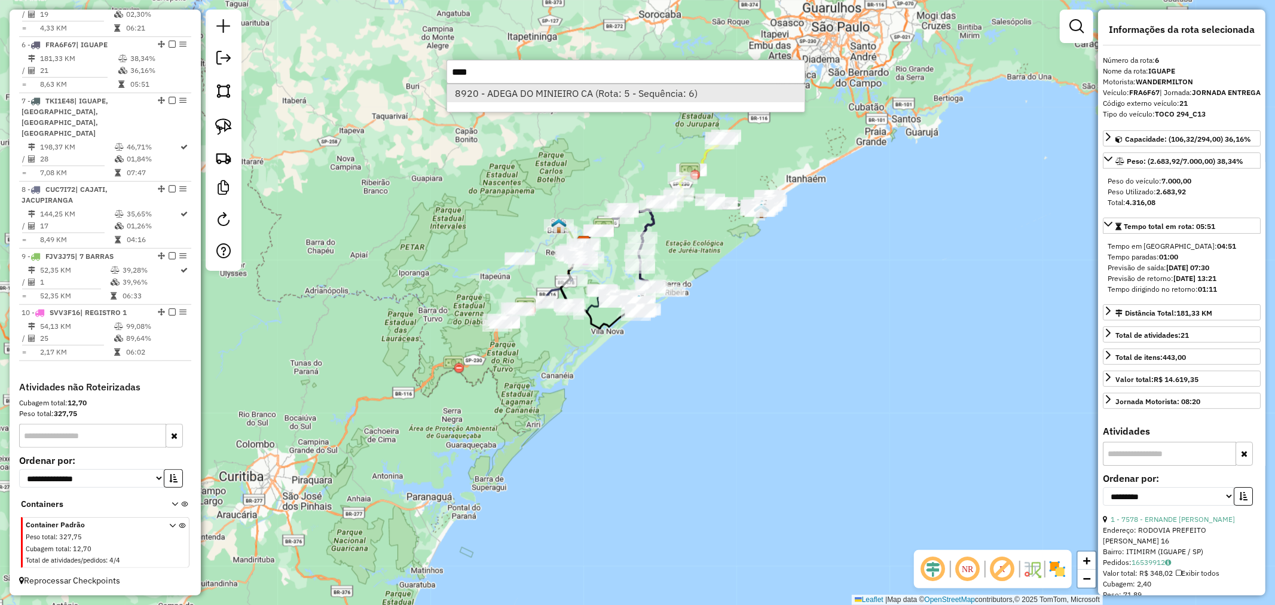
type input "****"
click at [576, 90] on li "8920 - ADEGA DO MINIEIRO CA (Rota: 5 - Sequência: 6)" at bounding box center [626, 93] width 358 height 18
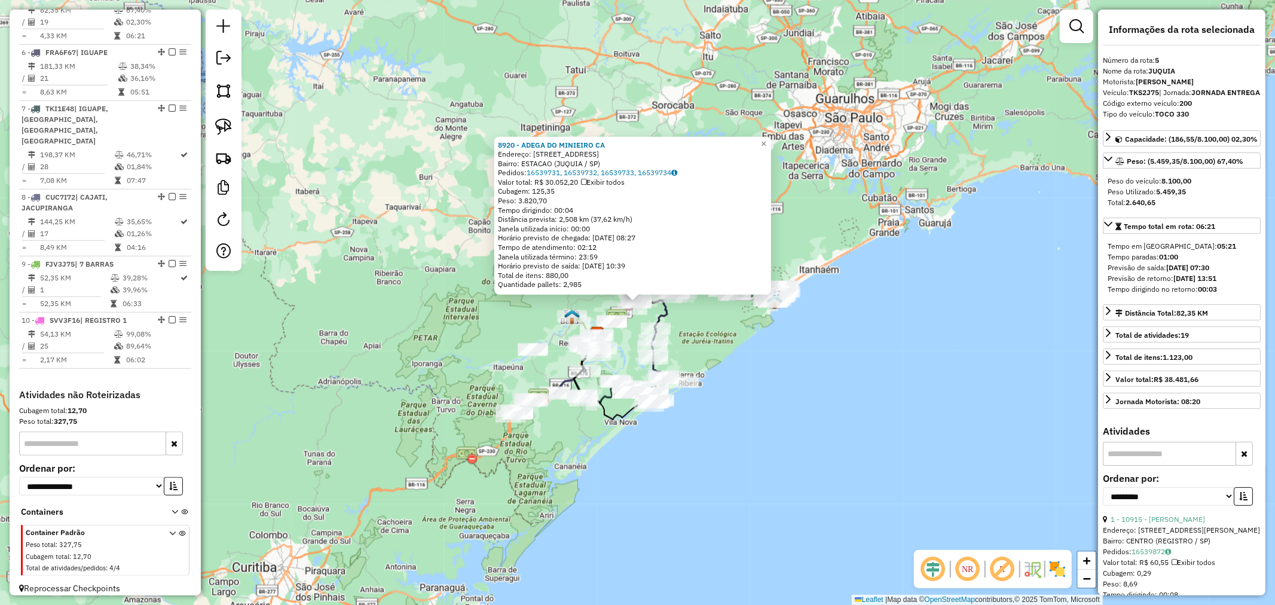
scroll to position [713, 0]
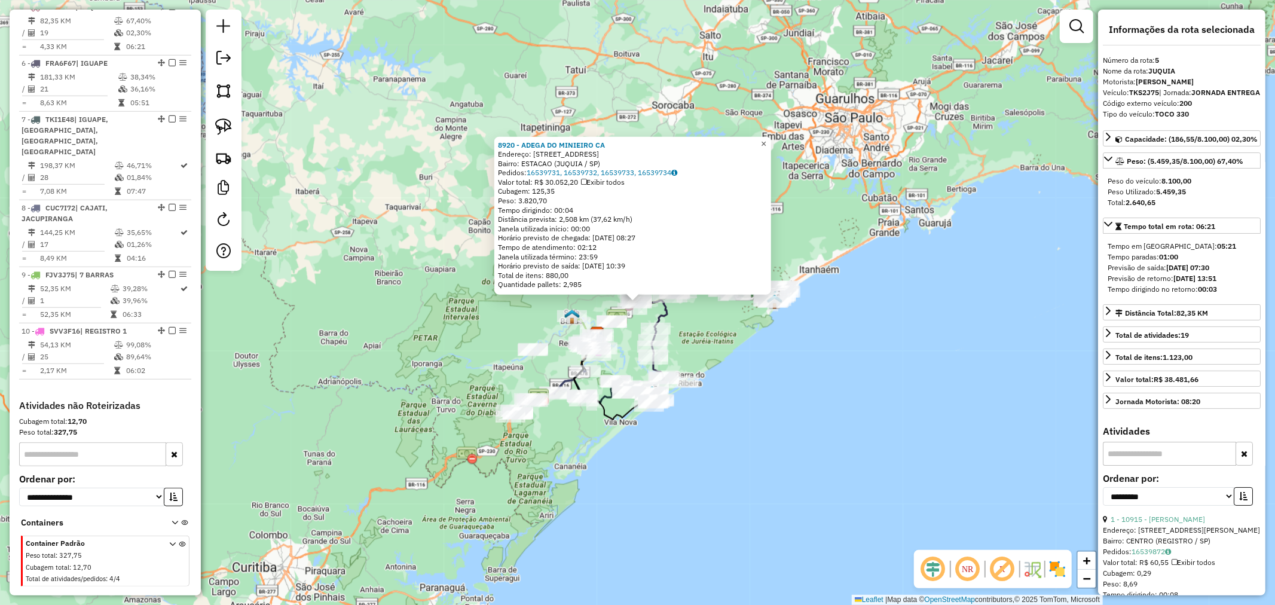
click at [767, 139] on span "×" at bounding box center [763, 143] width 5 height 10
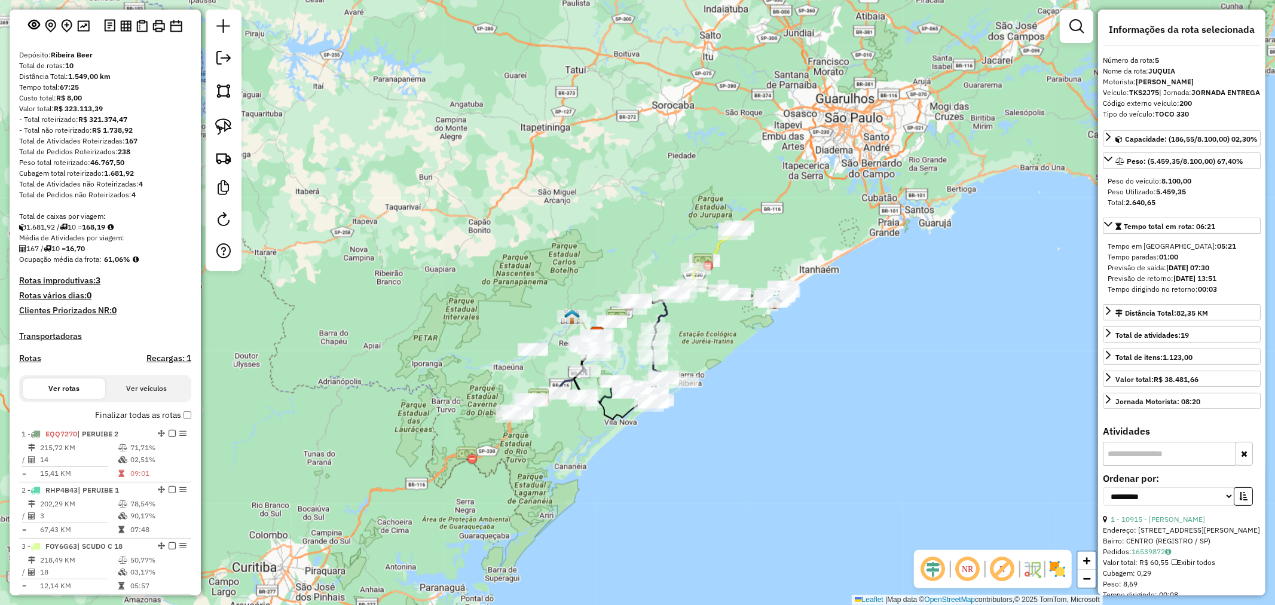
scroll to position [0, 0]
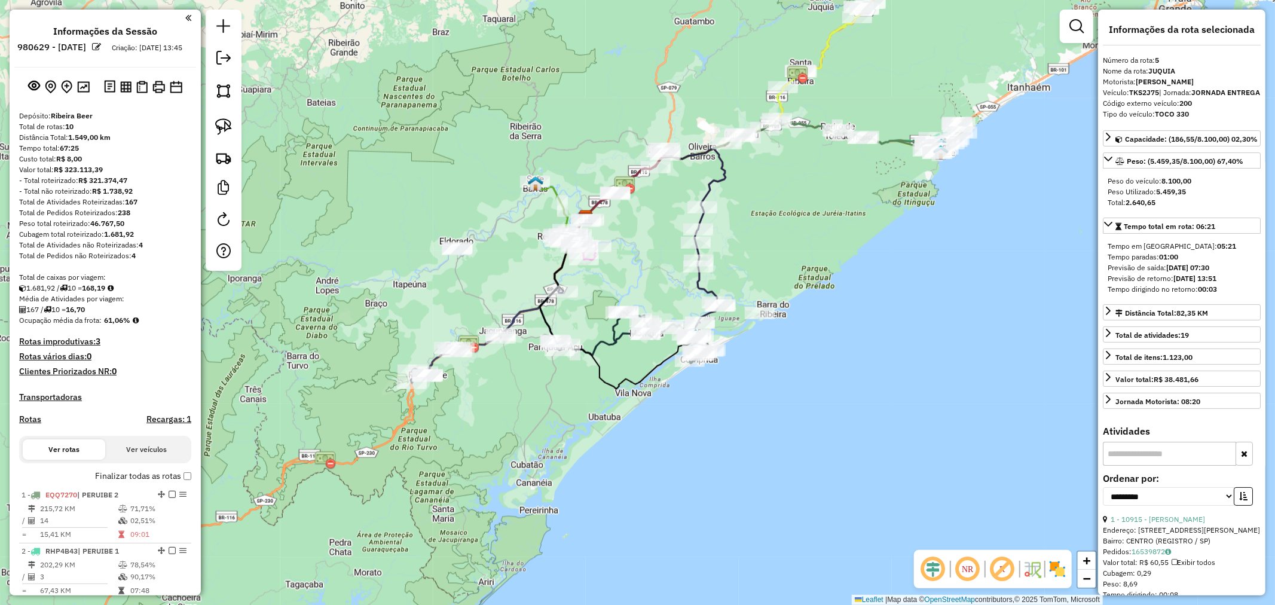
drag, startPoint x: 465, startPoint y: 241, endPoint x: 414, endPoint y: 228, distance: 51.9
click at [414, 228] on div "Janela de atendimento Grade de atendimento Capacidade Transportadoras Veículos …" at bounding box center [637, 302] width 1275 height 605
click at [84, 93] on img at bounding box center [83, 86] width 13 height 11
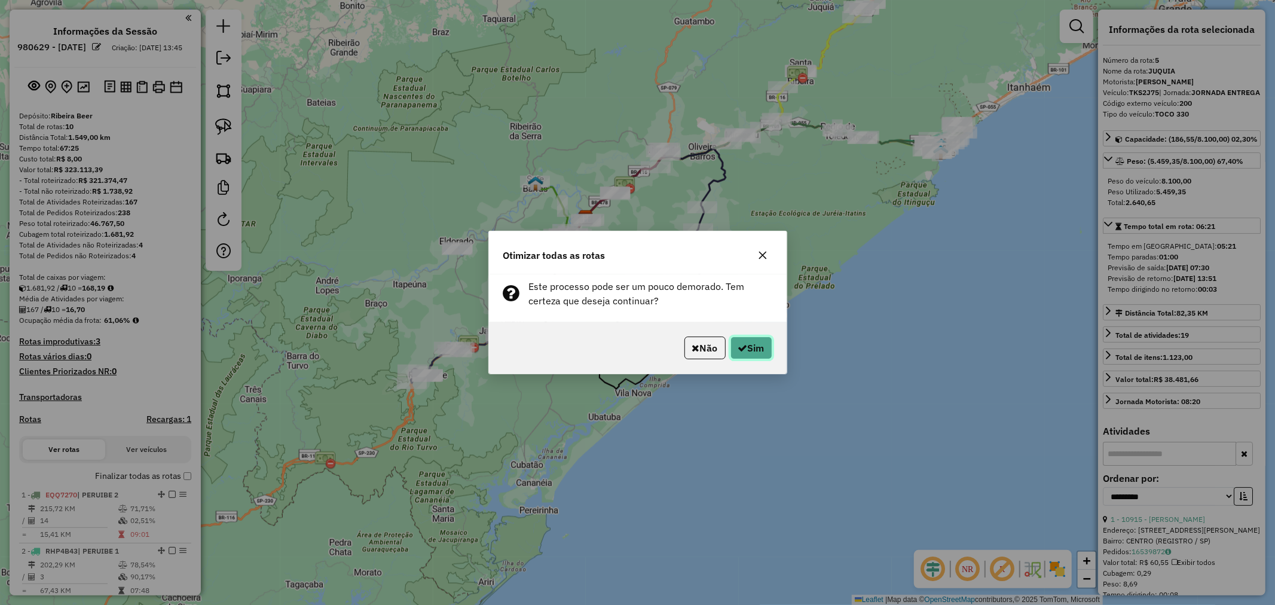
click at [757, 345] on button "Sim" at bounding box center [752, 348] width 42 height 23
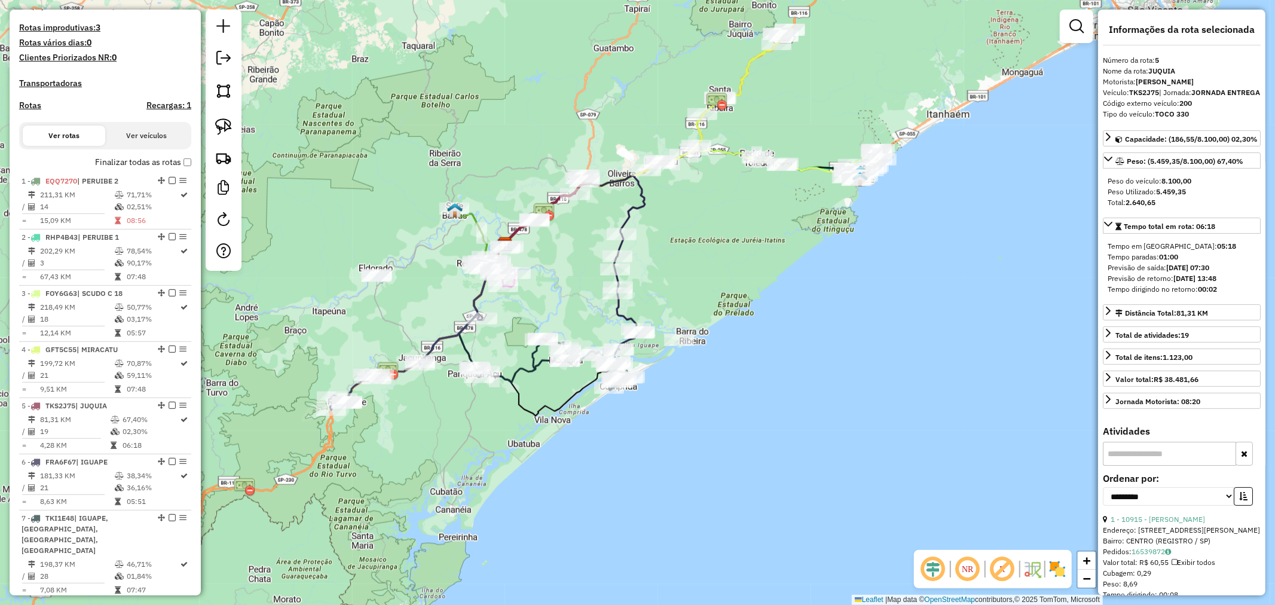
scroll to position [300, 0]
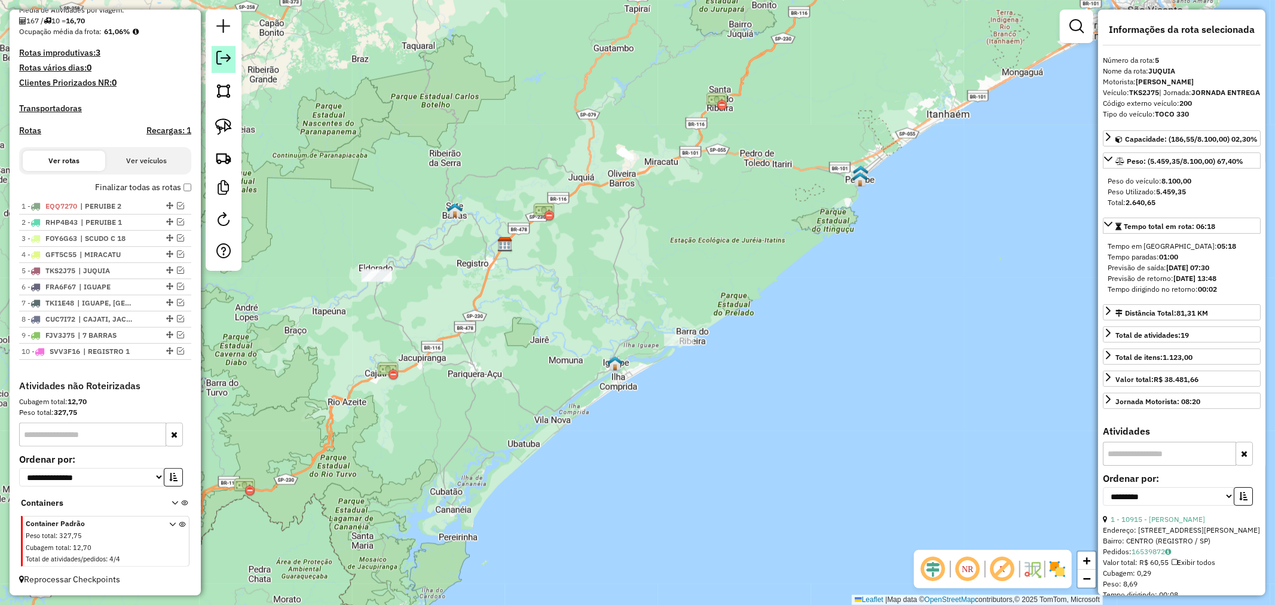
click at [226, 55] on em at bounding box center [223, 58] width 14 height 14
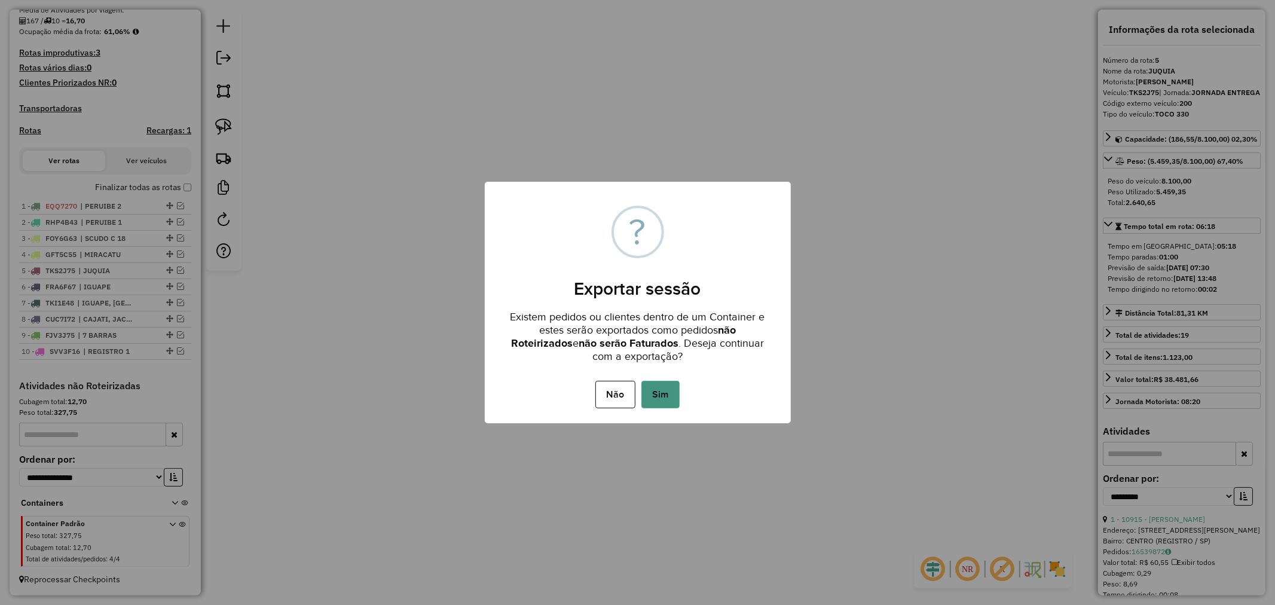
click at [668, 392] on button "Sim" at bounding box center [661, 395] width 38 height 28
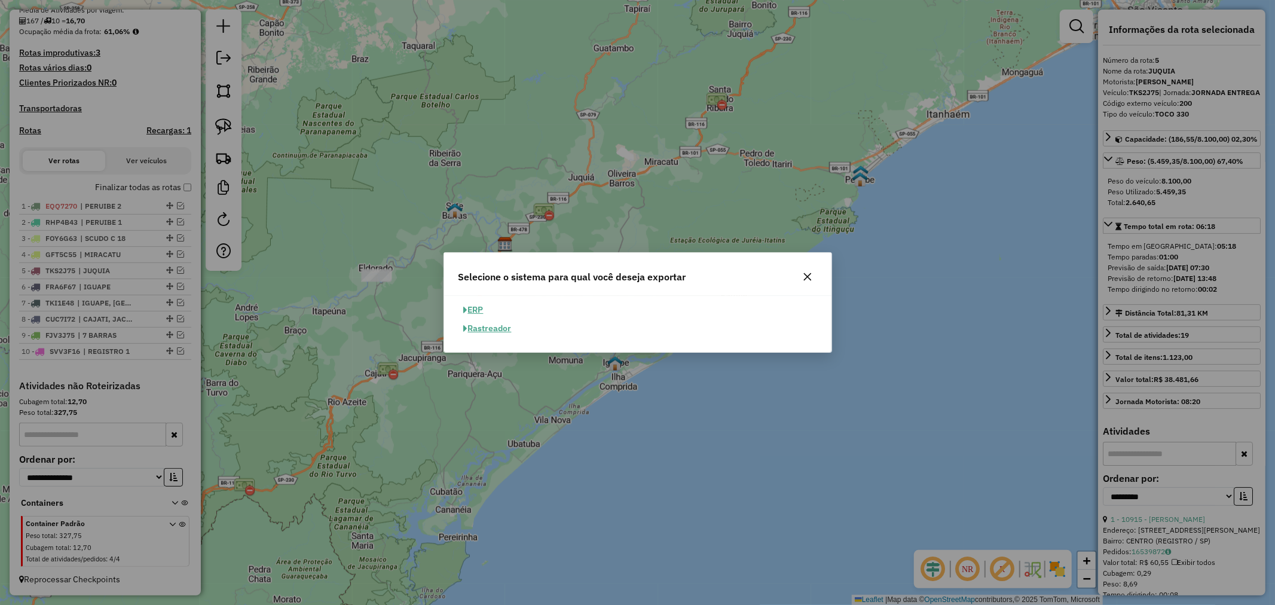
click at [475, 309] on button "ERP" at bounding box center [474, 310] width 30 height 19
select select "**"
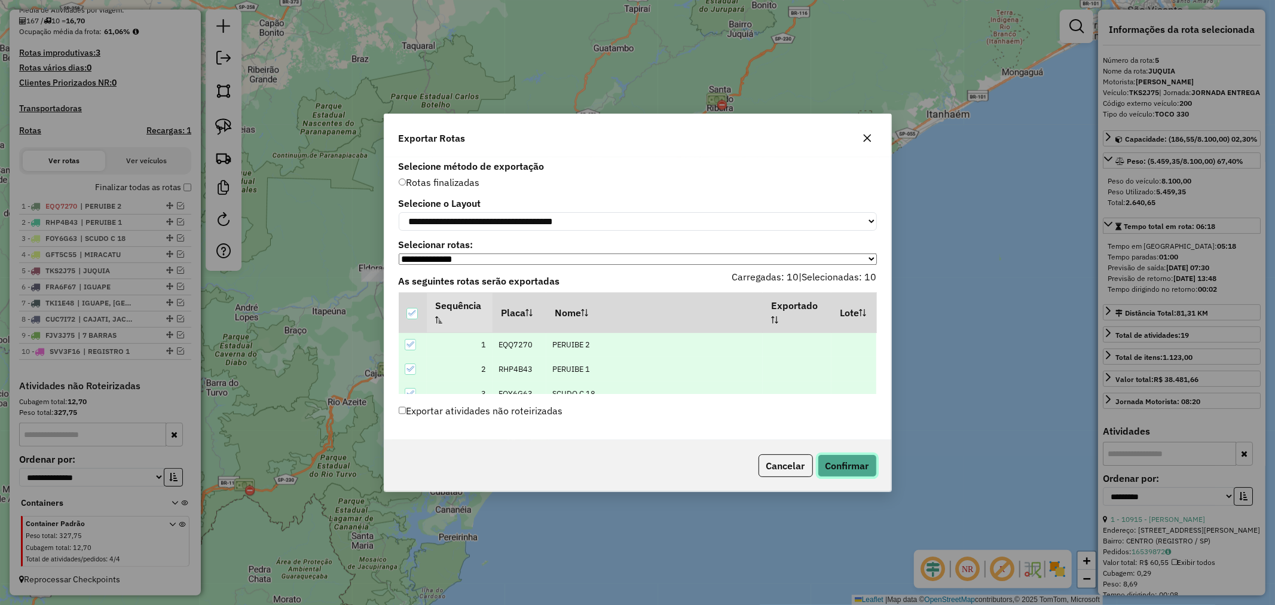
click at [857, 466] on button "Confirmar" at bounding box center [847, 465] width 59 height 23
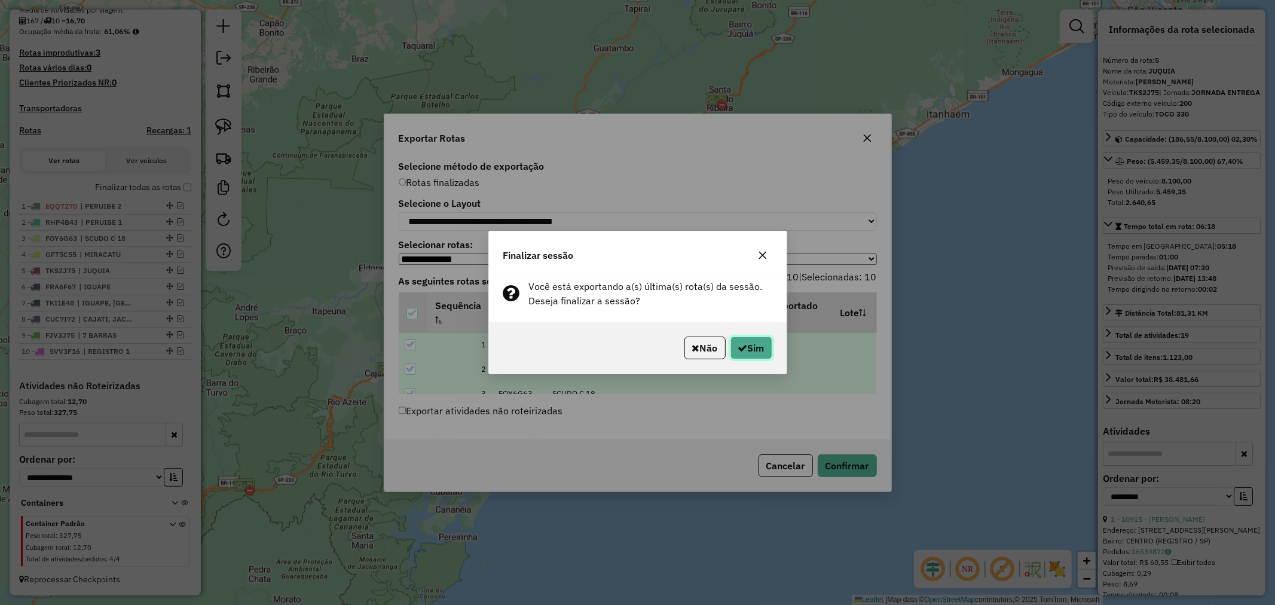
click at [747, 345] on button "Sim" at bounding box center [752, 348] width 42 height 23
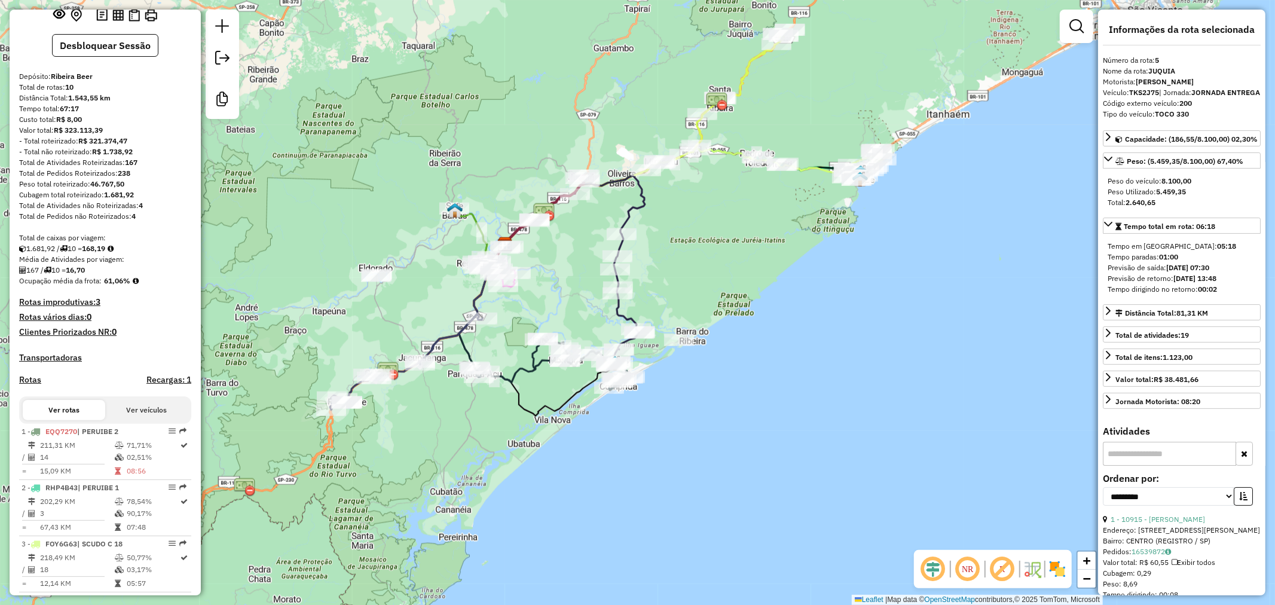
scroll to position [0, 0]
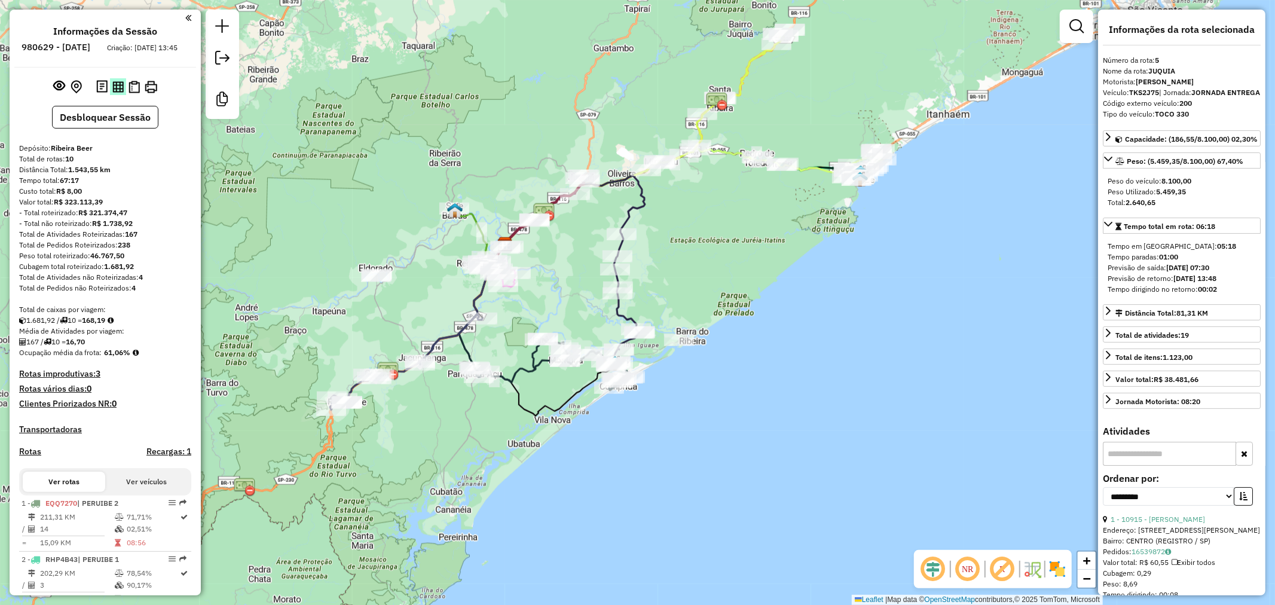
click at [115, 93] on img at bounding box center [117, 86] width 11 height 11
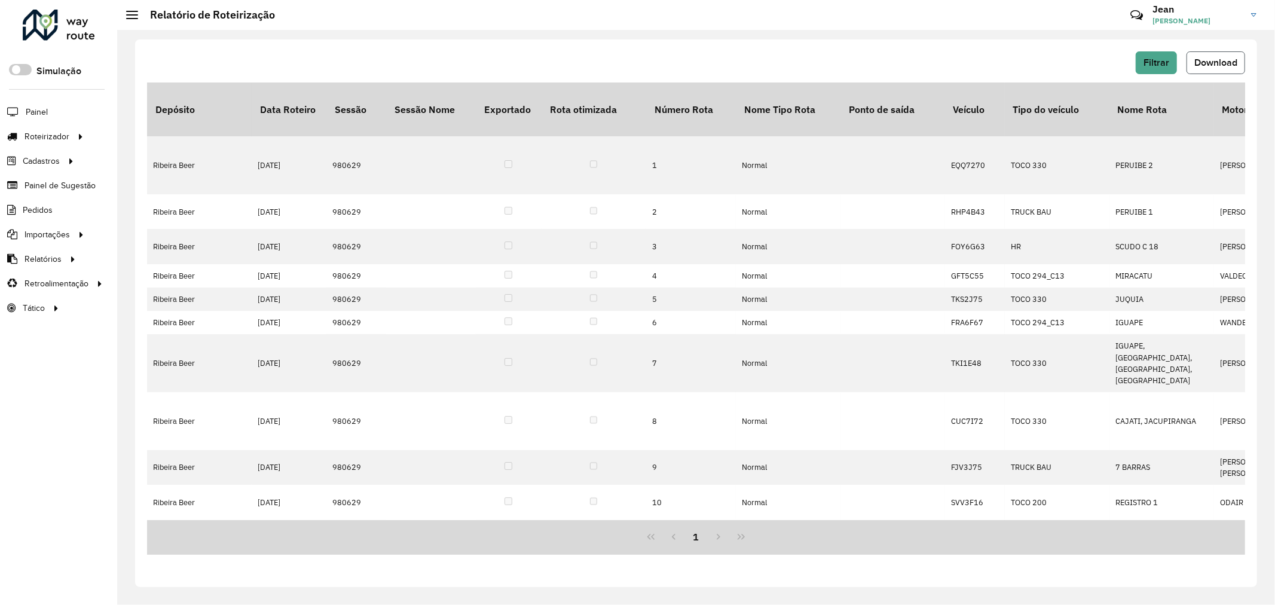
click at [1221, 64] on span "Download" at bounding box center [1216, 62] width 43 height 10
